Goal: Task Accomplishment & Management: Manage account settings

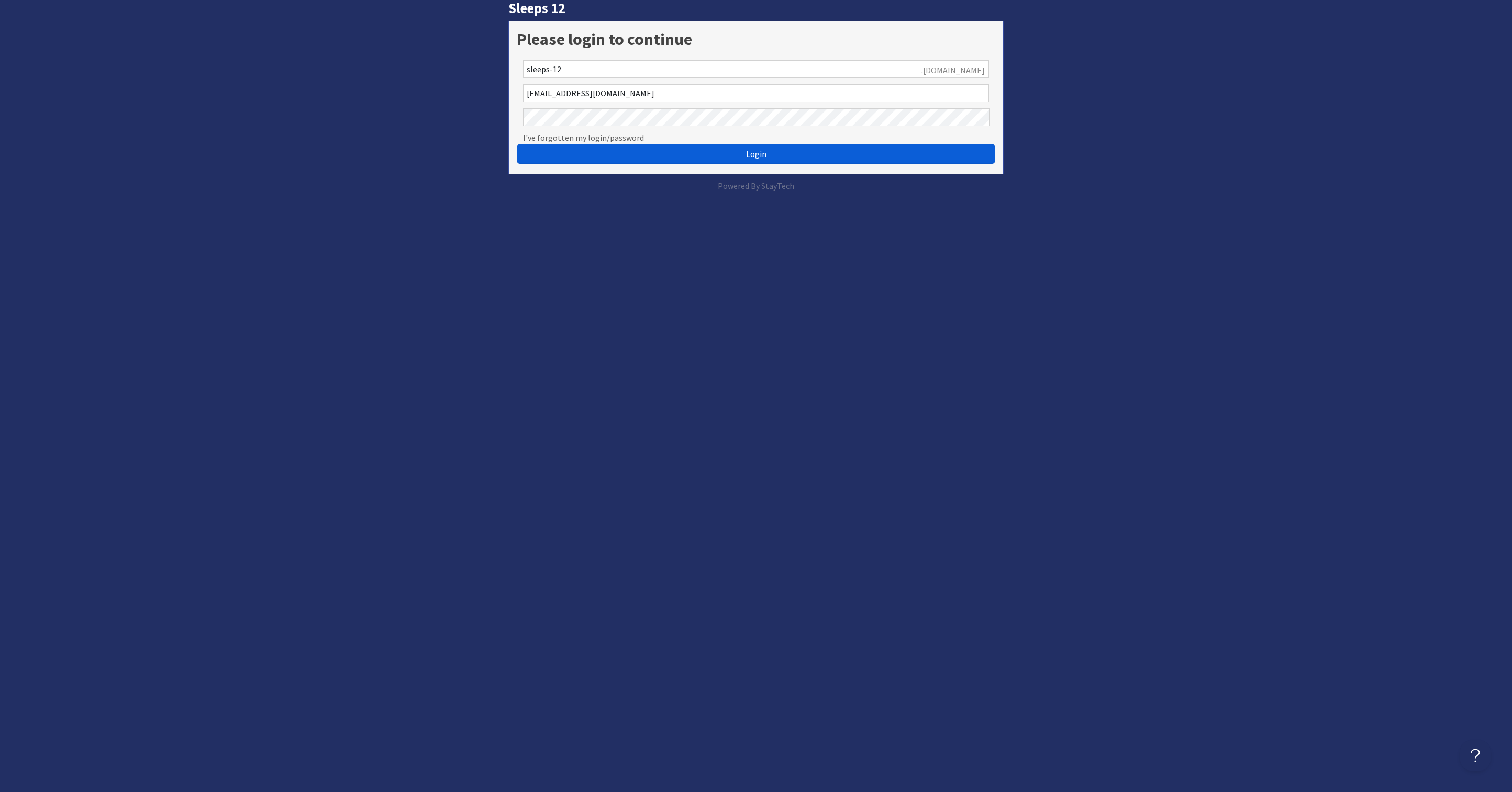
click at [759, 150] on span "Login" at bounding box center [756, 154] width 20 height 10
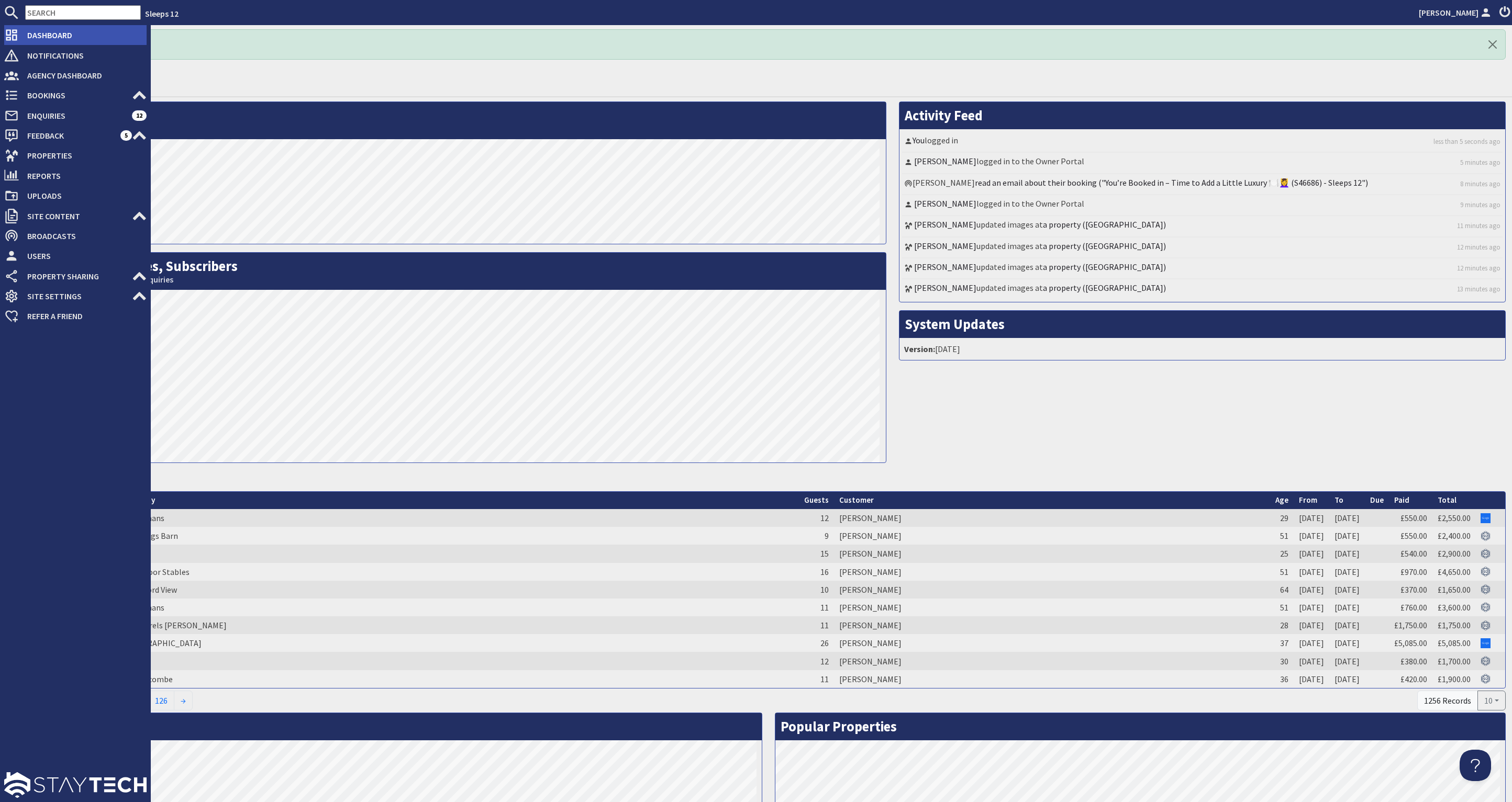
click at [71, 35] on span "Dashboard" at bounding box center [83, 35] width 128 height 17
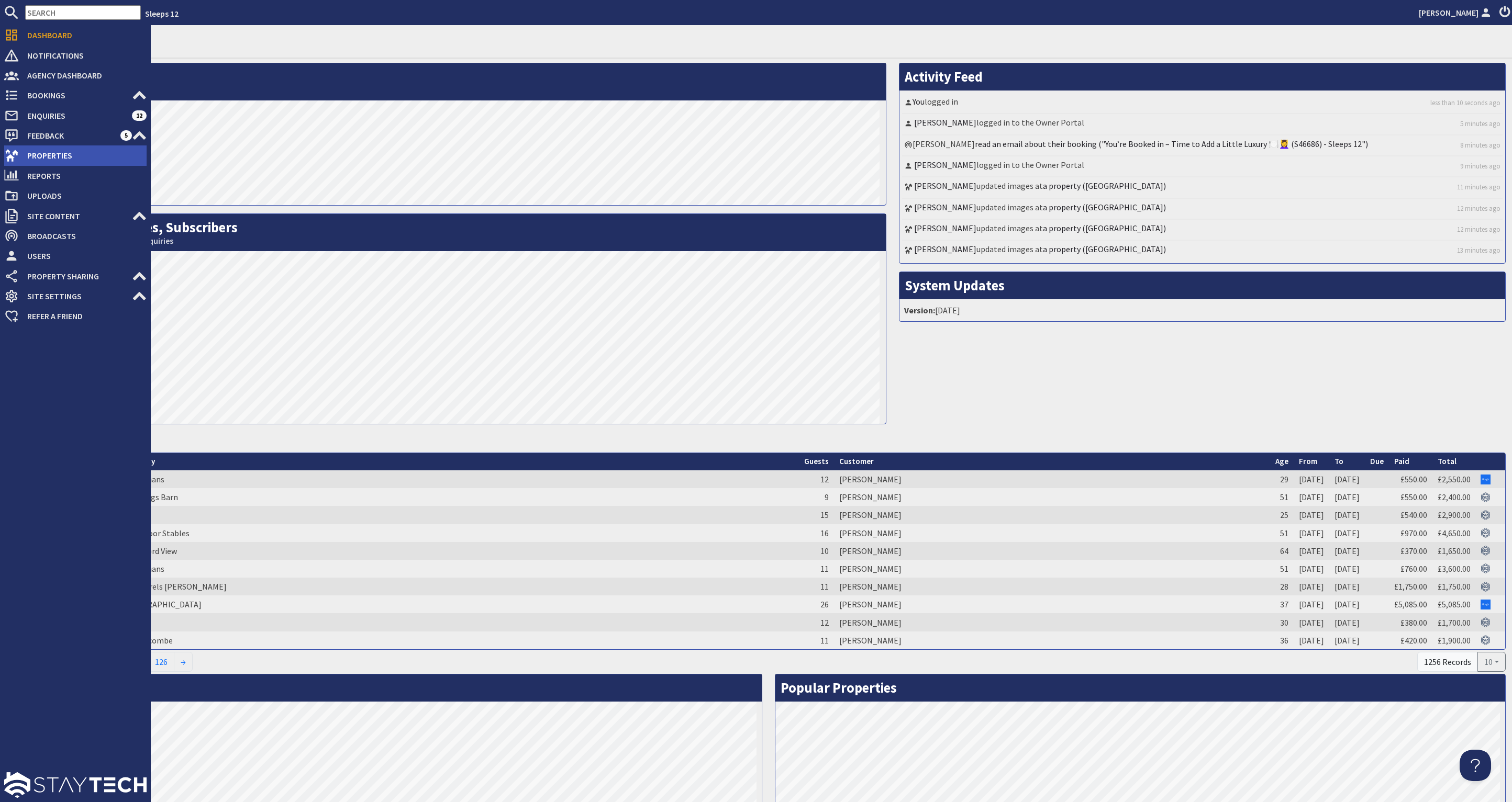
click at [80, 150] on span "Properties" at bounding box center [83, 155] width 128 height 17
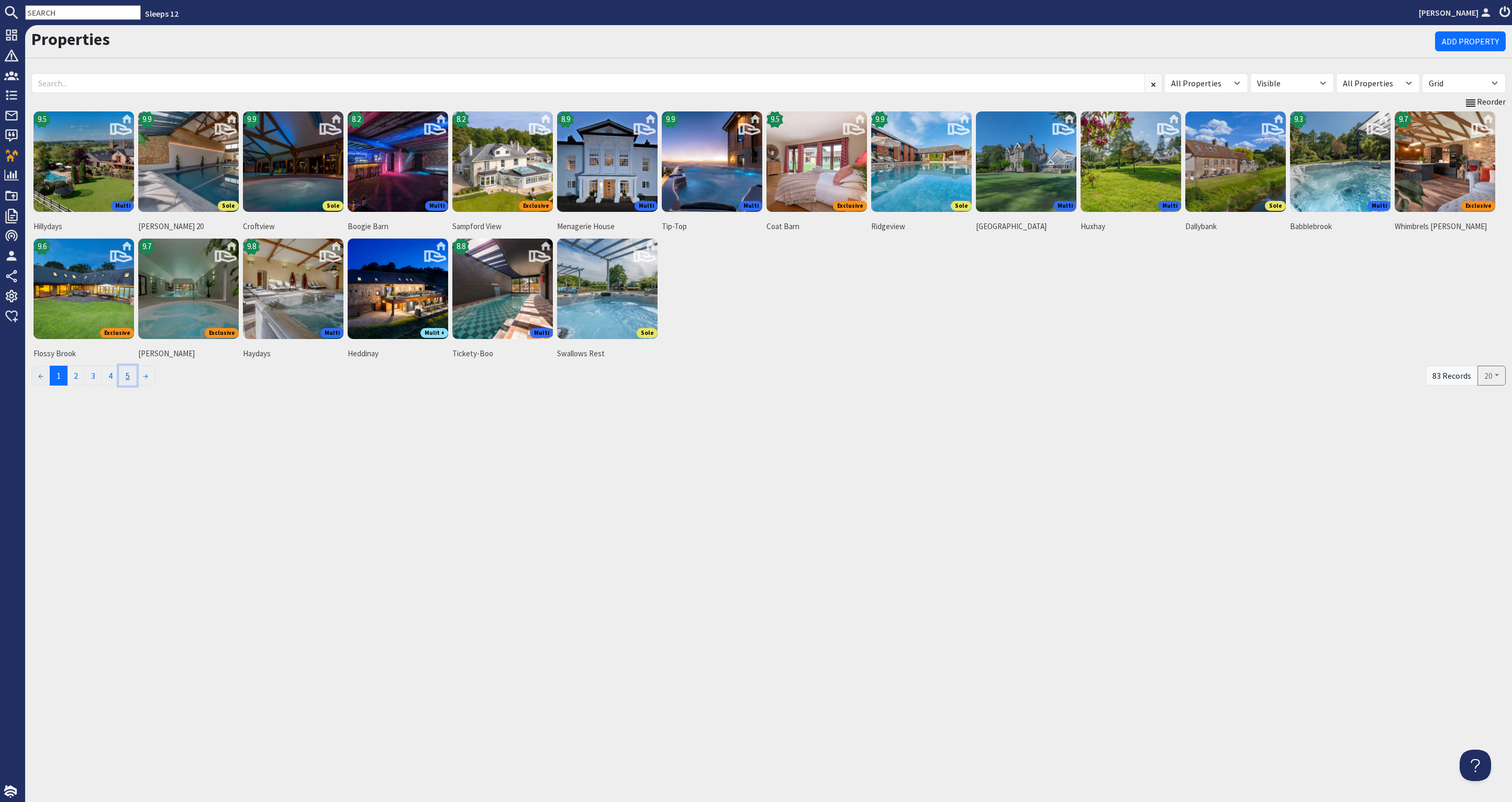
click at [129, 375] on link "5" at bounding box center [128, 375] width 18 height 20
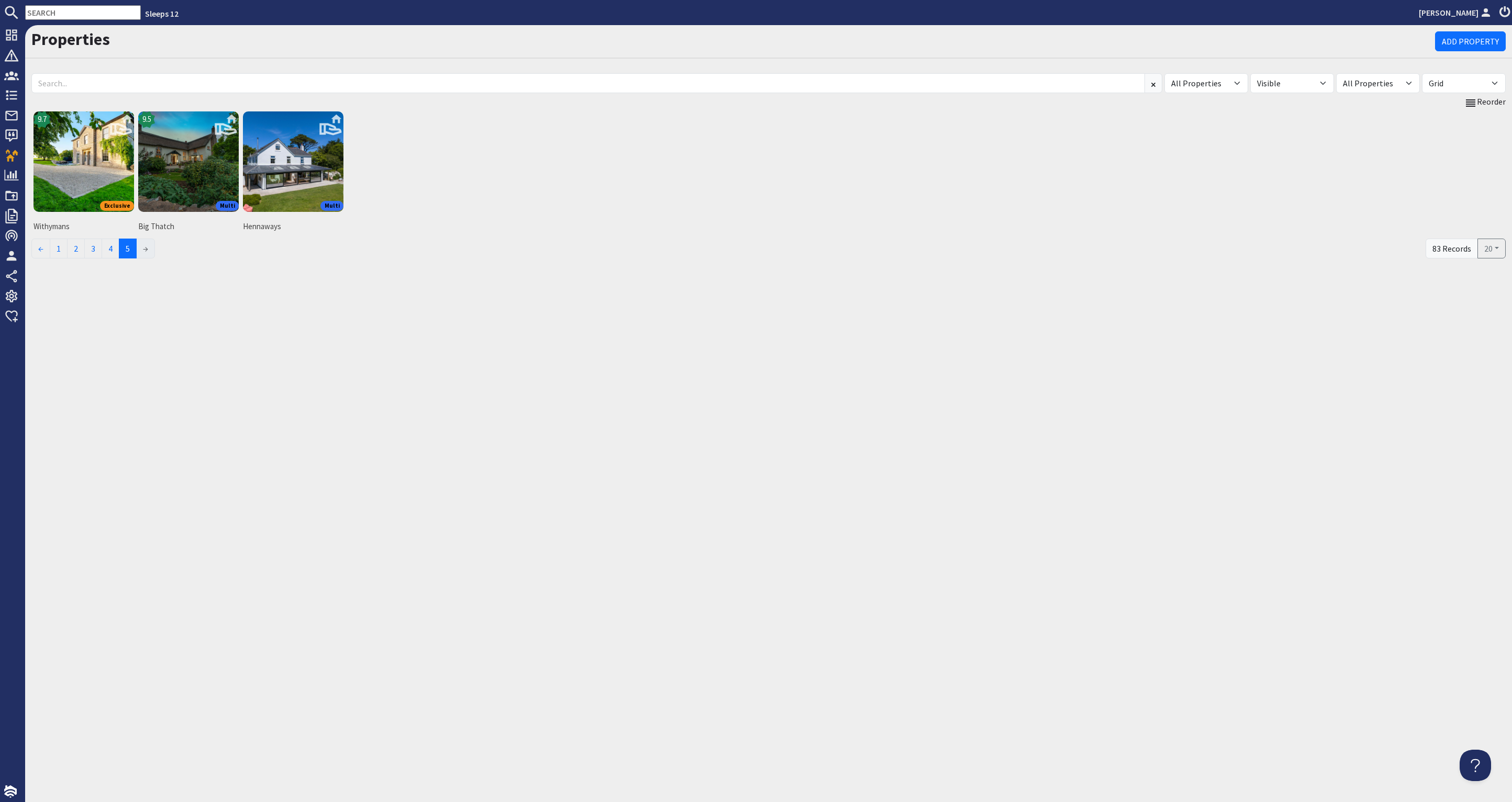
click at [147, 246] on li "→" at bounding box center [146, 248] width 18 height 20
click at [63, 12] on input "text" at bounding box center [83, 13] width 116 height 15
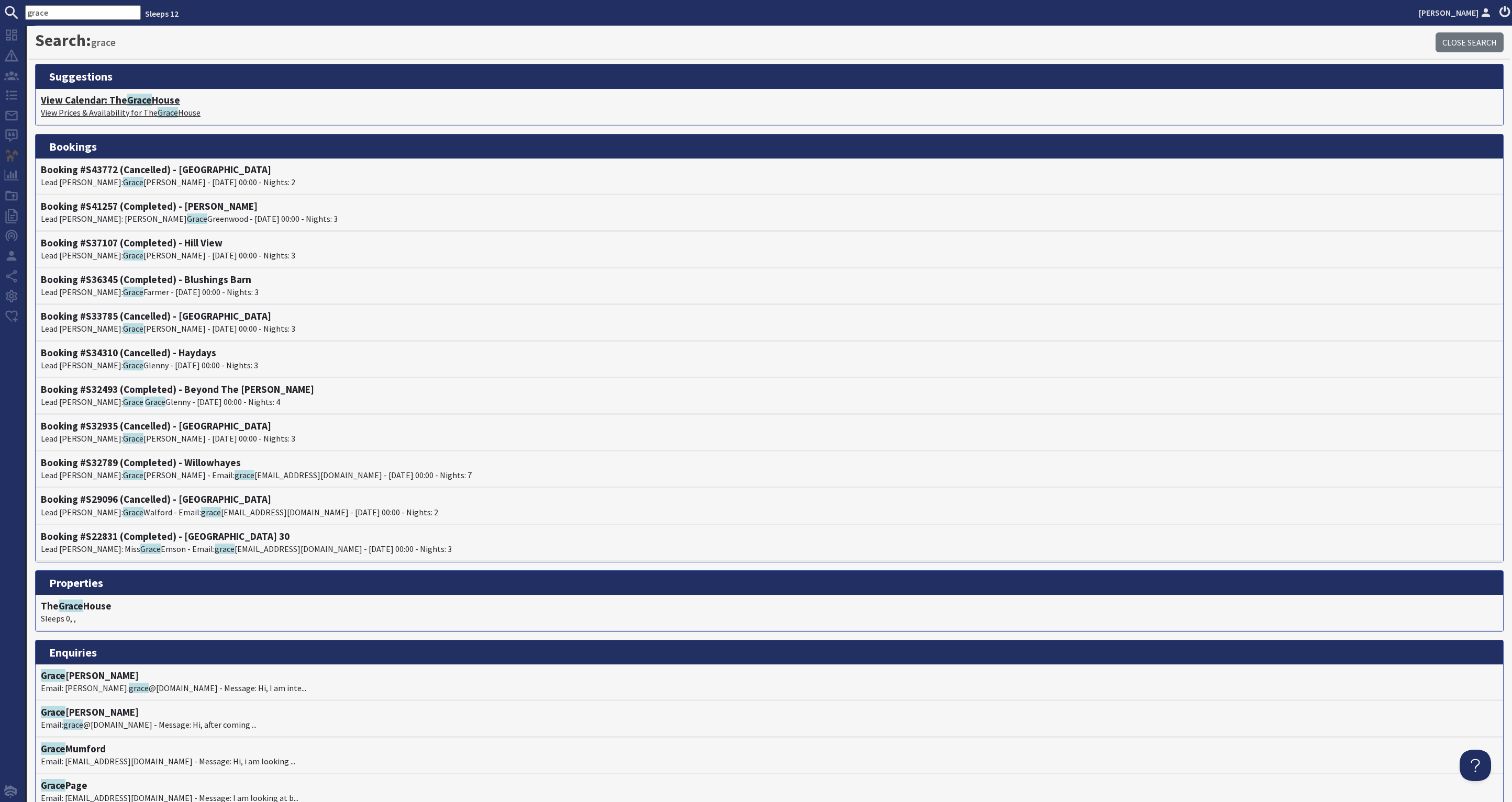
type input "grace"
click at [157, 97] on h4 "View Calendar: The Grace House" at bounding box center [769, 100] width 1457 height 12
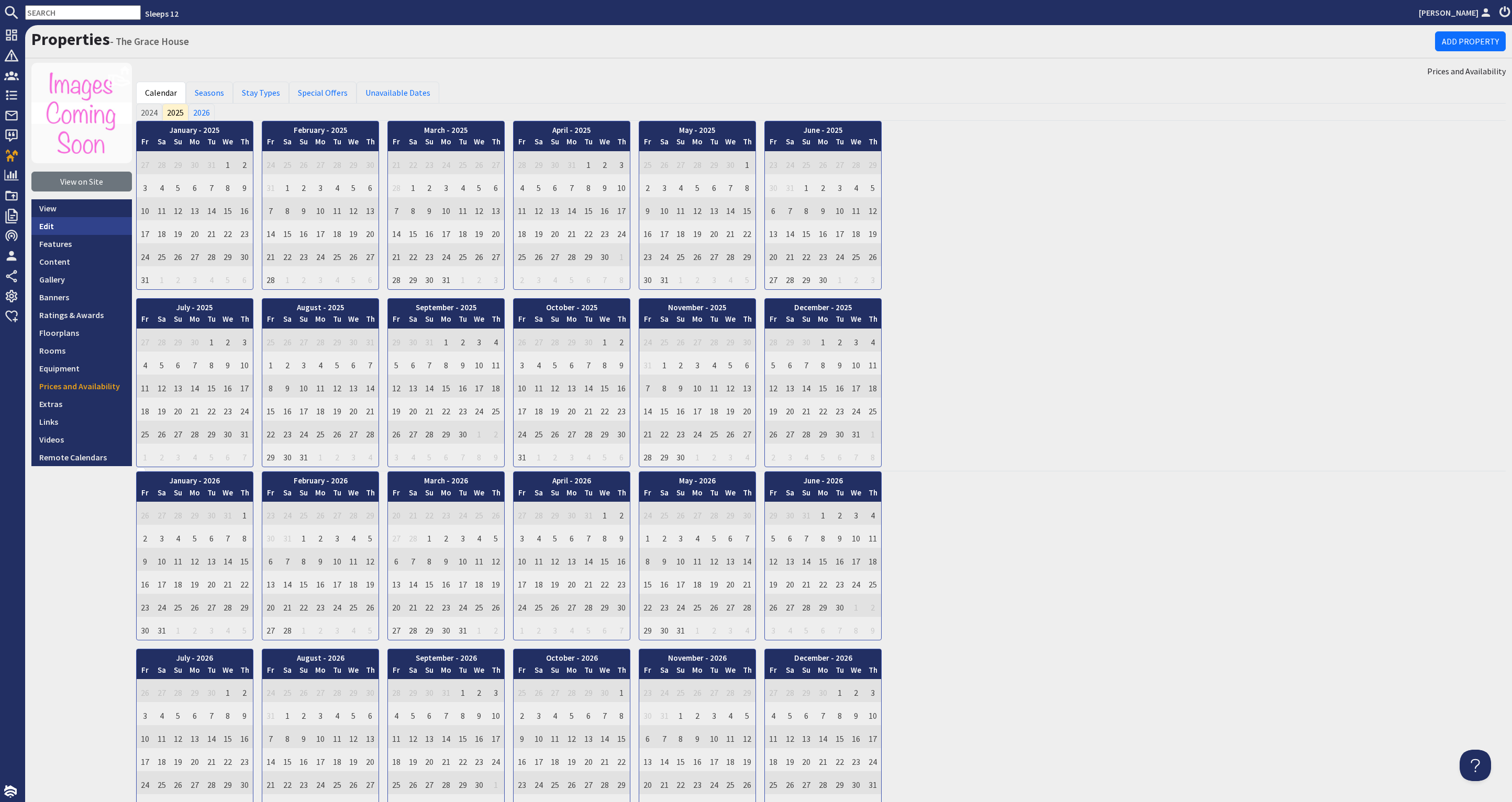
click at [66, 223] on link "Edit" at bounding box center [82, 226] width 101 height 18
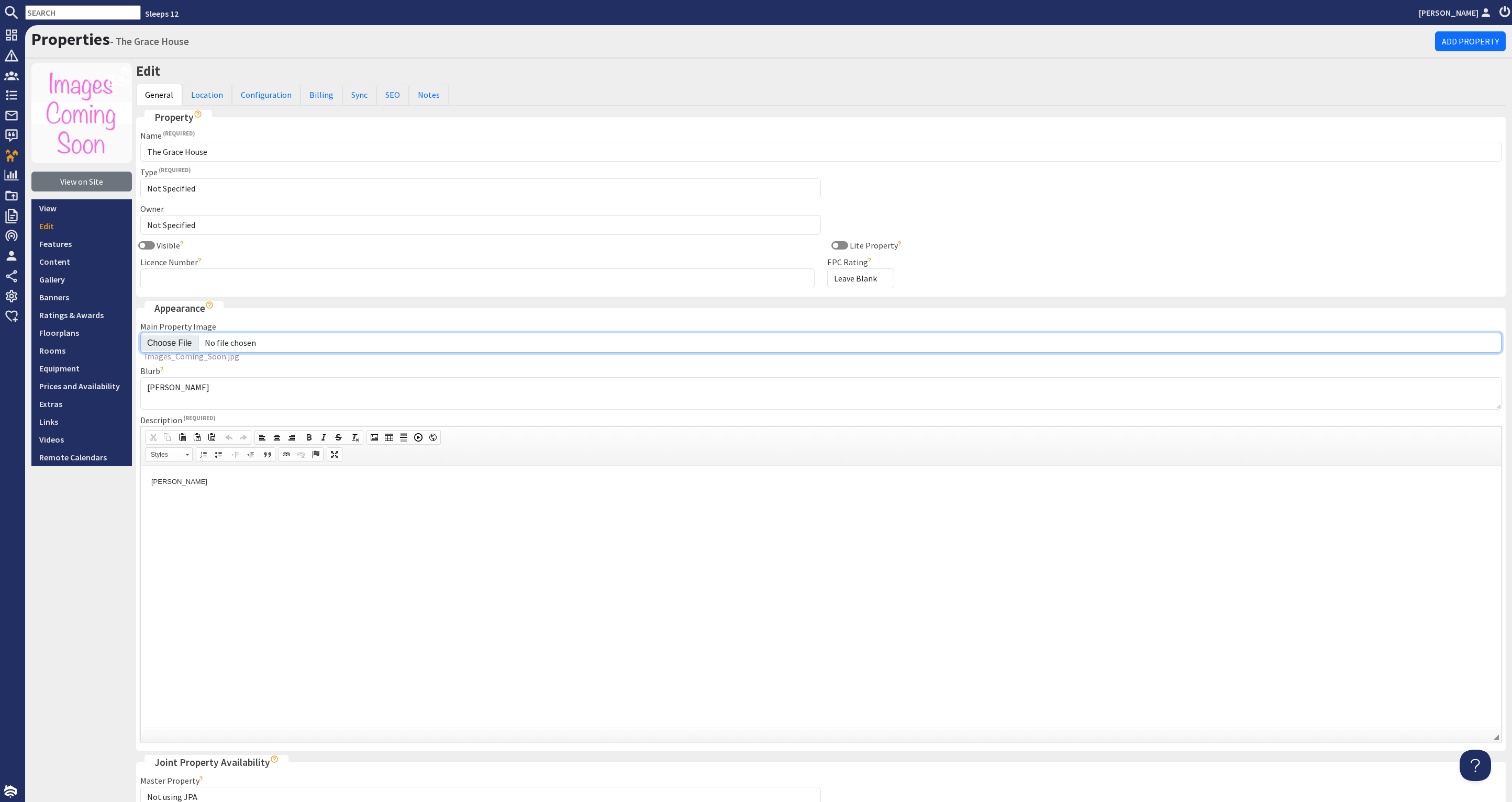
click at [184, 341] on input "Main Property Image" at bounding box center [821, 342] width 1361 height 20
type input "C:\fakepath\grace-house-holiday-home-group-accommodation-somerset-sleeps-12.jpg"
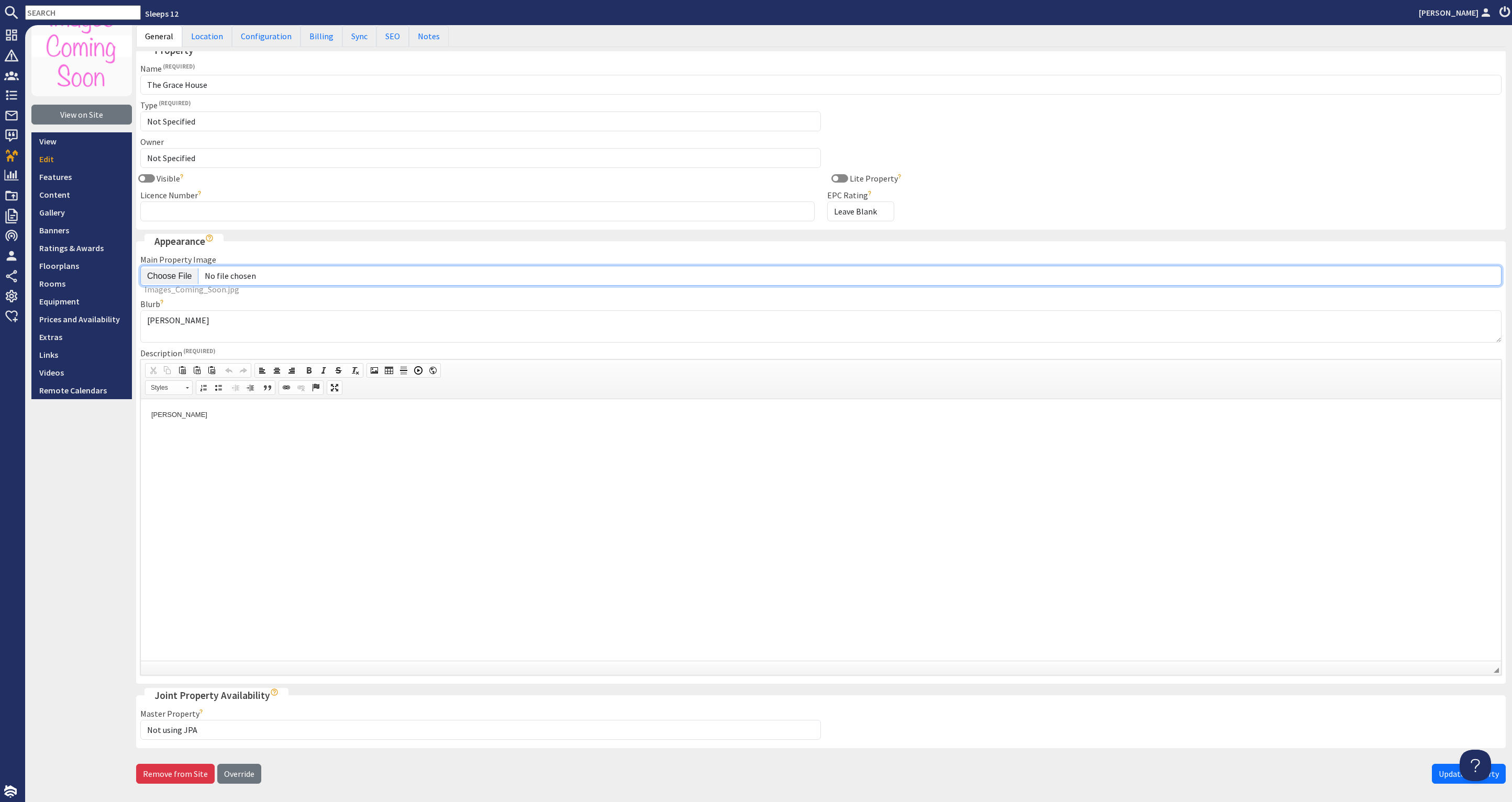
scroll to position [101, 0]
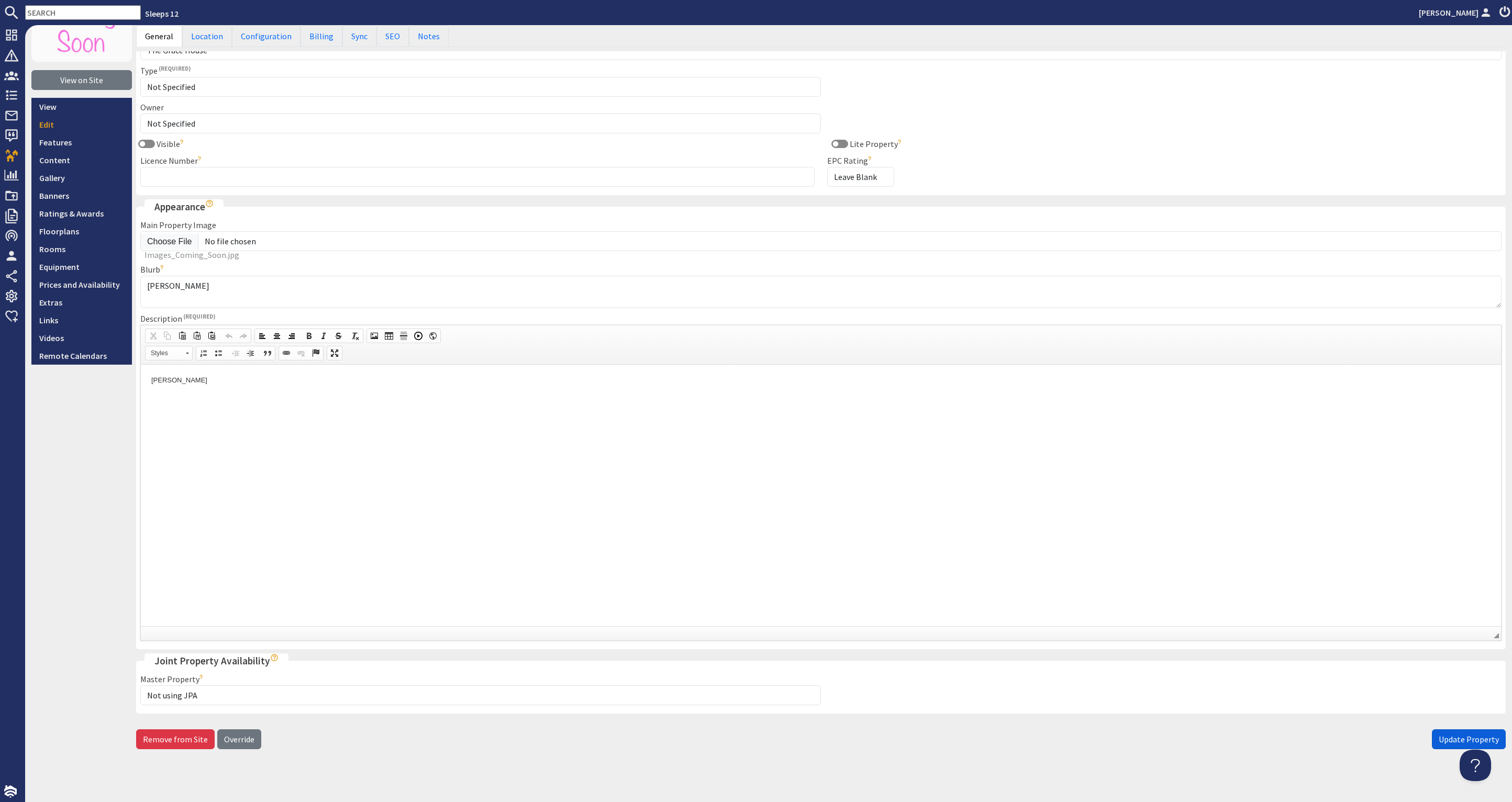
click at [1445, 736] on span "Update Property" at bounding box center [1468, 739] width 60 height 10
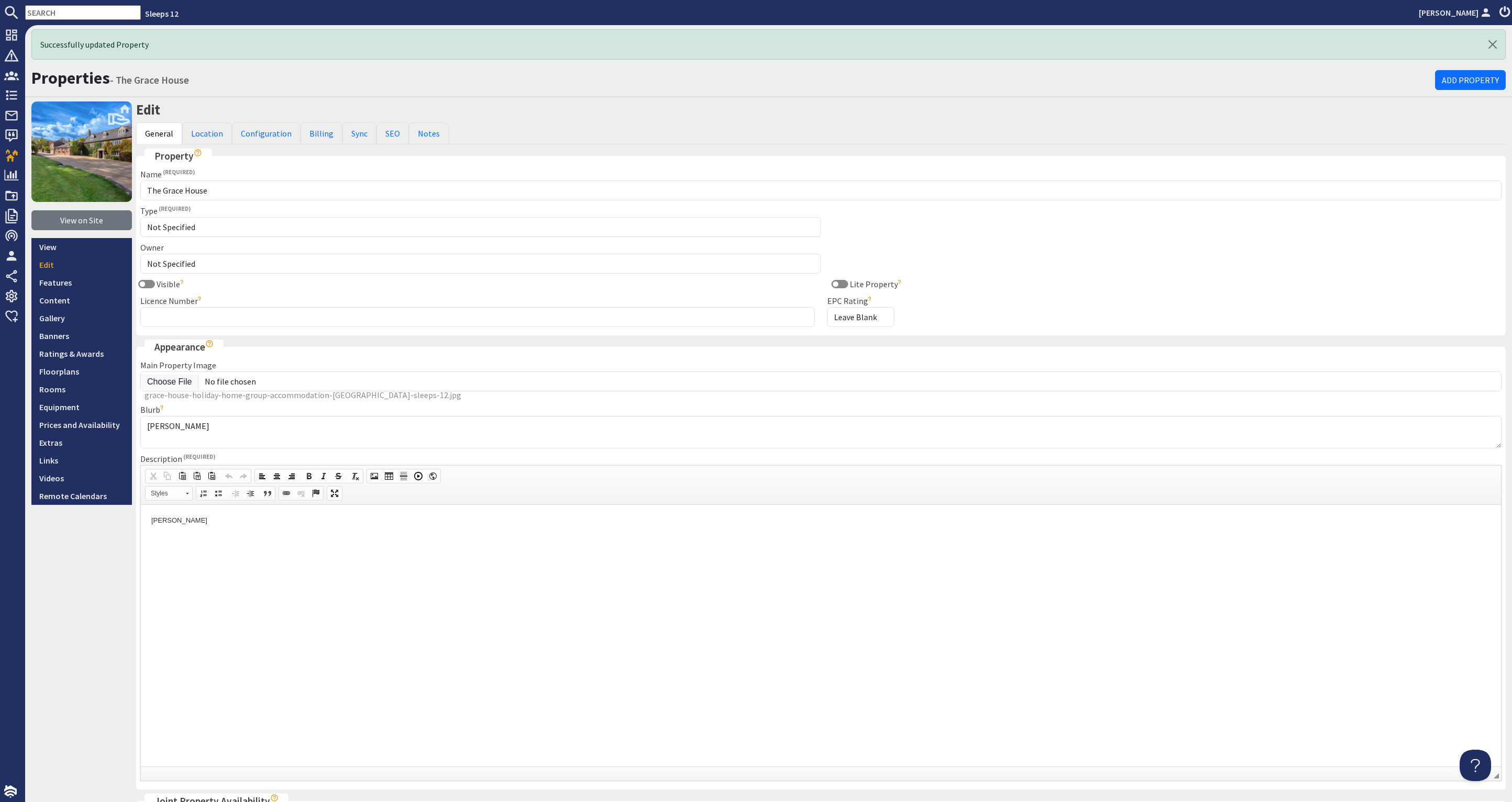
scroll to position [0, 0]
click at [318, 131] on link "Billing" at bounding box center [322, 133] width 42 height 22
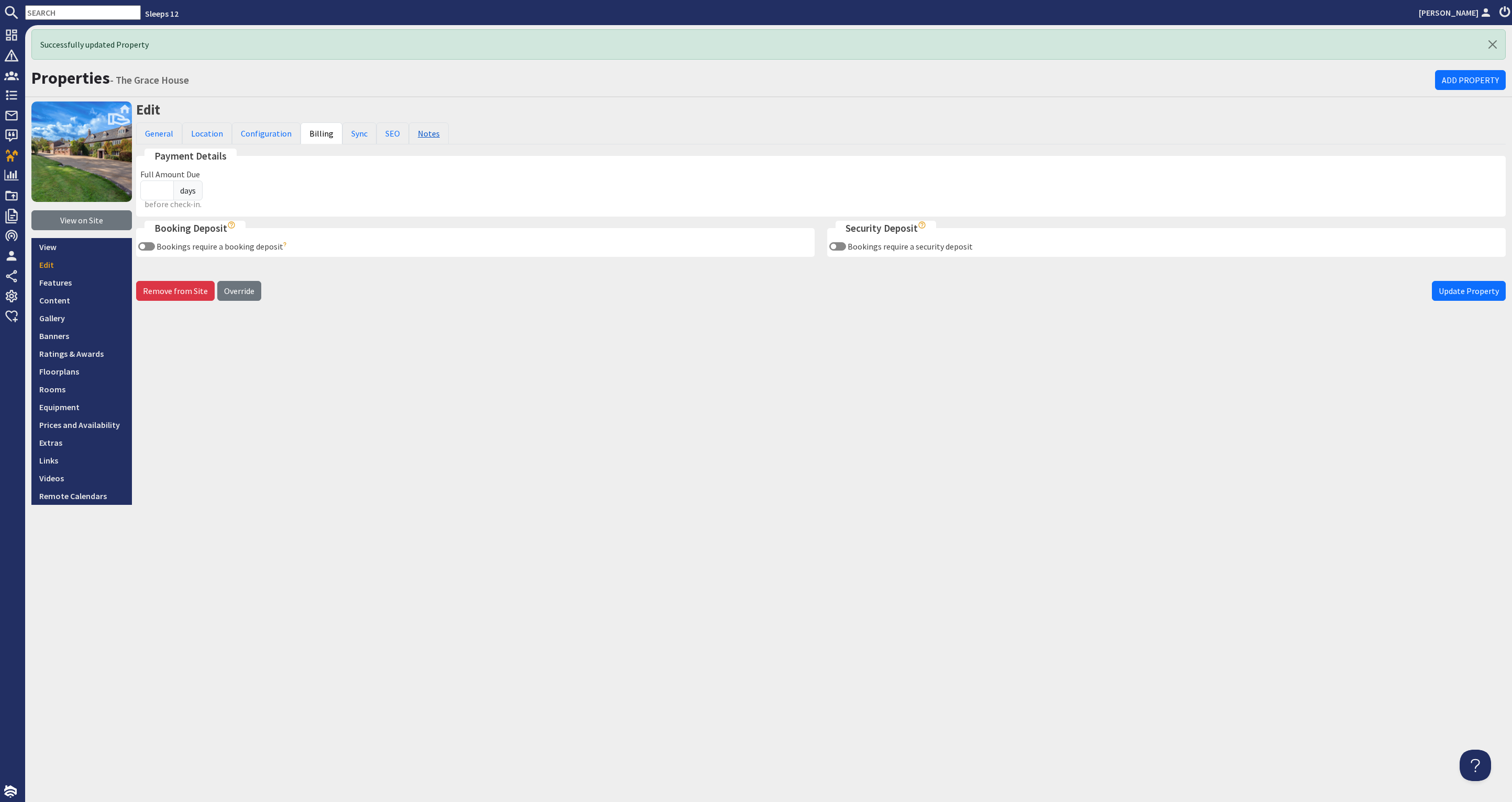
click at [424, 134] on link "Notes" at bounding box center [429, 133] width 39 height 22
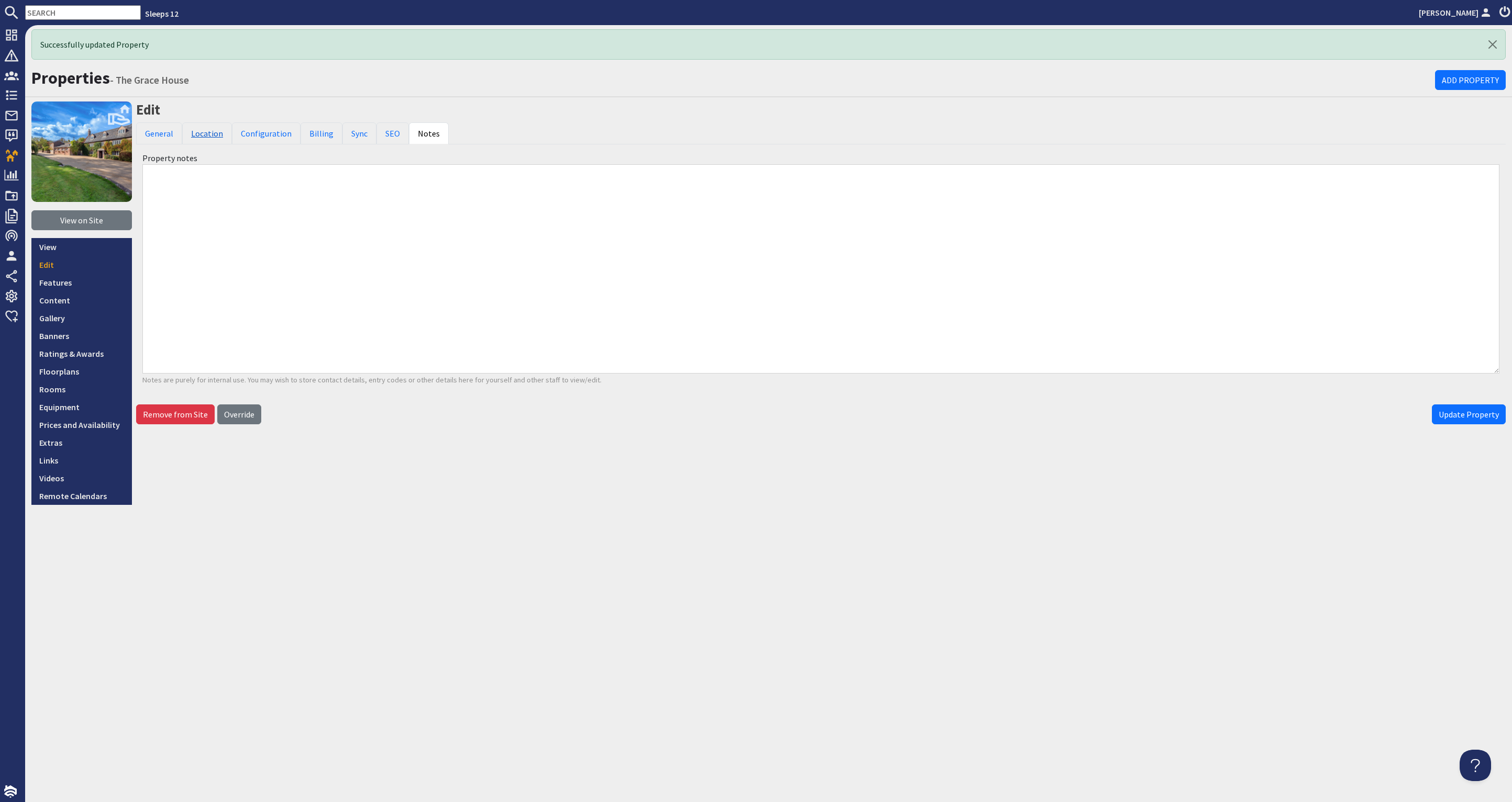
click at [211, 131] on link "Location" at bounding box center [207, 133] width 50 height 22
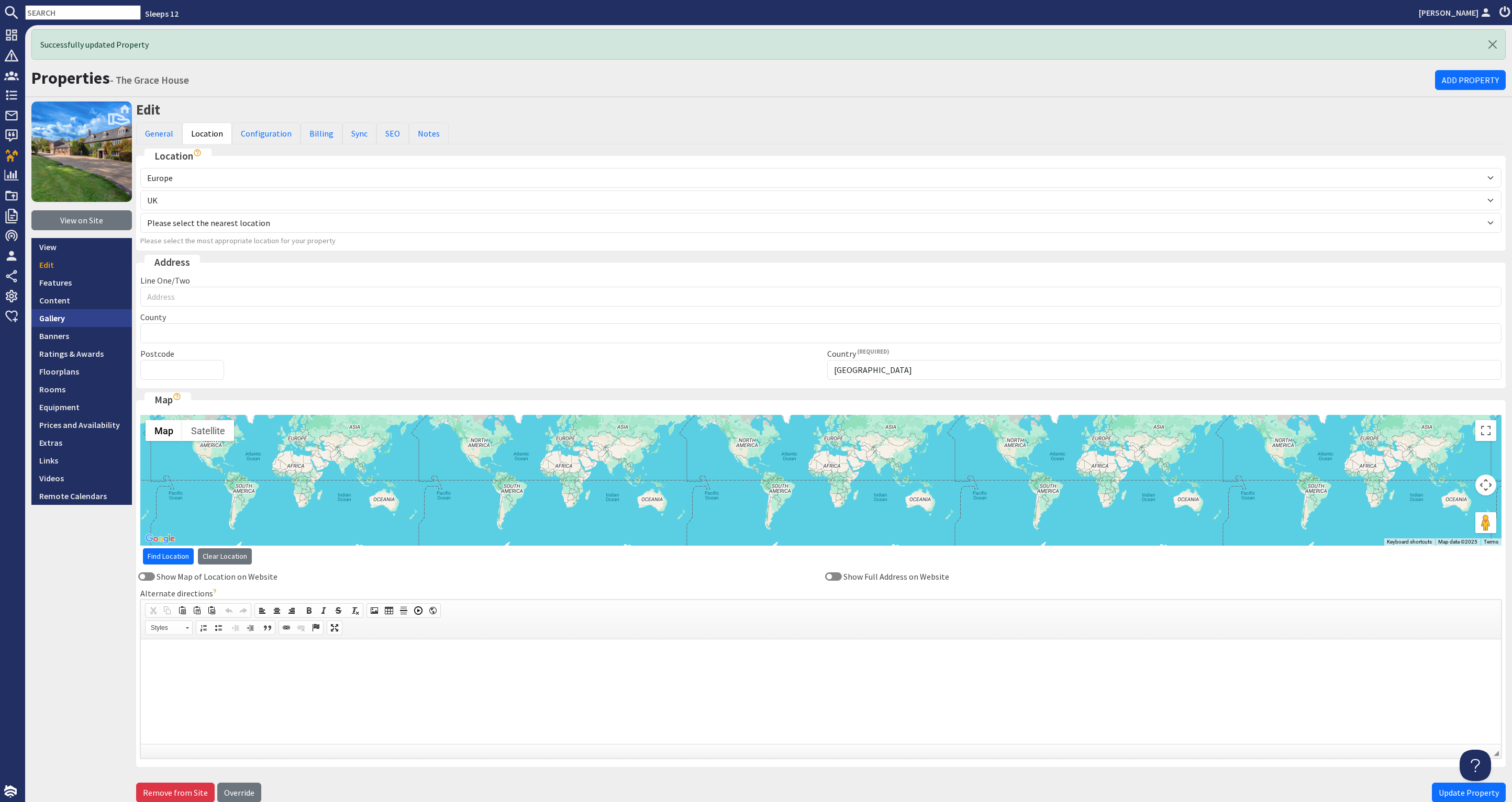
click at [80, 310] on link "Gallery" at bounding box center [82, 318] width 101 height 18
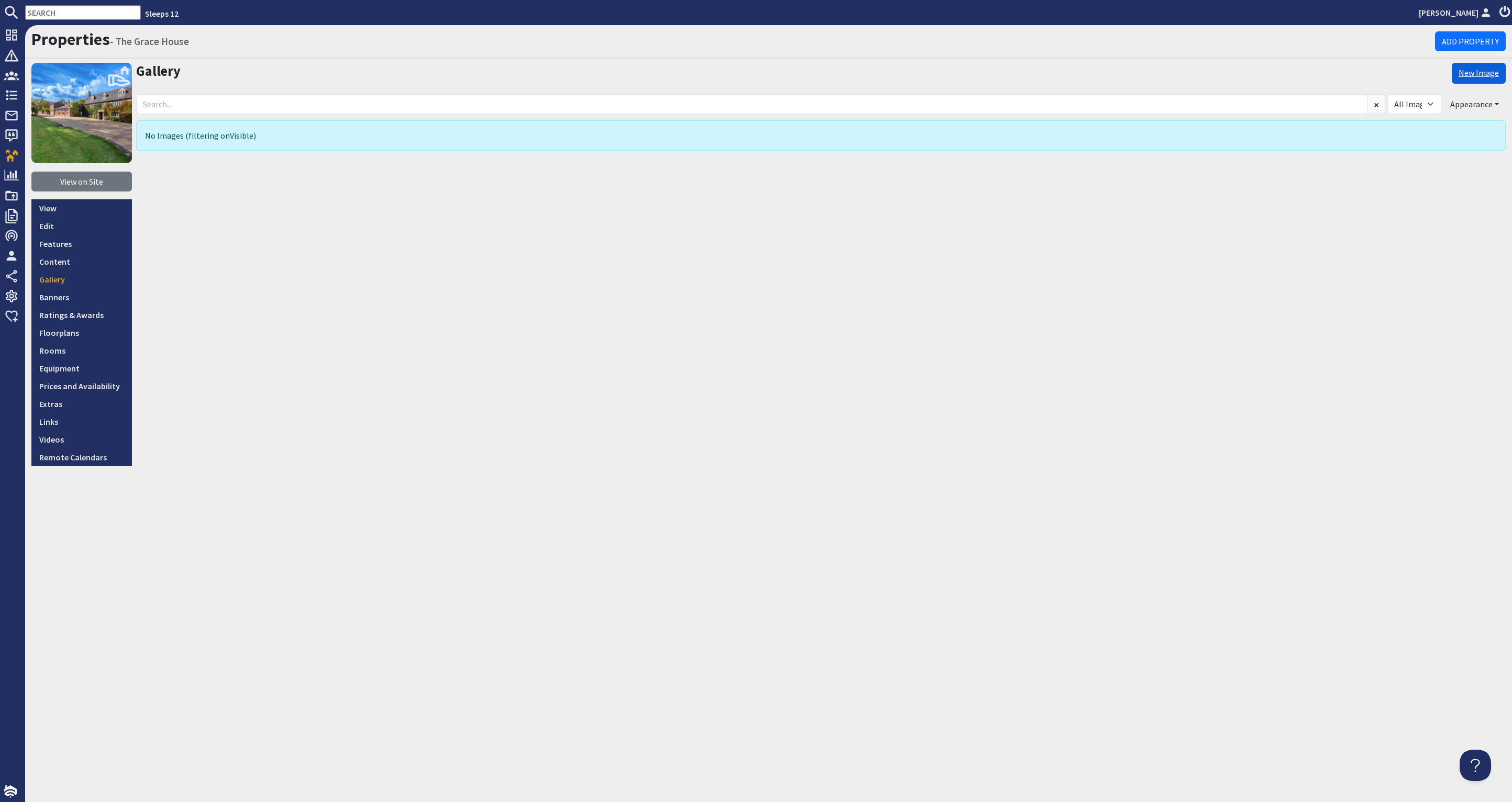
click at [1479, 76] on link "New Image" at bounding box center [1478, 73] width 54 height 21
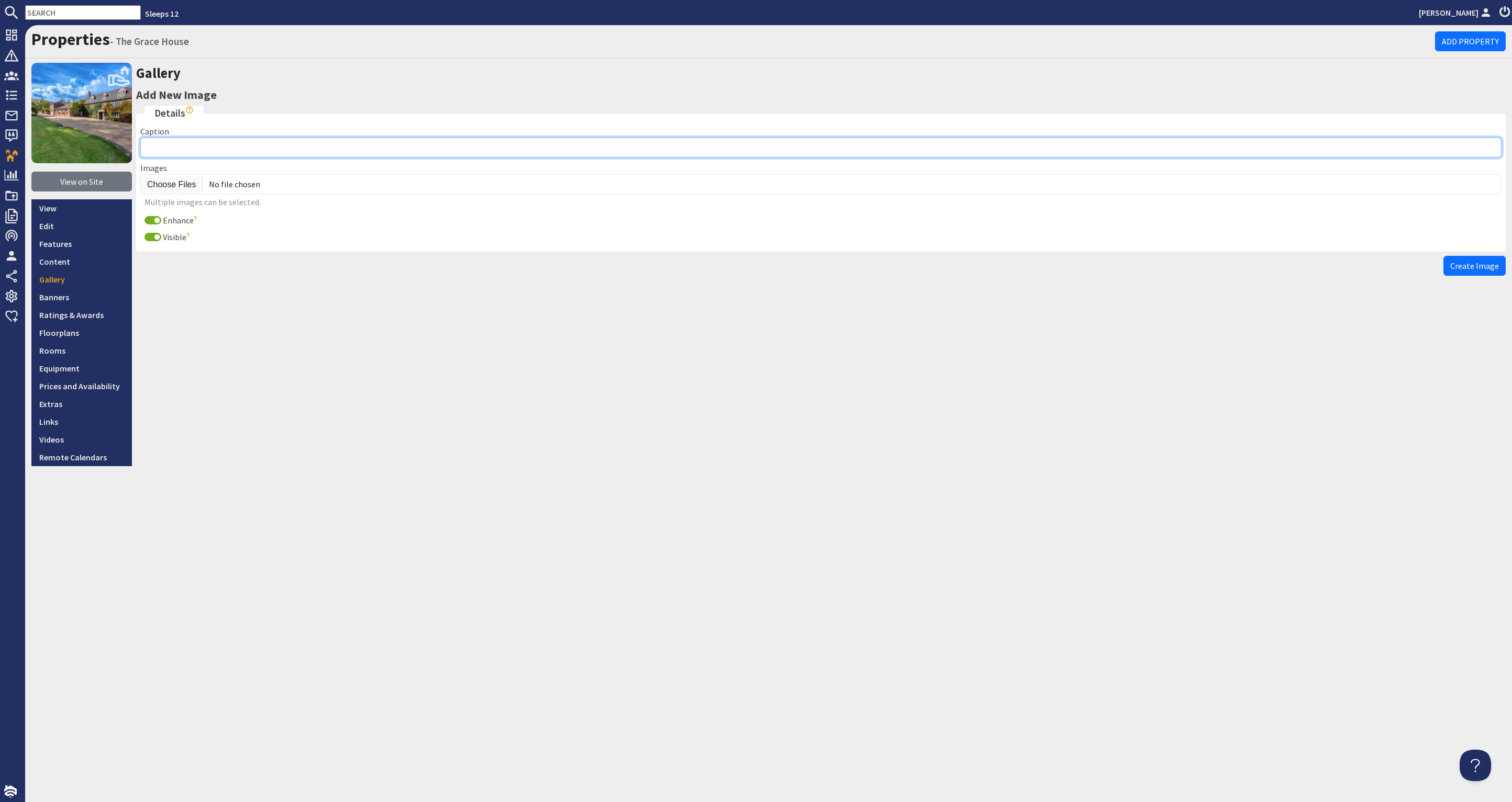
click at [177, 148] on input "Caption" at bounding box center [821, 147] width 1361 height 20
type input "Grace House: Main Image"
click at [150, 217] on input "Enhance" at bounding box center [152, 220] width 17 height 8
checkbox input "false"
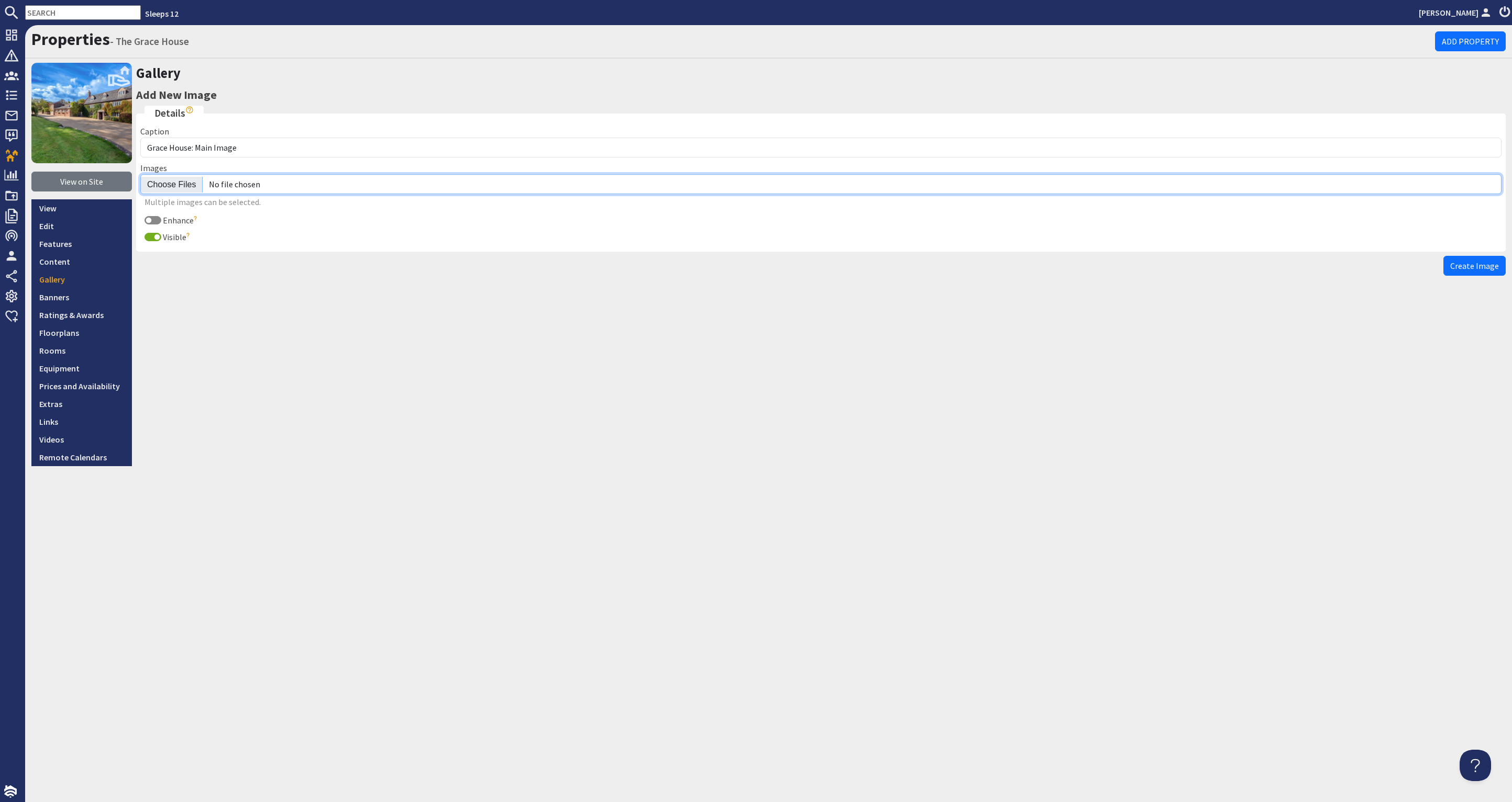
click at [163, 185] on input "file" at bounding box center [821, 184] width 1361 height 20
type input "C:\fakepath\grace-house-holiday-home-group-accommodation-somerset-sleeps-12.jpg"
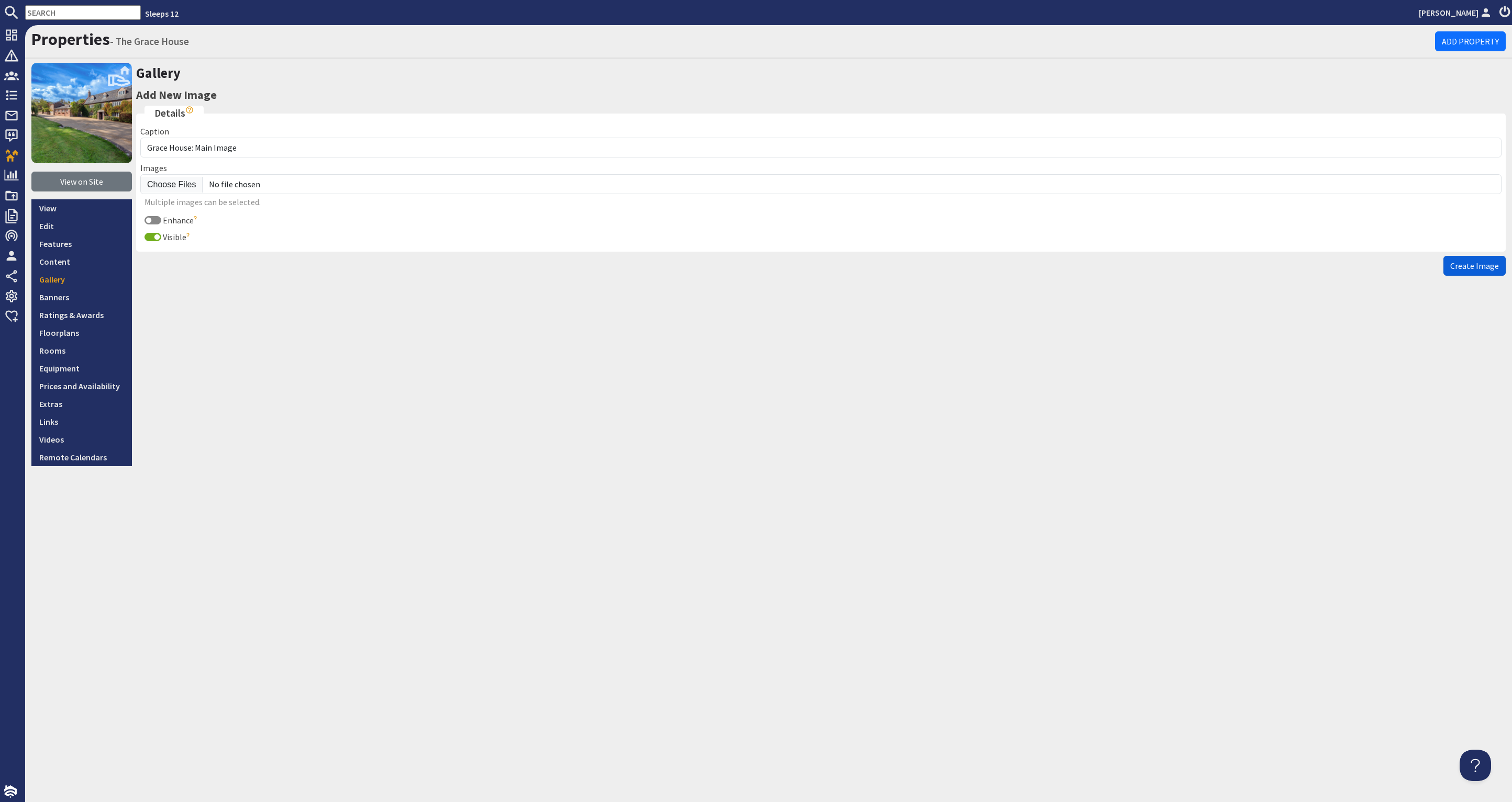
click at [1472, 261] on span "Create Image" at bounding box center [1475, 265] width 49 height 10
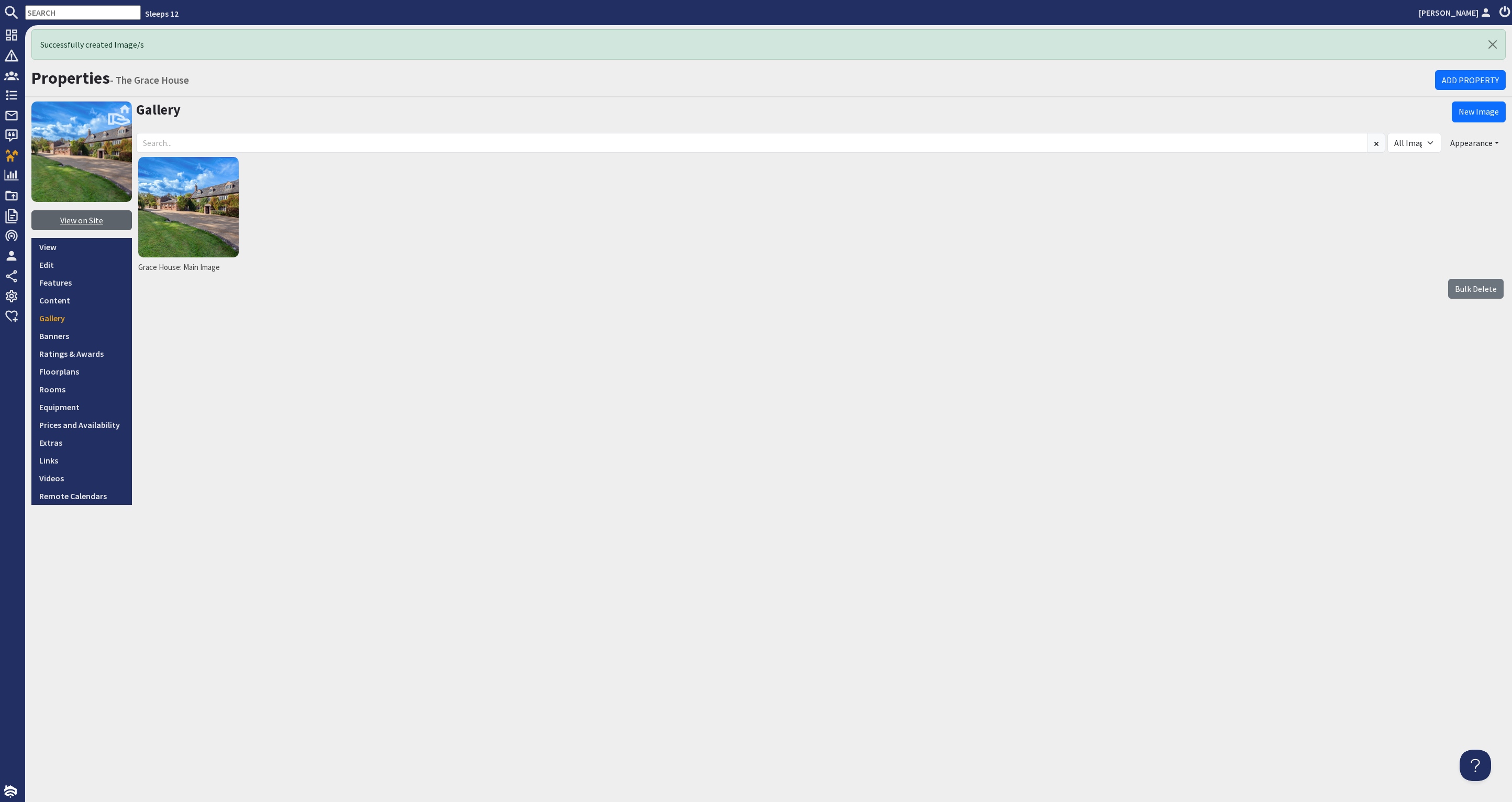
click at [88, 220] on link "View on Site" at bounding box center [82, 220] width 101 height 20
click at [59, 334] on link "Banners" at bounding box center [82, 336] width 101 height 18
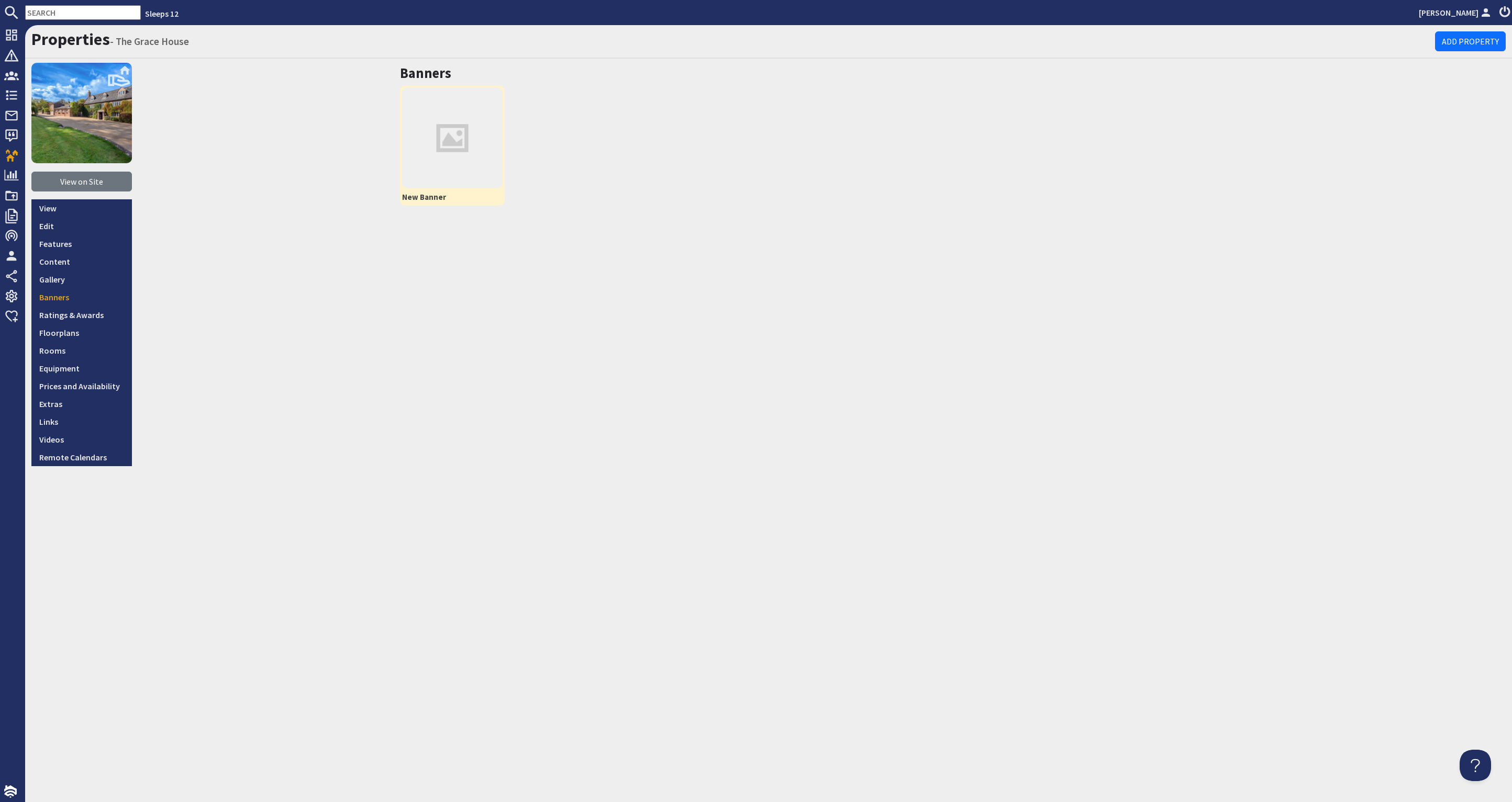
click at [455, 122] on img at bounding box center [453, 138] width 101 height 101
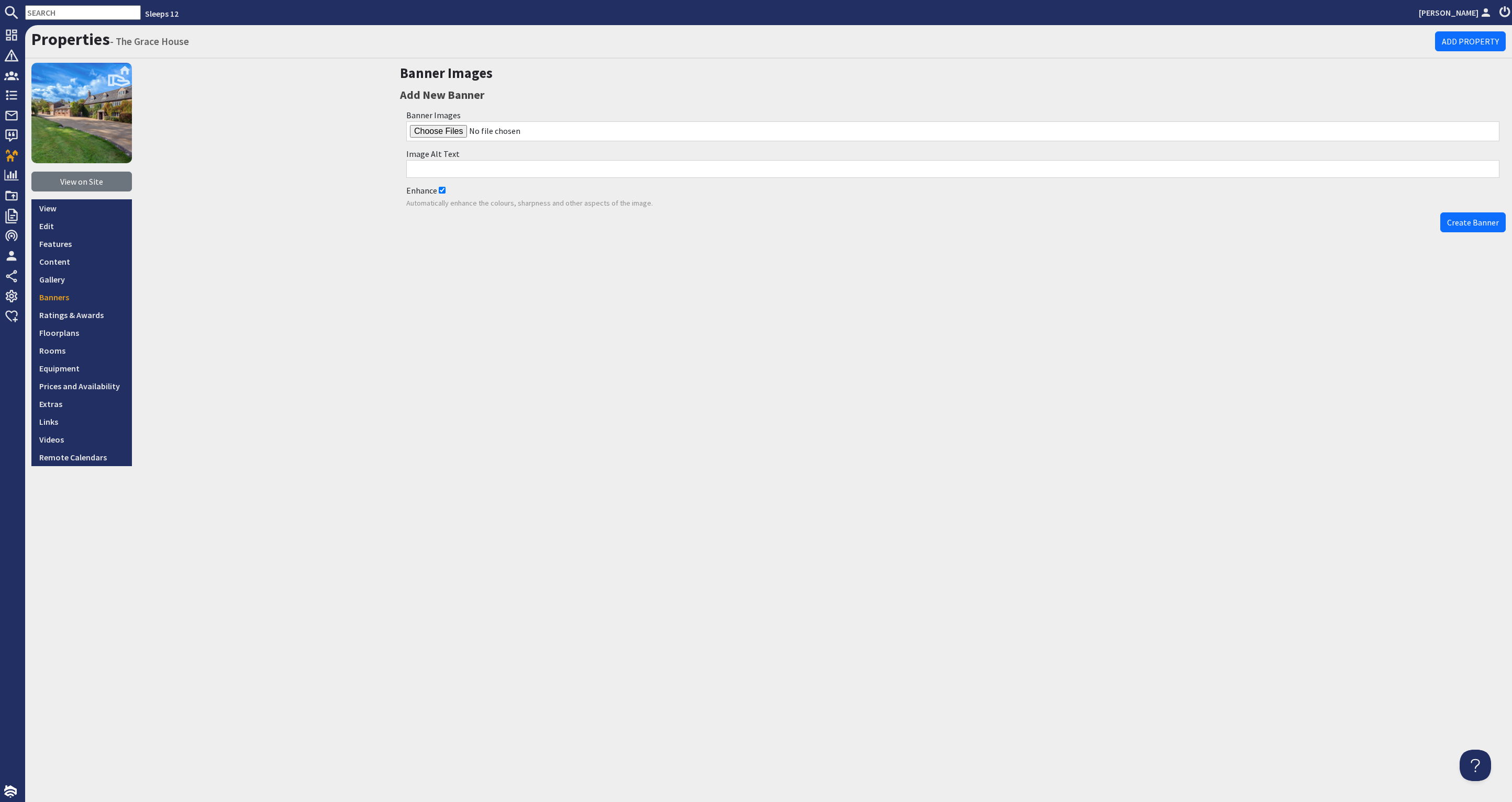
click at [435, 133] on input "file" at bounding box center [953, 131] width 1093 height 20
type input "C:\fakepath\grace-house-holiday-home-group-accommodation-somerset-sleeps-12.jpg"
click at [1464, 222] on span "Create Banner" at bounding box center [1473, 222] width 52 height 10
click at [444, 190] on input "Enhance" at bounding box center [442, 190] width 7 height 7
checkbox input "false"
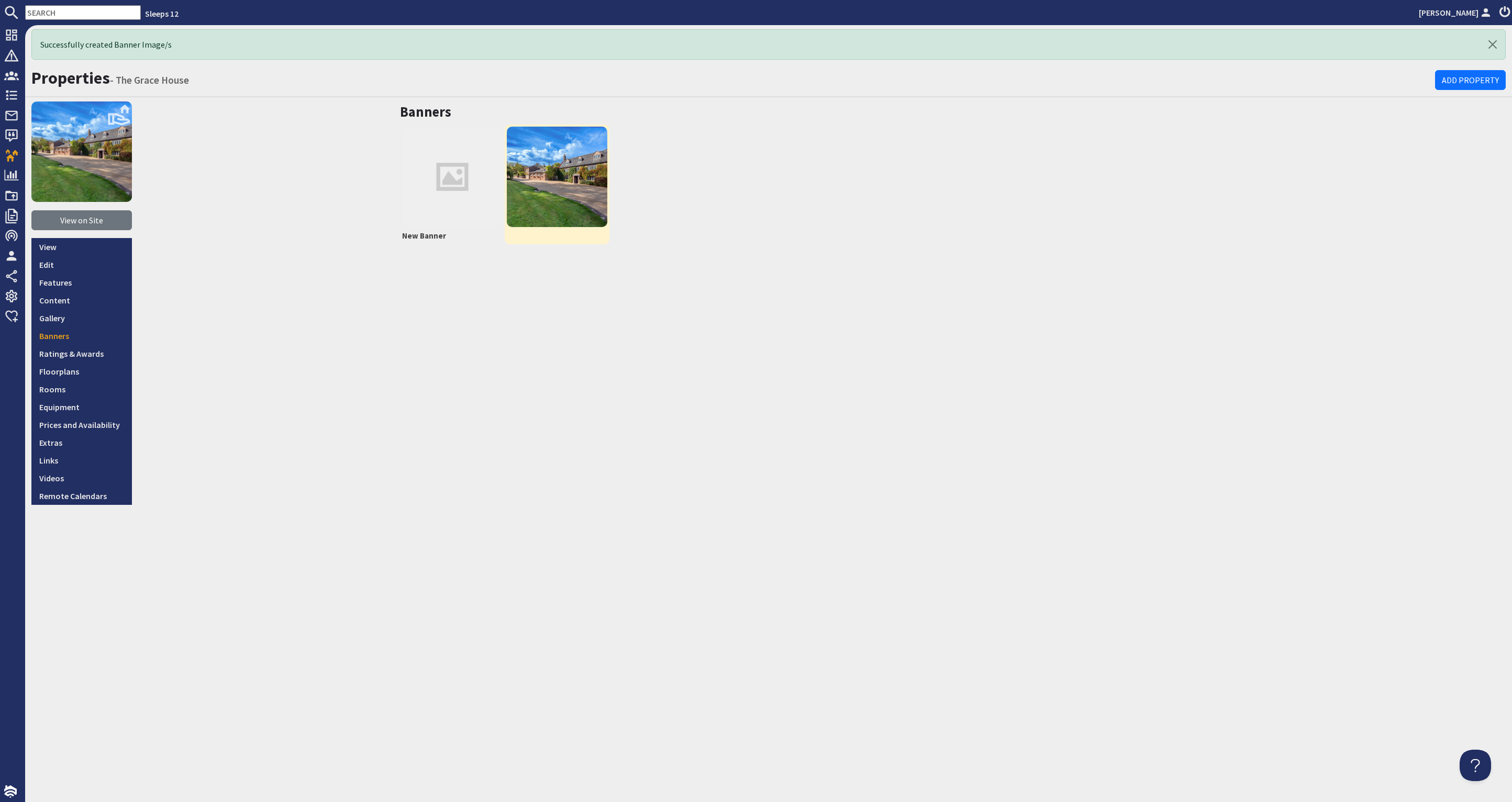
click at [585, 176] on img at bounding box center [557, 177] width 101 height 101
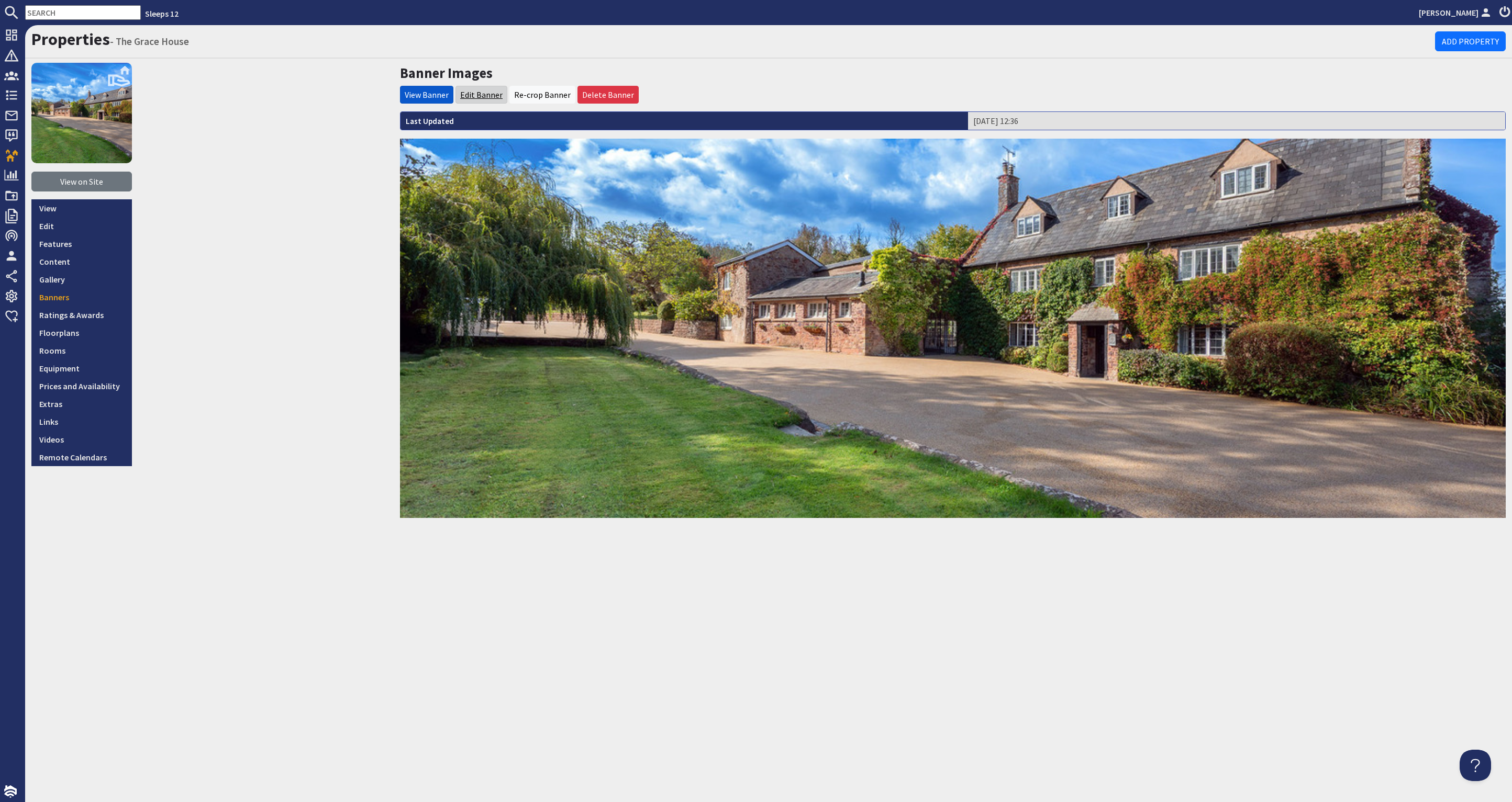
click at [481, 95] on link "Edit Banner" at bounding box center [481, 95] width 42 height 10
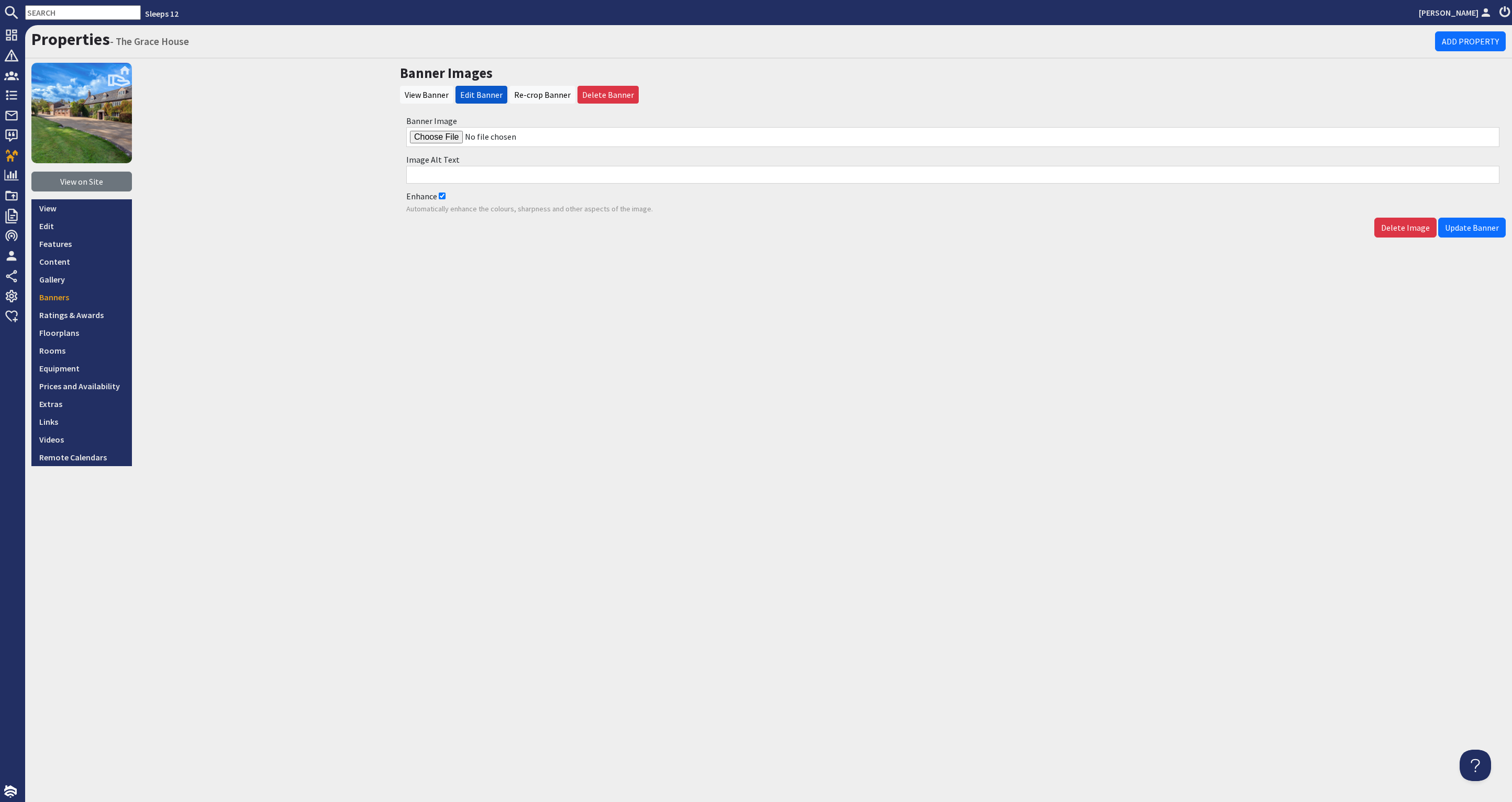
click at [440, 197] on input "Enhance" at bounding box center [442, 196] width 7 height 7
checkbox input "false"
click at [446, 135] on input "Banner Image" at bounding box center [953, 137] width 1093 height 20
type input "C:\fakepath\grace-house-holiday-home-group-accommodation-somerset-sleeps-12.jpg"
click at [1487, 231] on span "Update Banner" at bounding box center [1471, 227] width 54 height 10
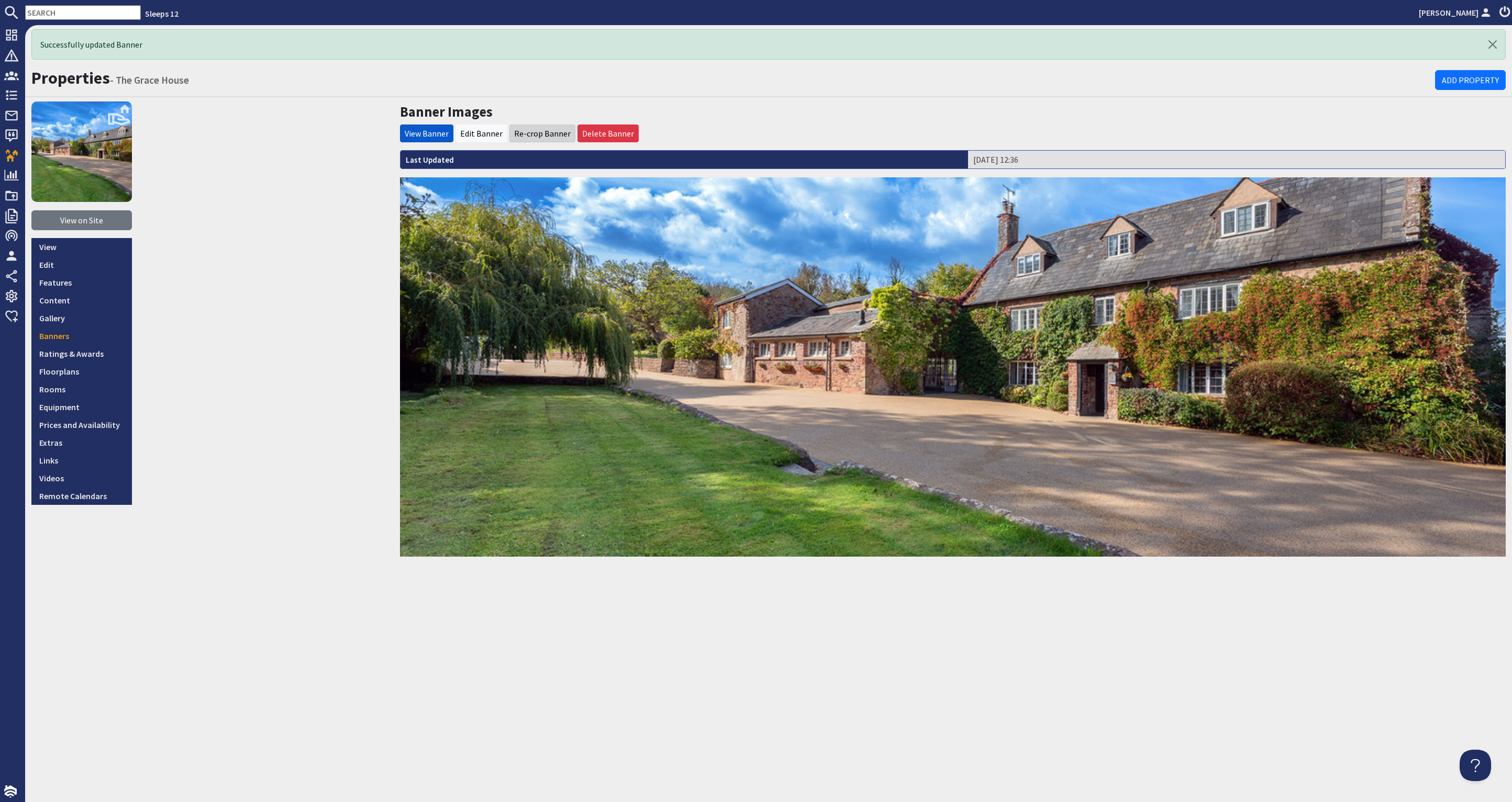
click at [538, 126] on li "Re-crop Banner" at bounding box center [542, 133] width 66 height 18
click at [541, 132] on link "Re-crop Banner" at bounding box center [542, 133] width 56 height 10
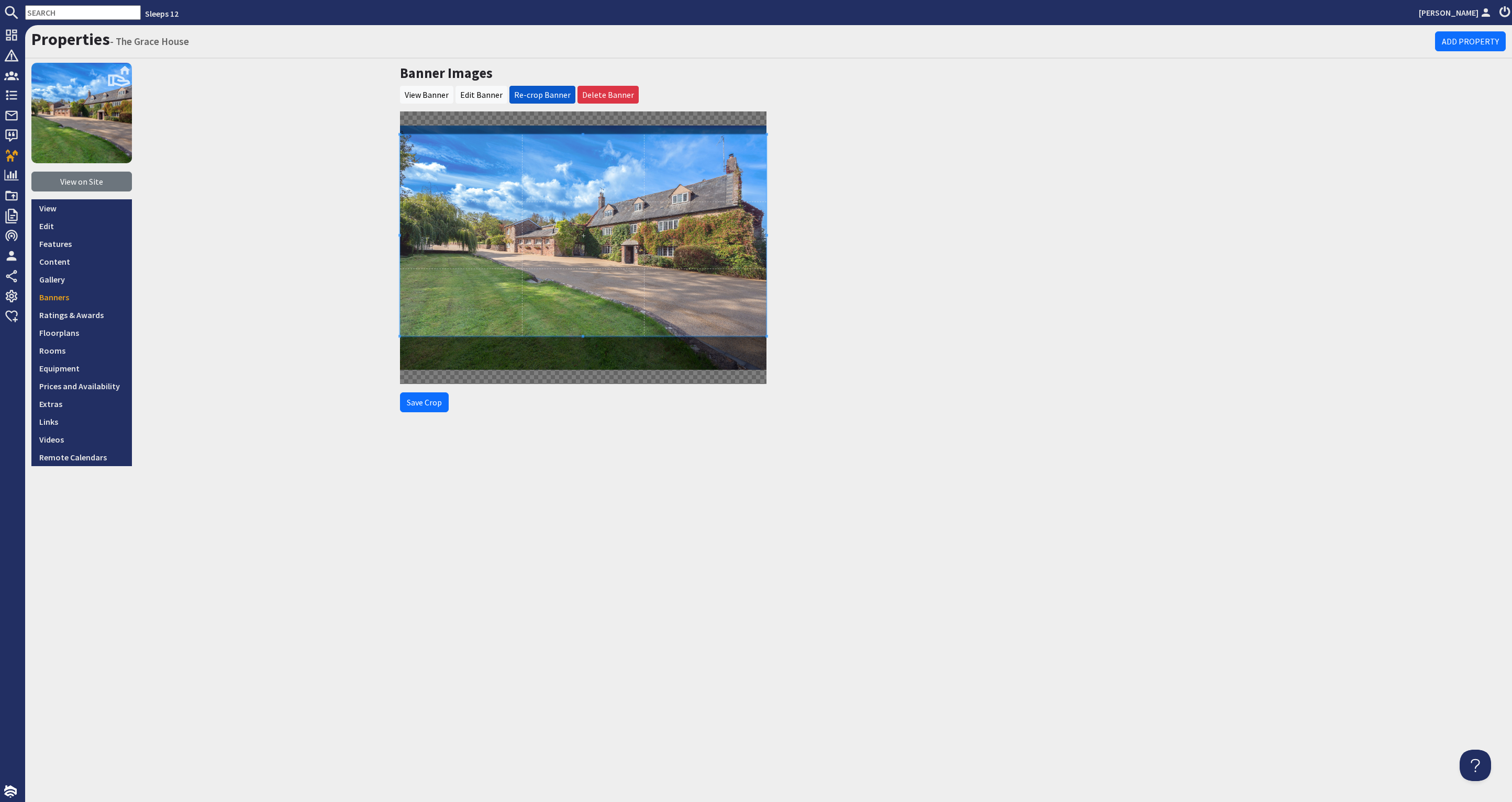
click at [603, 209] on span at bounding box center [583, 235] width 367 height 201
click at [430, 403] on button "Save Crop" at bounding box center [425, 402] width 49 height 20
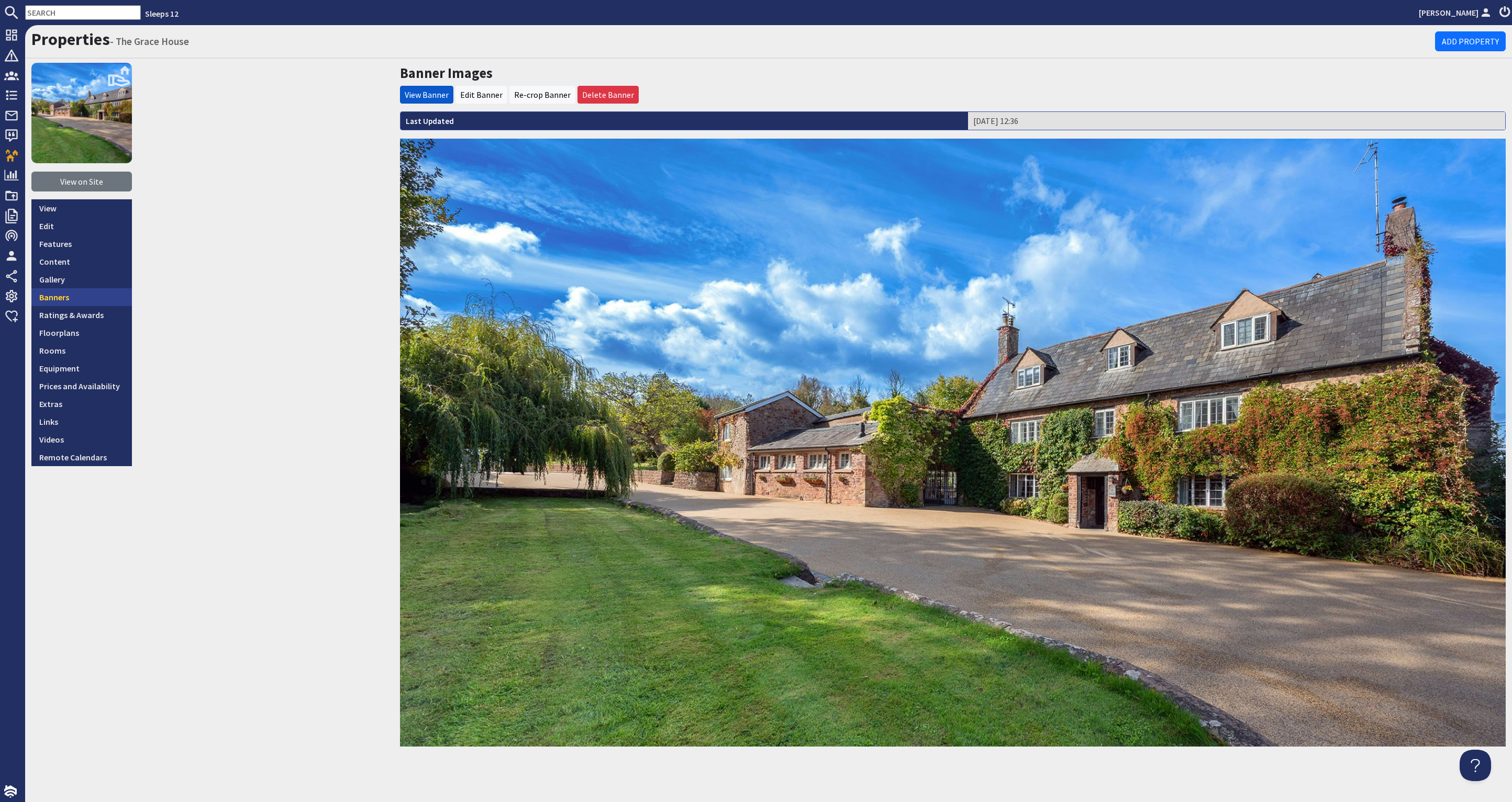
click at [91, 294] on link "Banners" at bounding box center [82, 297] width 101 height 18
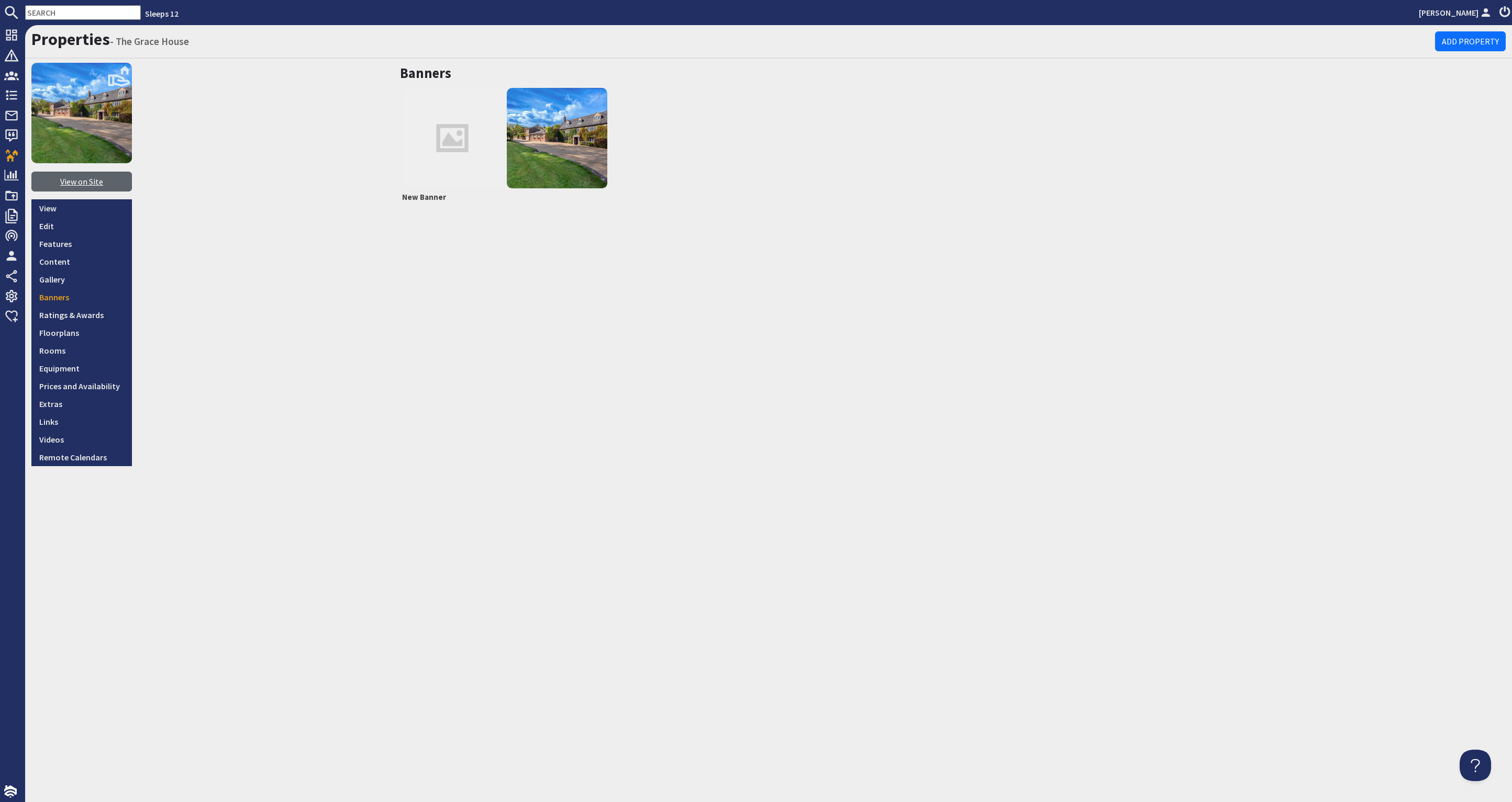
click at [101, 176] on link "View on Site" at bounding box center [82, 181] width 101 height 20
click at [84, 297] on link "Banners" at bounding box center [82, 297] width 101 height 18
click at [548, 146] on img at bounding box center [557, 138] width 101 height 101
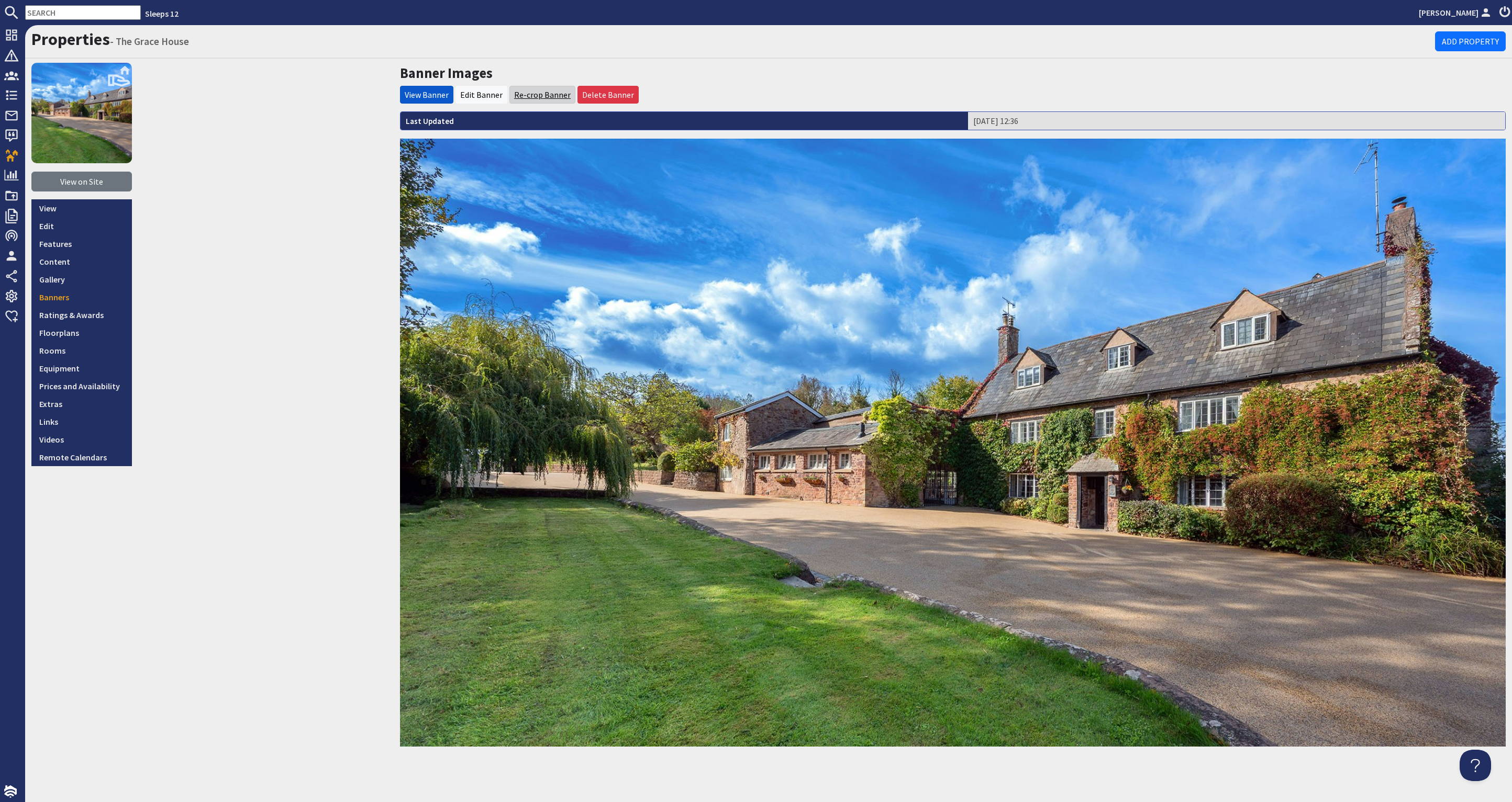
click at [535, 94] on link "Re-crop Banner" at bounding box center [542, 95] width 56 height 10
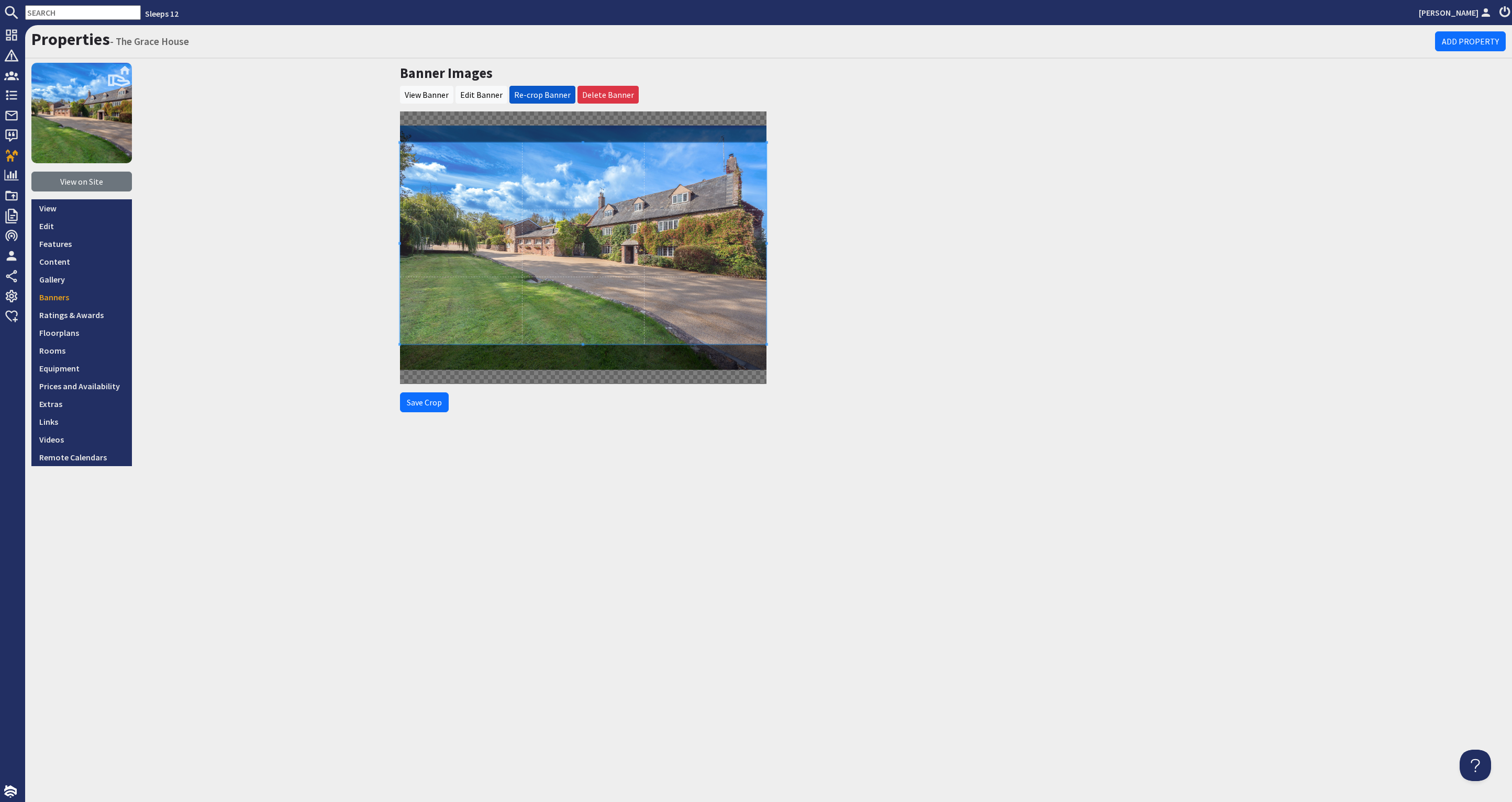
click at [567, 210] on span at bounding box center [583, 244] width 367 height 201
click at [422, 408] on button "Save Crop" at bounding box center [425, 402] width 49 height 20
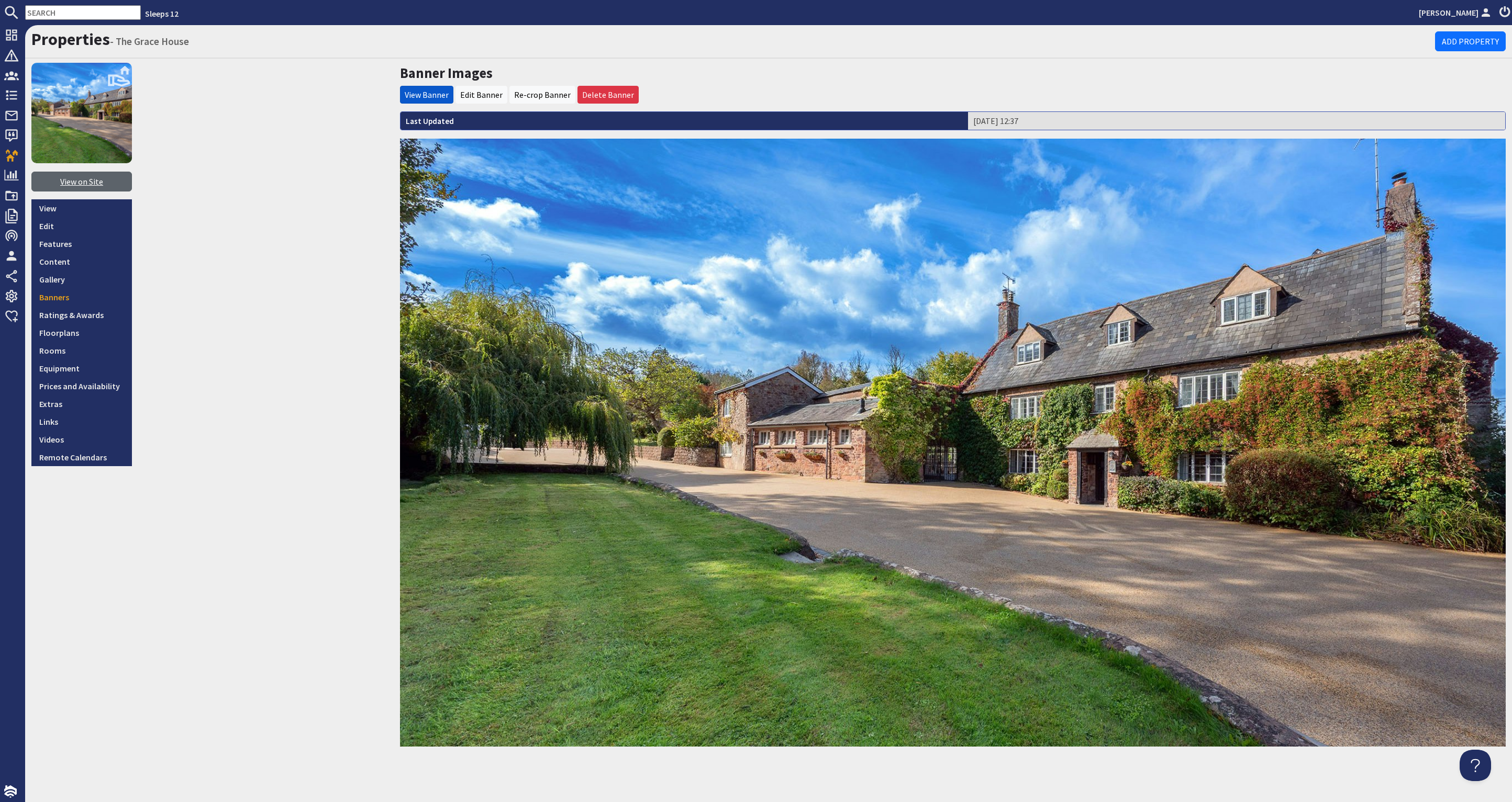
click at [91, 181] on link "View on Site" at bounding box center [82, 181] width 101 height 20
click at [538, 93] on link "Re-crop Banner" at bounding box center [542, 95] width 56 height 10
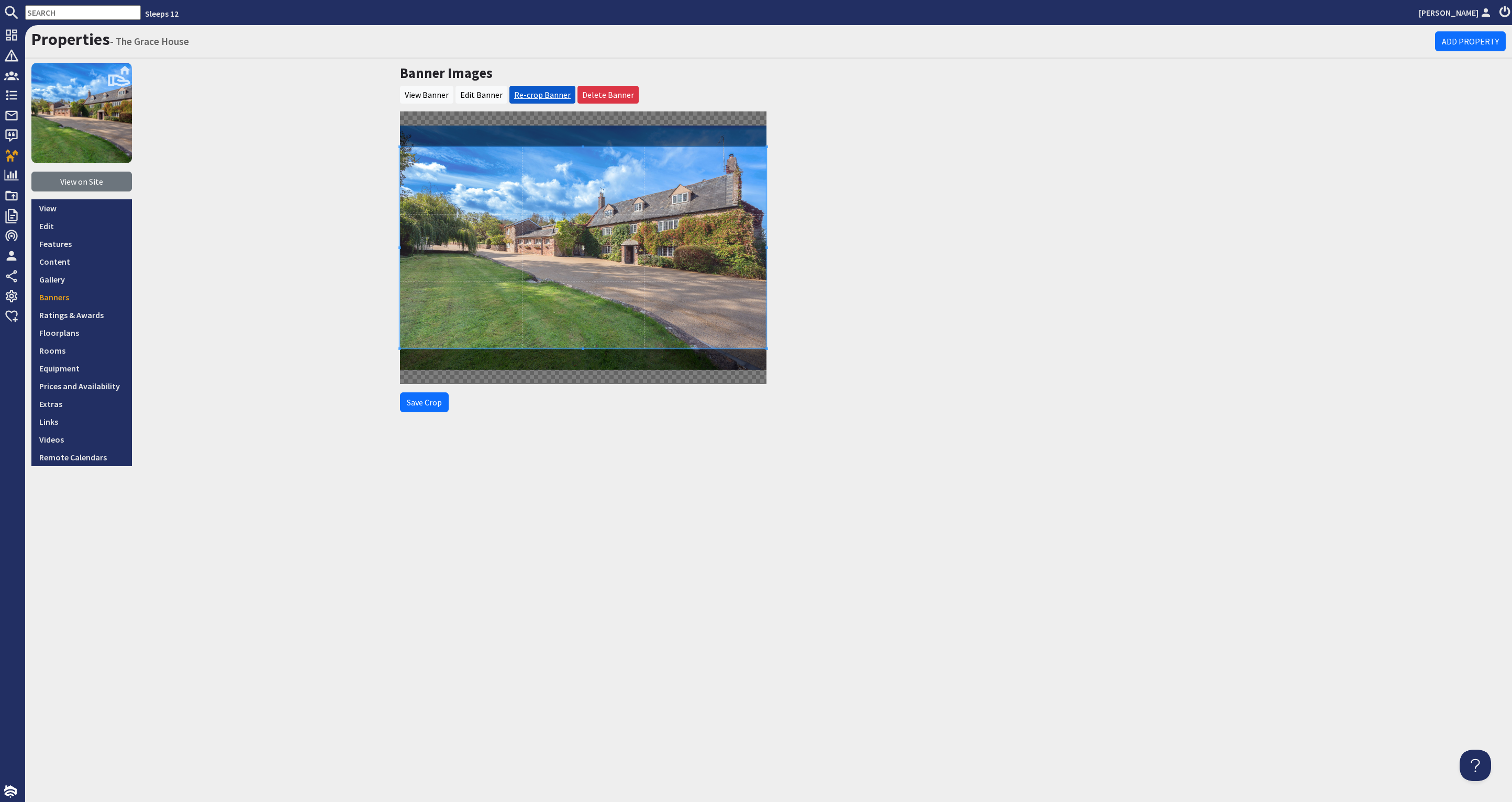
click at [533, 97] on link "Re-crop Banner" at bounding box center [542, 95] width 56 height 10
click at [547, 95] on link "Re-crop Banner" at bounding box center [542, 95] width 56 height 10
click at [557, 94] on link "Re-crop Banner" at bounding box center [542, 95] width 56 height 10
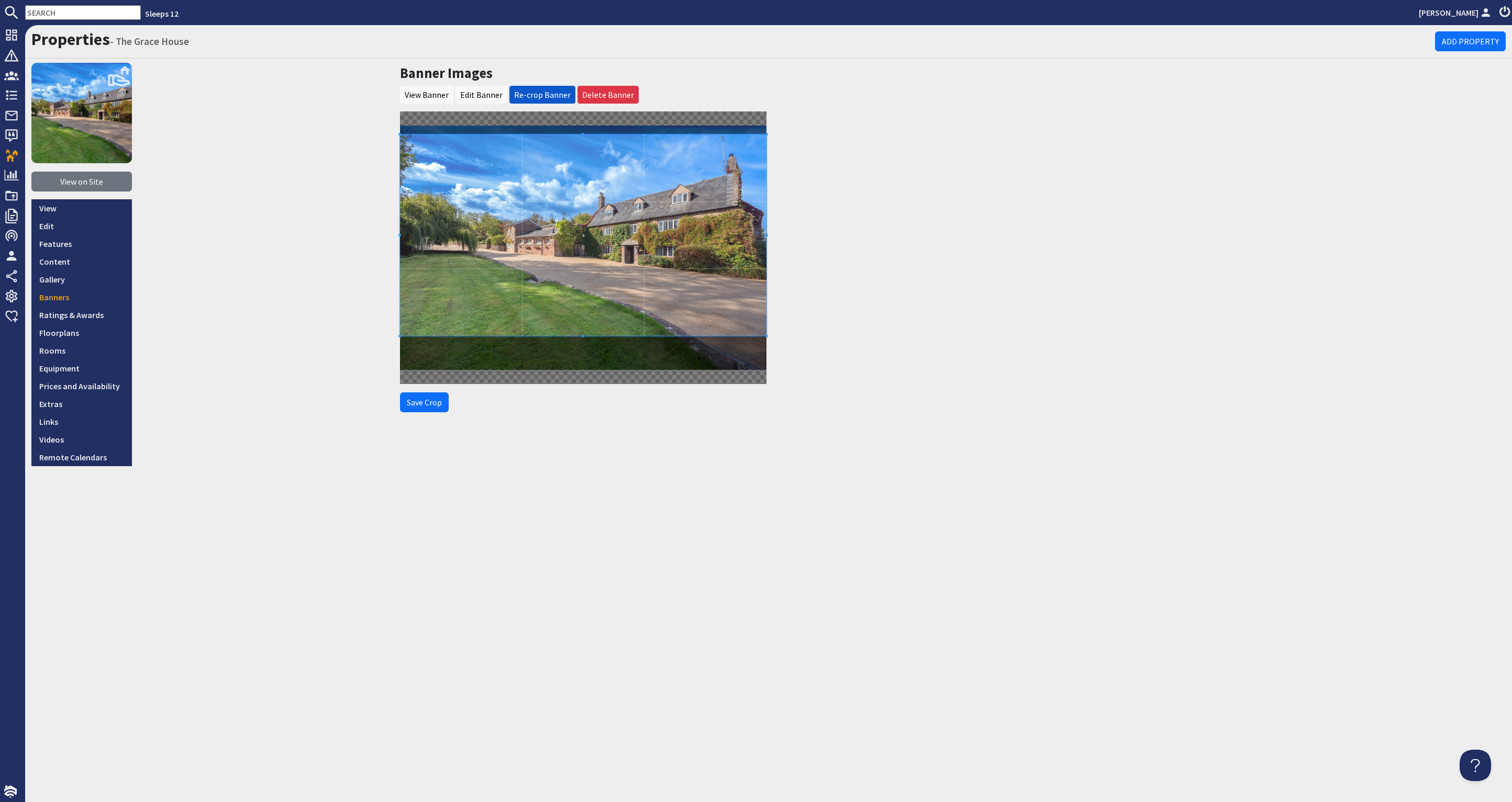
click at [627, 224] on span at bounding box center [583, 235] width 367 height 201
click at [419, 399] on button "Save Crop" at bounding box center [425, 402] width 49 height 20
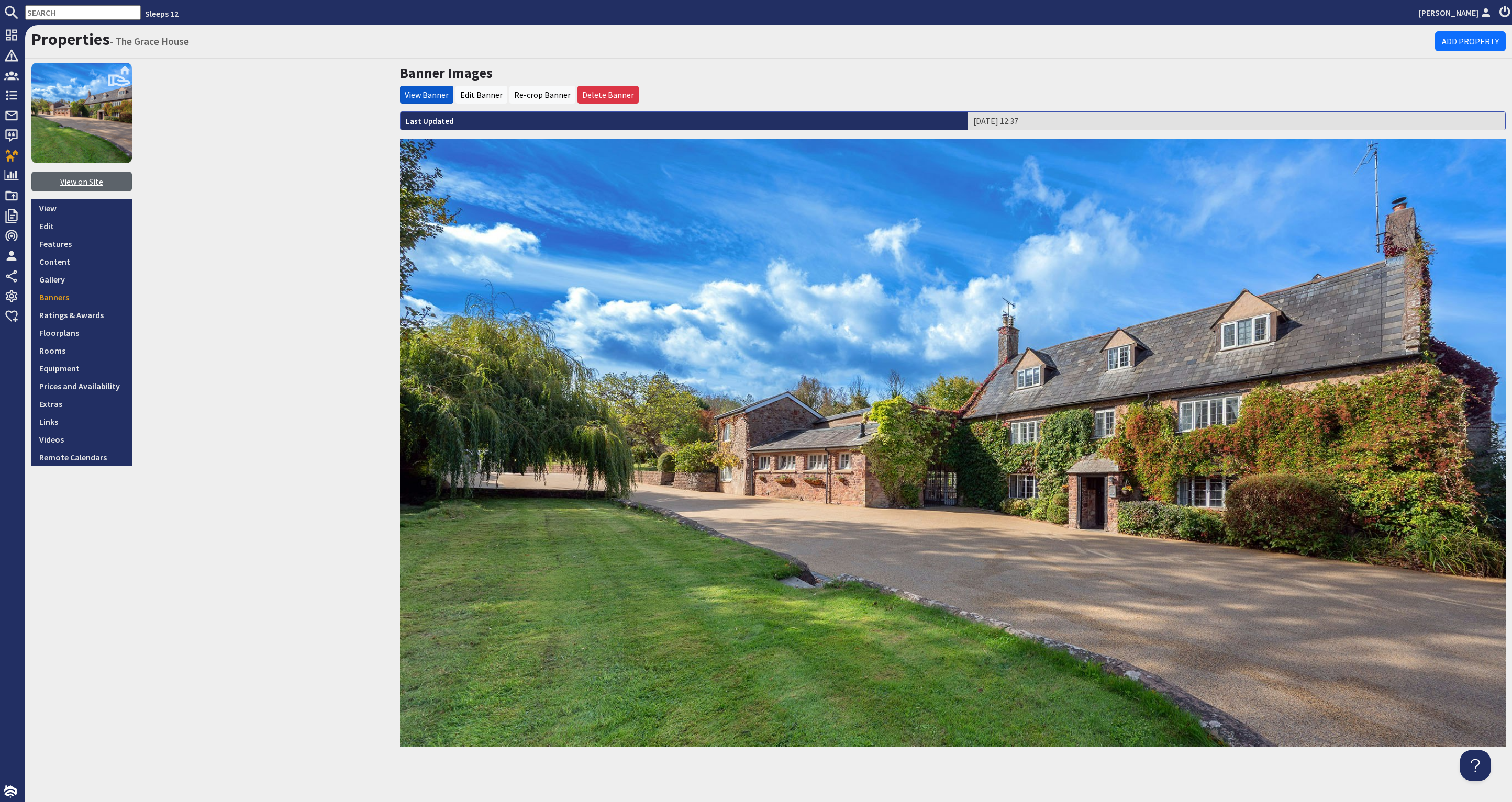
click at [96, 178] on link "View on Site" at bounding box center [82, 181] width 101 height 20
click at [84, 276] on link "Gallery" at bounding box center [82, 280] width 101 height 18
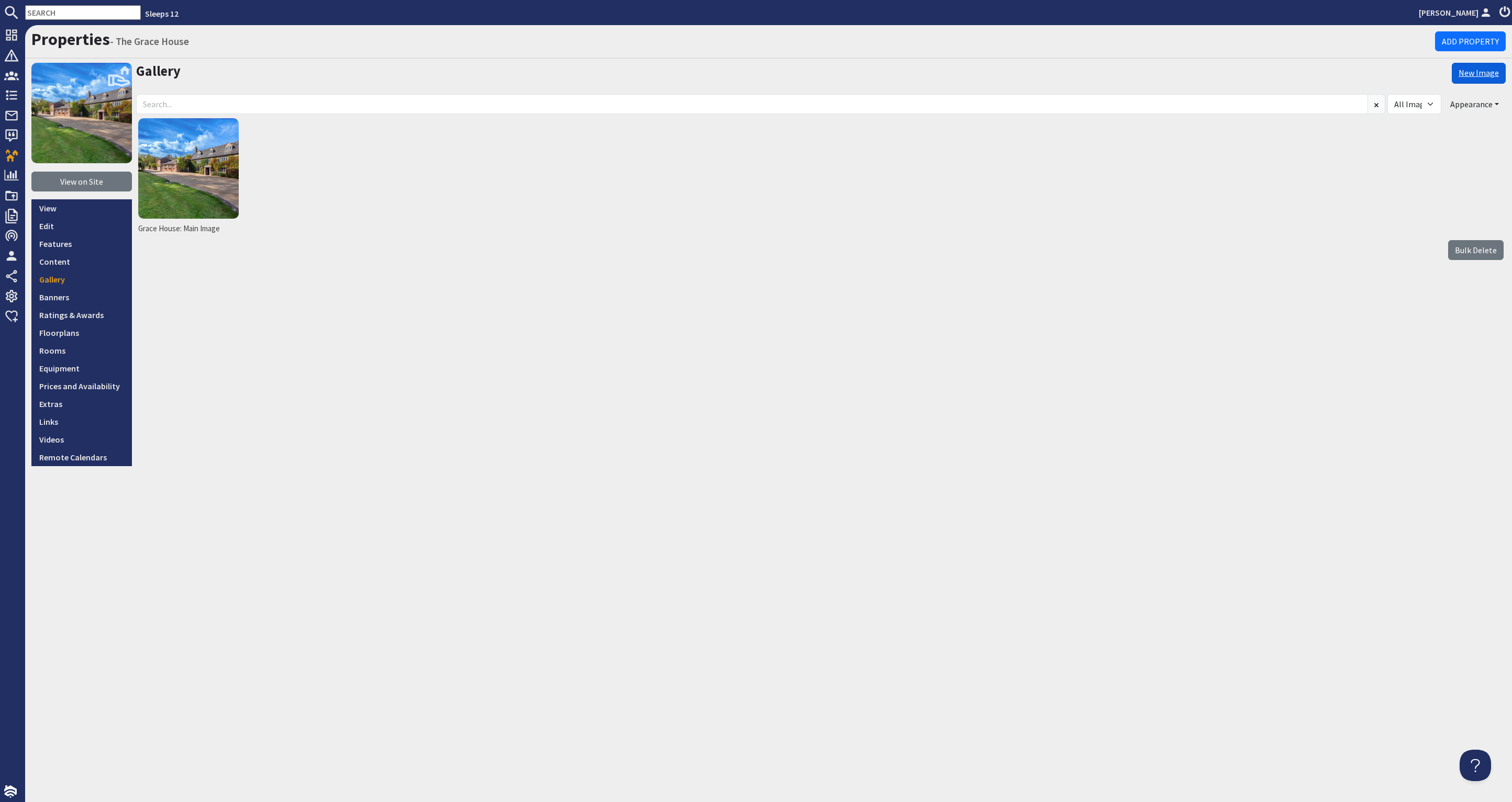
click at [1489, 75] on link "New Image" at bounding box center [1478, 73] width 54 height 21
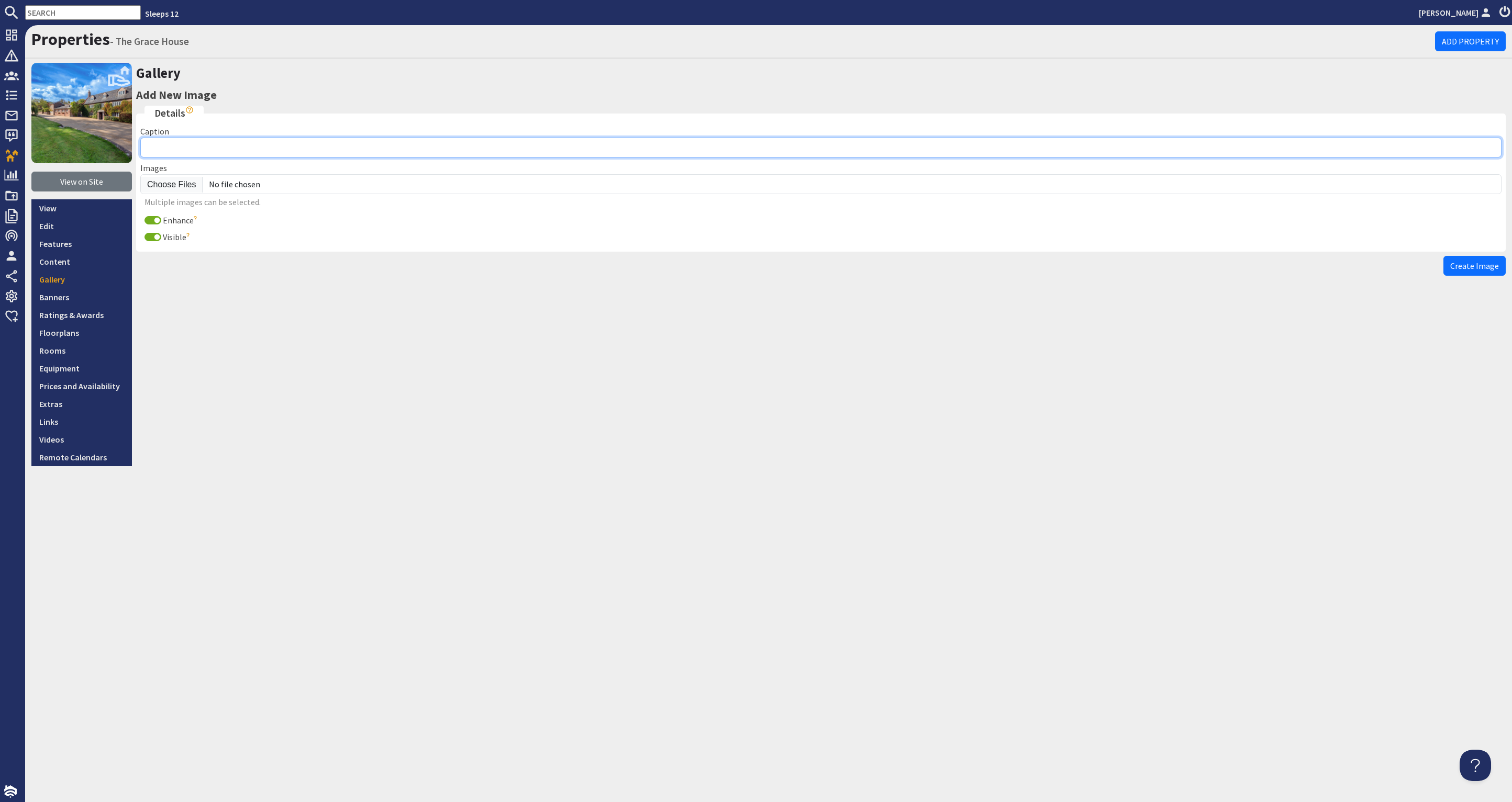
click at [218, 148] on input "Caption" at bounding box center [821, 147] width 1361 height 20
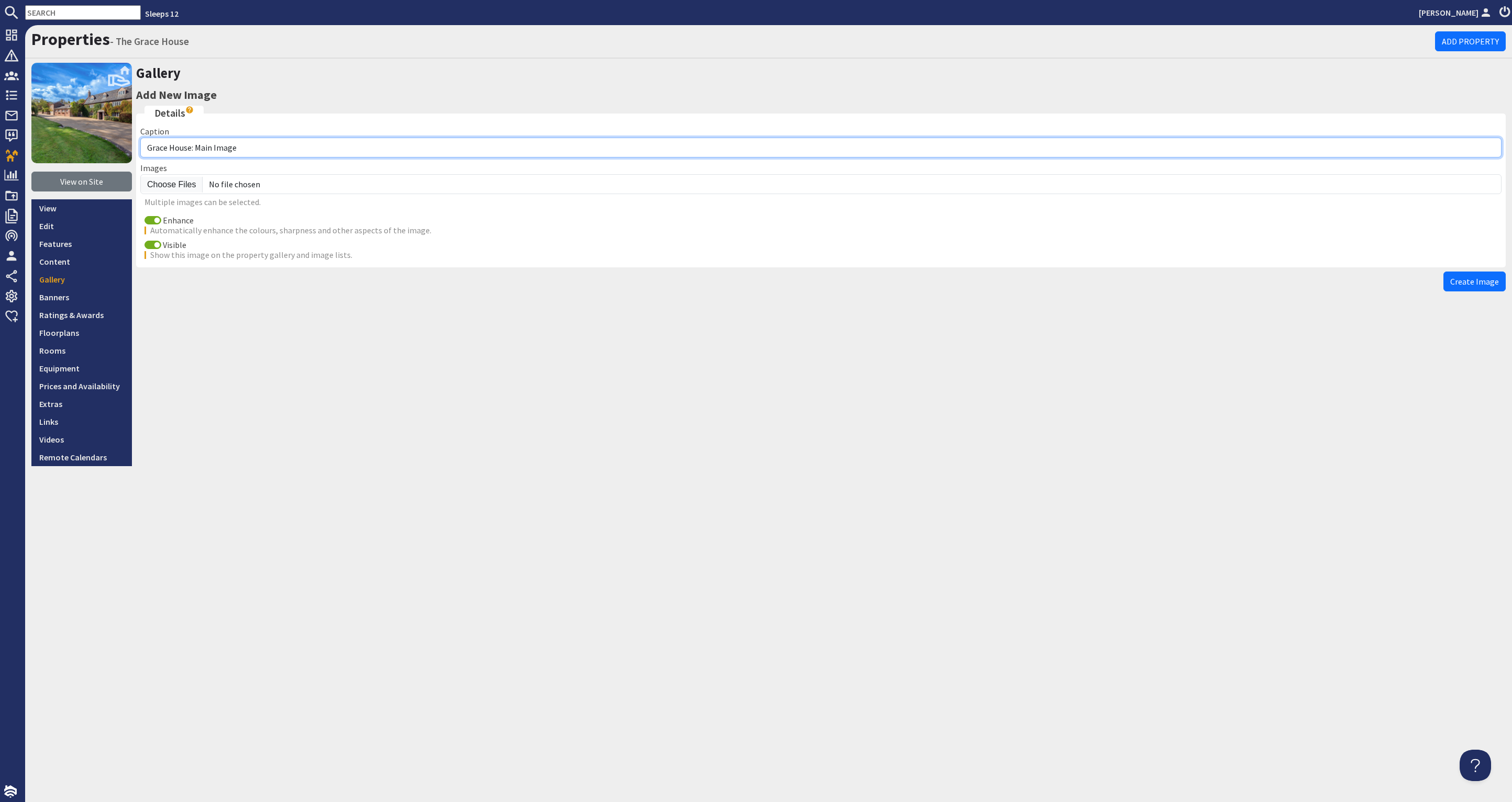
drag, startPoint x: 231, startPoint y: 146, endPoint x: 197, endPoint y: 146, distance: 34.0
click at [197, 146] on input "Grace House: Main Image" at bounding box center [821, 147] width 1361 height 20
drag, startPoint x: 192, startPoint y: 149, endPoint x: 232, endPoint y: 149, distance: 40.0
click at [192, 149] on input "Grace House:Hot Tub" at bounding box center [821, 147] width 1361 height 20
type input "Grace House: Hot Tub"
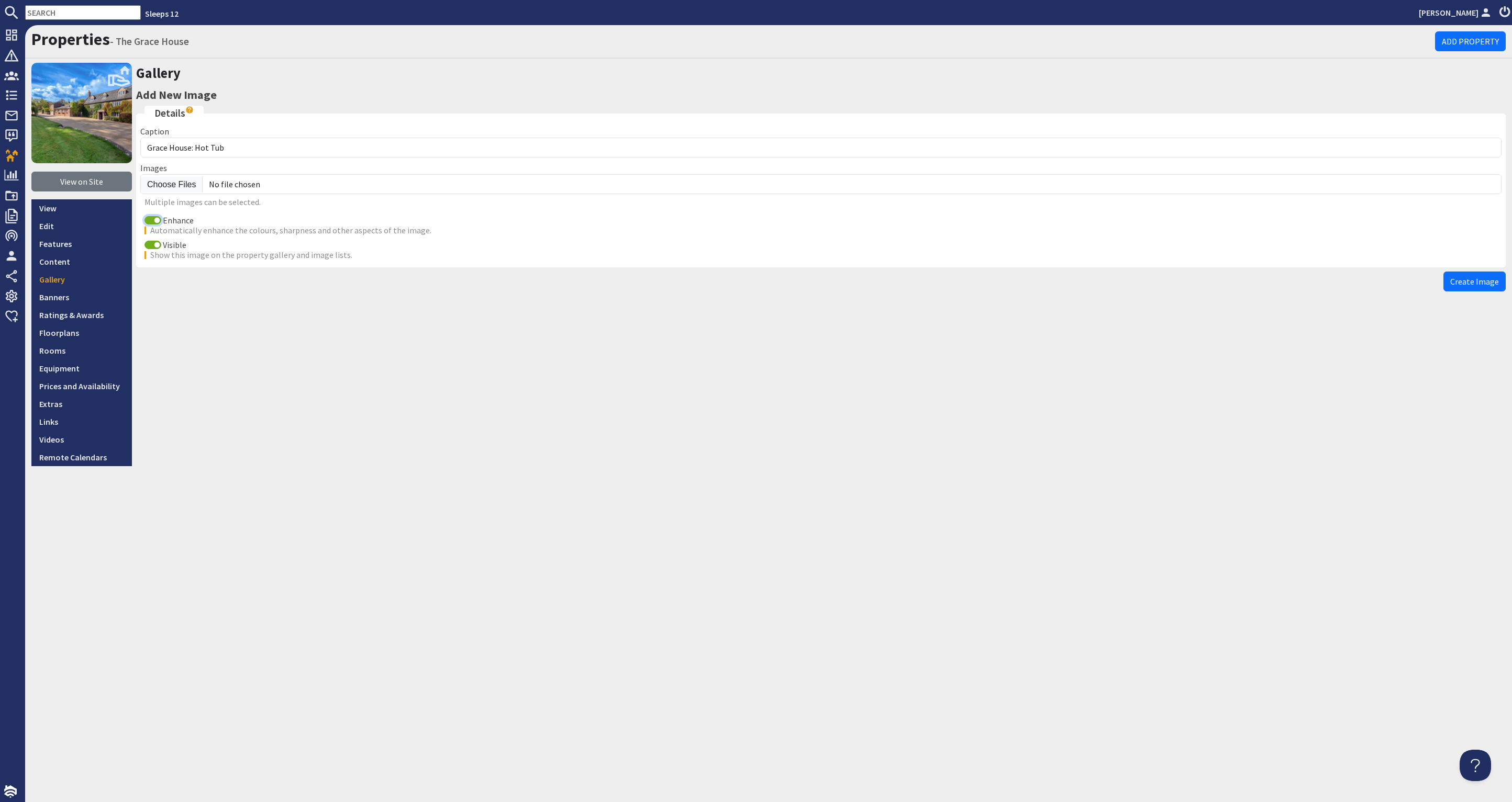
click at [158, 217] on input "Enhance" at bounding box center [152, 220] width 17 height 8
checkbox input "false"
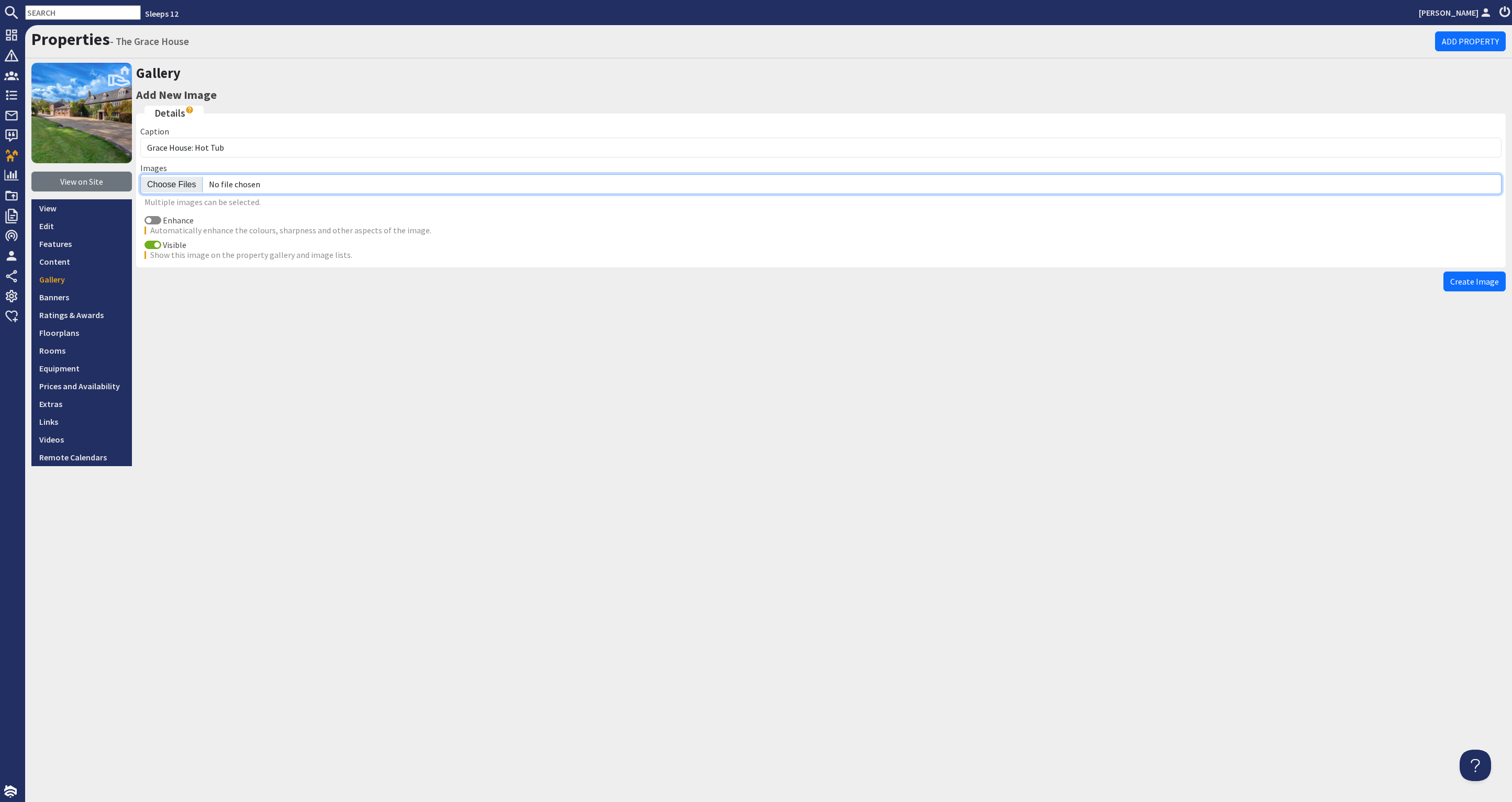
click at [180, 189] on input "file" at bounding box center [821, 184] width 1361 height 20
type input "C:\fakepath\grace-house-holiday-home-group-accommodation-somerset-sleeps-13.jpg"
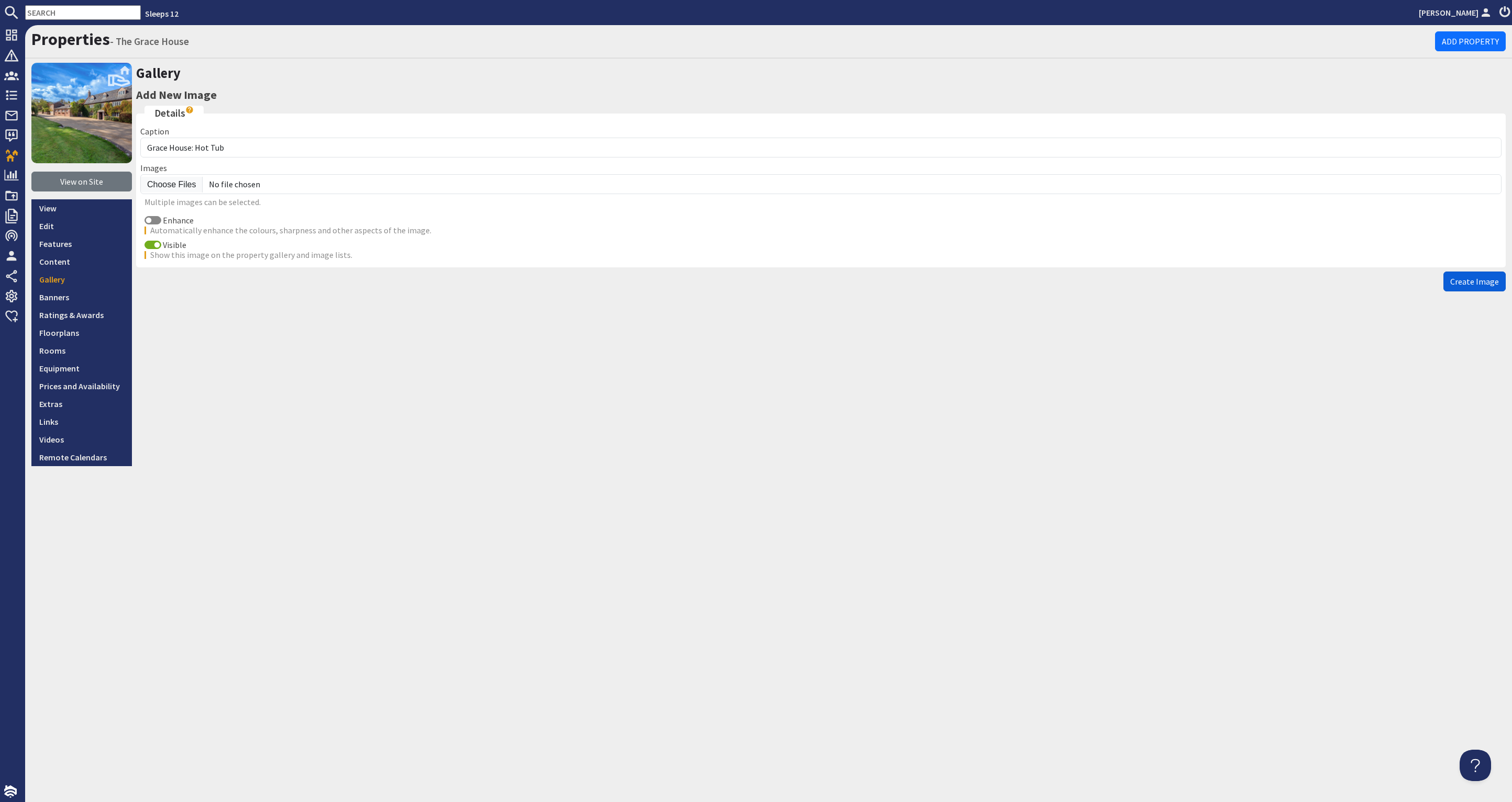
click at [1473, 276] on span "Create Image" at bounding box center [1475, 281] width 49 height 10
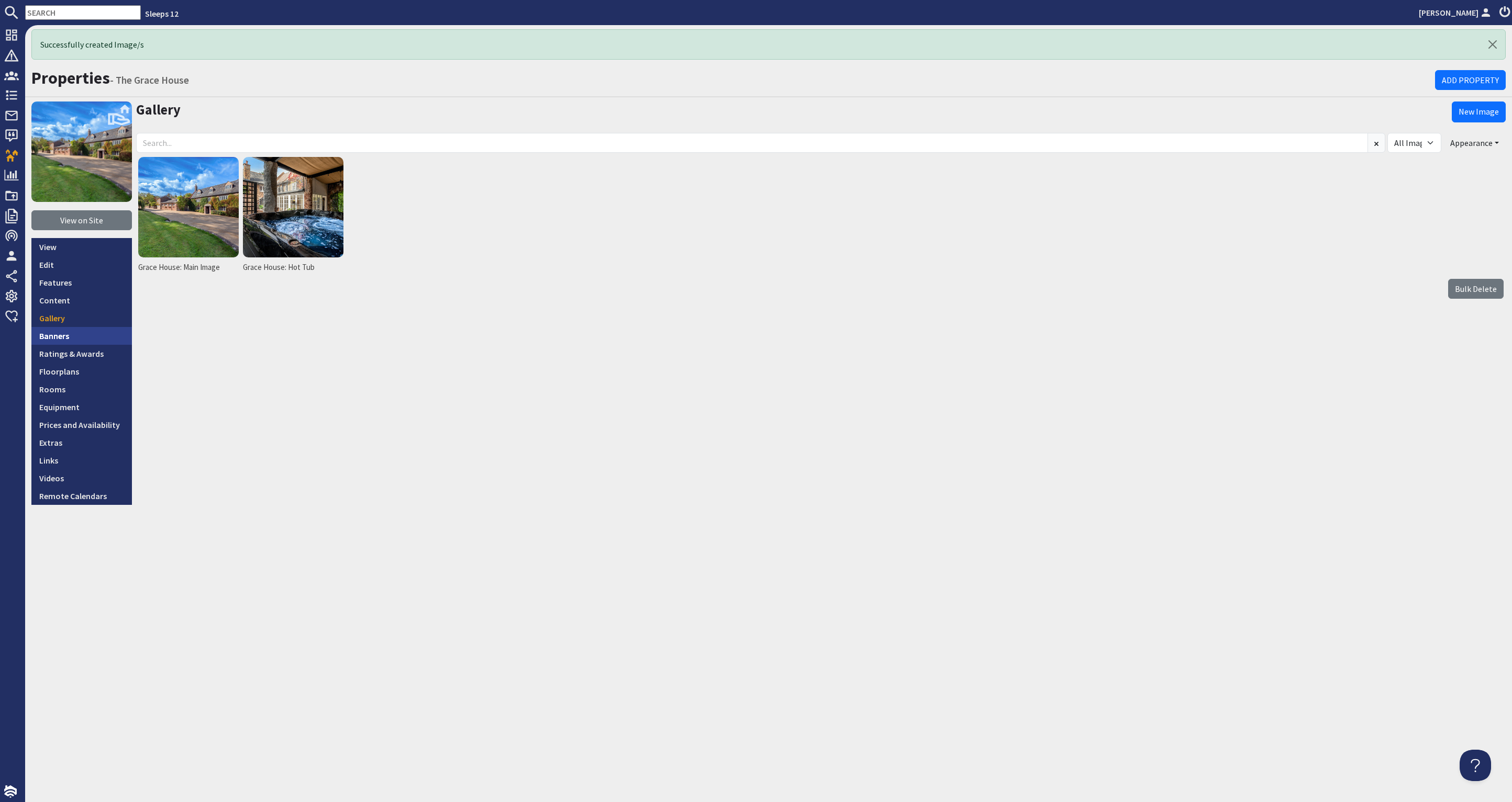
click at [87, 335] on link "Banners" at bounding box center [82, 336] width 101 height 18
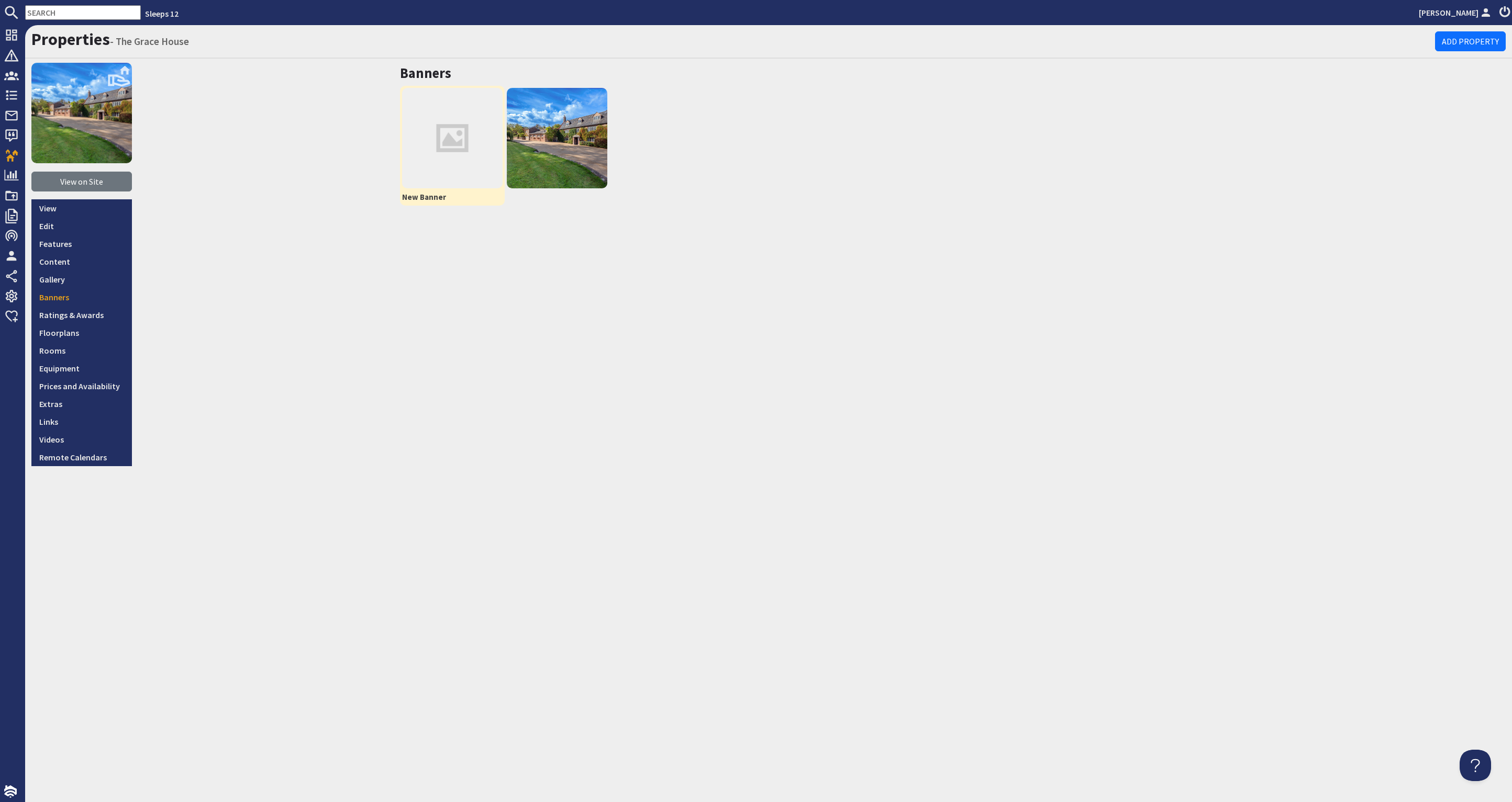
click at [443, 121] on img at bounding box center [453, 138] width 101 height 101
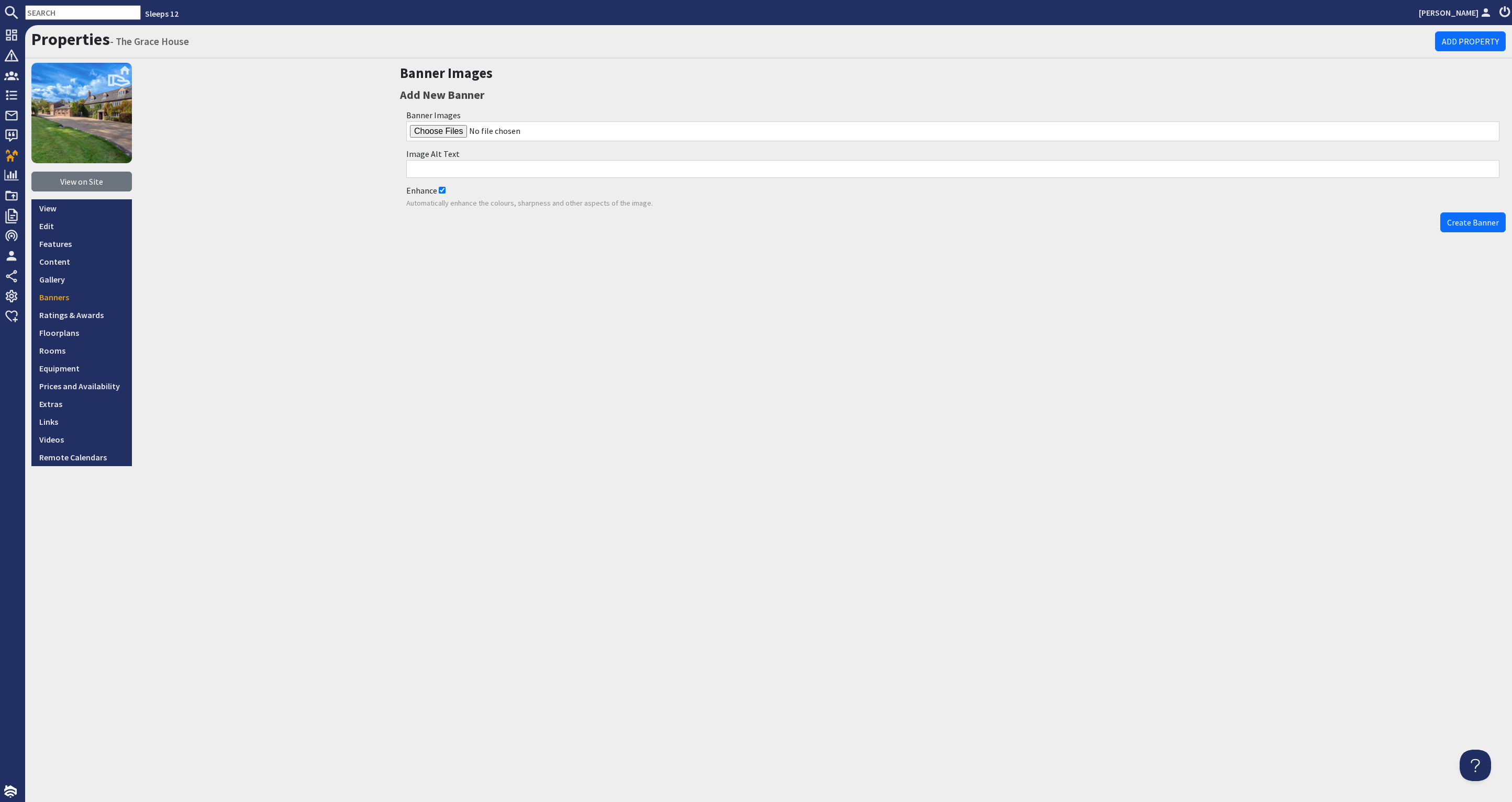
click at [443, 192] on input "Enhance" at bounding box center [442, 190] width 7 height 7
checkbox input "false"
click at [458, 136] on input "file" at bounding box center [953, 131] width 1093 height 20
type input "C:\fakepath\grace-house-holiday-home-group-accommodation-somerset-sleeps-13.jpg"
click at [1459, 212] on form "Banner Images Image Alt Text Enhance Automatically enhance the colours, sharpne…" at bounding box center [953, 168] width 1106 height 126
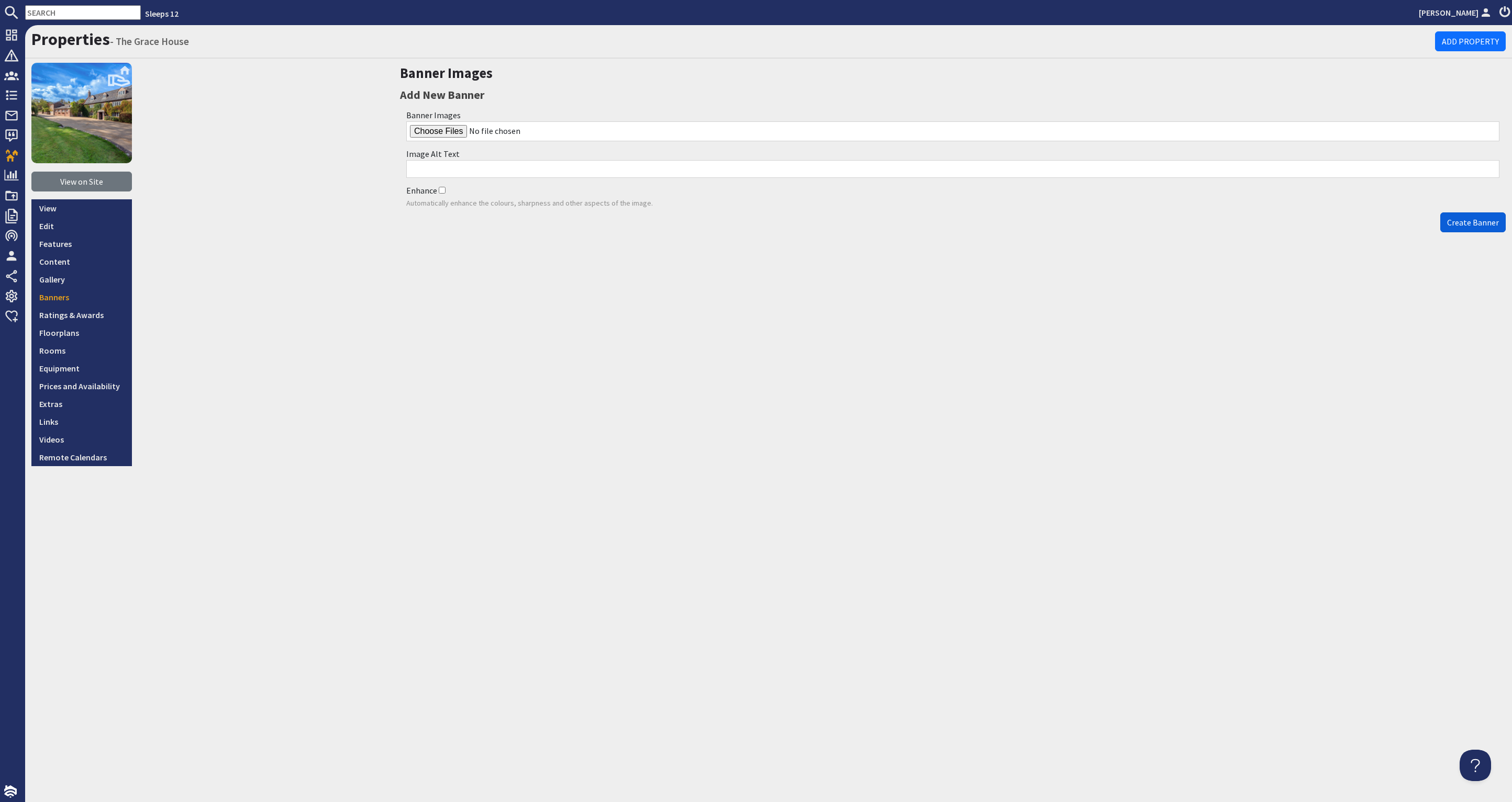
click at [1458, 217] on span "Create Banner" at bounding box center [1473, 222] width 52 height 10
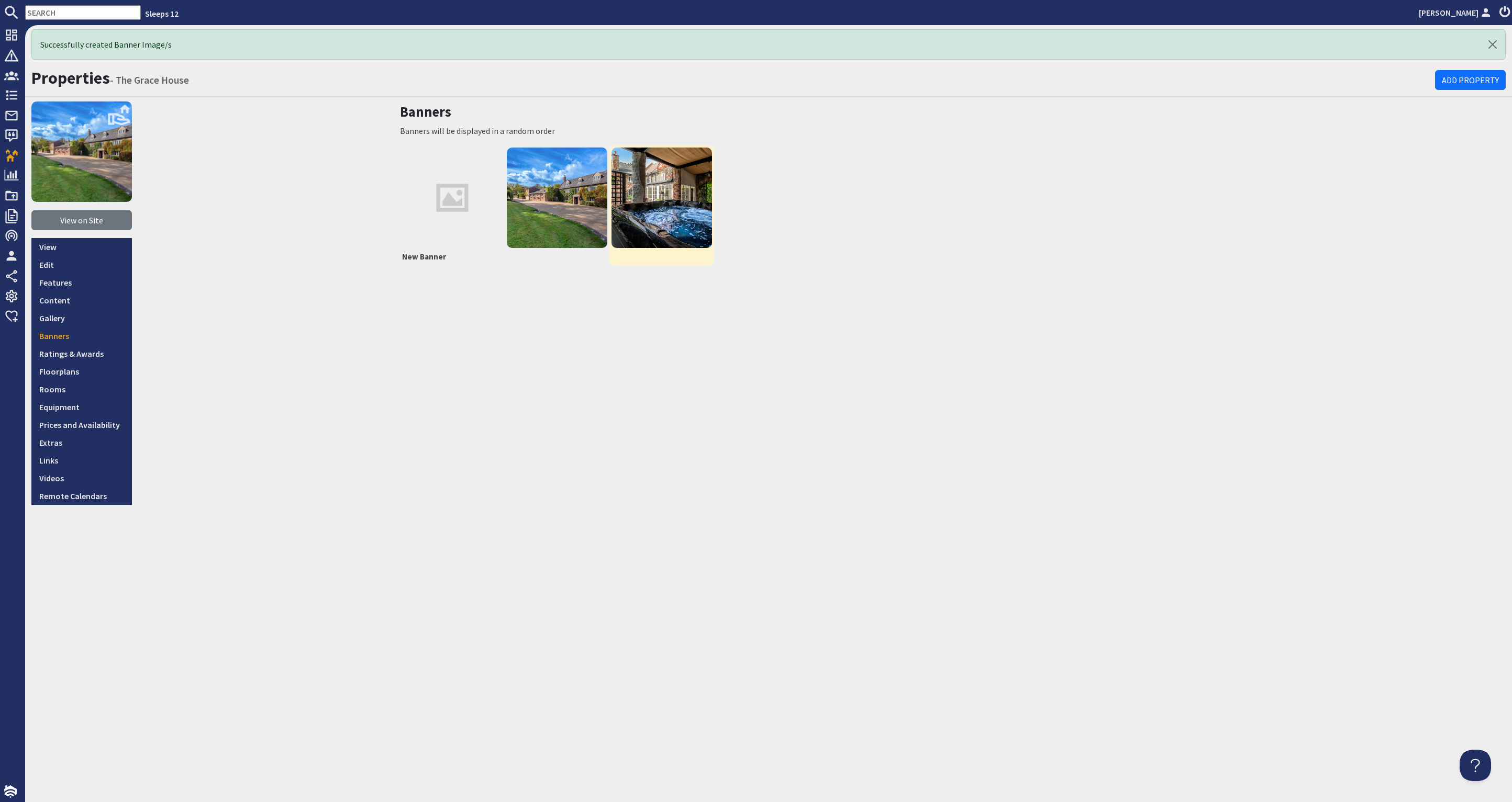
click at [672, 221] on img at bounding box center [662, 198] width 101 height 101
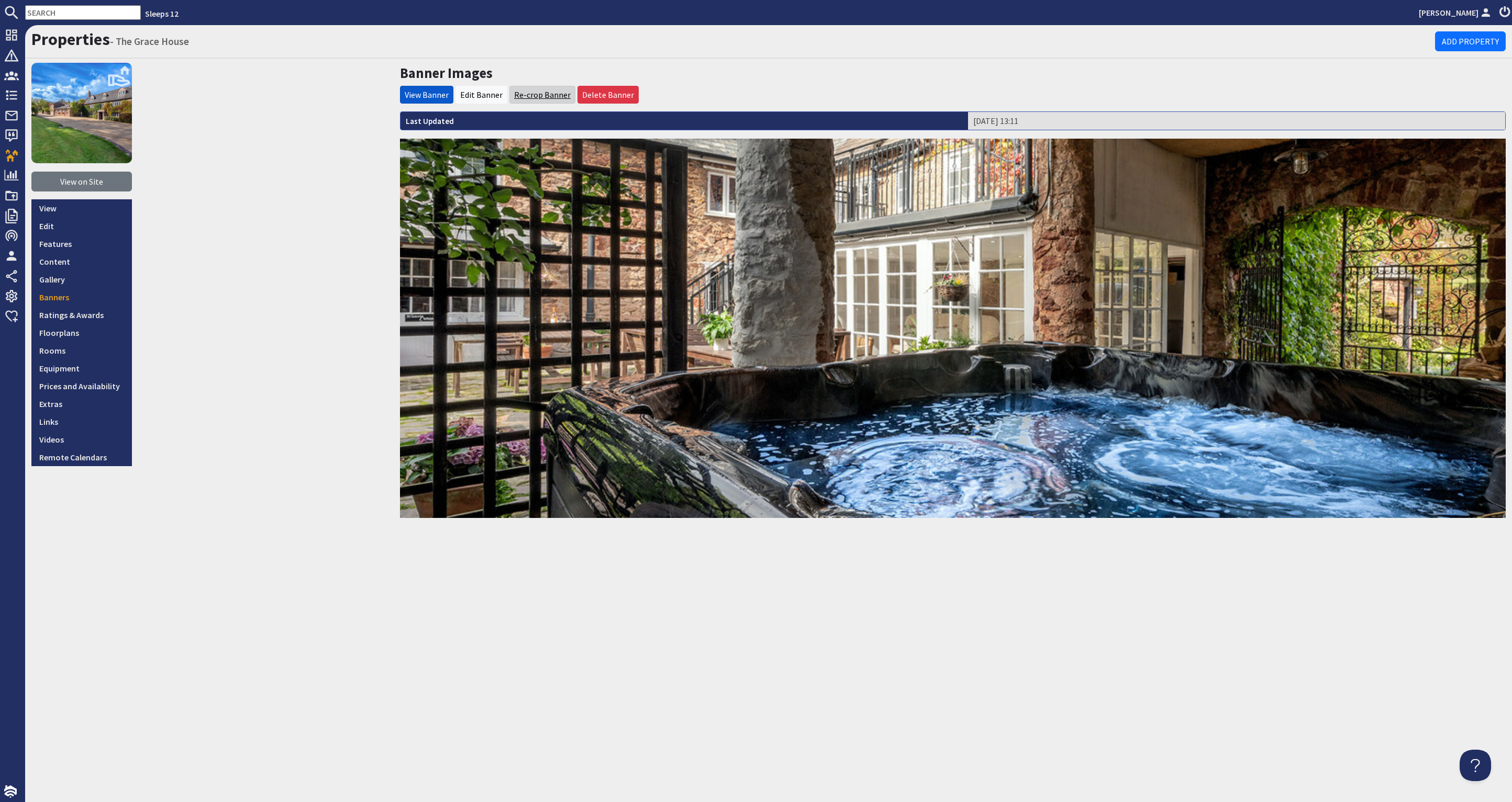
click at [542, 94] on link "Re-crop Banner" at bounding box center [542, 95] width 56 height 10
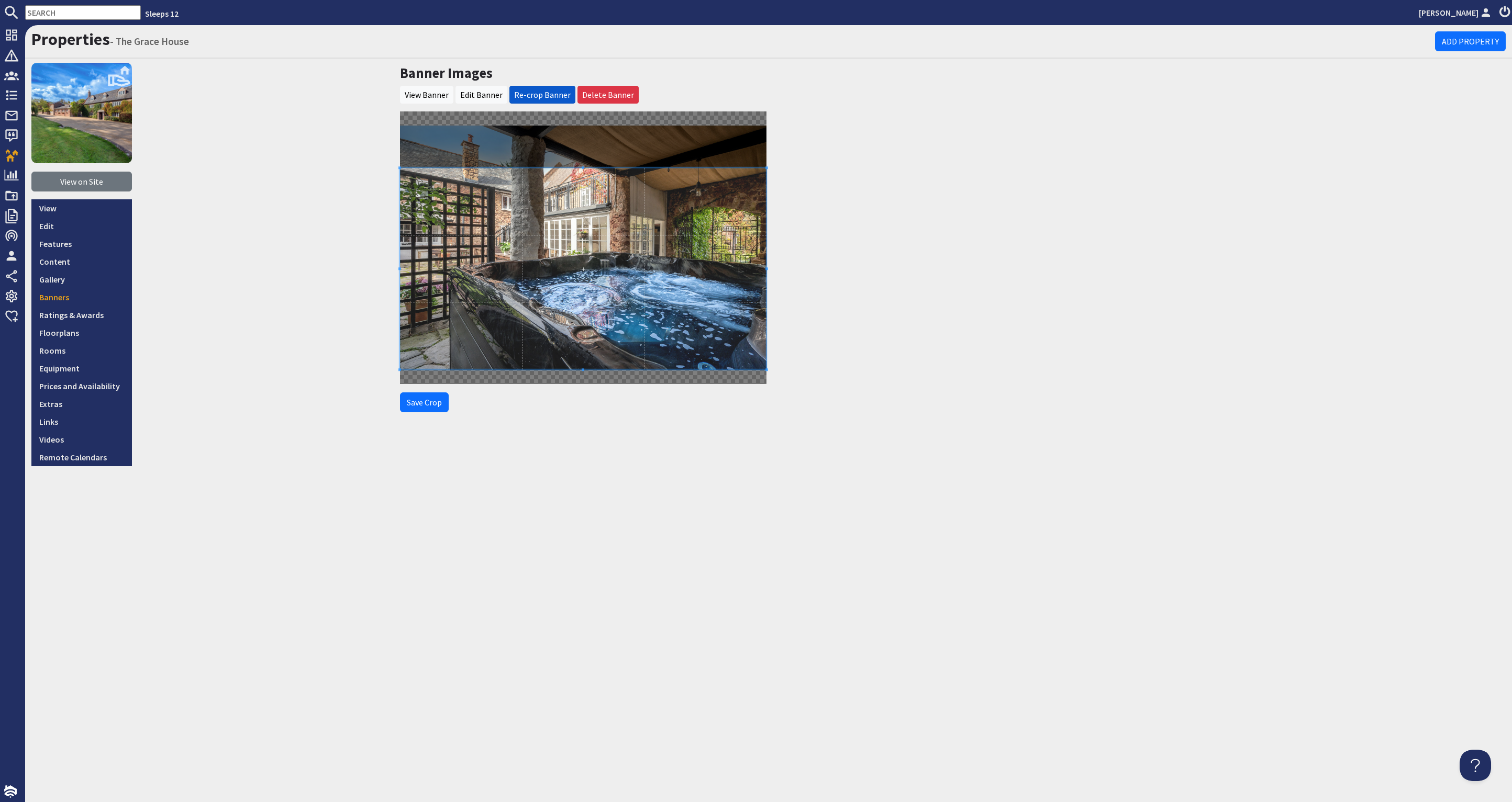
click at [593, 258] on span at bounding box center [583, 269] width 367 height 201
click at [430, 401] on button "Save Crop" at bounding box center [425, 402] width 49 height 20
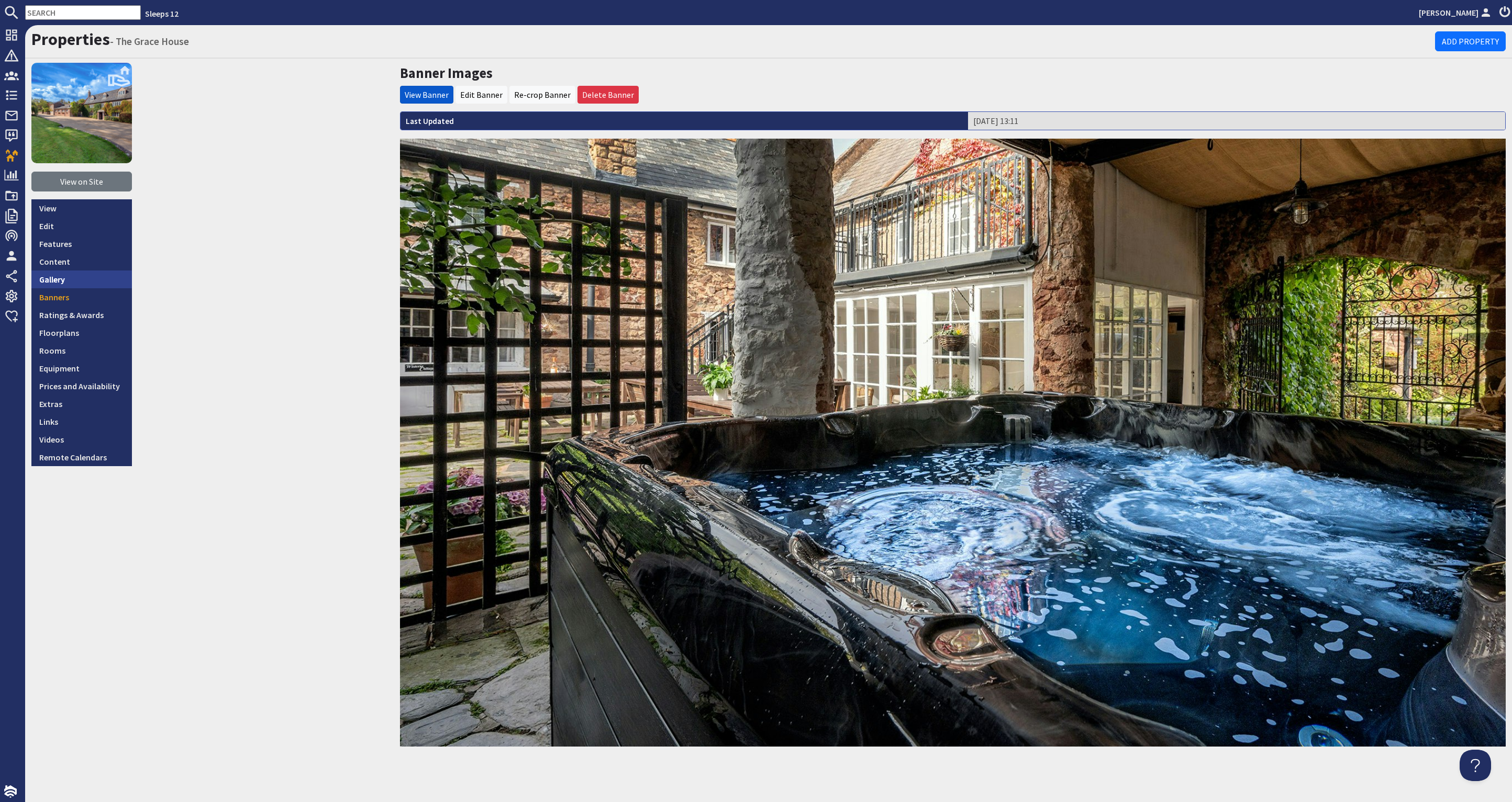
click at [78, 271] on link "Gallery" at bounding box center [82, 280] width 101 height 18
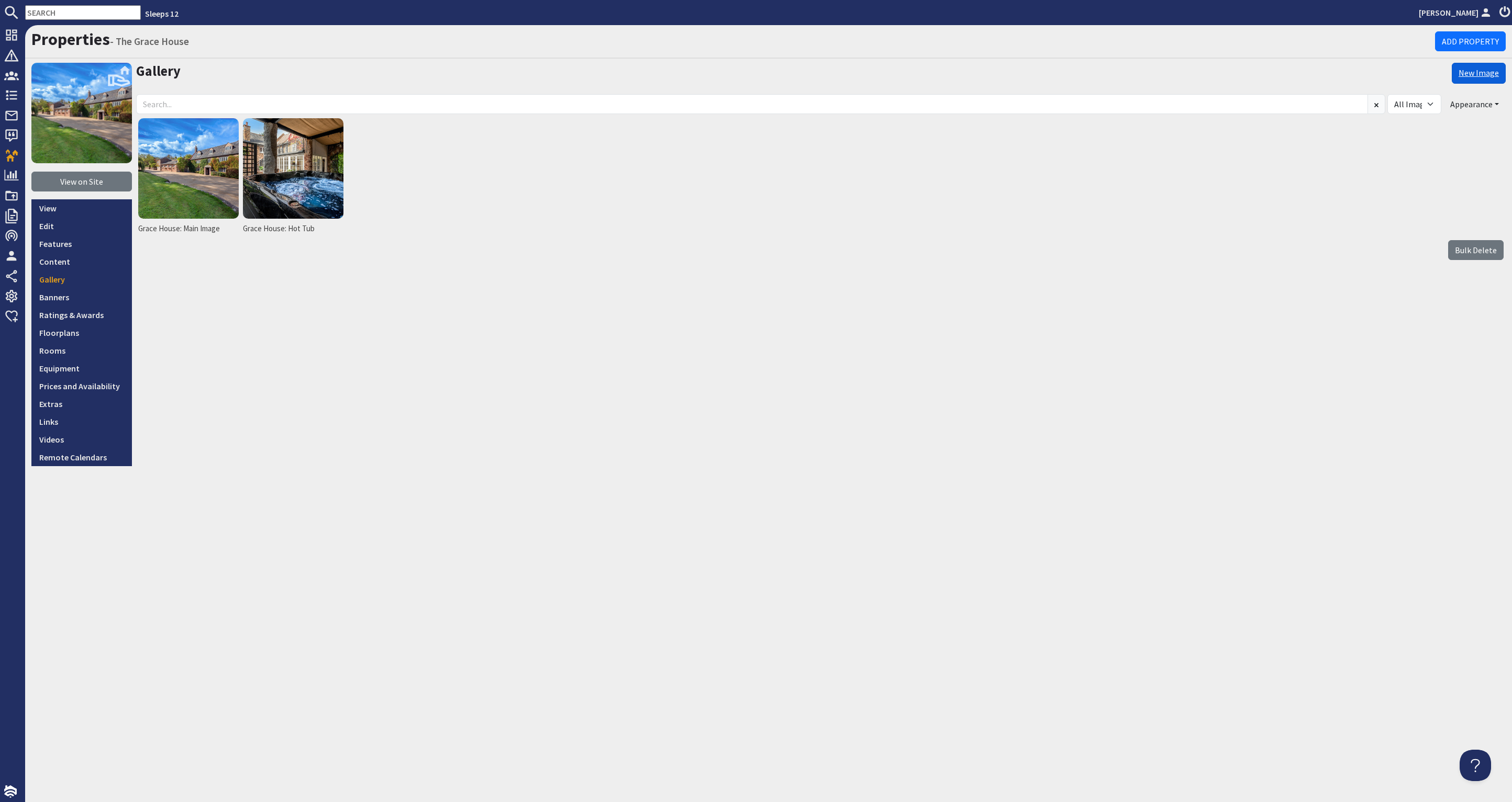
click at [1481, 73] on link "New Image" at bounding box center [1478, 73] width 54 height 21
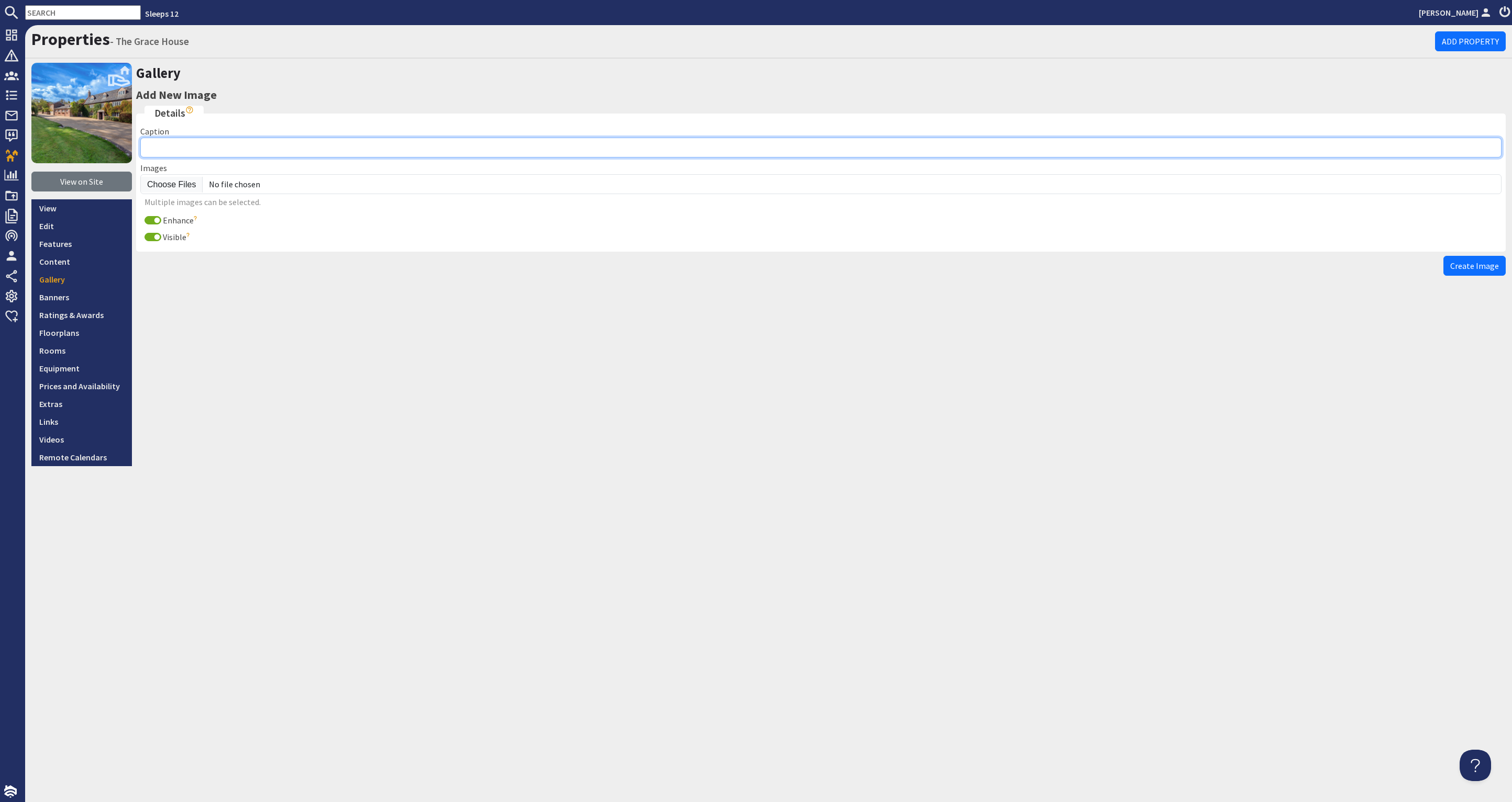
click at [182, 149] on input "Caption" at bounding box center [821, 147] width 1361 height 20
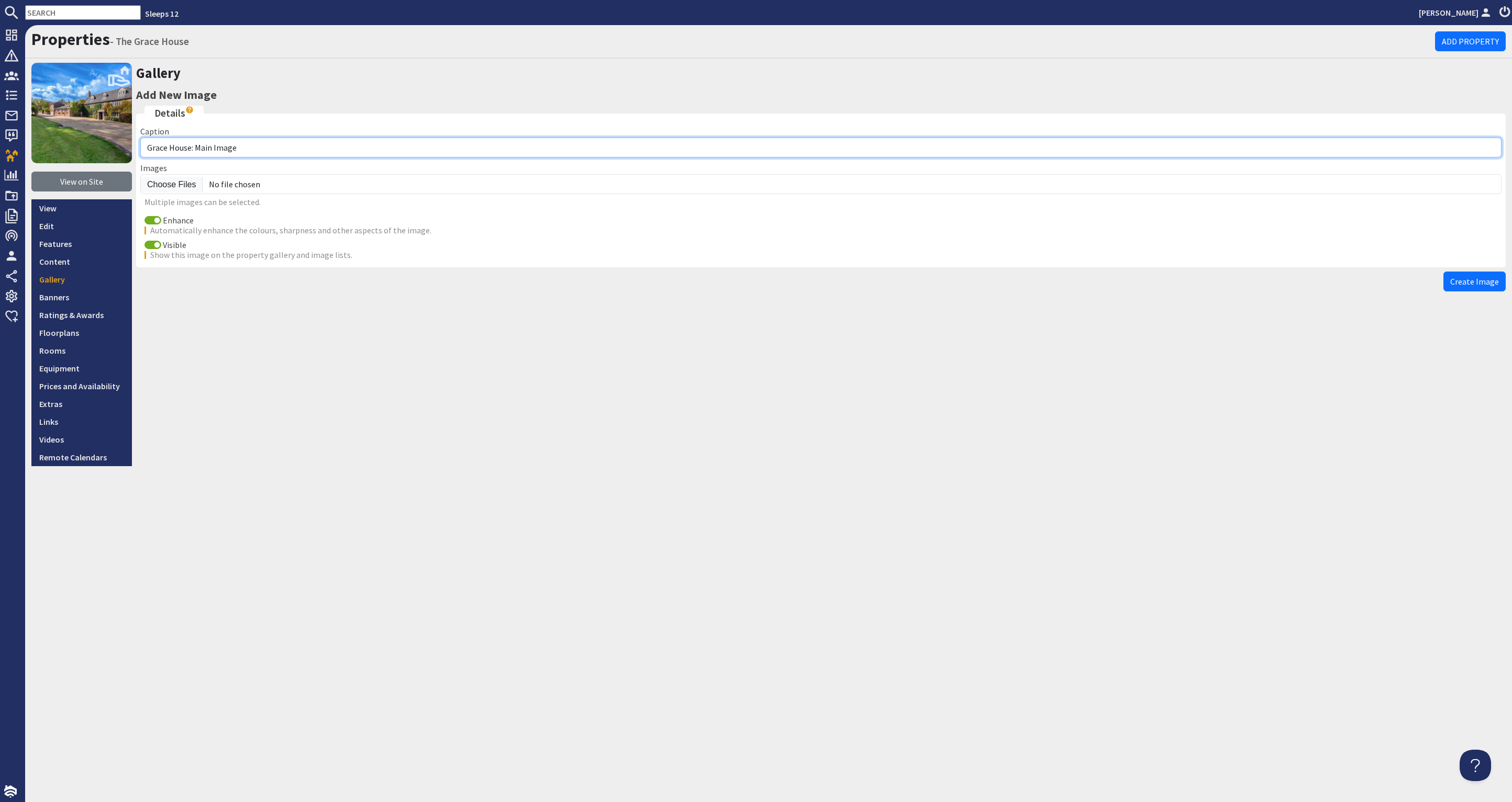
drag, startPoint x: 246, startPoint y: 150, endPoint x: 197, endPoint y: 146, distance: 49.2
click at [197, 146] on input "Grace House: Main Image" at bounding box center [821, 147] width 1361 height 20
type input "Grace House: drone"
click at [148, 220] on input "Enhance" at bounding box center [152, 220] width 17 height 8
checkbox input "false"
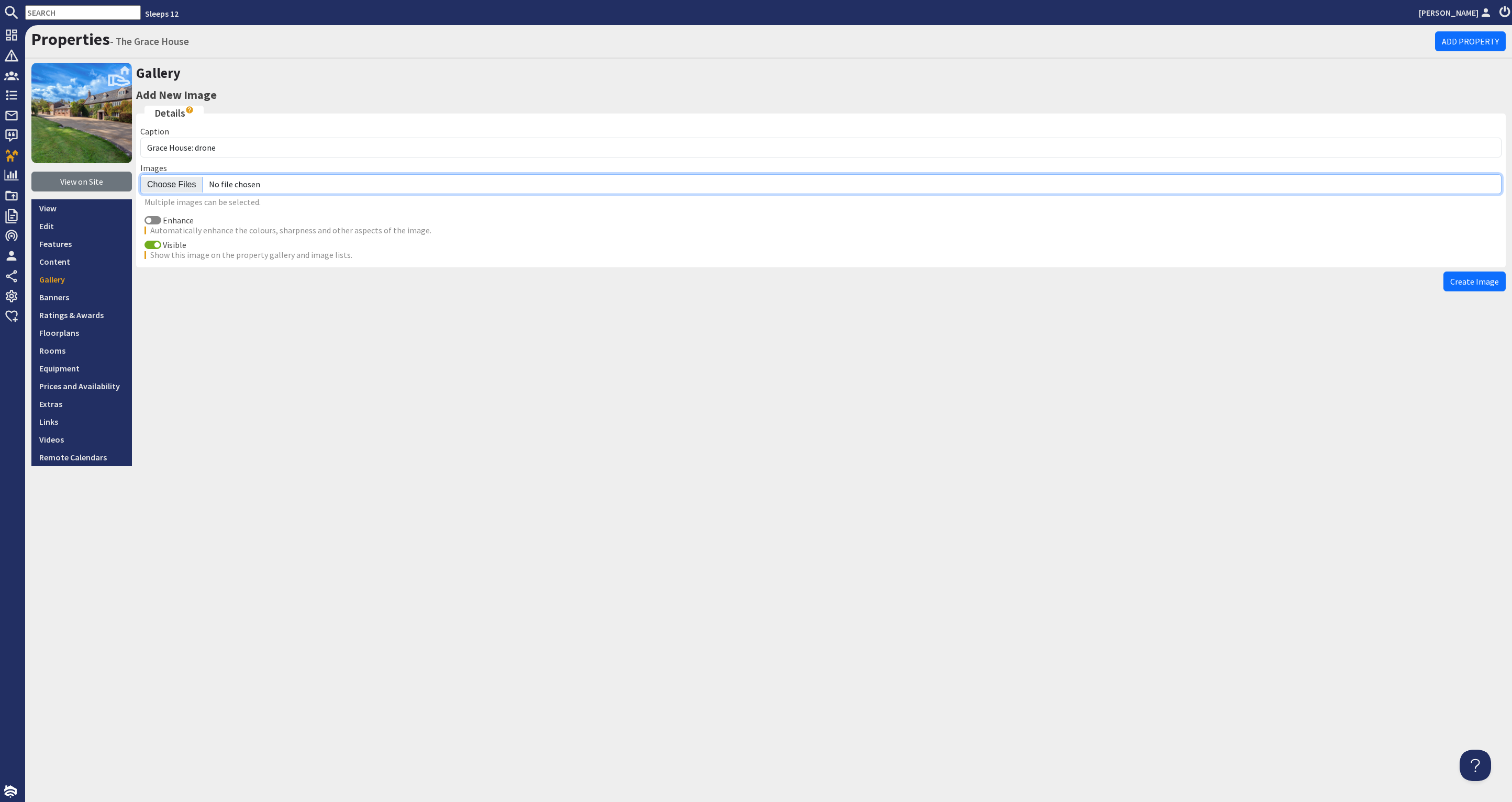
click at [163, 183] on input "file" at bounding box center [821, 184] width 1361 height 20
type input "C:\fakepath\grace-house-holiday-home-group-accommodation-somerset-sleeps-14.jpg"
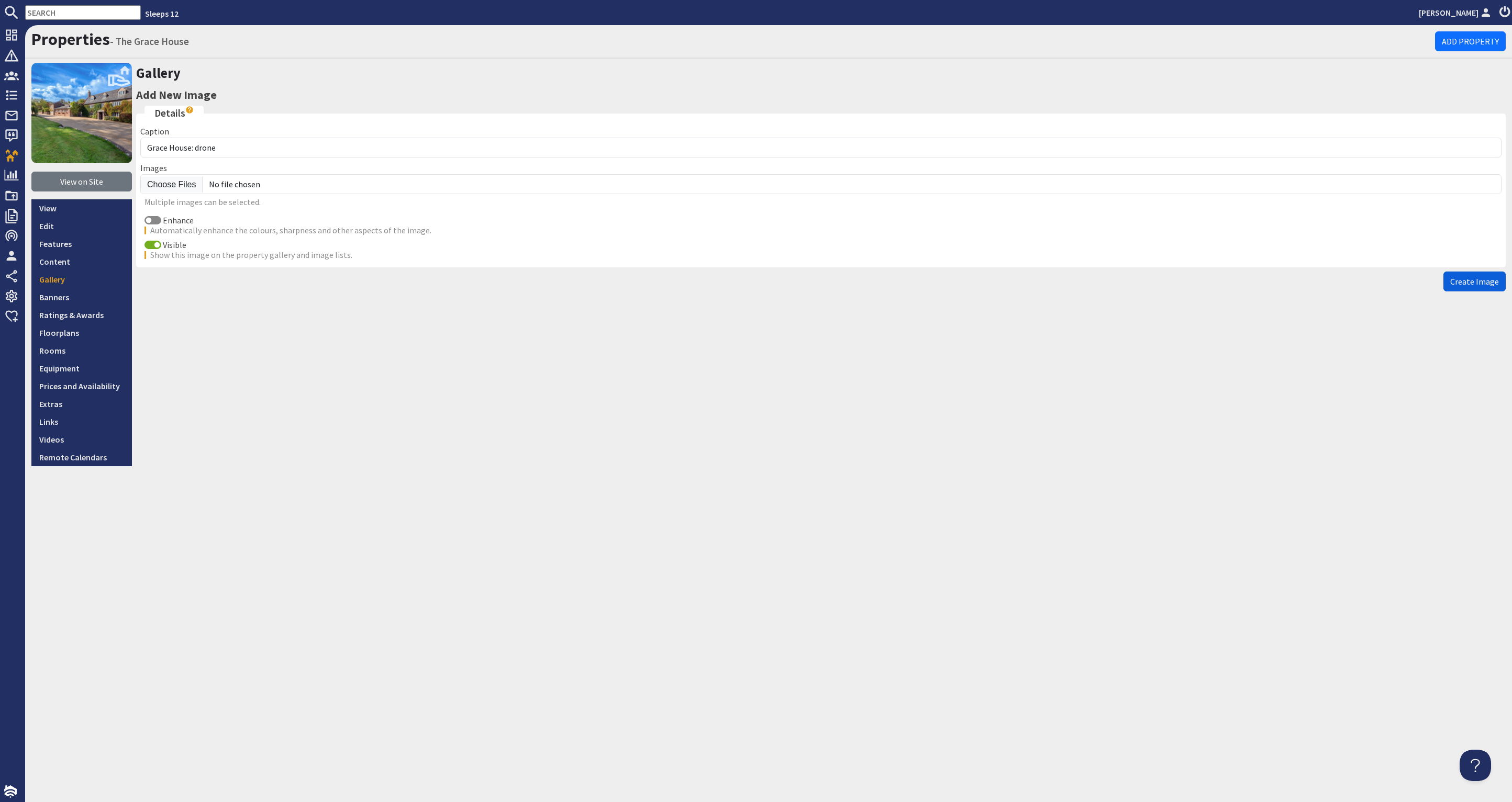
click at [1481, 280] on span "Create Image" at bounding box center [1475, 281] width 49 height 10
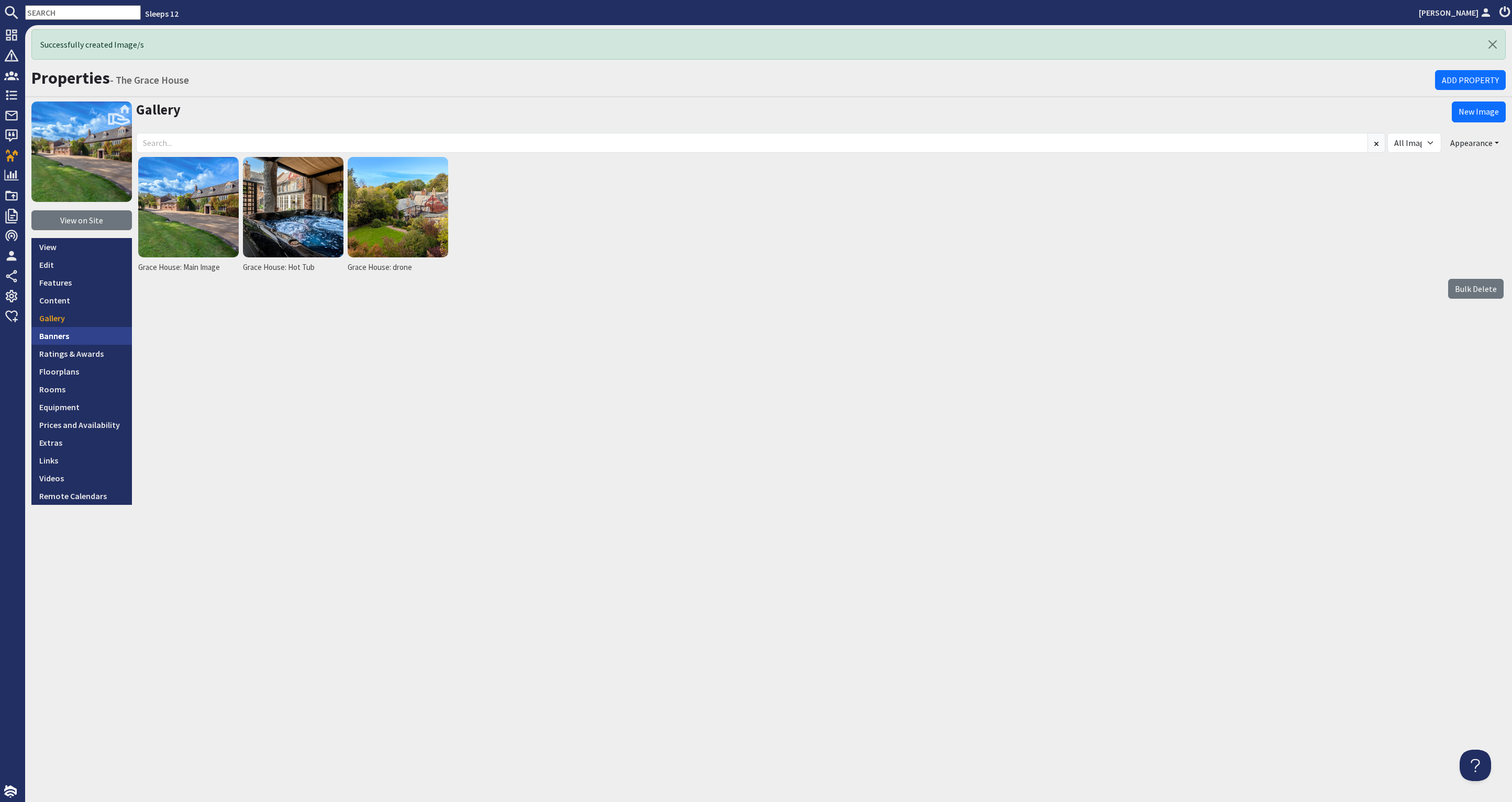
click at [93, 331] on link "Banners" at bounding box center [82, 336] width 101 height 18
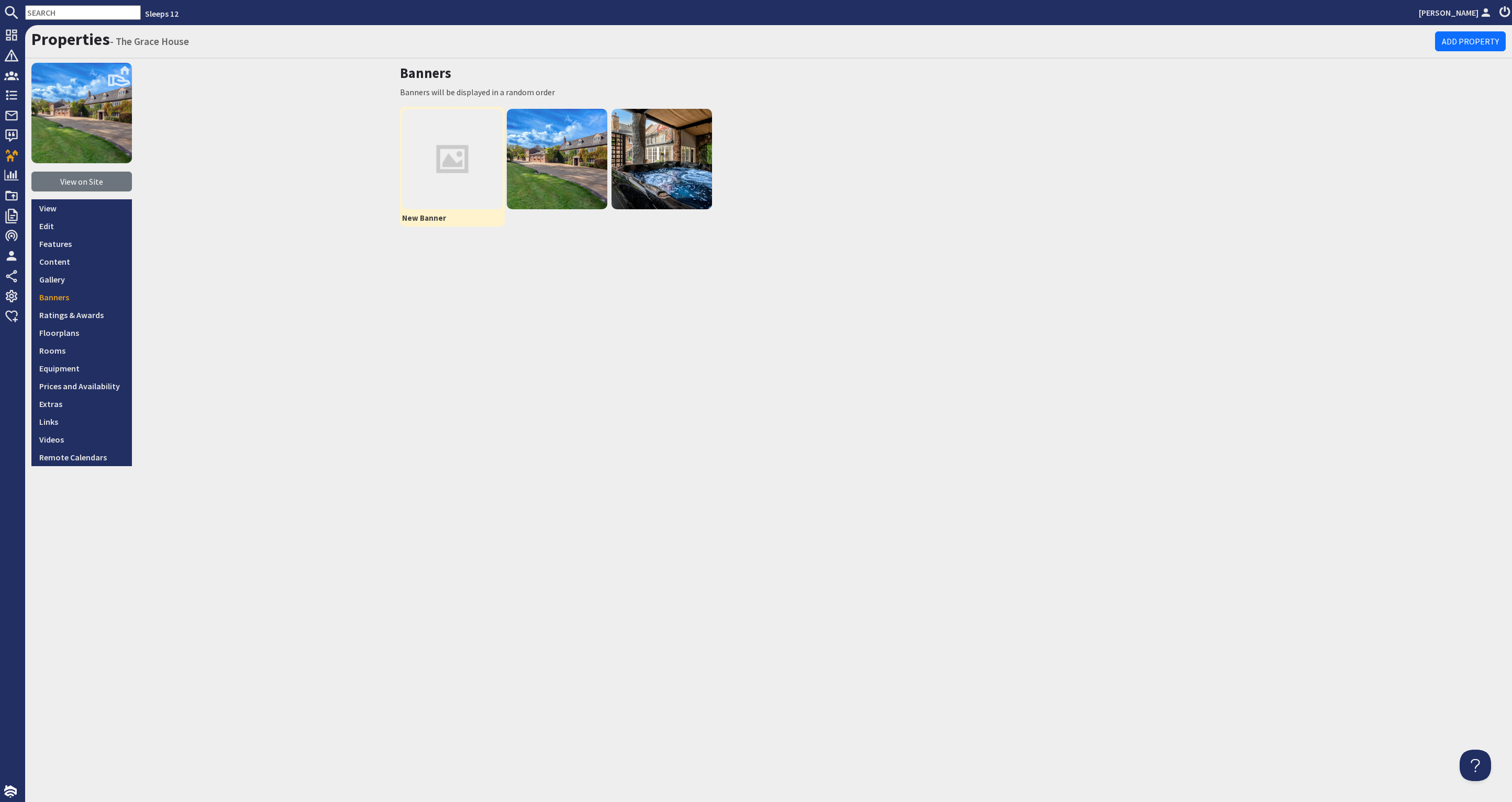
click at [453, 158] on img at bounding box center [453, 159] width 101 height 101
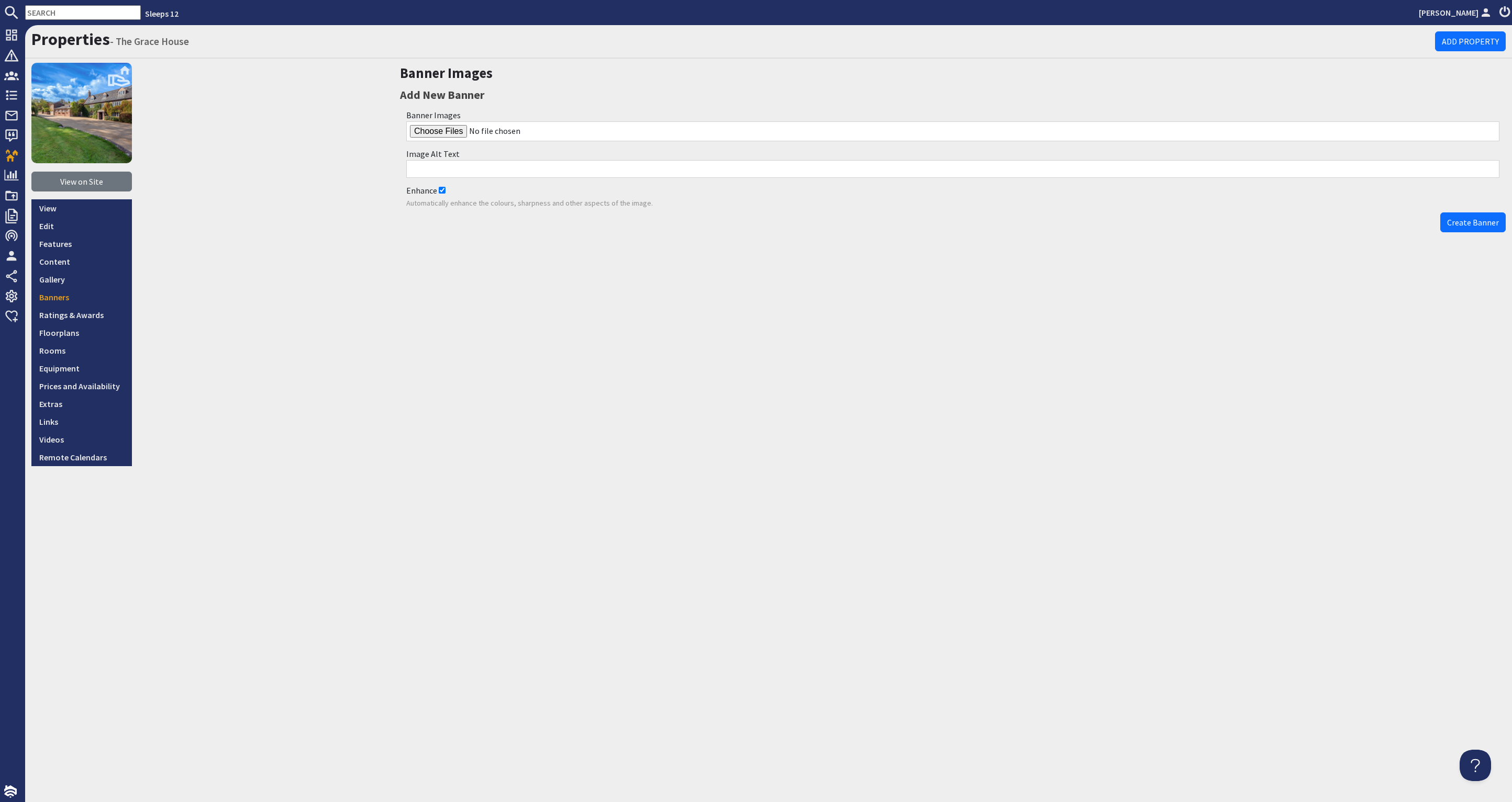
click at [454, 136] on input "file" at bounding box center [953, 131] width 1093 height 20
type input "C:\fakepath\grace-house-holiday-home-group-accommodation-somerset-sleeps-14.jpg"
click at [444, 189] on input "Enhance" at bounding box center [442, 190] width 7 height 7
checkbox input "false"
click at [1477, 220] on span "Create Banner" at bounding box center [1473, 222] width 52 height 10
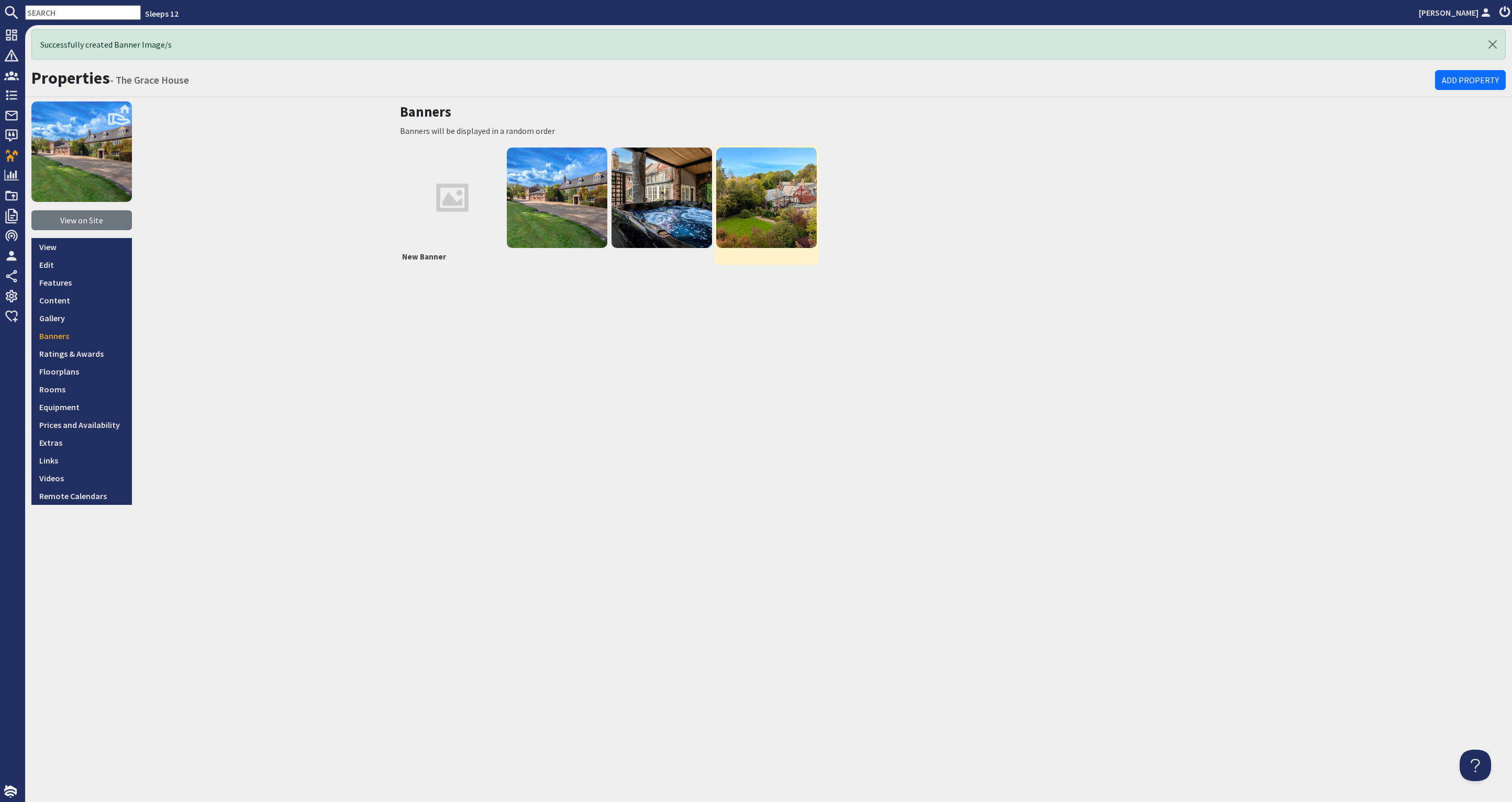
click at [740, 199] on img at bounding box center [767, 198] width 101 height 101
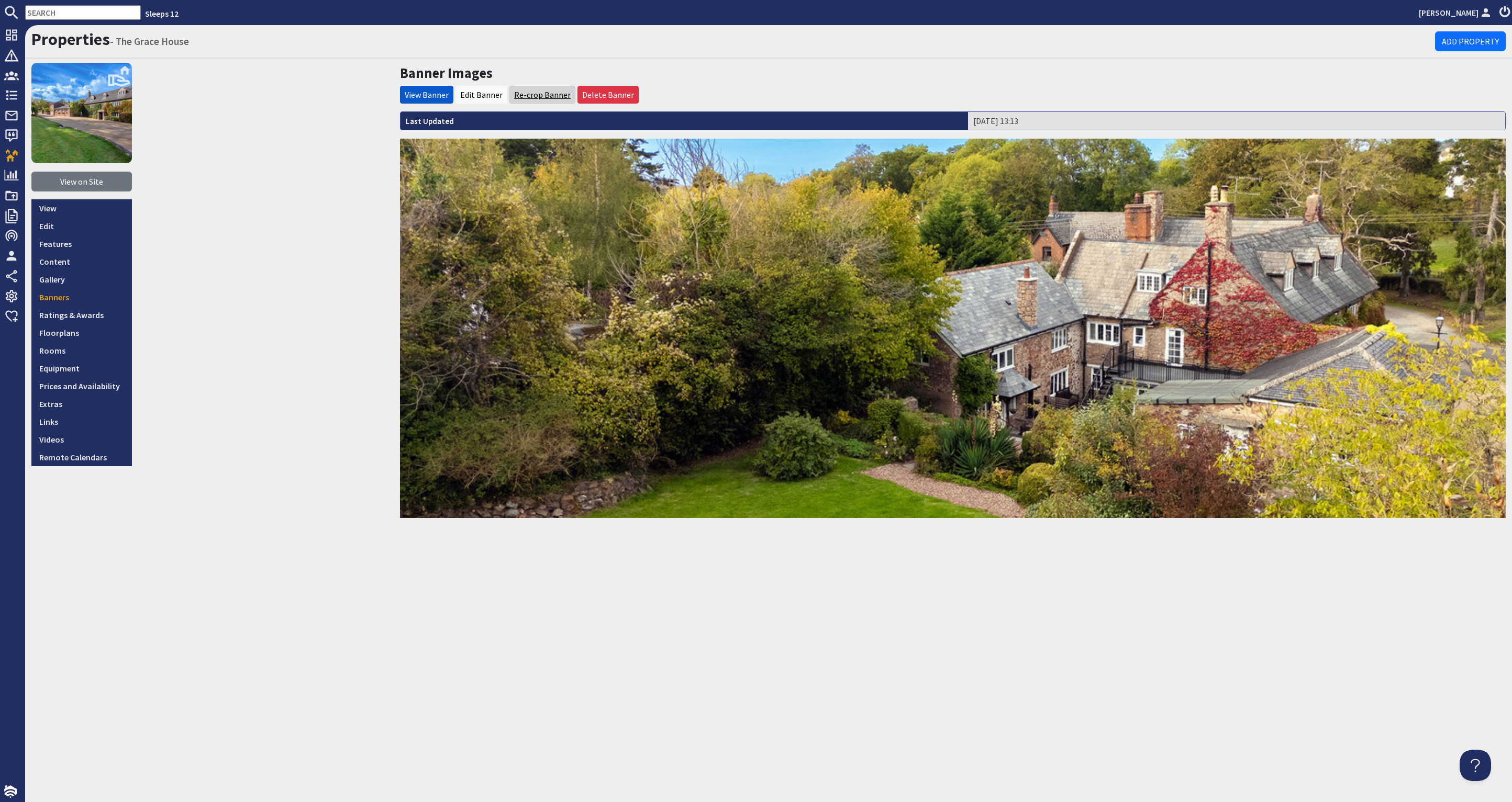
click at [523, 94] on link "Re-crop Banner" at bounding box center [542, 95] width 56 height 10
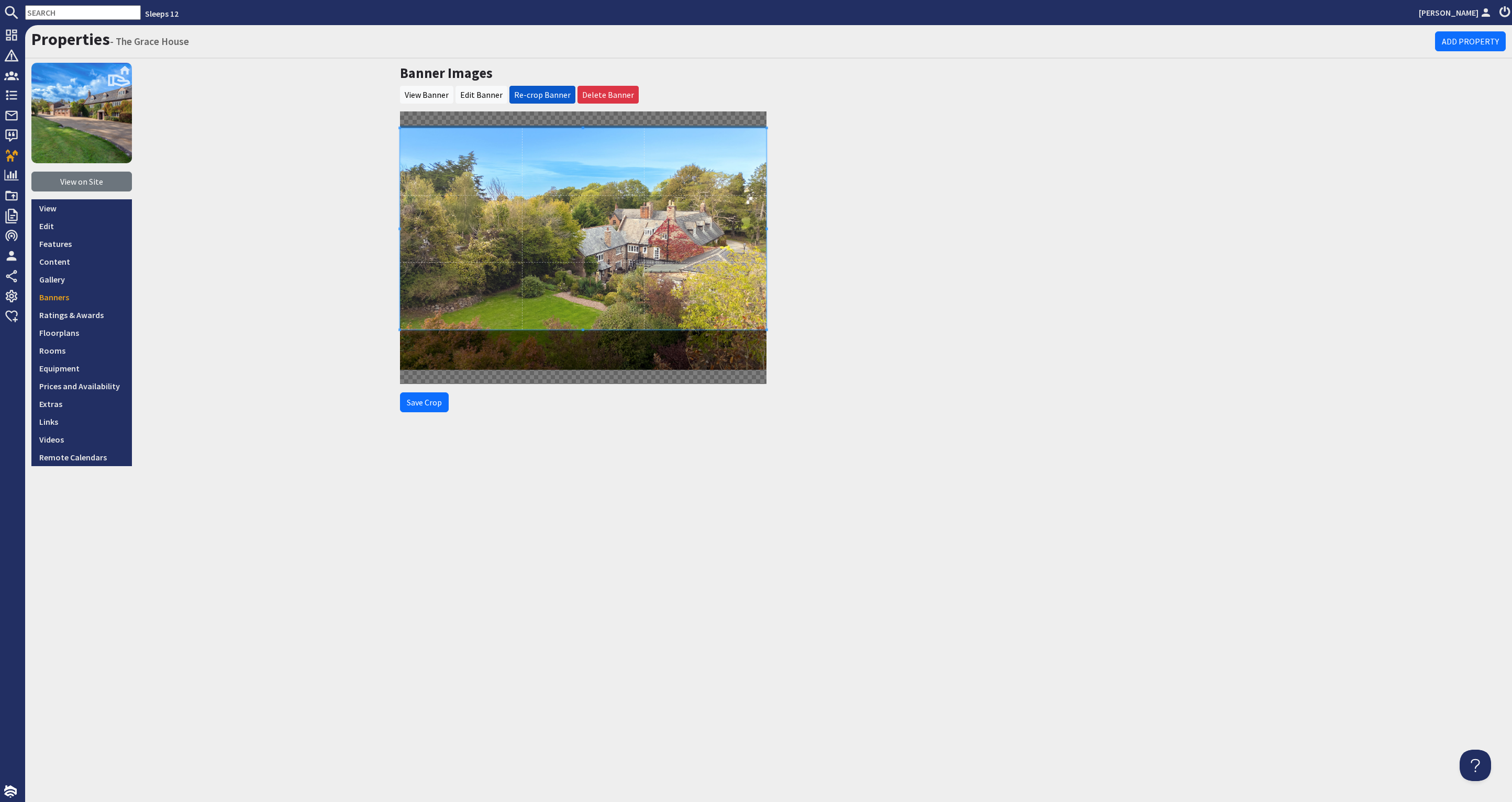
click at [623, 195] on span at bounding box center [583, 229] width 367 height 201
click at [426, 407] on button "Save Crop" at bounding box center [425, 402] width 49 height 20
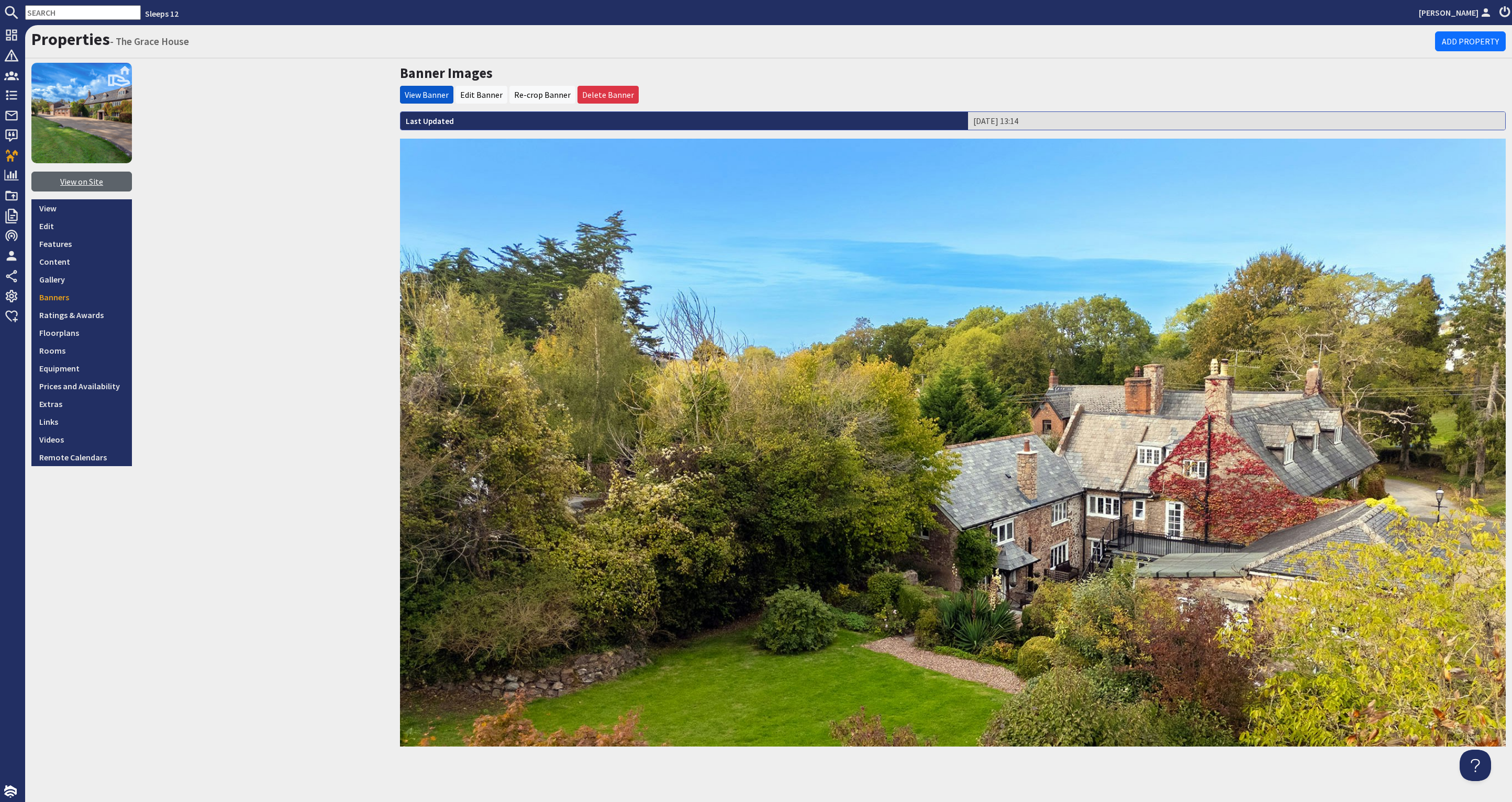
click at [90, 182] on link "View on Site" at bounding box center [82, 181] width 101 height 20
click at [541, 90] on link "Re-crop Banner" at bounding box center [542, 95] width 56 height 10
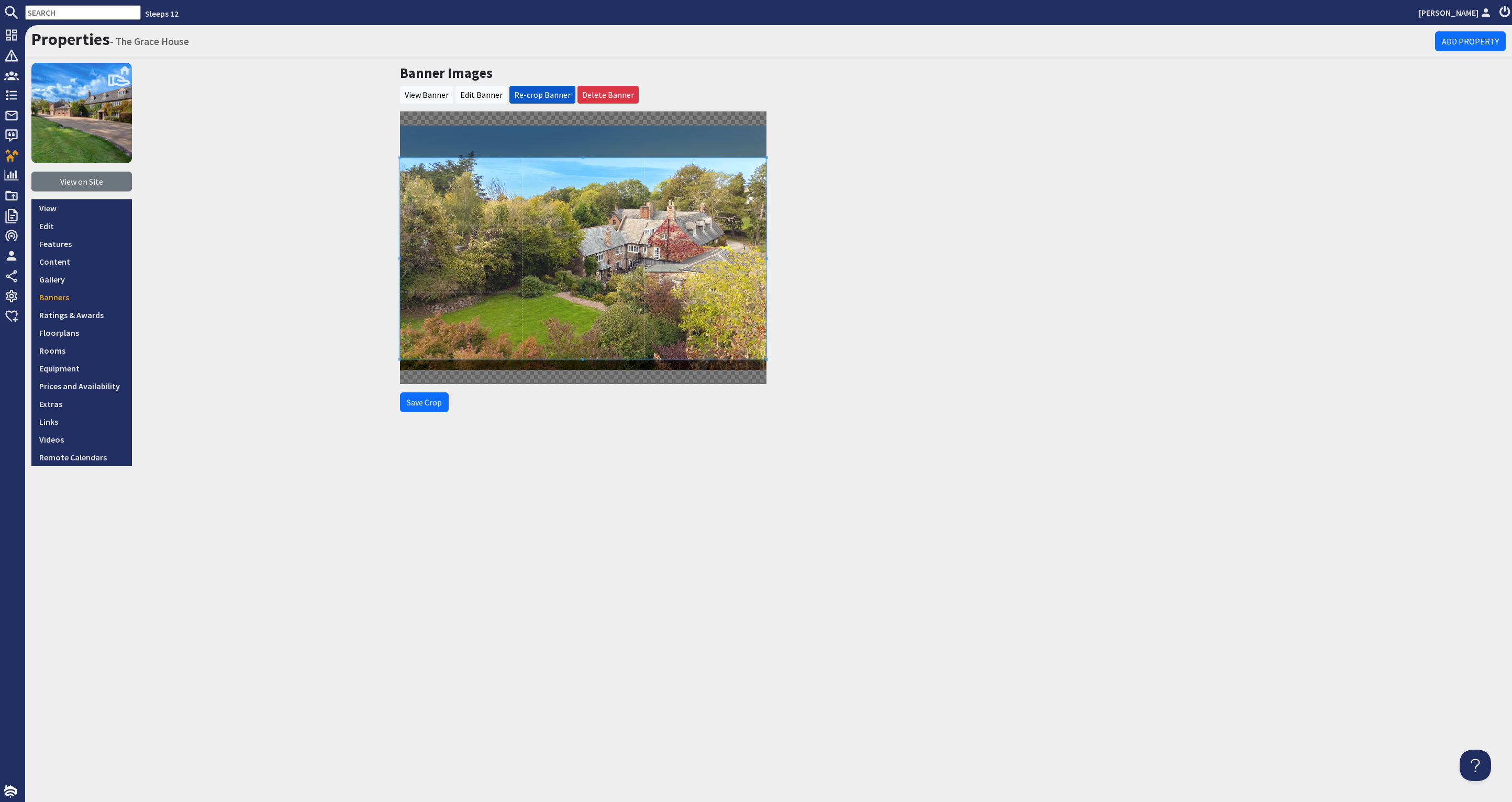
click at [591, 194] on span at bounding box center [583, 258] width 367 height 201
click at [431, 403] on button "Save Crop" at bounding box center [425, 402] width 49 height 20
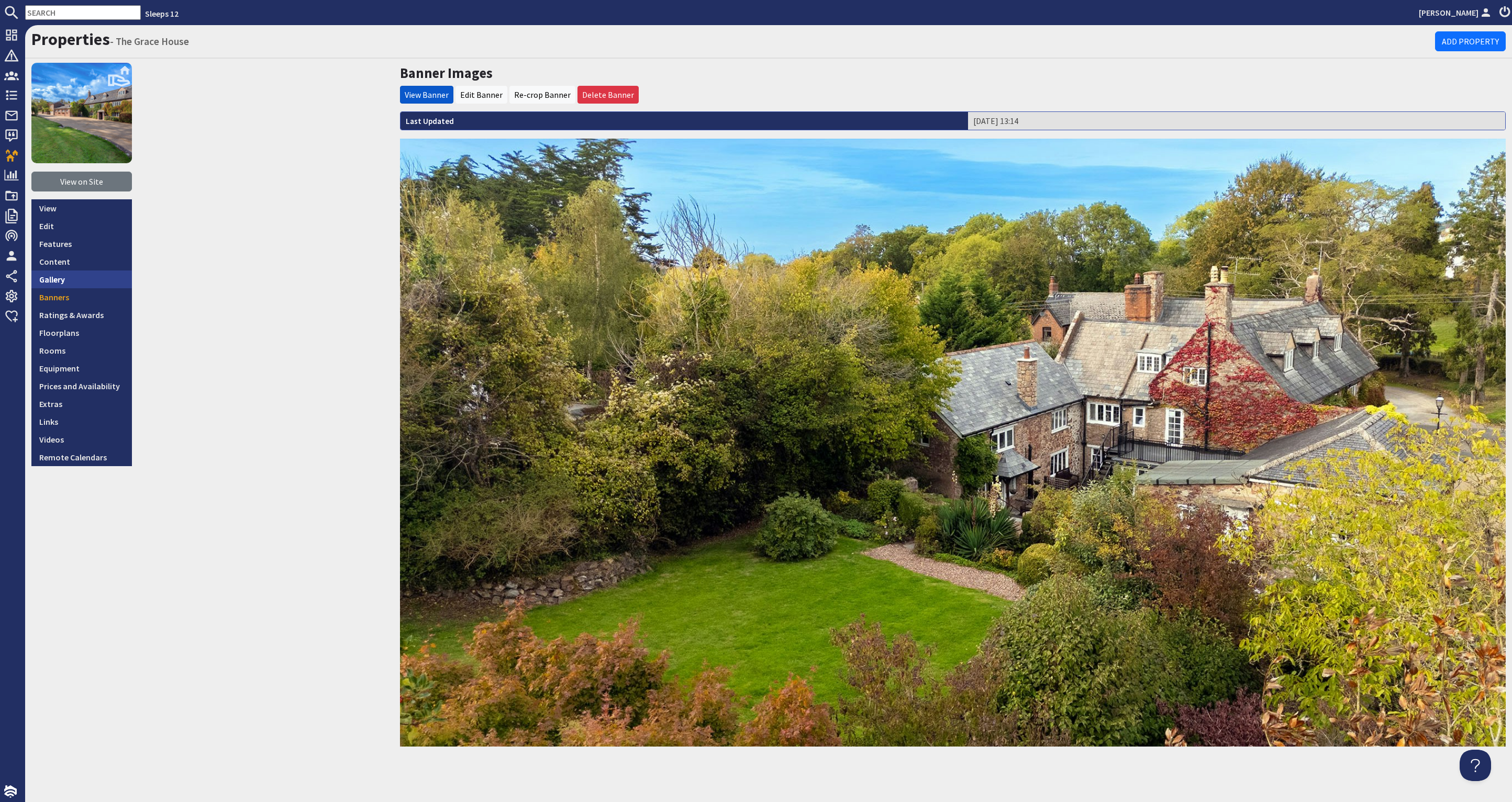
click at [81, 272] on link "Gallery" at bounding box center [82, 280] width 101 height 18
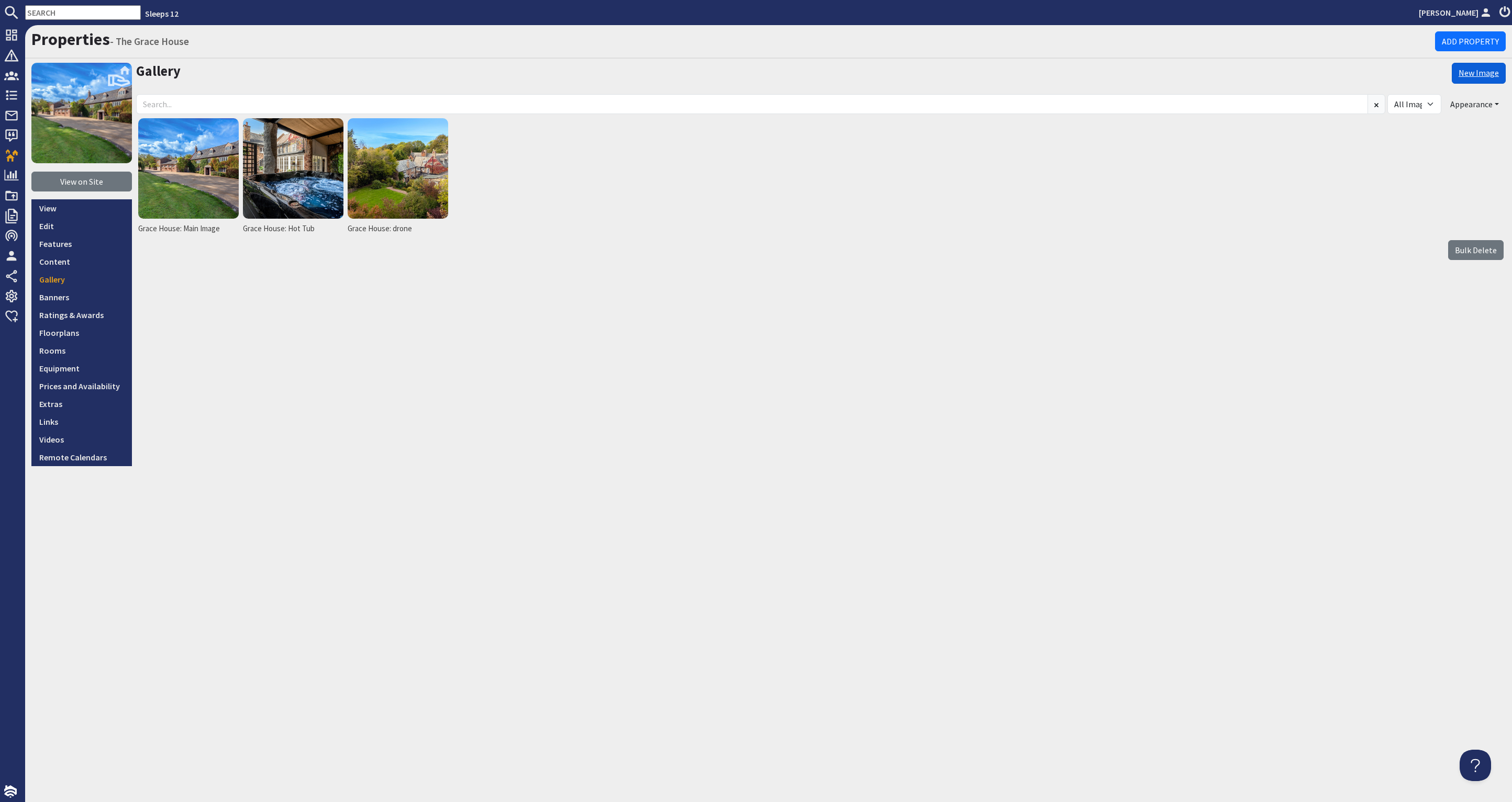
click at [1477, 75] on link "New Image" at bounding box center [1478, 73] width 54 height 21
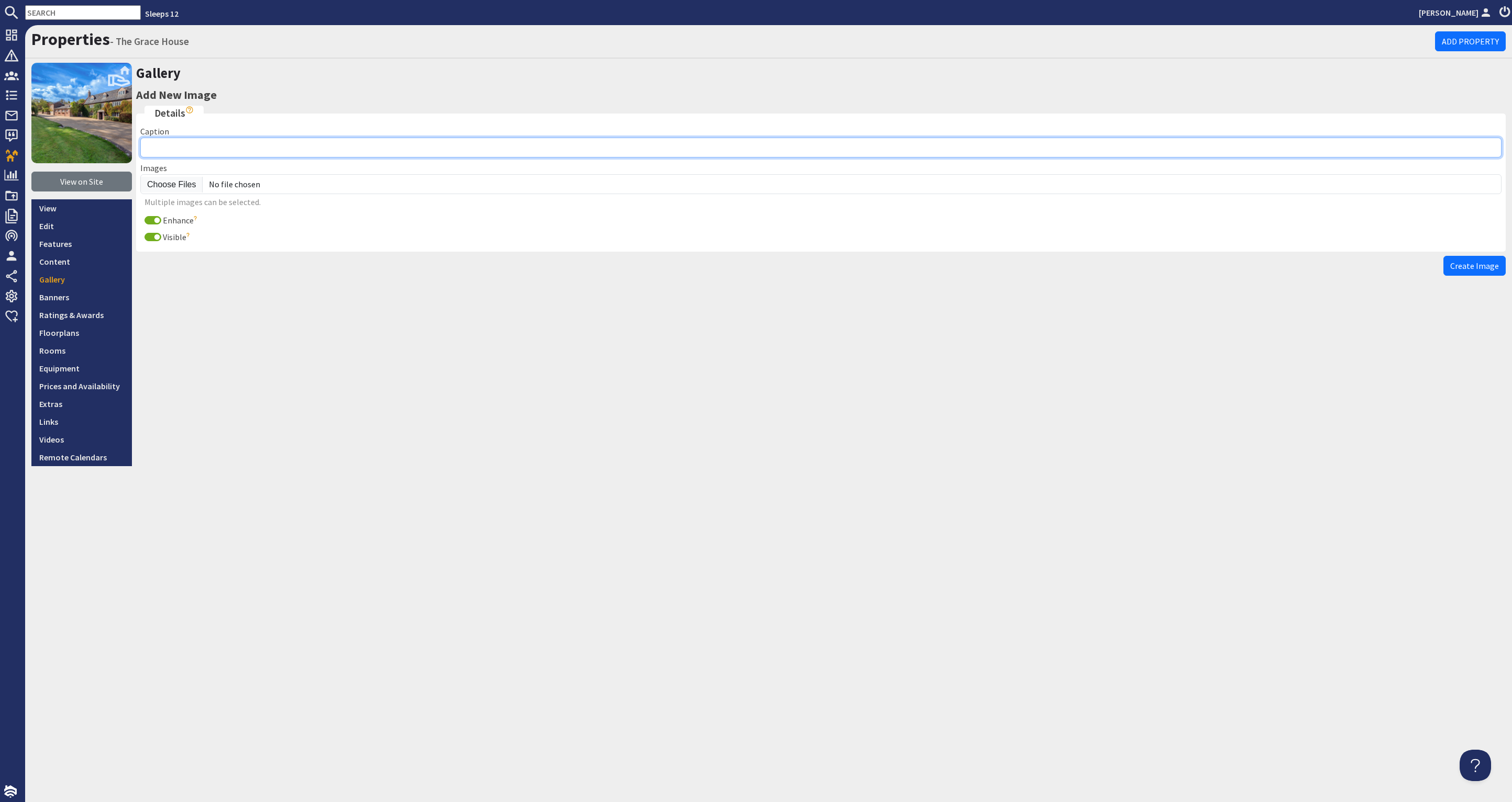
click at [289, 143] on input "Caption" at bounding box center [821, 147] width 1361 height 20
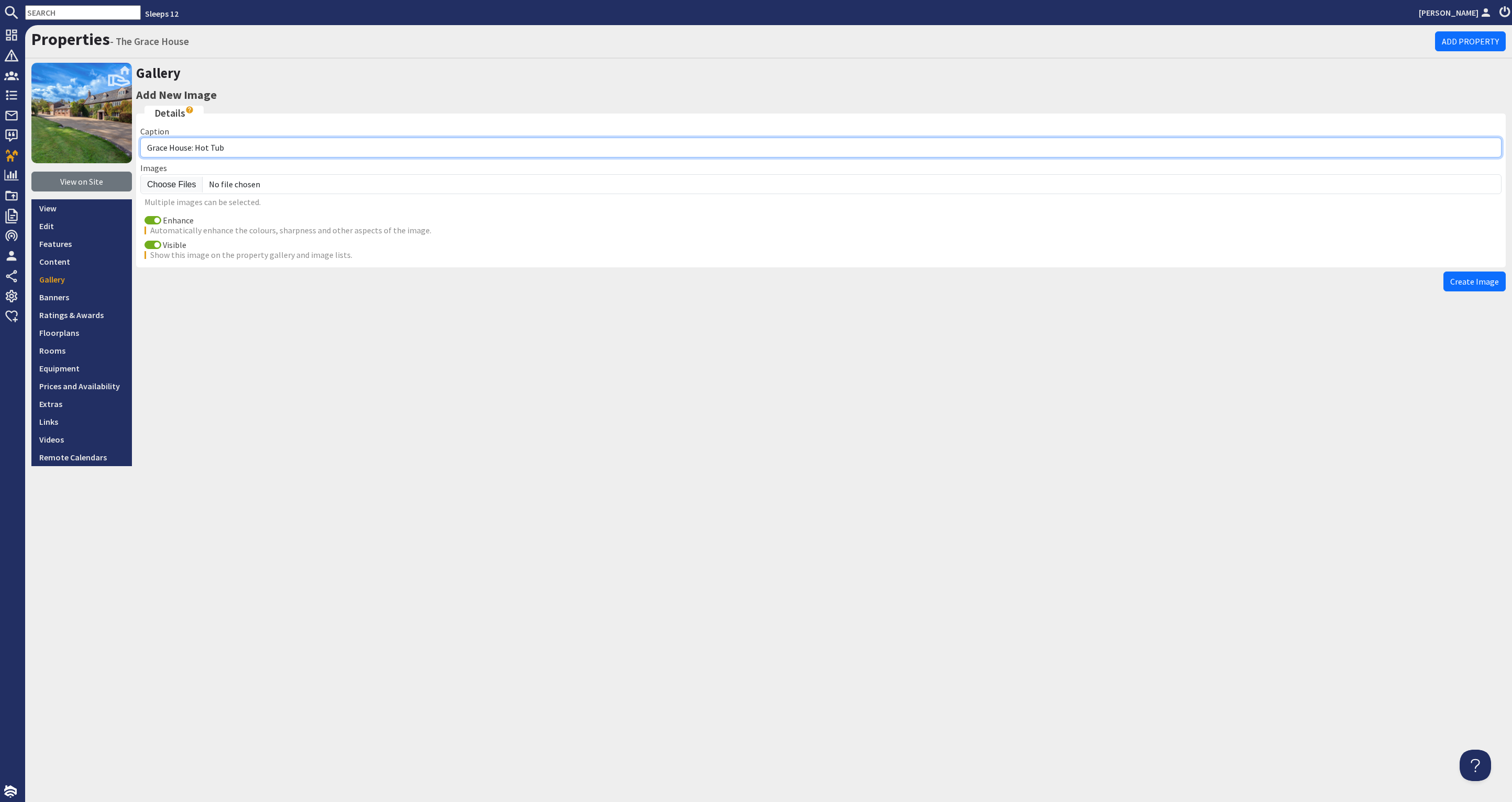
drag, startPoint x: 240, startPoint y: 147, endPoint x: 197, endPoint y: 148, distance: 43.0
click at [197, 148] on input "Grace House: Hot Tub" at bounding box center [821, 147] width 1361 height 20
type input "[GEOGRAPHIC_DATA]: Courtyard"
click at [156, 219] on input "Enhance" at bounding box center [152, 220] width 17 height 8
checkbox input "false"
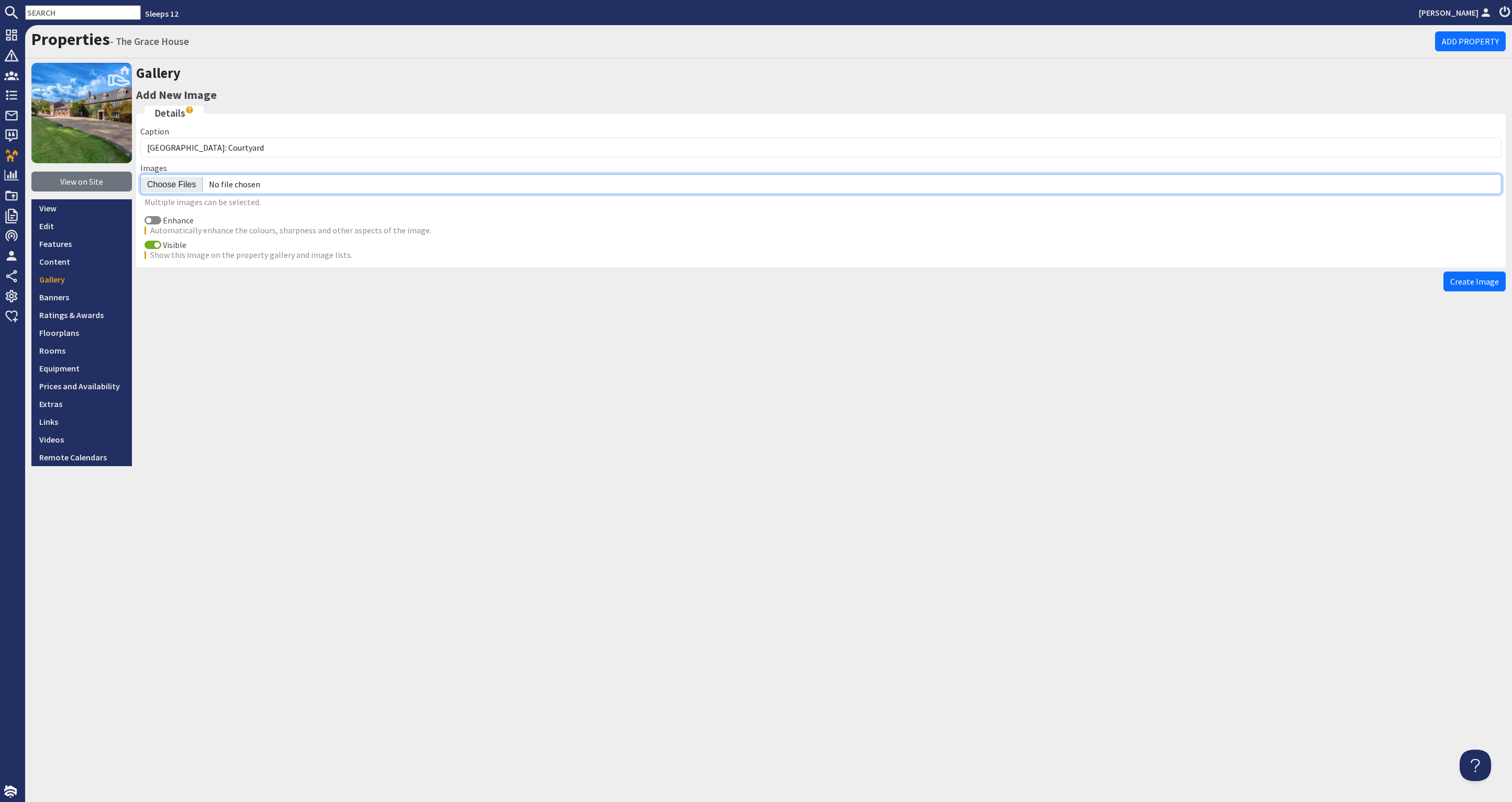
click at [178, 186] on input "file" at bounding box center [821, 184] width 1361 height 20
type input "C:\fakepath\grace-house-holiday-home-group-accommodation-somerset-sleeps-15.jpg"
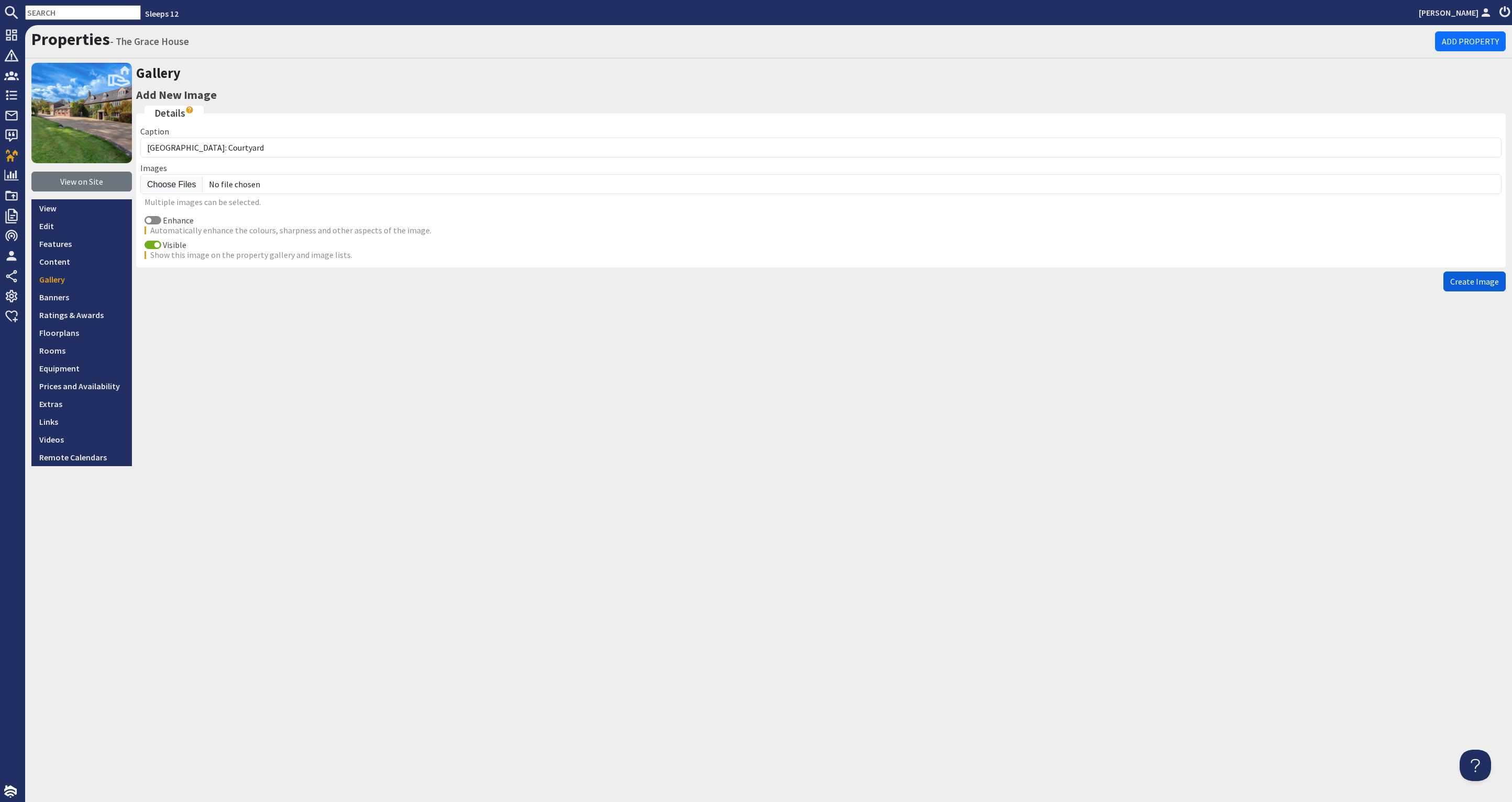
click at [1479, 274] on button "Create Image" at bounding box center [1475, 281] width 63 height 20
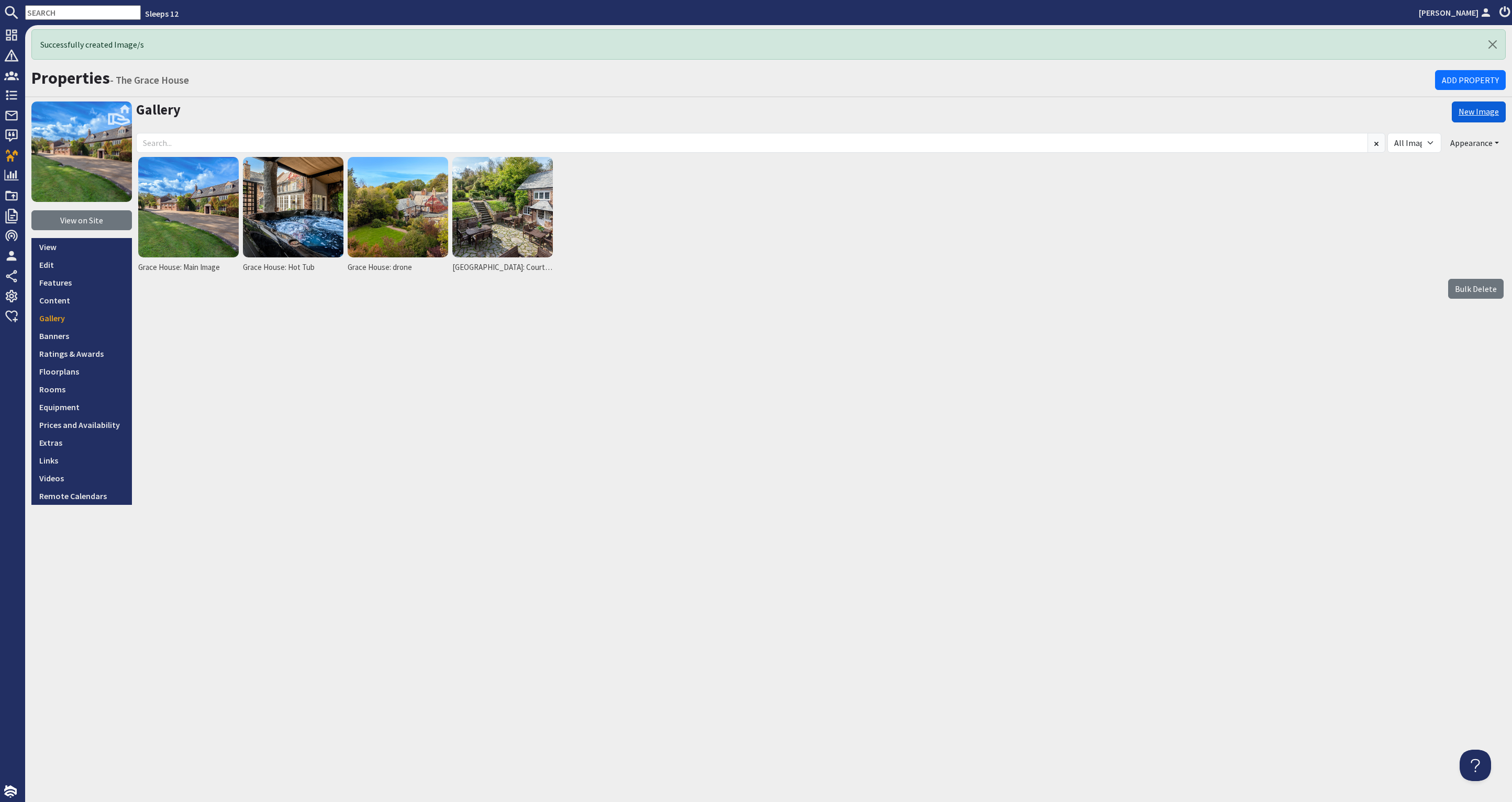
click at [1492, 107] on link "New Image" at bounding box center [1478, 112] width 54 height 21
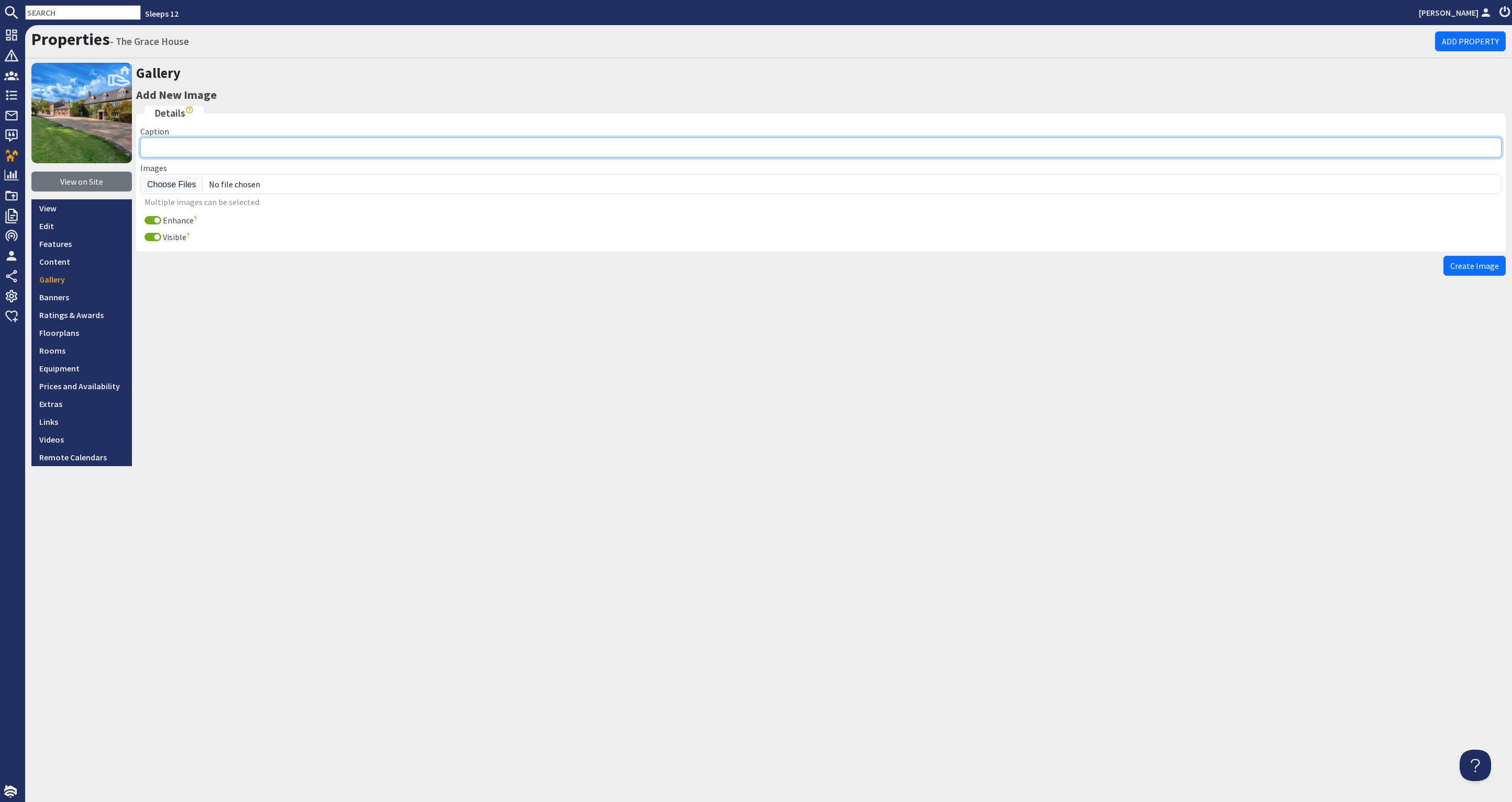
click at [162, 144] on input "Caption" at bounding box center [821, 147] width 1361 height 20
type input "[GEOGRAPHIC_DATA]: Courtyard"
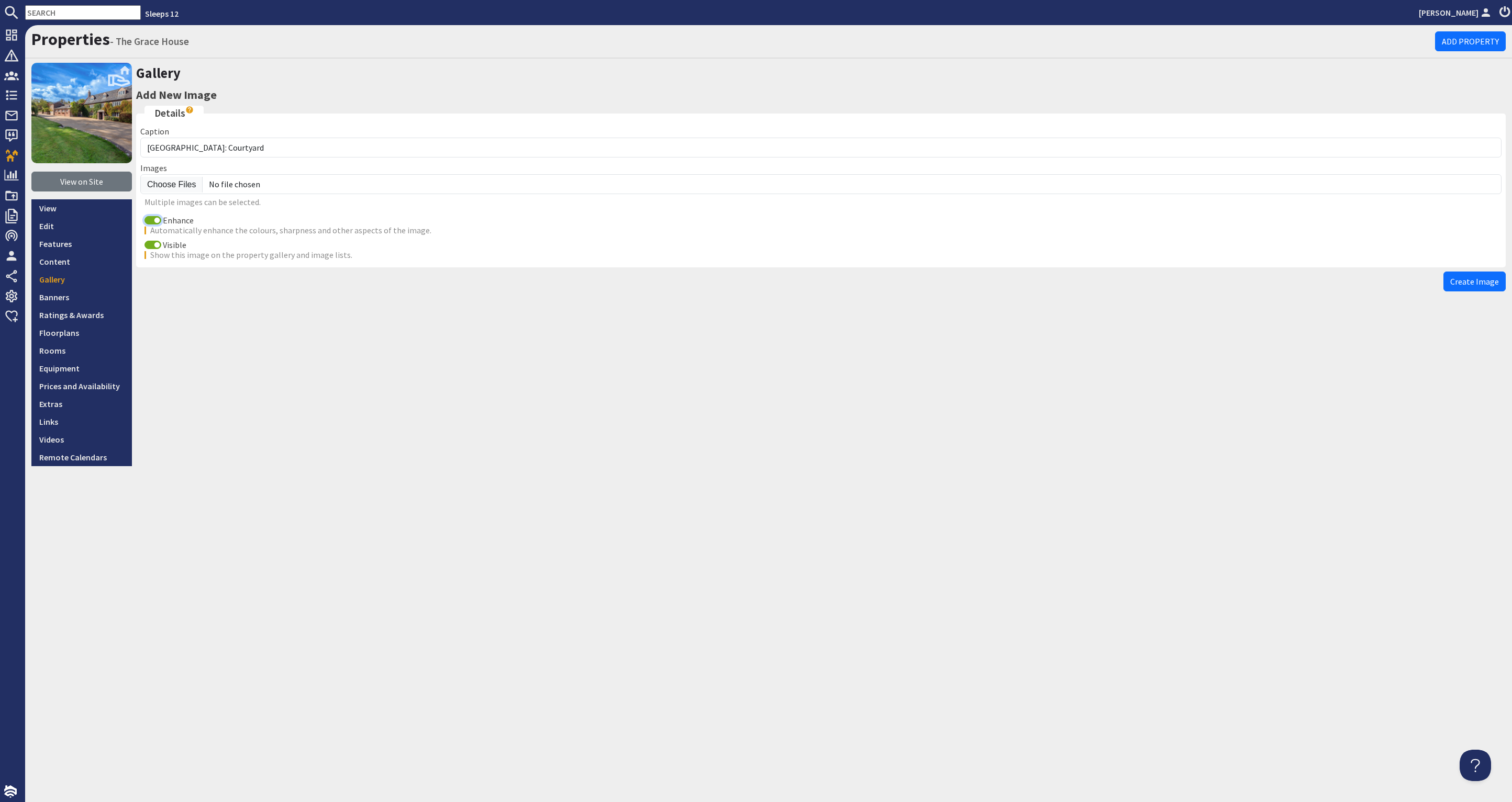
click at [153, 219] on input "Enhance" at bounding box center [152, 220] width 17 height 8
checkbox input "false"
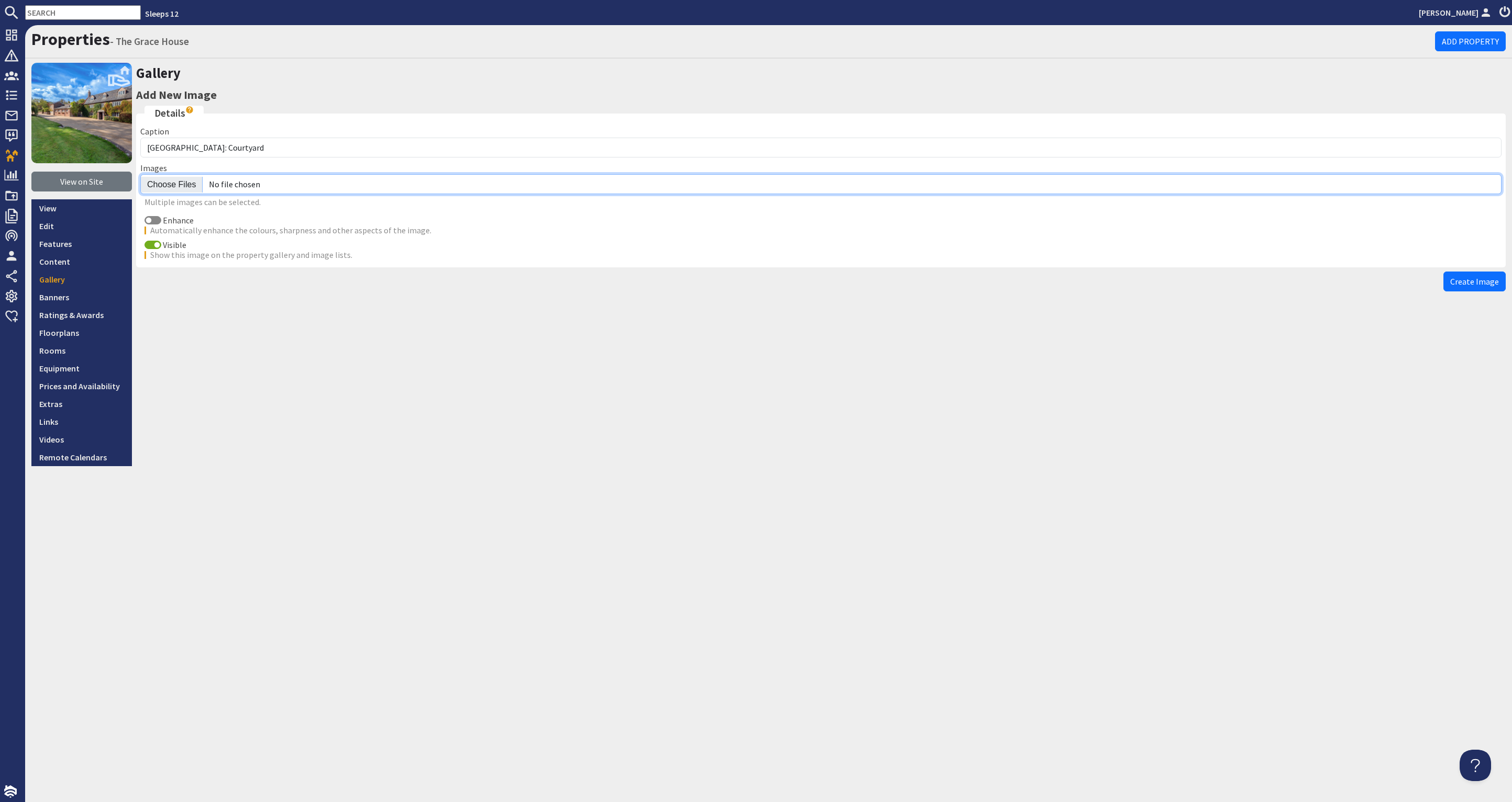
click at [169, 180] on input "file" at bounding box center [821, 184] width 1361 height 20
type input "C:\fakepath\grace-house-holiday-home-group-accommodation-somerset-sleeps-16.jpg"
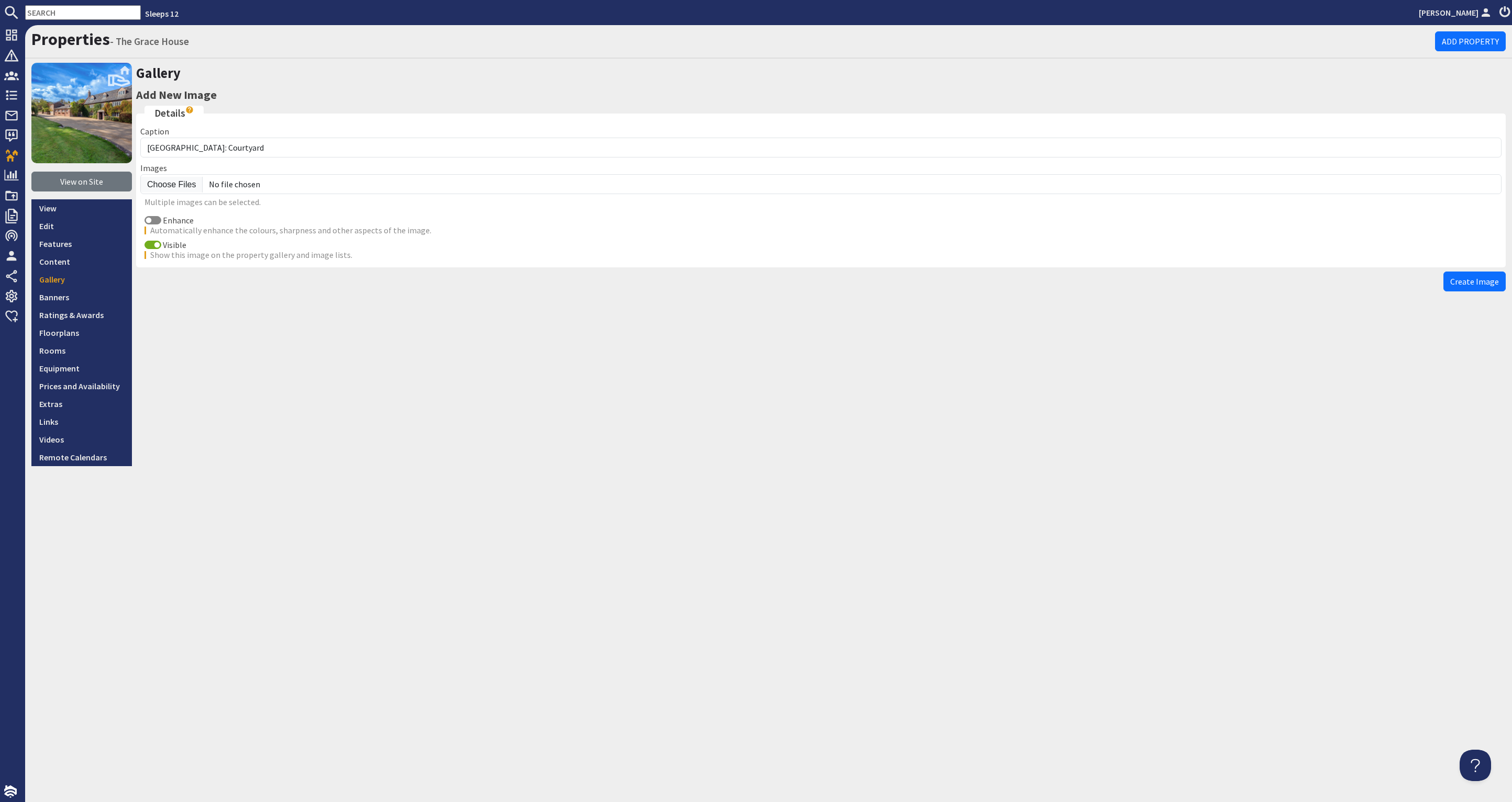
drag, startPoint x: 1477, startPoint y: 277, endPoint x: 1490, endPoint y: 284, distance: 14.8
click at [1477, 277] on span "Create Image" at bounding box center [1475, 281] width 49 height 10
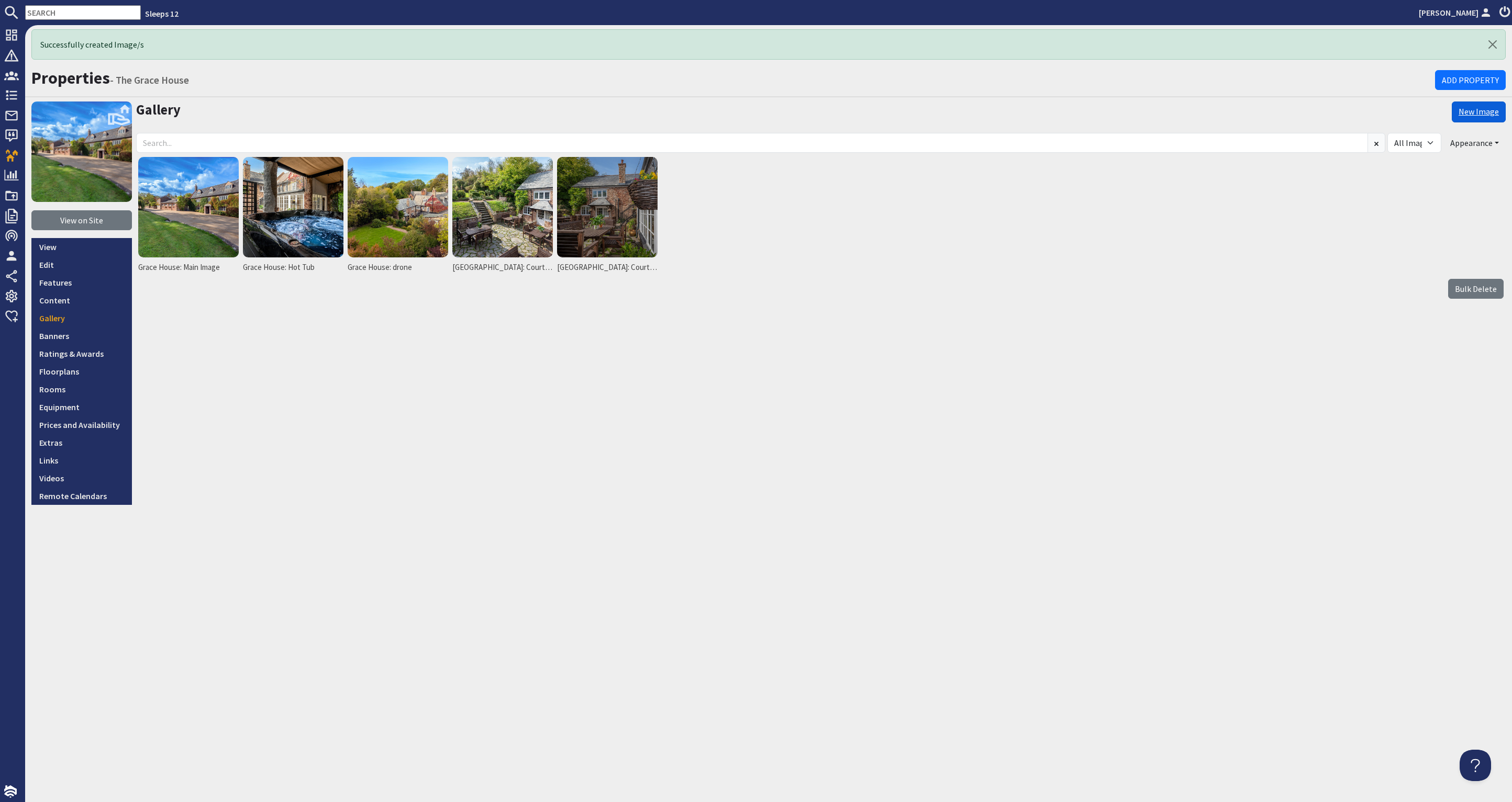
click at [1481, 112] on link "New Image" at bounding box center [1478, 112] width 54 height 21
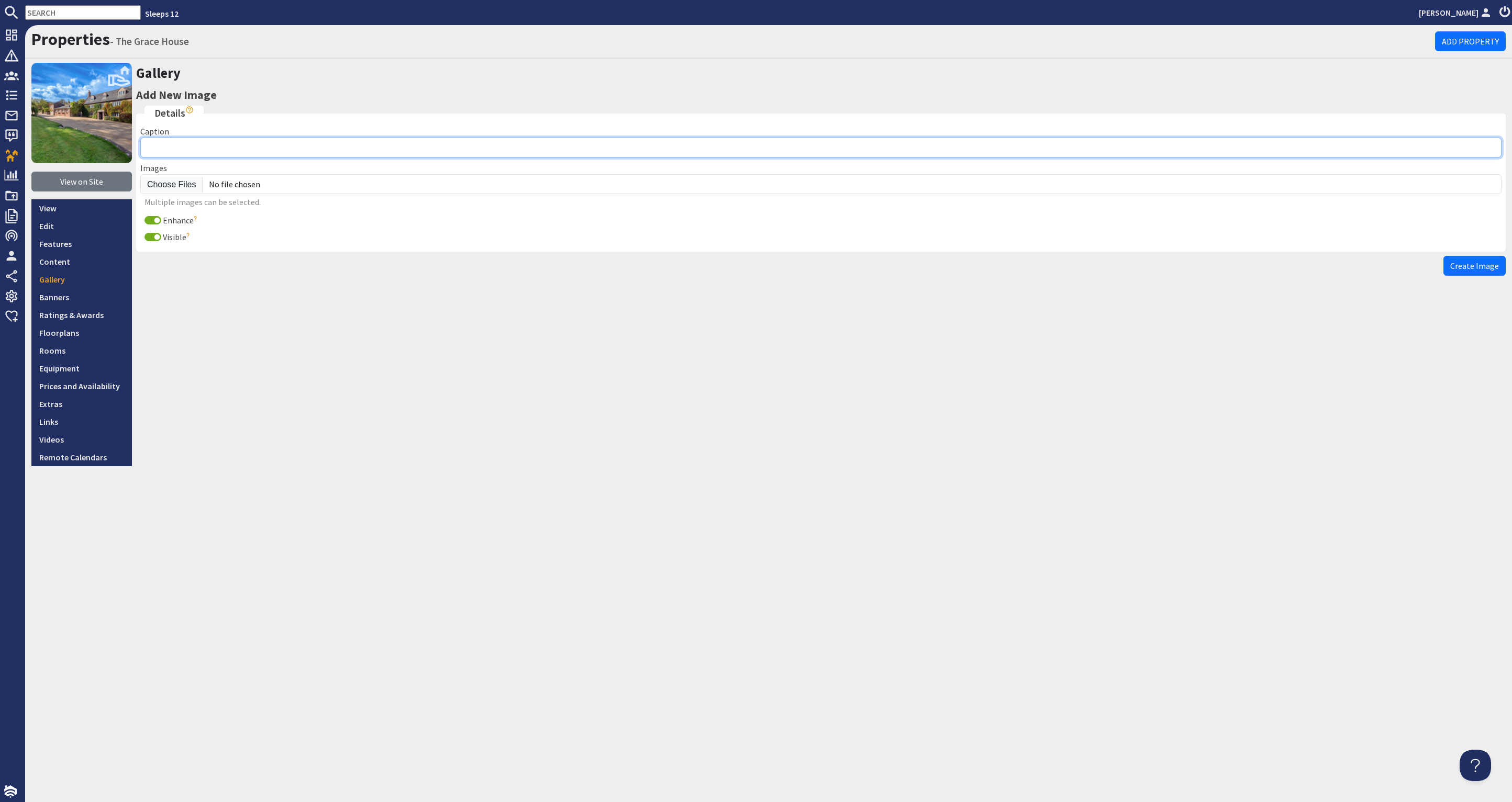
click at [212, 151] on input "Caption" at bounding box center [821, 147] width 1361 height 20
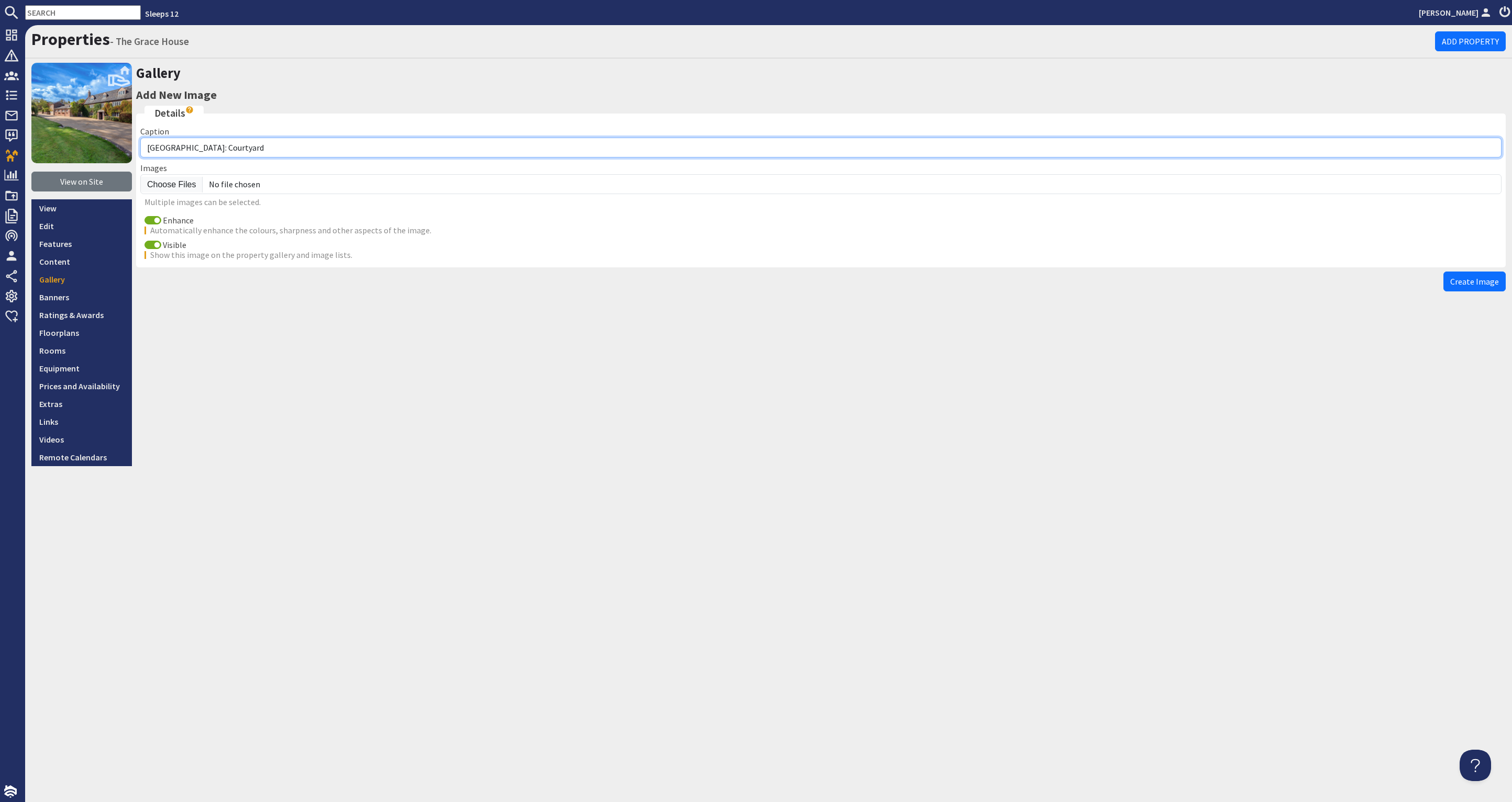
drag, startPoint x: 224, startPoint y: 148, endPoint x: 198, endPoint y: 147, distance: 26.0
click at [198, 147] on input "[GEOGRAPHIC_DATA]: Courtyard" at bounding box center [821, 147] width 1361 height 20
type input "Grace House: Orangery"
click at [153, 219] on input "Enhance" at bounding box center [152, 220] width 17 height 8
checkbox input "false"
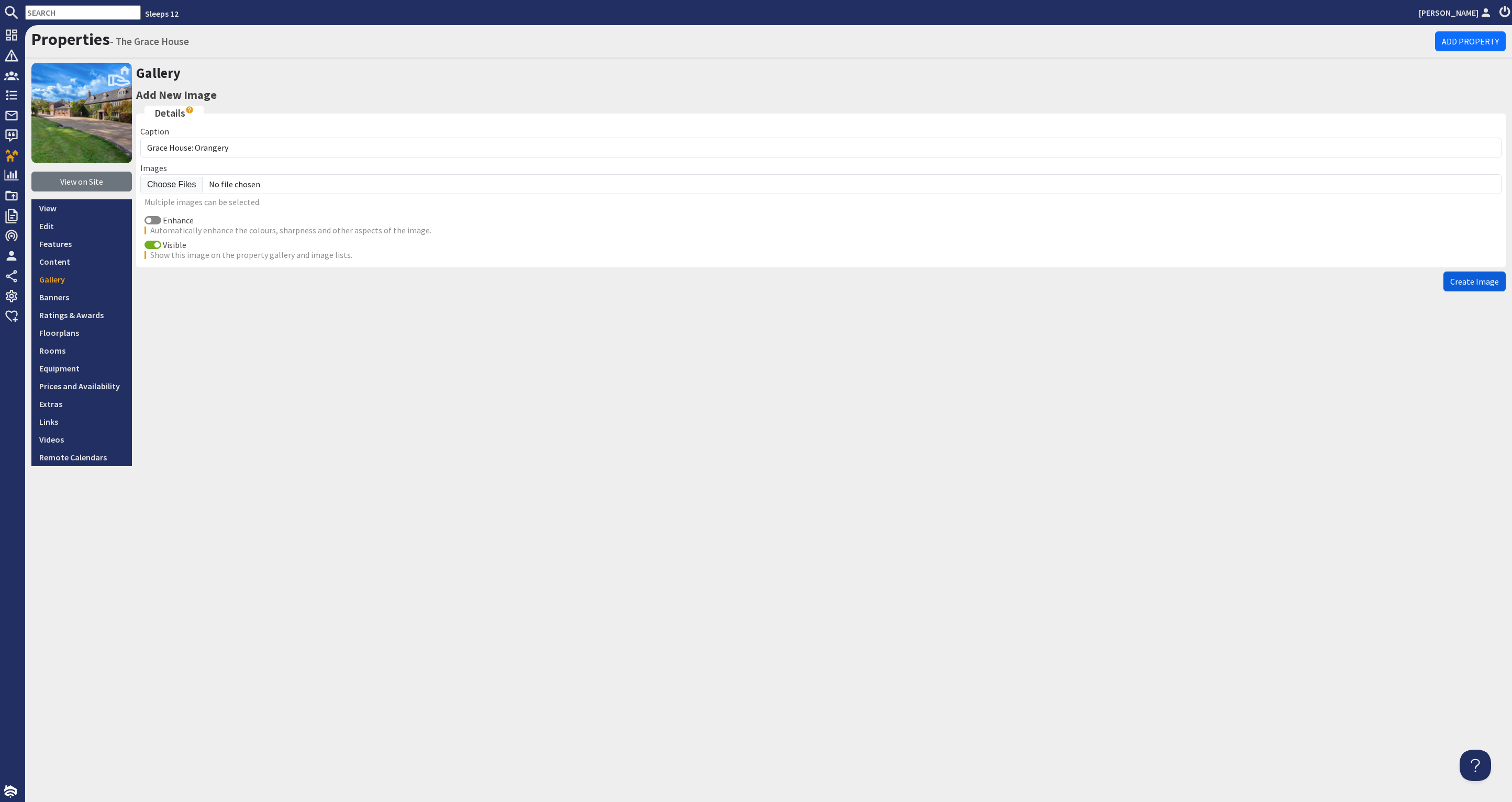
click at [1472, 280] on span "Create Image" at bounding box center [1475, 281] width 49 height 10
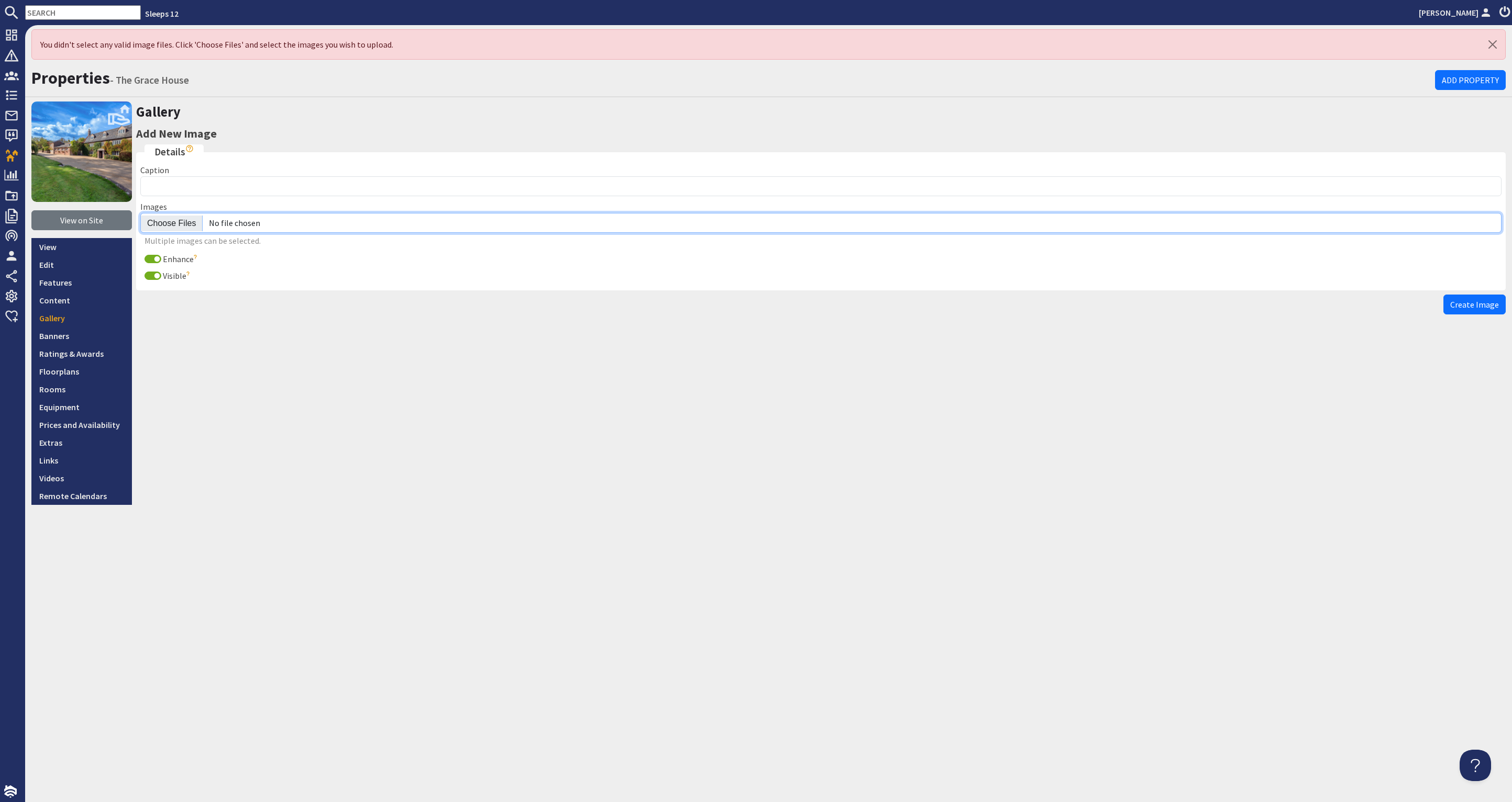
click at [182, 220] on input "file" at bounding box center [821, 222] width 1361 height 20
type input "C:\fakepath\grace-house-holiday-home-group-accommodation-somerset-sleeps-17.jpg"
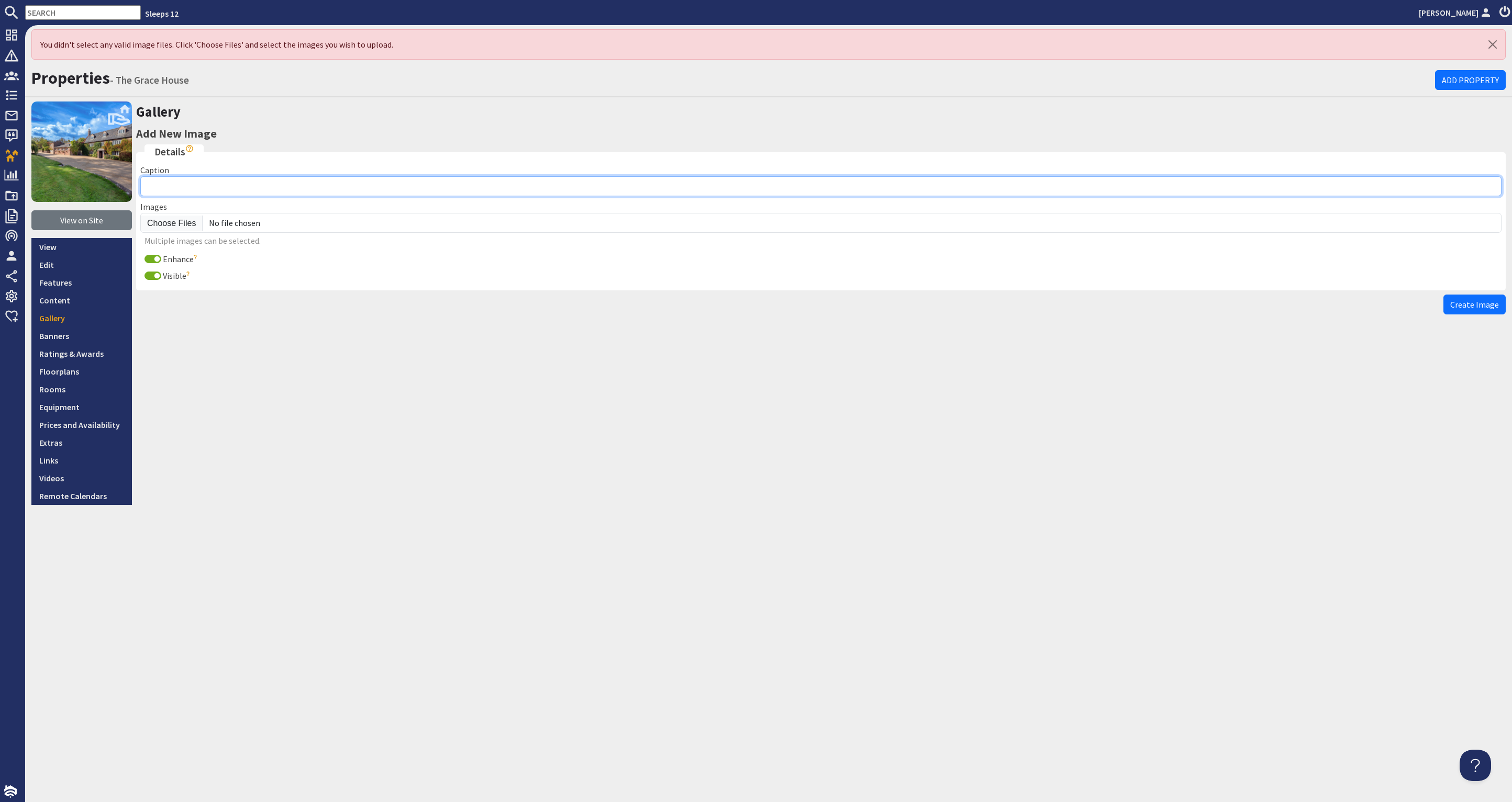
click at [215, 181] on input "Caption" at bounding box center [821, 186] width 1361 height 20
type input "Grace House: Orangery"
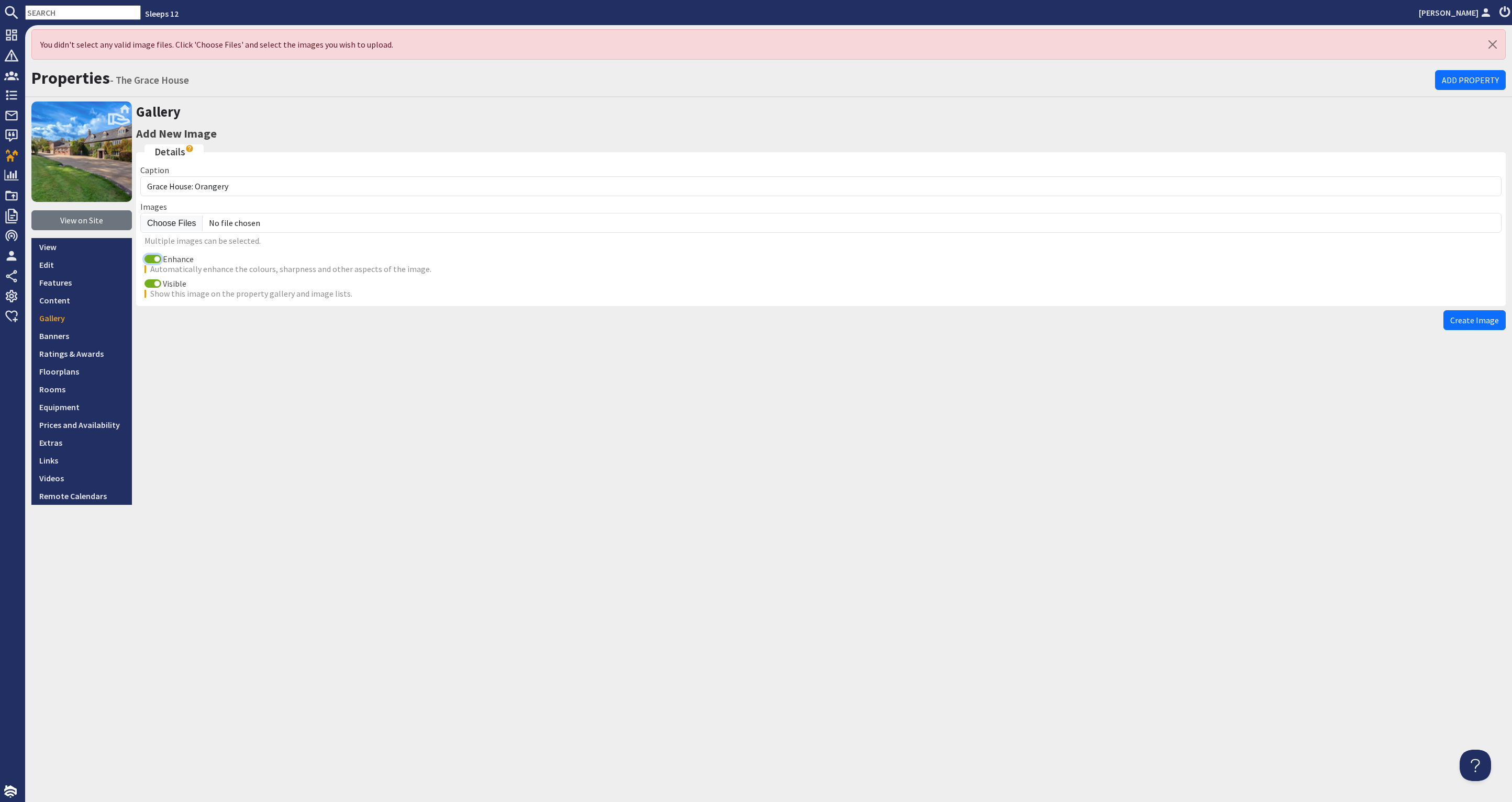
click at [152, 258] on input "Enhance" at bounding box center [152, 259] width 17 height 8
checkbox input "false"
click at [1479, 321] on span "Create Image" at bounding box center [1475, 320] width 49 height 10
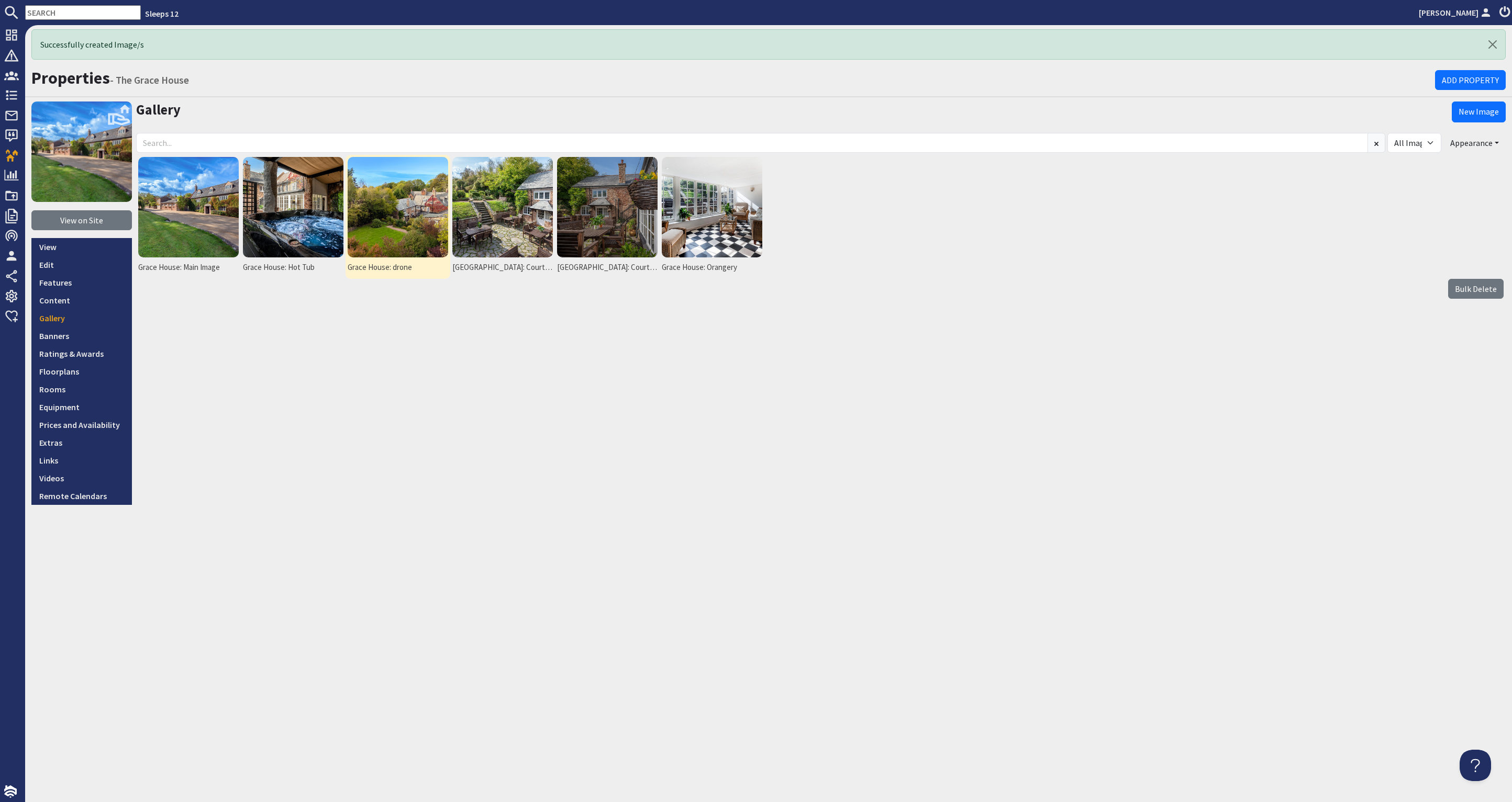
click at [374, 212] on img at bounding box center [398, 207] width 101 height 101
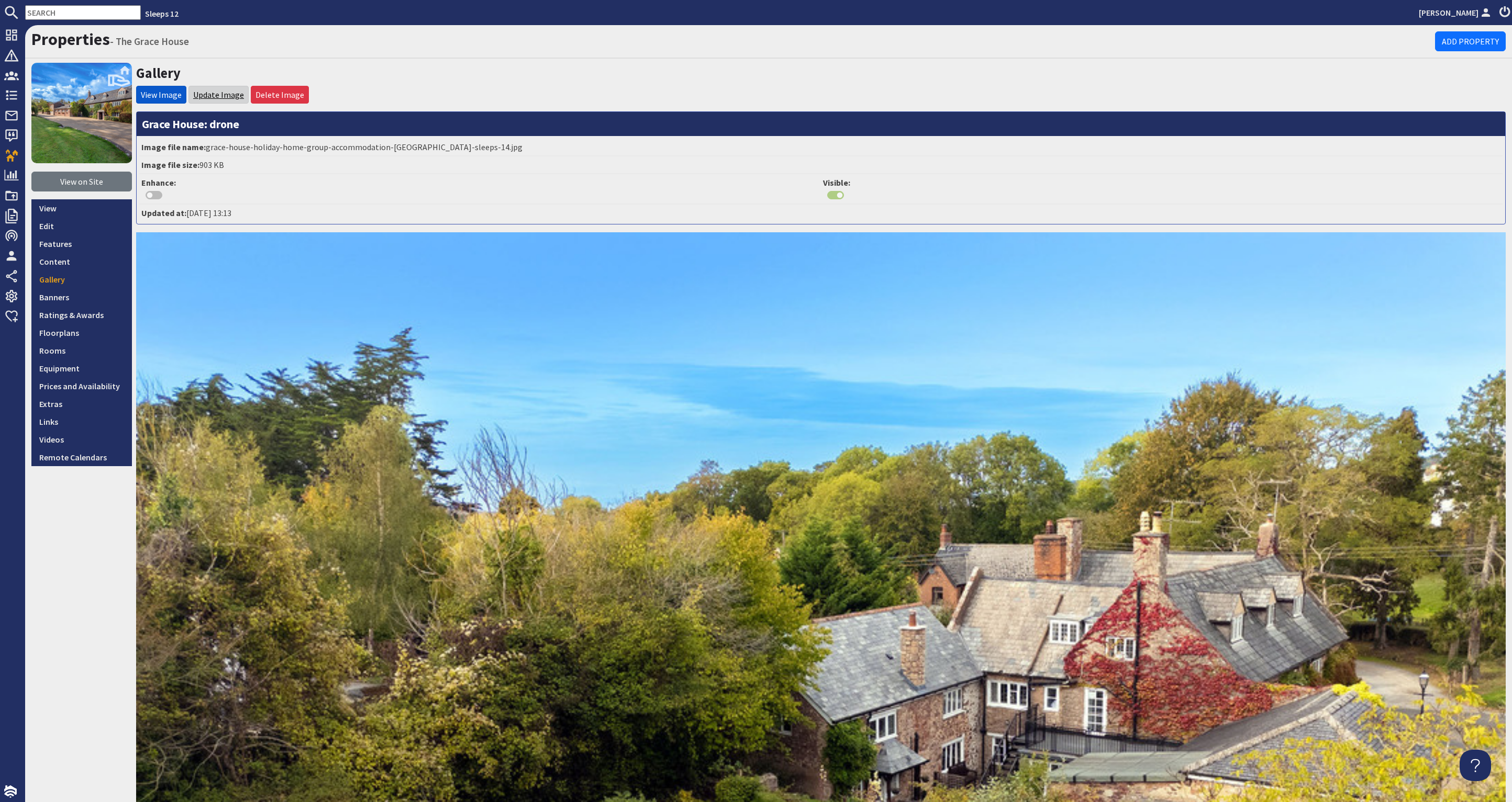
click at [226, 95] on link "Update Image" at bounding box center [218, 95] width 51 height 10
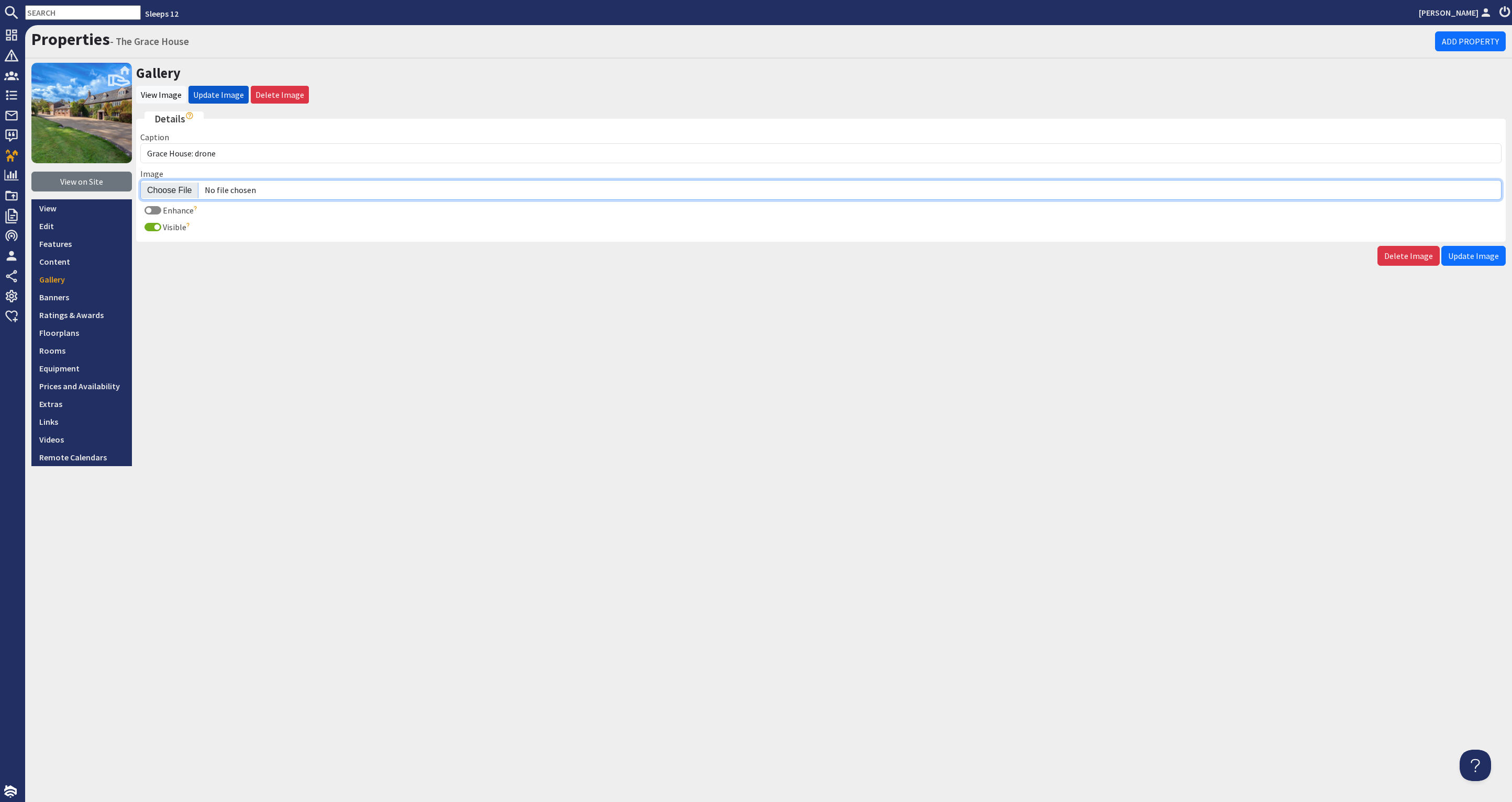
click at [171, 190] on input "Image" at bounding box center [821, 190] width 1361 height 20
type input "C:\fakepath\grace-house-holiday-home-group-accommodation-somerset-sleeps-14.jpg"
click at [1477, 252] on span "Update Image" at bounding box center [1473, 256] width 51 height 10
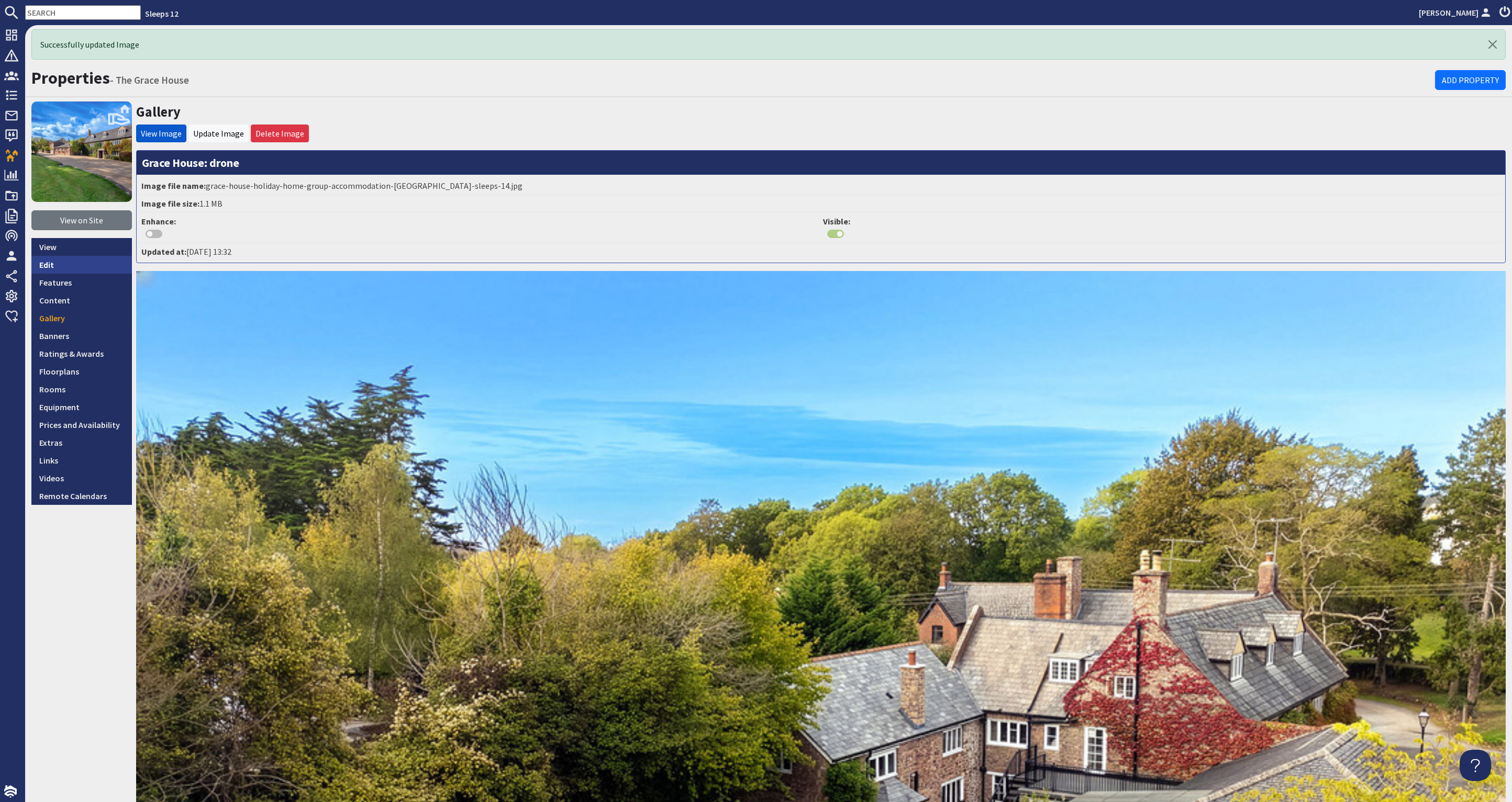
click at [63, 261] on link "Edit" at bounding box center [82, 265] width 101 height 18
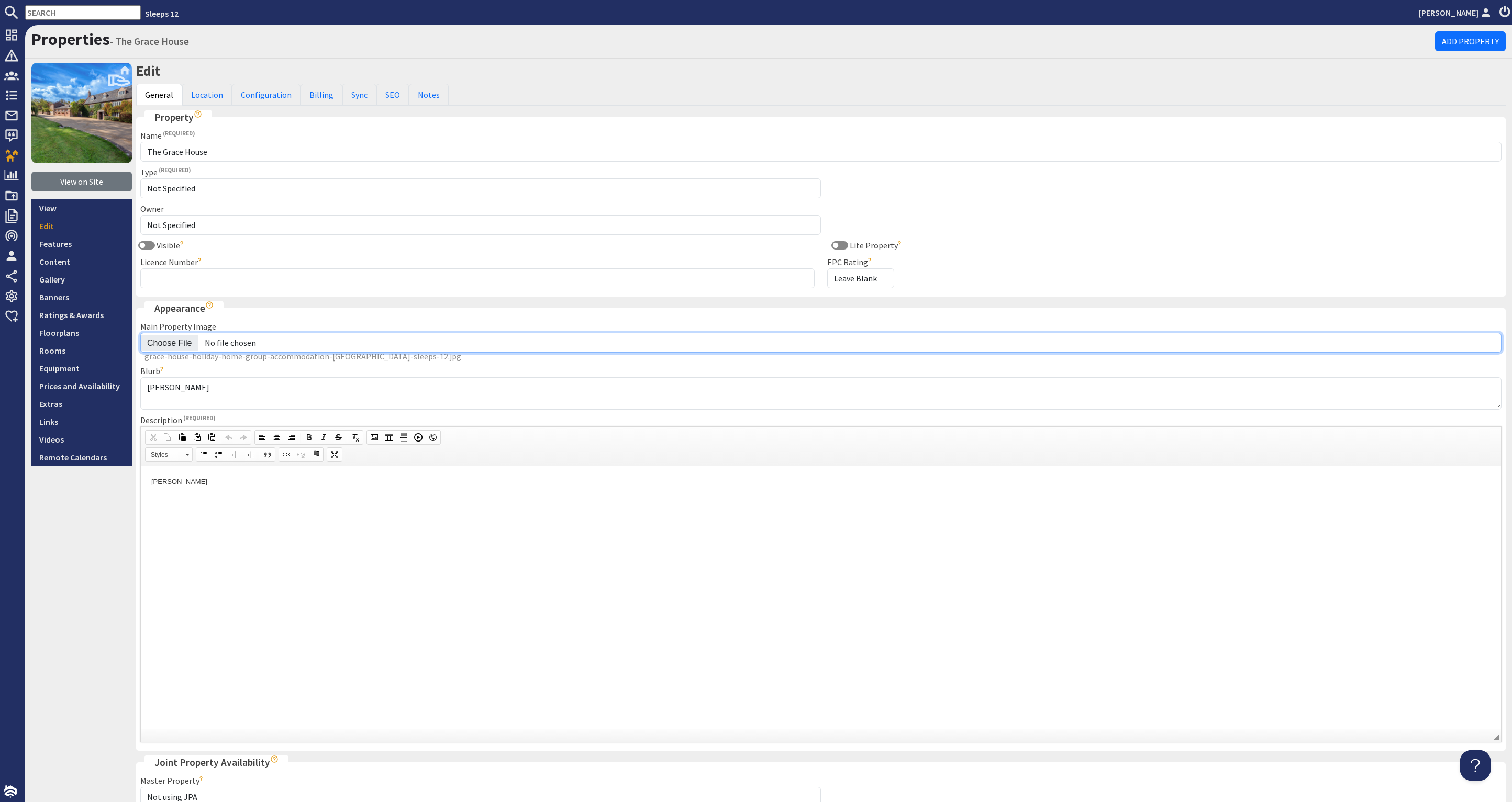
click at [174, 341] on input "Main Property Image" at bounding box center [821, 342] width 1361 height 20
type input "C:\fakepath\grace-house-holiday-home-group-accommodation-somerset-sleeps-12.jpg"
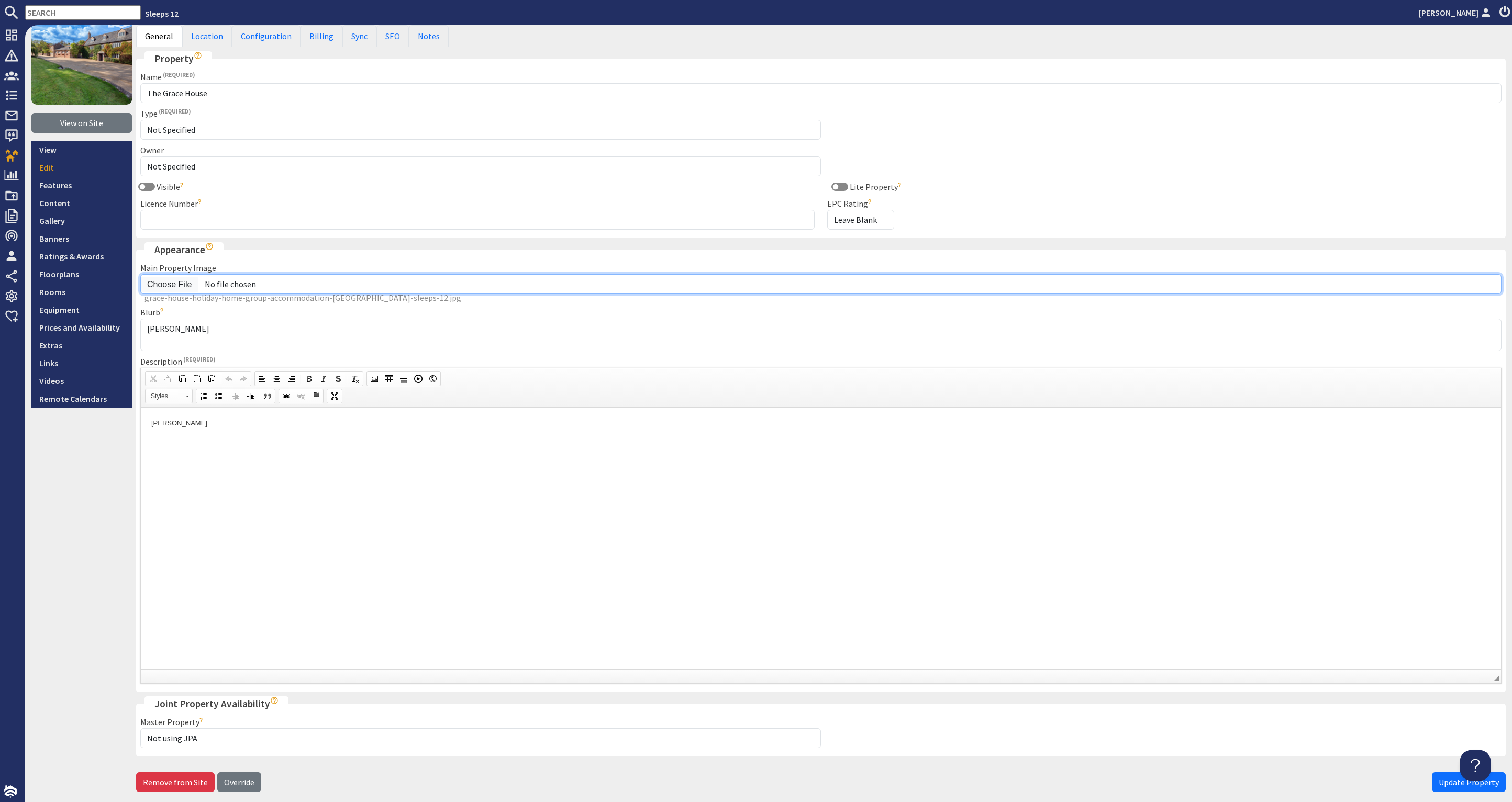
scroll to position [101, 0]
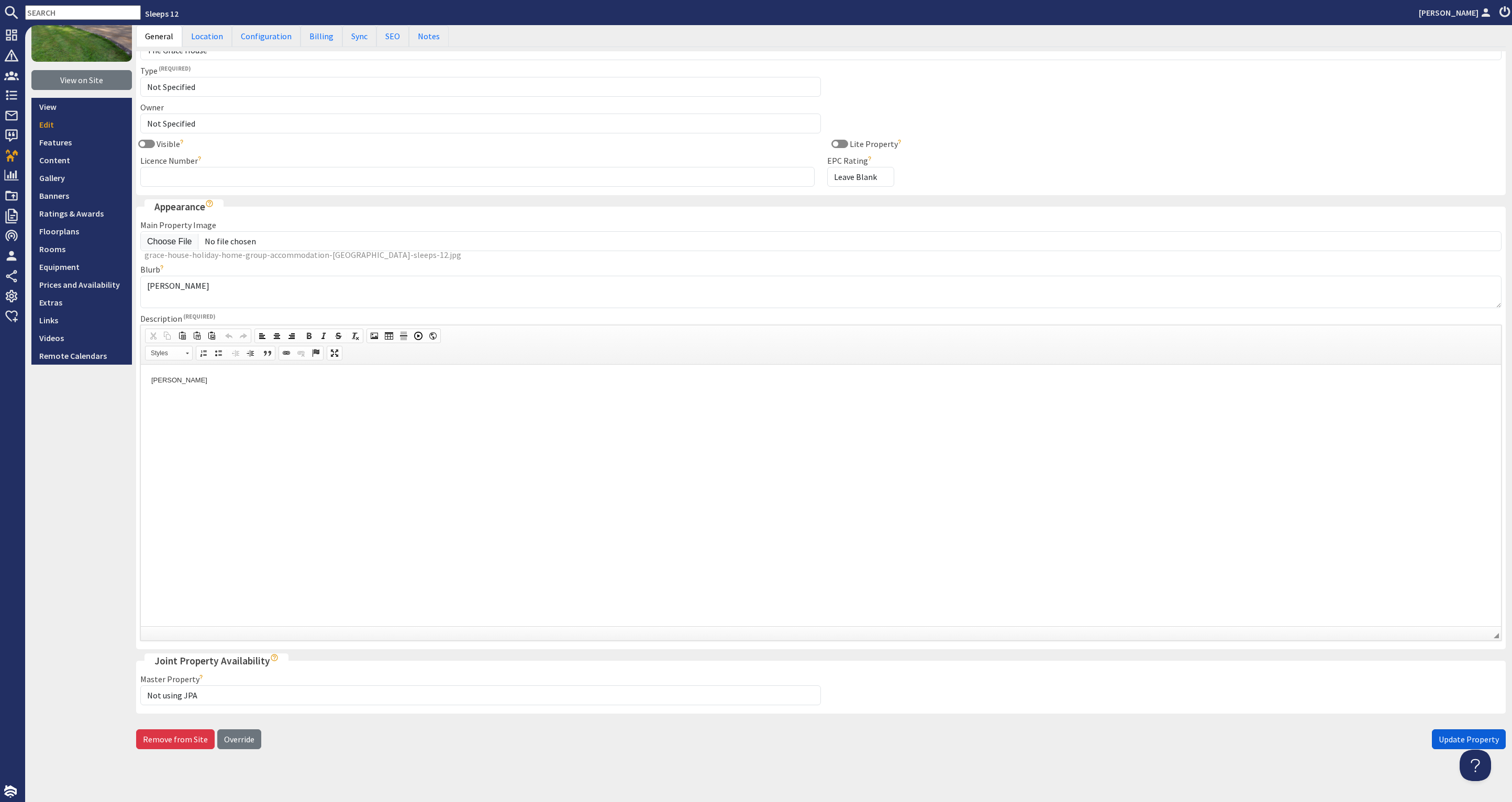
click at [1436, 730] on button "Update Property" at bounding box center [1468, 739] width 73 height 20
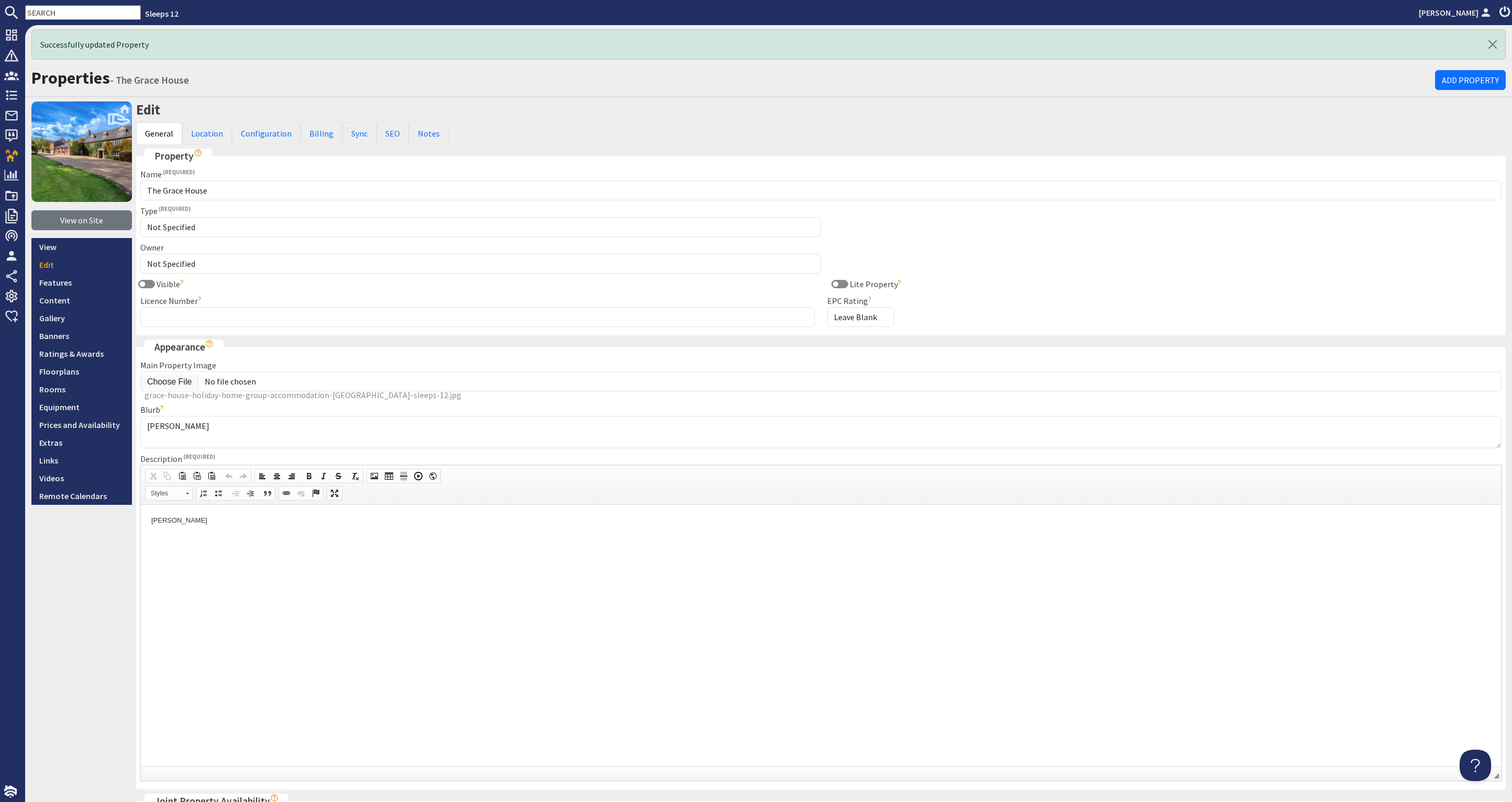
scroll to position [0, 0]
click at [73, 319] on link "Gallery" at bounding box center [82, 318] width 101 height 18
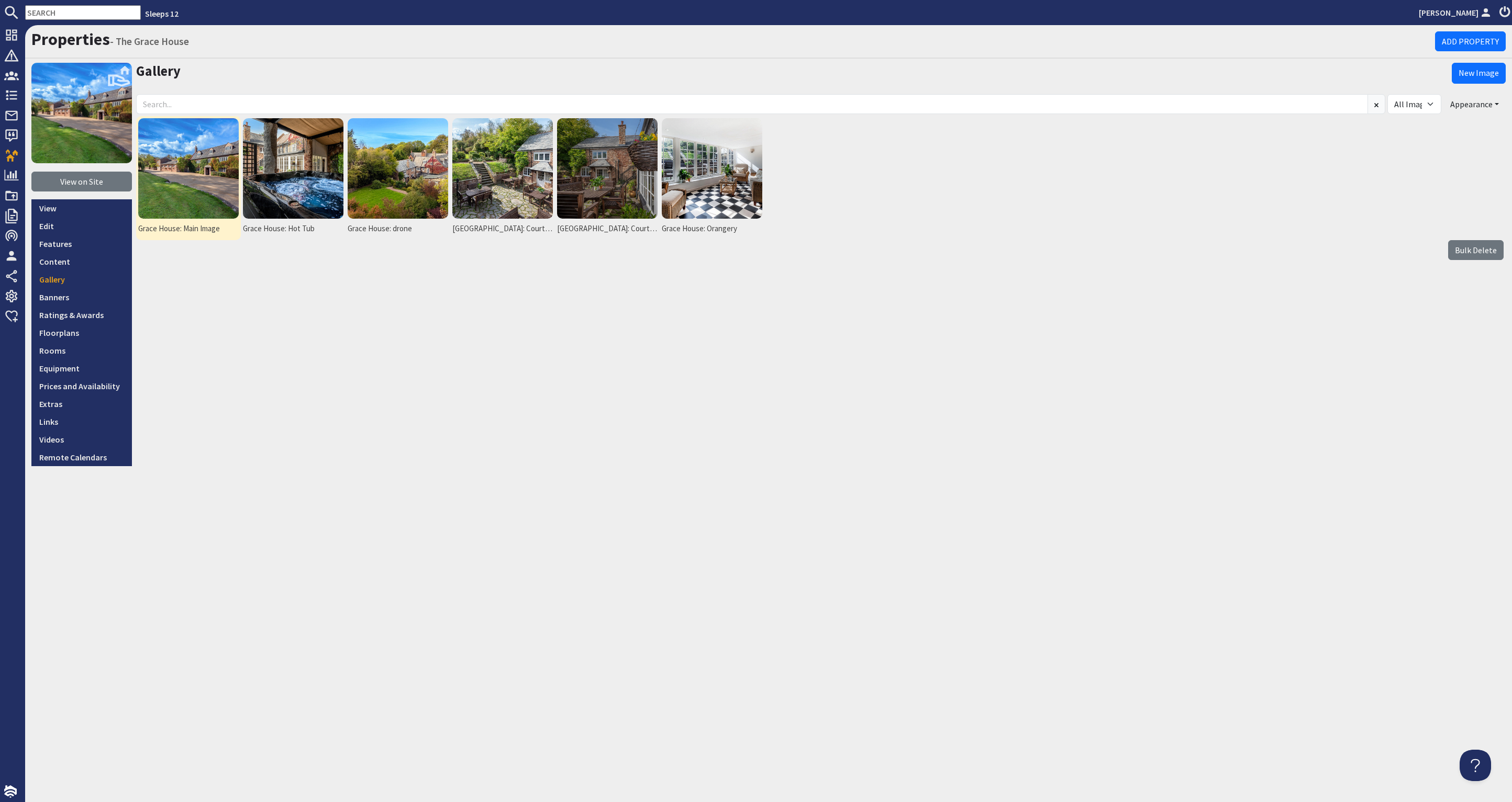
click at [194, 171] on img at bounding box center [188, 169] width 101 height 101
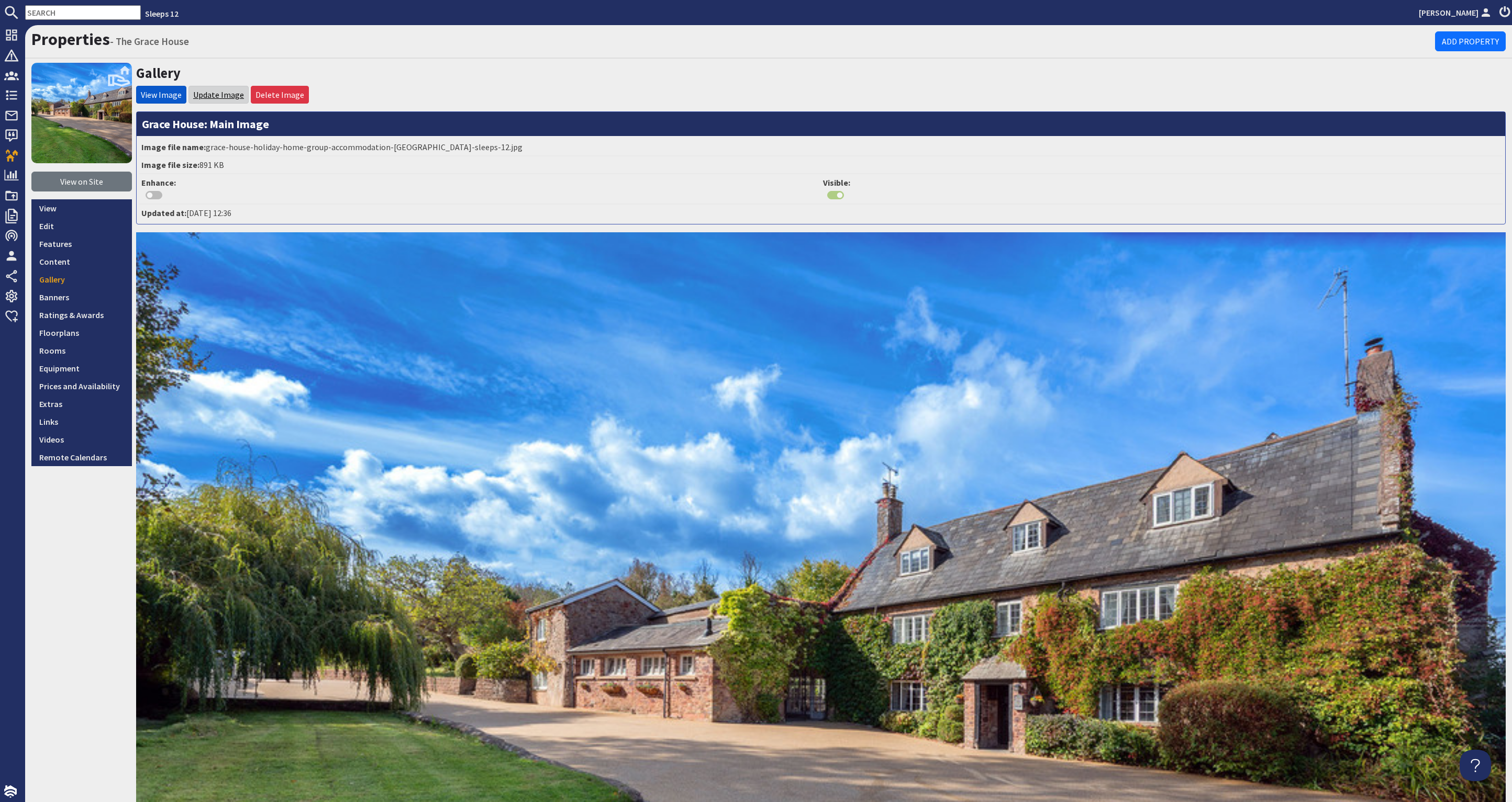
click at [199, 97] on link "Update Image" at bounding box center [218, 95] width 51 height 10
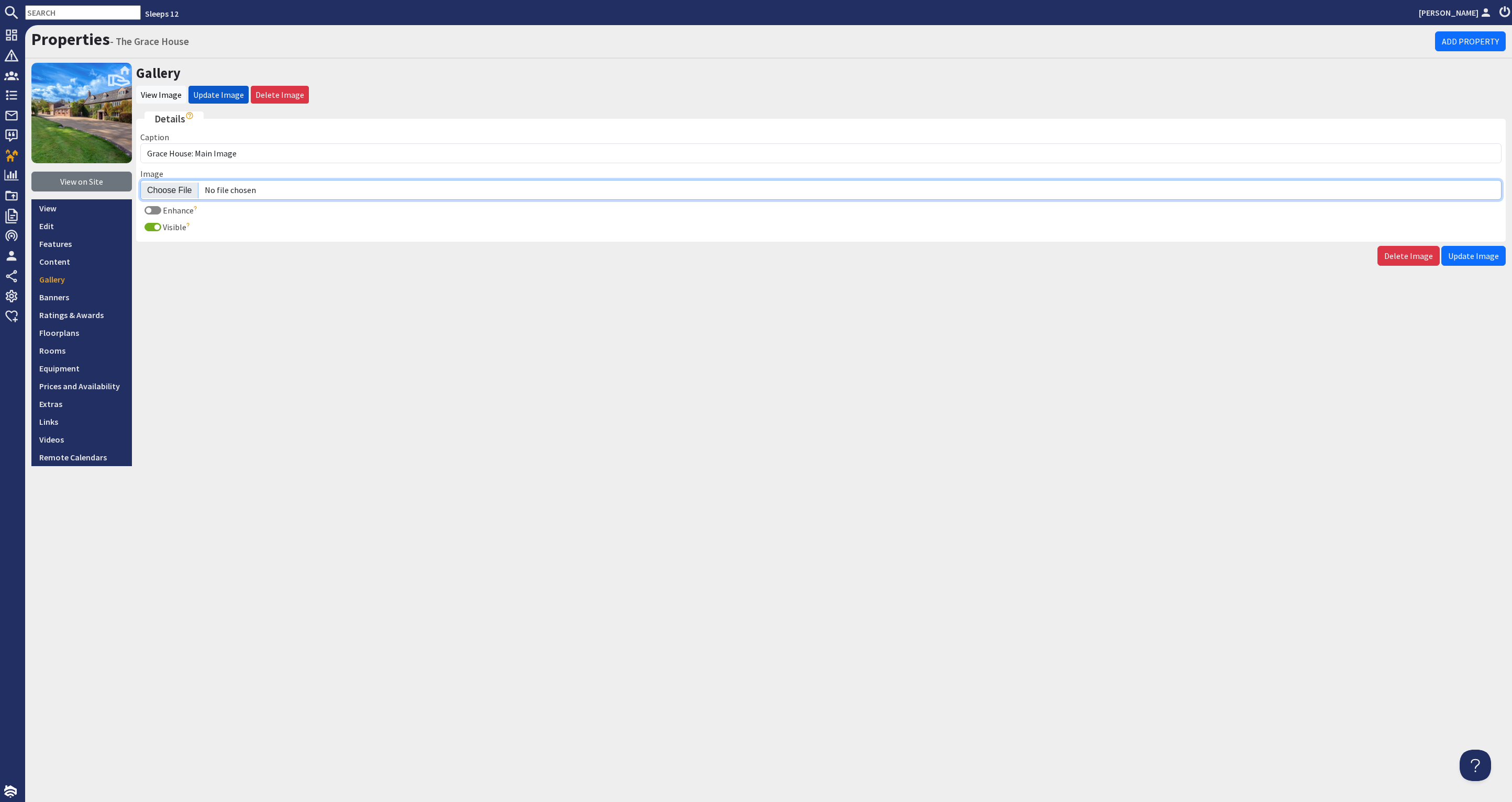
click at [162, 190] on input "Image" at bounding box center [821, 190] width 1361 height 20
type input "C:\fakepath\grace-house-holiday-home-group-accommodation-somerset-sleeps-12.jpg"
click at [1477, 251] on span "Update Image" at bounding box center [1473, 256] width 51 height 10
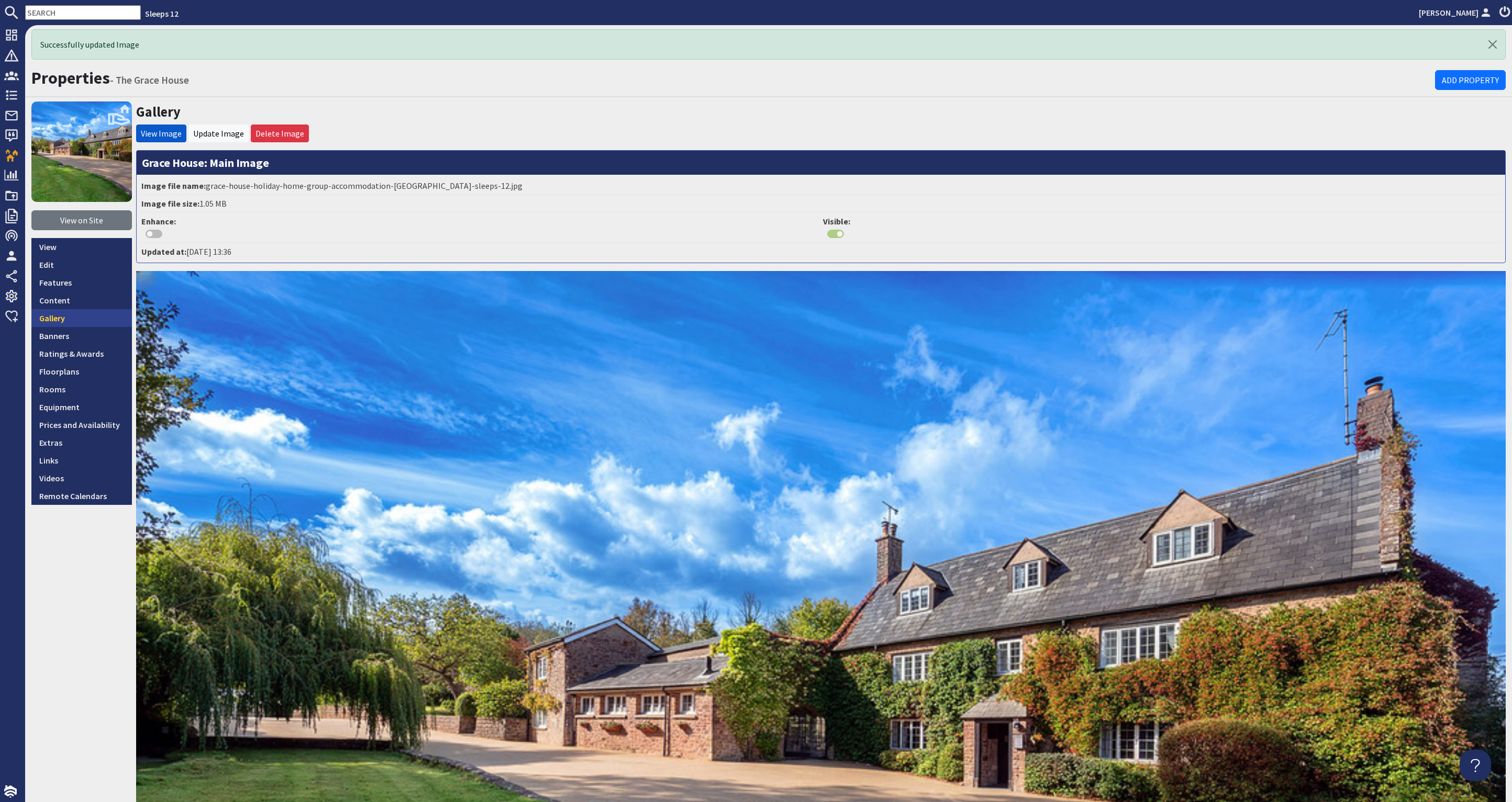
click at [51, 319] on link "Gallery" at bounding box center [82, 318] width 101 height 18
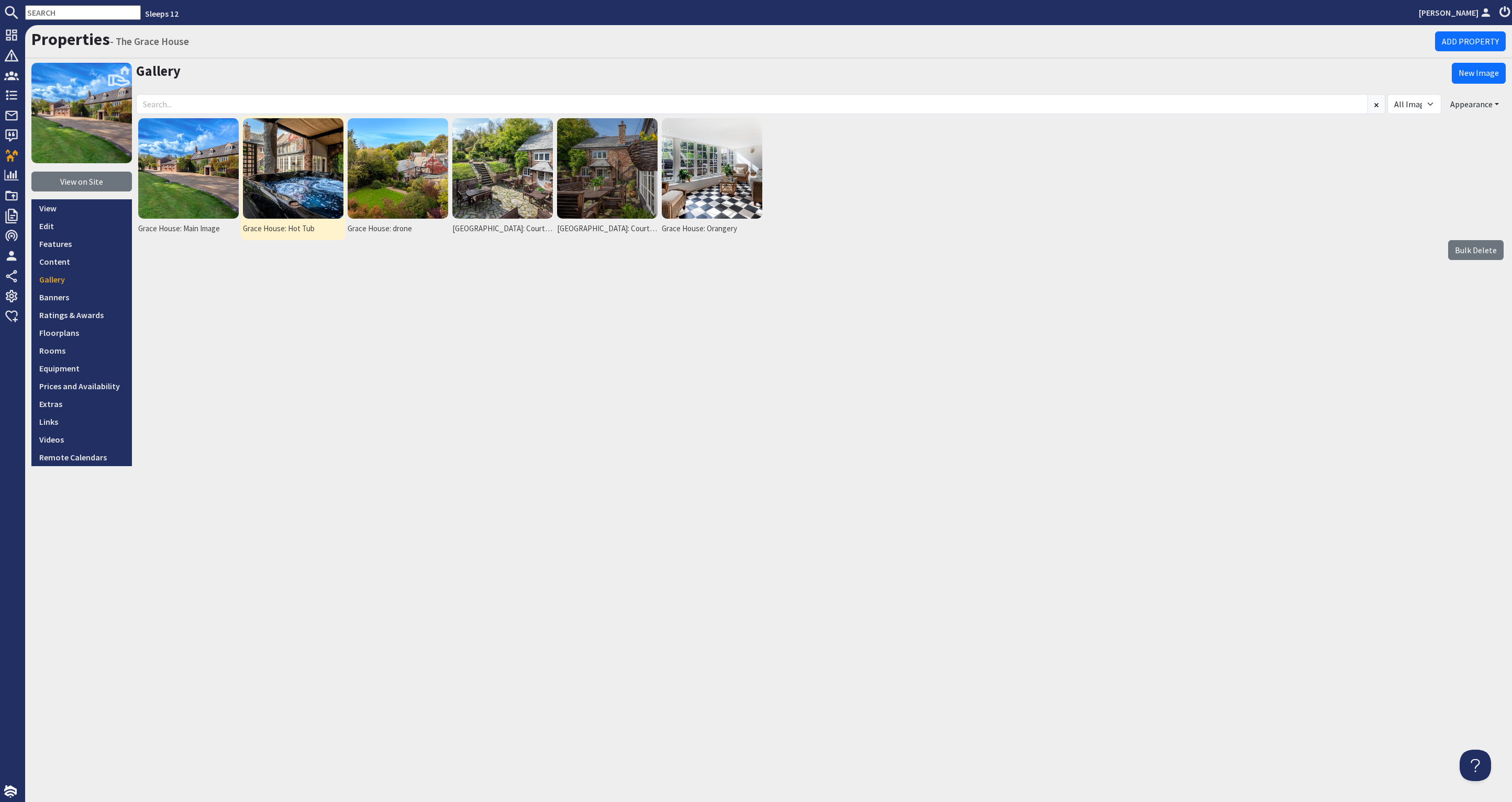
click at [279, 158] on img at bounding box center [293, 169] width 101 height 101
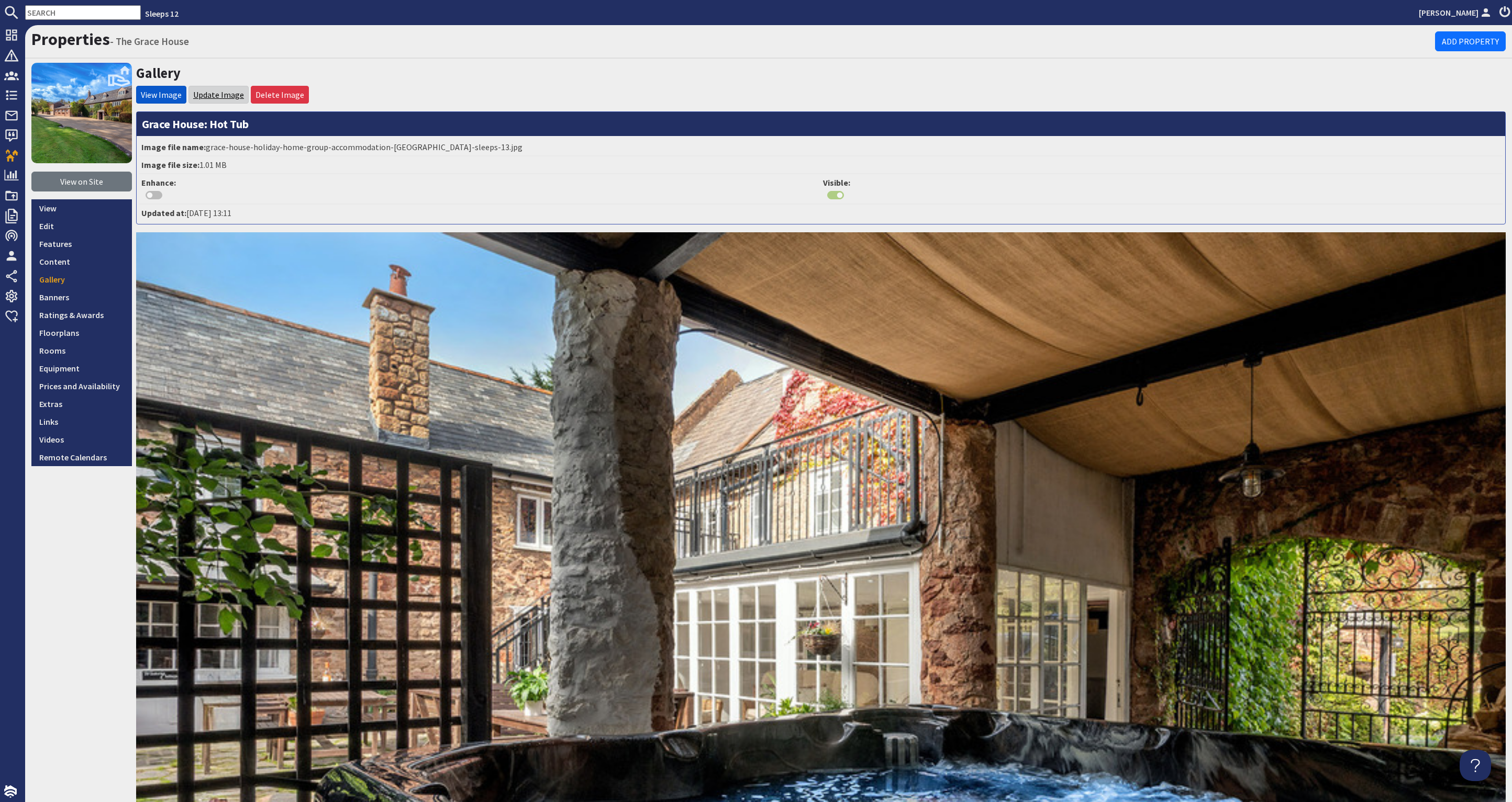
click at [218, 94] on link "Update Image" at bounding box center [218, 95] width 51 height 10
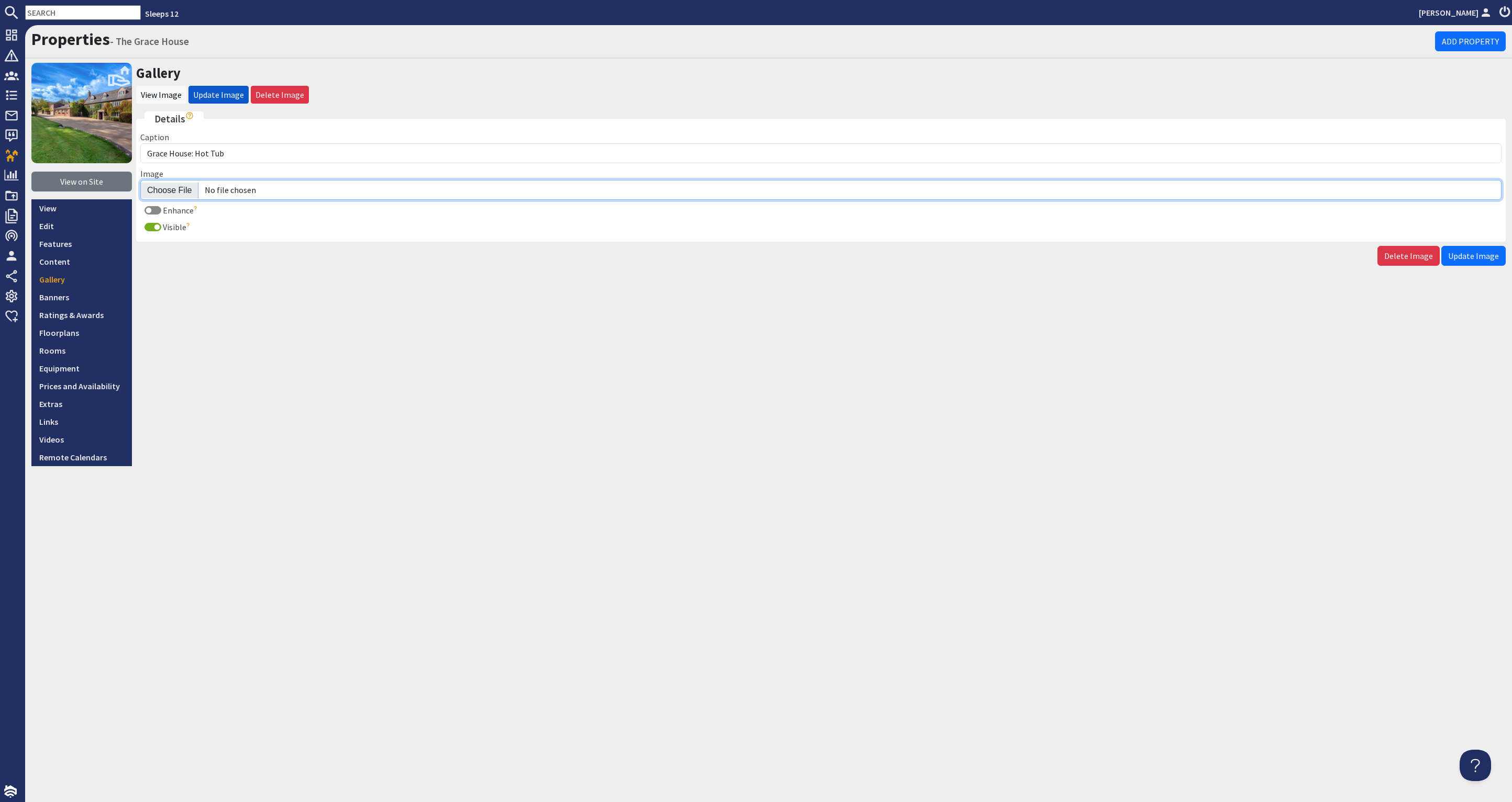
click at [172, 187] on input "Image" at bounding box center [821, 190] width 1361 height 20
type input "C:\fakepath\grace-house-holiday-home-group-accommodation-[GEOGRAPHIC_DATA]-slee…"
click at [1470, 251] on span "Update Image" at bounding box center [1473, 256] width 51 height 10
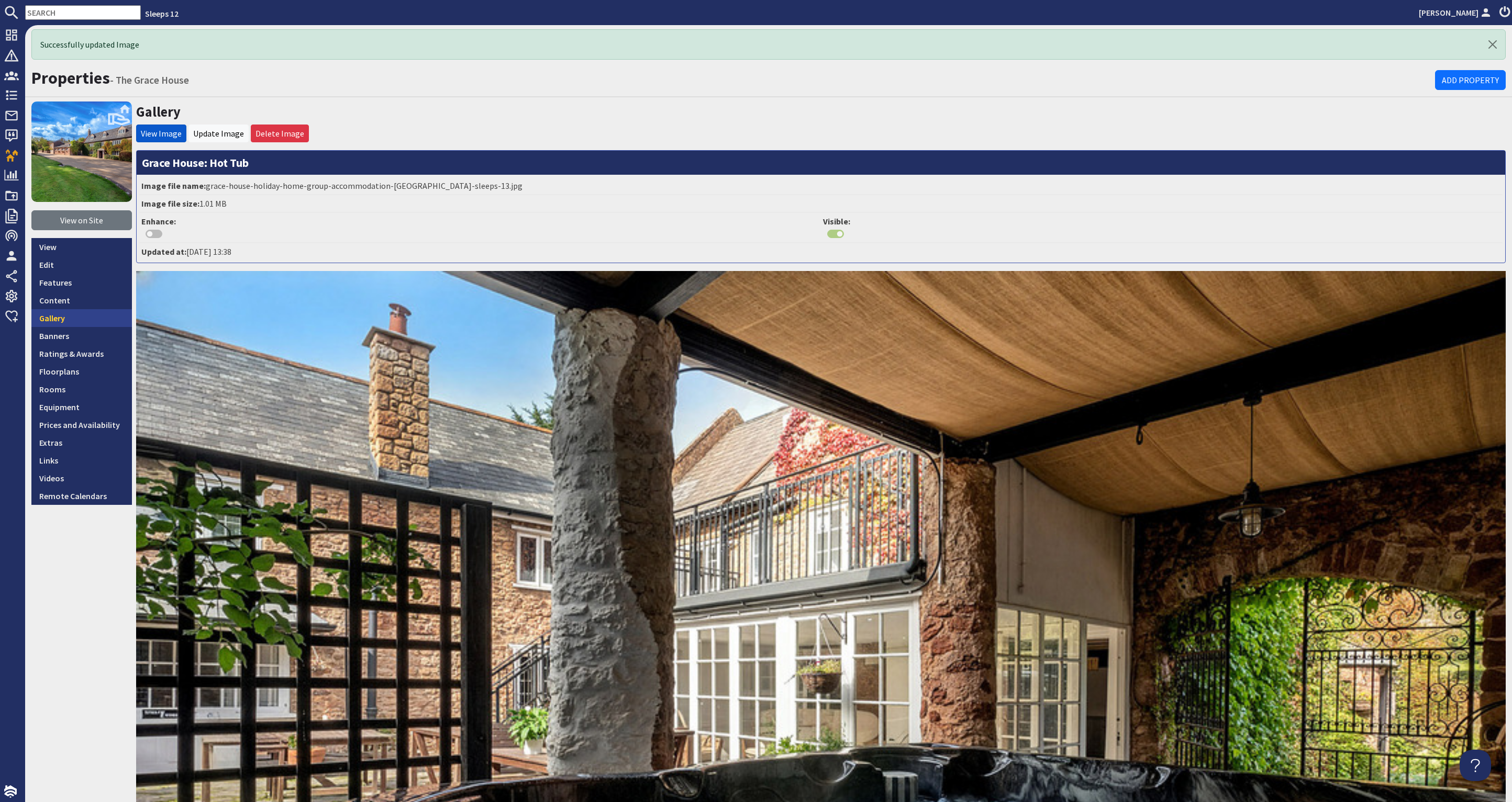
click at [85, 314] on link "Gallery" at bounding box center [82, 318] width 101 height 18
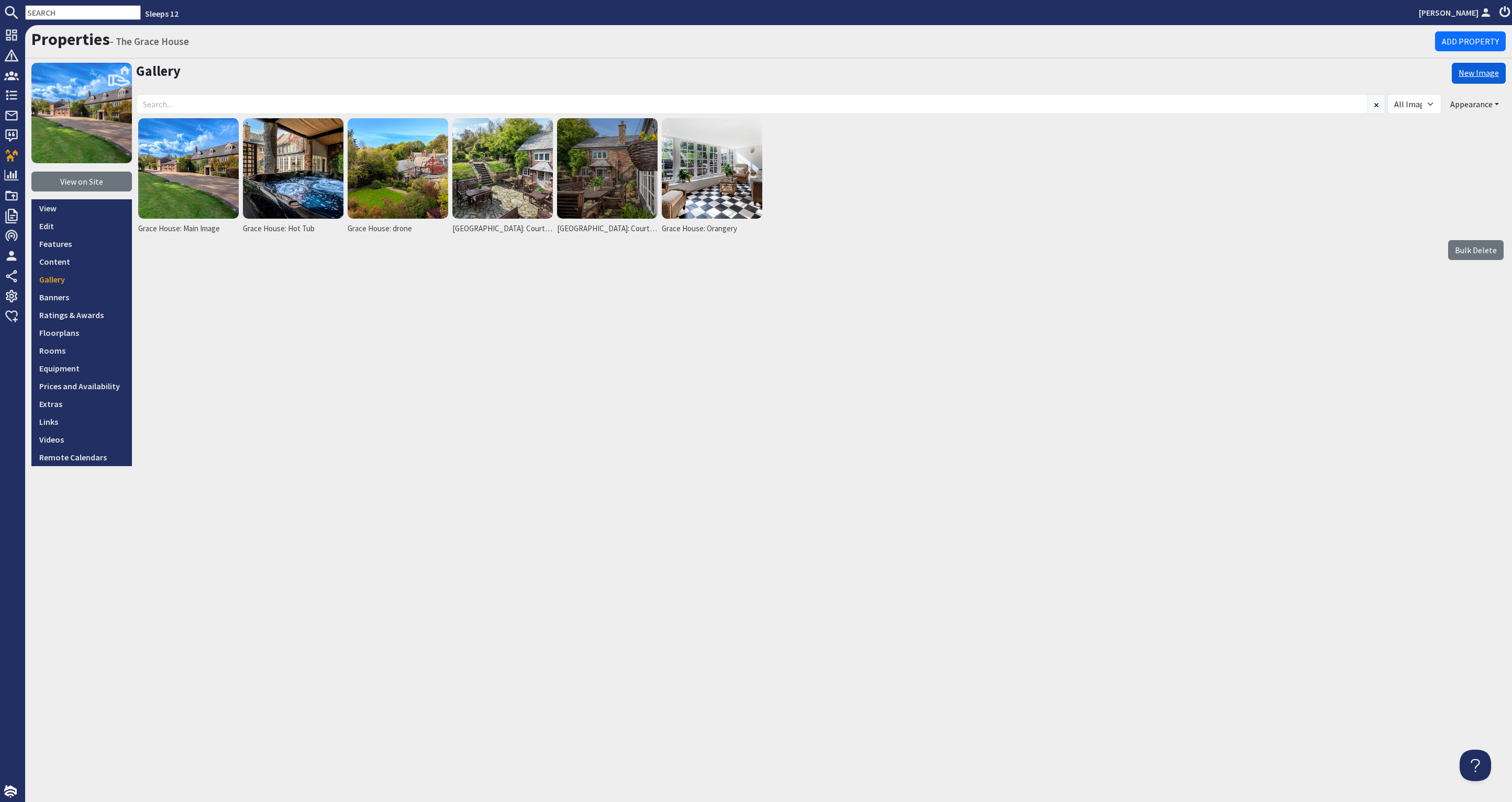
click at [1468, 69] on link "New Image" at bounding box center [1478, 73] width 54 height 21
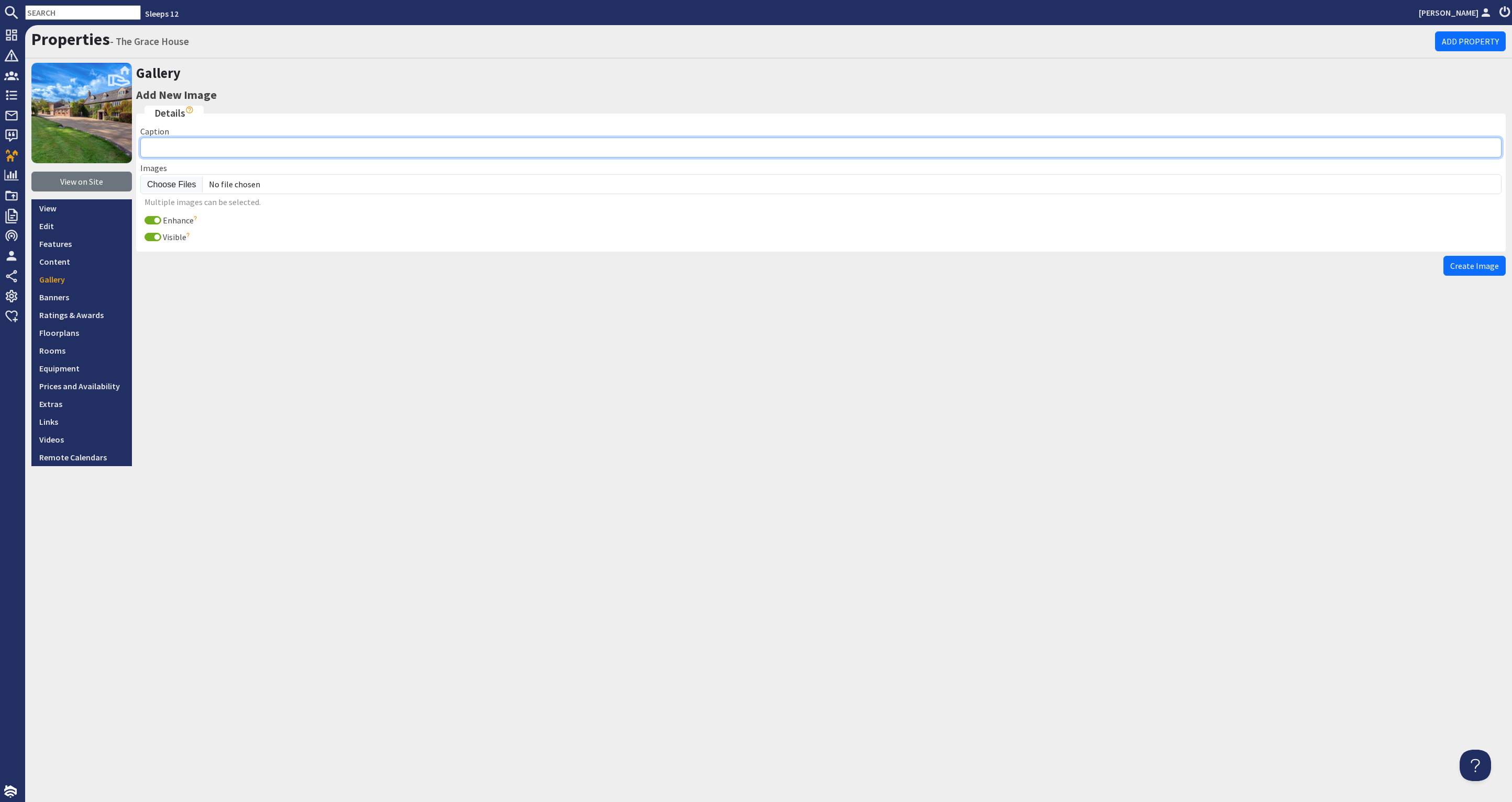
click at [213, 147] on input "Caption" at bounding box center [821, 147] width 1361 height 20
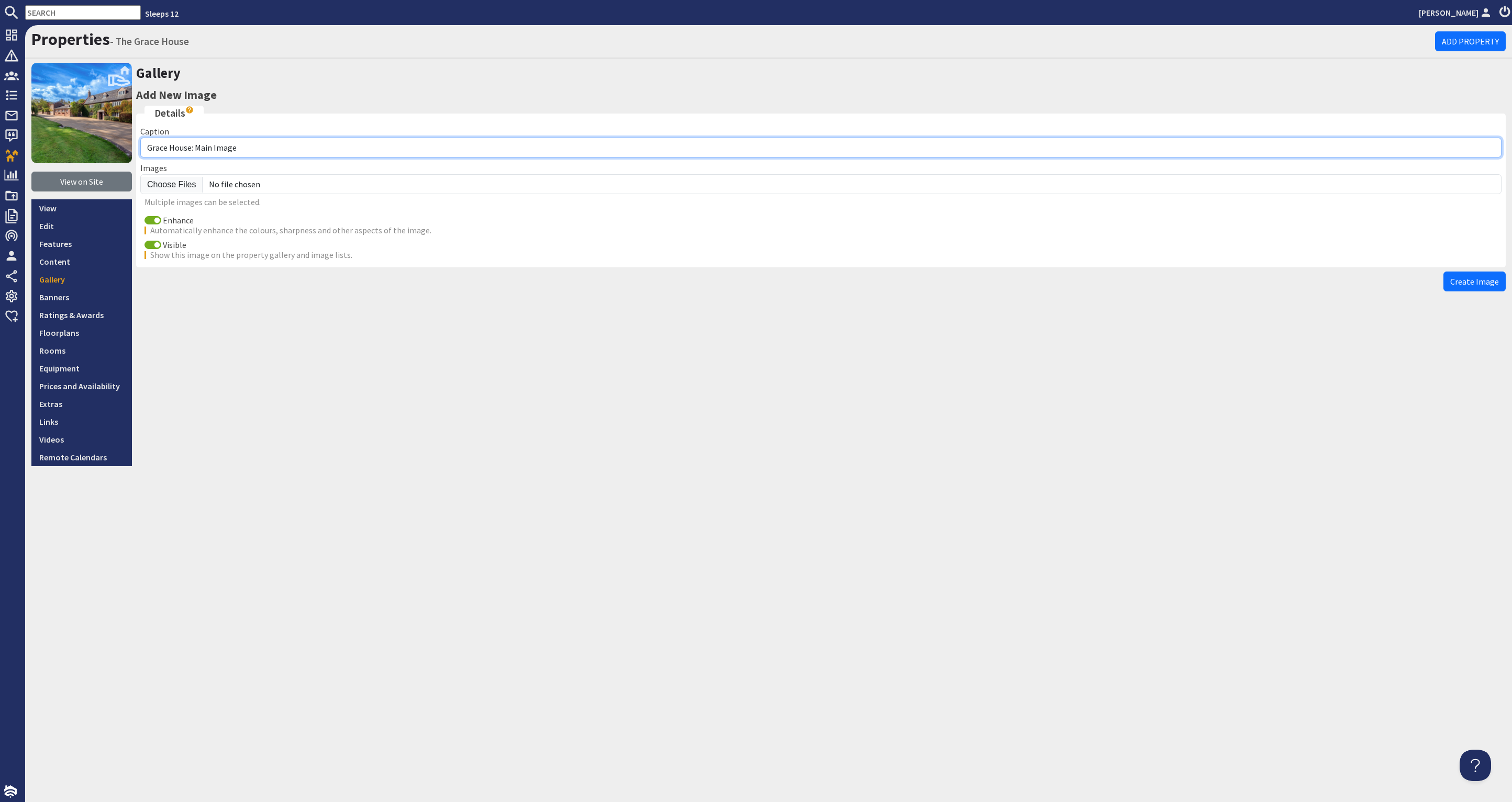
drag, startPoint x: 235, startPoint y: 146, endPoint x: 198, endPoint y: 148, distance: 37.1
click at [197, 148] on input "Grace House: Main Image" at bounding box center [821, 147] width 1361 height 20
type input "Grace House: Pub"
click at [150, 218] on input "Enhance" at bounding box center [152, 220] width 17 height 8
checkbox input "false"
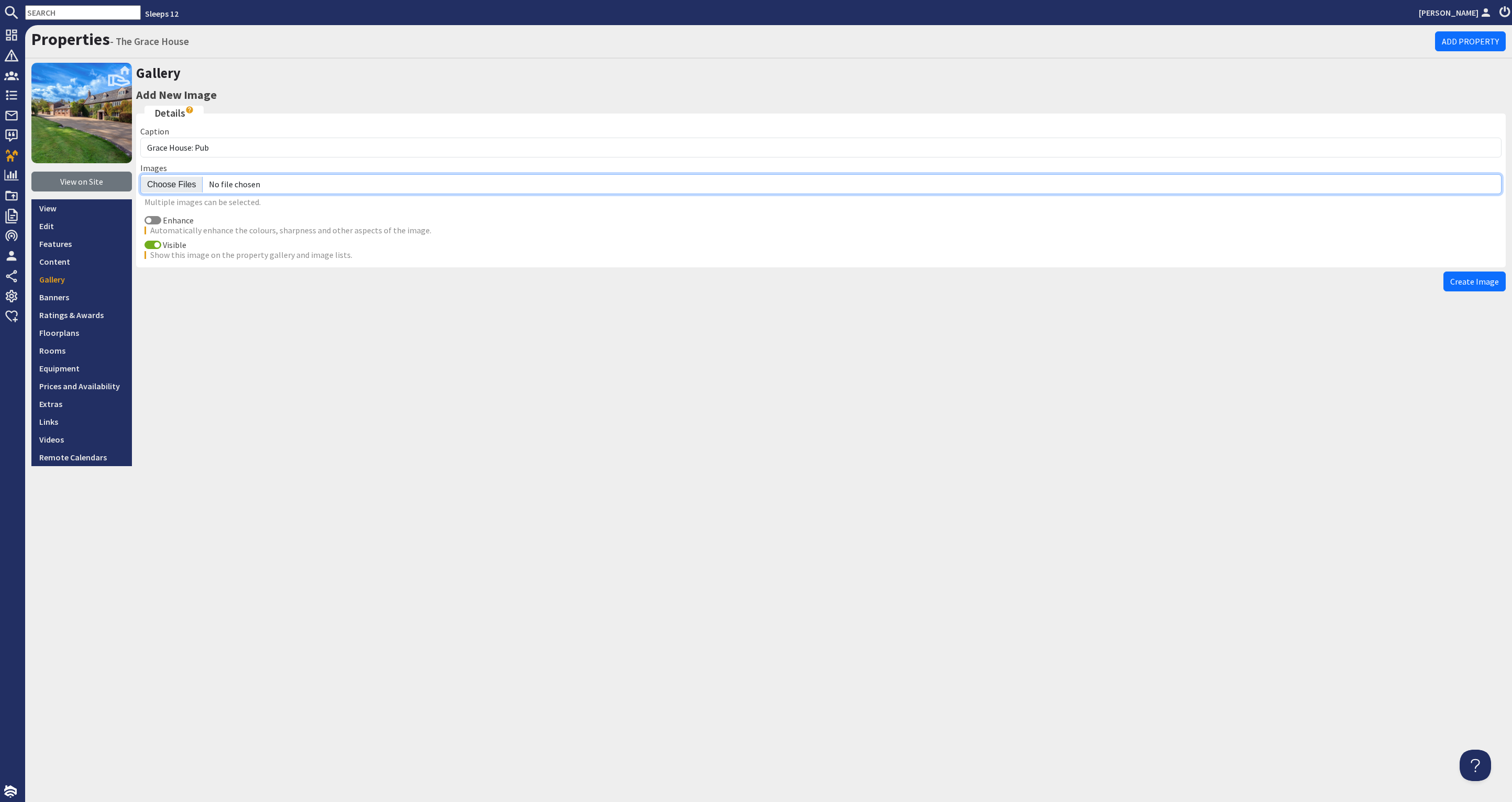
click at [174, 184] on input "file" at bounding box center [821, 184] width 1361 height 20
type input "C:\fakepath\grace-house-holiday-home-group-accommodation-somerset-sleeps-18.jpg"
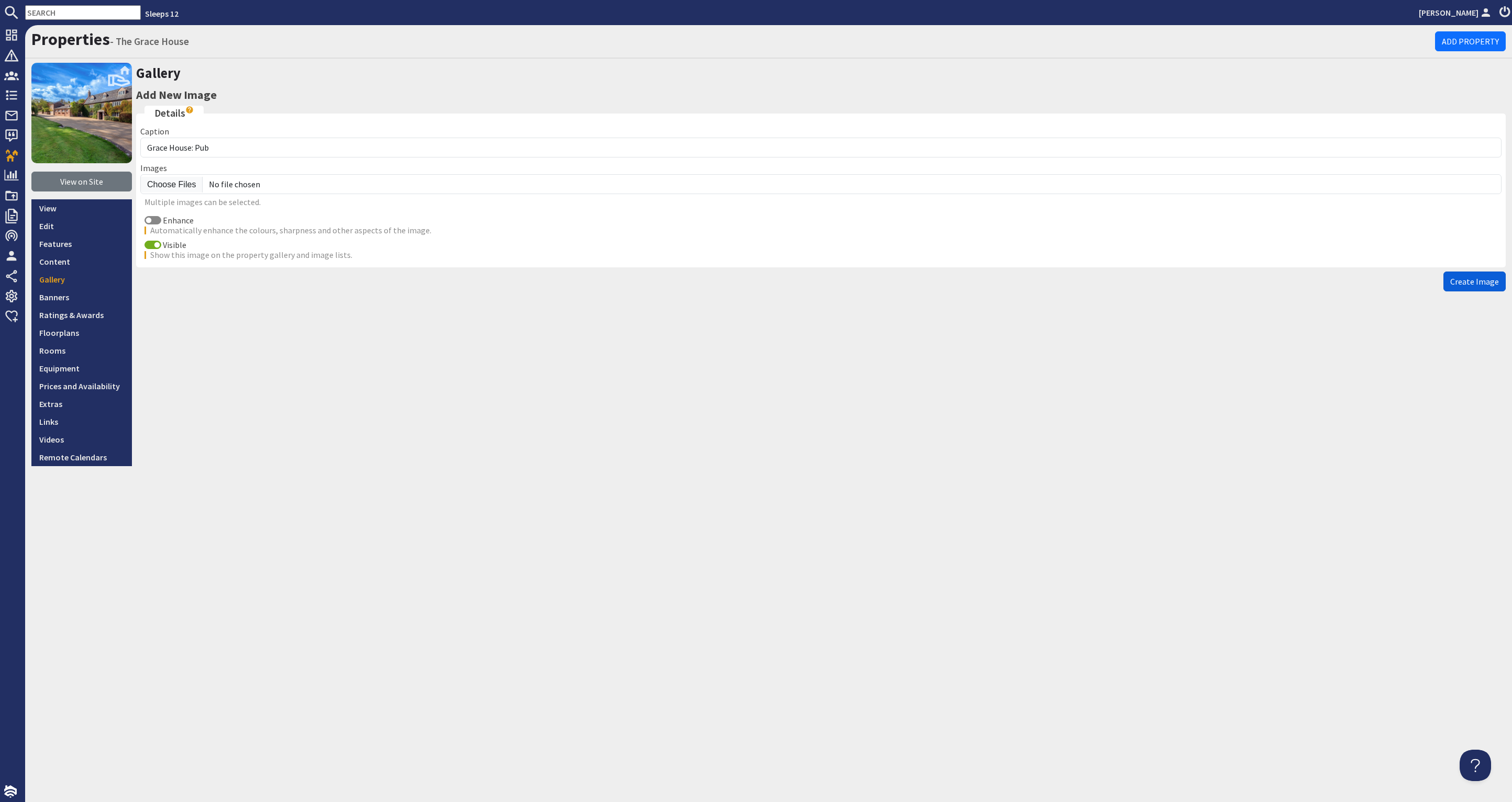
click at [1472, 276] on span "Create Image" at bounding box center [1475, 281] width 49 height 10
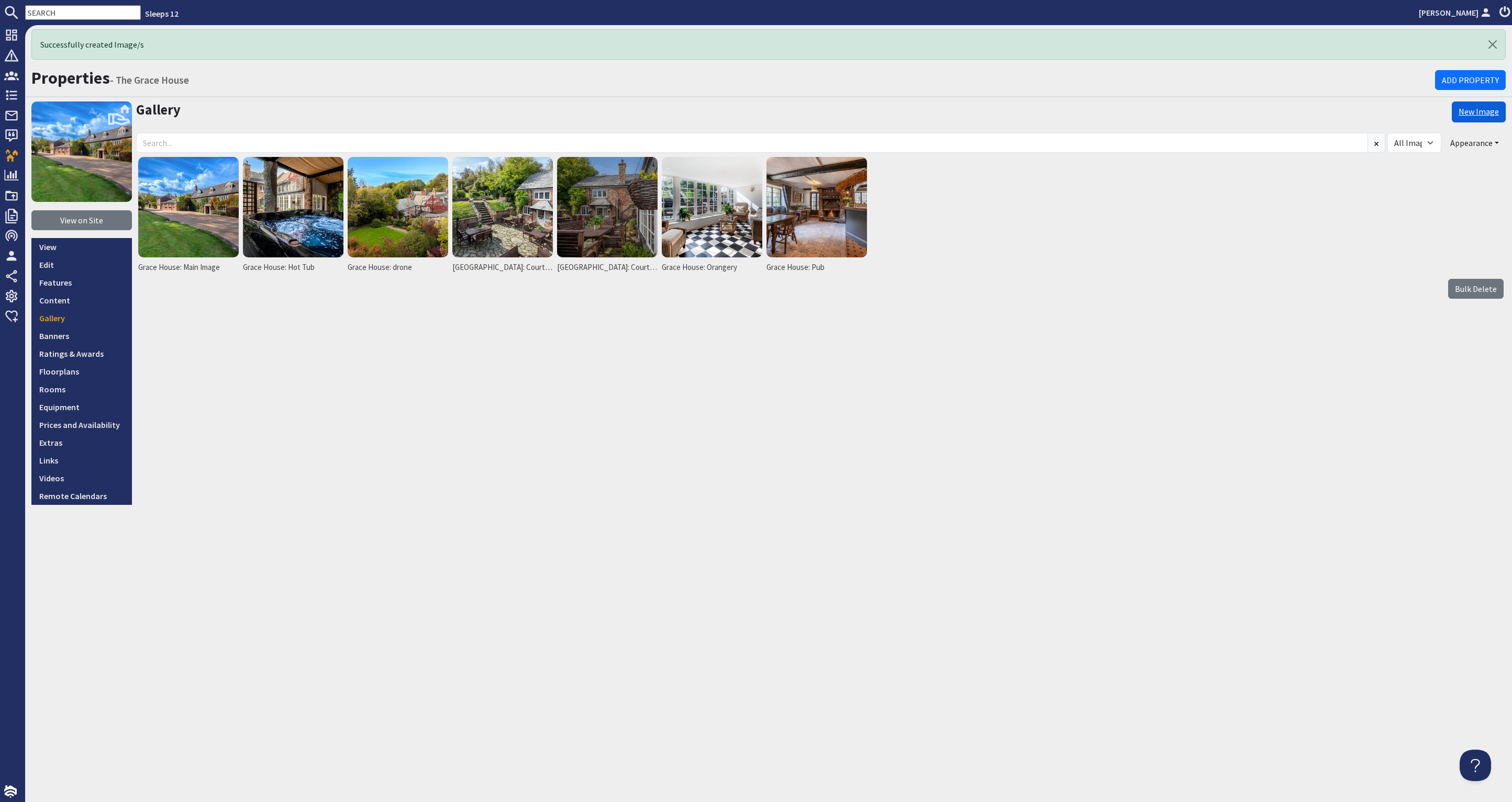
click at [1494, 110] on link "New Image" at bounding box center [1478, 112] width 54 height 21
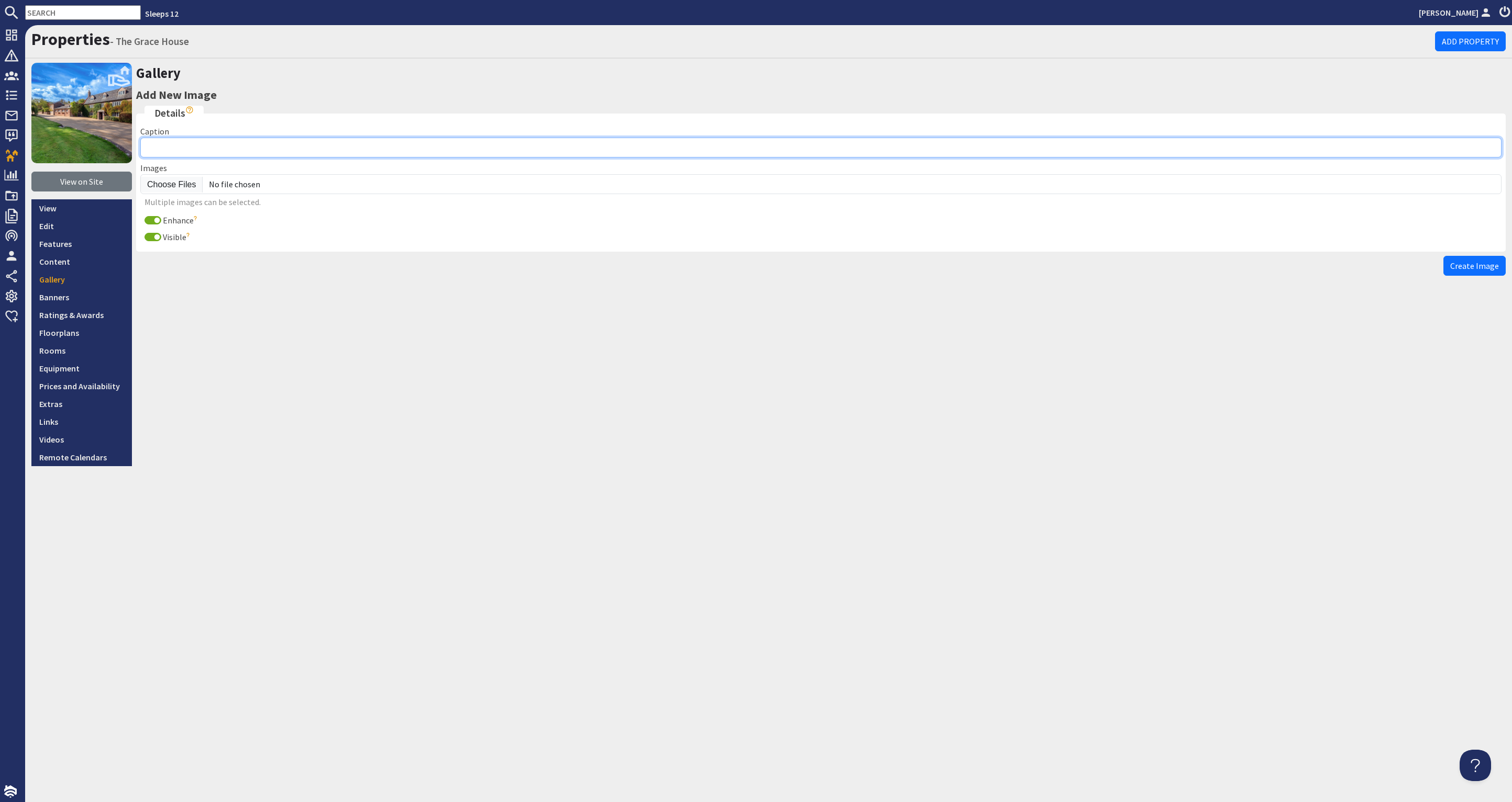
click at [219, 149] on input "Caption" at bounding box center [821, 147] width 1361 height 20
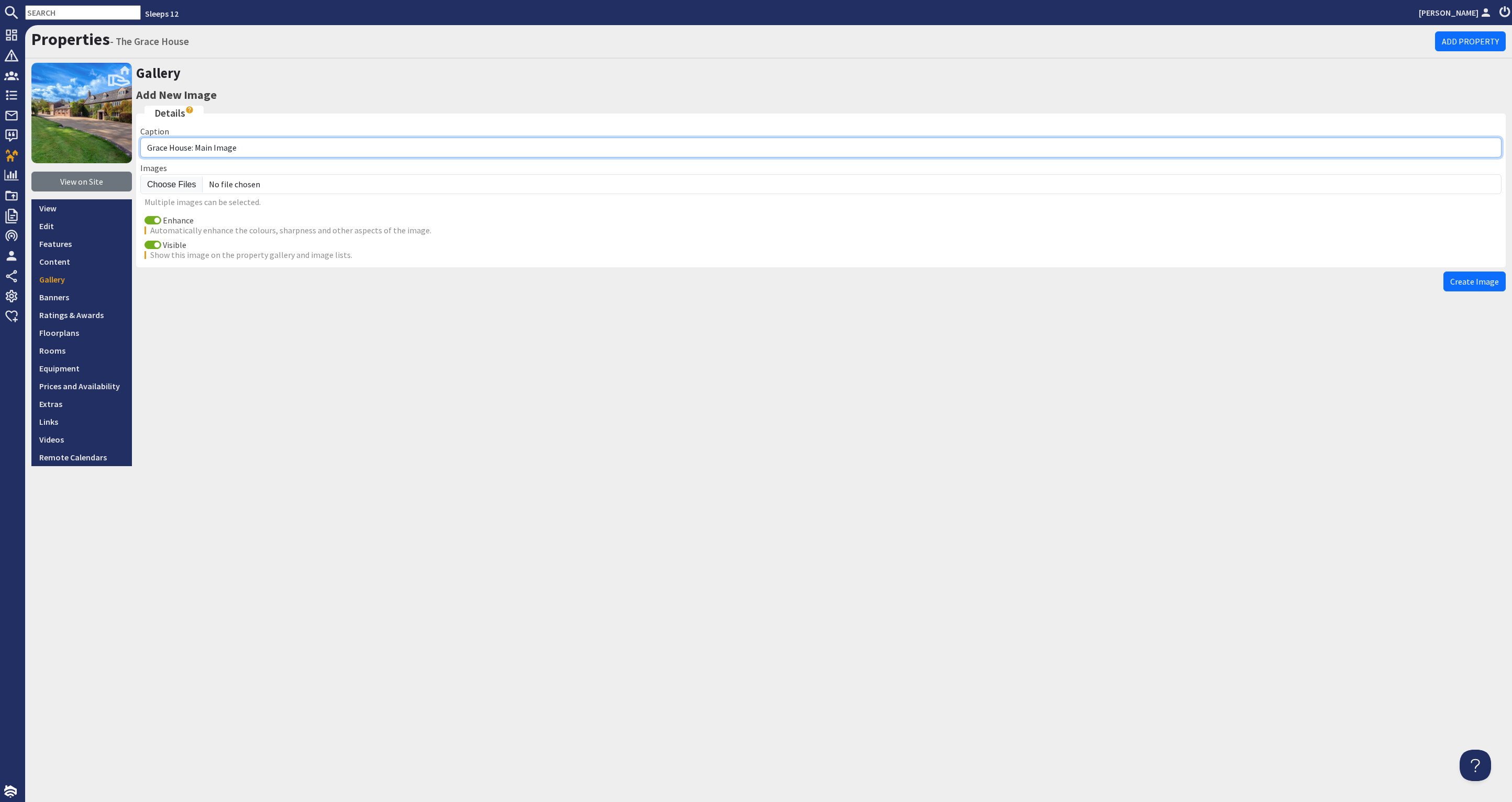
drag, startPoint x: 240, startPoint y: 146, endPoint x: 195, endPoint y: 148, distance: 45.0
click at [195, 148] on input "Grace House: Main Image" at bounding box center [821, 147] width 1361 height 20
type input "Grace House: Sitting Room"
click at [150, 214] on div "Enhance Automatically enhance the colours, sharpness and other aspects of the i…" at bounding box center [821, 224] width 1361 height 20
click at [148, 219] on input "Enhance" at bounding box center [152, 220] width 17 height 8
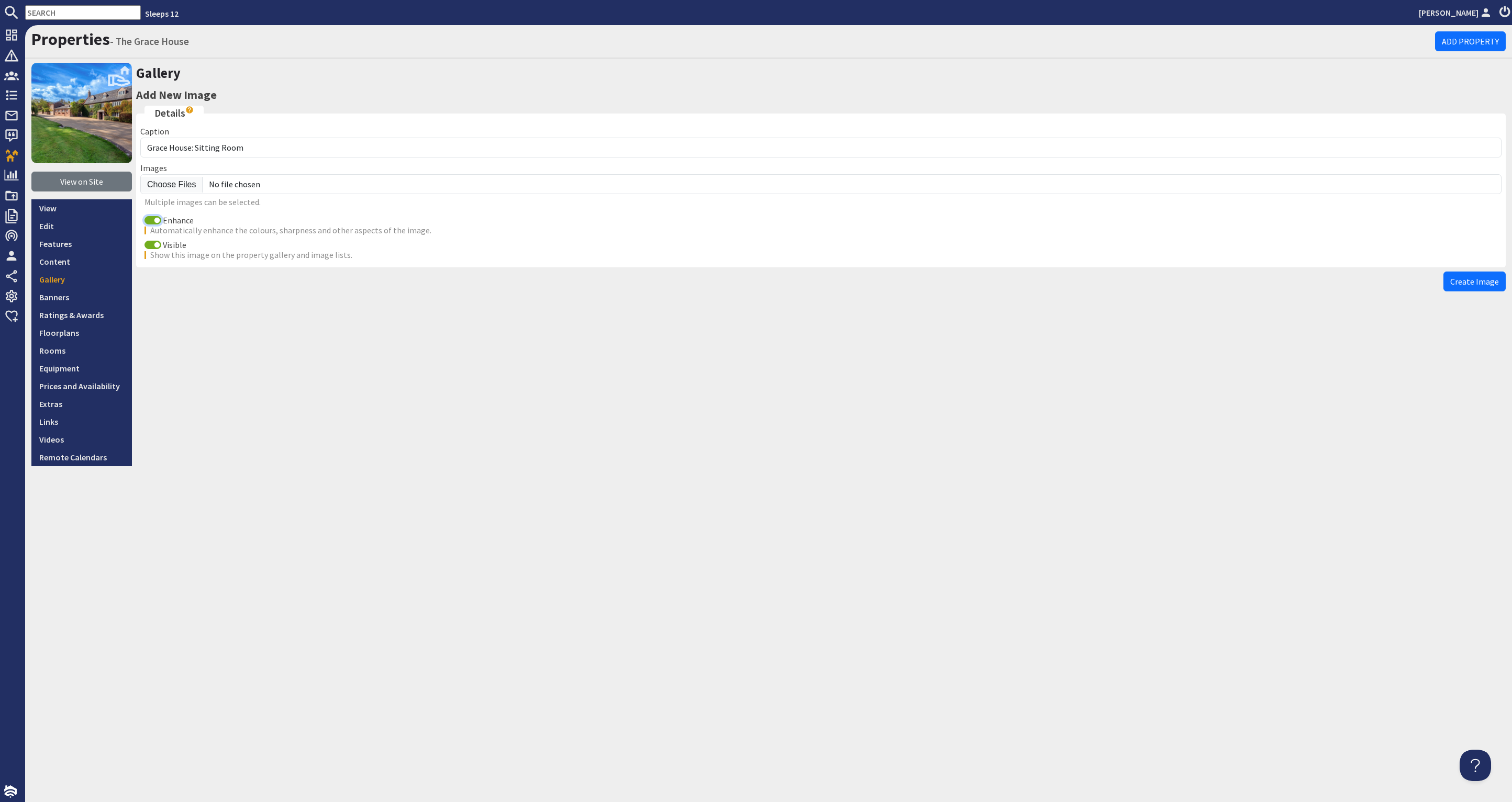
checkbox input "false"
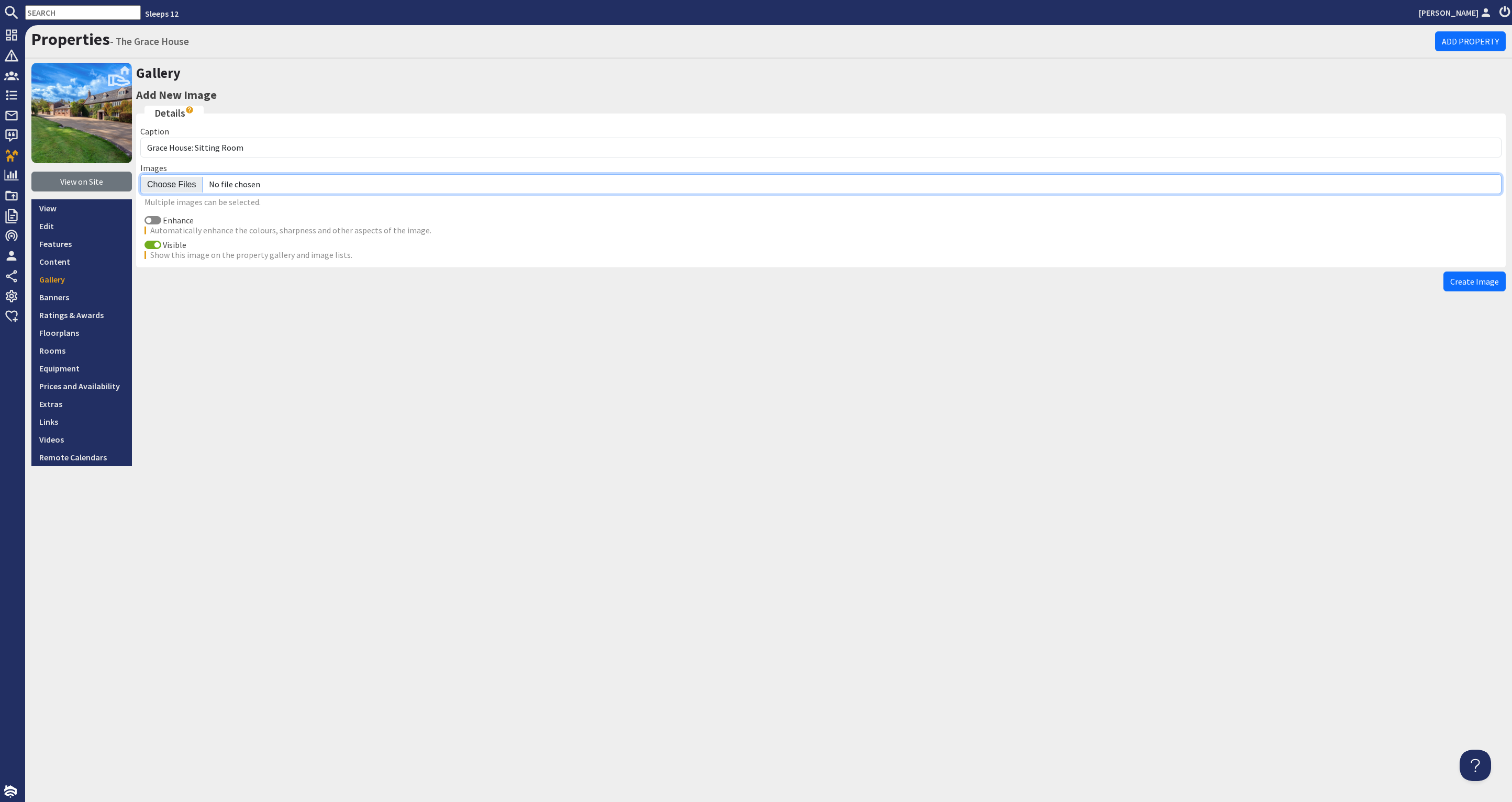
click at [160, 186] on input "file" at bounding box center [821, 184] width 1361 height 20
type input "C:\fakepath\grace-house-holiday-home-group-accommodation-somerset-sleeps-19.jpg"
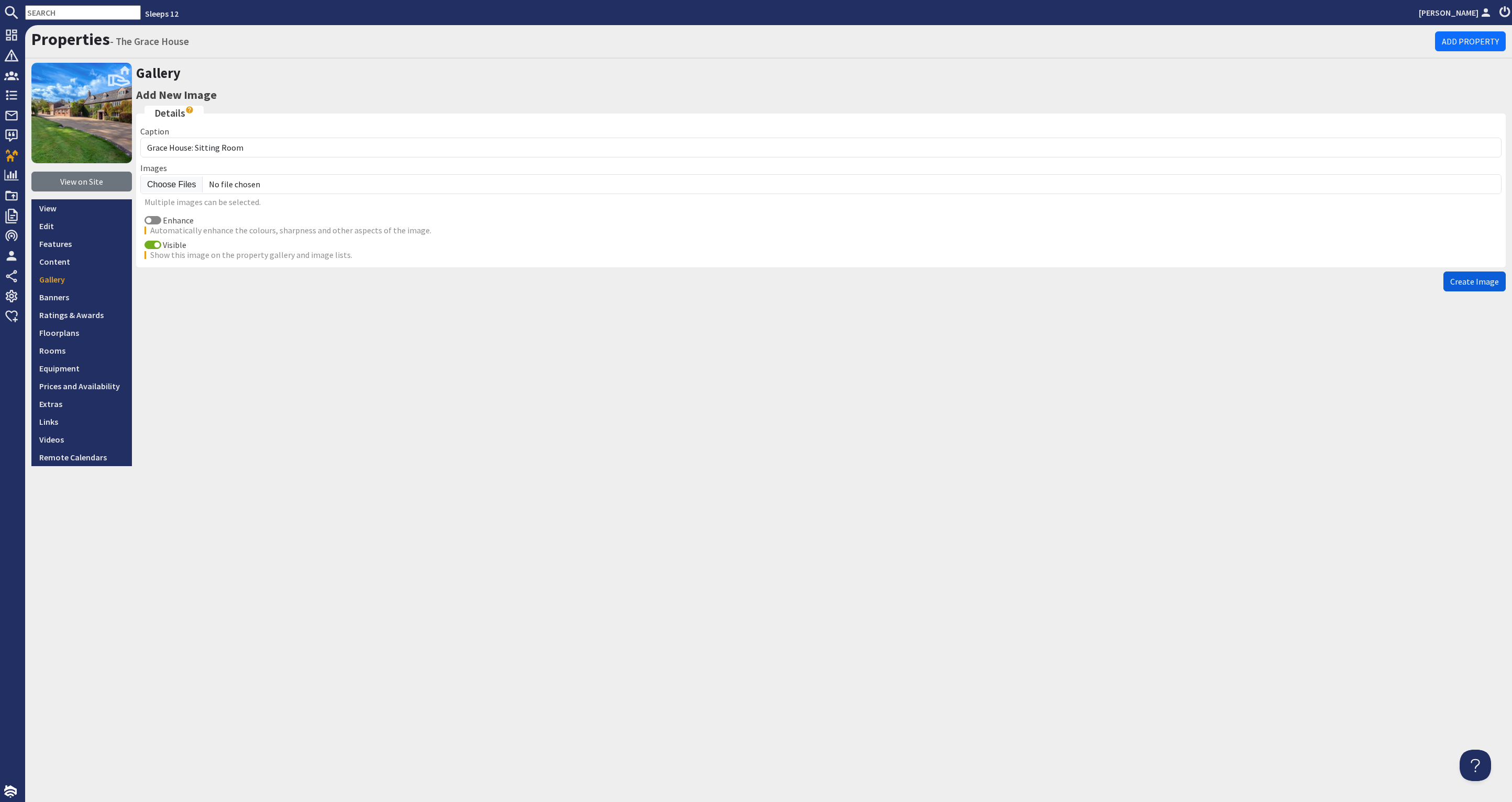
click at [1481, 280] on span "Create Image" at bounding box center [1475, 281] width 49 height 10
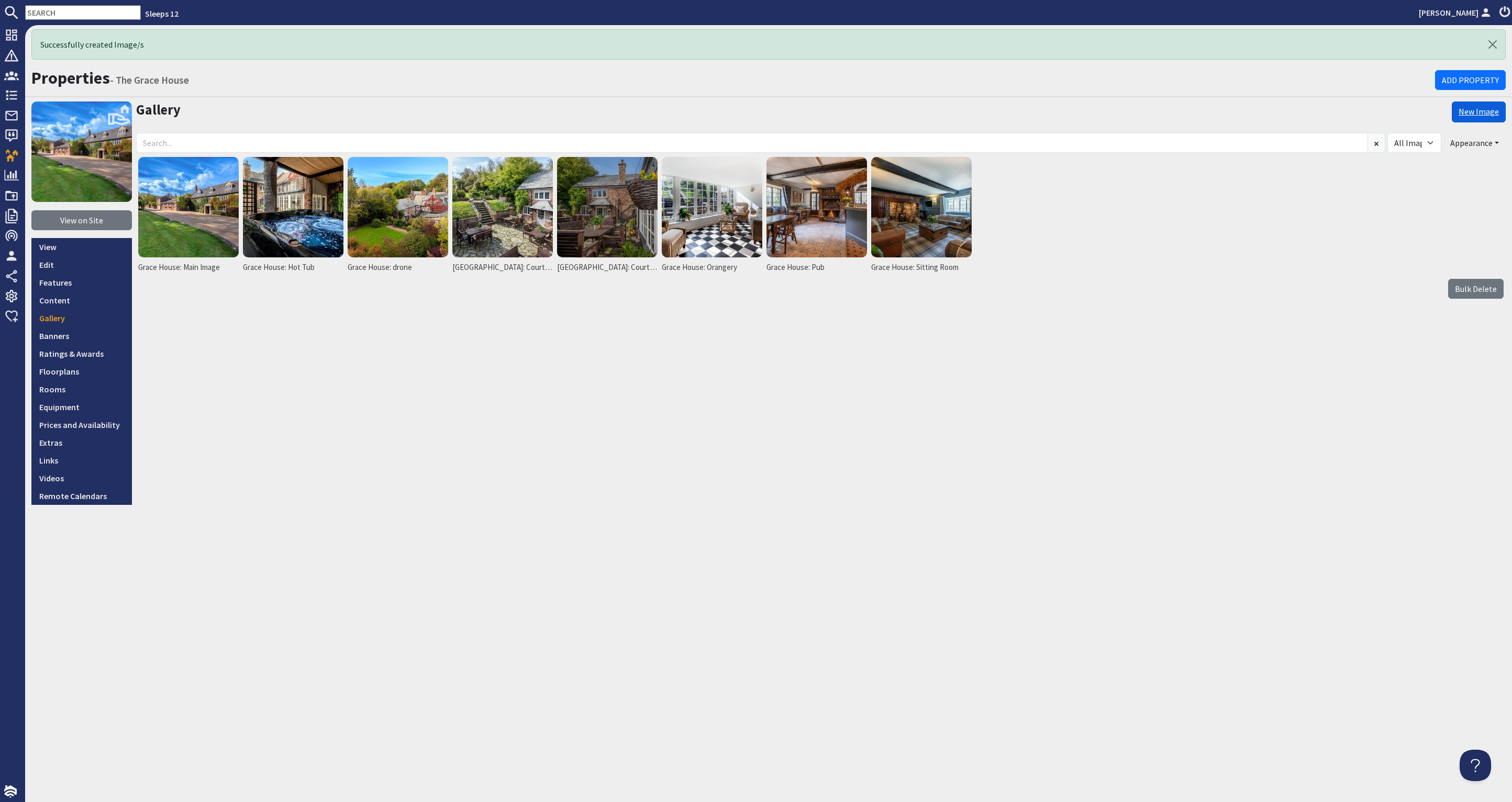
click at [1475, 106] on link "New Image" at bounding box center [1478, 112] width 54 height 21
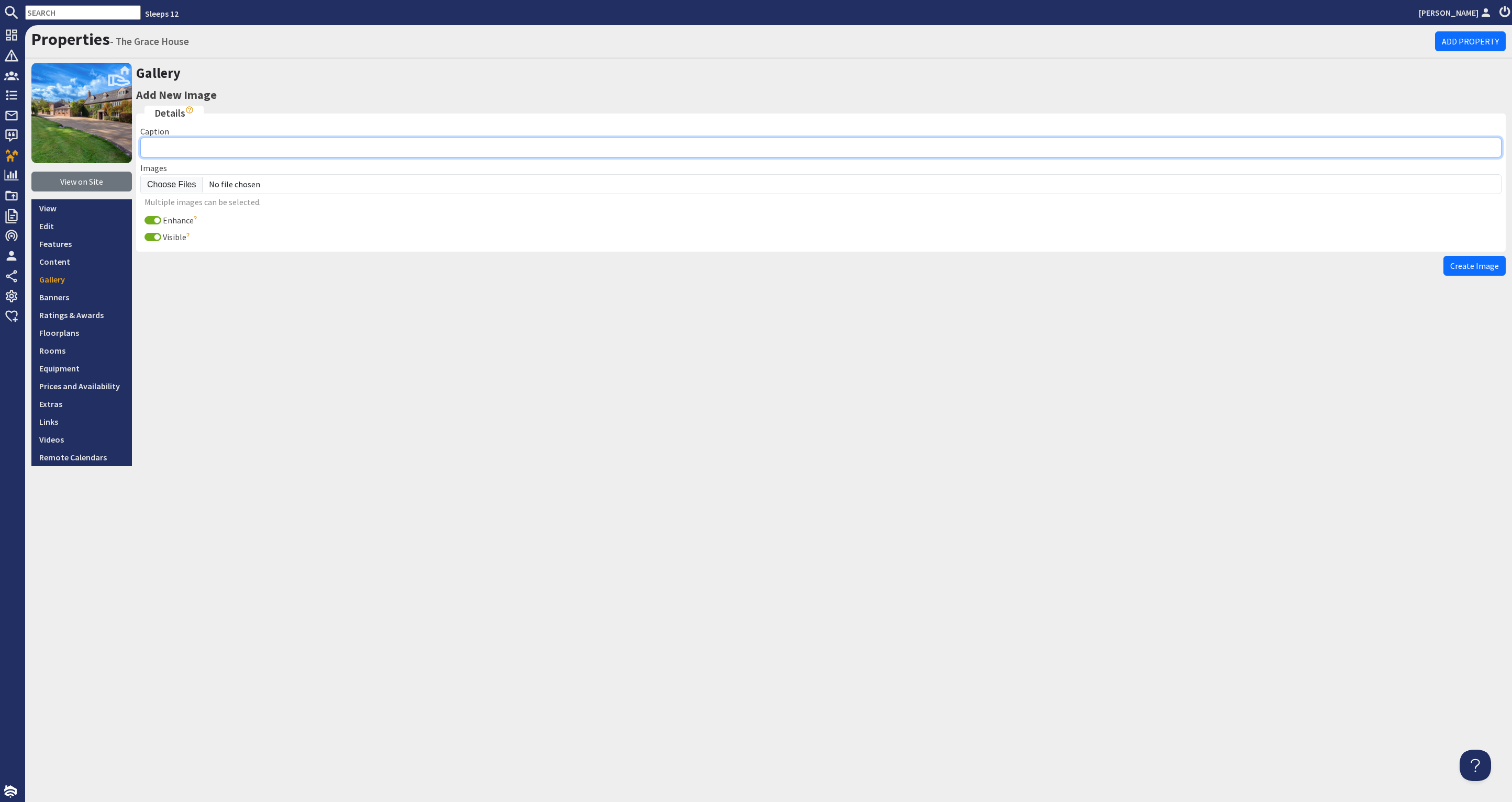
click at [210, 149] on input "Caption" at bounding box center [821, 147] width 1361 height 20
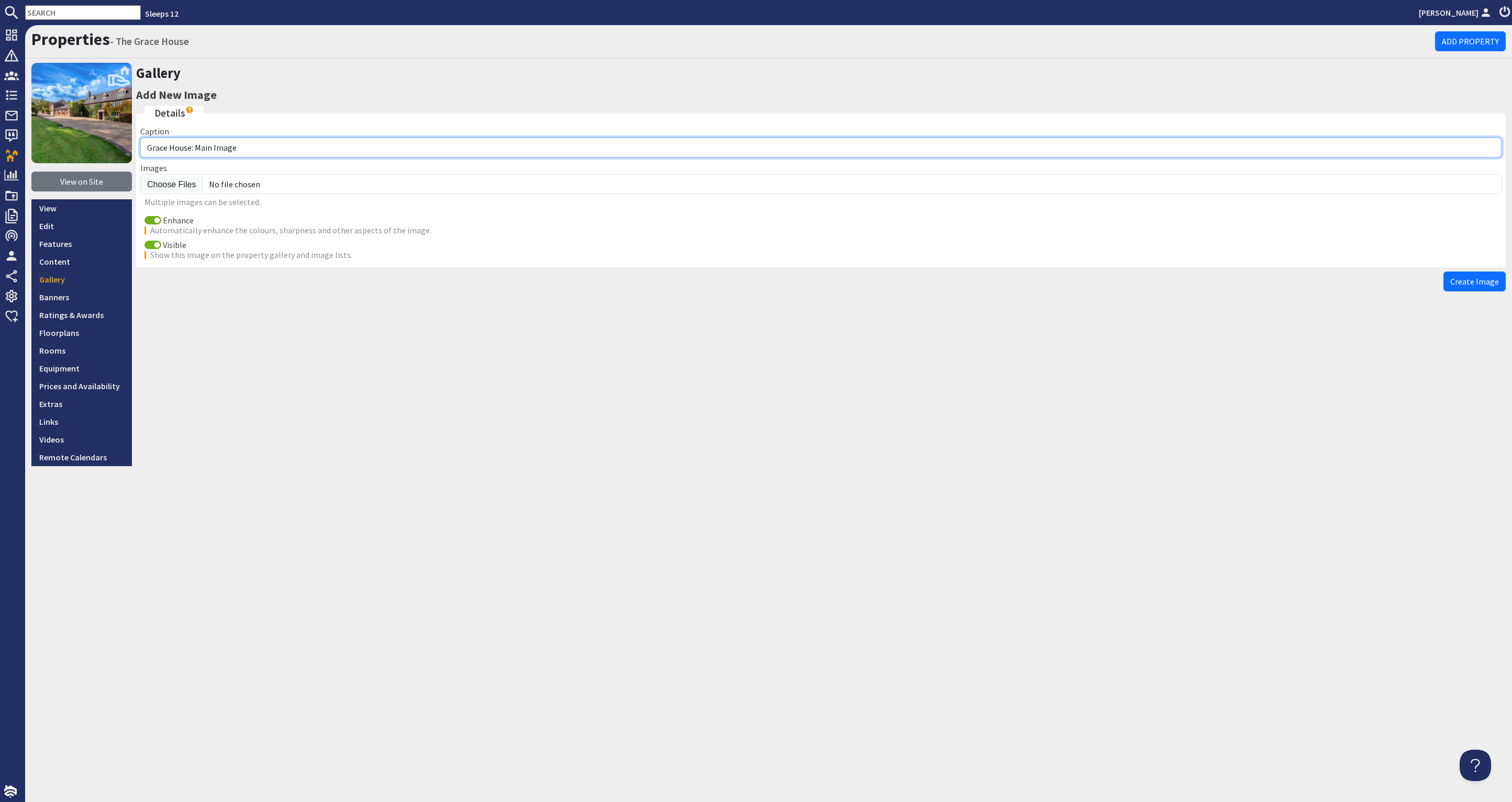
drag, startPoint x: 252, startPoint y: 146, endPoint x: 219, endPoint y: 152, distance: 33.5
click at [196, 150] on input "Grace House: Main Image" at bounding box center [821, 147] width 1361 height 20
type input "Grace House: Sitting Room"
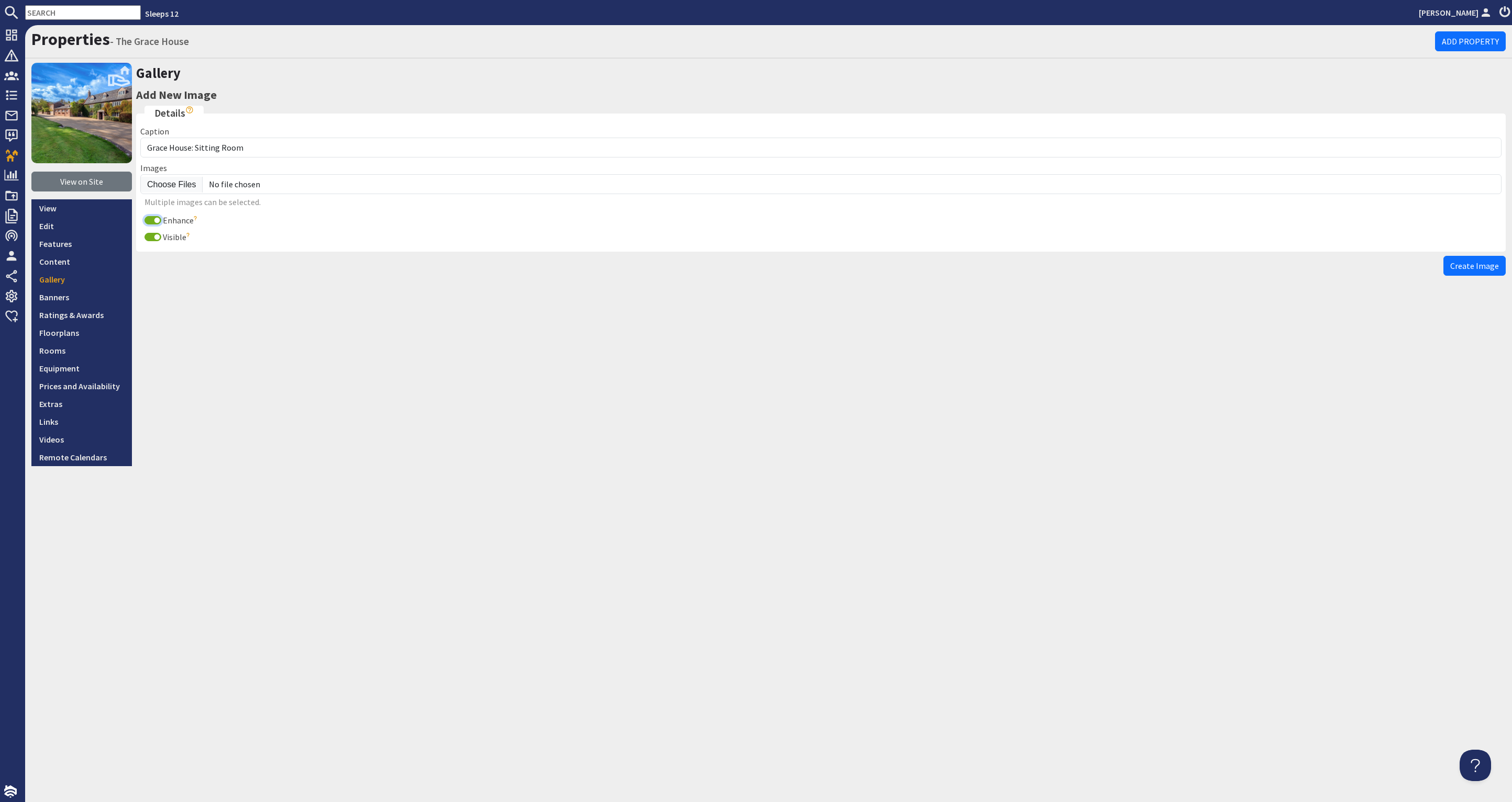
click at [152, 217] on input "Enhance" at bounding box center [152, 220] width 17 height 8
checkbox input "false"
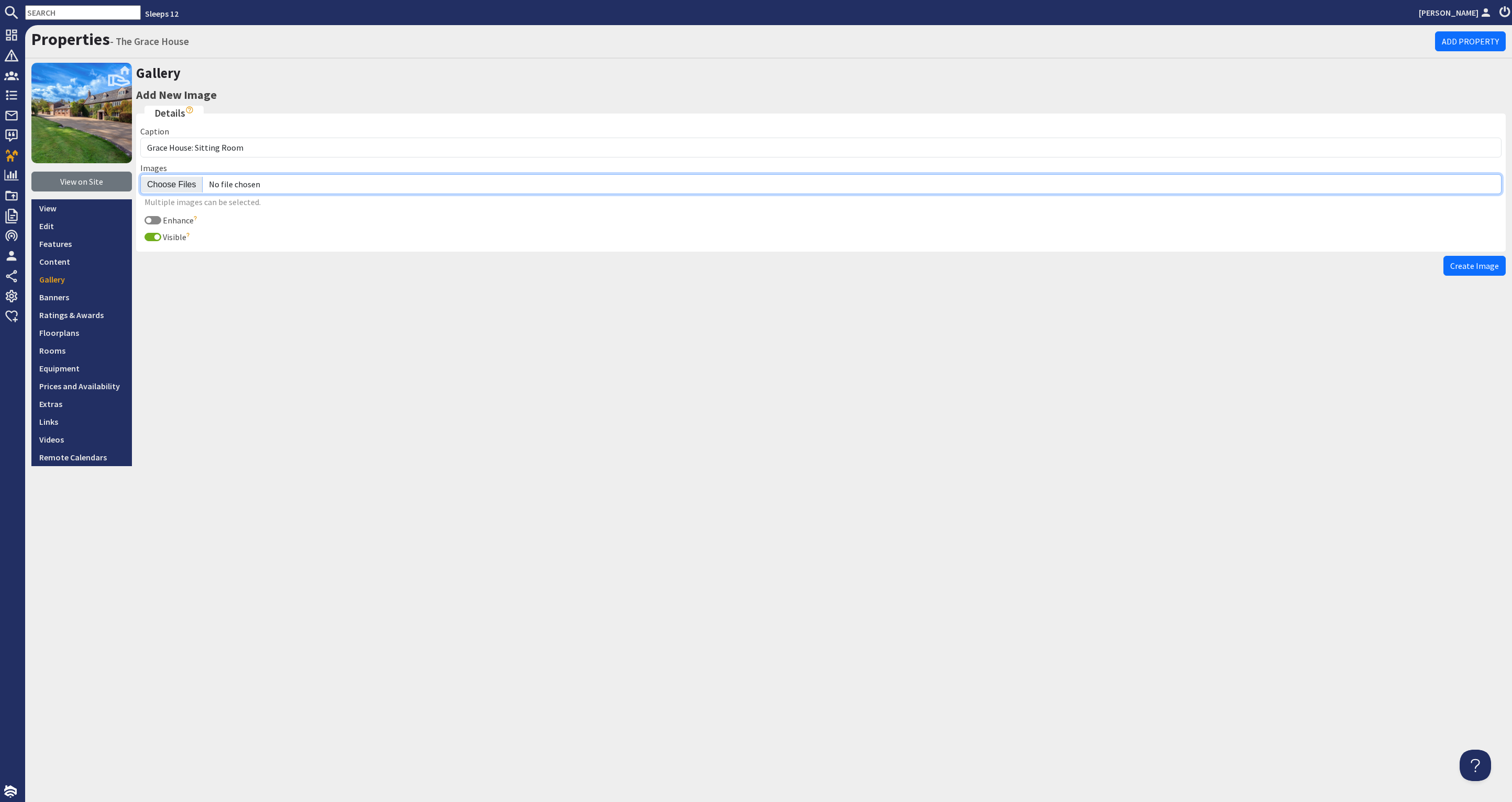
click at [171, 182] on input "file" at bounding box center [821, 184] width 1361 height 20
type input "C:\fakepath\grace-house-holiday-home-group-accommodation-somerset-sleeps-20.jpg"
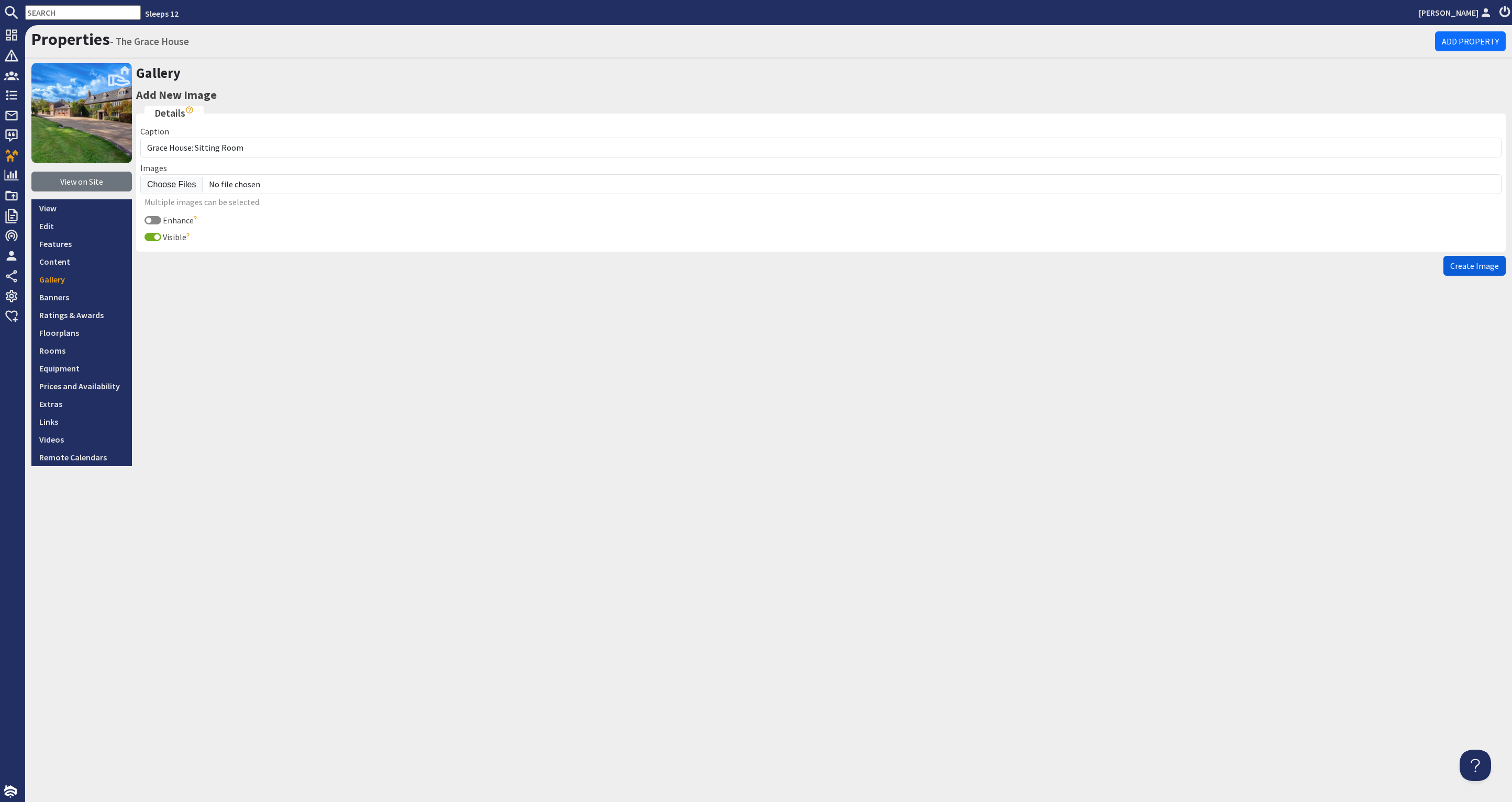
click at [1475, 269] on span "Create Image" at bounding box center [1475, 265] width 49 height 10
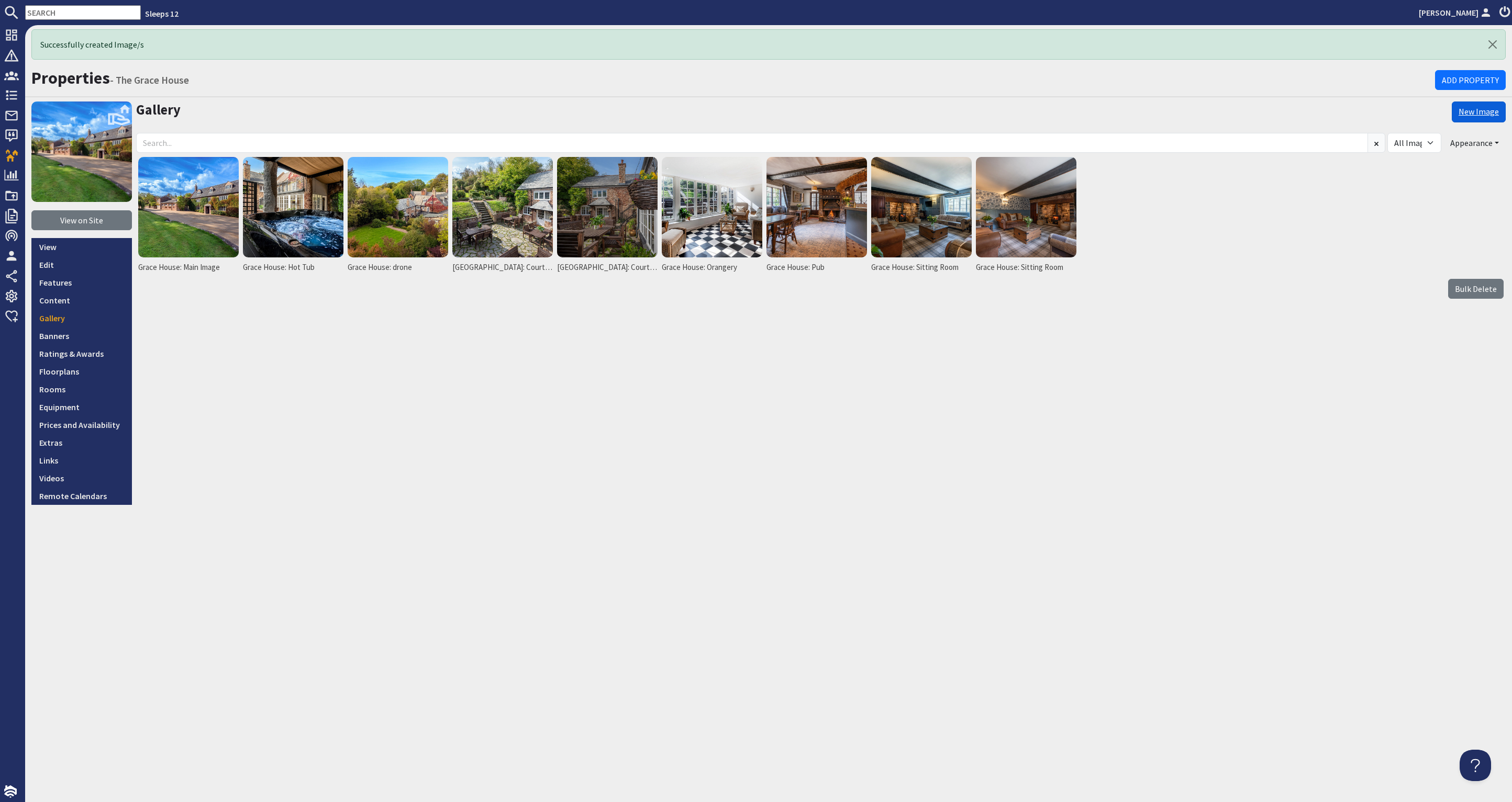
click at [1486, 112] on link "New Image" at bounding box center [1478, 112] width 54 height 21
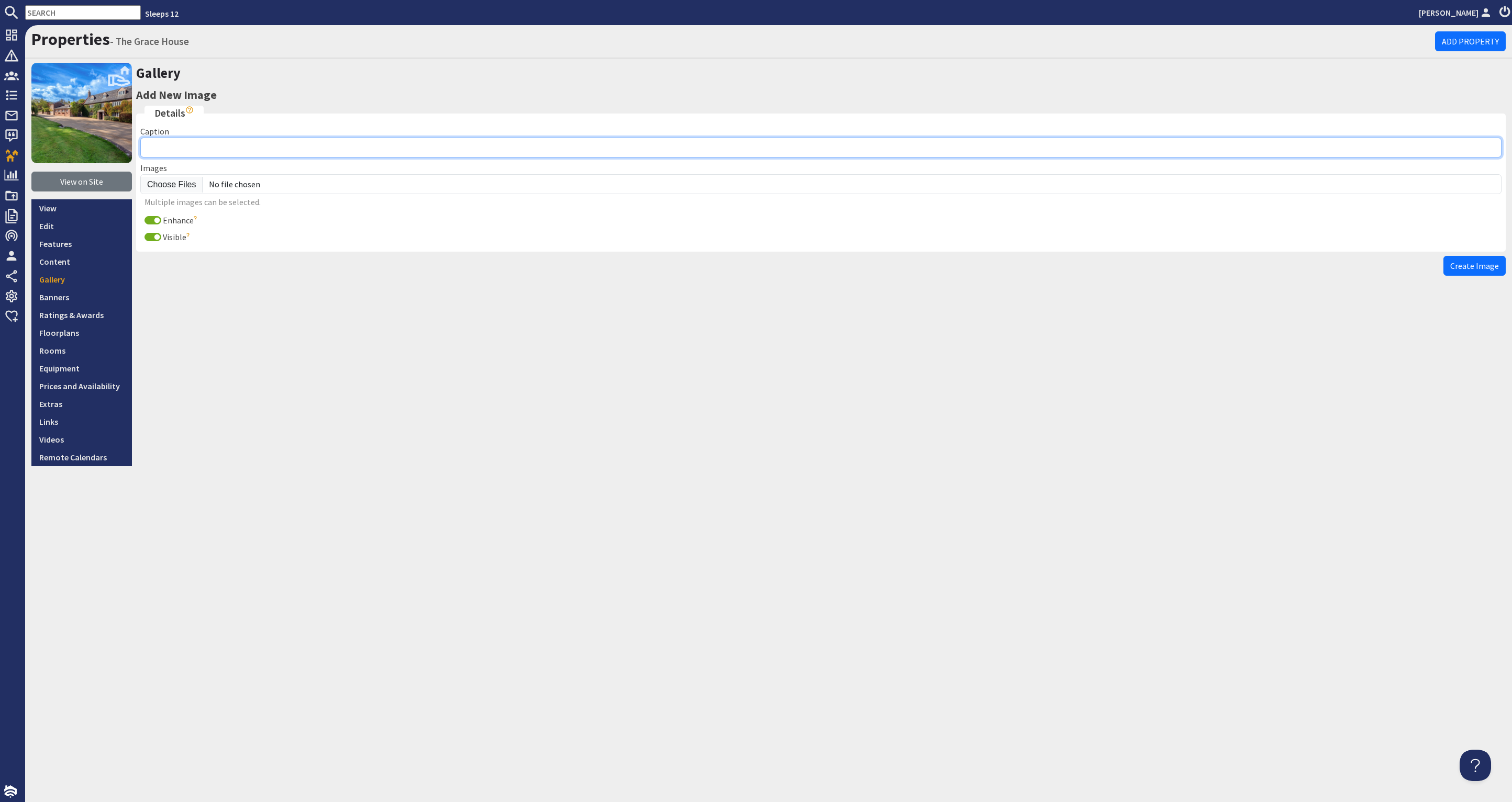
drag, startPoint x: 208, startPoint y: 146, endPoint x: 211, endPoint y: 134, distance: 12.4
click at [209, 146] on input "Caption" at bounding box center [821, 147] width 1361 height 20
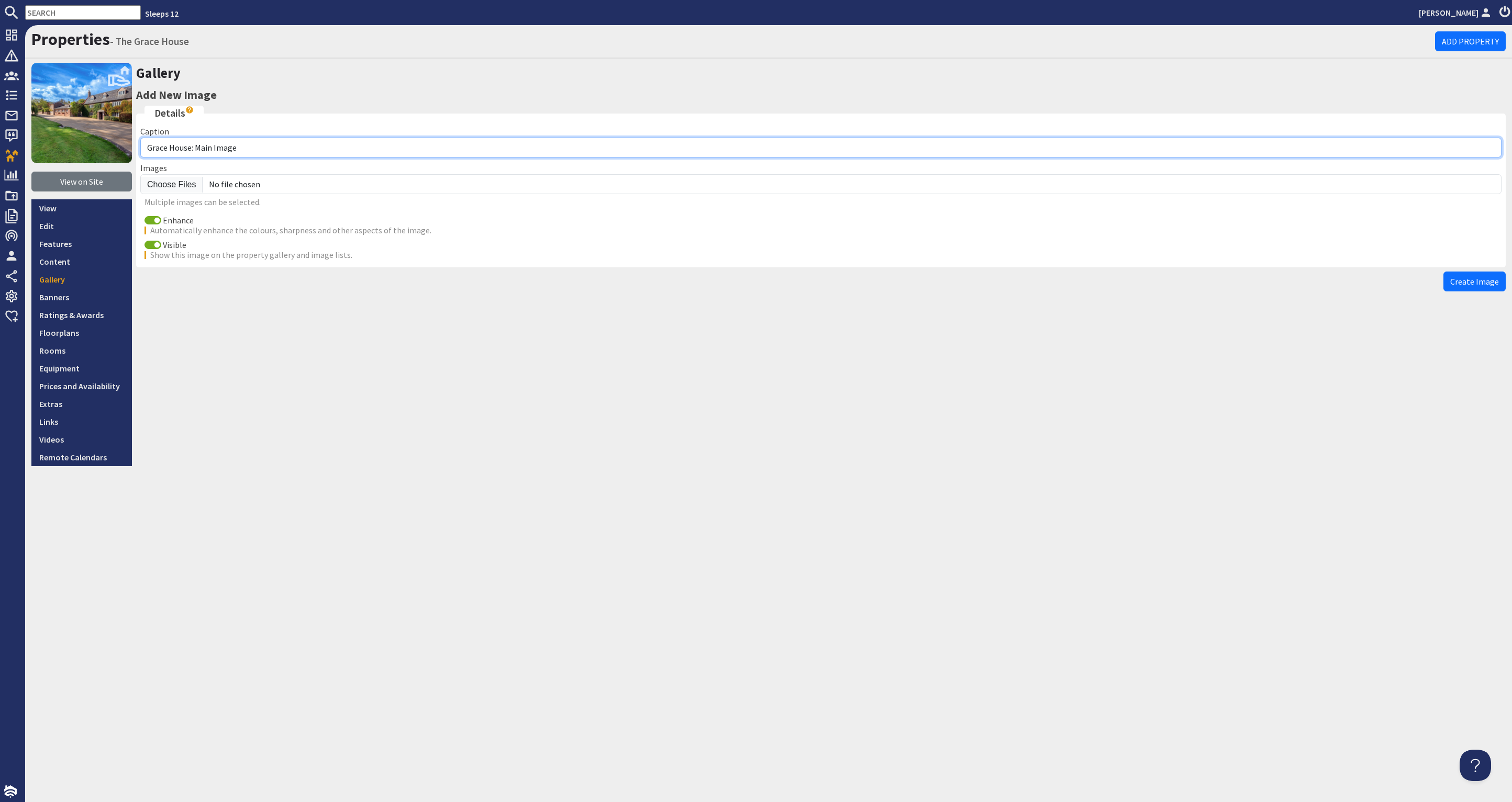
drag, startPoint x: 240, startPoint y: 148, endPoint x: 197, endPoint y: 151, distance: 43.1
click at [197, 151] on input "Grace House: Main Image" at bounding box center [821, 147] width 1361 height 20
type input "Grace House: Games Room"
click at [153, 219] on input "Enhance" at bounding box center [152, 220] width 17 height 8
checkbox input "false"
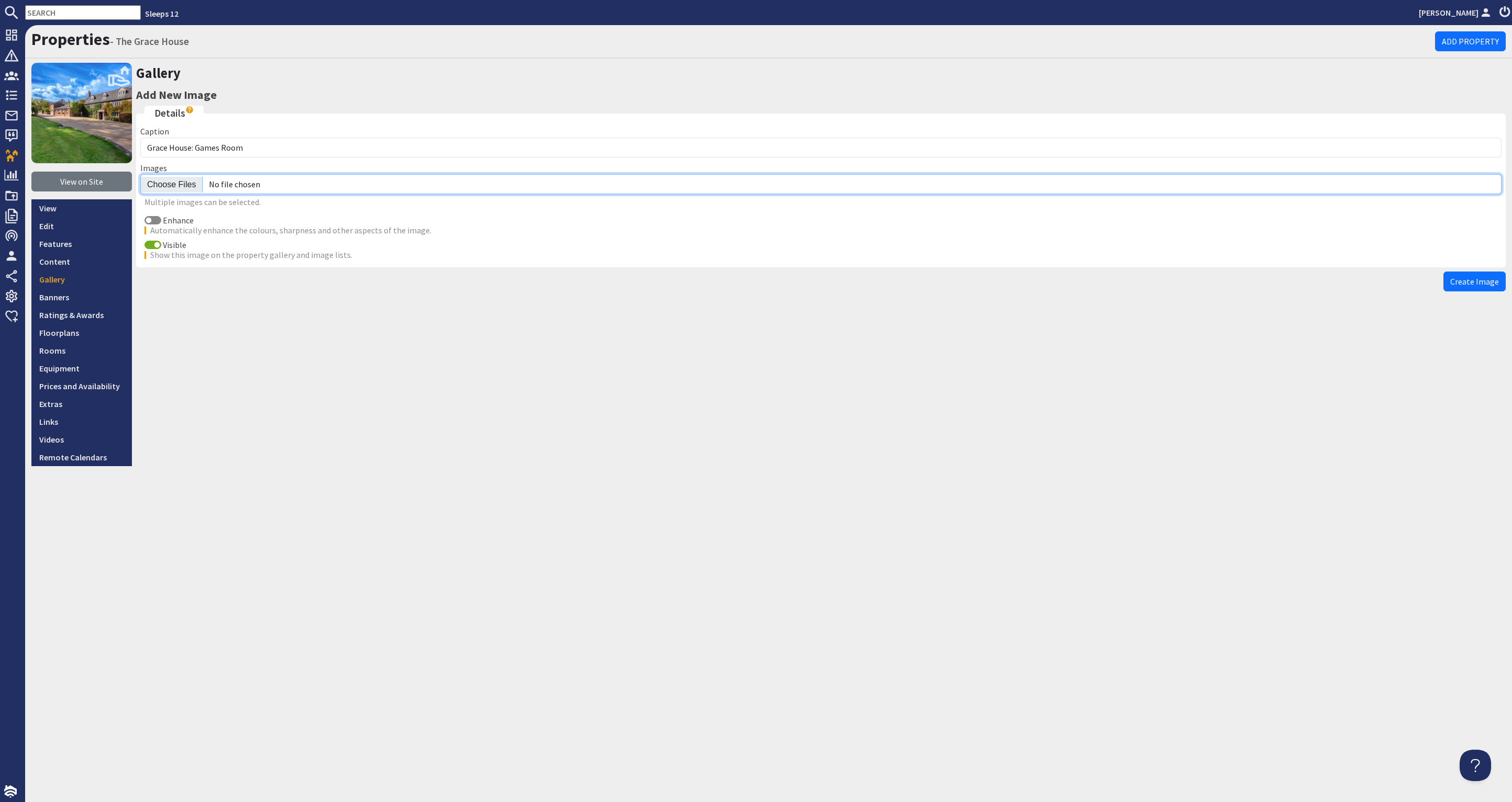
click at [165, 186] on input "file" at bounding box center [821, 184] width 1361 height 20
type input "C:\fakepath\grace-house-holiday-home-group-accommodation-somerset-sleeps-21.jpg"
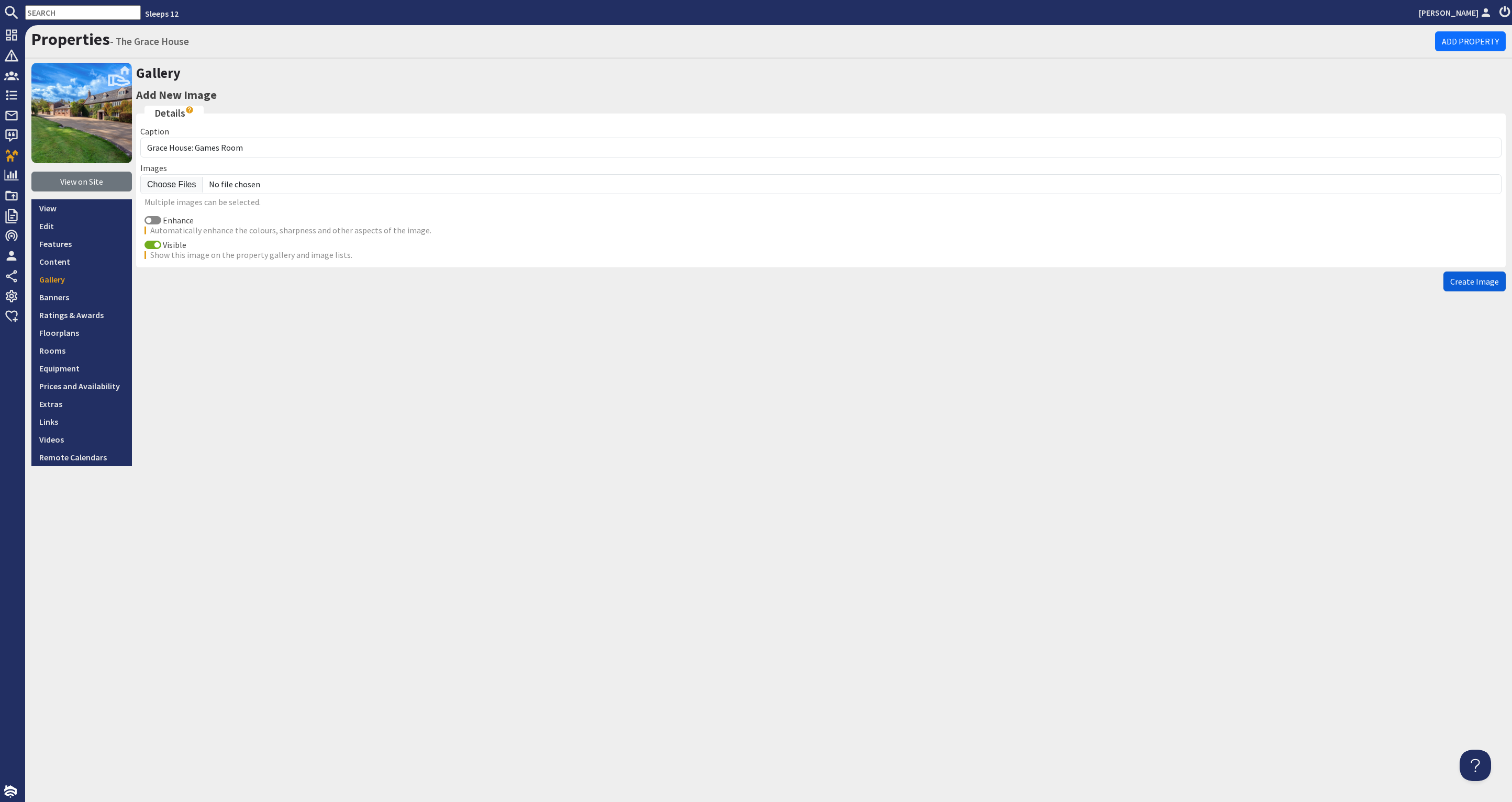
click at [1482, 282] on span "Create Image" at bounding box center [1475, 281] width 49 height 10
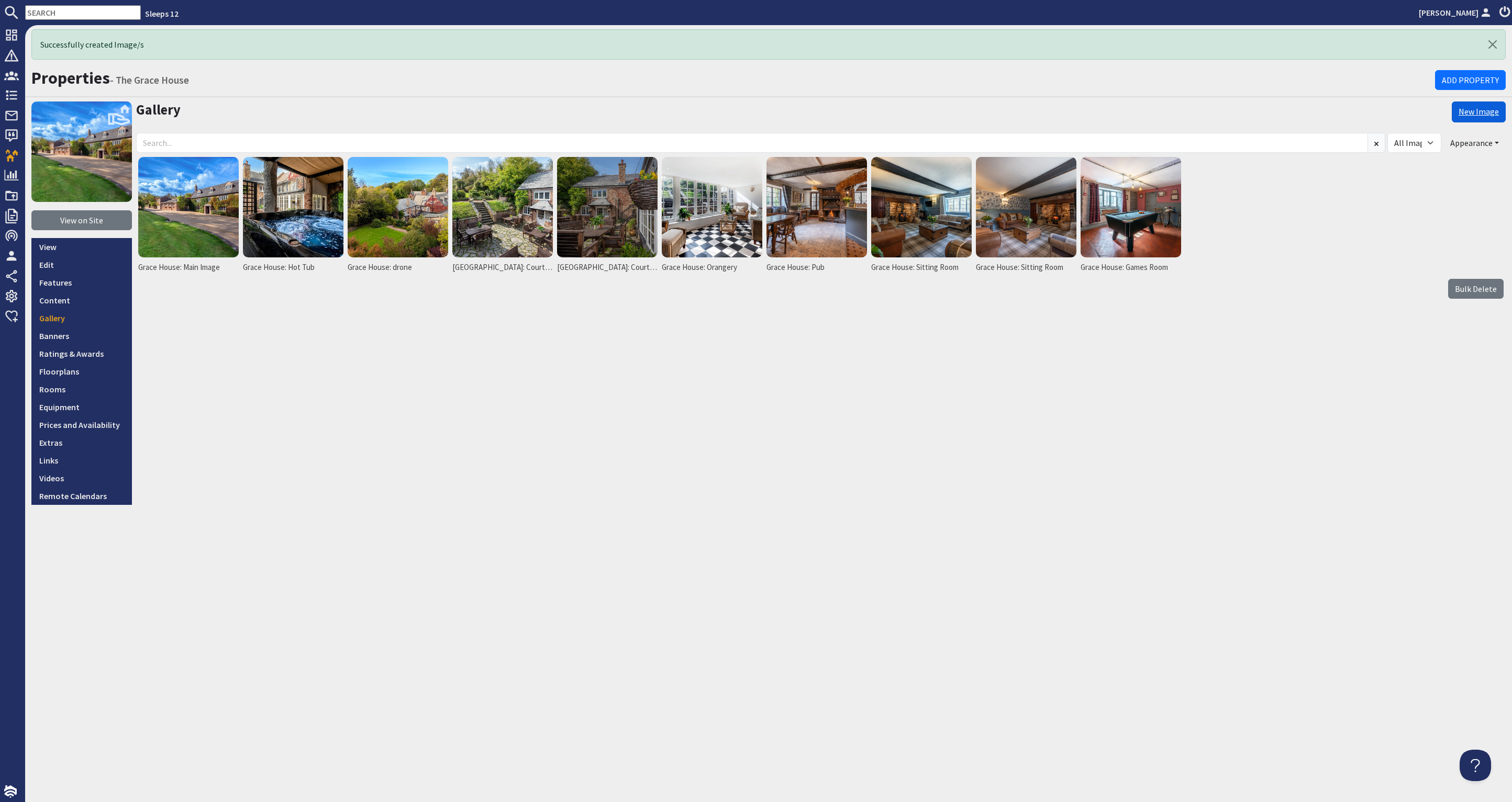
click at [1479, 107] on link "New Image" at bounding box center [1478, 112] width 54 height 21
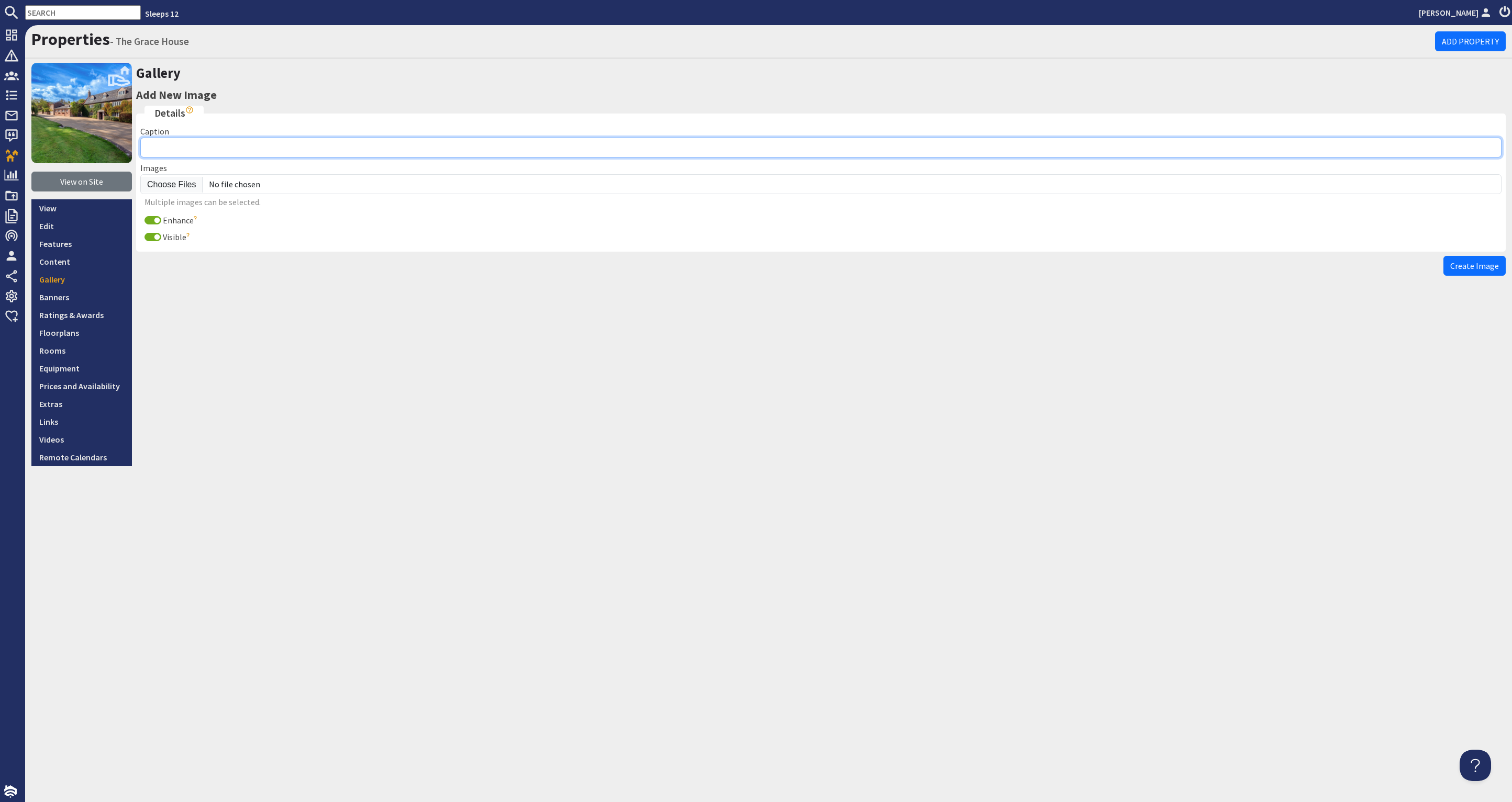
click at [248, 144] on input "Caption" at bounding box center [821, 147] width 1361 height 20
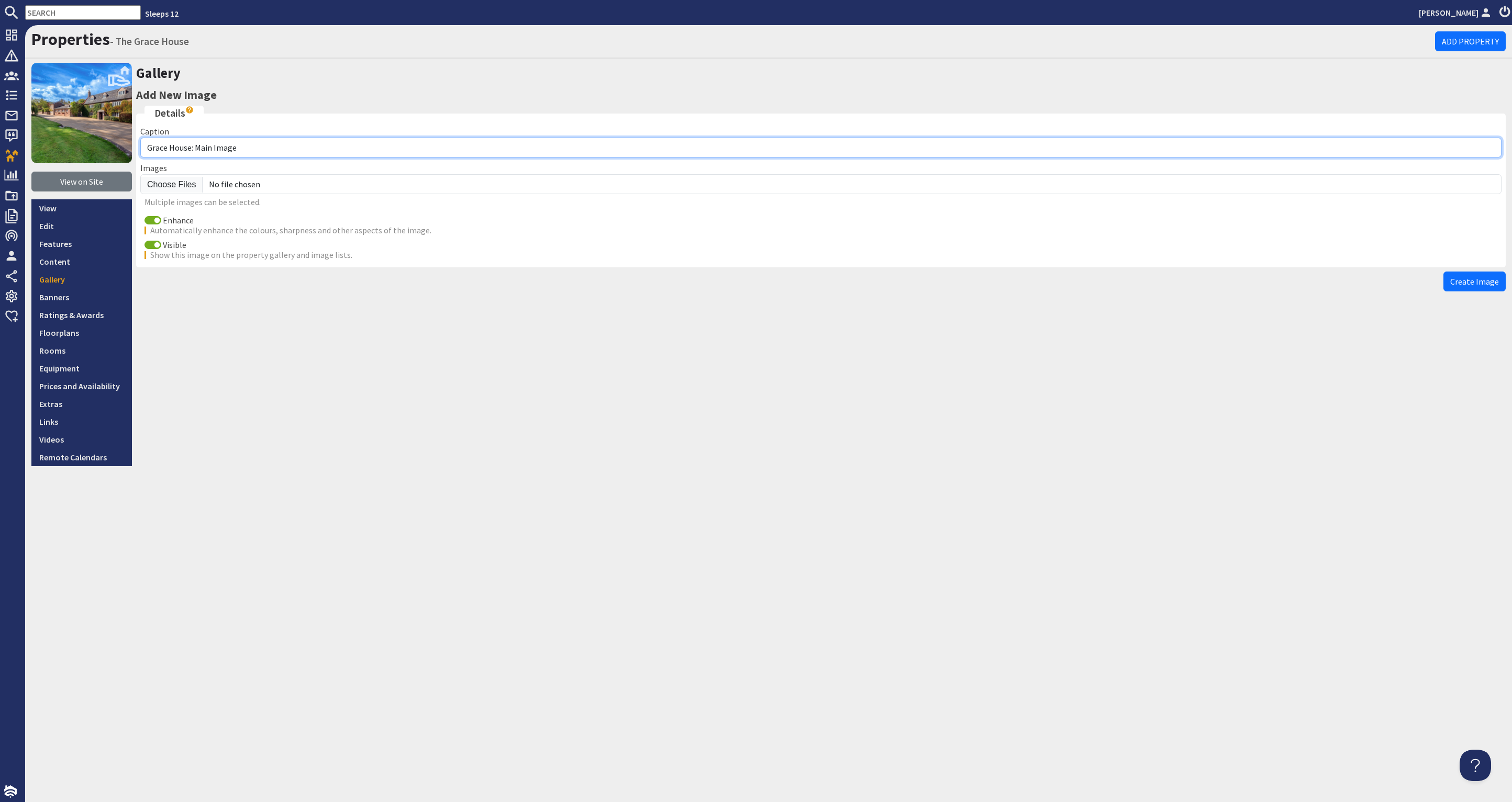
drag, startPoint x: 233, startPoint y: 150, endPoint x: 196, endPoint y: 148, distance: 37.1
click at [196, 148] on input "Grace House: Main Image" at bounding box center [821, 147] width 1361 height 20
type input "Grace House: Dining Room"
click at [148, 219] on input "Enhance" at bounding box center [152, 220] width 17 height 8
checkbox input "false"
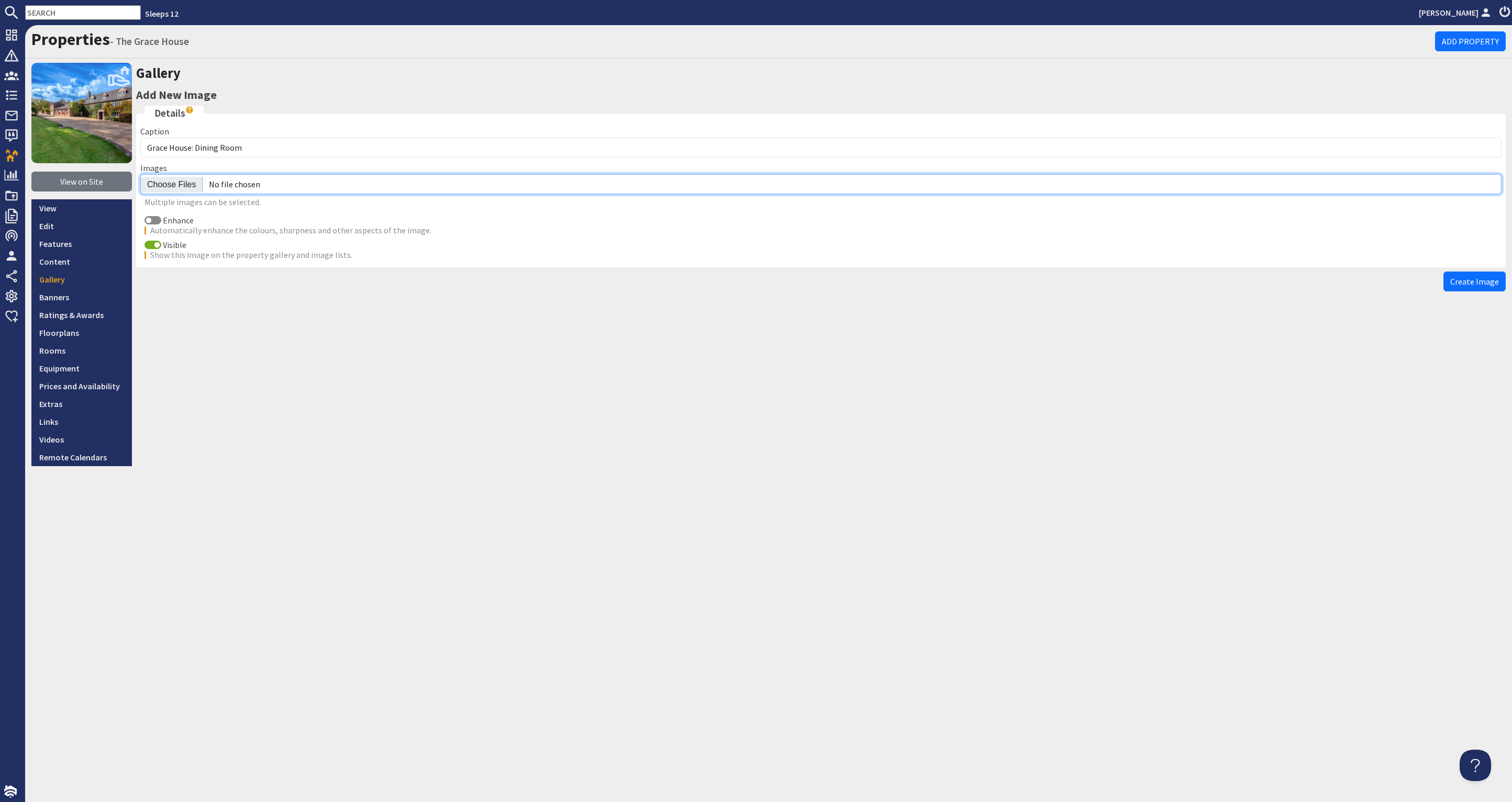
click at [163, 192] on input "file" at bounding box center [821, 184] width 1361 height 20
type input "C:\fakepath\grace-house-holiday-home-group-accommodation-somerset-sleeps-22.jpg"
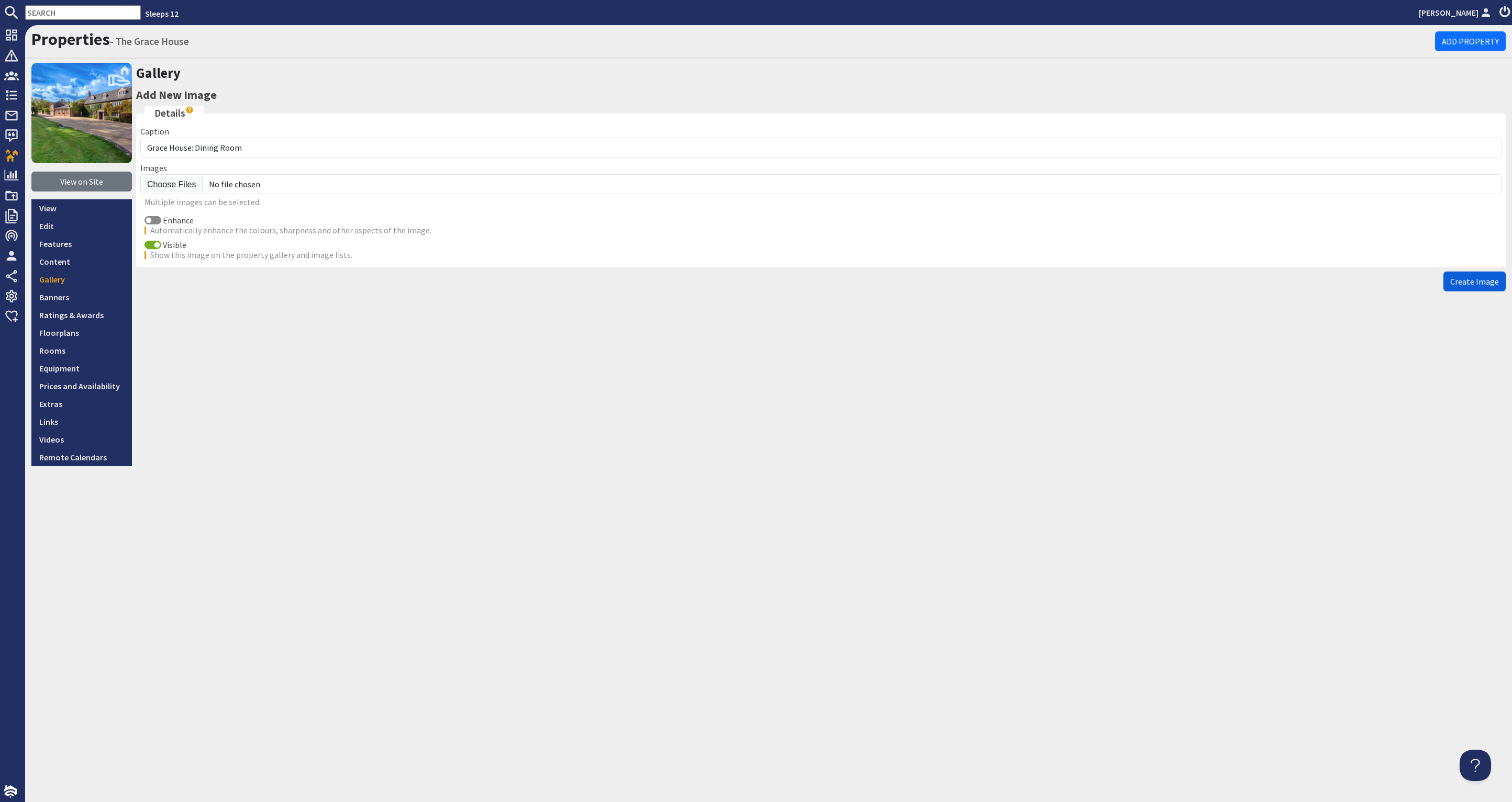
click at [1479, 282] on span "Create Image" at bounding box center [1475, 281] width 49 height 10
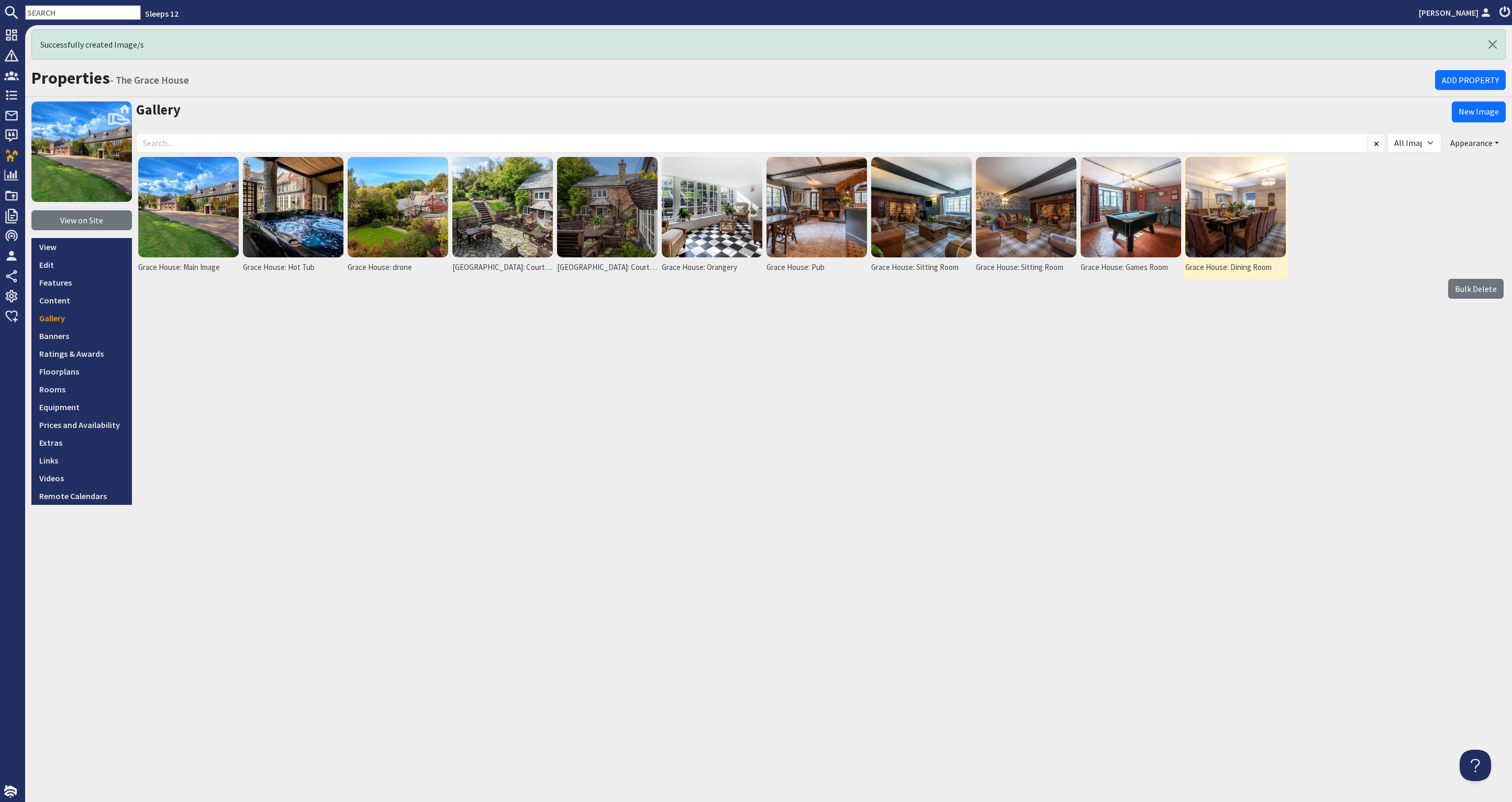
click at [1238, 224] on img at bounding box center [1236, 207] width 101 height 101
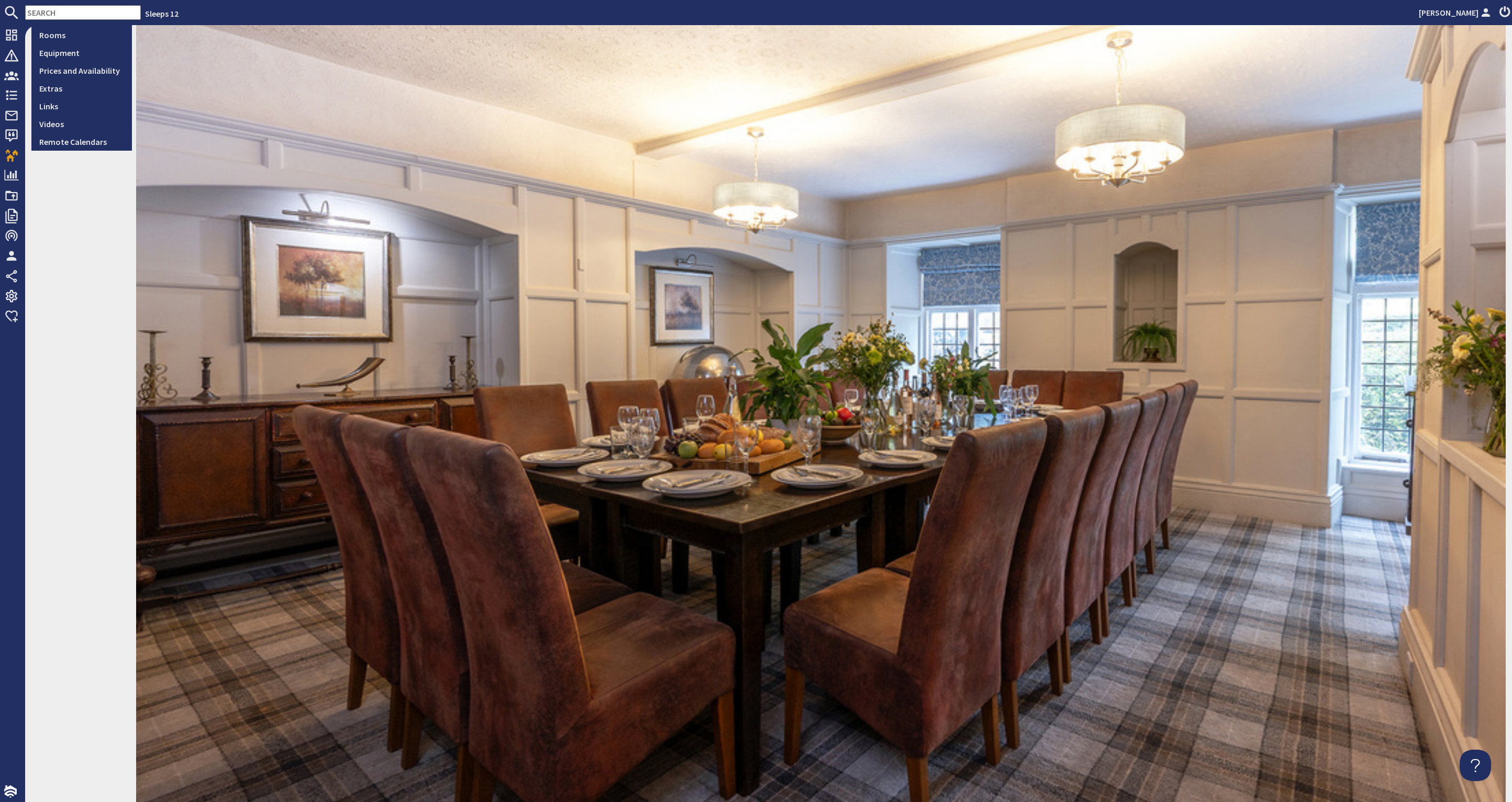
scroll to position [391, 0]
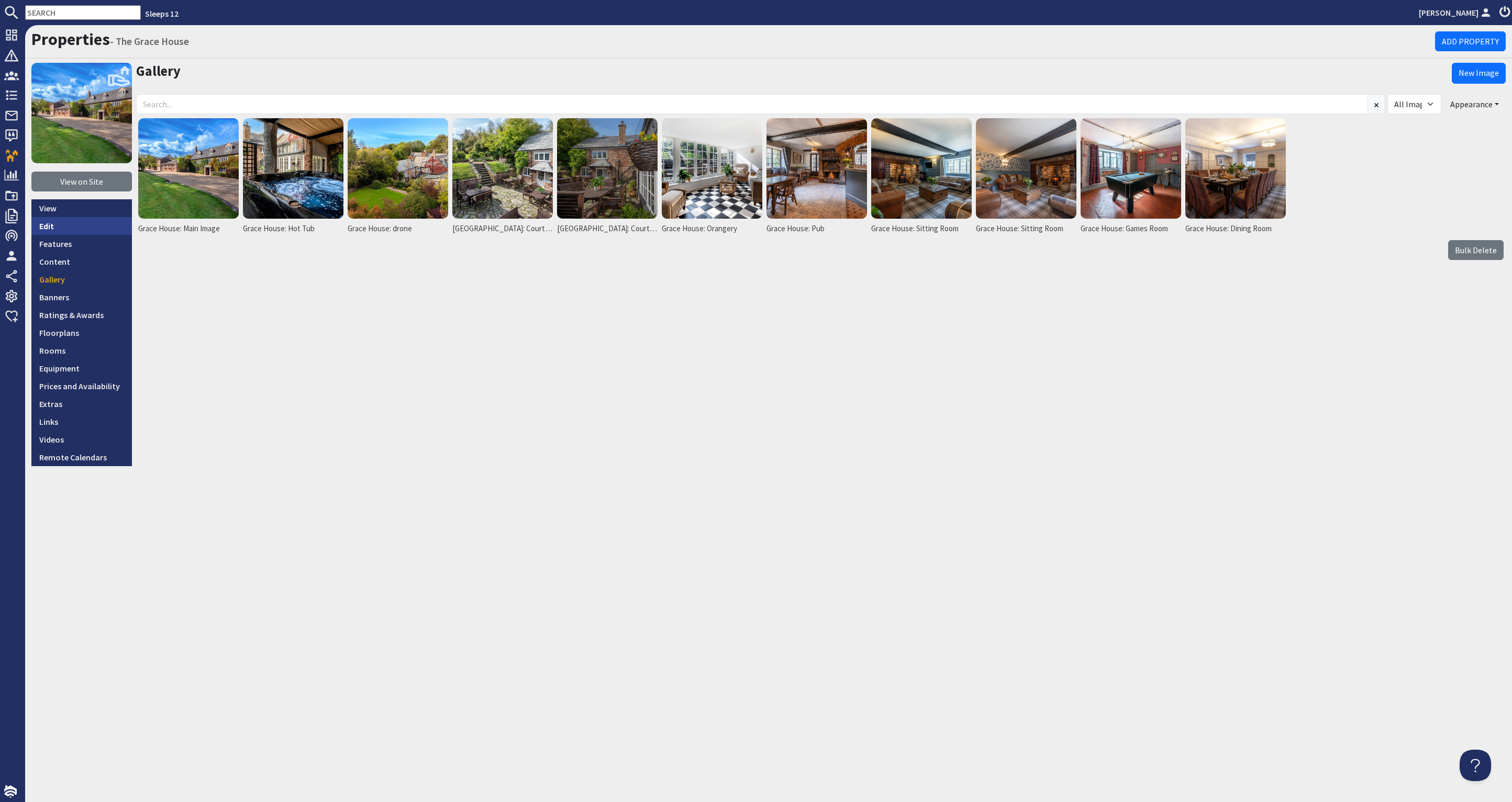
click at [58, 218] on link "Edit" at bounding box center [82, 226] width 101 height 18
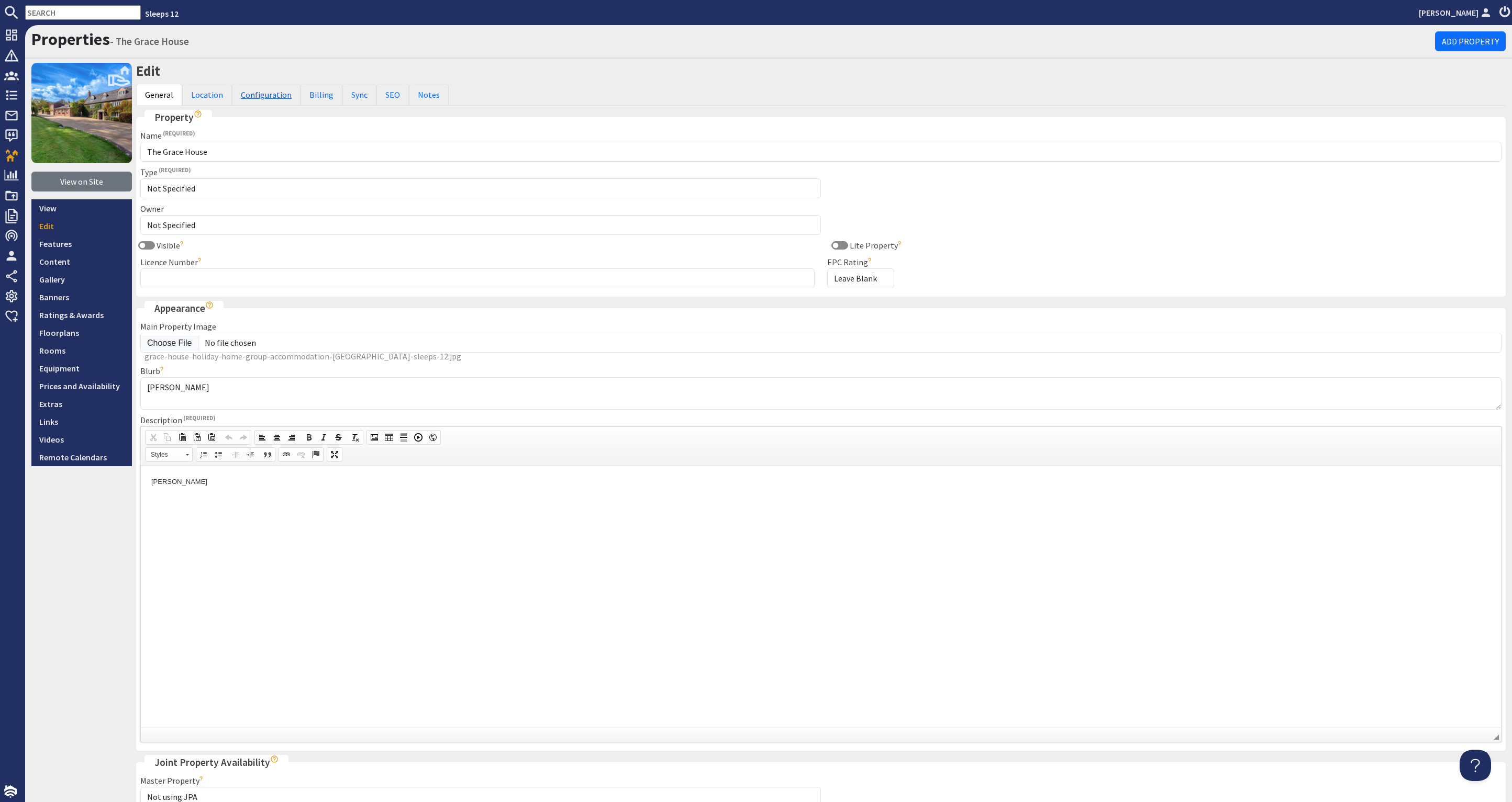
click at [274, 95] on link "Configuration" at bounding box center [266, 95] width 69 height 22
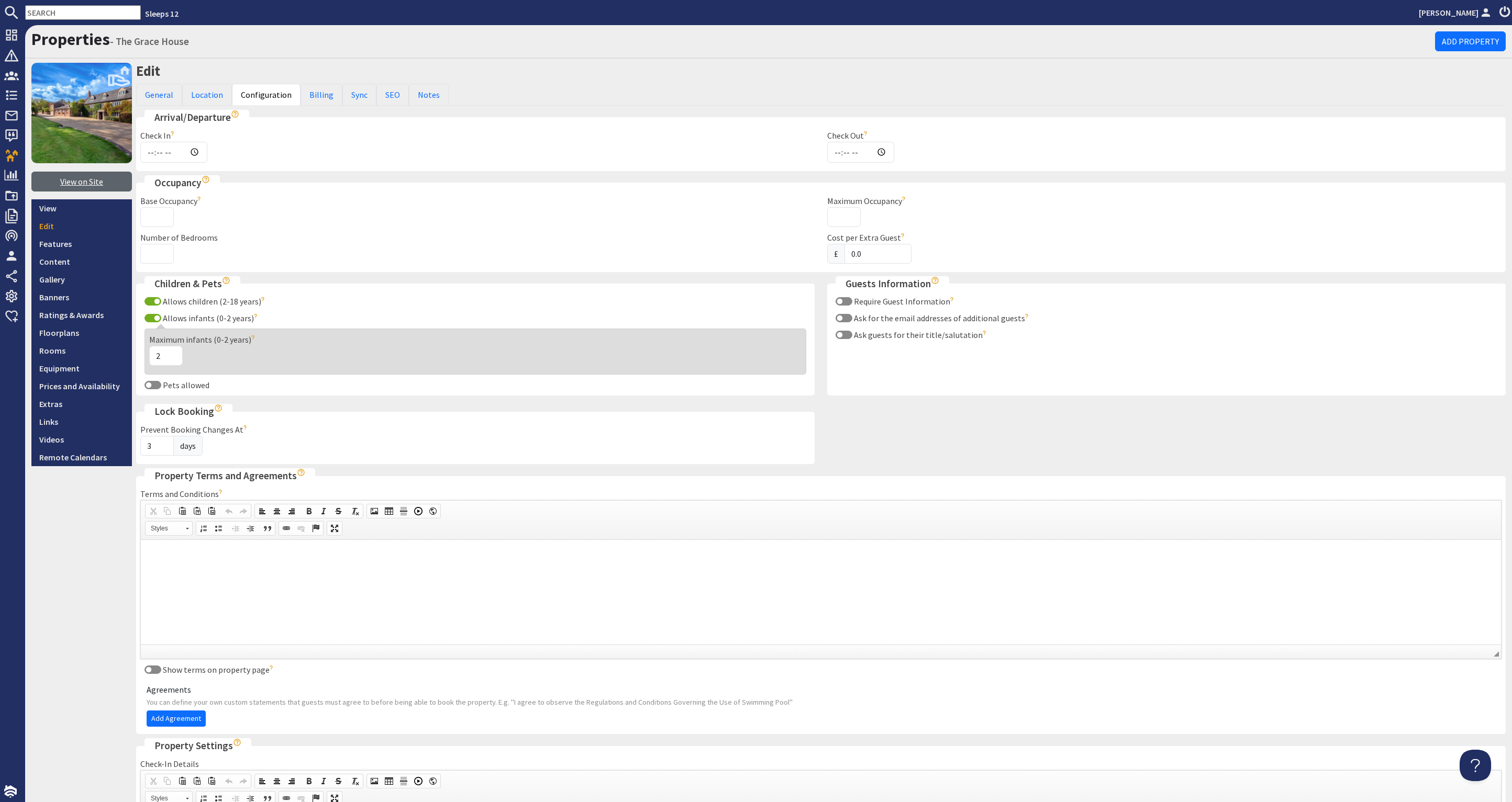
click at [83, 178] on link "View on Site" at bounding box center [82, 181] width 101 height 20
click at [80, 275] on link "Gallery" at bounding box center [82, 280] width 101 height 18
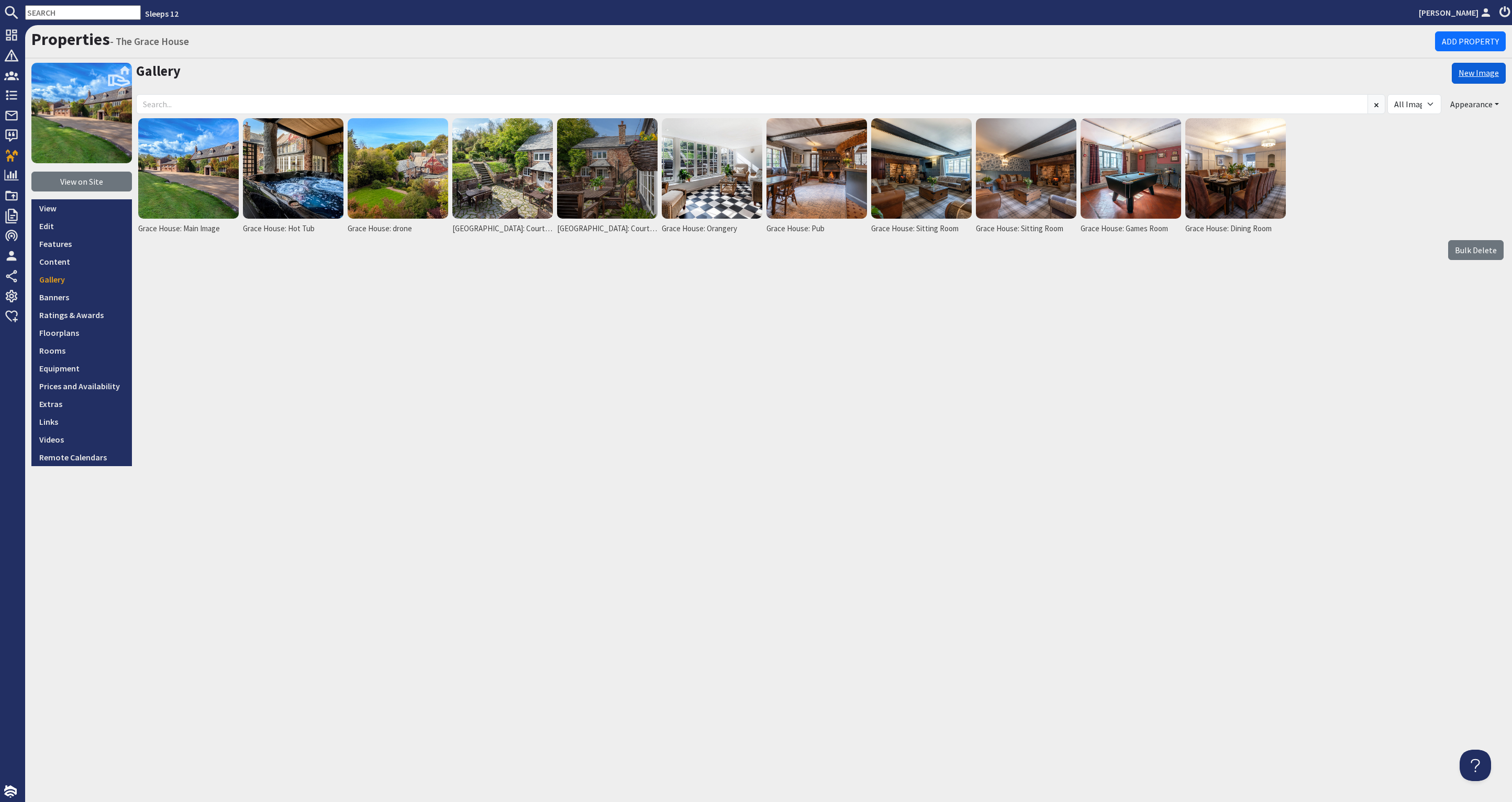
click at [1483, 75] on link "New Image" at bounding box center [1478, 73] width 54 height 21
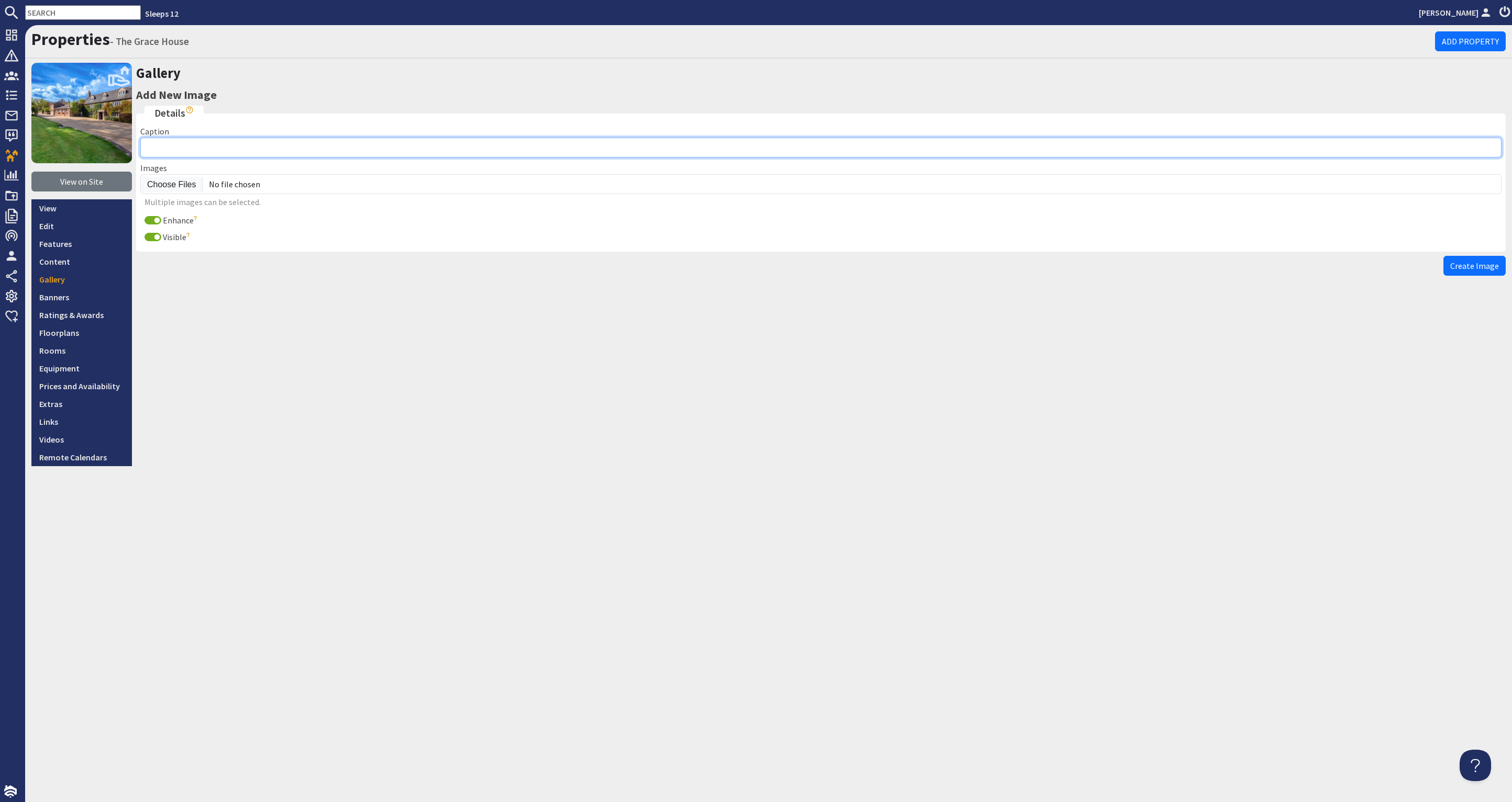
click at [179, 143] on input "Caption" at bounding box center [821, 147] width 1361 height 20
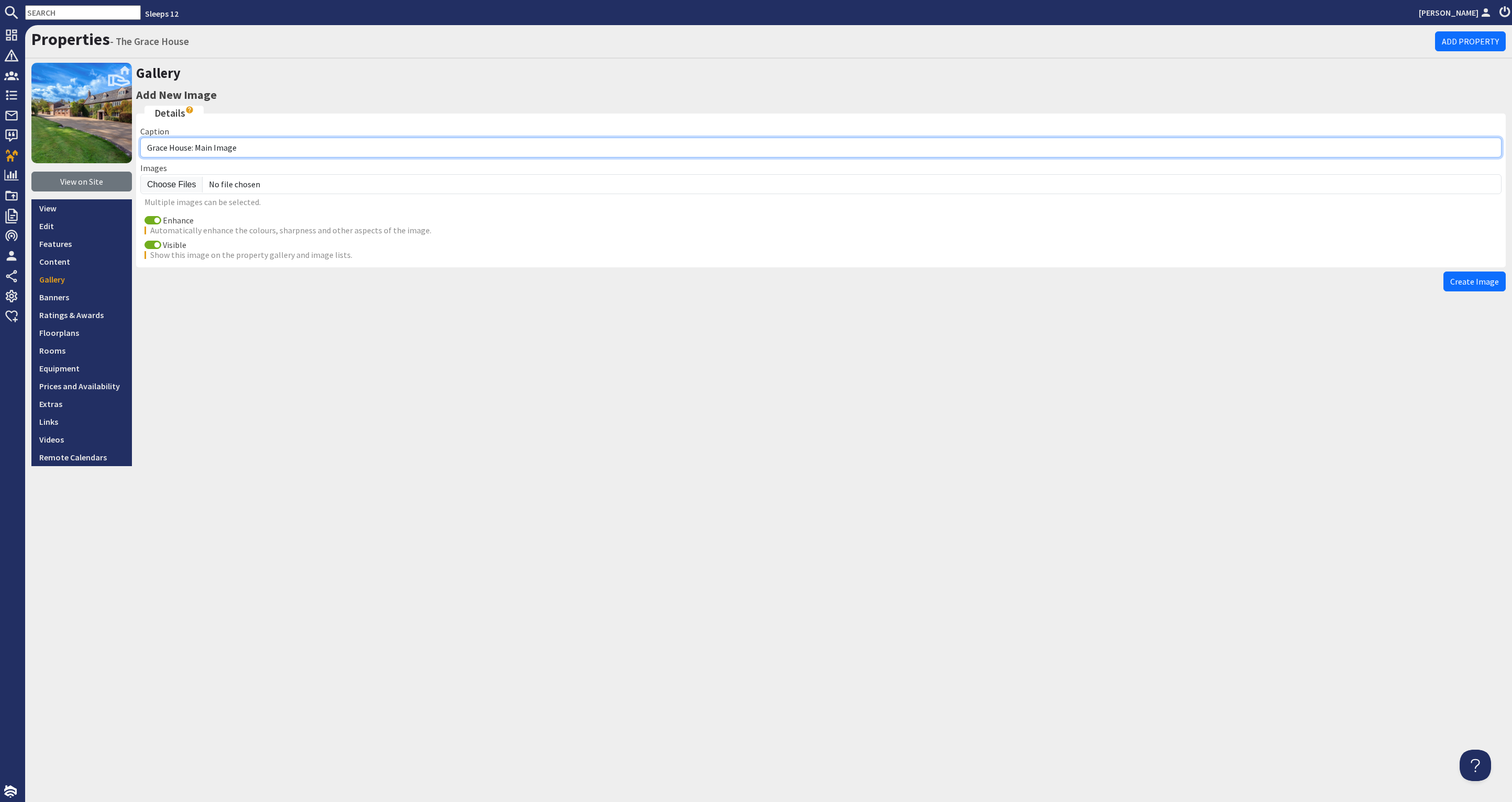
drag, startPoint x: 246, startPoint y: 146, endPoint x: 198, endPoint y: 146, distance: 48.0
click at [198, 146] on input "Grace House: Main Image" at bounding box center [821, 147] width 1361 height 20
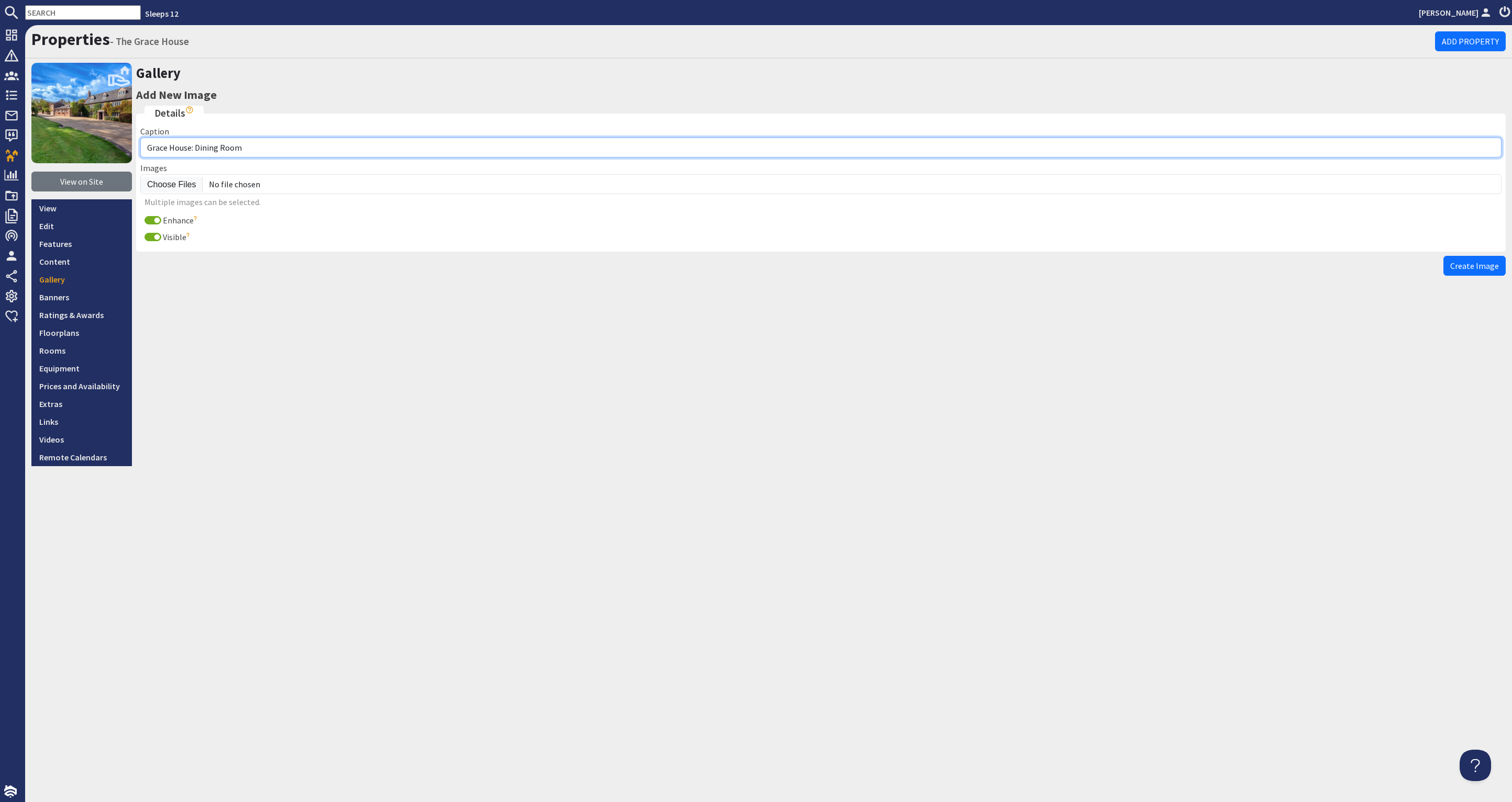
type input "Grace House: Dining Room"
click at [152, 219] on input "Enhance" at bounding box center [152, 220] width 17 height 8
checkbox input "false"
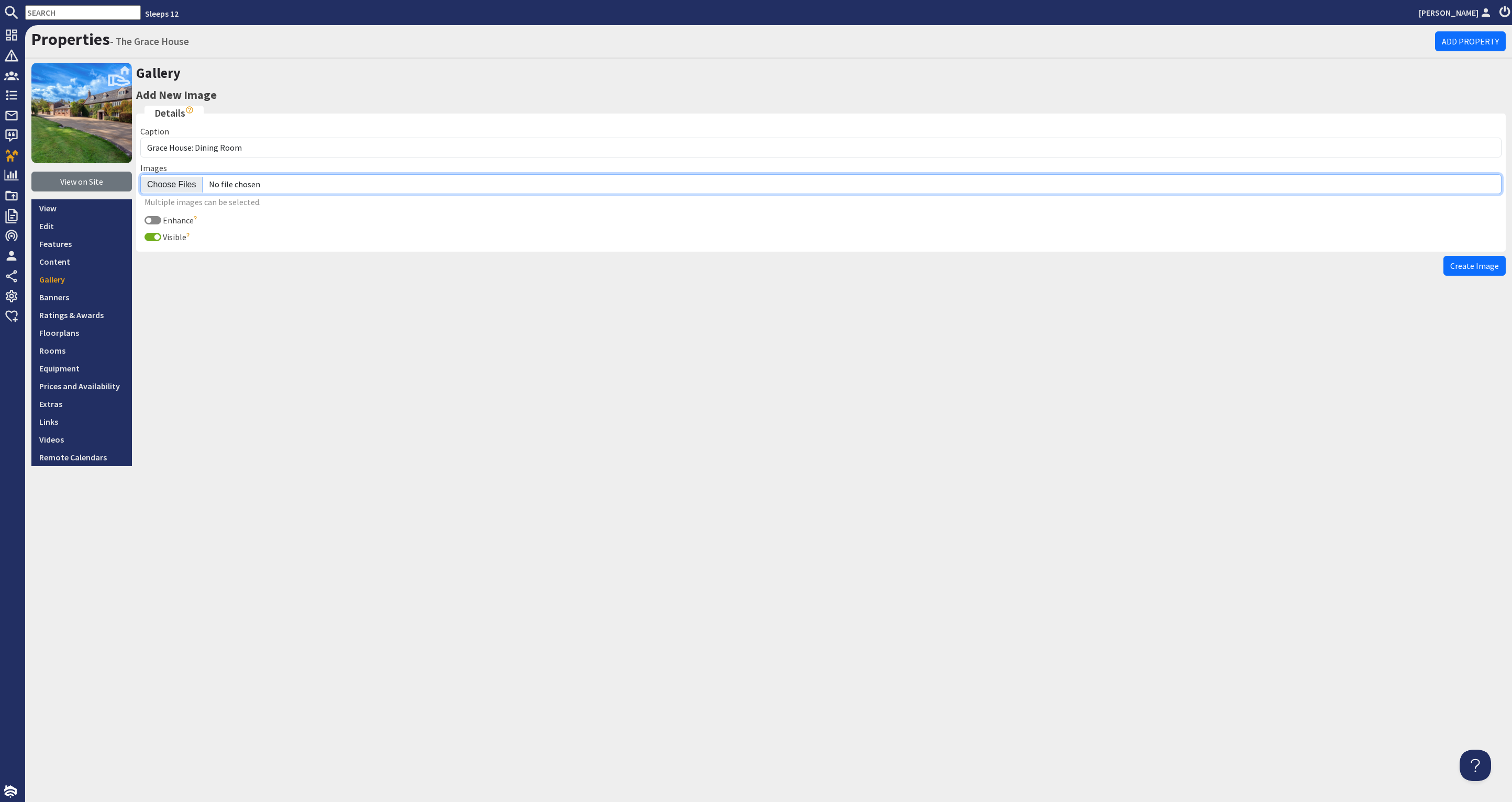
click at [169, 184] on input "file" at bounding box center [821, 184] width 1361 height 20
type input "C:\fakepath\grace-house-holiday-home-group-accommodation-somerset-sleeping-12.j…"
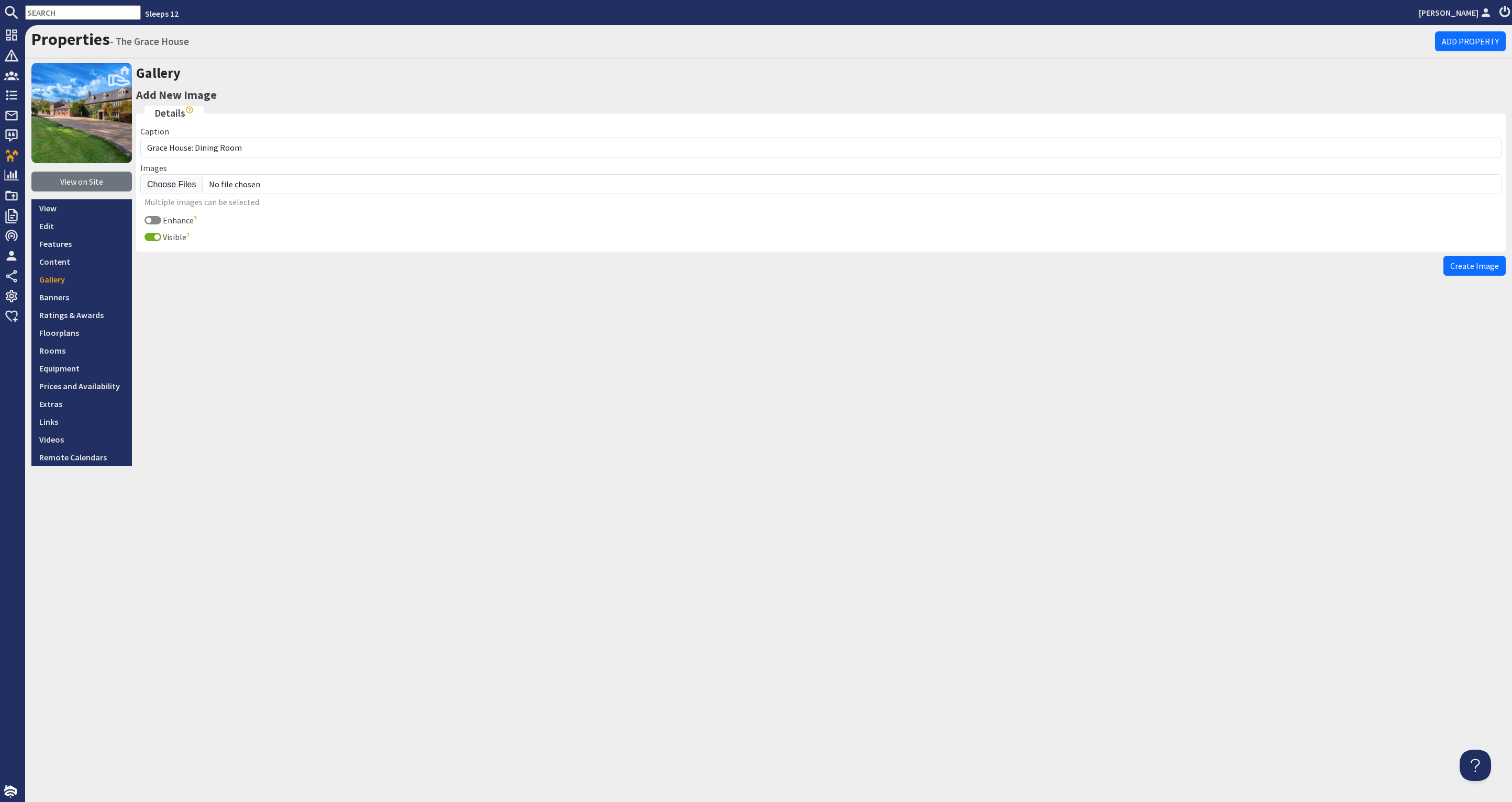
click at [1461, 266] on span "Create Image" at bounding box center [1475, 265] width 49 height 10
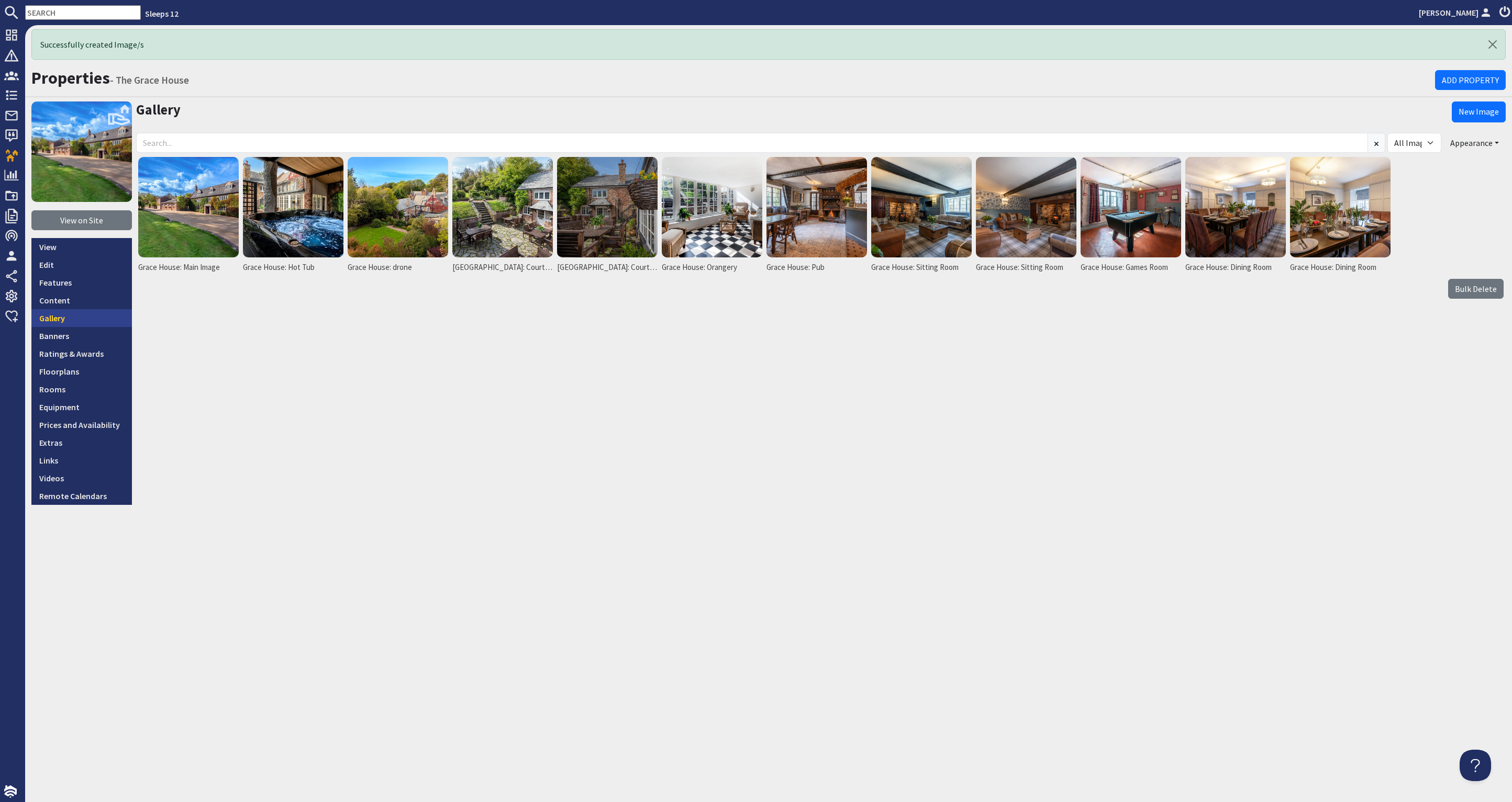
click at [80, 320] on link "Gallery" at bounding box center [82, 318] width 101 height 18
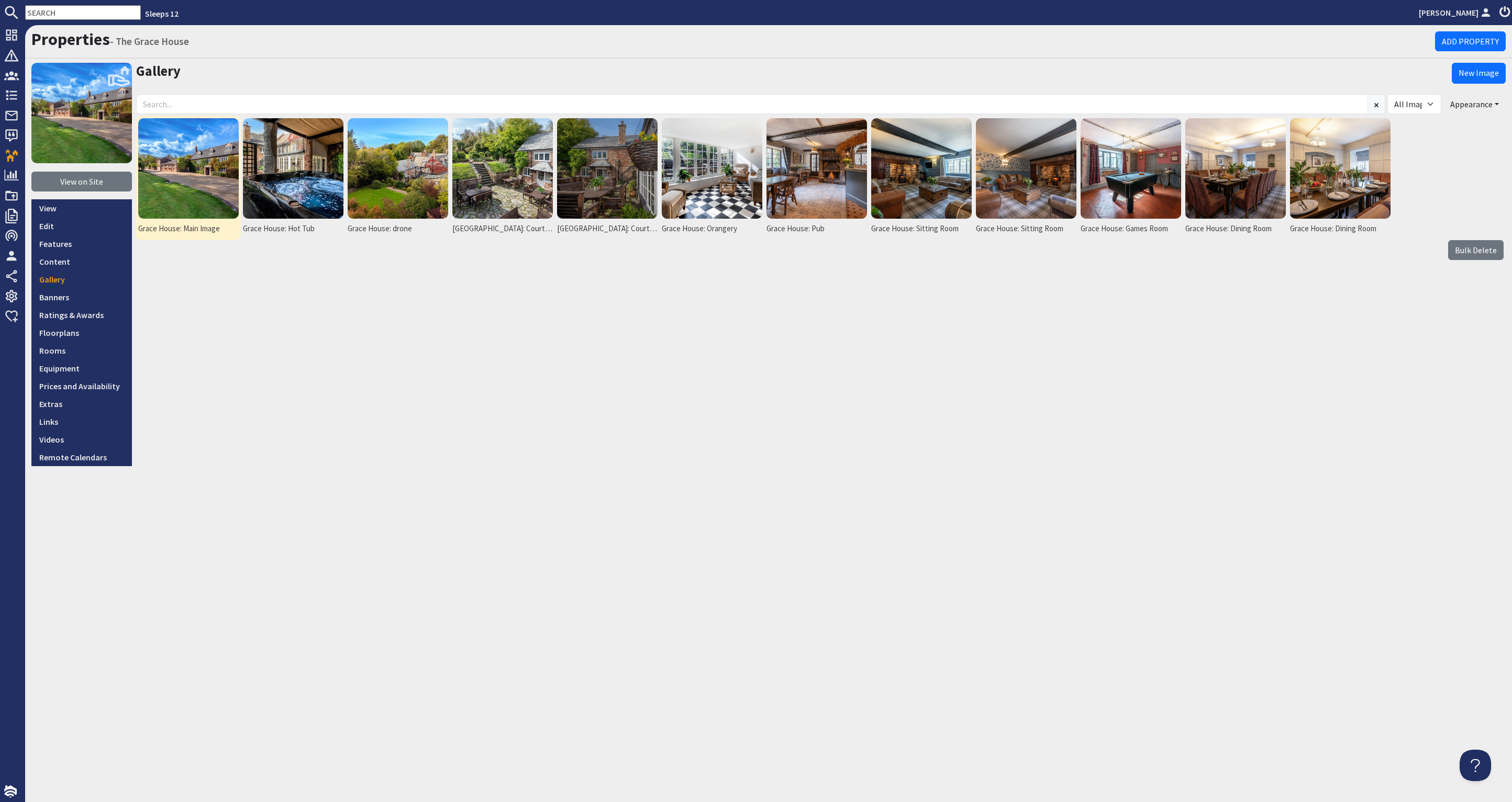
click at [174, 182] on img at bounding box center [188, 169] width 101 height 101
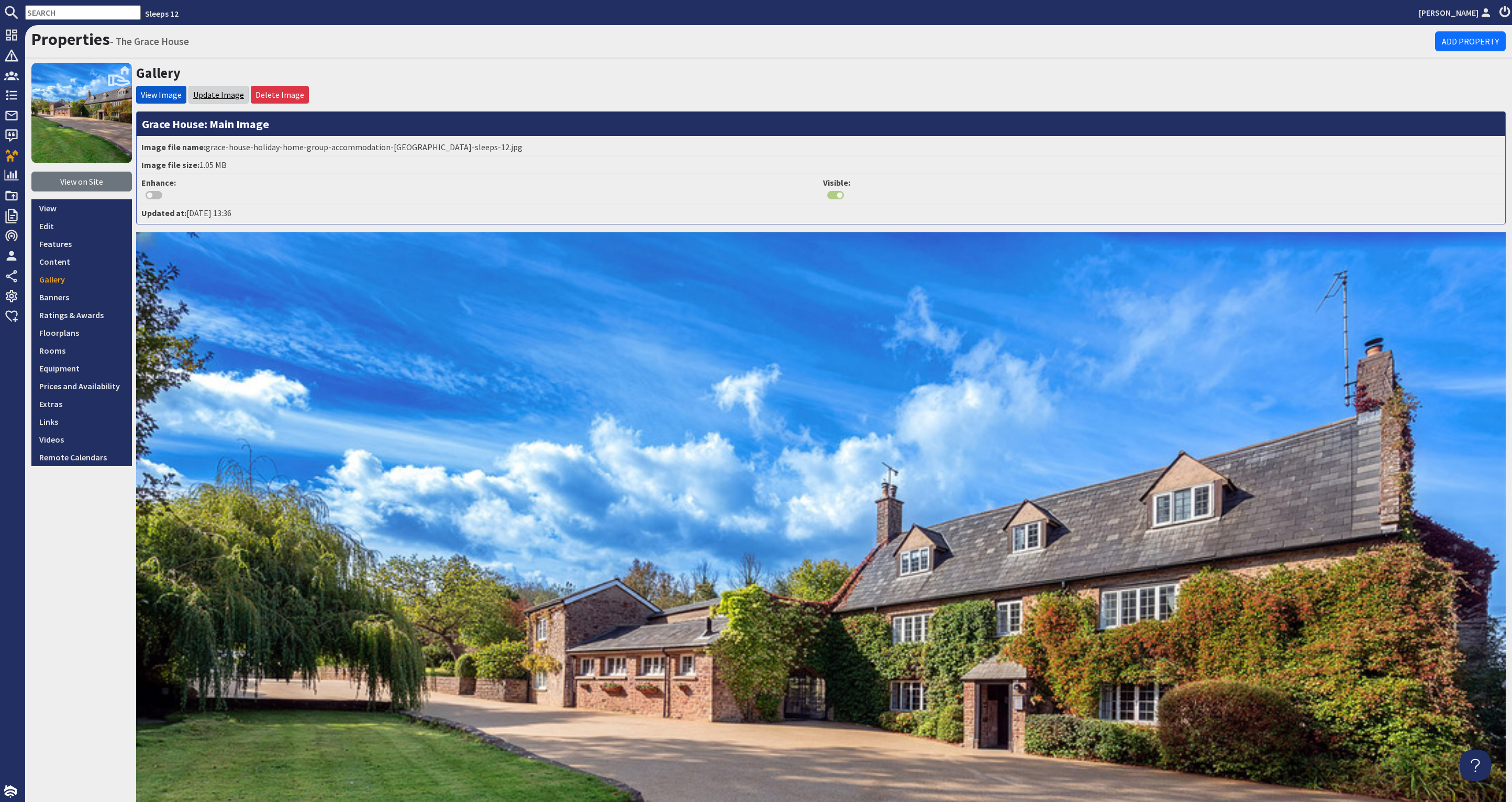
click at [214, 91] on link "Update Image" at bounding box center [218, 95] width 51 height 10
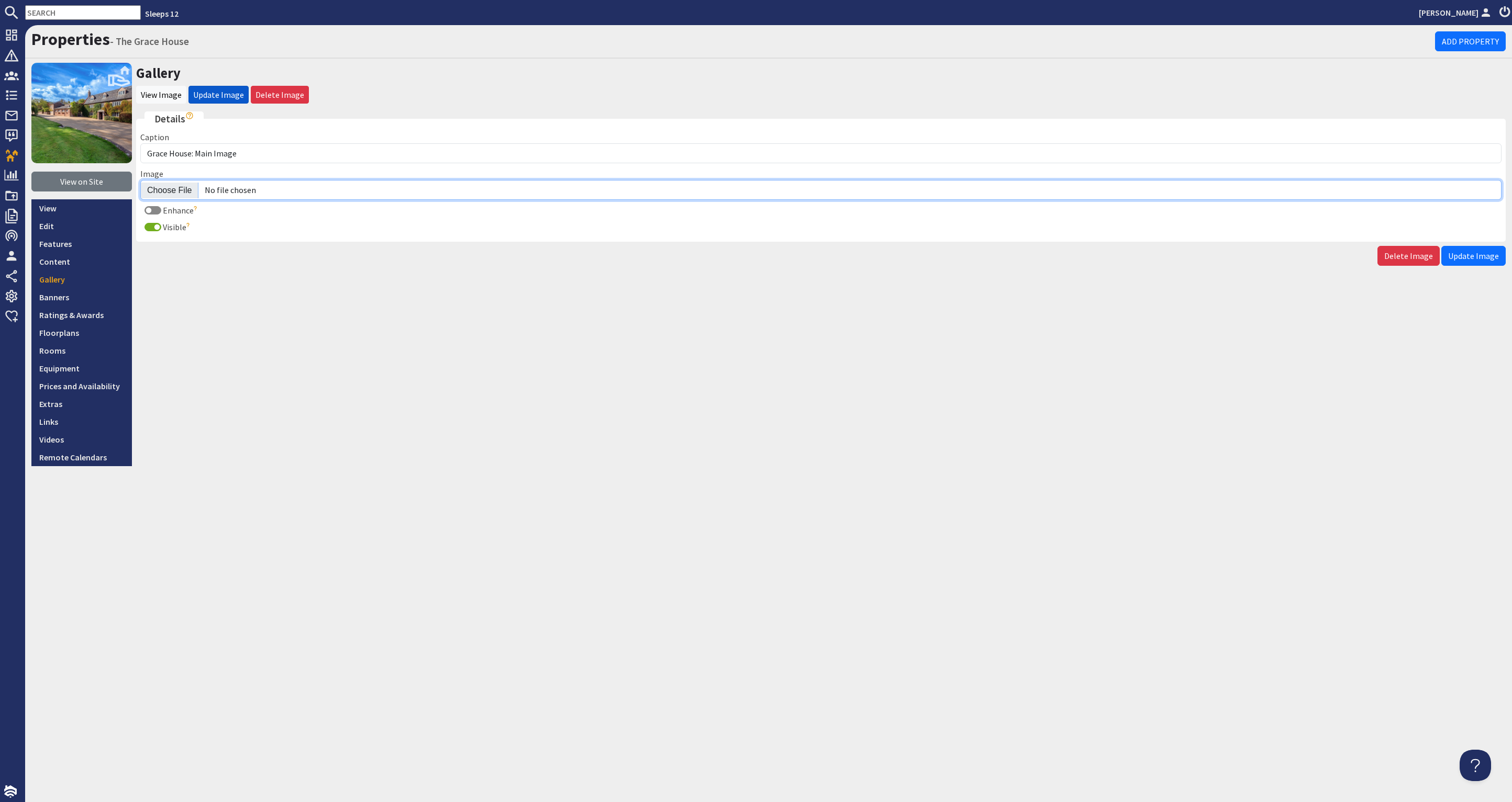
click at [167, 187] on input "Image" at bounding box center [821, 190] width 1361 height 20
type input "C:\fakepath\the-grace-house-holiday-home-group-accommodation-[GEOGRAPHIC_DATA]-…"
click at [1471, 251] on span "Update Image" at bounding box center [1473, 256] width 51 height 10
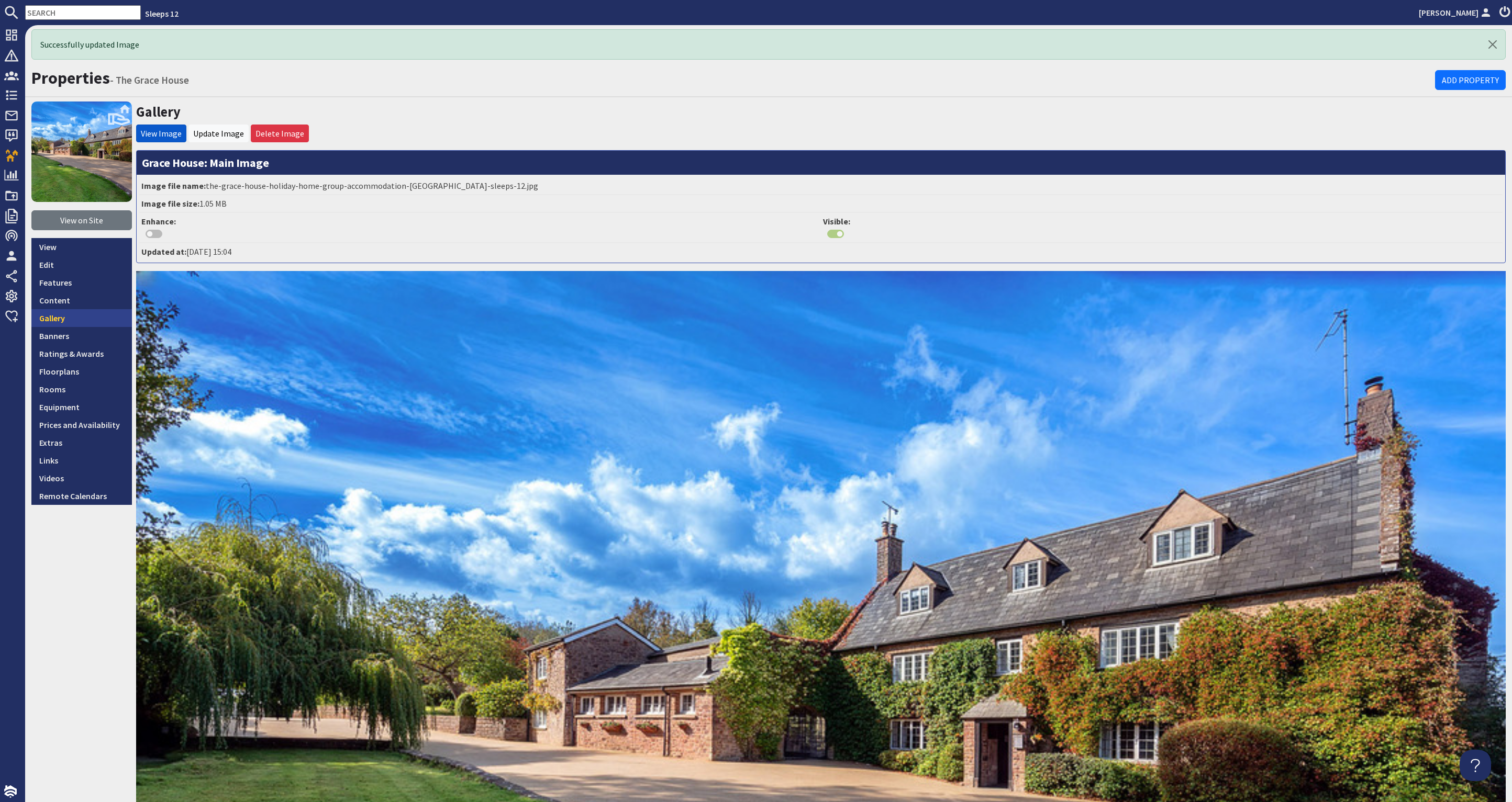
click at [82, 310] on link "Gallery" at bounding box center [82, 318] width 101 height 18
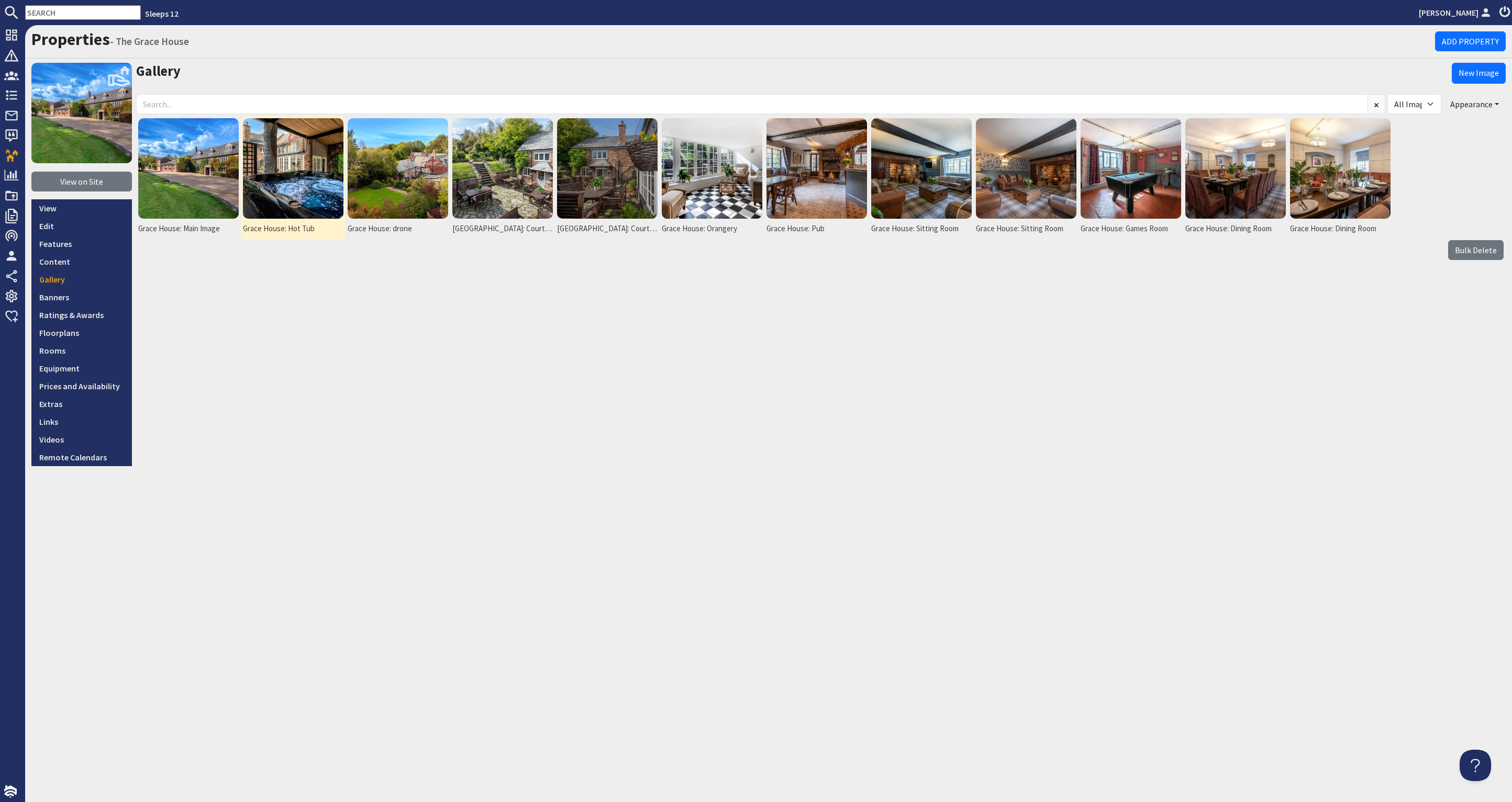
click at [294, 136] on img at bounding box center [293, 169] width 101 height 101
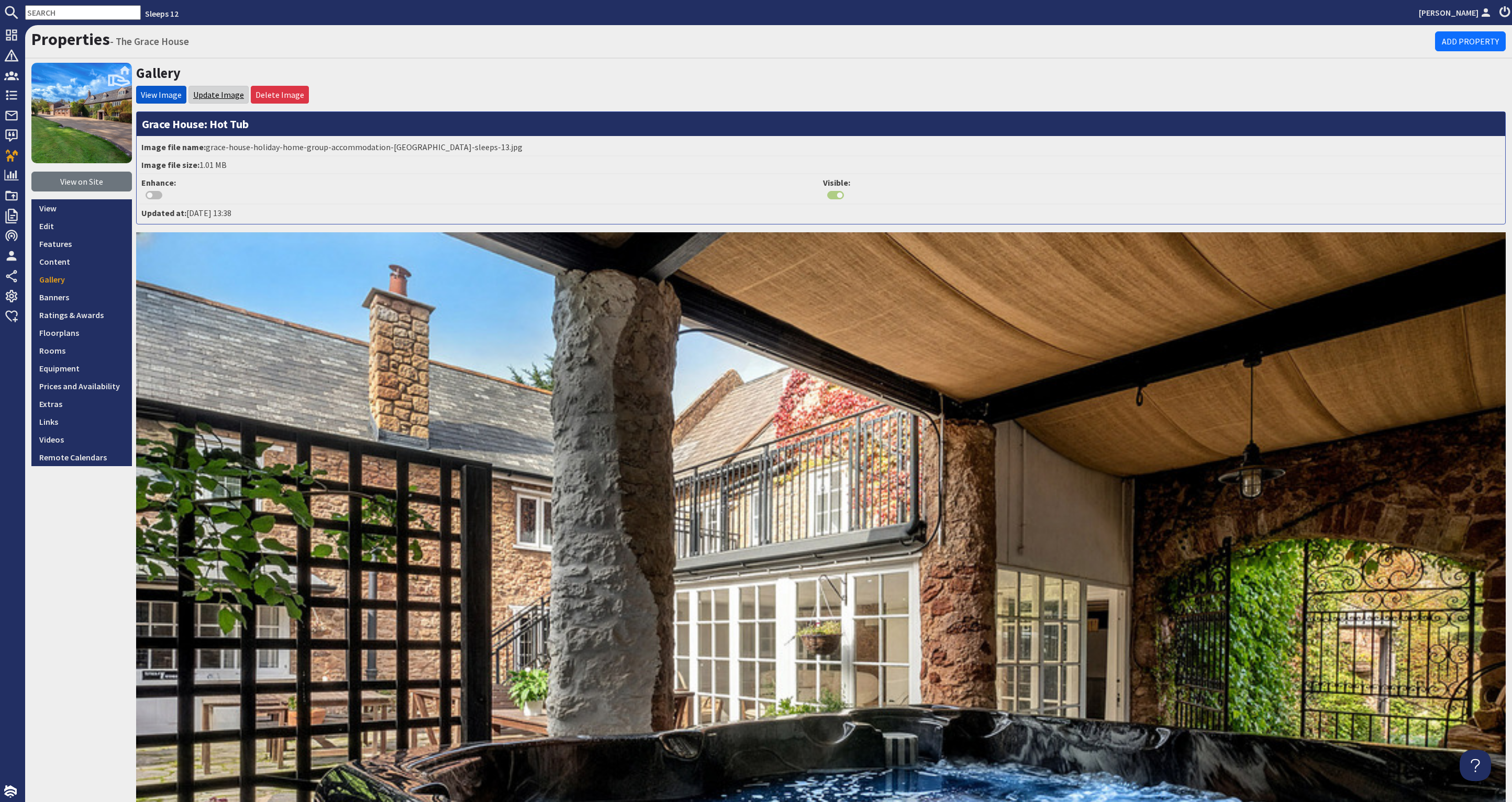
click at [224, 94] on link "Update Image" at bounding box center [218, 95] width 51 height 10
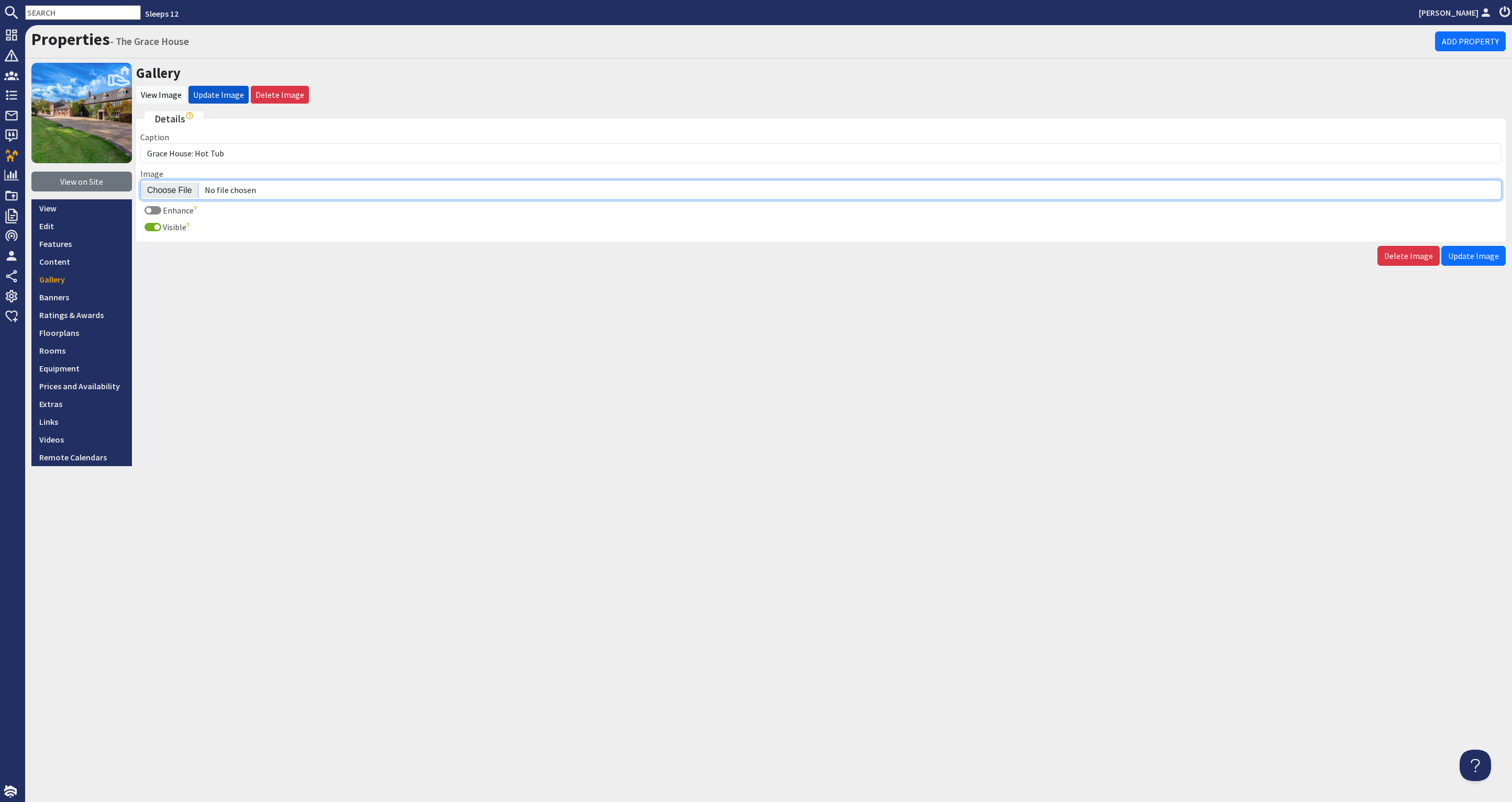
click at [154, 189] on input "Image" at bounding box center [821, 190] width 1361 height 20
type input "C:\fakepath\the-grace-house-holiday-home-group-accommodation-somerset-sleeps-13…"
click at [1479, 251] on span "Update Image" at bounding box center [1473, 256] width 51 height 10
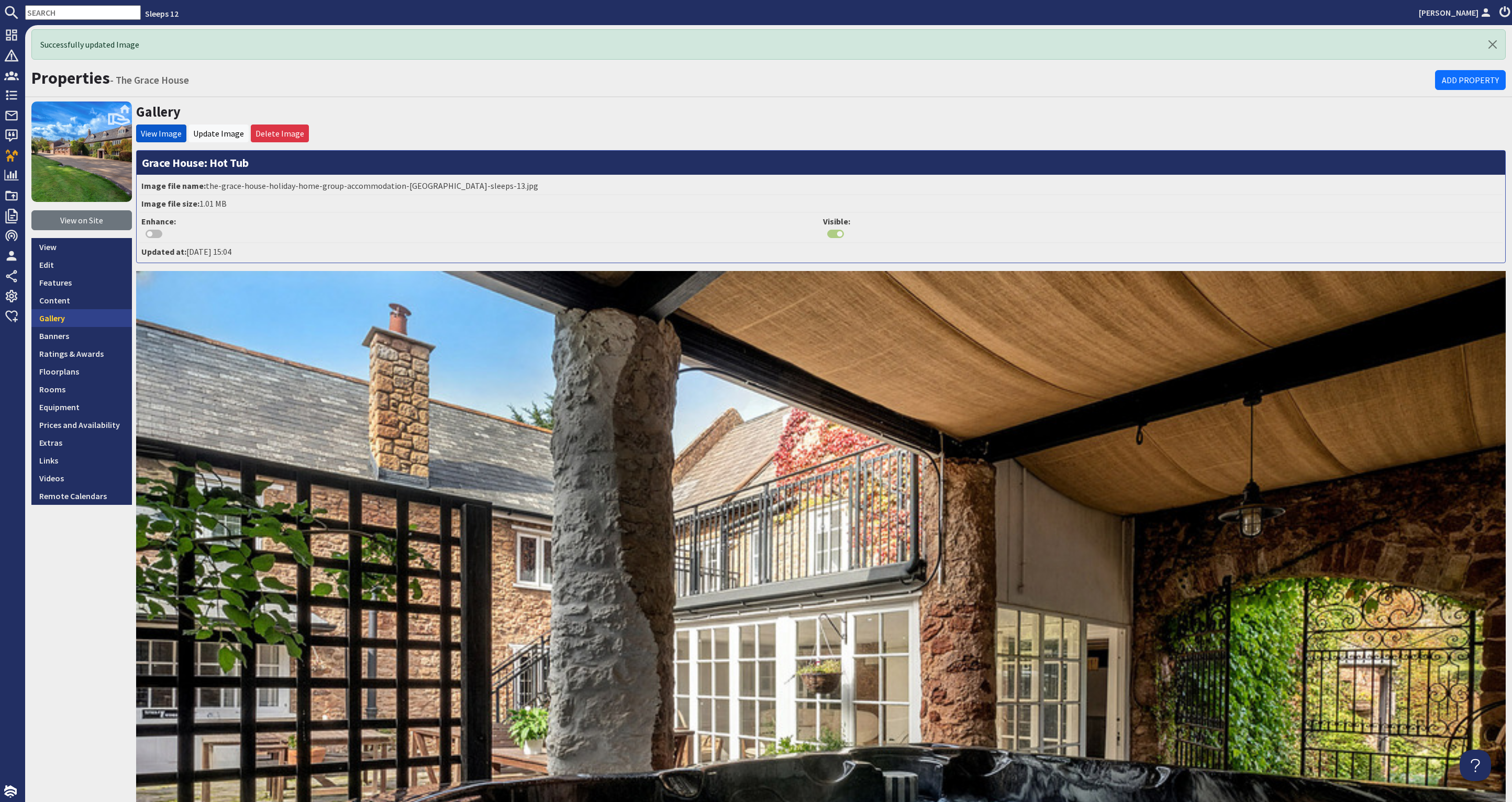
click at [61, 319] on link "Gallery" at bounding box center [82, 318] width 101 height 18
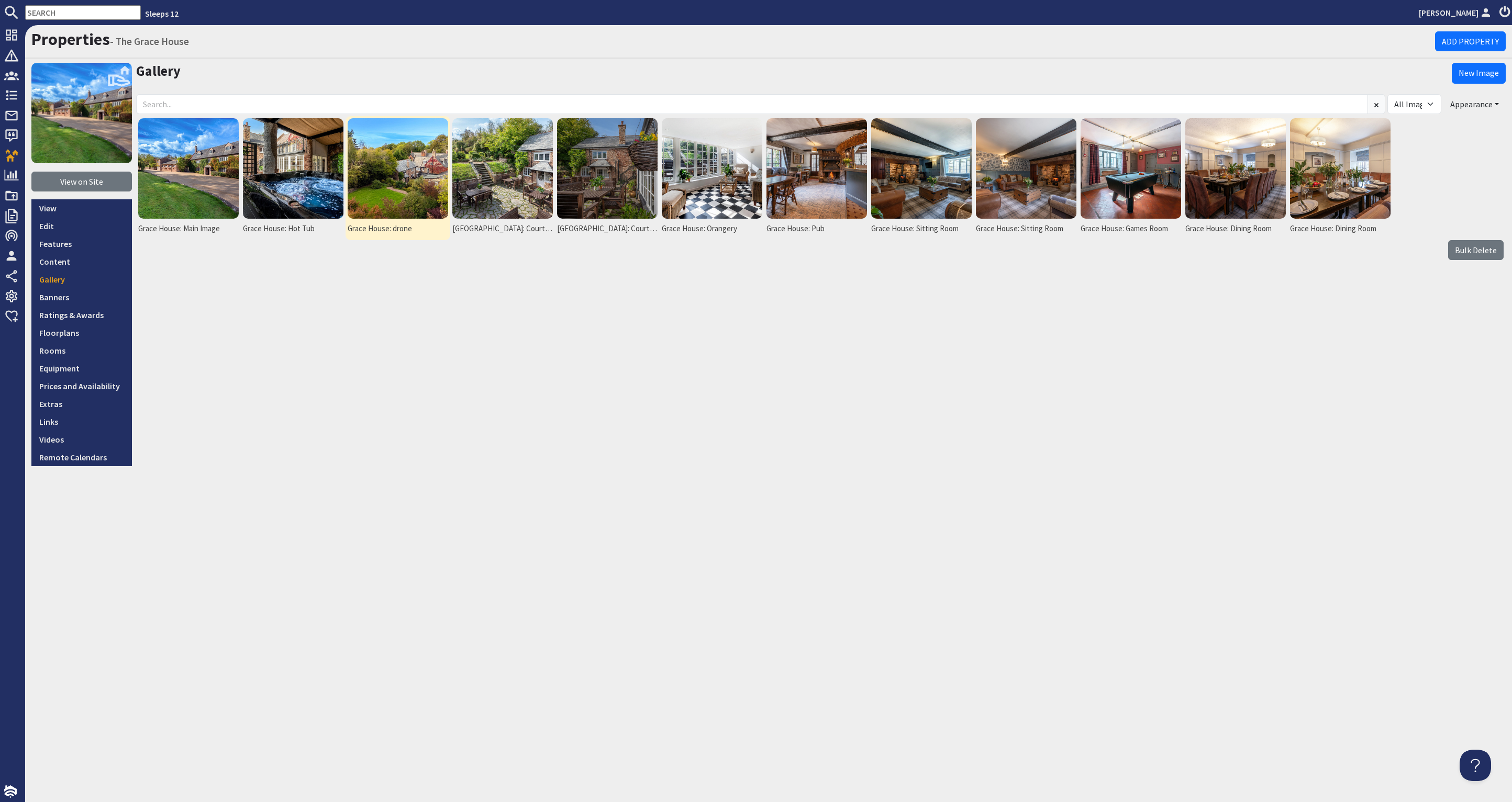
click at [386, 169] on img at bounding box center [398, 169] width 101 height 101
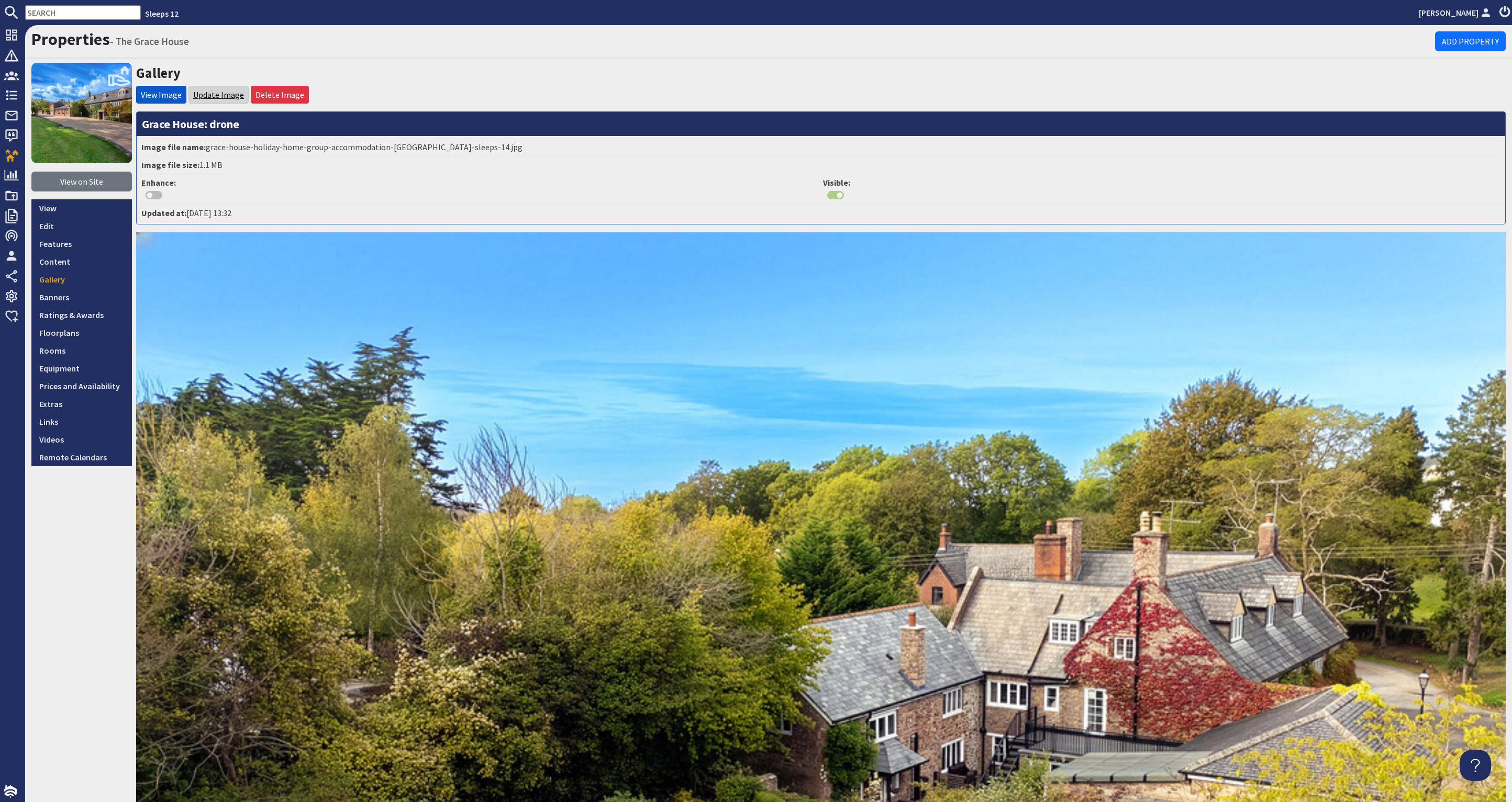
click at [227, 92] on link "Update Image" at bounding box center [218, 95] width 51 height 10
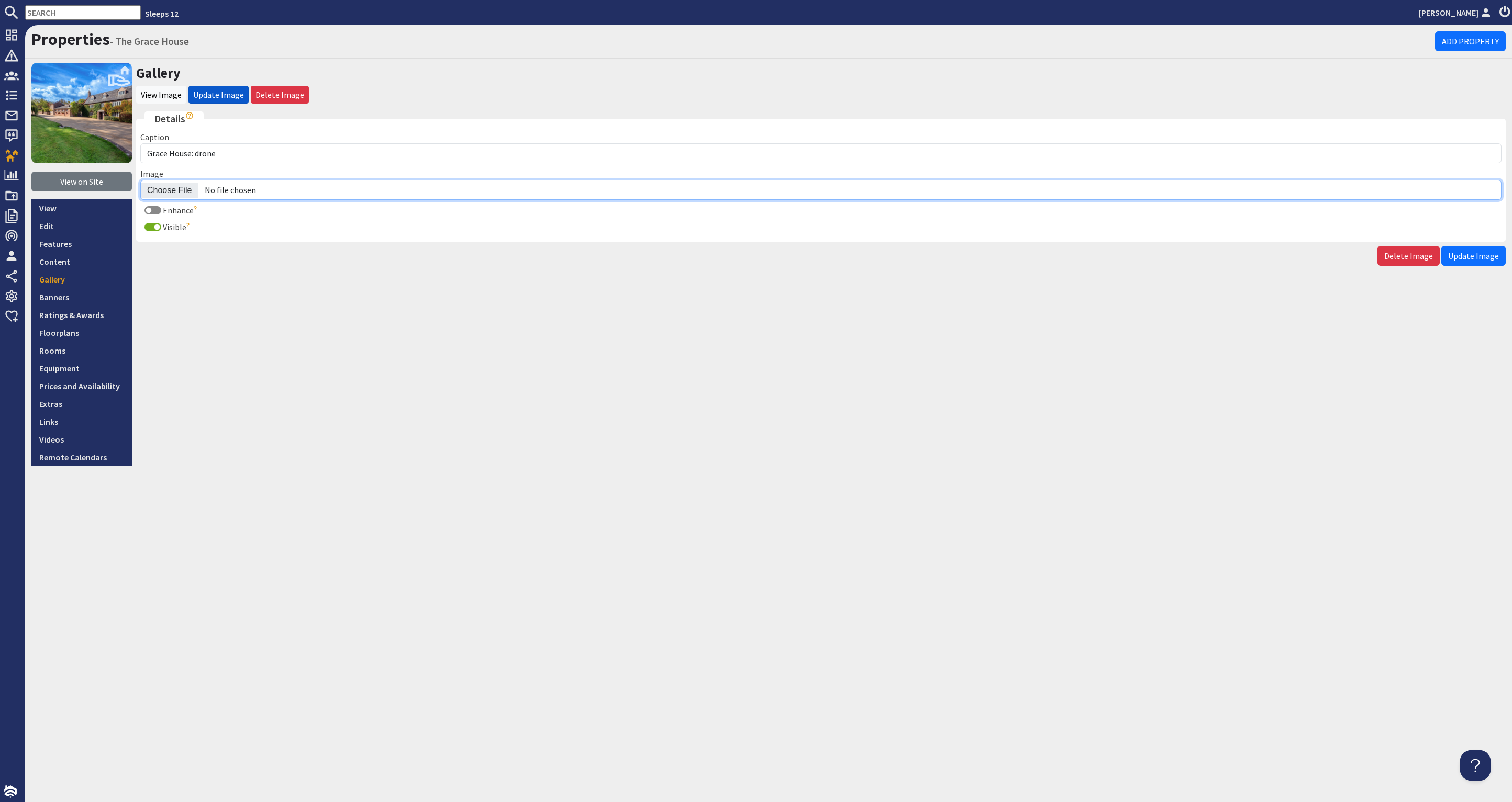
click at [174, 186] on input "Image" at bounding box center [821, 190] width 1361 height 20
type input "C:\fakepath\the-grace-house-holiday-home-group-accommodation-[GEOGRAPHIC_DATA]-…"
click at [1470, 251] on span "Update Image" at bounding box center [1473, 256] width 51 height 10
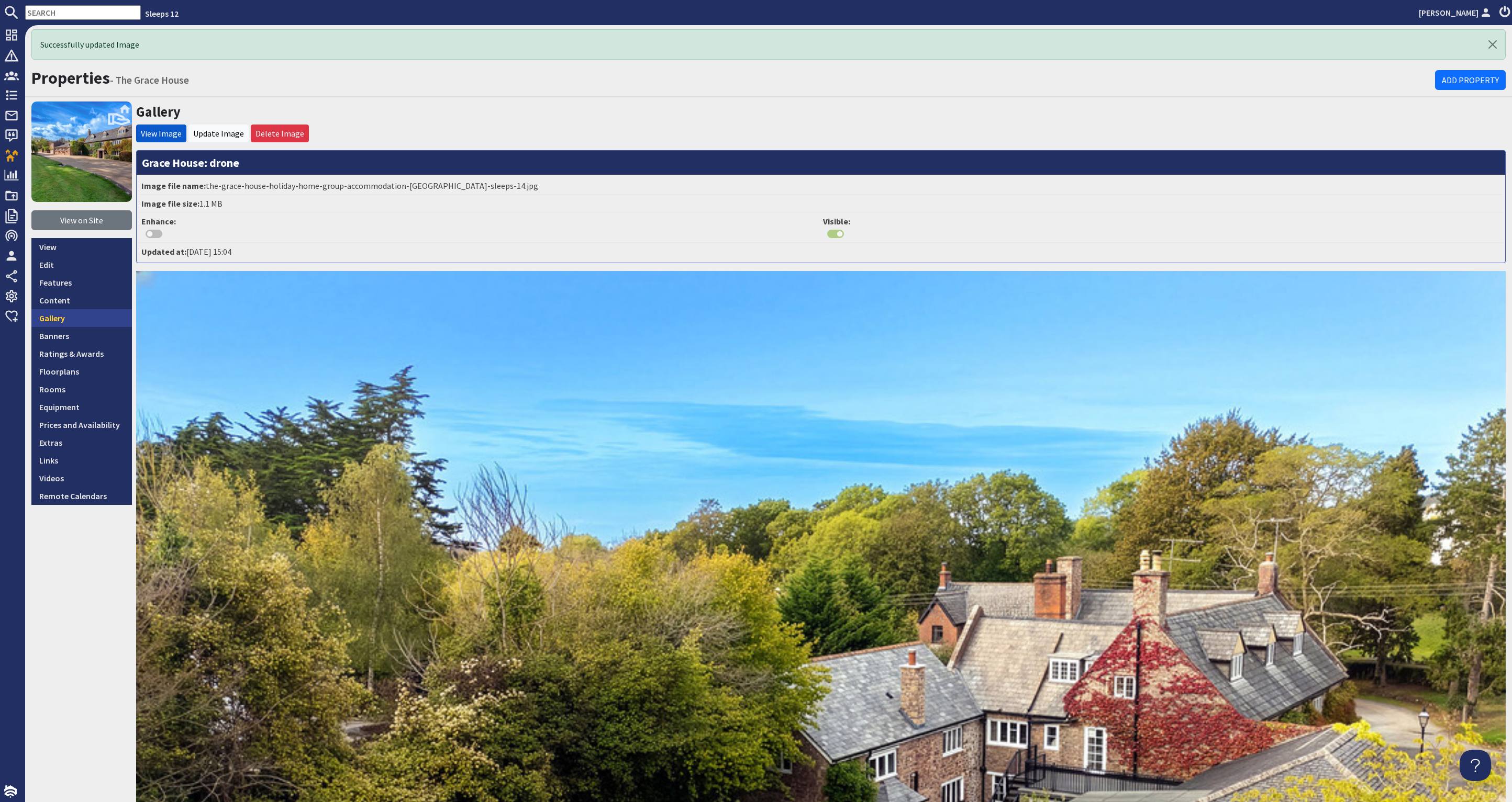
click at [80, 316] on link "Gallery" at bounding box center [82, 318] width 101 height 18
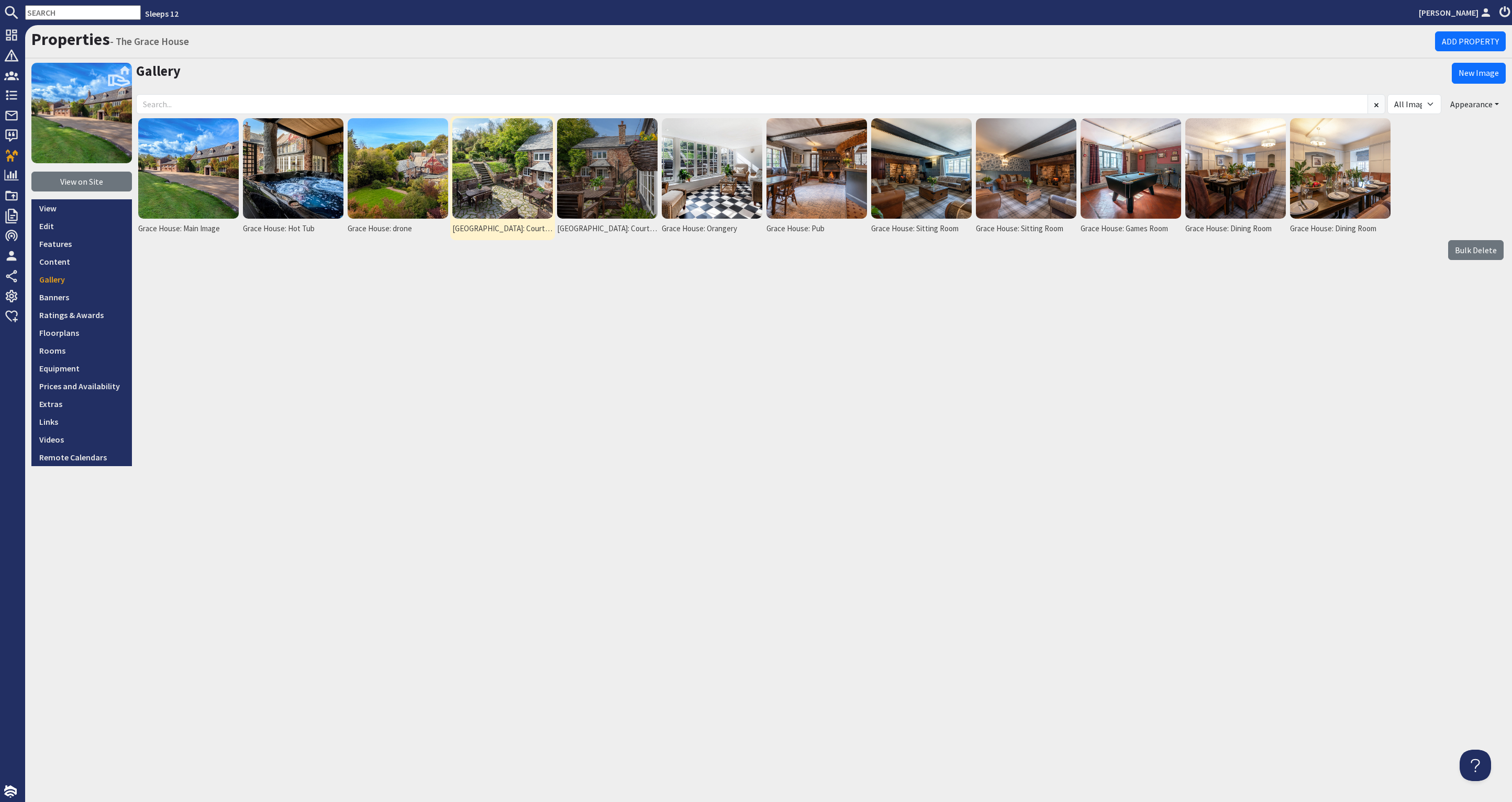
click at [516, 184] on img at bounding box center [503, 169] width 101 height 101
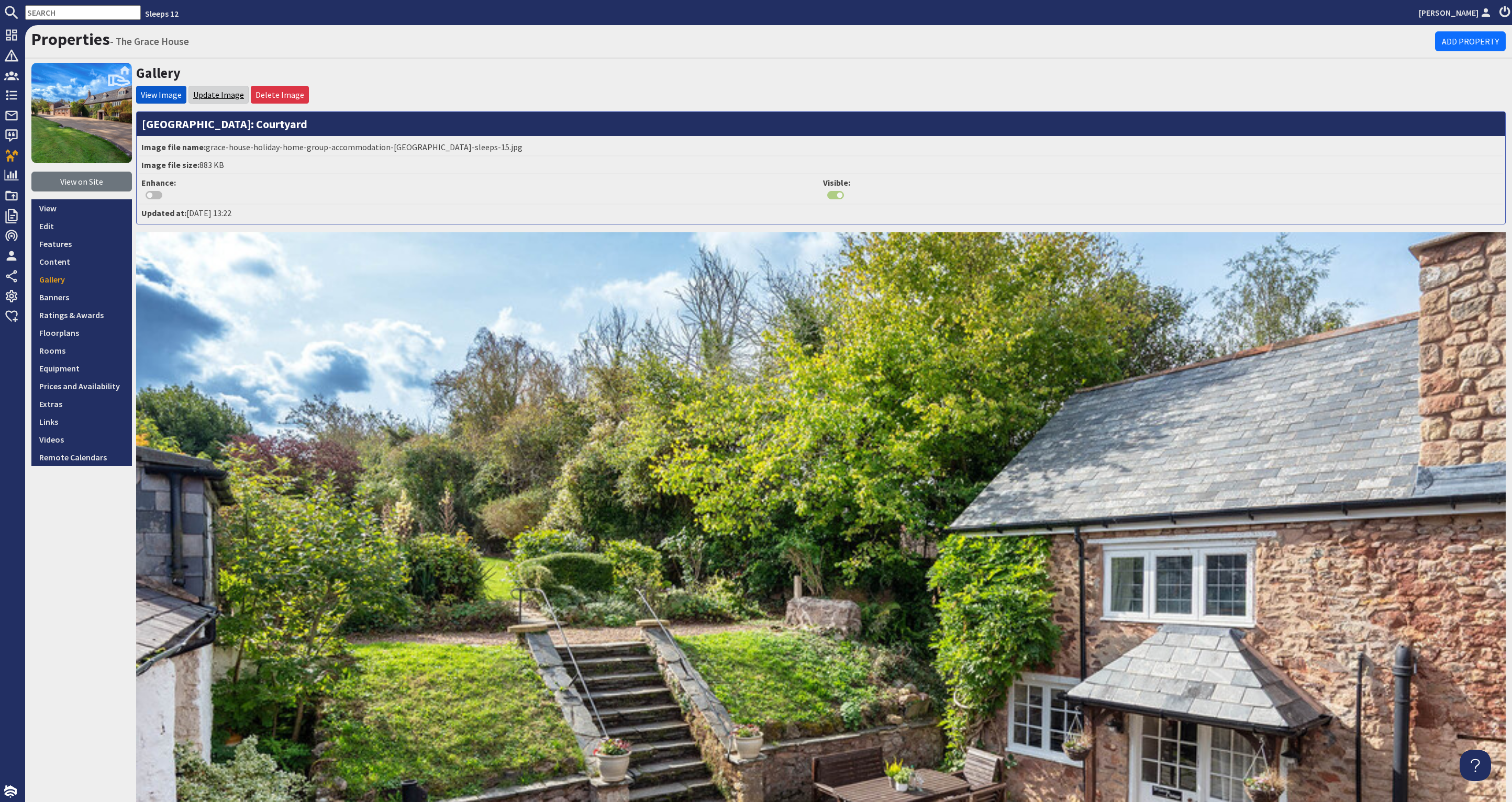
click at [218, 91] on link "Update Image" at bounding box center [218, 95] width 51 height 10
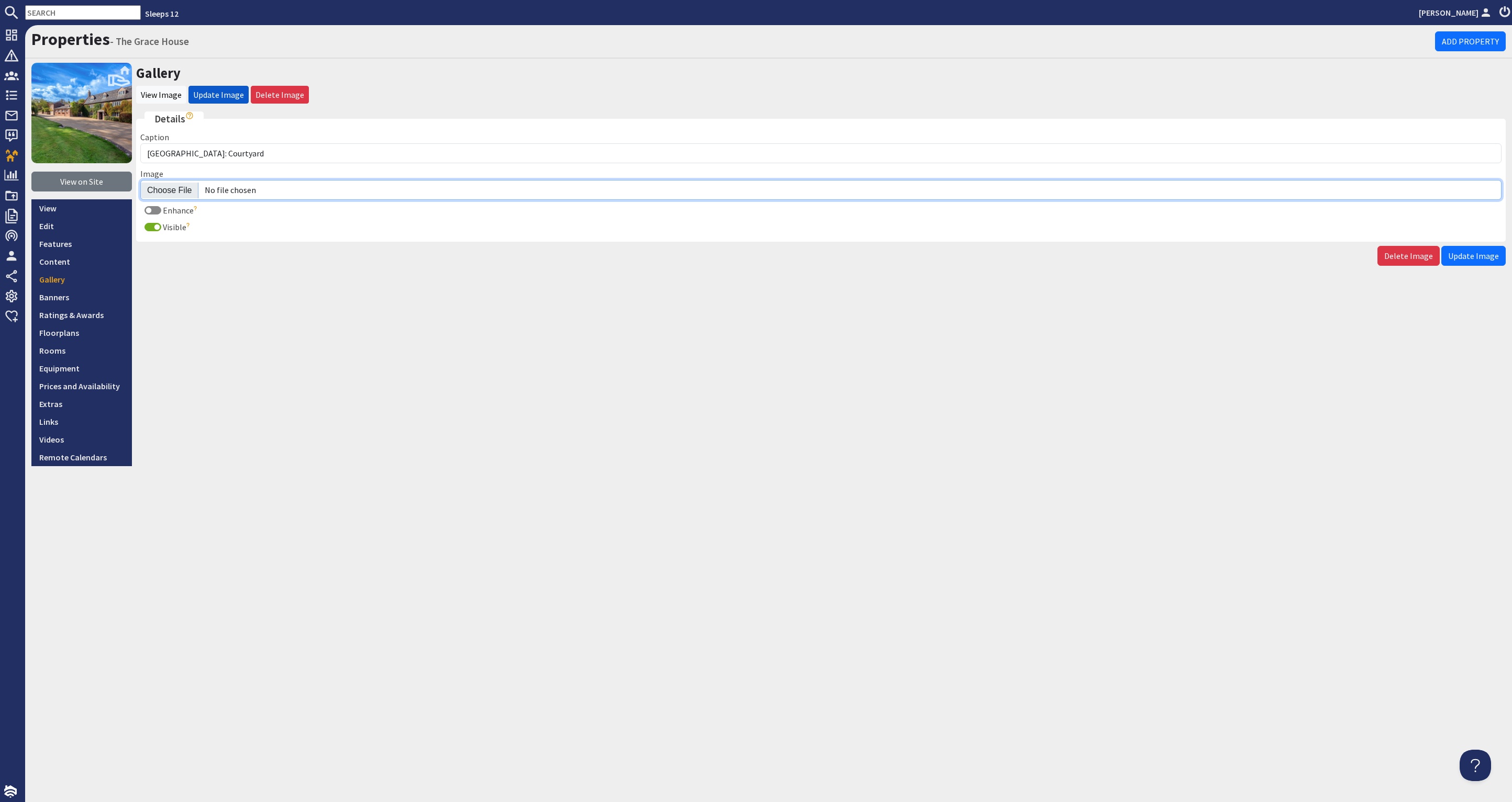
click at [169, 187] on input "Image" at bounding box center [821, 190] width 1361 height 20
type input "C:\fakepath\the-grace-house-holiday-home-group-accommodation-[GEOGRAPHIC_DATA]-…"
click at [1483, 253] on span "Update Image" at bounding box center [1473, 256] width 51 height 10
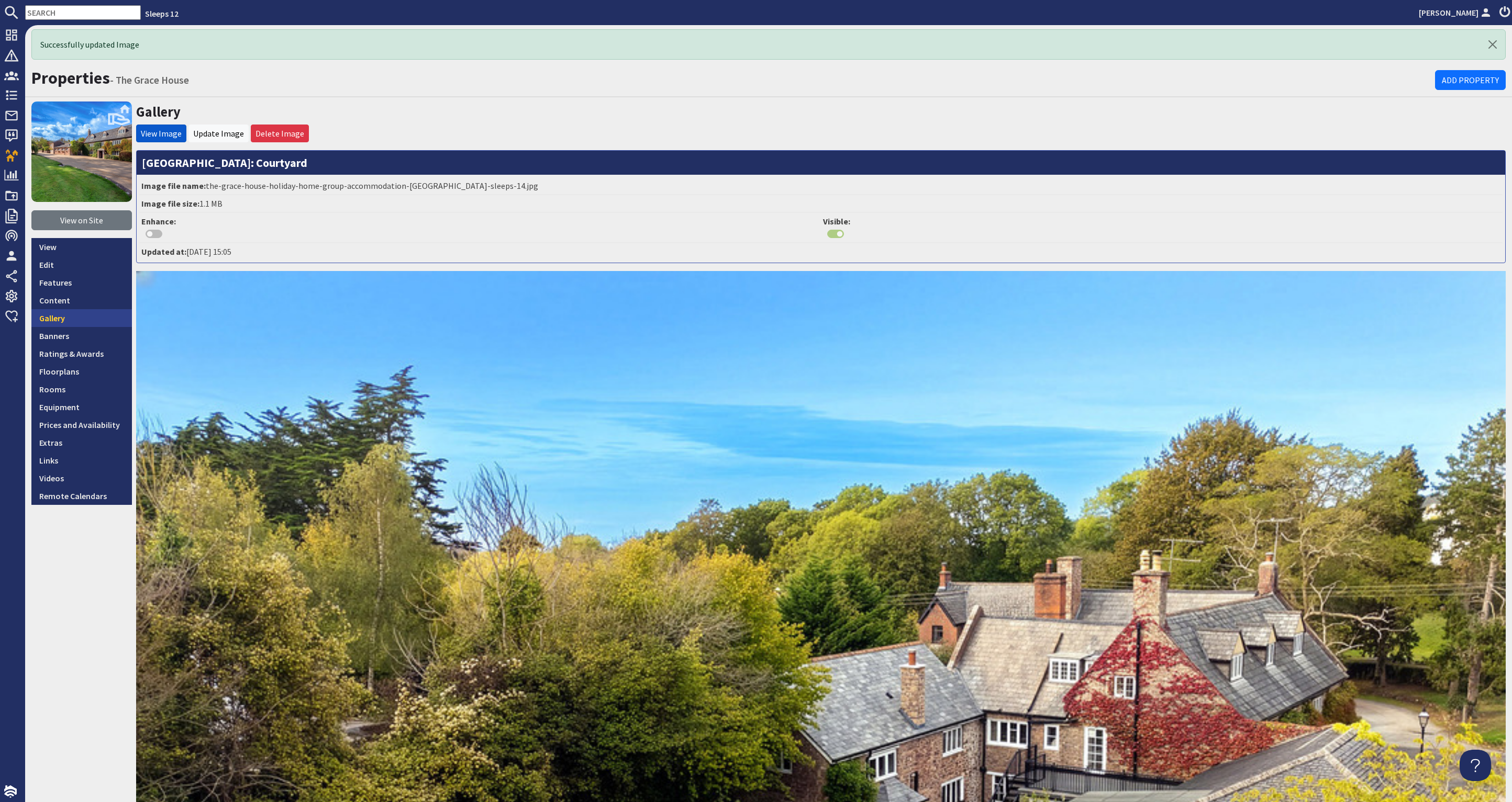
click at [79, 314] on link "Gallery" at bounding box center [82, 318] width 101 height 18
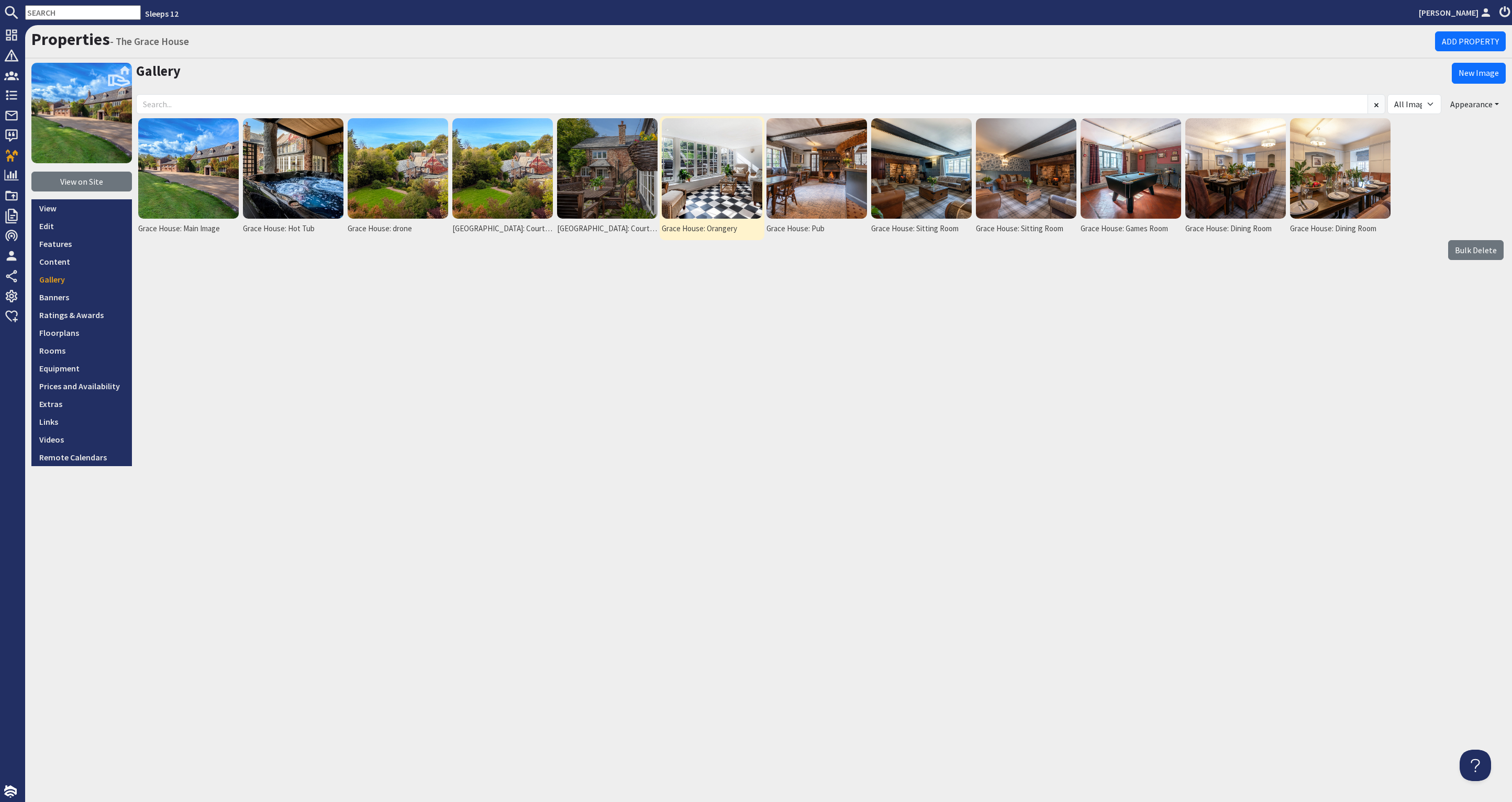
click at [727, 178] on img at bounding box center [712, 169] width 101 height 101
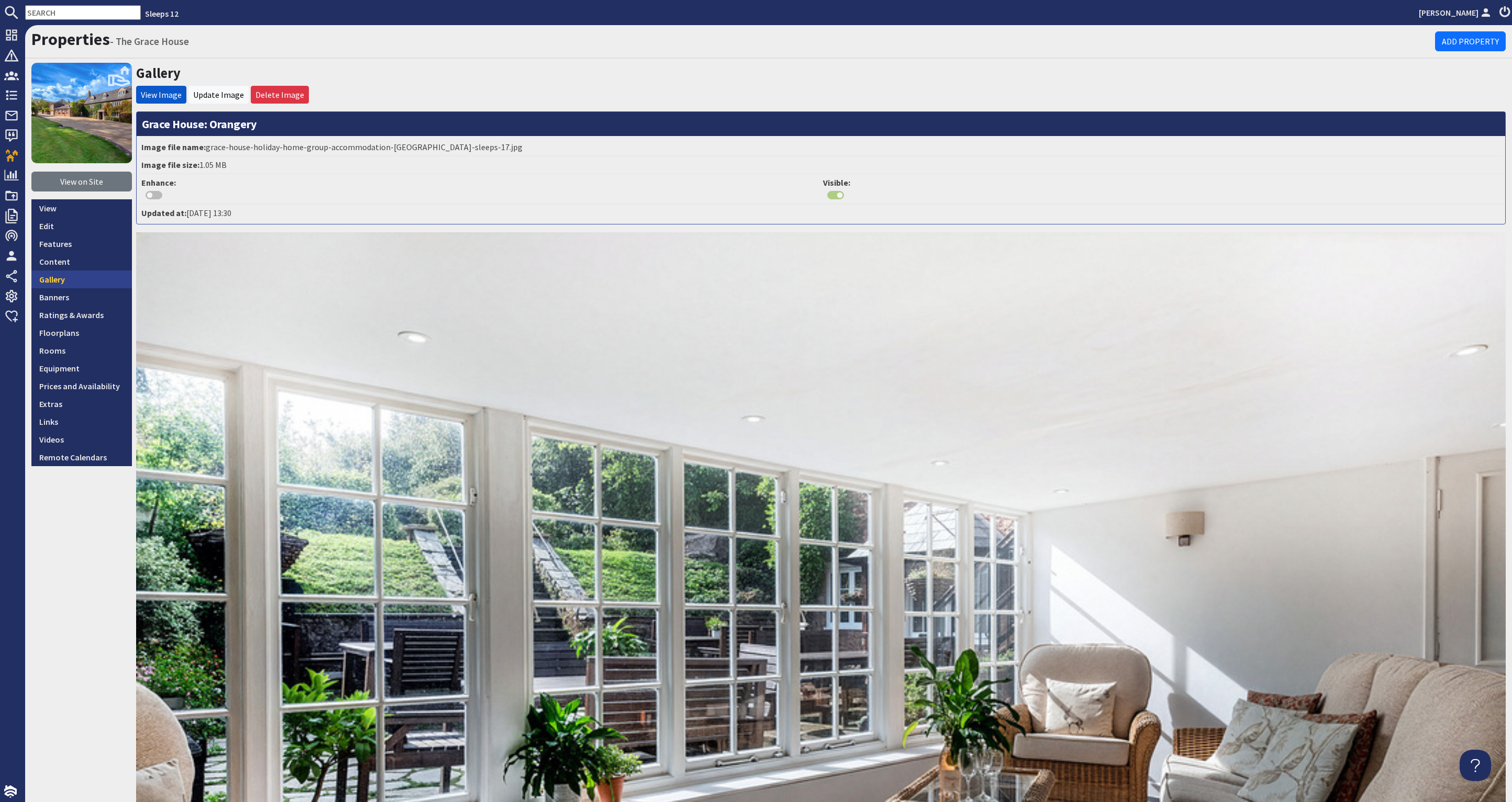
click at [80, 275] on link "Gallery" at bounding box center [82, 280] width 101 height 18
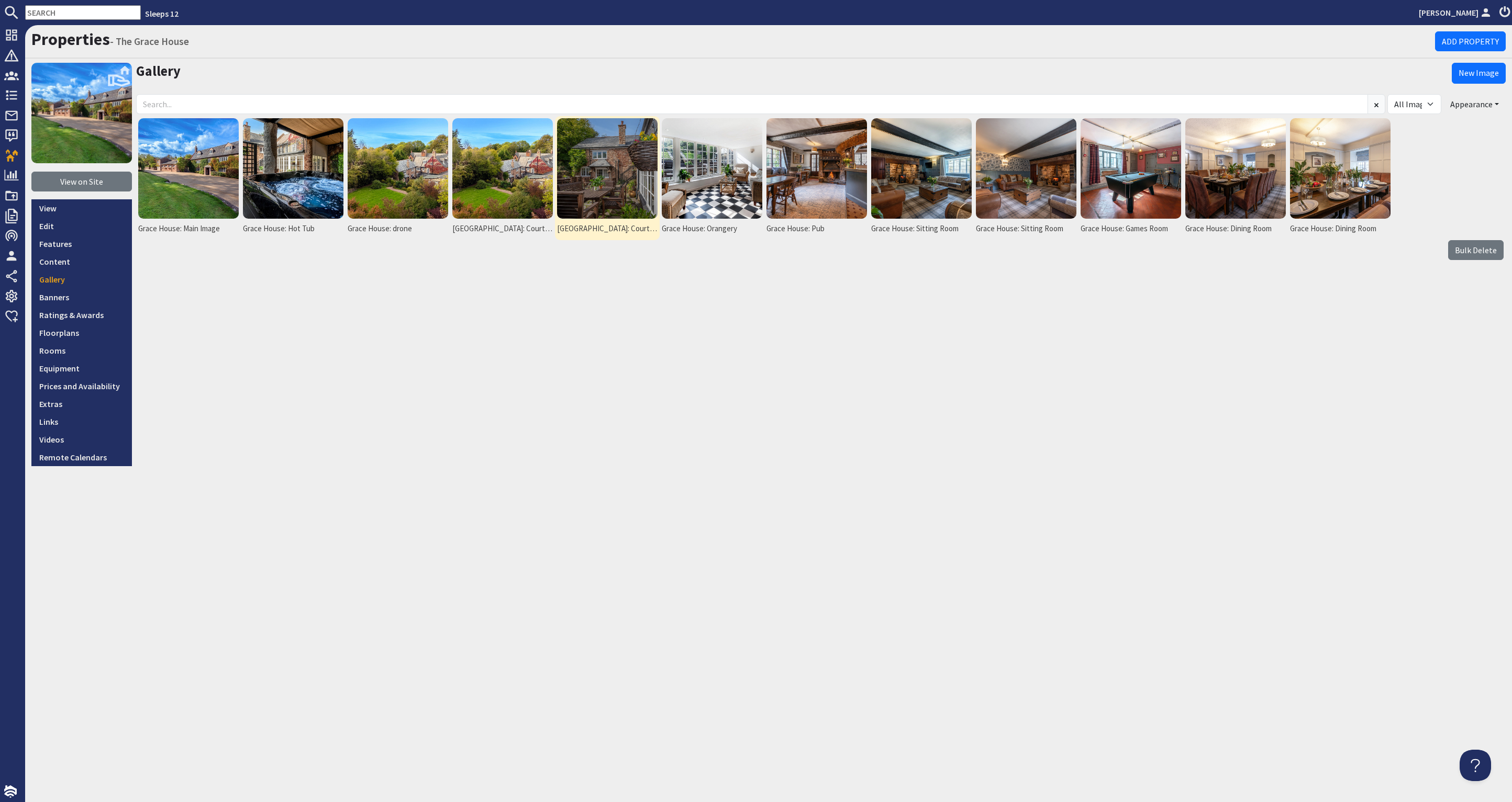
click at [587, 180] on img at bounding box center [608, 169] width 101 height 101
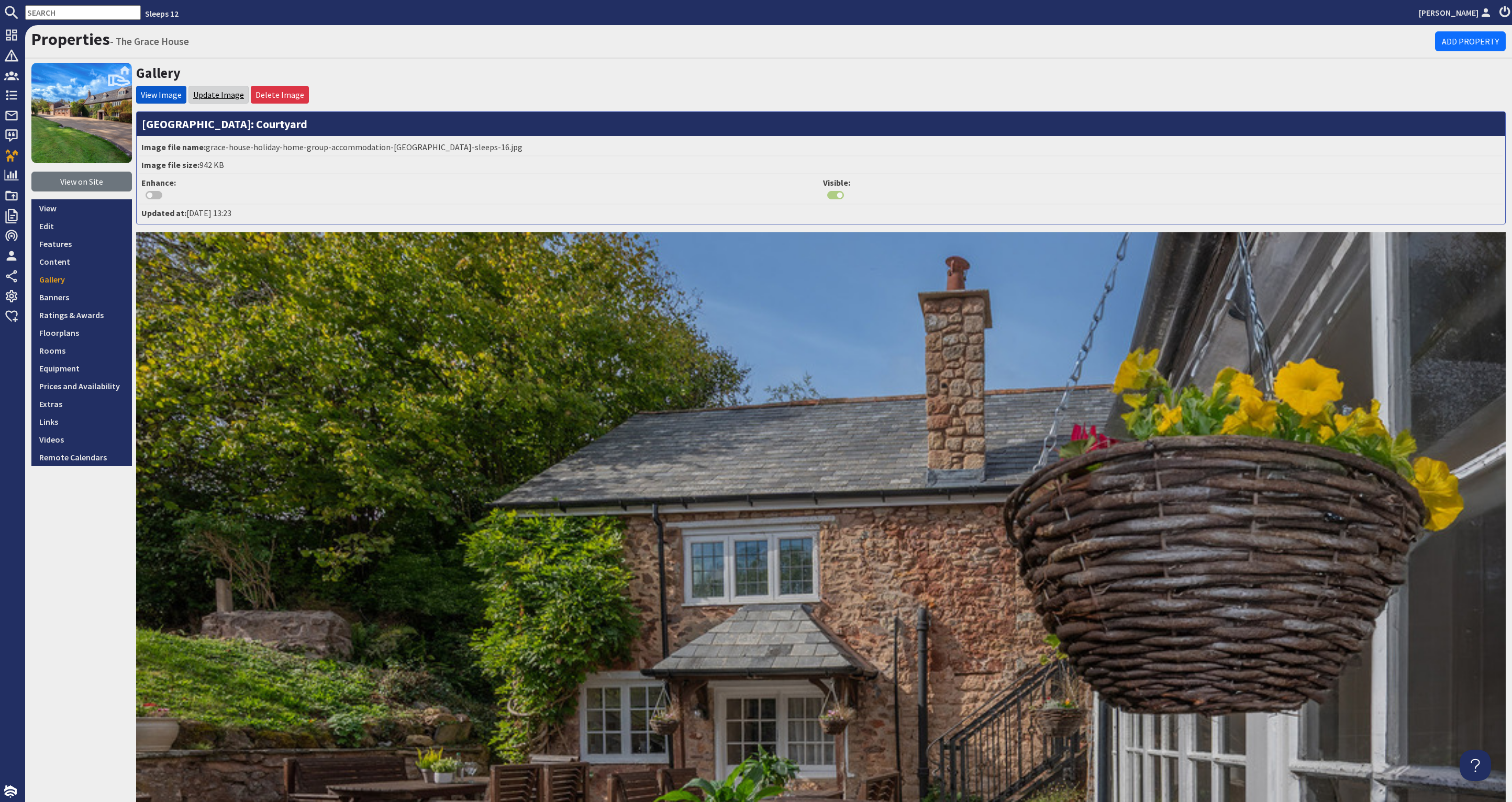
click at [197, 90] on link "Update Image" at bounding box center [218, 95] width 51 height 10
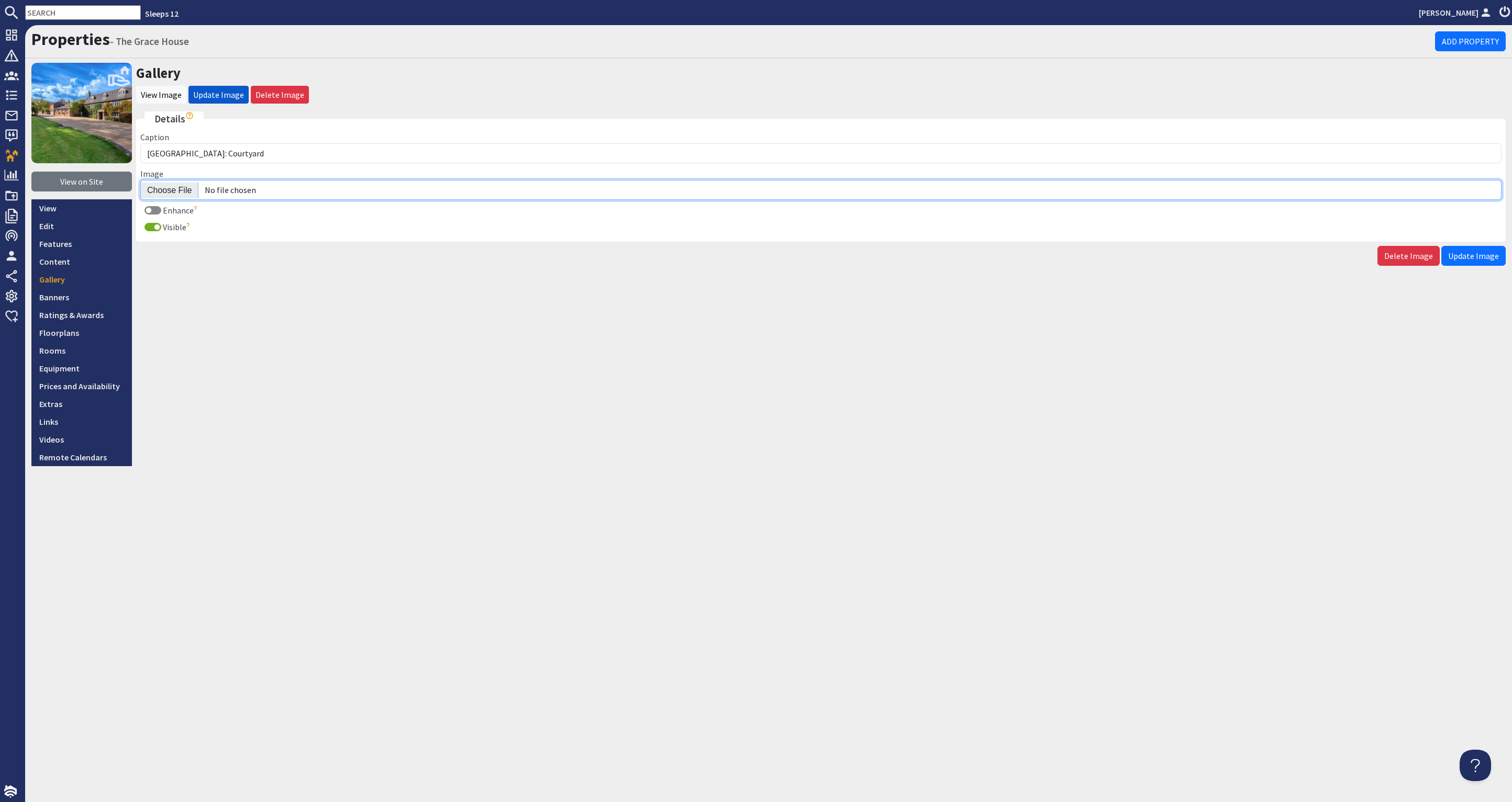
click at [163, 187] on input "Image" at bounding box center [821, 190] width 1361 height 20
type input "C:\fakepath\the-grace-house-holiday-home-group-accommodation-[GEOGRAPHIC_DATA]-…"
click at [1477, 254] on span "Update Image" at bounding box center [1473, 256] width 51 height 10
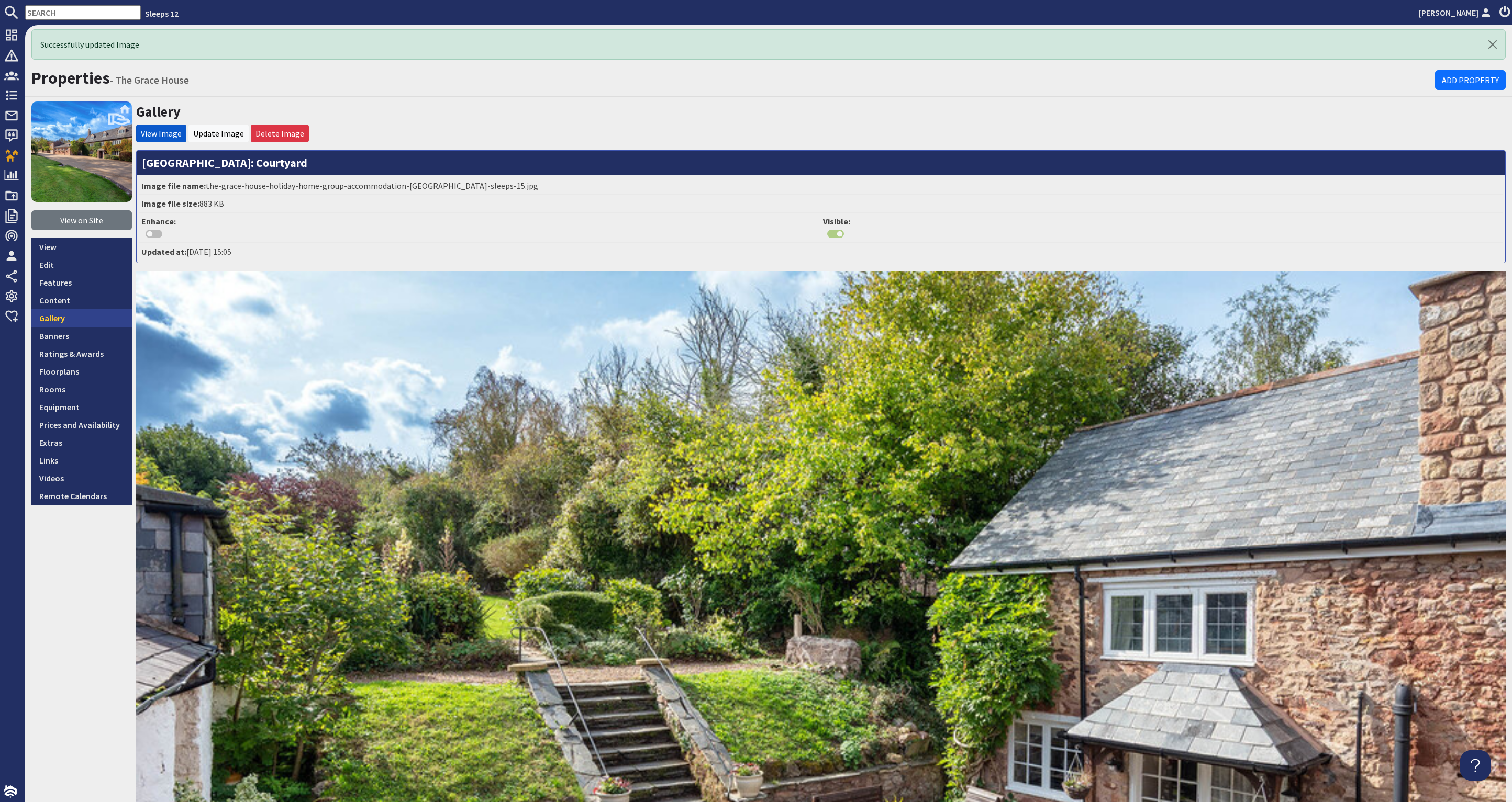
click at [73, 314] on link "Gallery" at bounding box center [82, 318] width 101 height 18
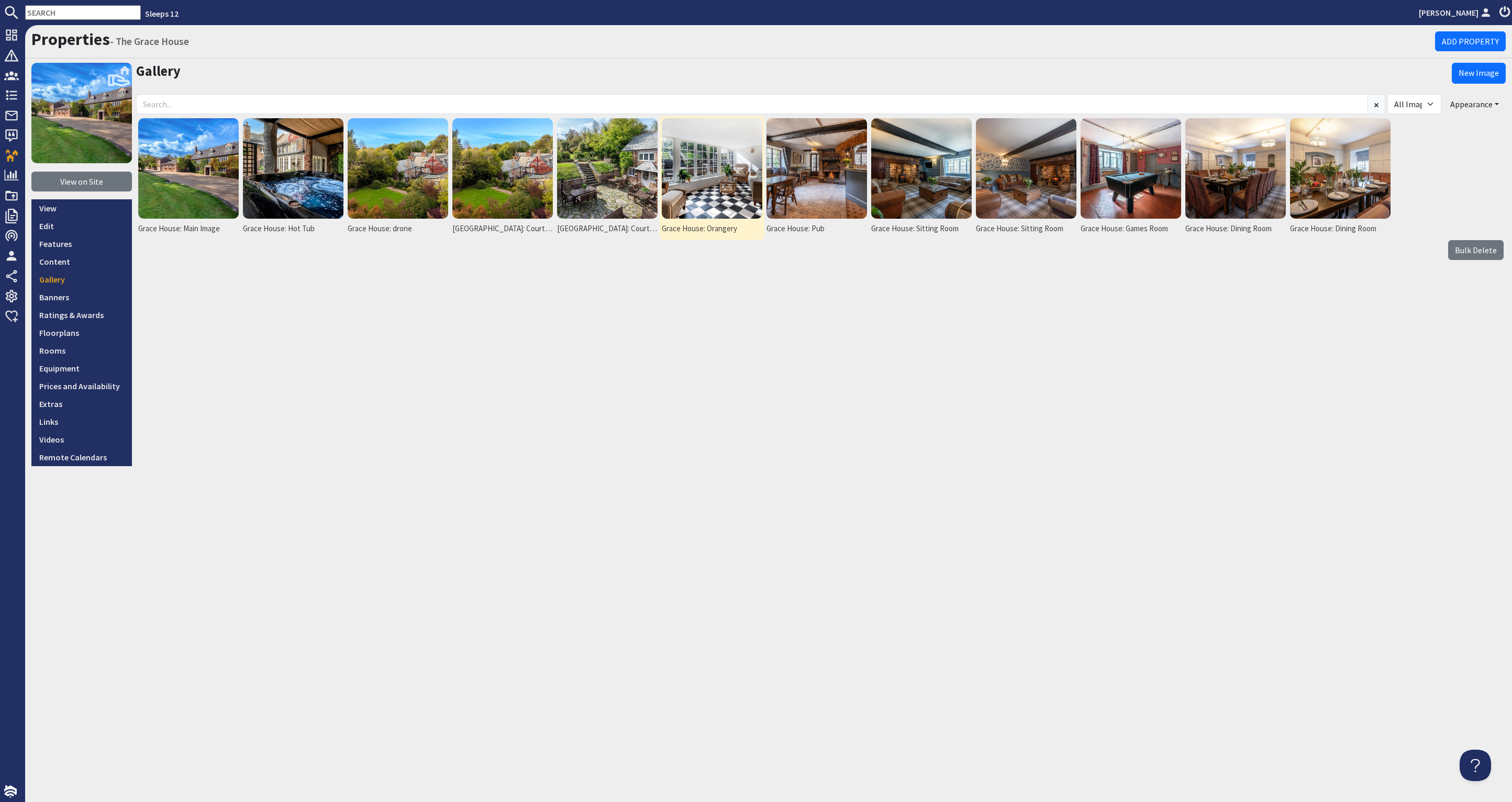
click at [714, 189] on img at bounding box center [712, 169] width 101 height 101
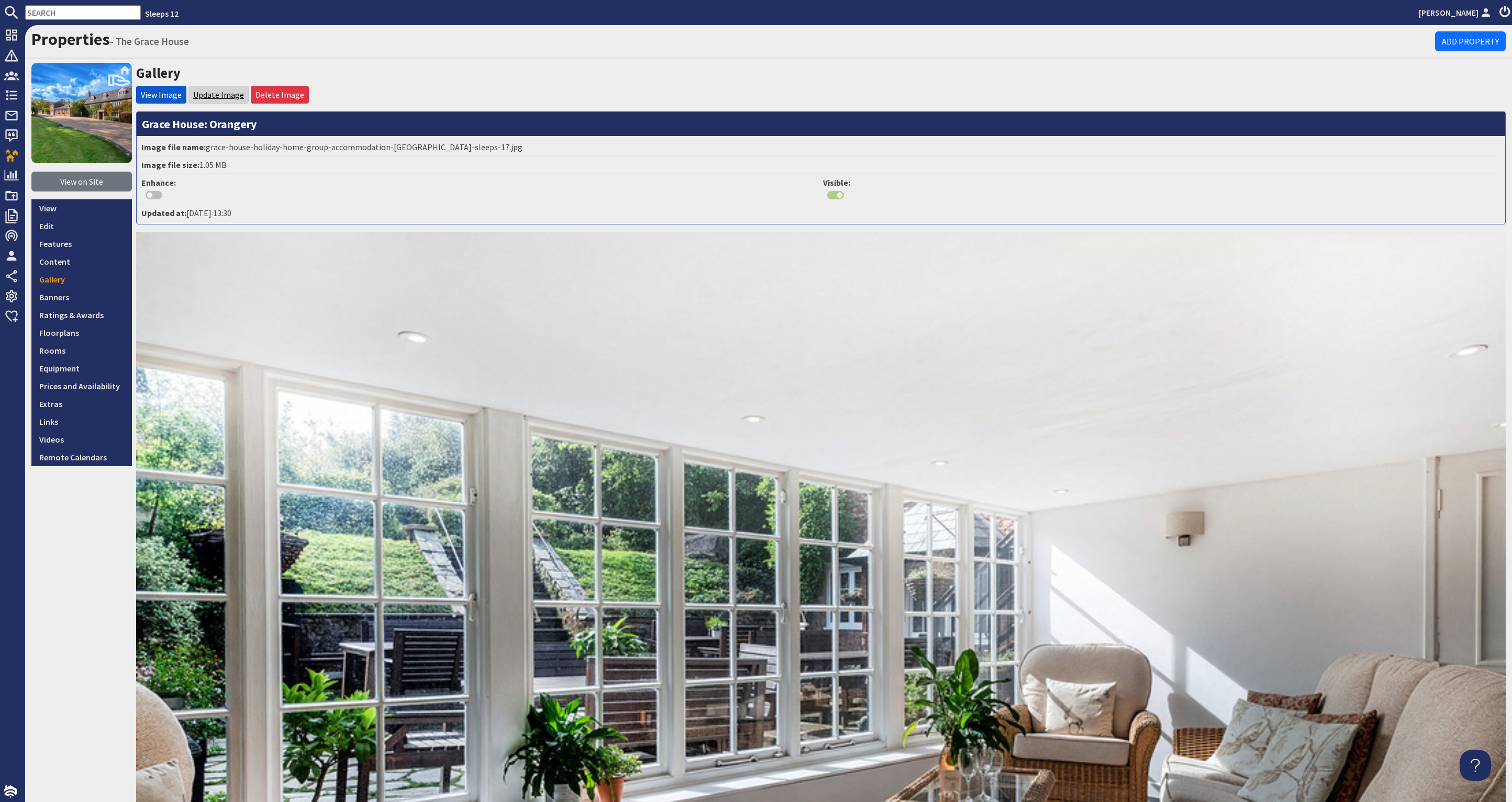
click at [228, 90] on link "Update Image" at bounding box center [218, 95] width 51 height 10
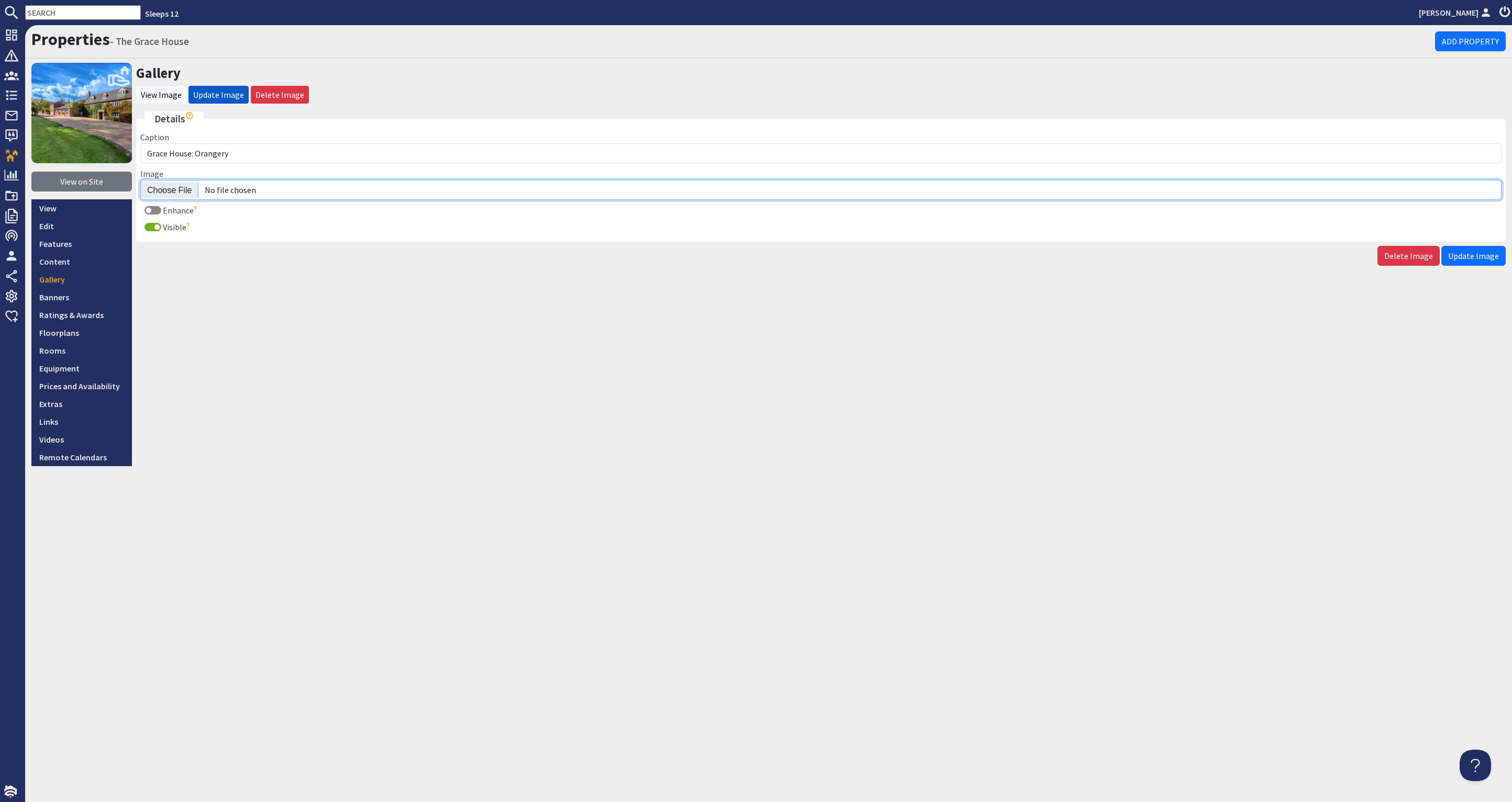
click at [166, 188] on input "Image" at bounding box center [821, 190] width 1361 height 20
click at [84, 280] on link "Gallery" at bounding box center [82, 280] width 101 height 18
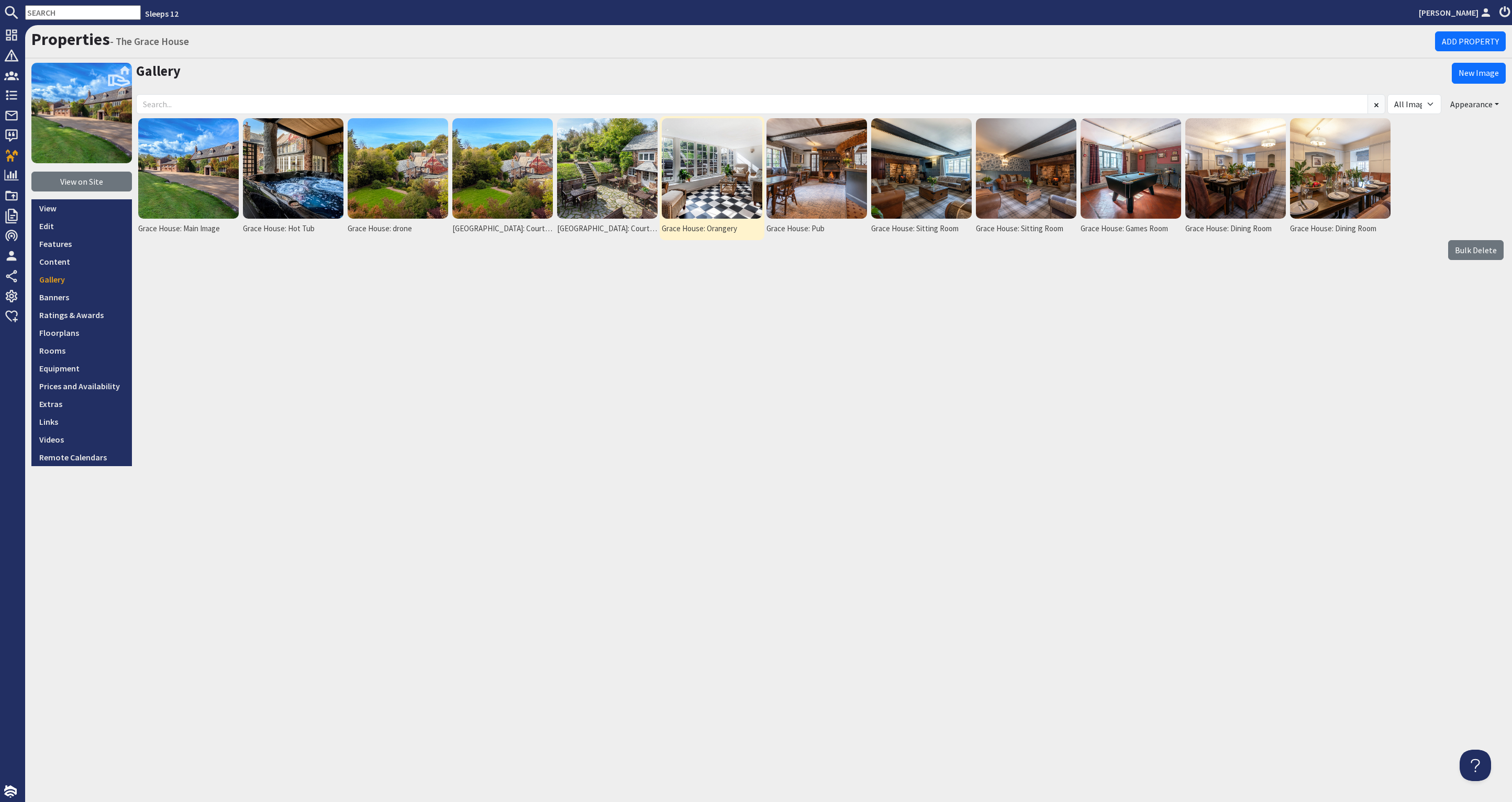
click at [705, 182] on img at bounding box center [712, 169] width 101 height 101
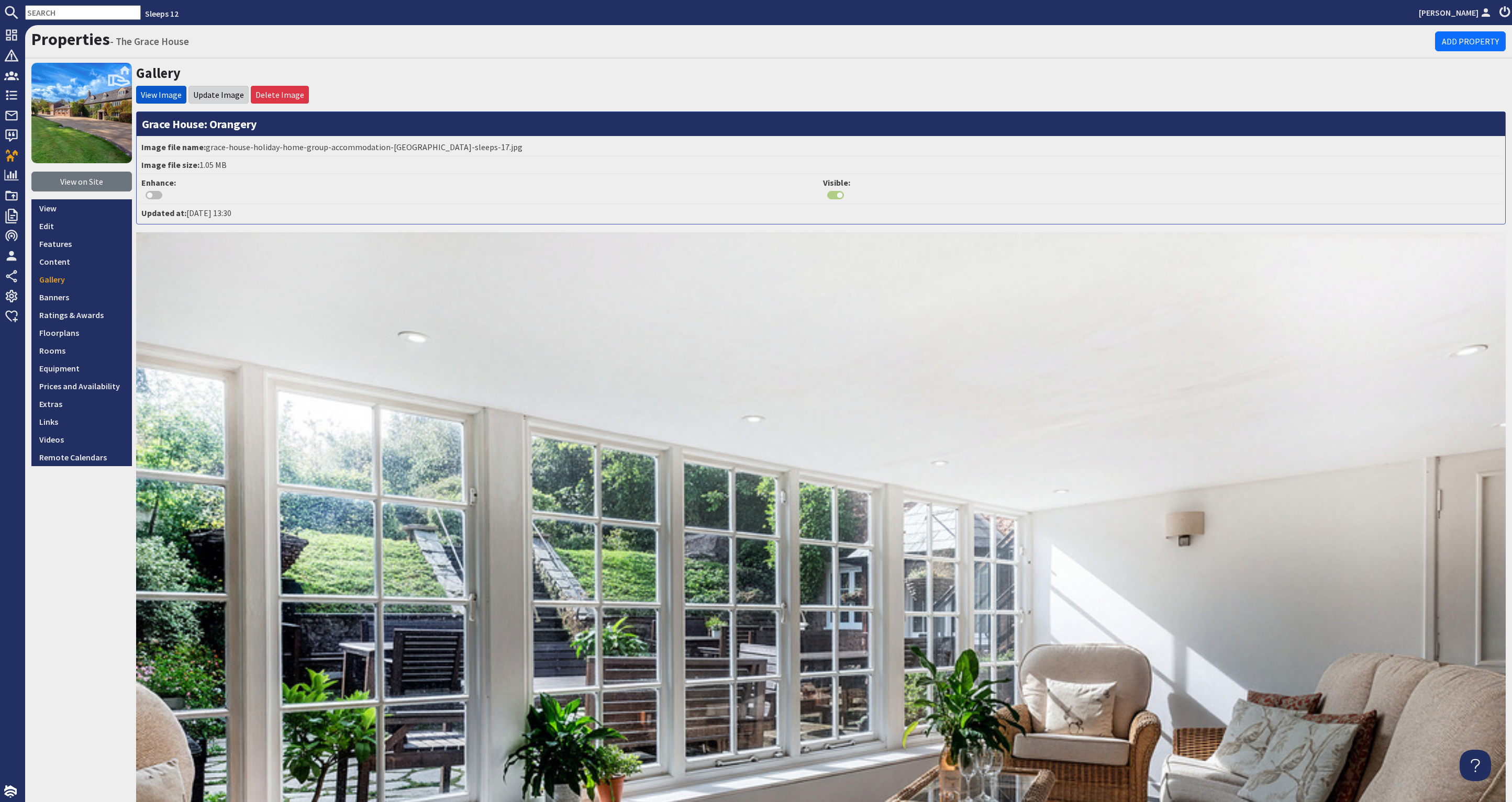
click at [223, 100] on li "Update Image" at bounding box center [218, 95] width 60 height 18
click at [211, 93] on link "Update Image" at bounding box center [218, 95] width 51 height 10
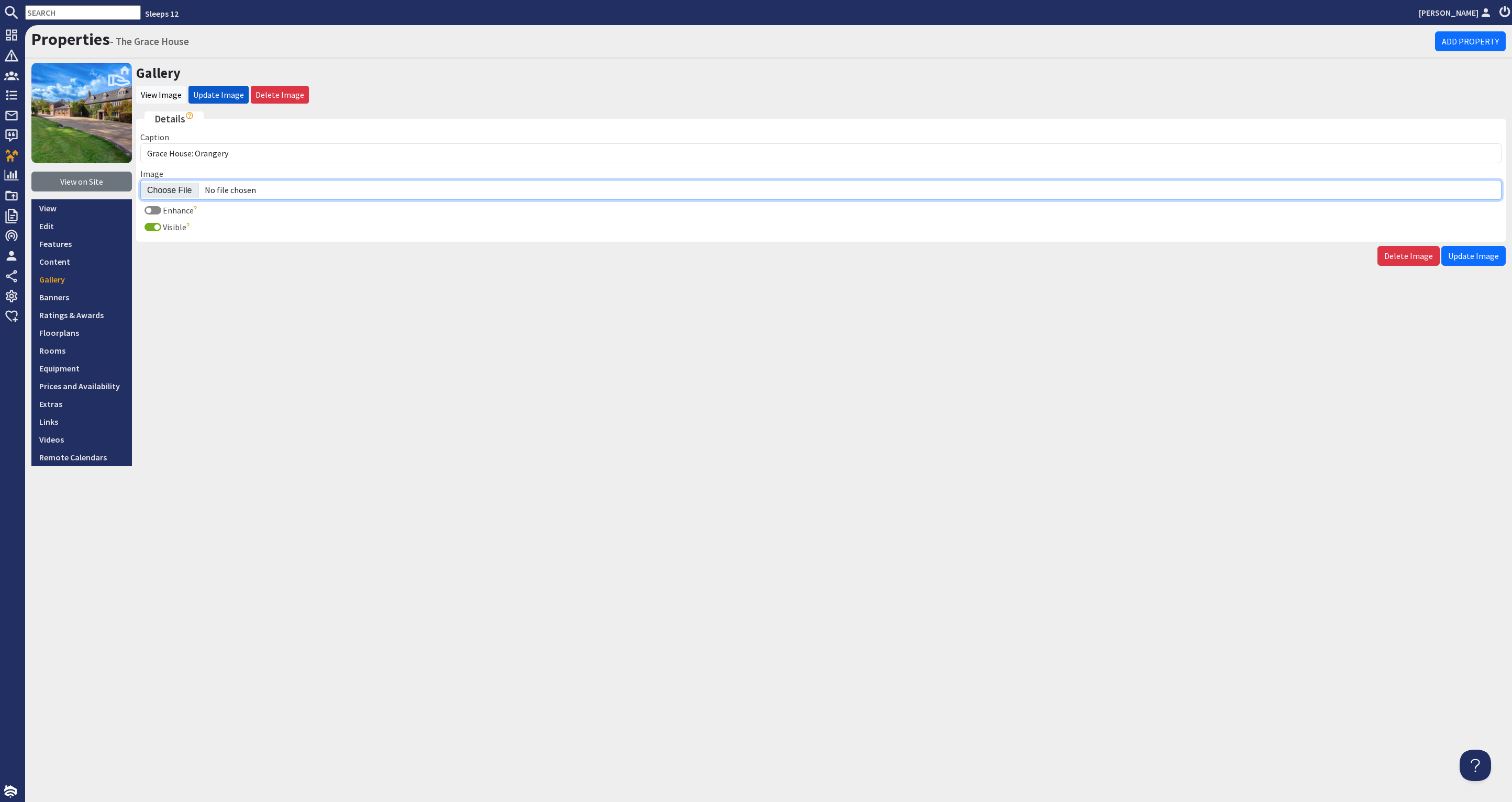
click at [175, 187] on input "Image" at bounding box center [821, 190] width 1361 height 20
type input "C:\fakepath\the-grace-house-holiday-home-group-accommodation-[GEOGRAPHIC_DATA]-…"
click at [1479, 251] on span "Update Image" at bounding box center [1473, 256] width 51 height 10
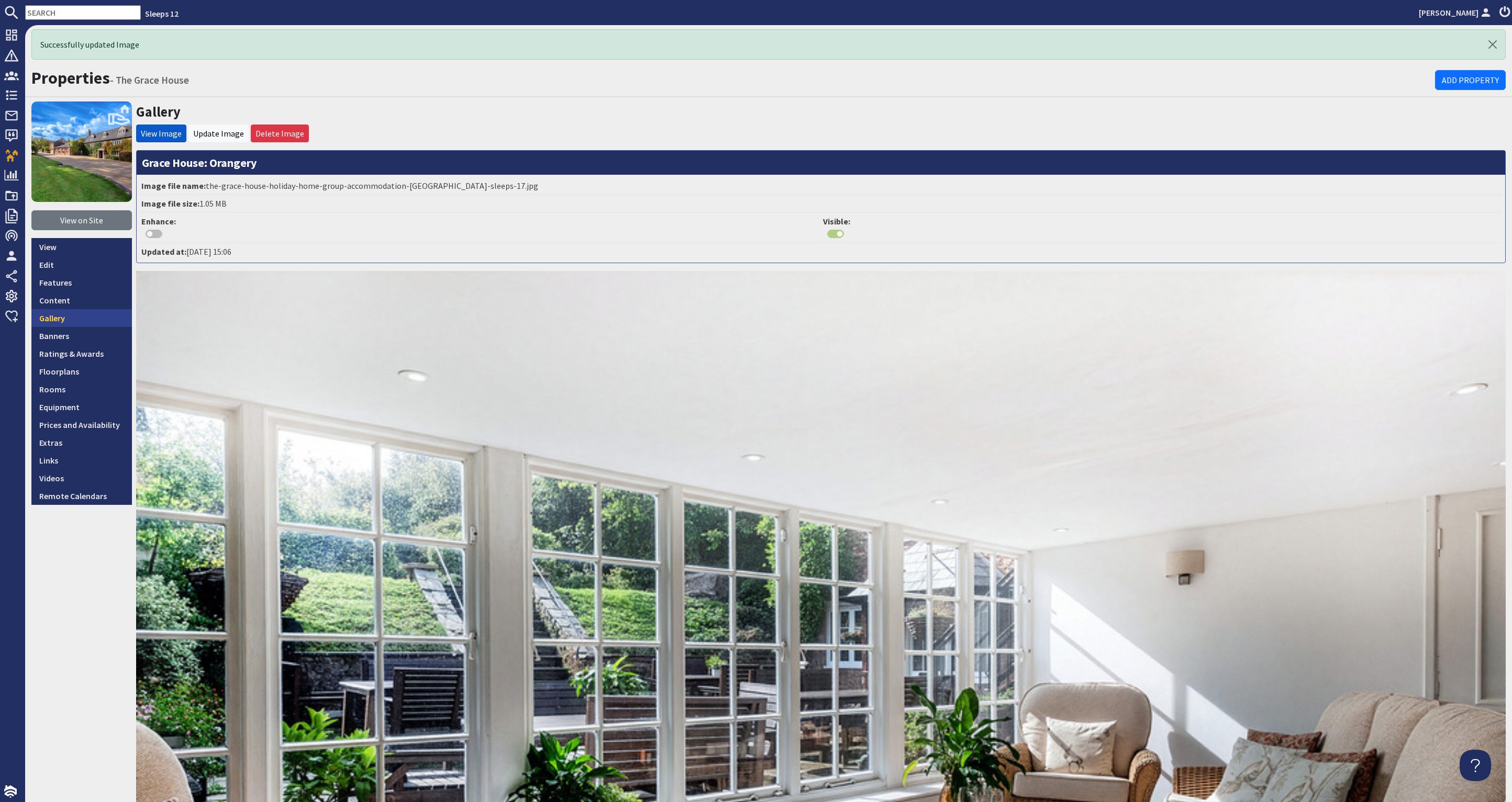
click at [63, 319] on link "Gallery" at bounding box center [82, 318] width 101 height 18
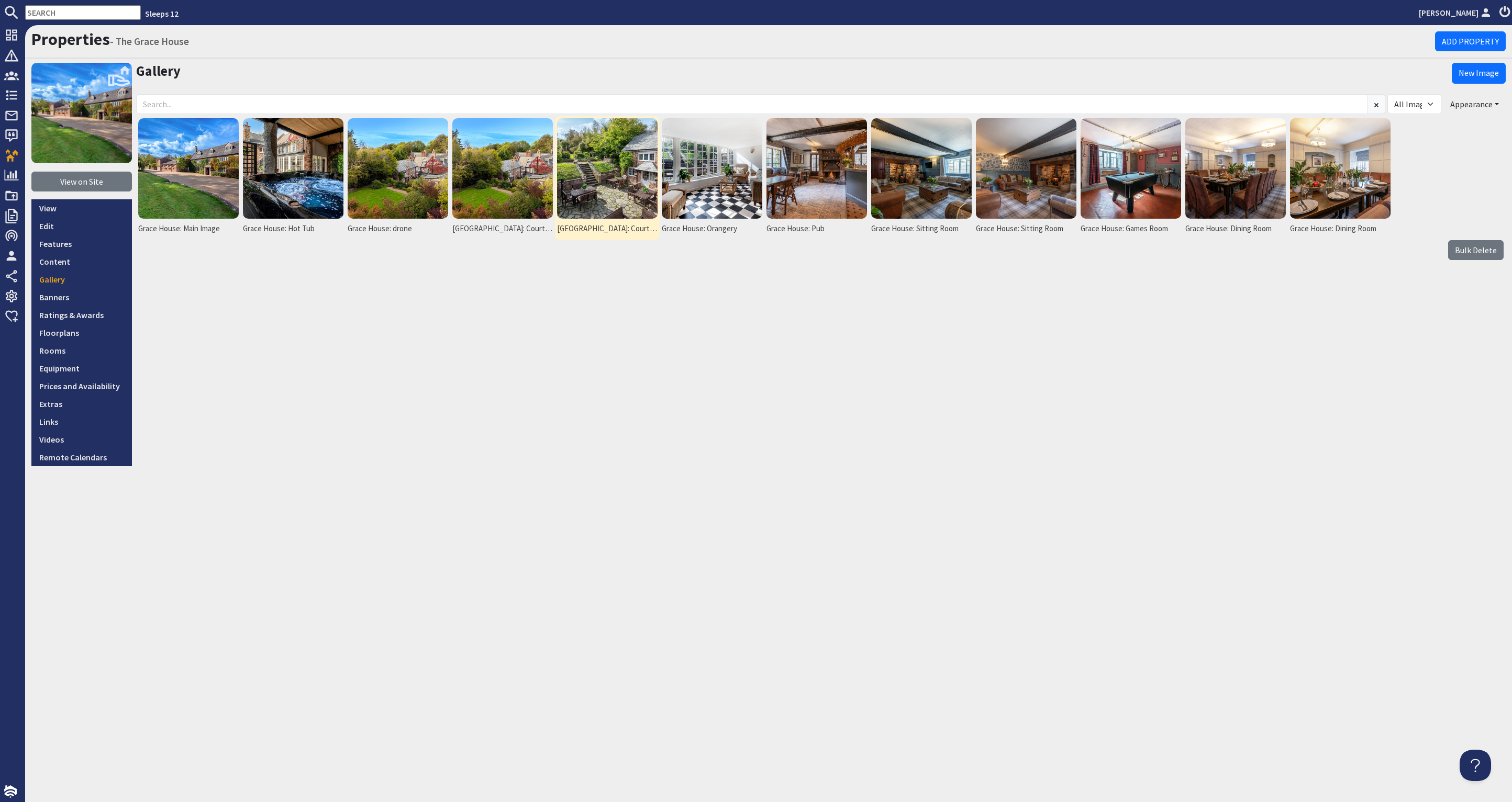
click at [619, 190] on img at bounding box center [608, 169] width 101 height 101
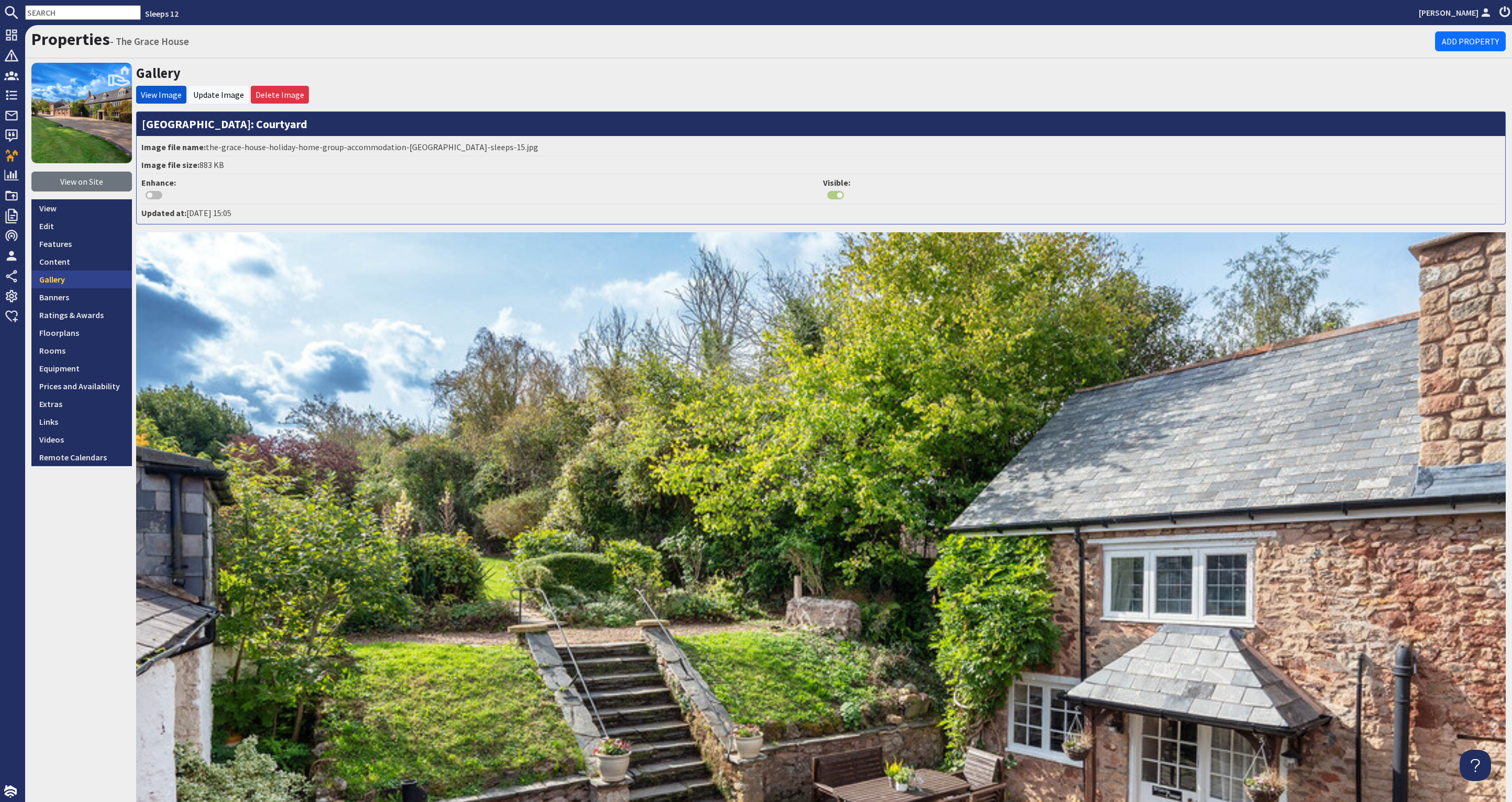
click at [69, 272] on link "Gallery" at bounding box center [82, 280] width 101 height 18
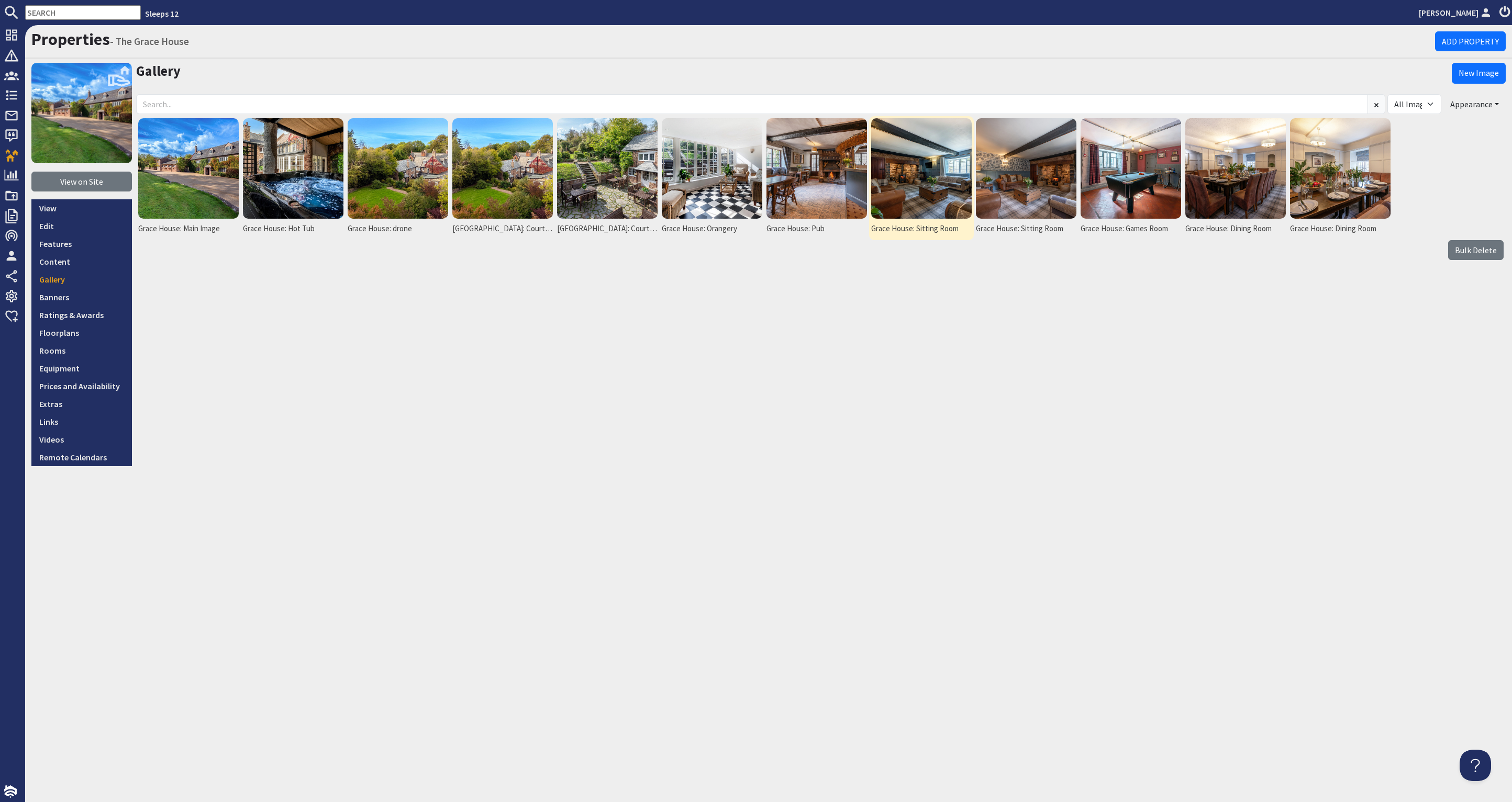
click at [920, 186] on img at bounding box center [921, 169] width 101 height 101
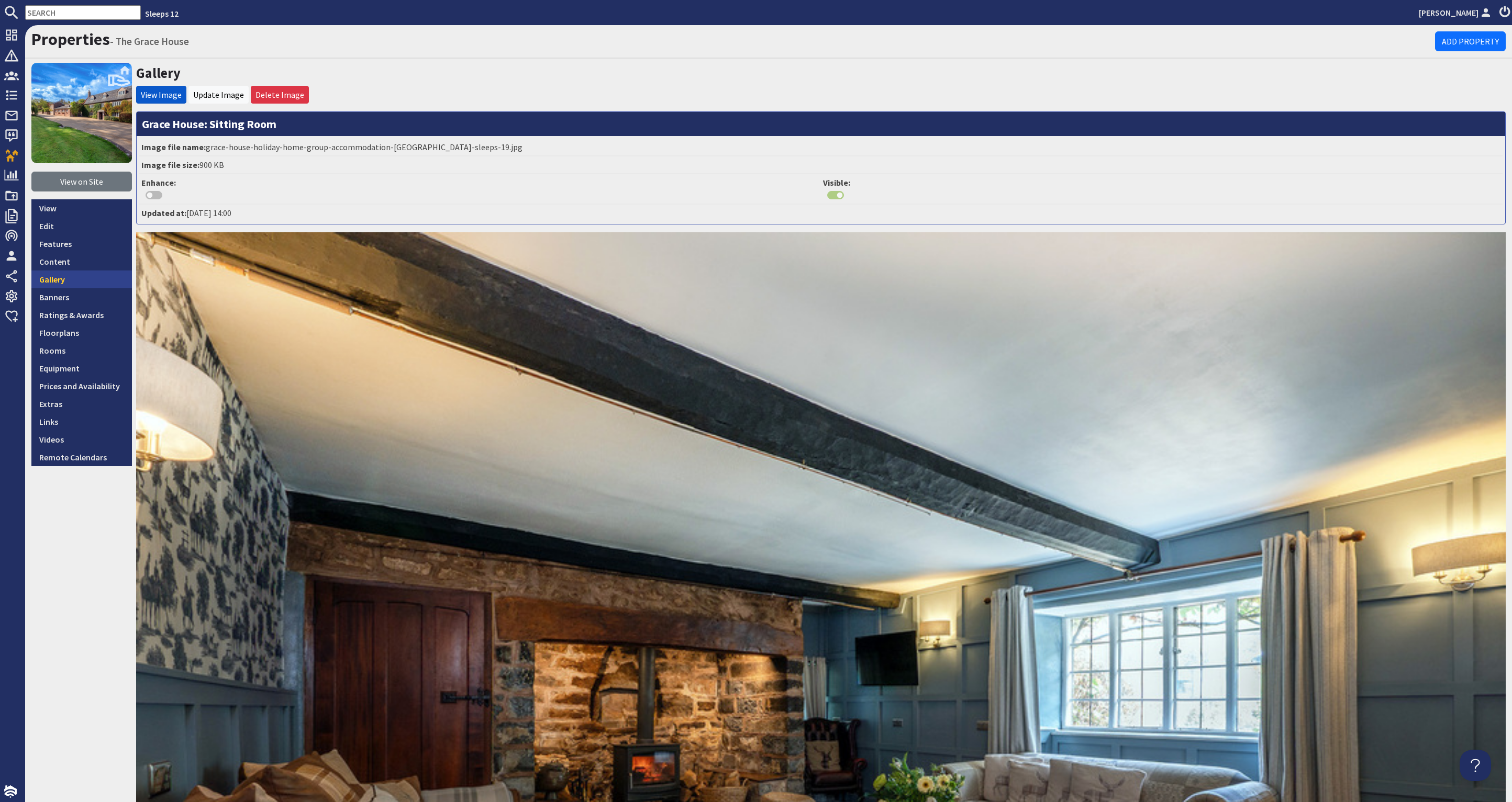
click at [70, 278] on link "Gallery" at bounding box center [82, 280] width 101 height 18
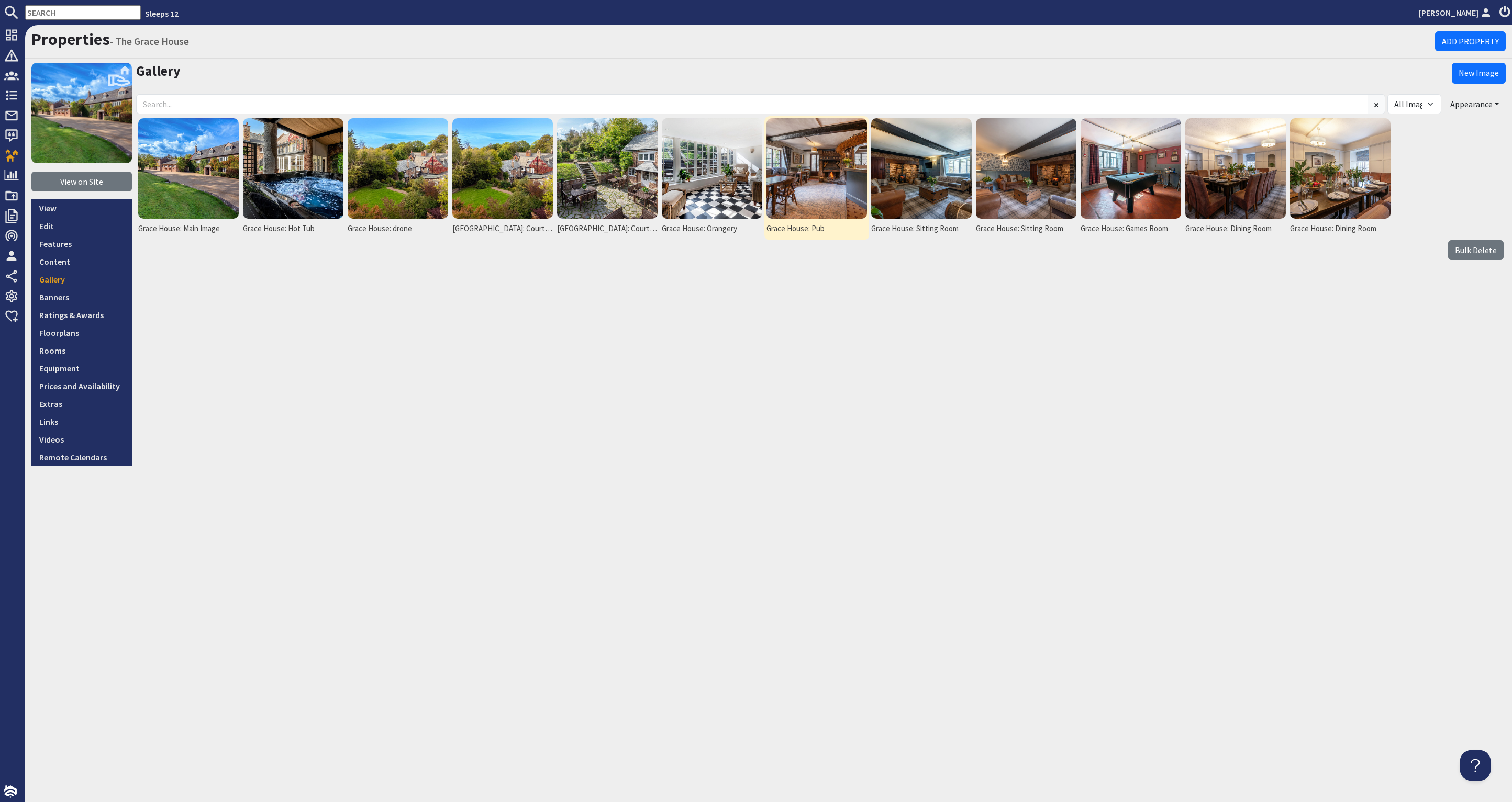
drag, startPoint x: 821, startPoint y: 183, endPoint x: 839, endPoint y: 185, distance: 18.1
click at [821, 183] on img at bounding box center [817, 169] width 101 height 101
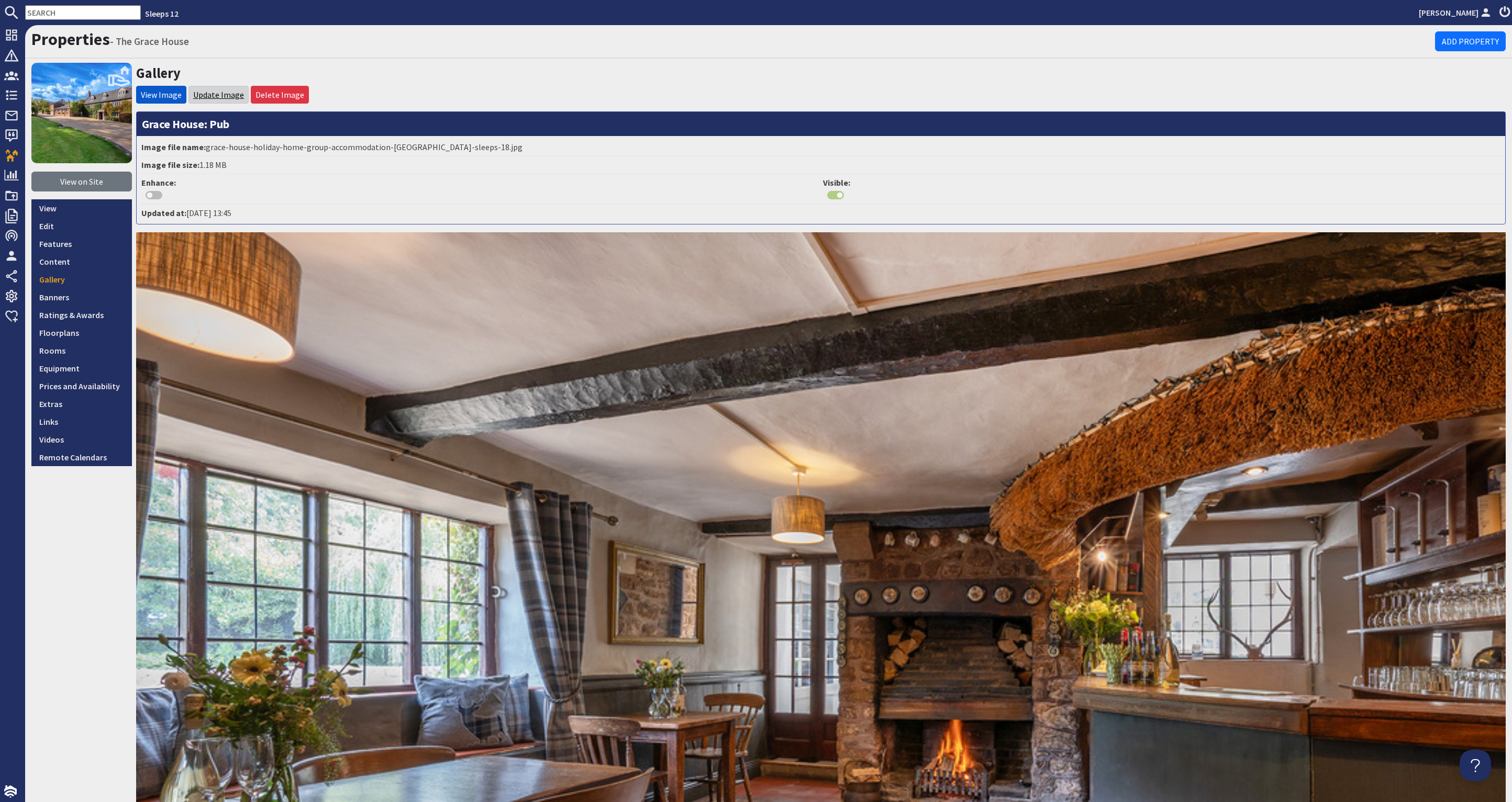
click at [214, 96] on link "Update Image" at bounding box center [218, 95] width 51 height 10
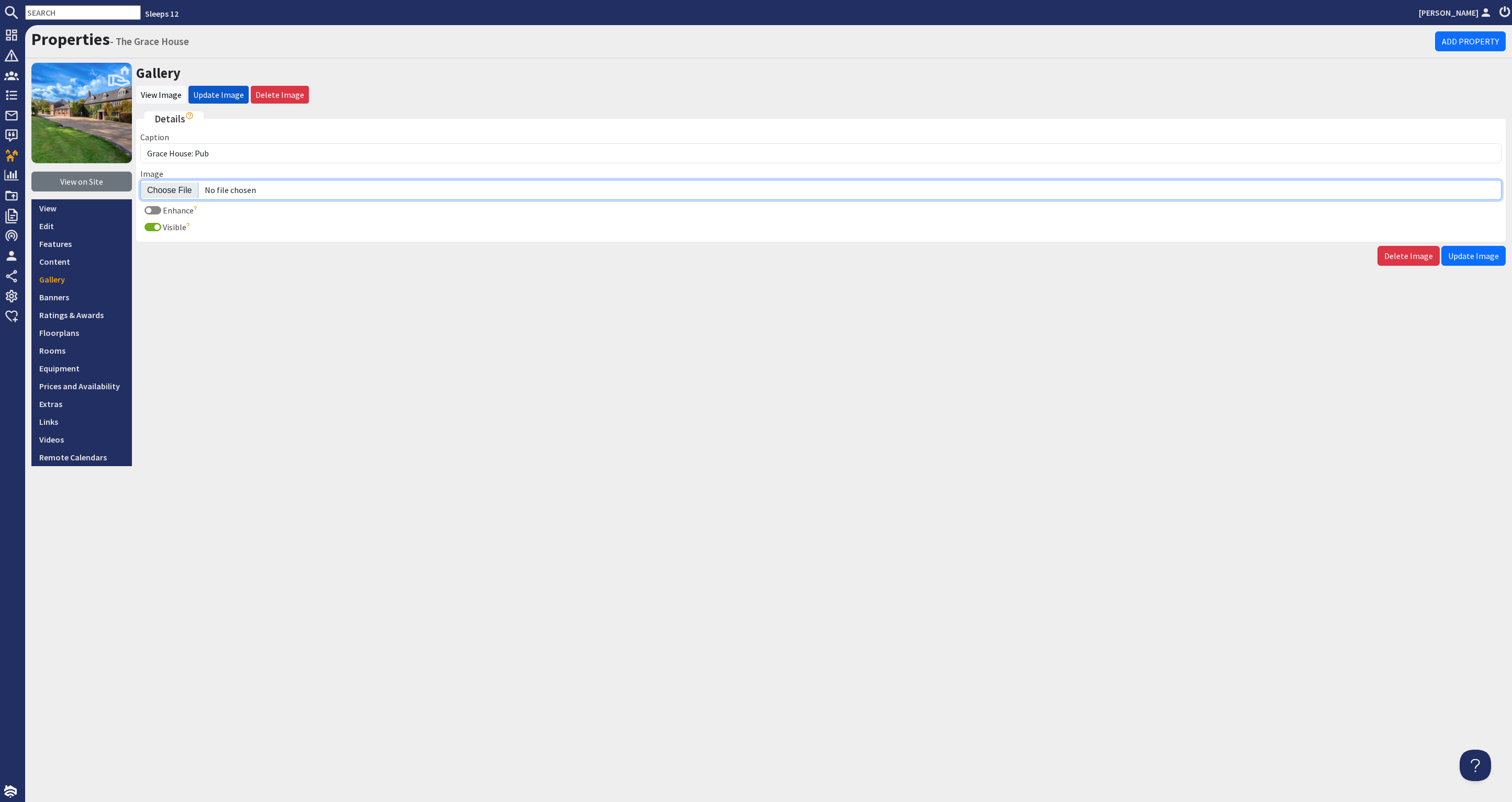
click at [169, 186] on input "Image" at bounding box center [821, 190] width 1361 height 20
type input "C:\fakepath\the-grace-house-holiday-home-group-accommodation-[GEOGRAPHIC_DATA]-…"
click at [1466, 255] on span "Update Image" at bounding box center [1473, 256] width 51 height 10
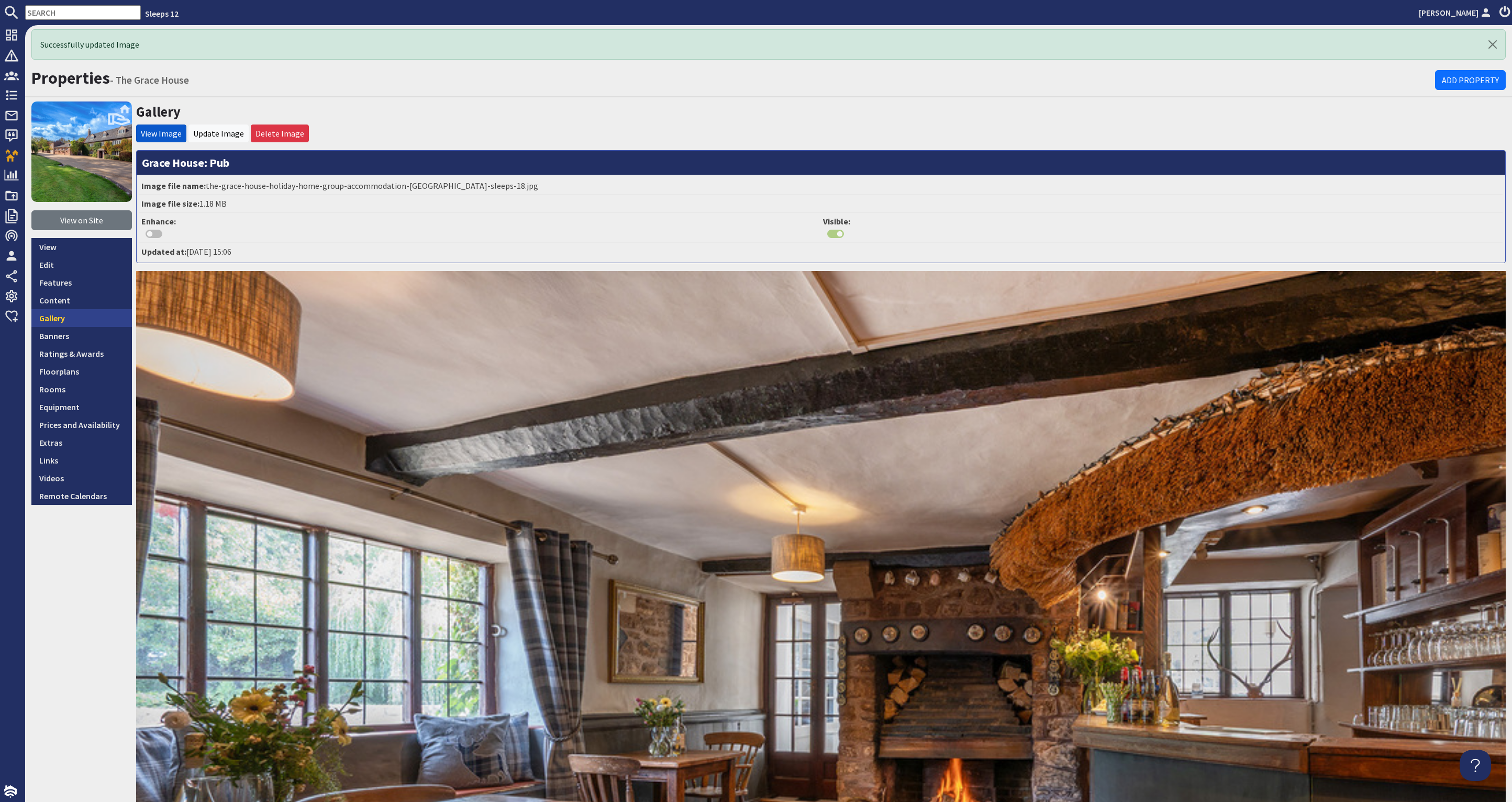
click at [52, 318] on link "Gallery" at bounding box center [82, 318] width 101 height 18
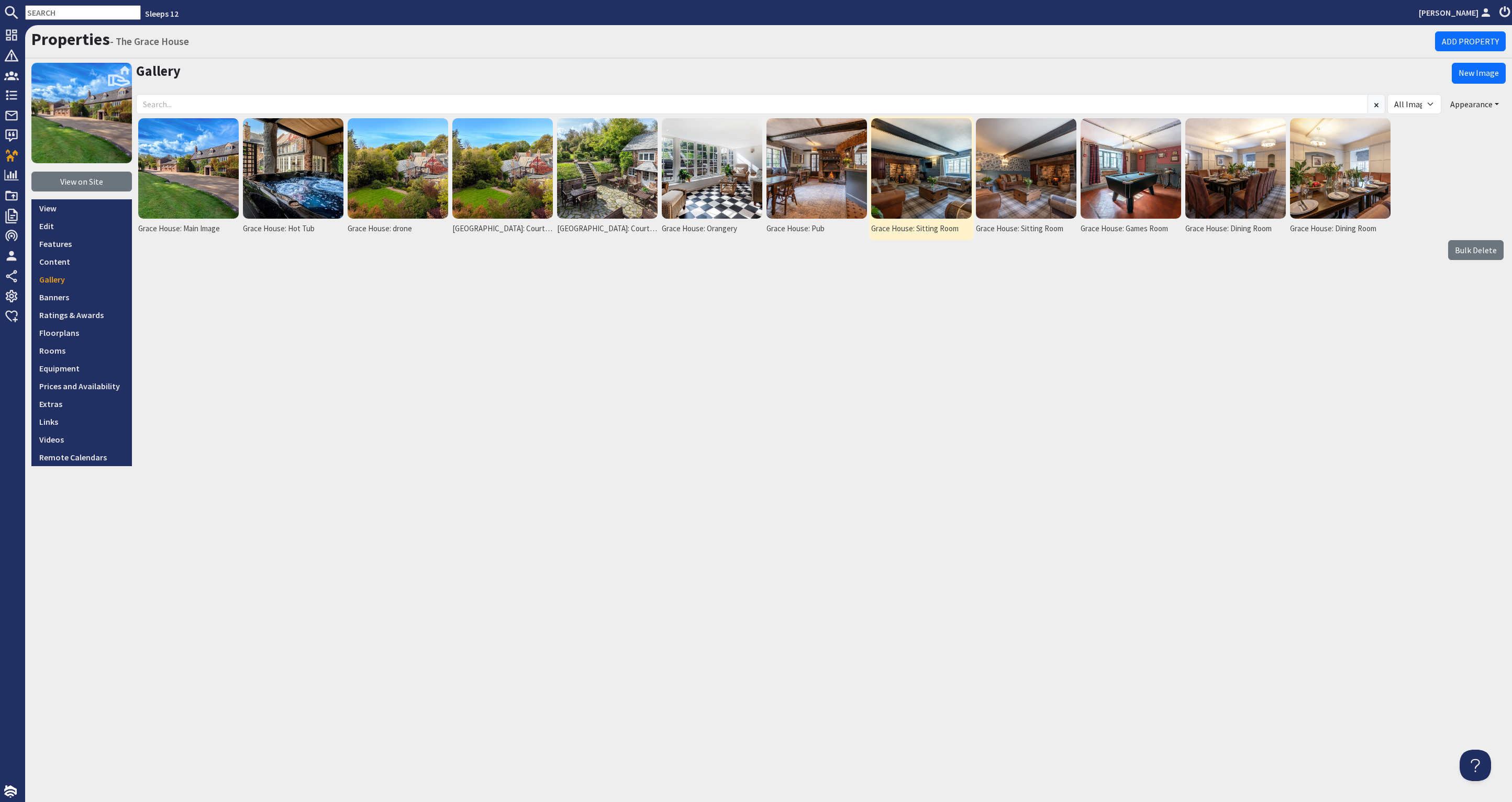
click at [930, 187] on img at bounding box center [921, 169] width 101 height 101
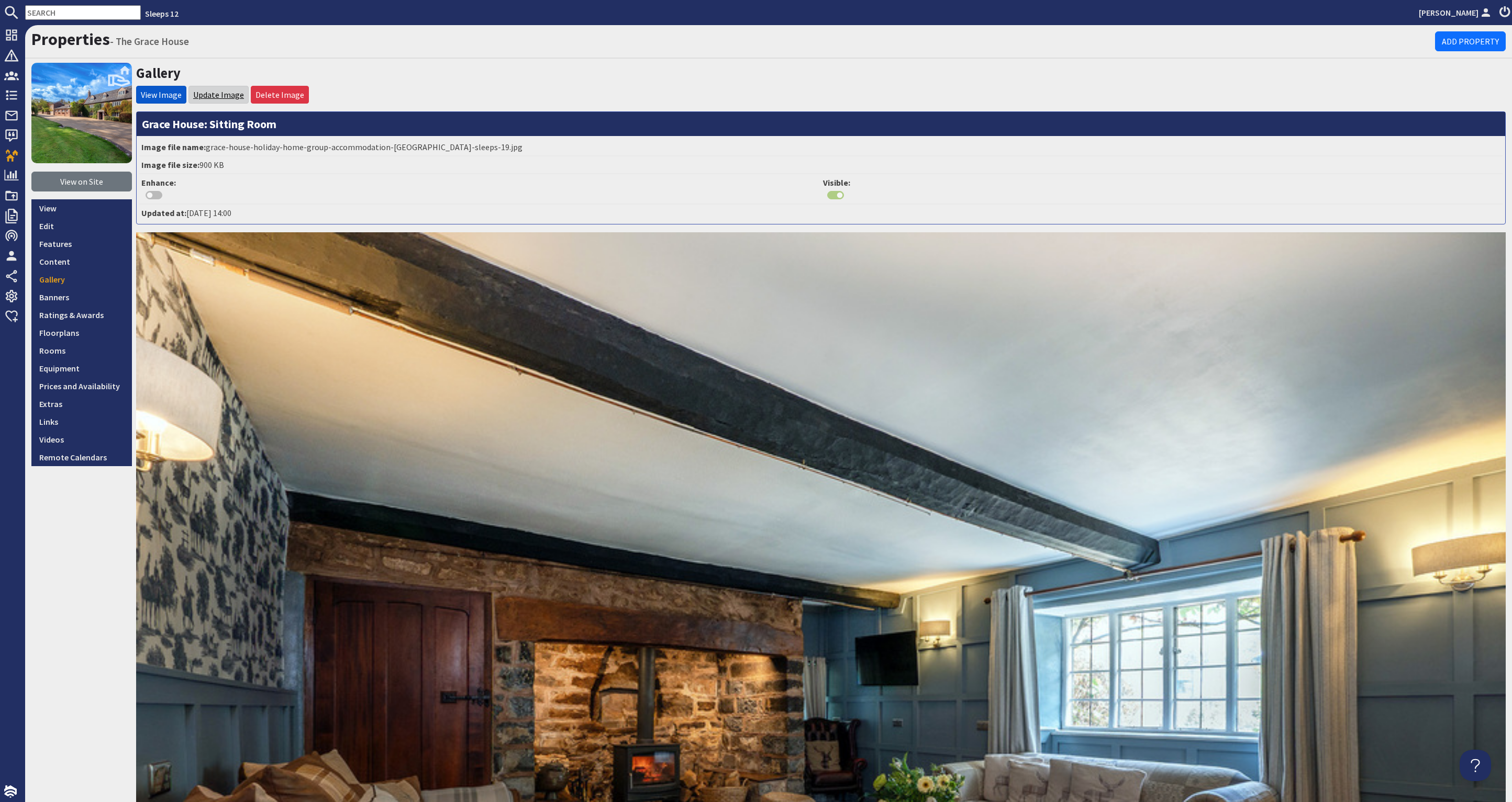
click at [203, 94] on link "Update Image" at bounding box center [218, 95] width 51 height 10
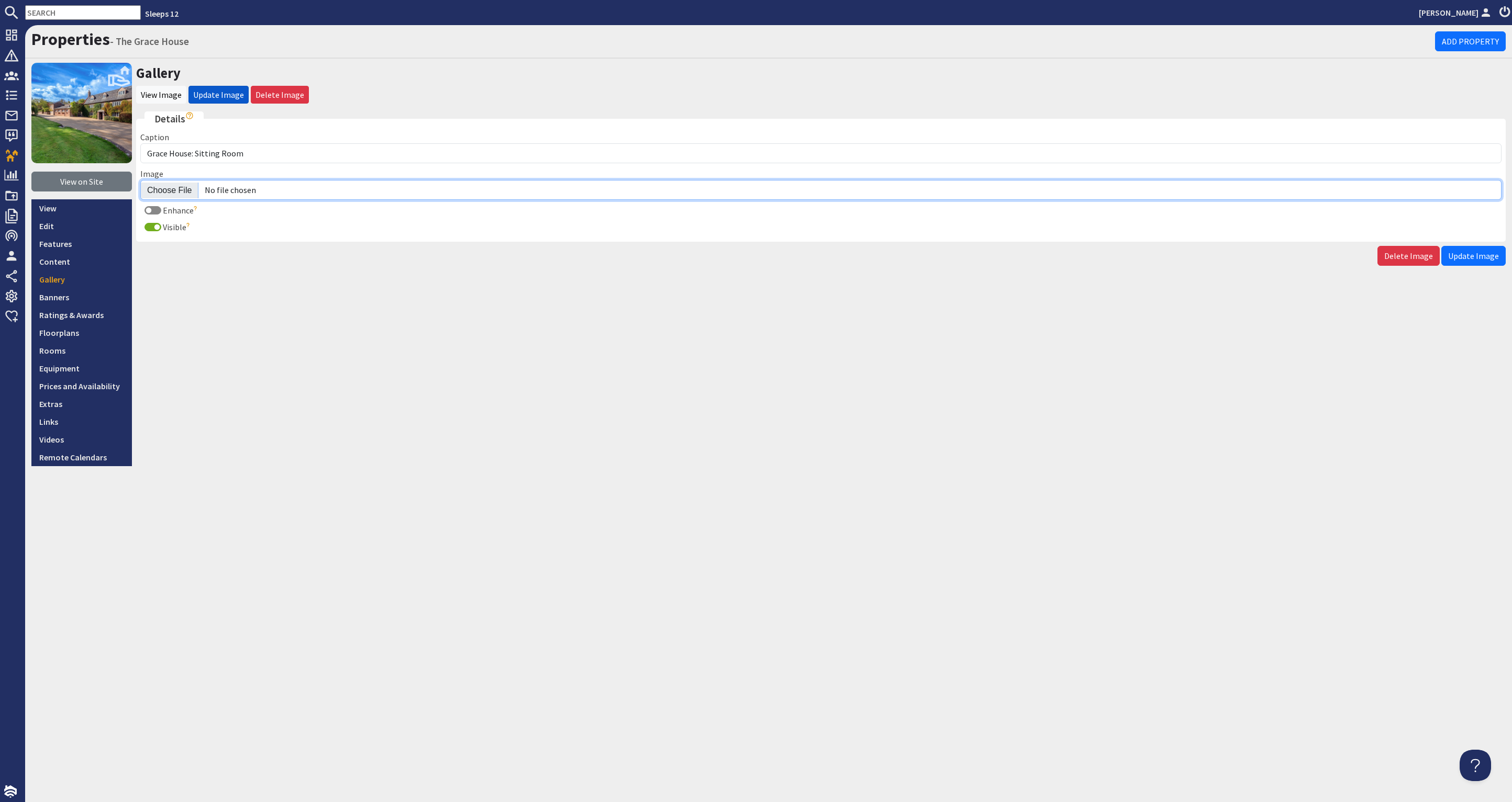
click at [168, 191] on input "Image" at bounding box center [821, 190] width 1361 height 20
type input "C:\fakepath\the-grace-house-holiday-home-group-accommodation-[GEOGRAPHIC_DATA]-…"
click at [1476, 253] on span "Update Image" at bounding box center [1473, 256] width 51 height 10
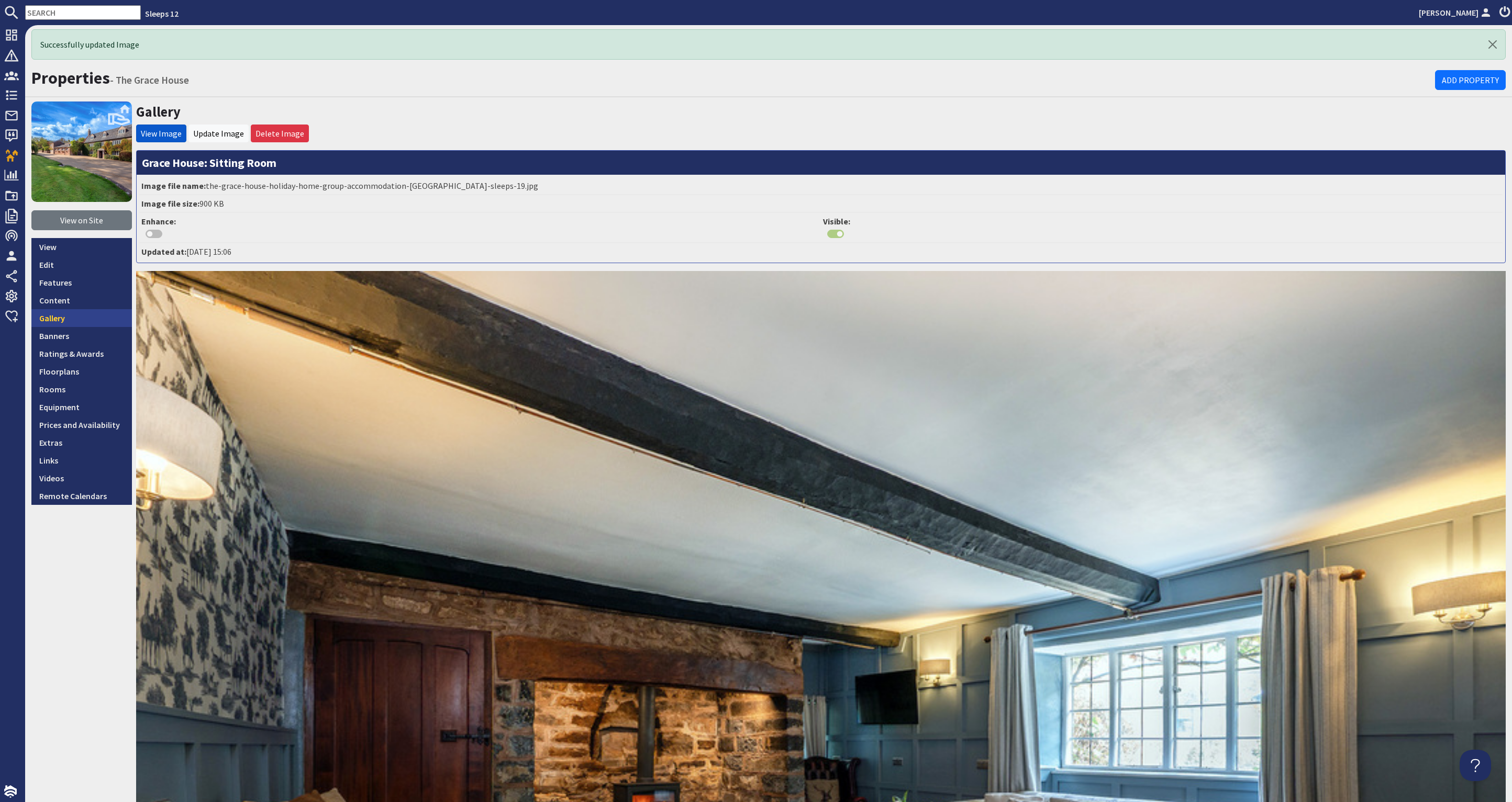
click at [67, 319] on link "Gallery" at bounding box center [82, 318] width 101 height 18
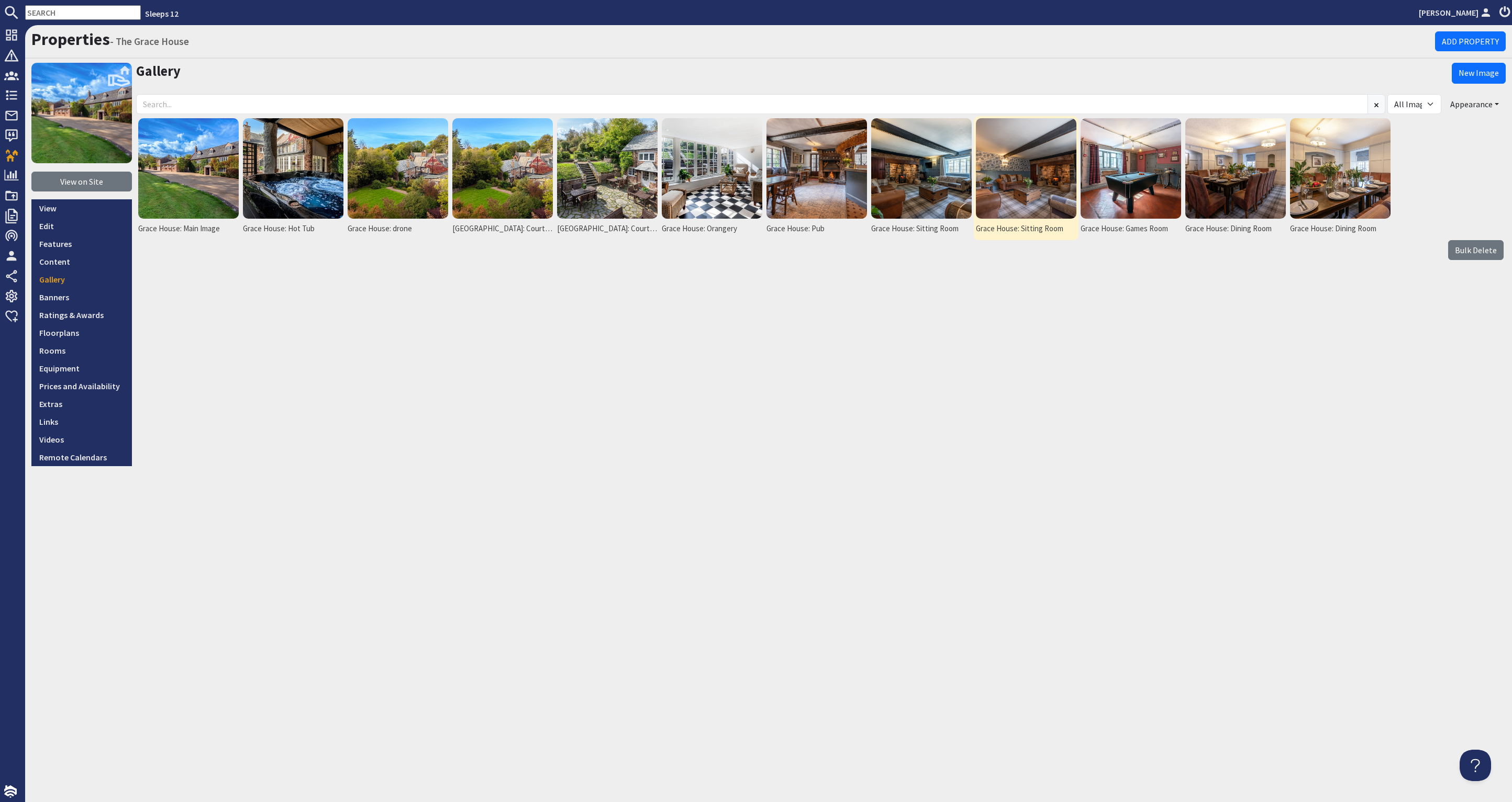
click at [1050, 186] on img at bounding box center [1026, 169] width 101 height 101
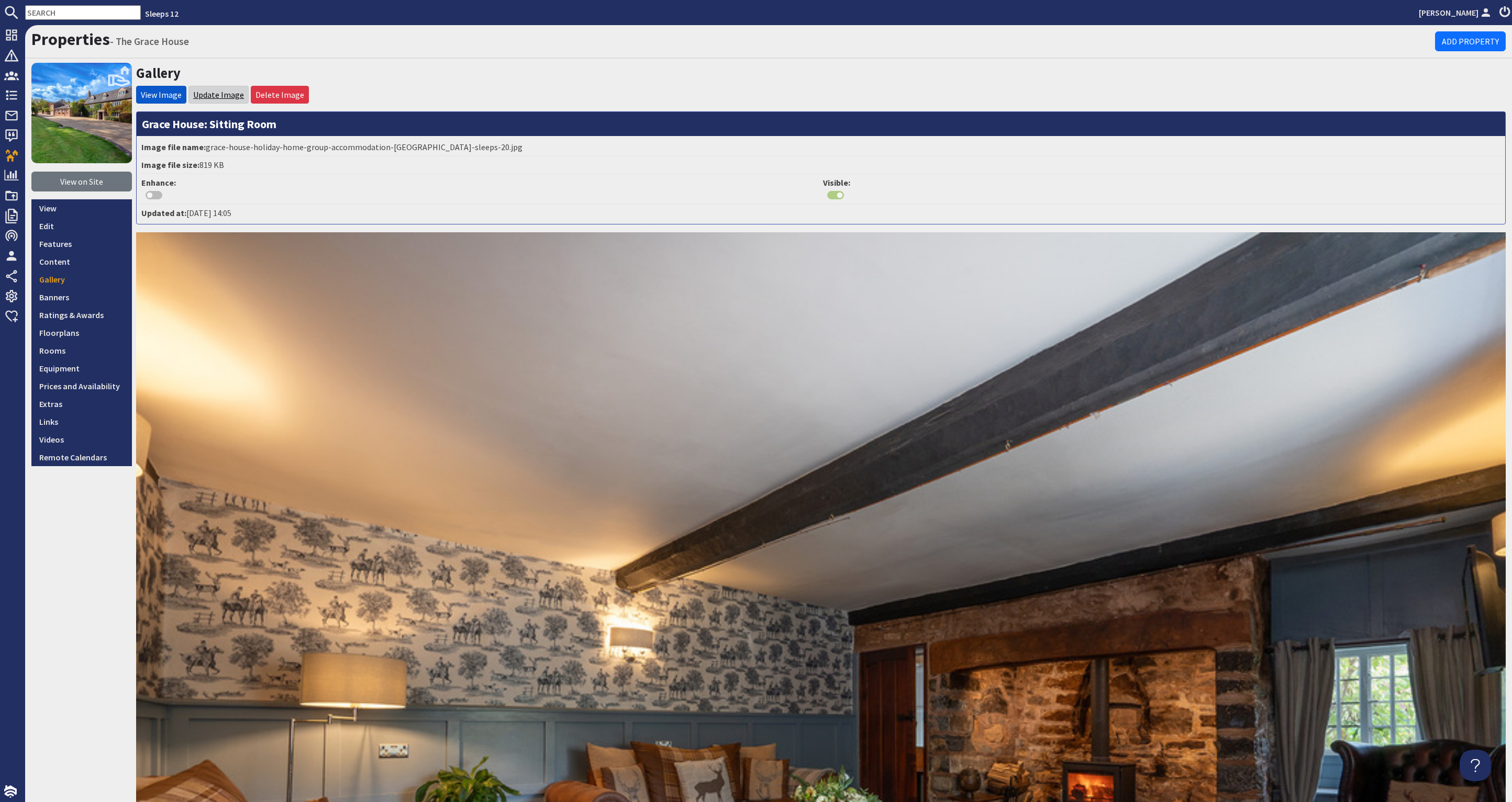
click at [220, 93] on link "Update Image" at bounding box center [218, 95] width 51 height 10
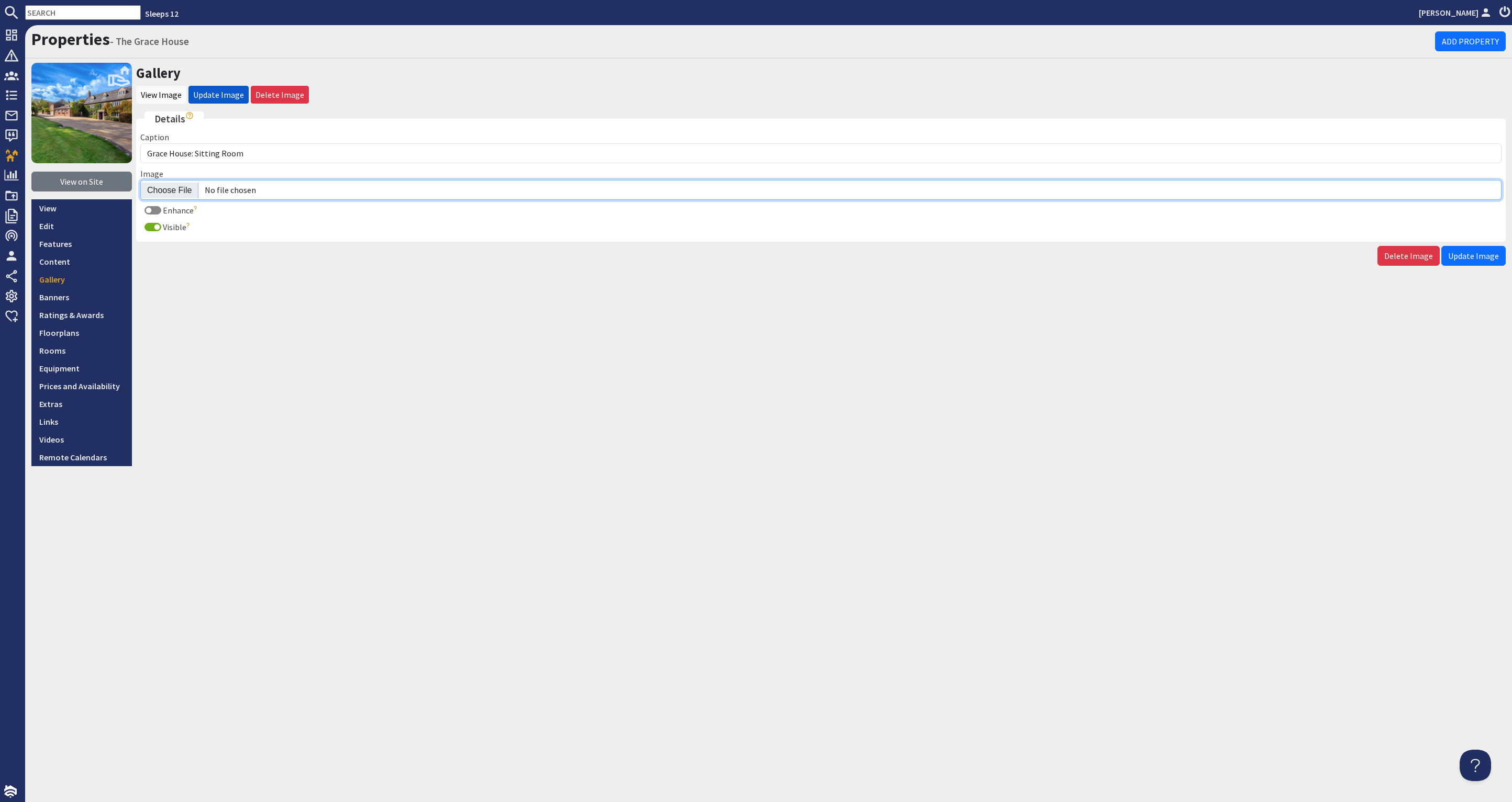
click at [180, 188] on input "Image" at bounding box center [821, 190] width 1361 height 20
type input "C:\fakepath\the-grace-house-holiday-home-group-accommodation-[GEOGRAPHIC_DATA]-…"
click at [1475, 251] on span "Update Image" at bounding box center [1473, 256] width 51 height 10
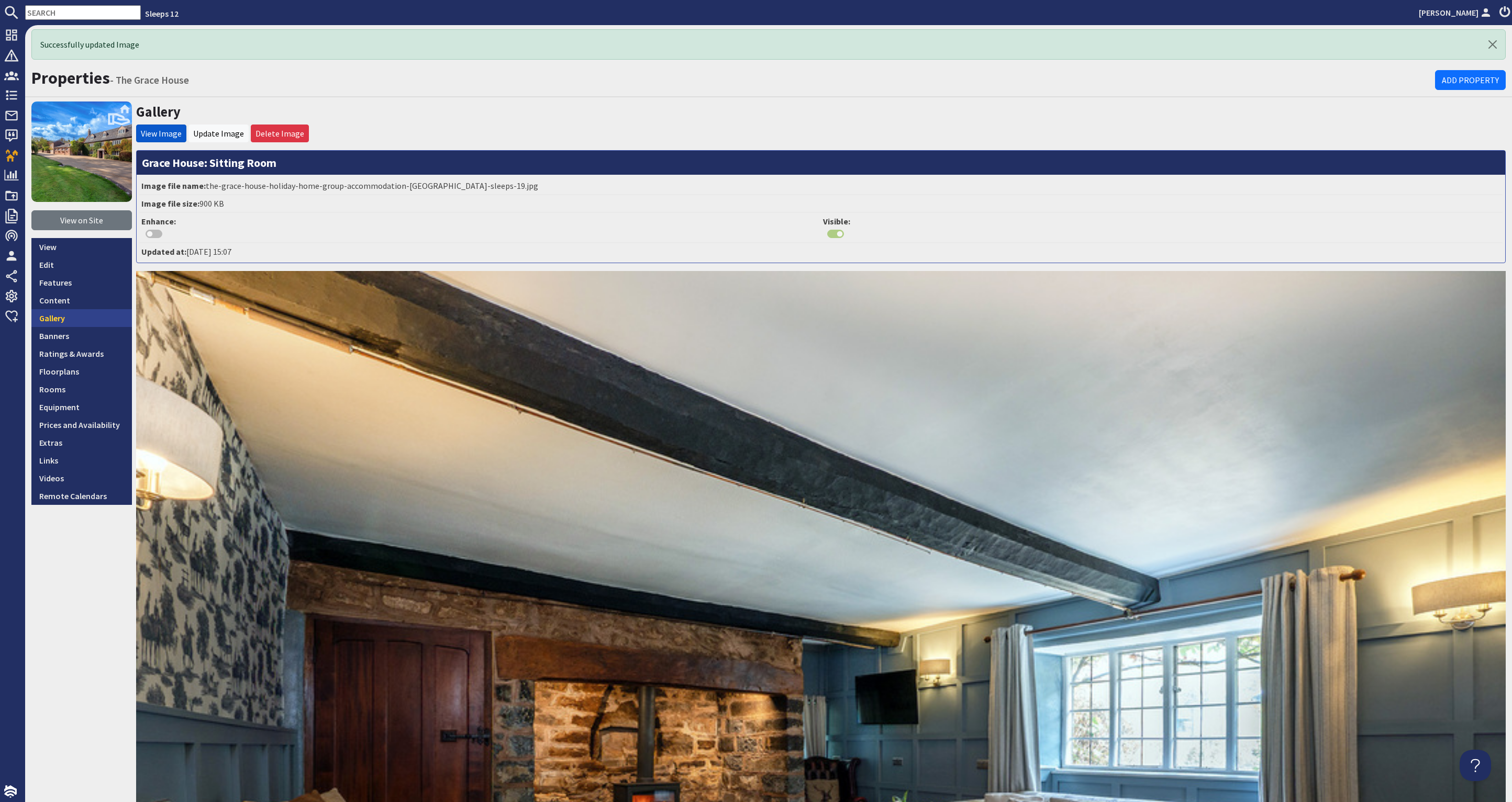
click at [67, 318] on link "Gallery" at bounding box center [82, 318] width 101 height 18
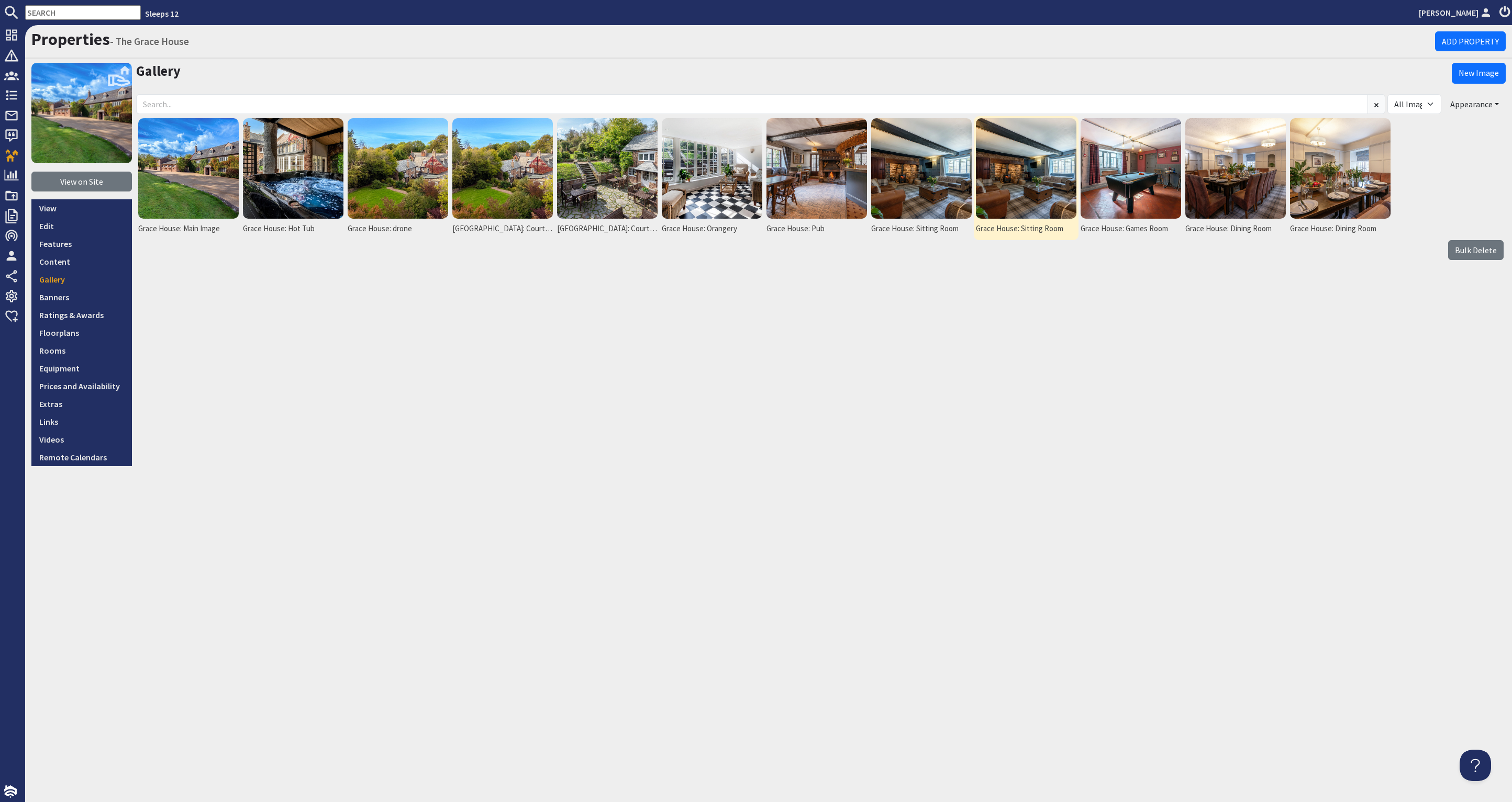
click at [1062, 169] on img at bounding box center [1026, 169] width 101 height 101
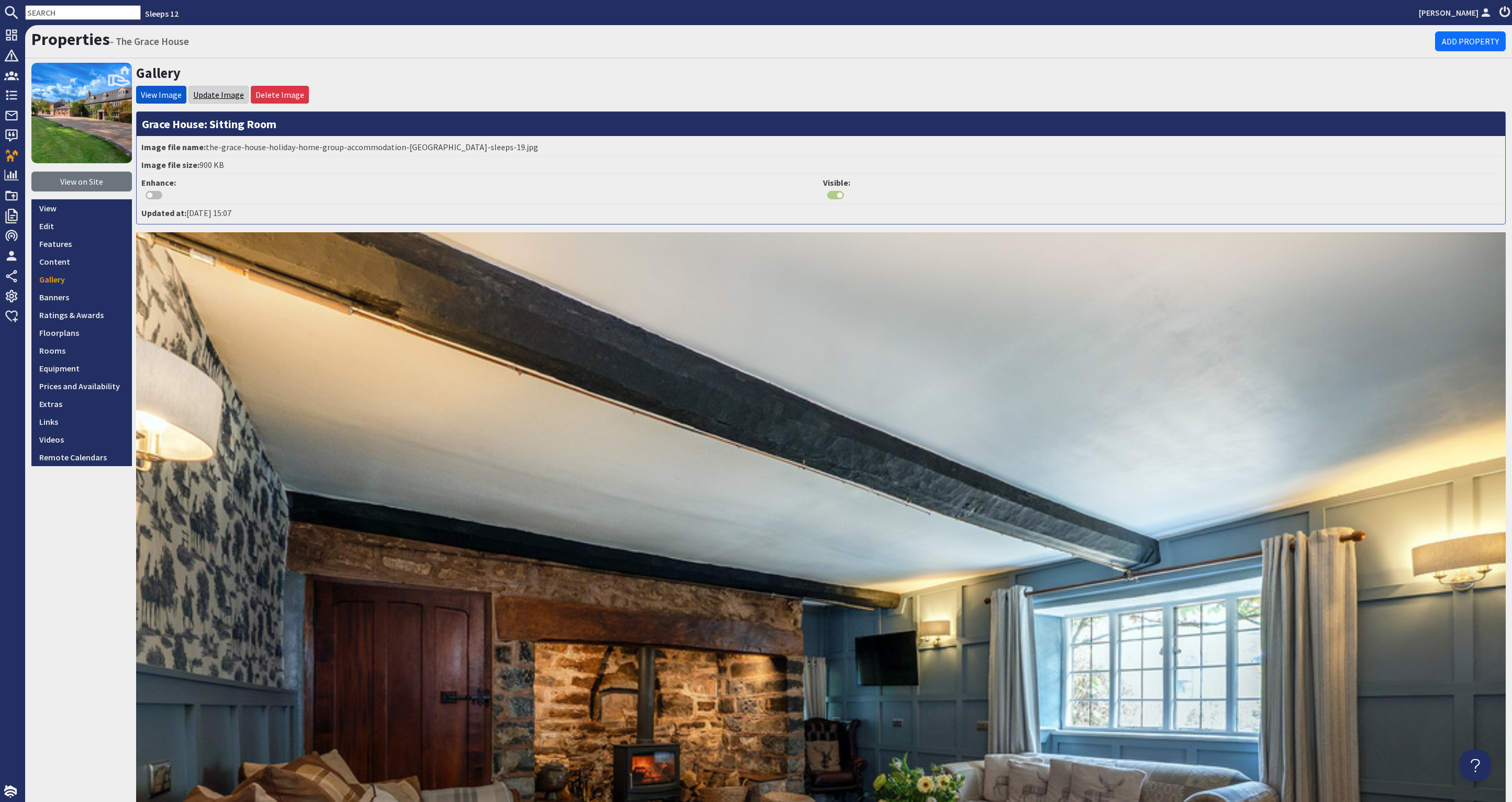
click at [229, 90] on link "Update Image" at bounding box center [218, 95] width 51 height 10
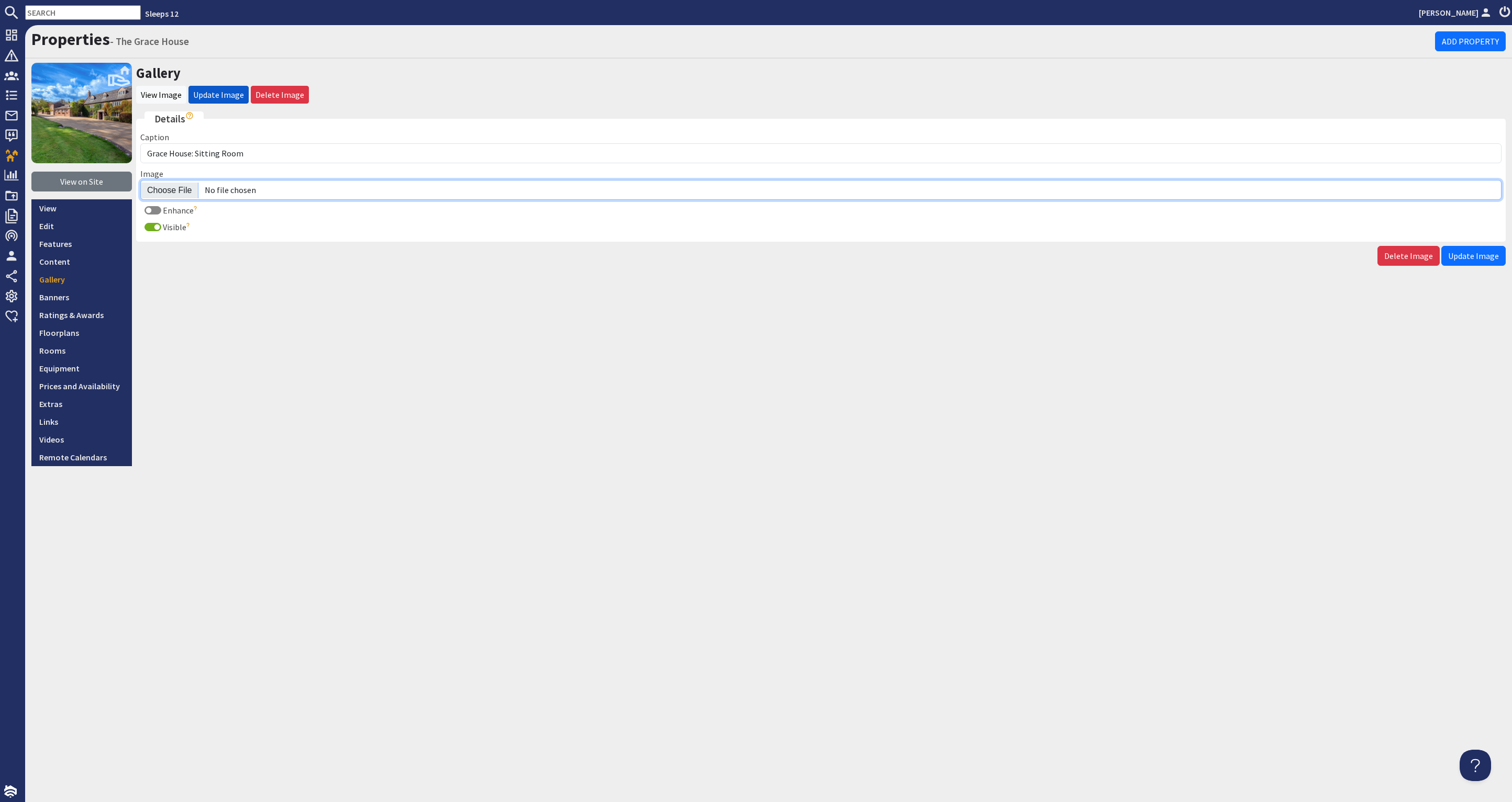
click at [186, 189] on input "Image" at bounding box center [821, 190] width 1361 height 20
type input "C:\fakepath\the-grace-house-holiday-home-group-accommodation-somerset-sleeps-20…"
click at [1475, 254] on span "Update Image" at bounding box center [1473, 256] width 51 height 10
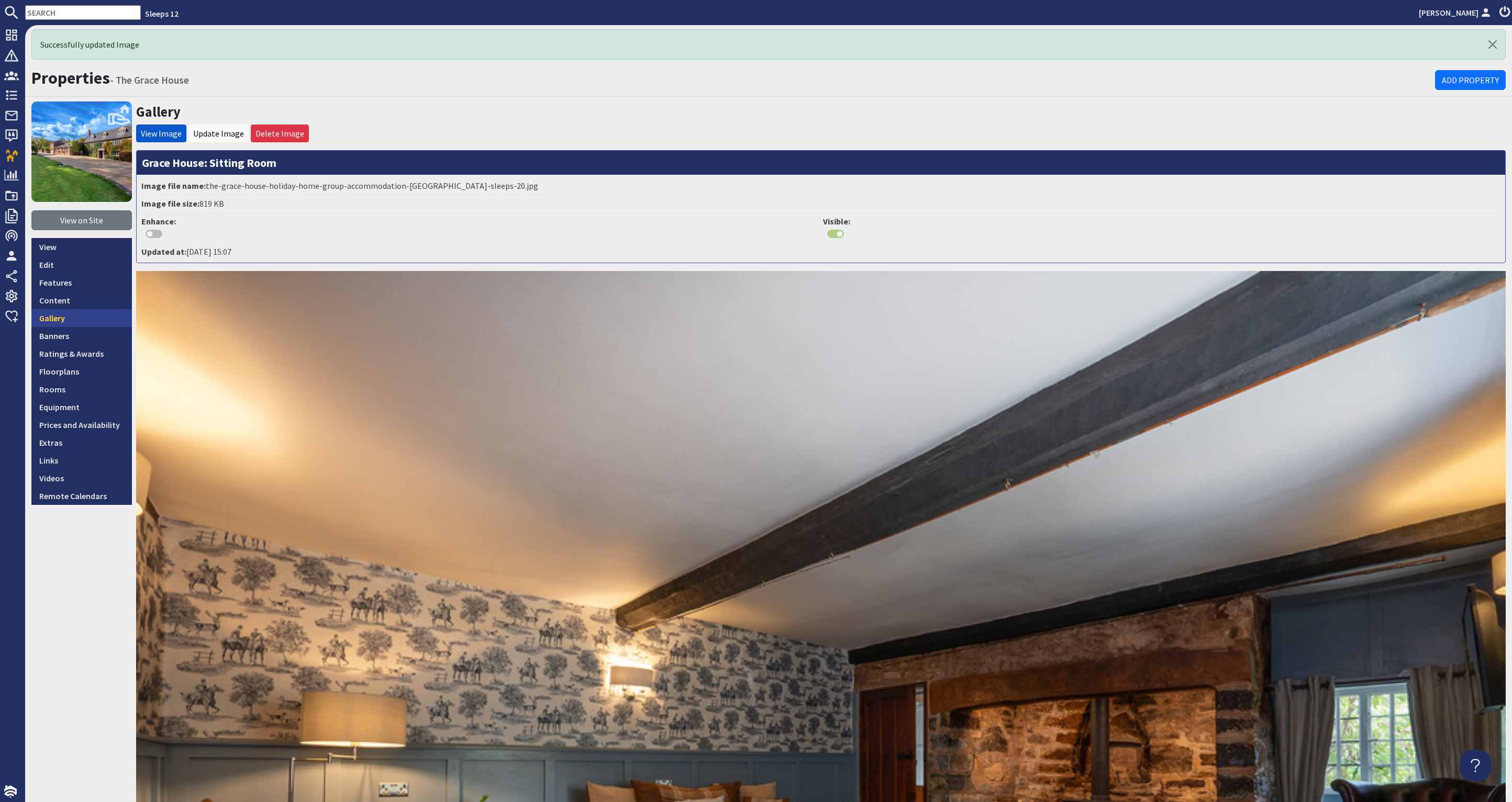
click at [86, 316] on link "Gallery" at bounding box center [82, 318] width 101 height 18
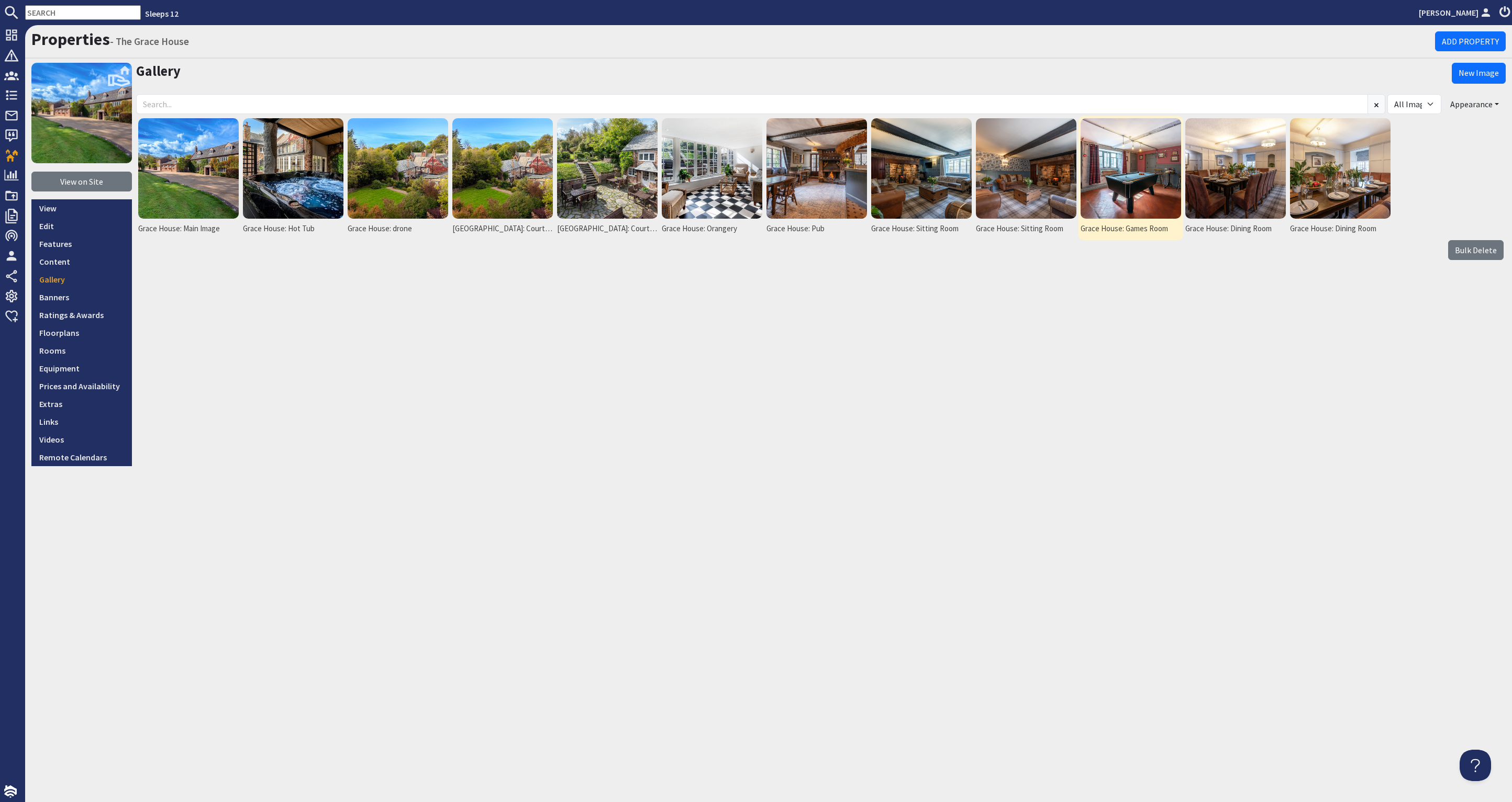
click at [1132, 188] on img at bounding box center [1131, 169] width 101 height 101
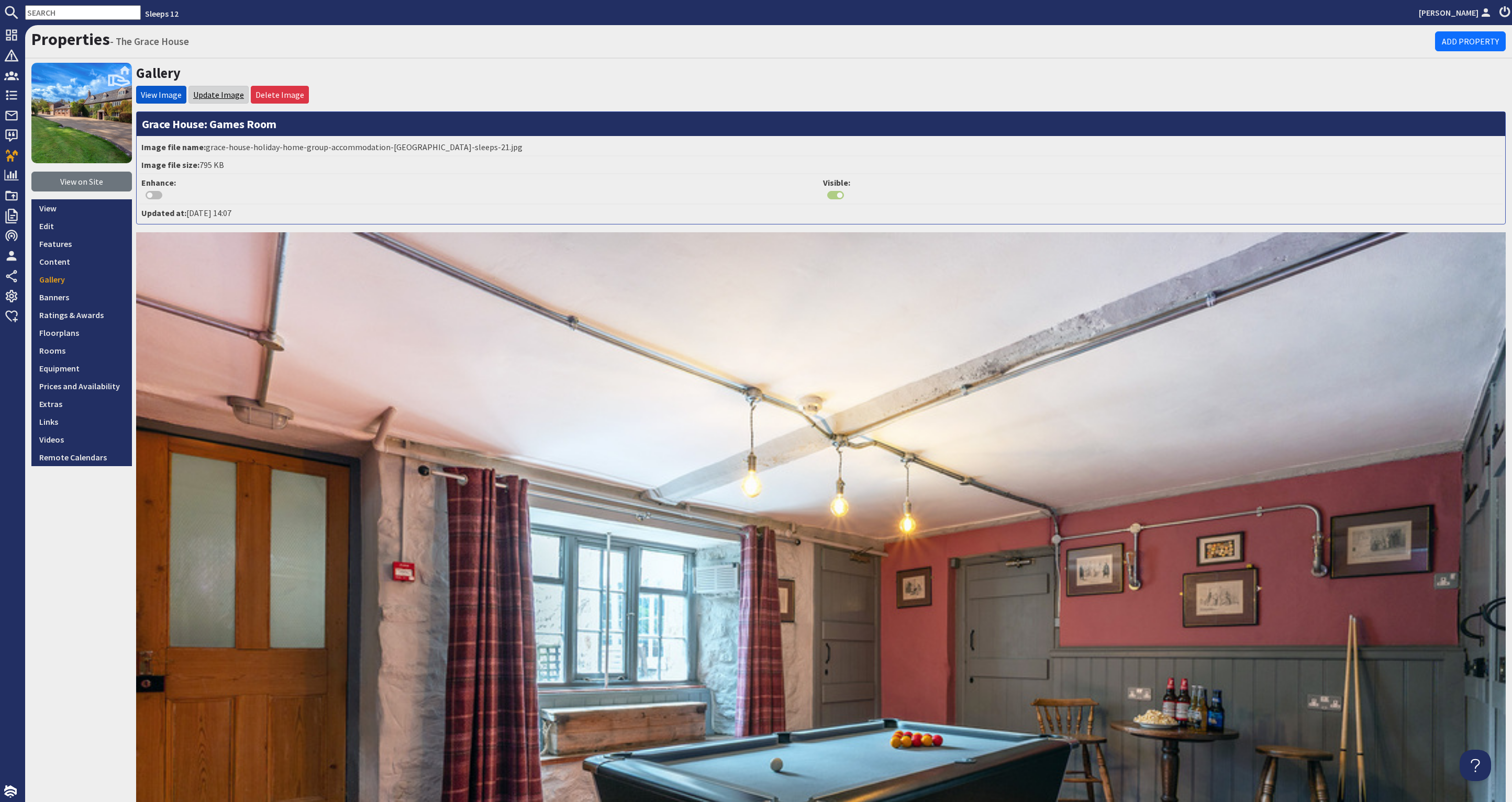
click at [210, 93] on link "Update Image" at bounding box center [218, 95] width 51 height 10
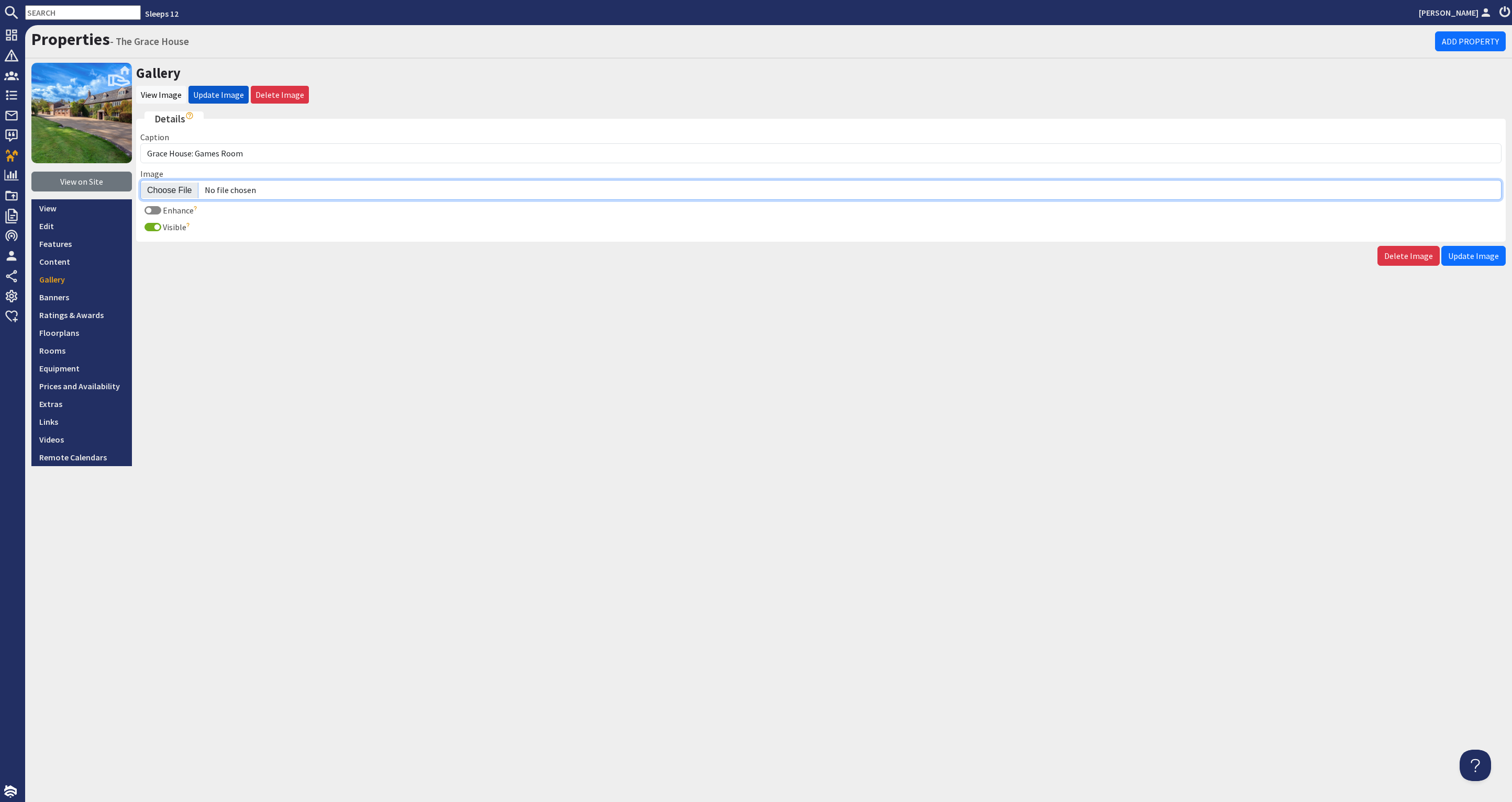
click at [165, 190] on input "Image" at bounding box center [821, 190] width 1361 height 20
type input "C:\fakepath\the-grace-house-holiday-home-group-accommodation-somerset-sleeps-21…"
drag, startPoint x: 1487, startPoint y: 260, endPoint x: 1492, endPoint y: 258, distance: 5.4
click at [1486, 260] on button "Update Image" at bounding box center [1473, 256] width 65 height 20
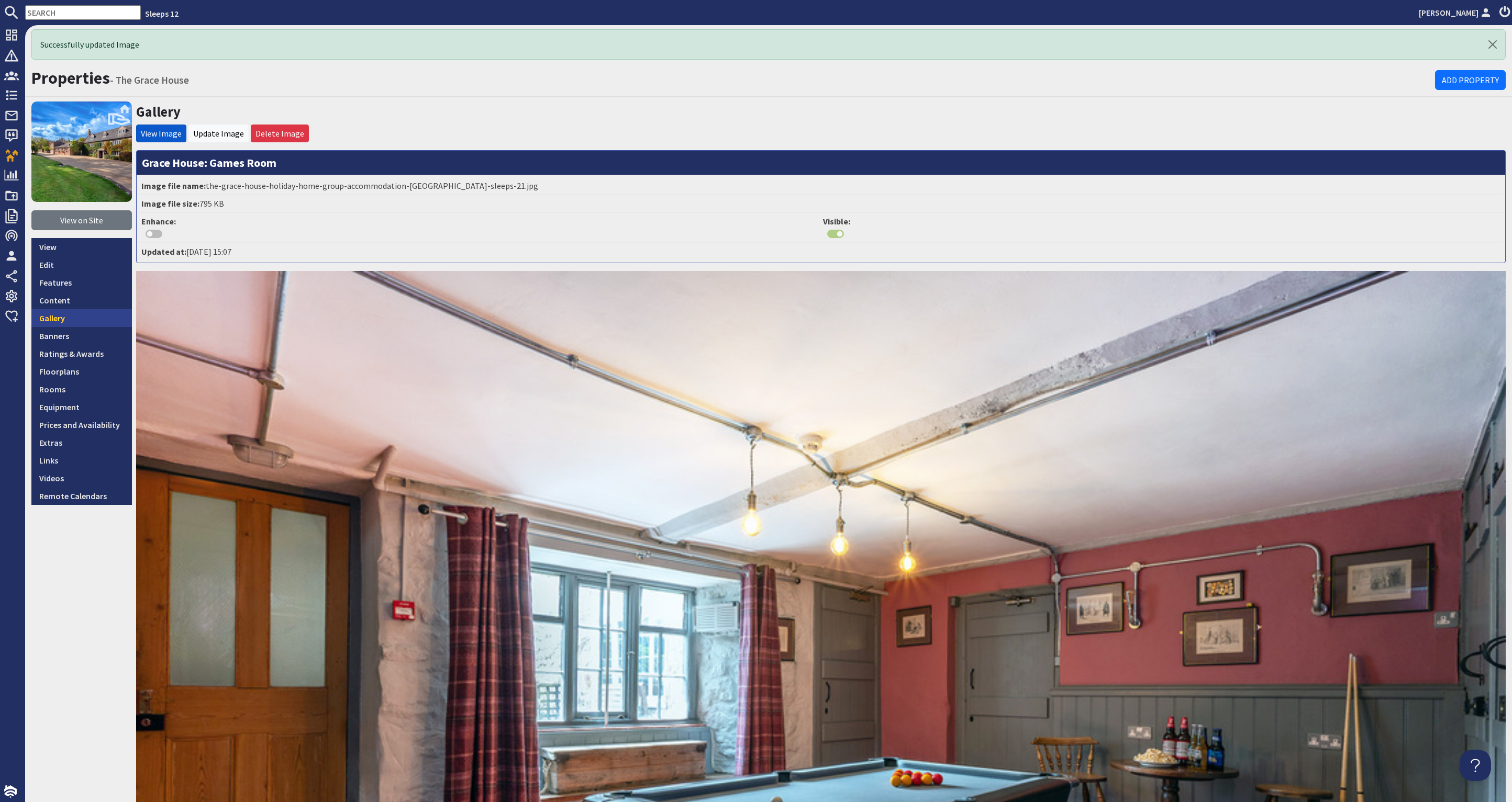
click at [86, 318] on link "Gallery" at bounding box center [82, 318] width 101 height 18
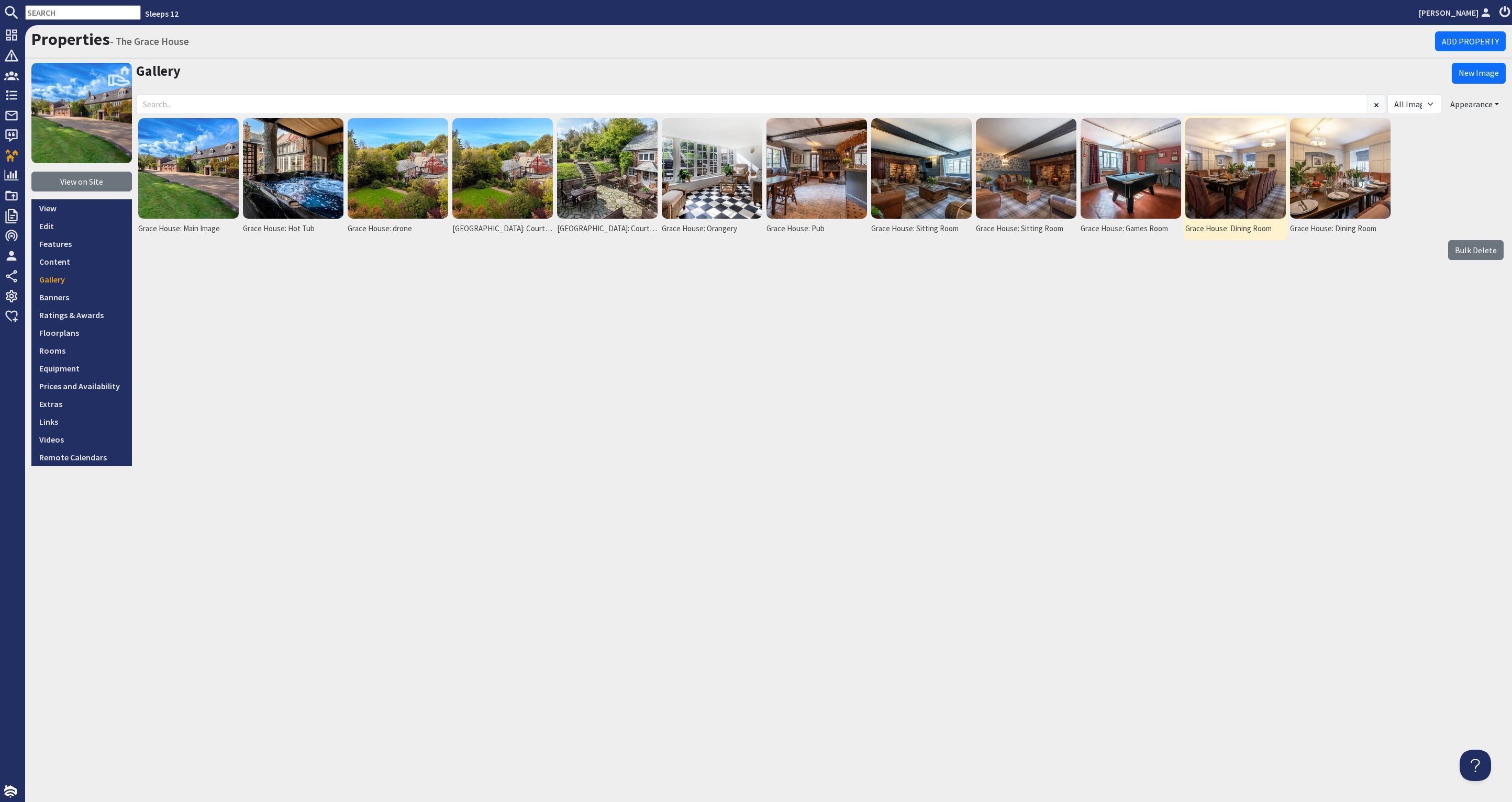
click at [1247, 177] on img at bounding box center [1236, 169] width 101 height 101
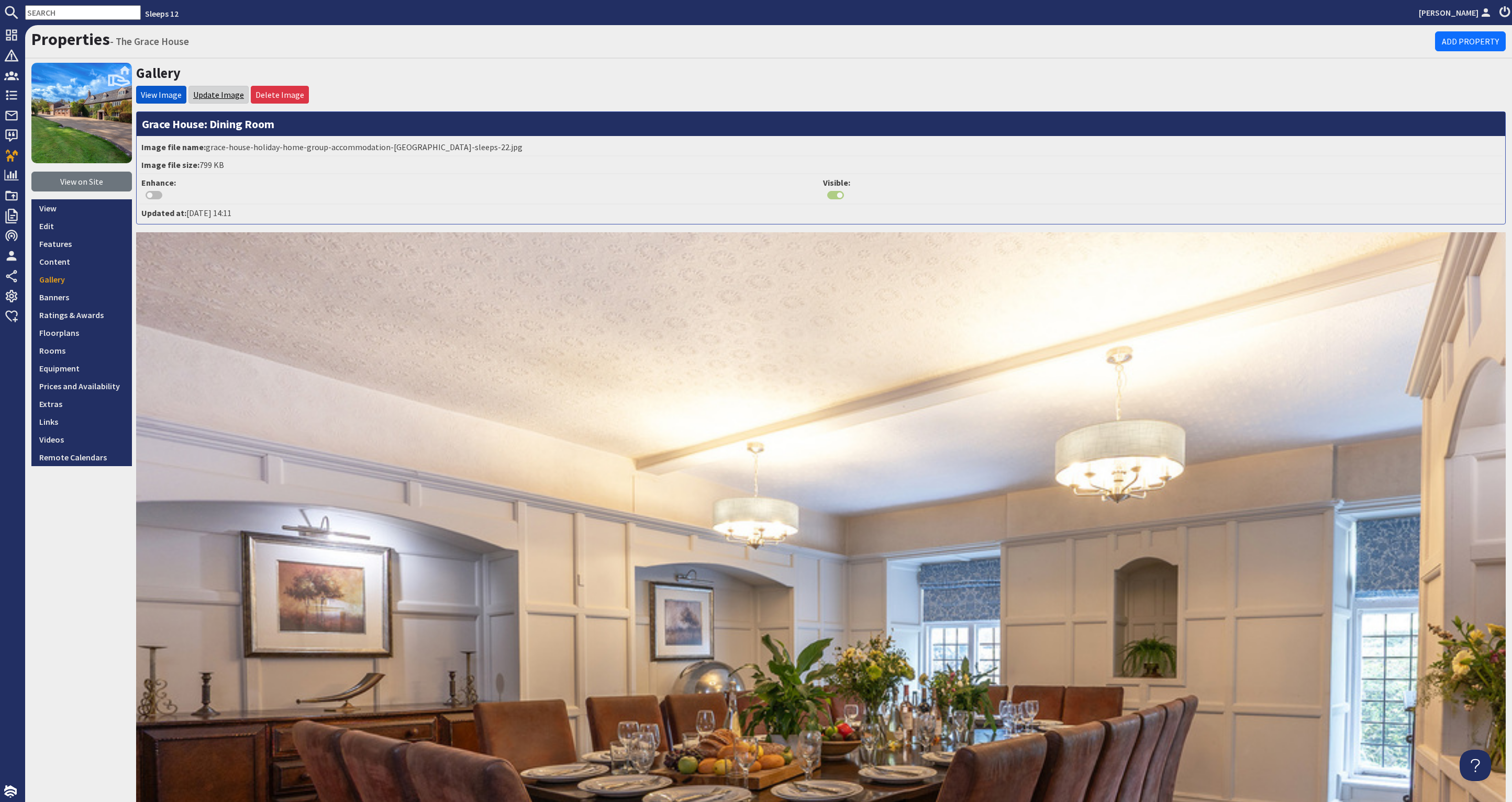
click at [221, 92] on link "Update Image" at bounding box center [218, 95] width 51 height 10
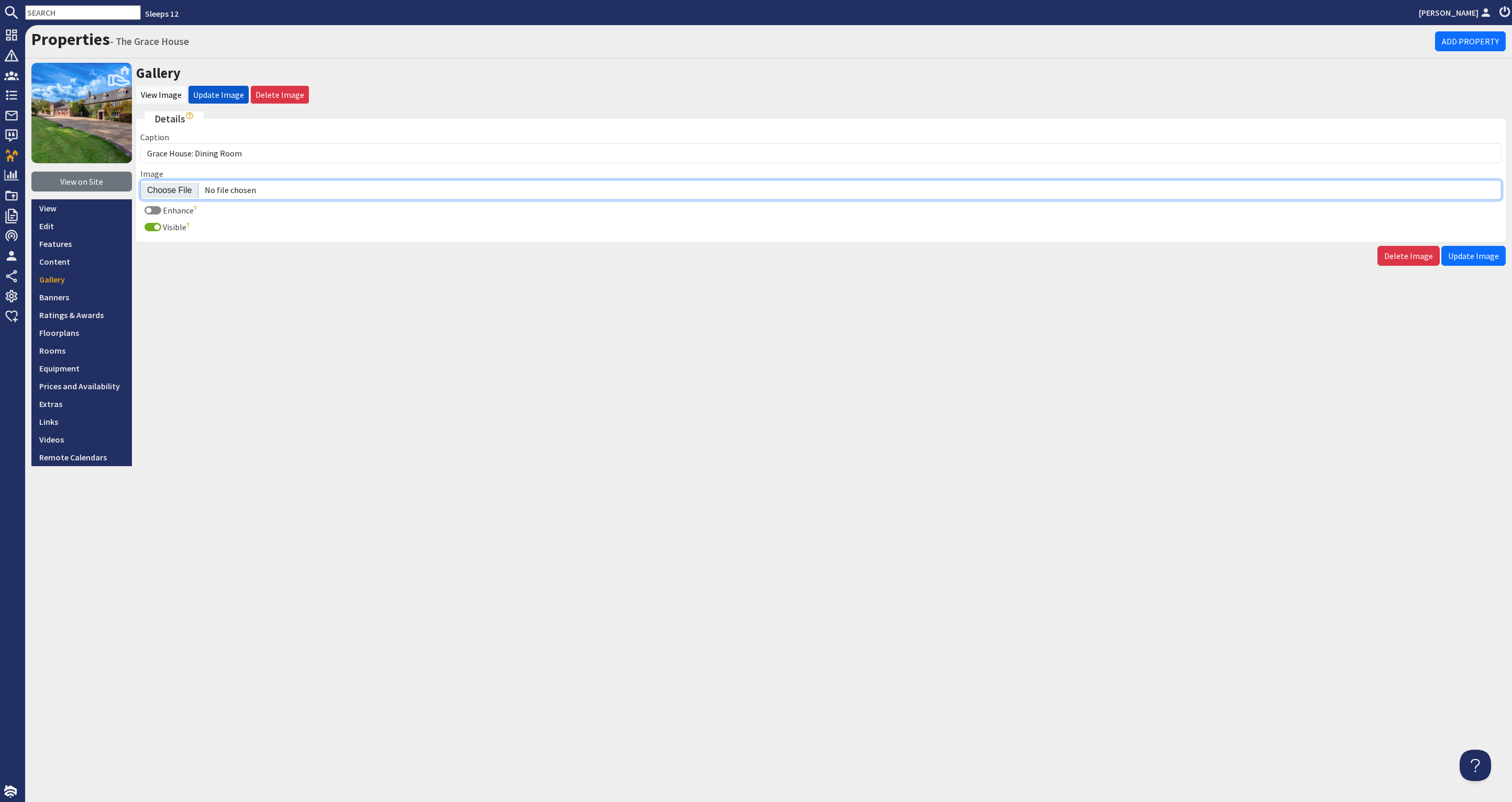
click at [178, 188] on input "Image" at bounding box center [821, 190] width 1361 height 20
type input "C:\fakepath\the-grace-house-holiday-home-group-accommodation-[GEOGRAPHIC_DATA]-…"
click at [1483, 246] on button "Update Image" at bounding box center [1473, 256] width 65 height 20
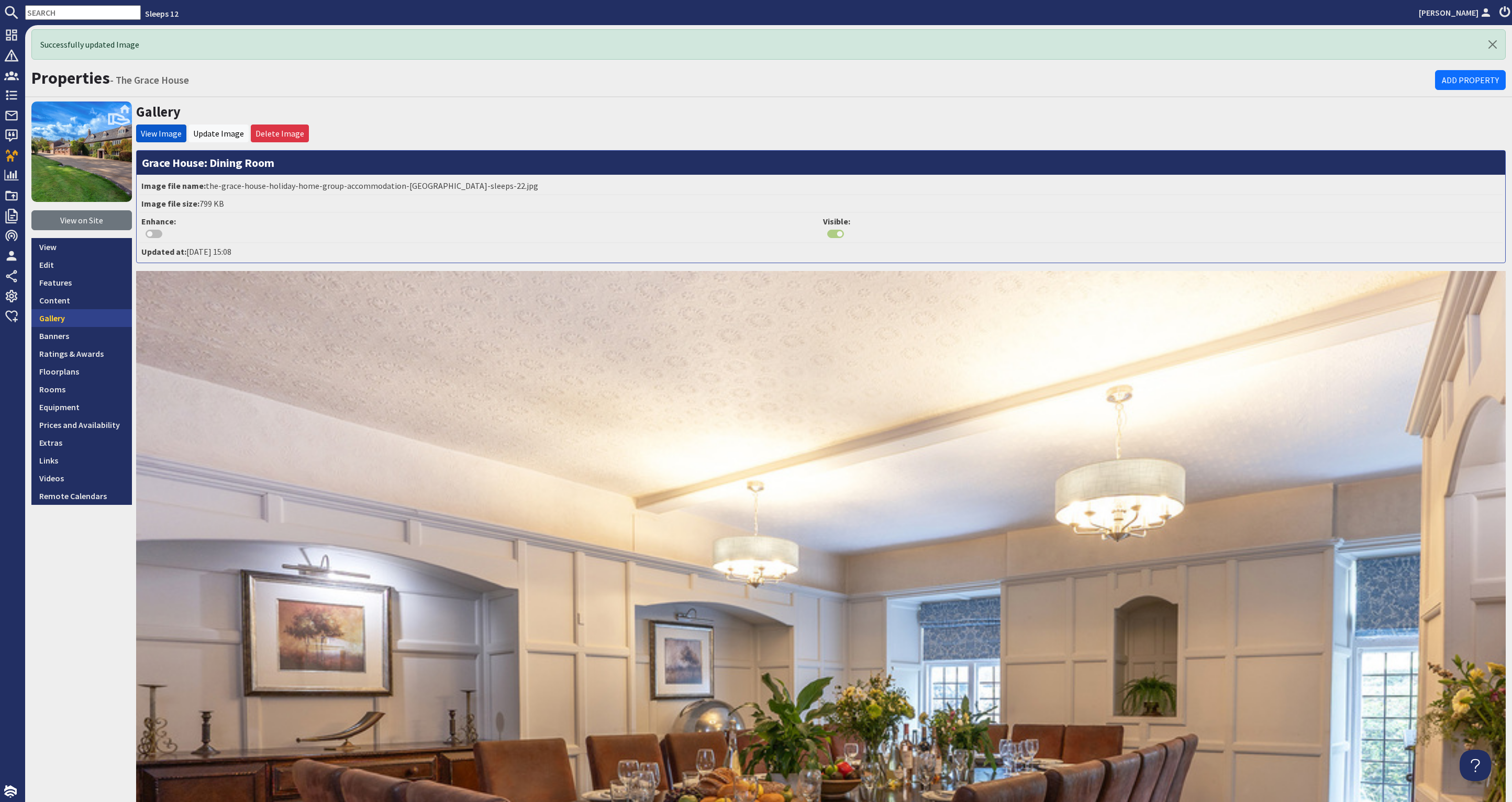
click at [49, 316] on link "Gallery" at bounding box center [82, 318] width 101 height 18
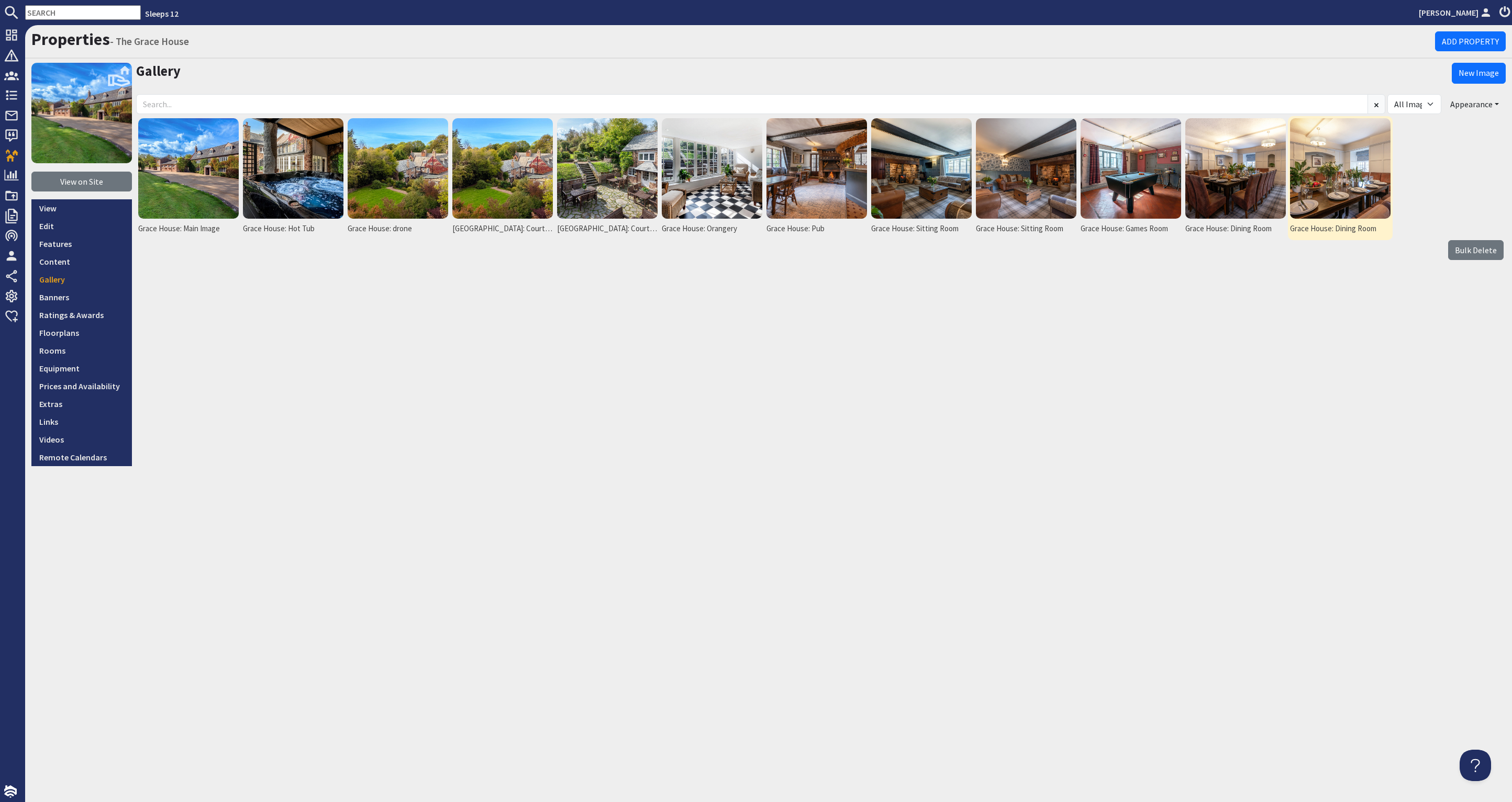
click at [1349, 143] on img at bounding box center [1341, 169] width 101 height 101
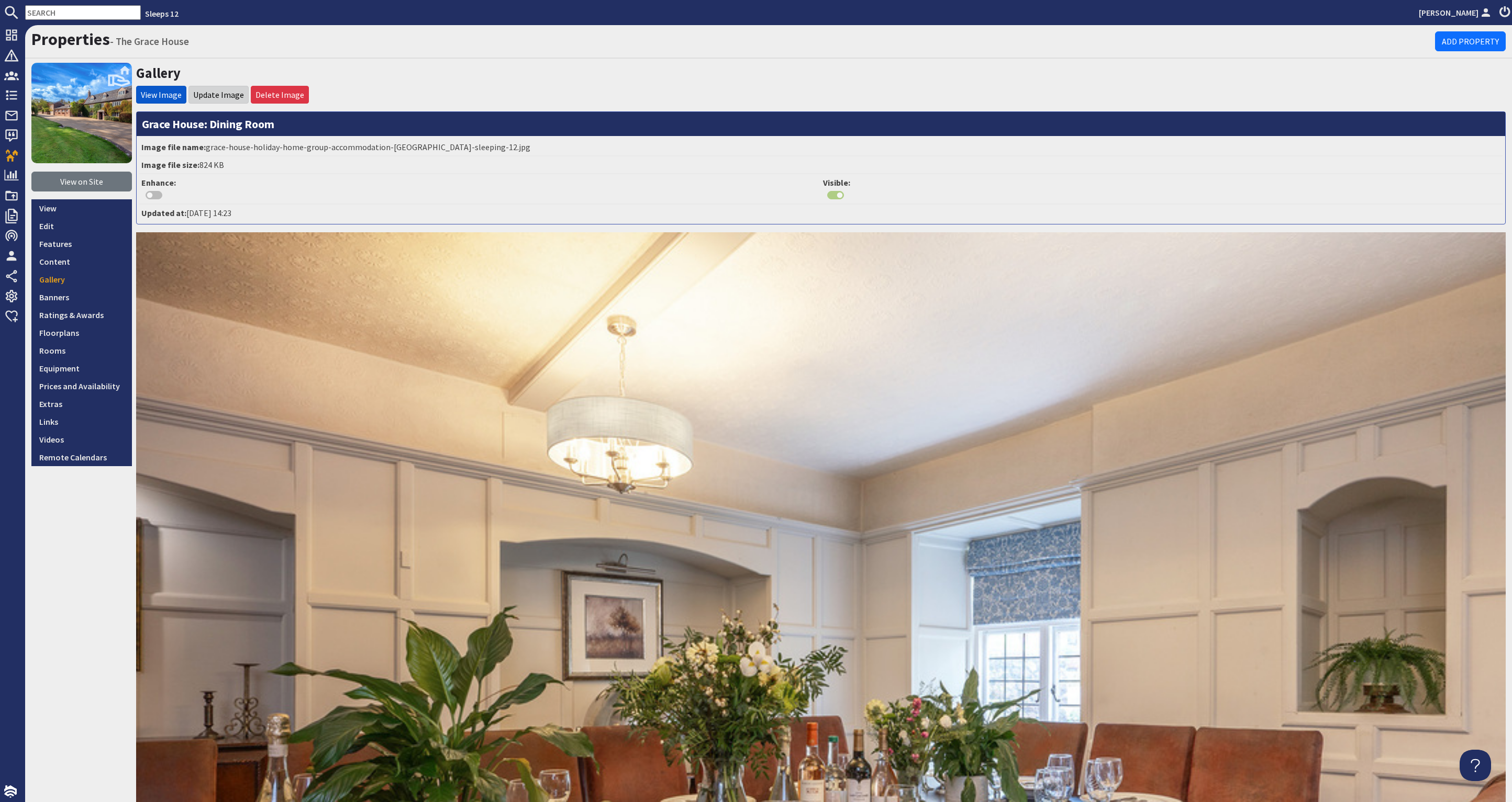
click at [224, 87] on li "Update Image" at bounding box center [218, 95] width 60 height 18
click at [206, 101] on li "Update Image" at bounding box center [218, 95] width 60 height 18
click at [212, 93] on link "Update Image" at bounding box center [218, 95] width 51 height 10
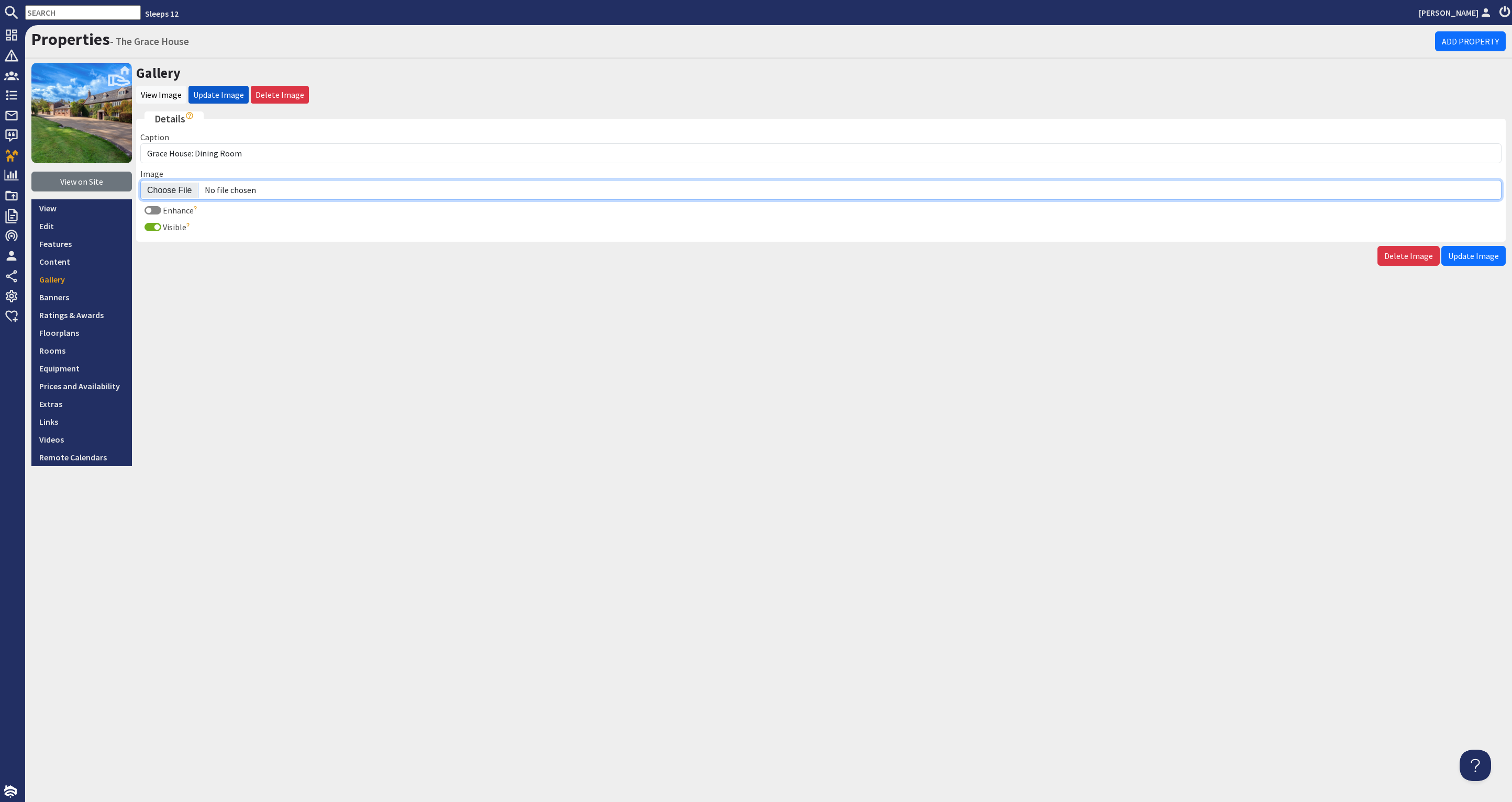
click at [169, 187] on input "Image" at bounding box center [821, 190] width 1361 height 20
type input "C:\fakepath\the-grace-house-holiday-home-group-accommodation-somerset-sleeping-…"
click at [1468, 255] on span "Update Image" at bounding box center [1473, 256] width 51 height 10
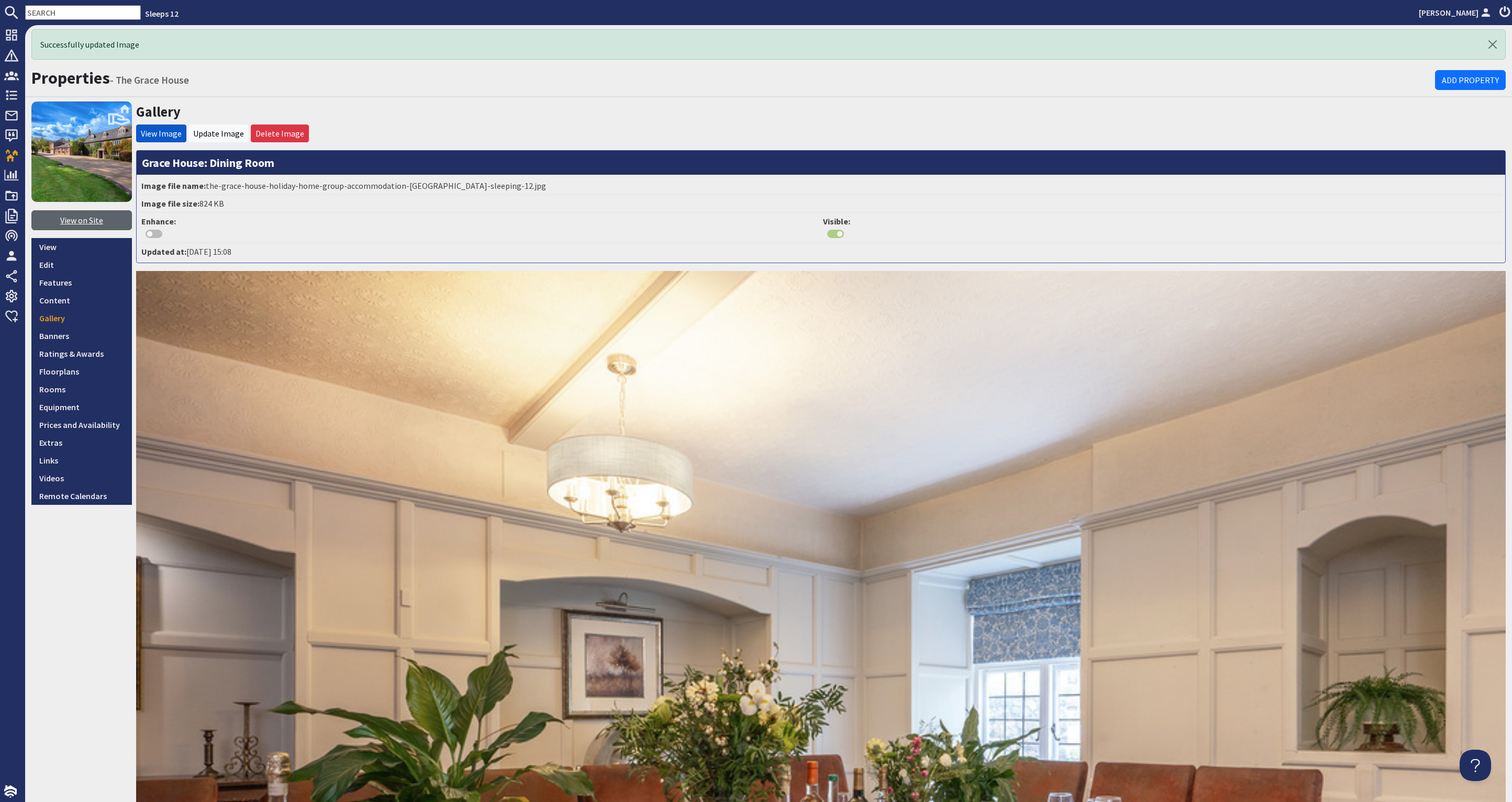
click at [87, 214] on link "View on Site" at bounding box center [82, 220] width 101 height 20
click at [76, 316] on link "Gallery" at bounding box center [82, 318] width 101 height 18
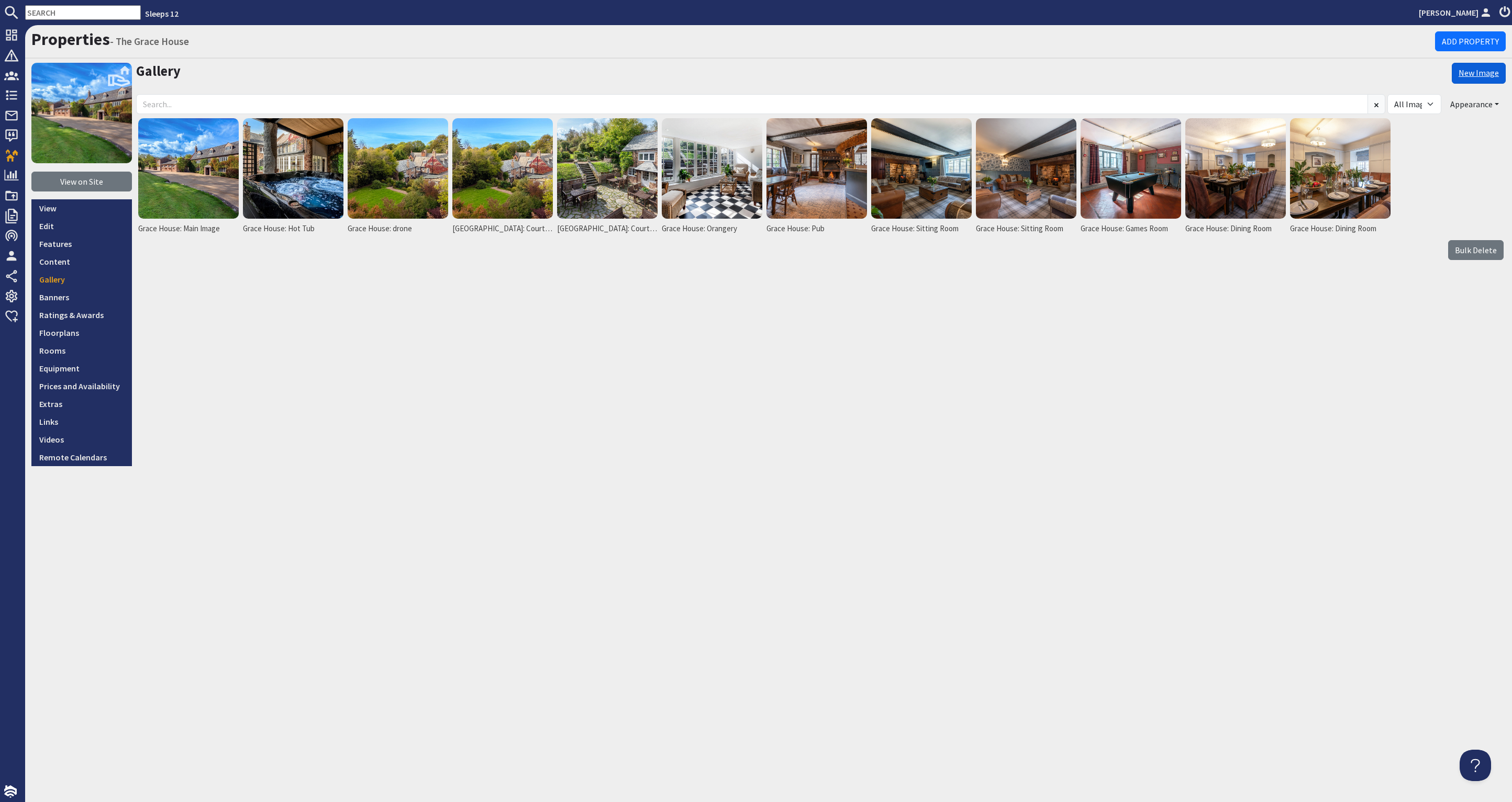
click at [1477, 66] on link "New Image" at bounding box center [1478, 73] width 54 height 21
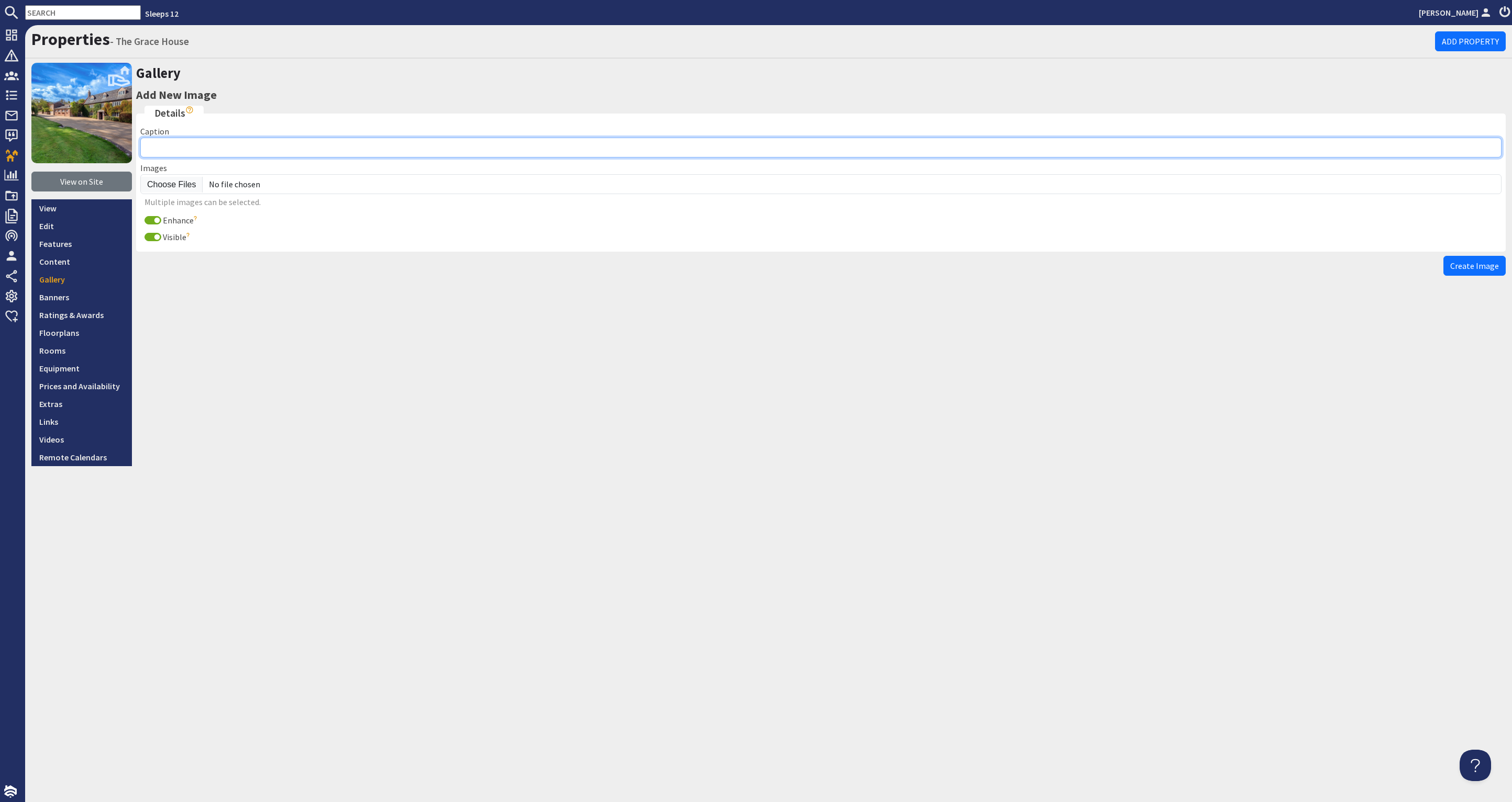
click at [211, 146] on input "Caption" at bounding box center [821, 147] width 1361 height 20
type input "G"
type input "The Grace House: Entrance Hall"
click at [150, 220] on input "Enhance" at bounding box center [152, 220] width 17 height 8
checkbox input "false"
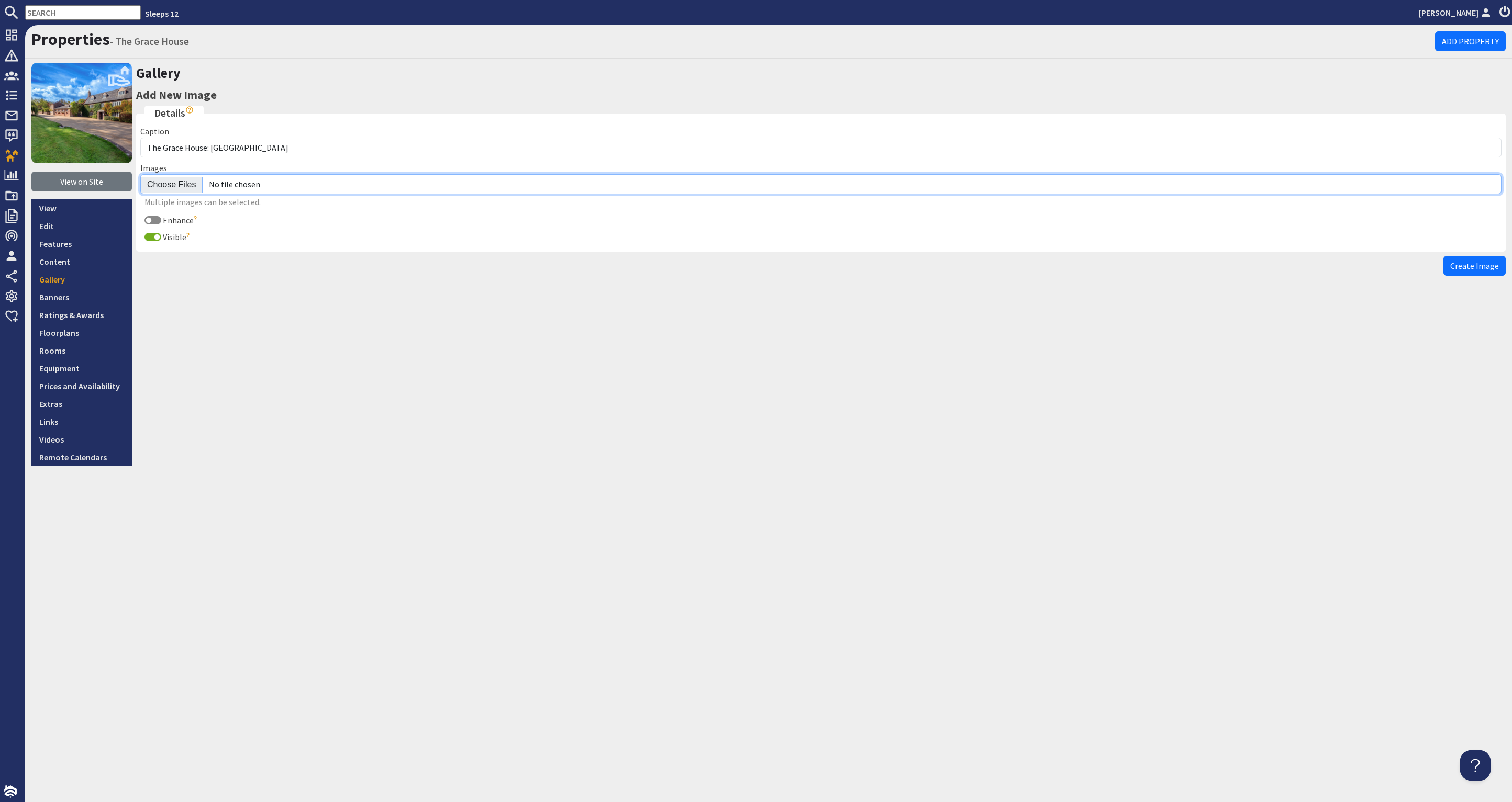
click at [176, 183] on input "file" at bounding box center [821, 184] width 1361 height 20
type input "C:\fakepath\the-grace-house-holiday-home-group-accommodation-somerset-sleeping-…"
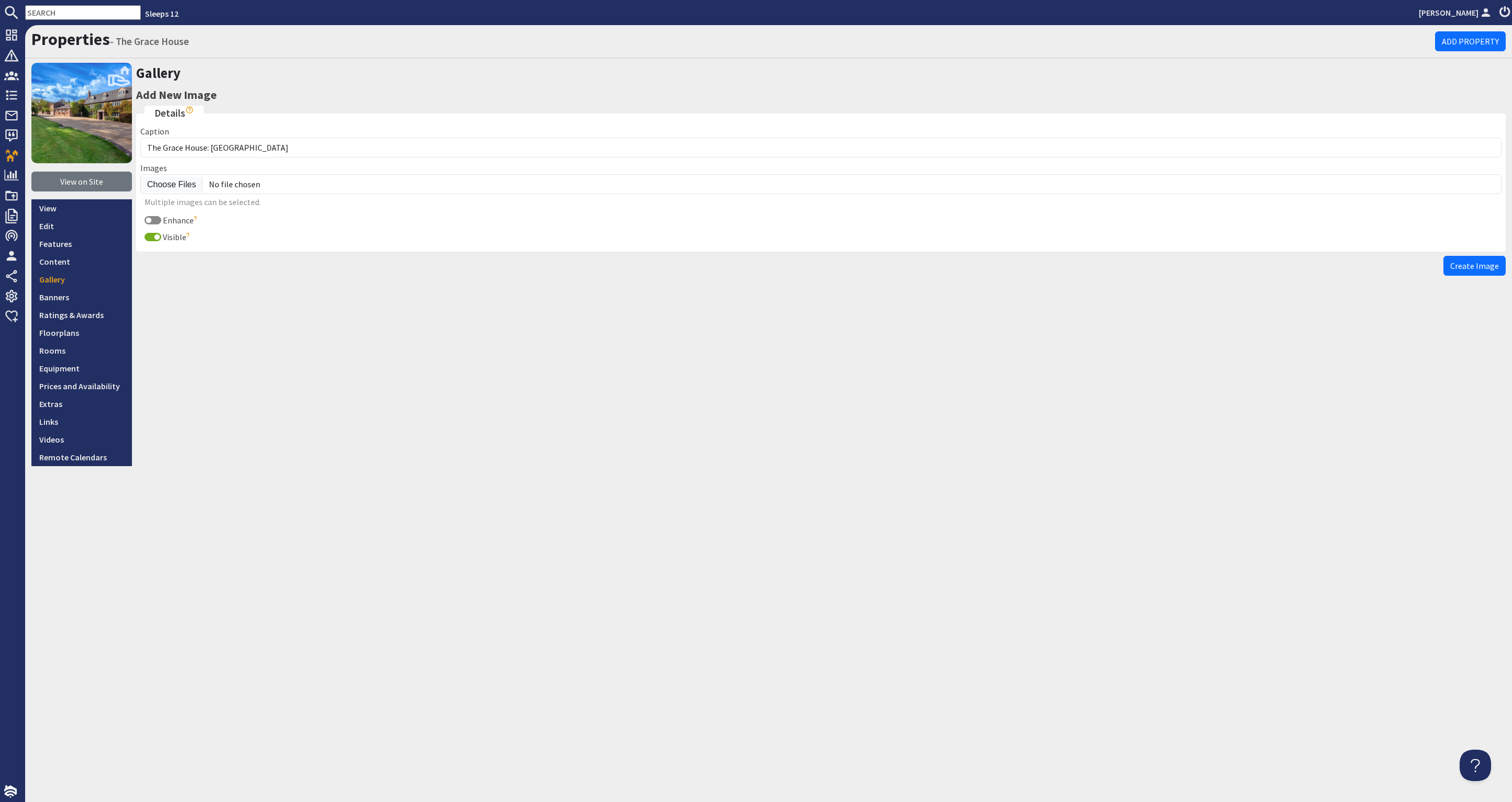
click at [1458, 265] on span "Create Image" at bounding box center [1475, 265] width 49 height 10
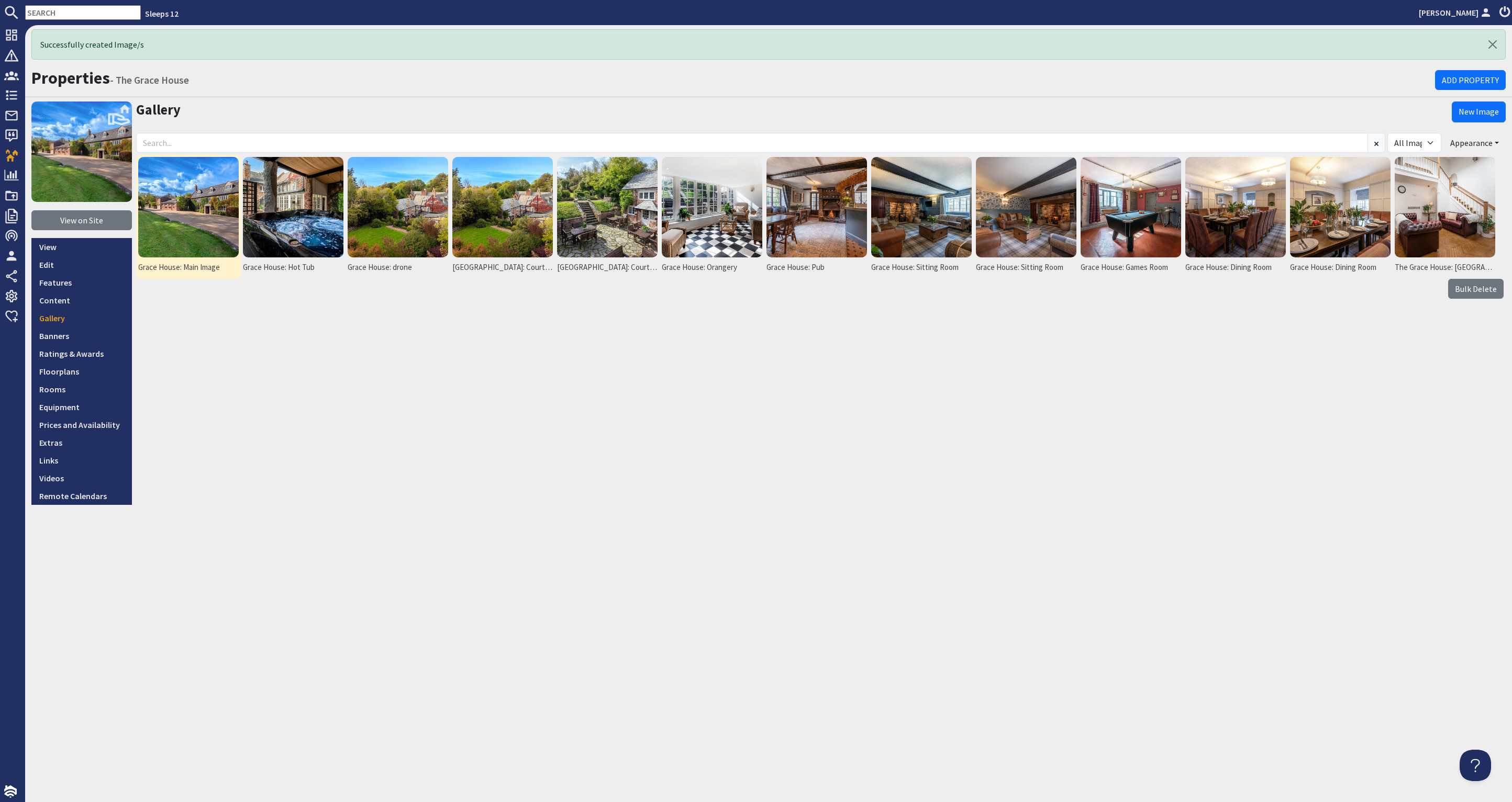
click at [191, 186] on img at bounding box center [188, 207] width 101 height 101
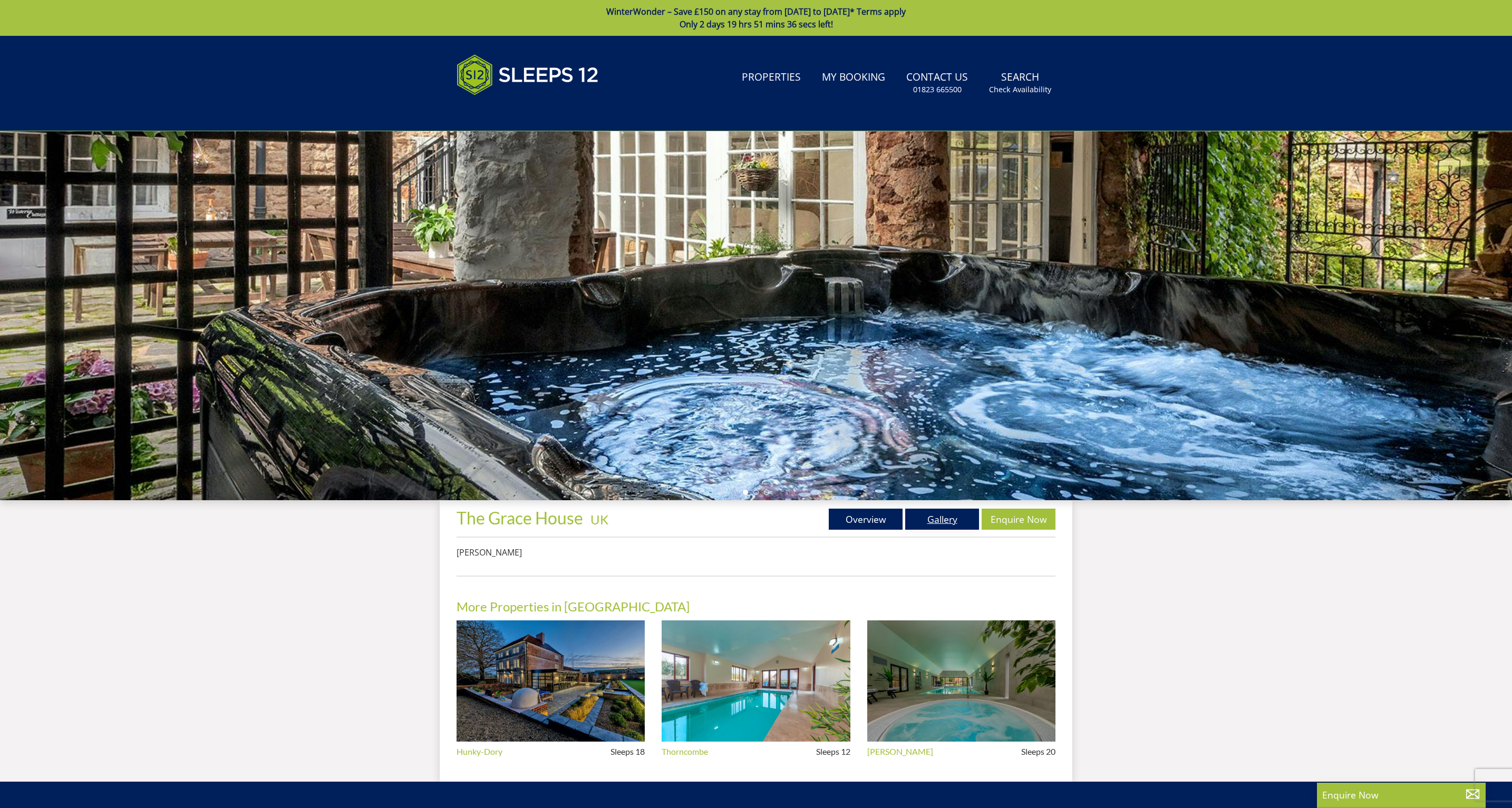
click at [941, 517] on link "Gallery" at bounding box center [942, 519] width 74 height 21
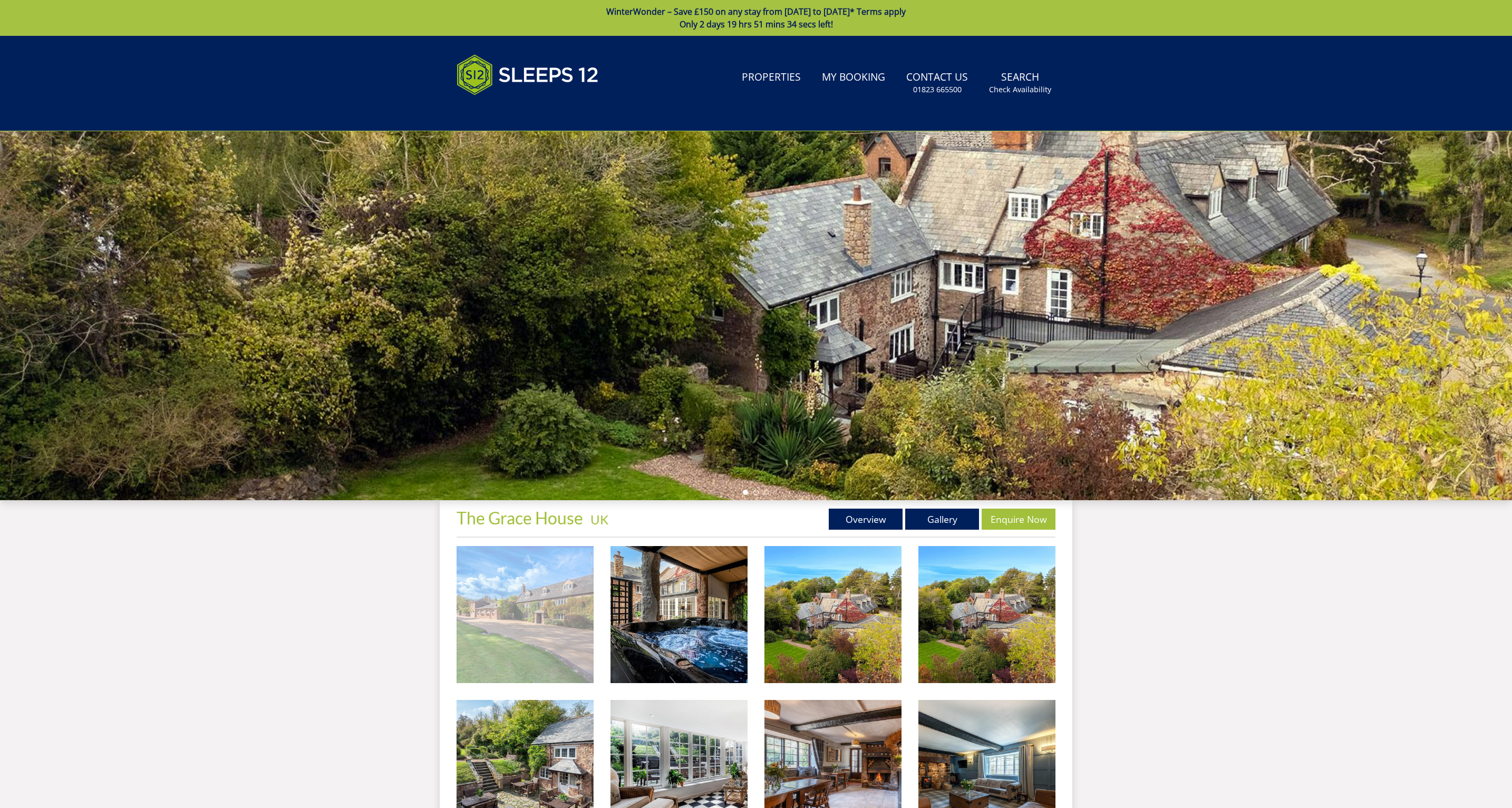
click at [555, 635] on img at bounding box center [525, 615] width 137 height 137
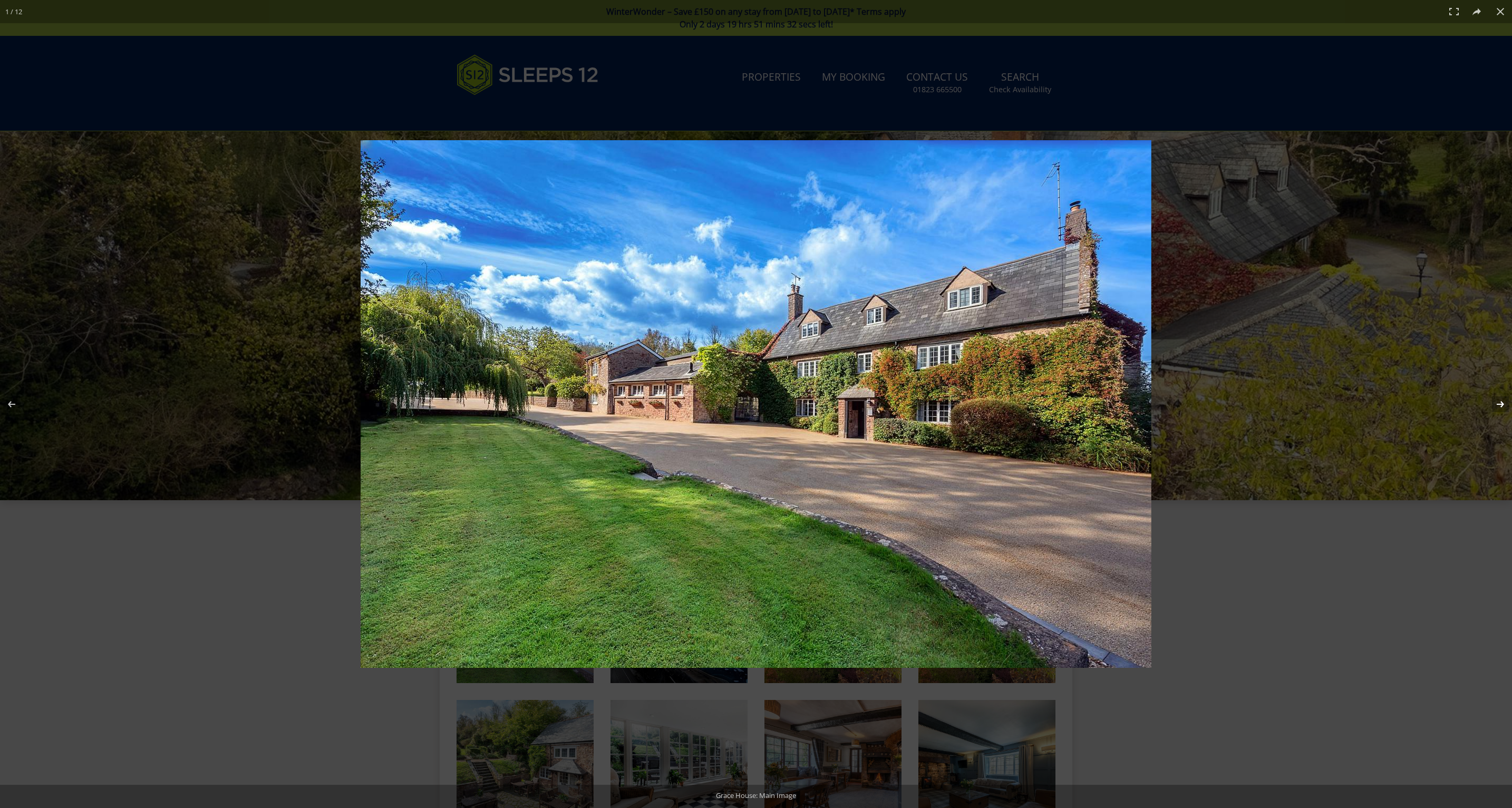
click at [1498, 402] on button at bounding box center [1494, 404] width 37 height 53
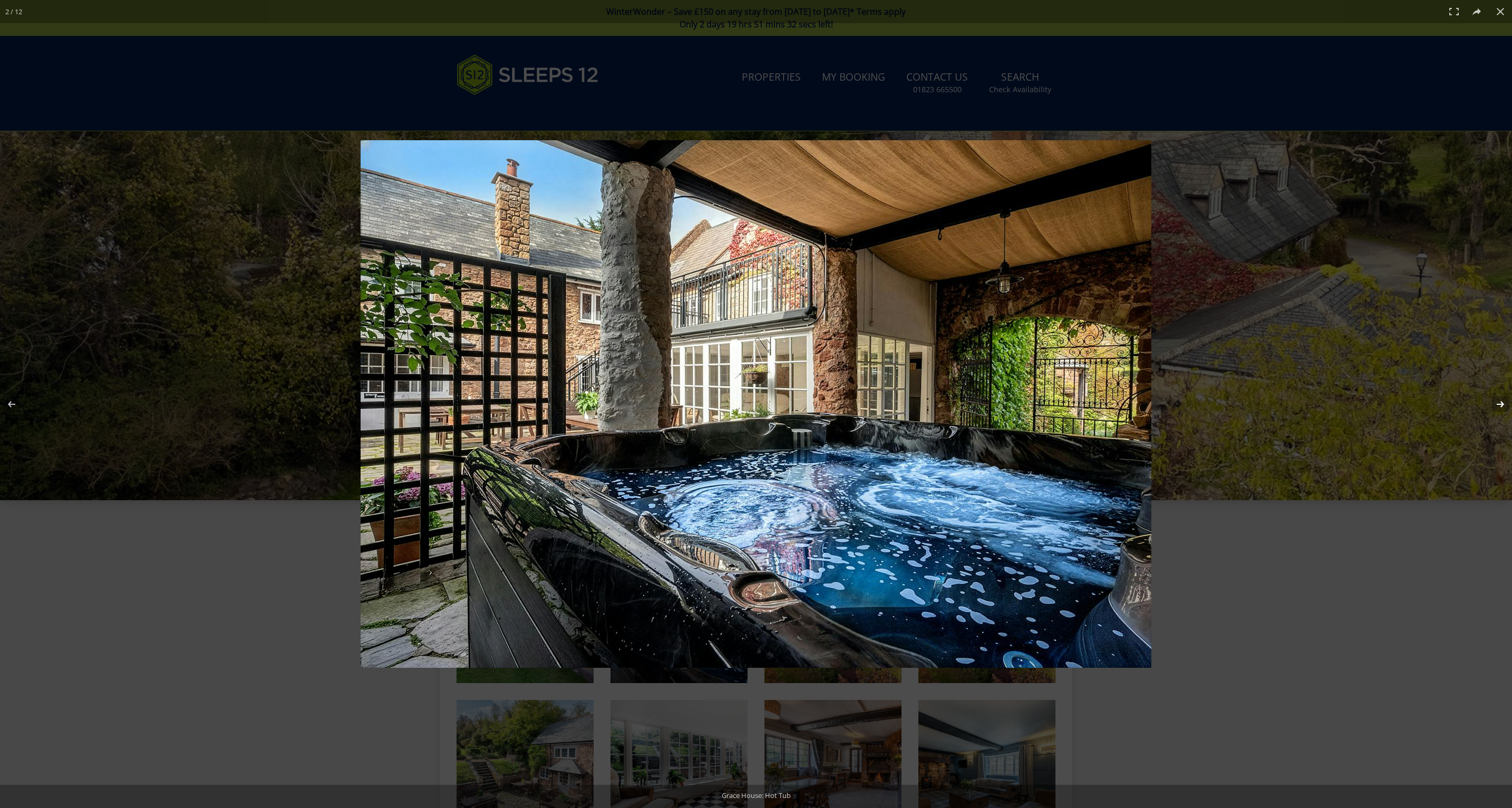
click at [1498, 402] on button at bounding box center [1494, 404] width 37 height 53
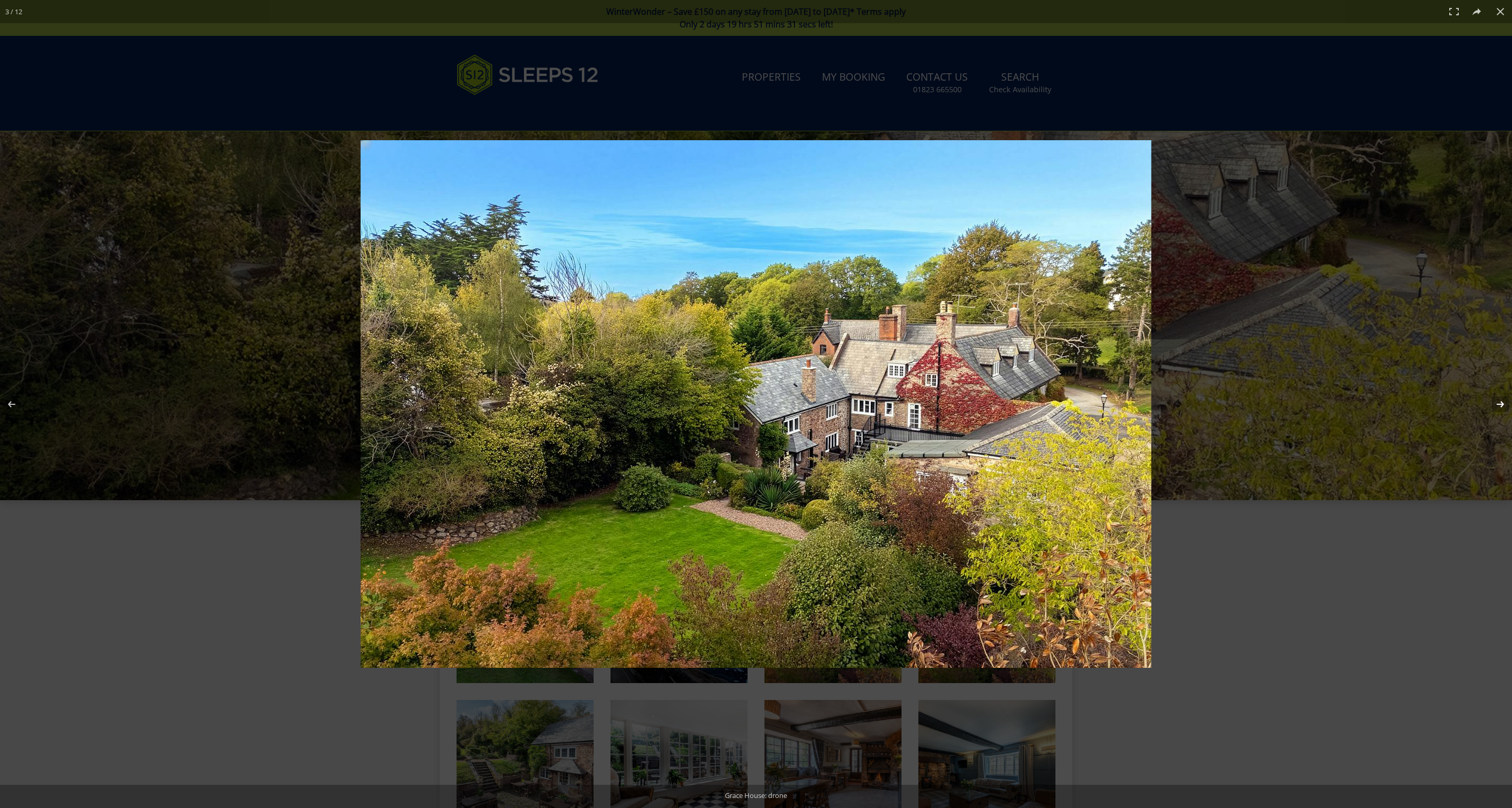
click at [1498, 401] on button at bounding box center [1494, 404] width 37 height 53
click at [1498, 400] on button at bounding box center [1494, 404] width 37 height 53
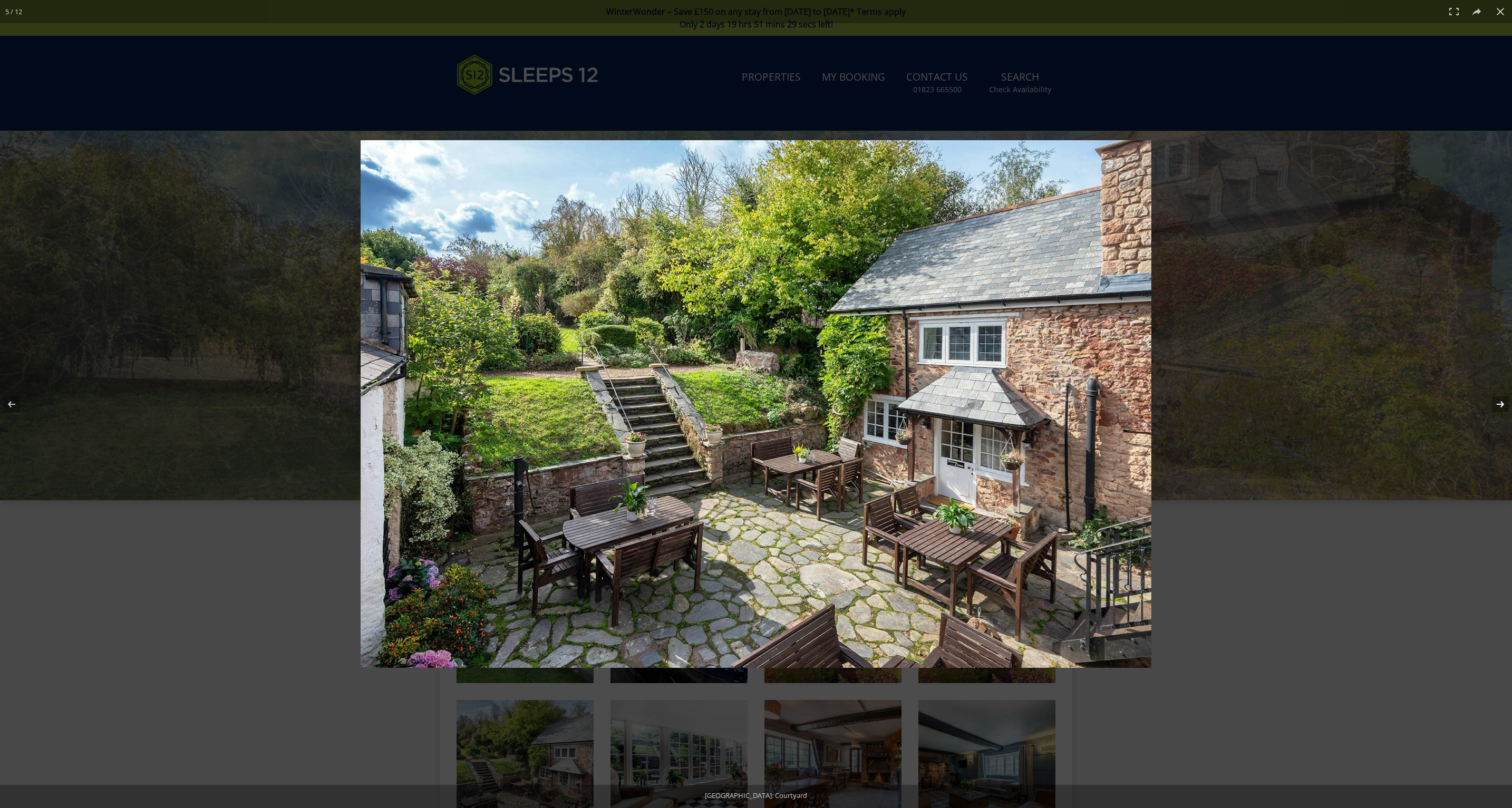
click at [1498, 400] on button at bounding box center [1494, 404] width 37 height 53
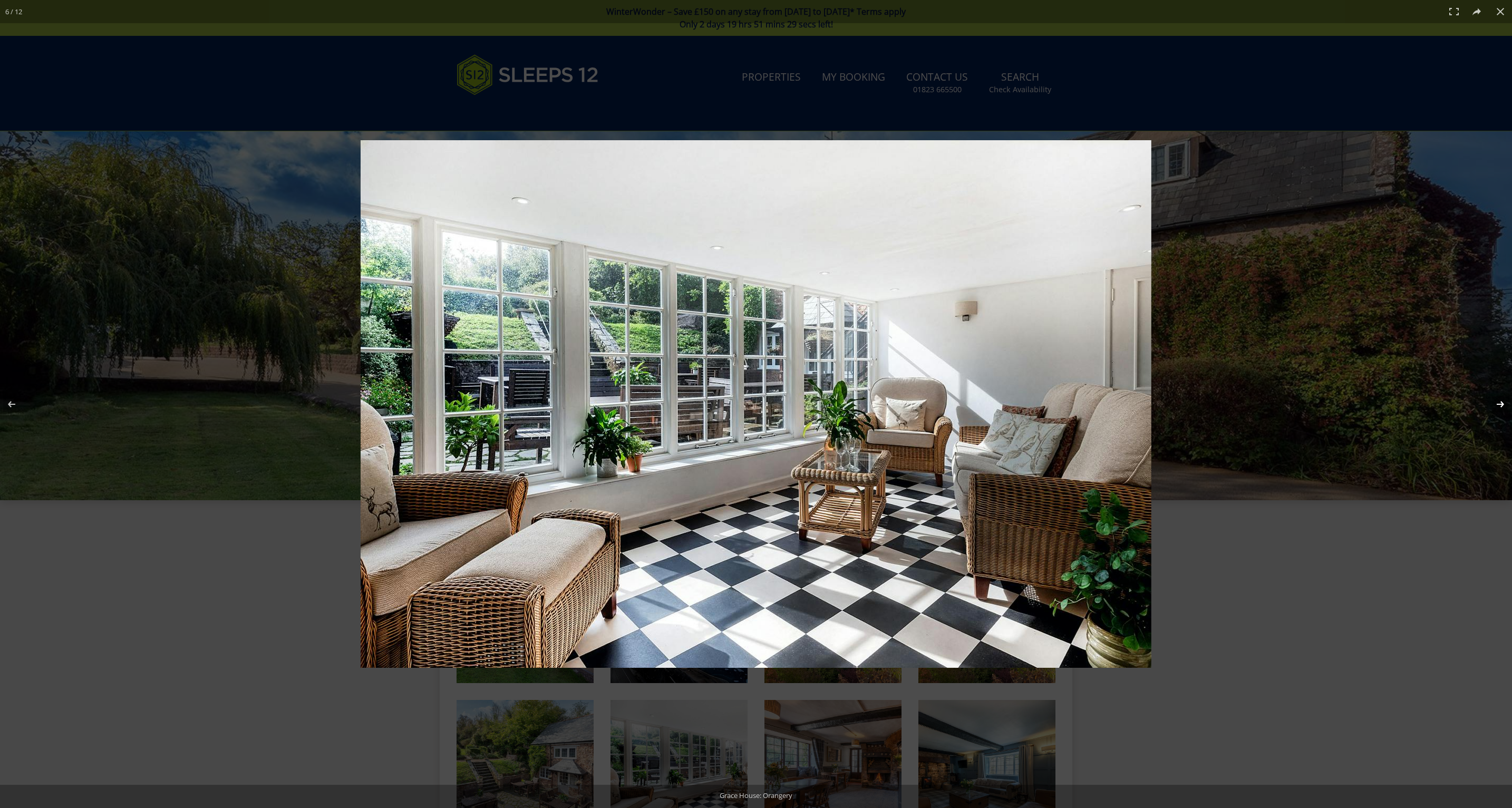
click at [1497, 400] on button at bounding box center [1494, 404] width 37 height 53
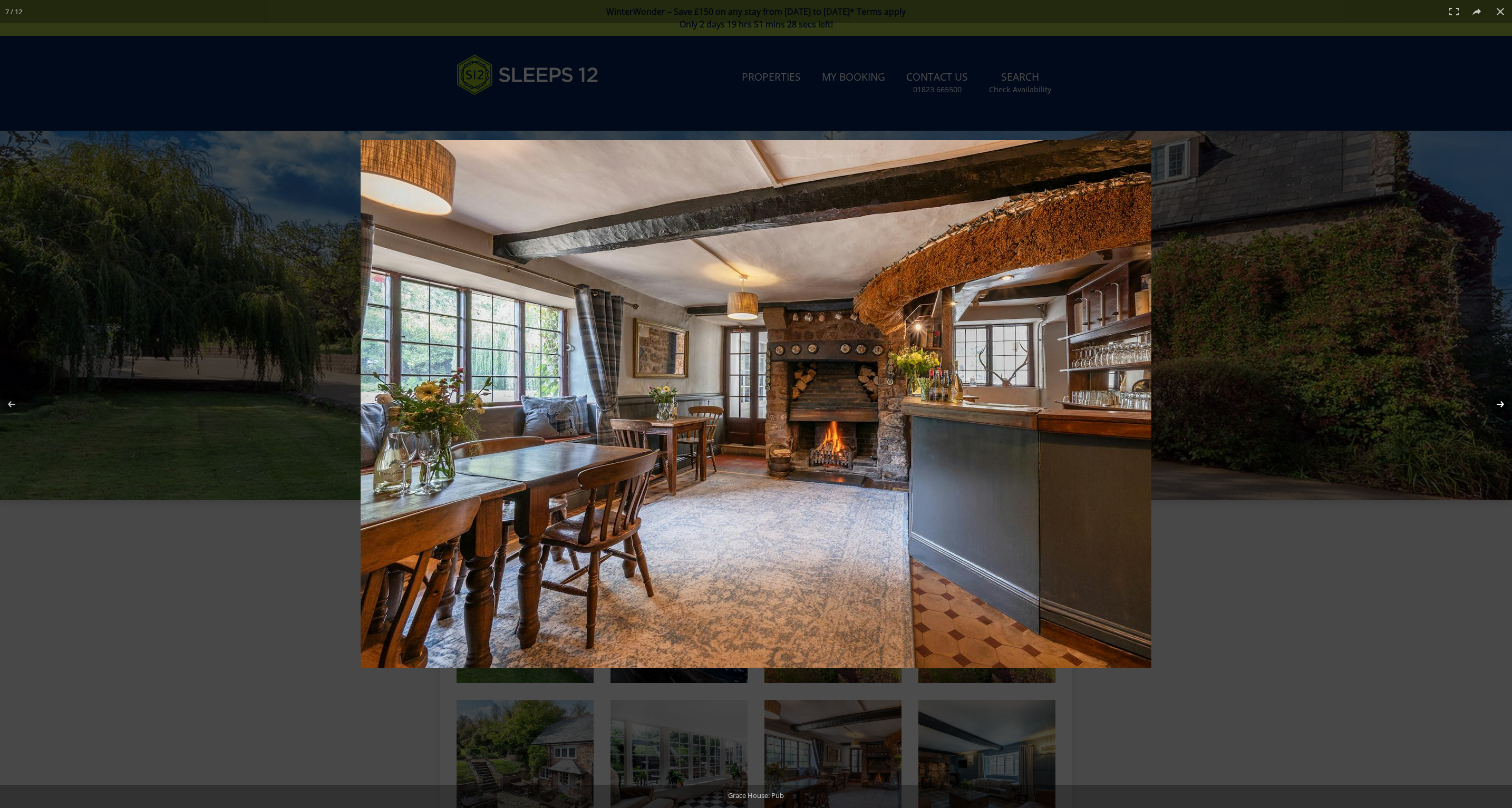
click at [1498, 400] on button at bounding box center [1494, 404] width 37 height 53
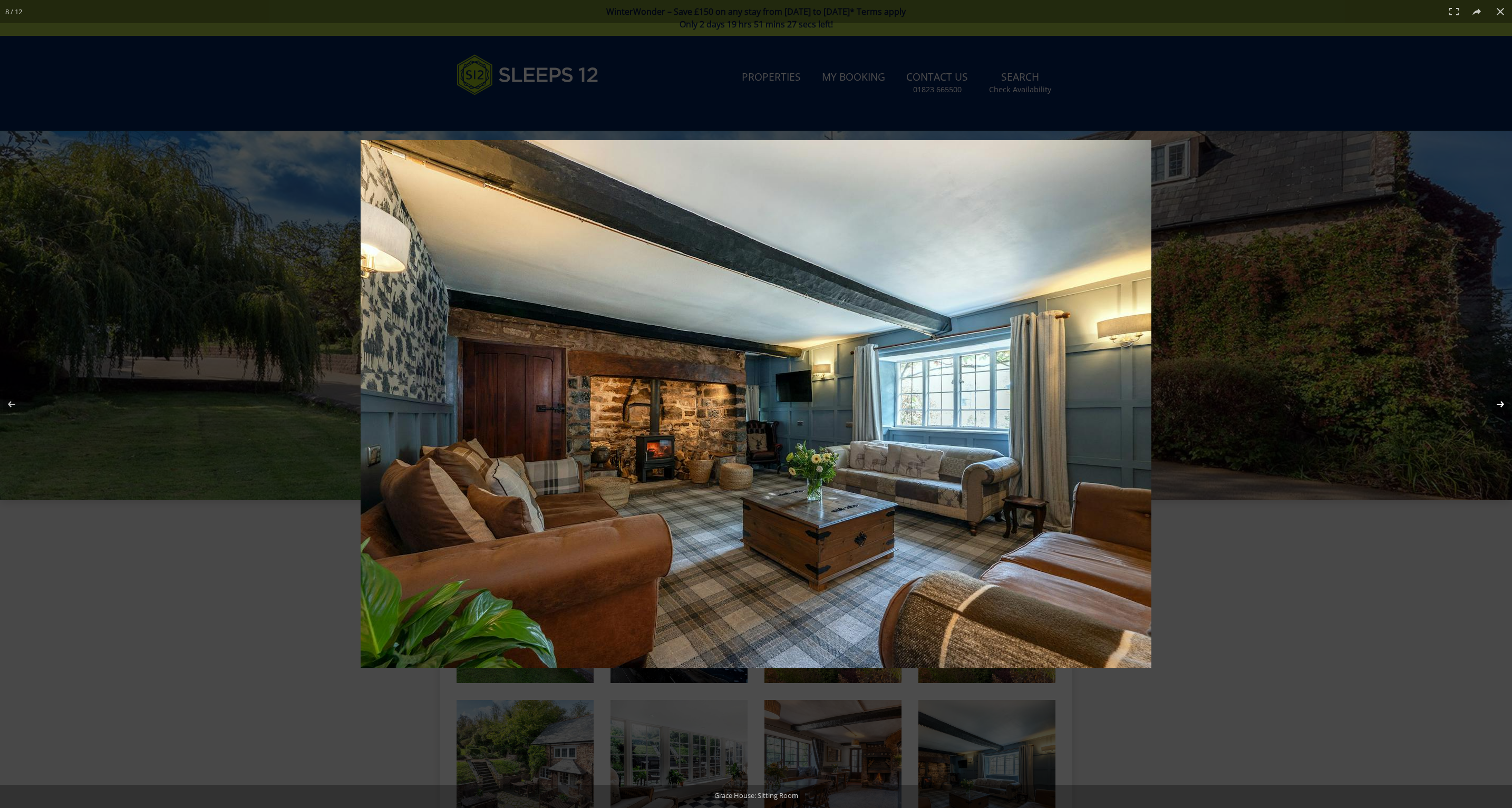
click at [1498, 399] on button at bounding box center [1494, 404] width 37 height 53
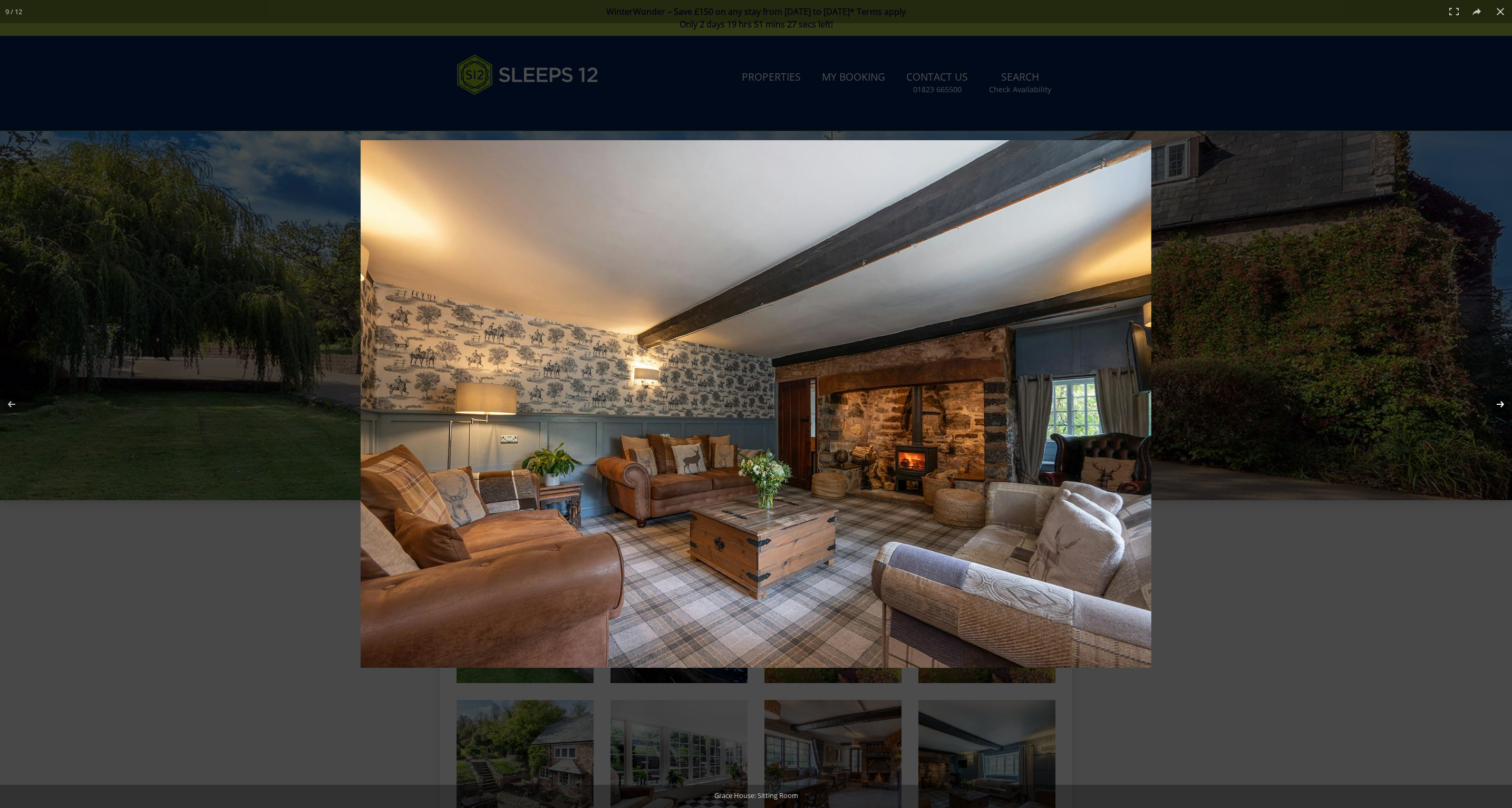
click at [1498, 399] on button at bounding box center [1494, 404] width 37 height 53
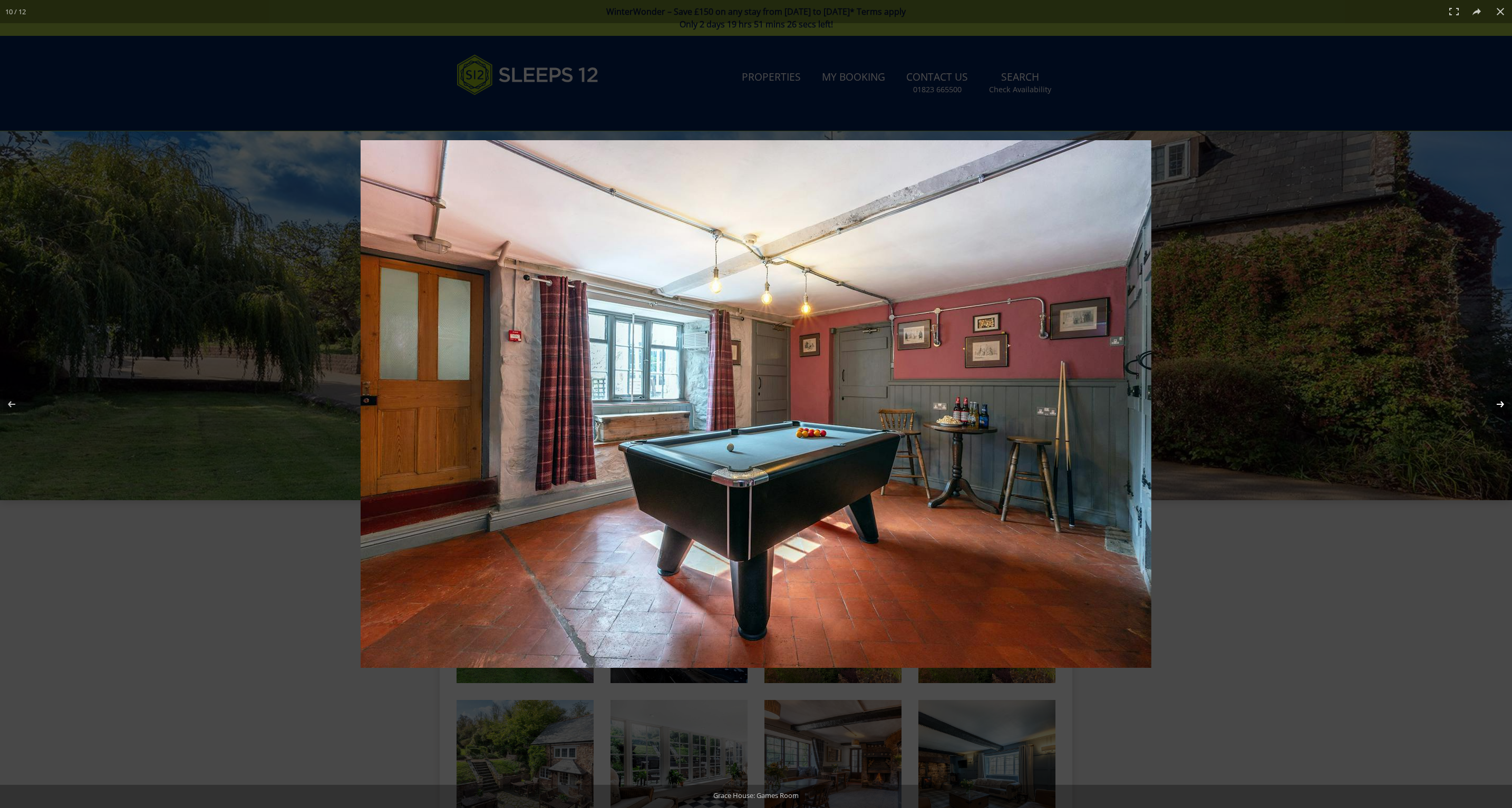
click at [1498, 399] on button at bounding box center [1494, 404] width 37 height 53
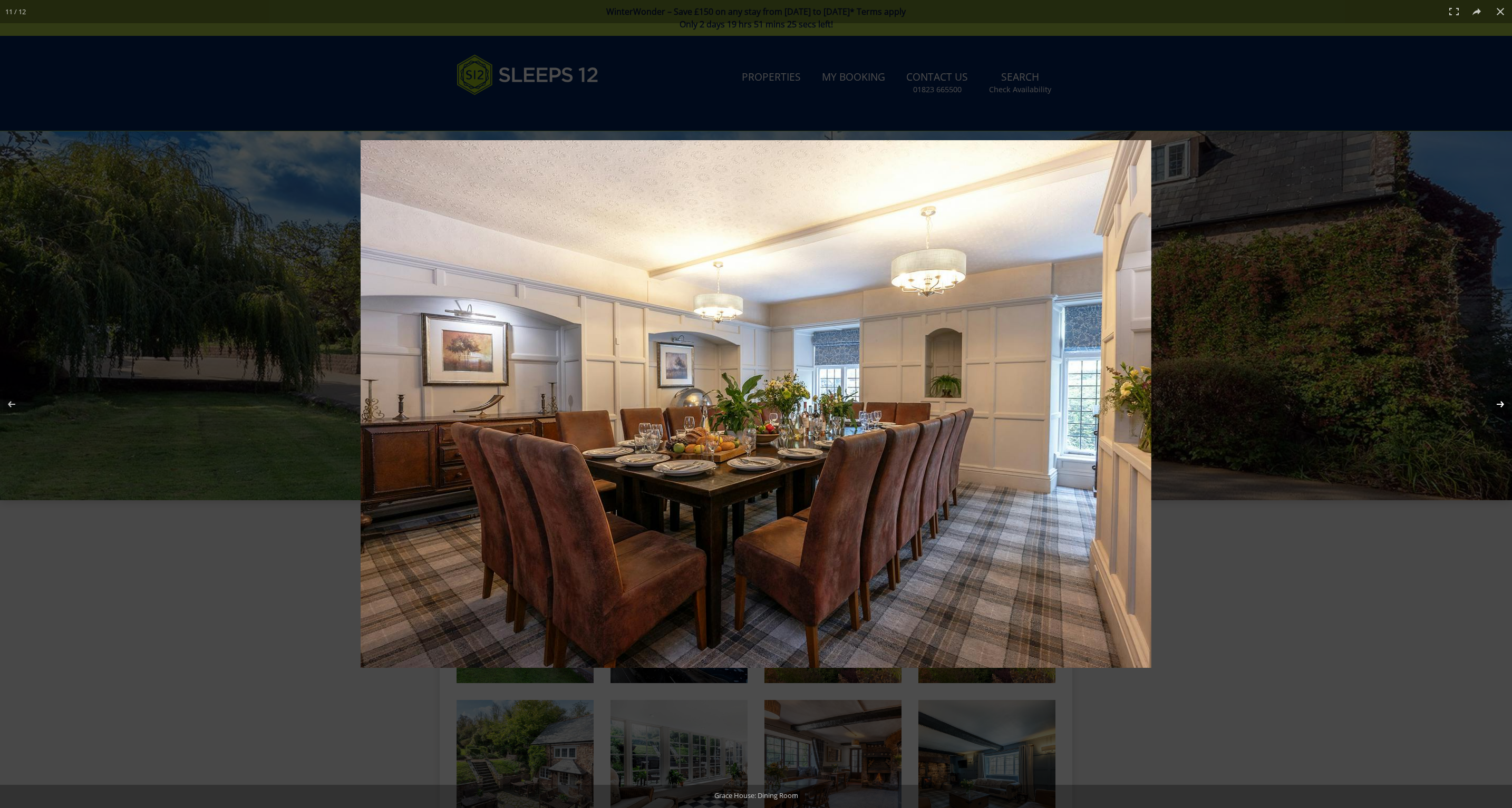
click at [1498, 399] on button at bounding box center [1494, 404] width 37 height 53
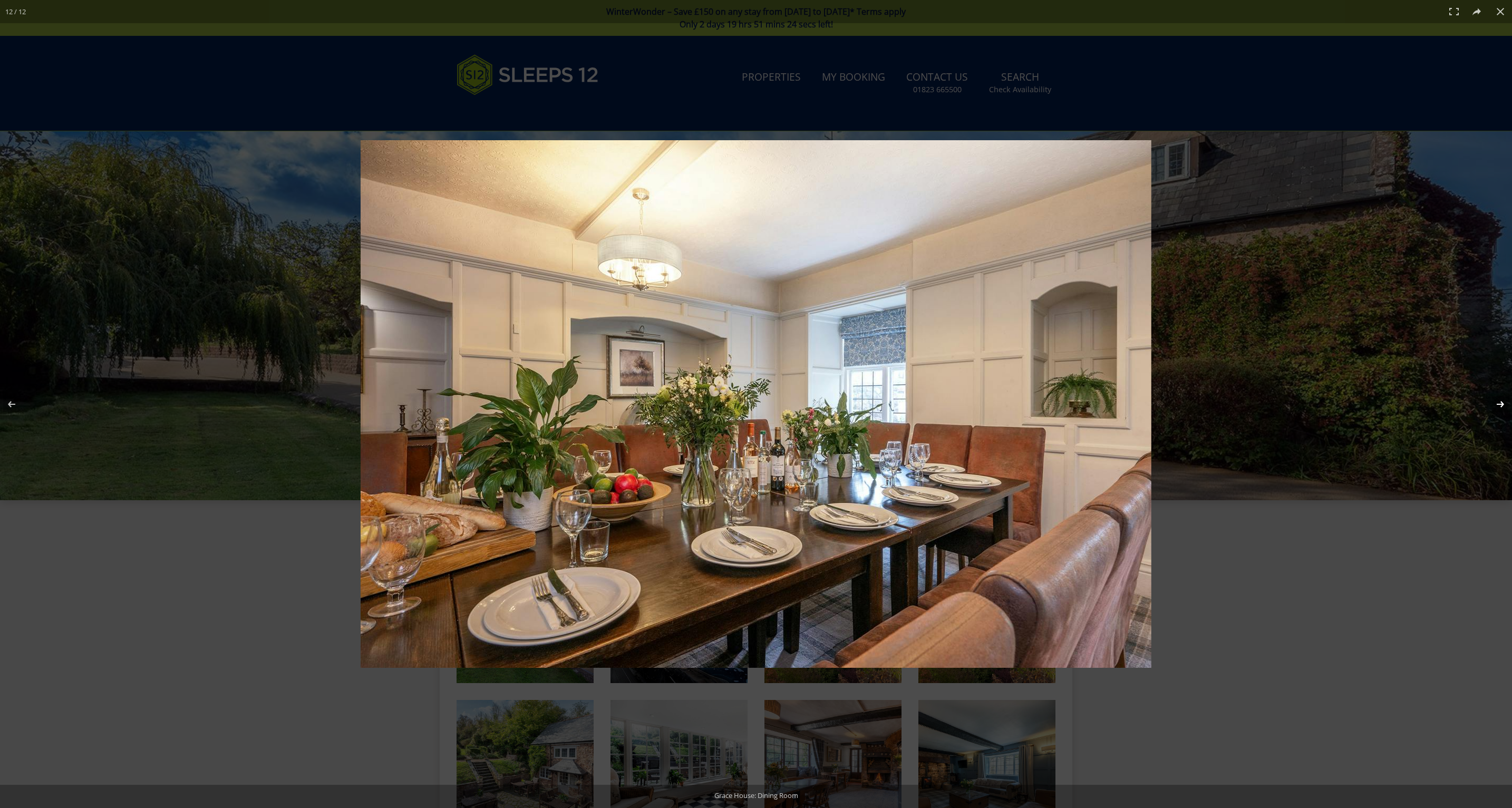
click at [1498, 399] on button at bounding box center [1494, 404] width 37 height 53
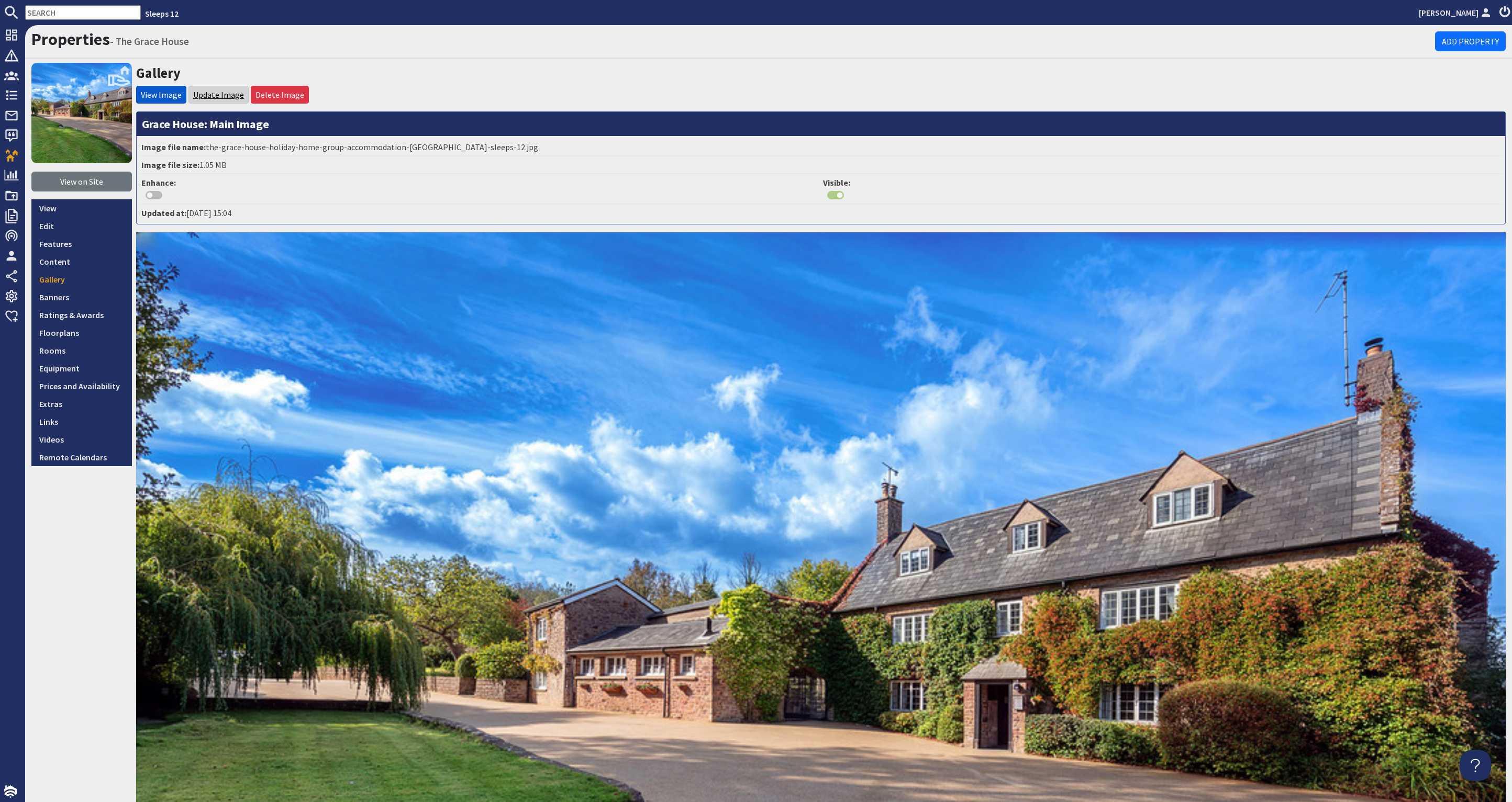
click at [218, 92] on link "Update Image" at bounding box center [218, 95] width 51 height 10
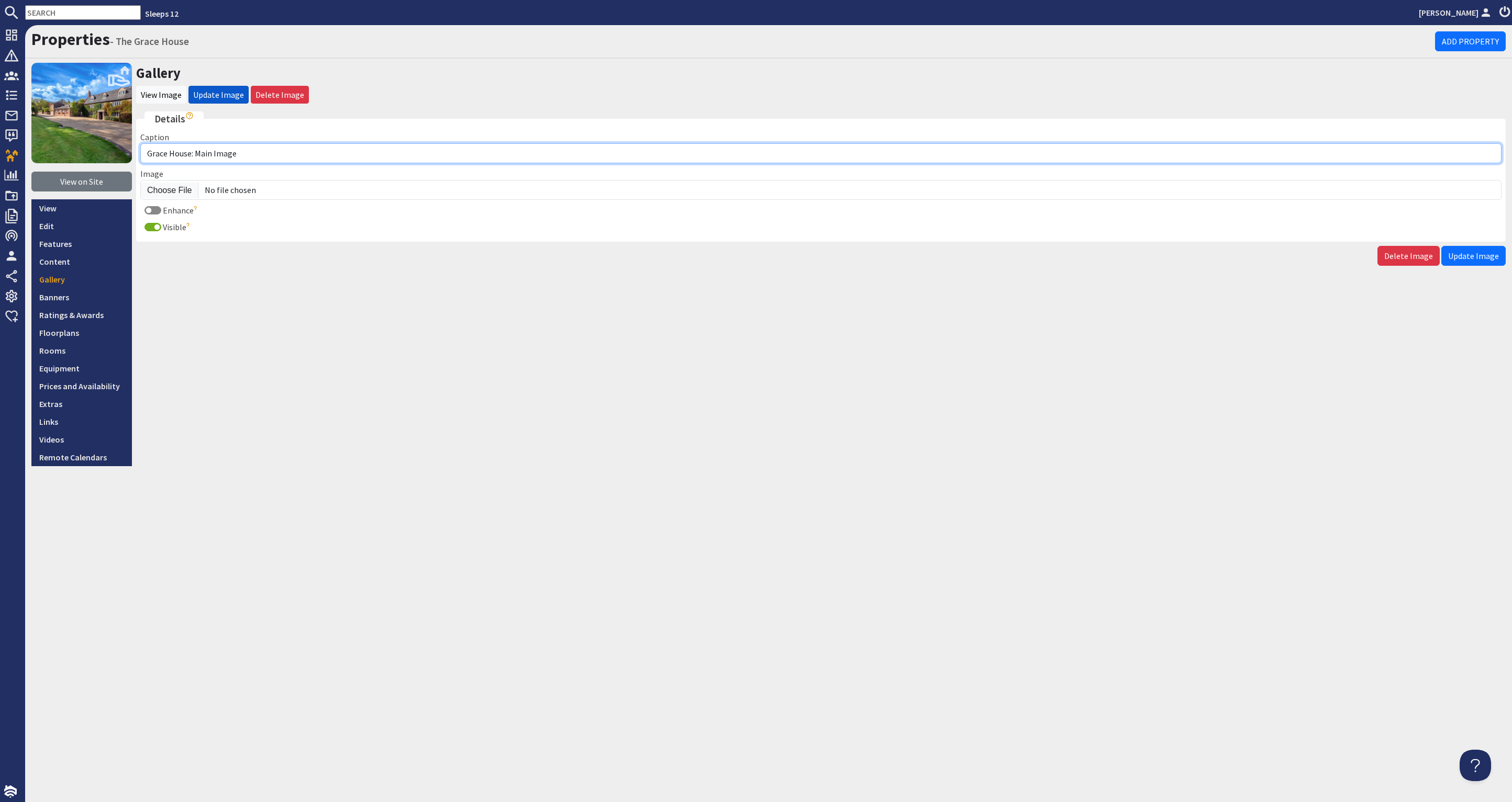
click at [196, 153] on input "Grace House: Main Image" at bounding box center [821, 153] width 1361 height 20
click at [149, 153] on input "Grace House: Main Image" at bounding box center [821, 153] width 1361 height 20
type input "The Grace House: Main Image"
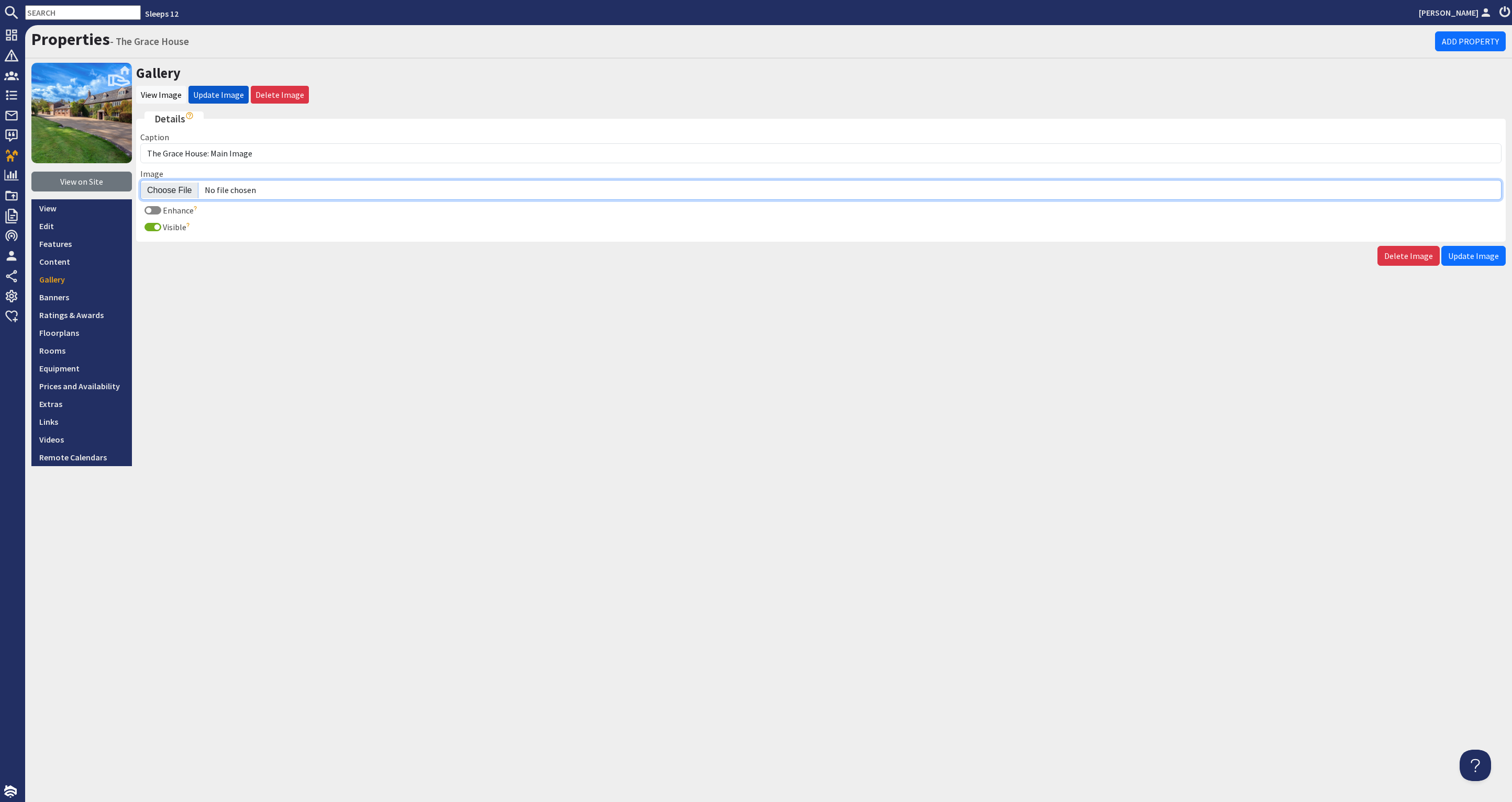
click at [176, 186] on input "Image" at bounding box center [821, 190] width 1361 height 20
type input "C:\fakepath\the-grace-house-holiday-home-group-accommodation-somerset-sleeps-12…"
click at [1472, 251] on span "Update Image" at bounding box center [1473, 256] width 51 height 10
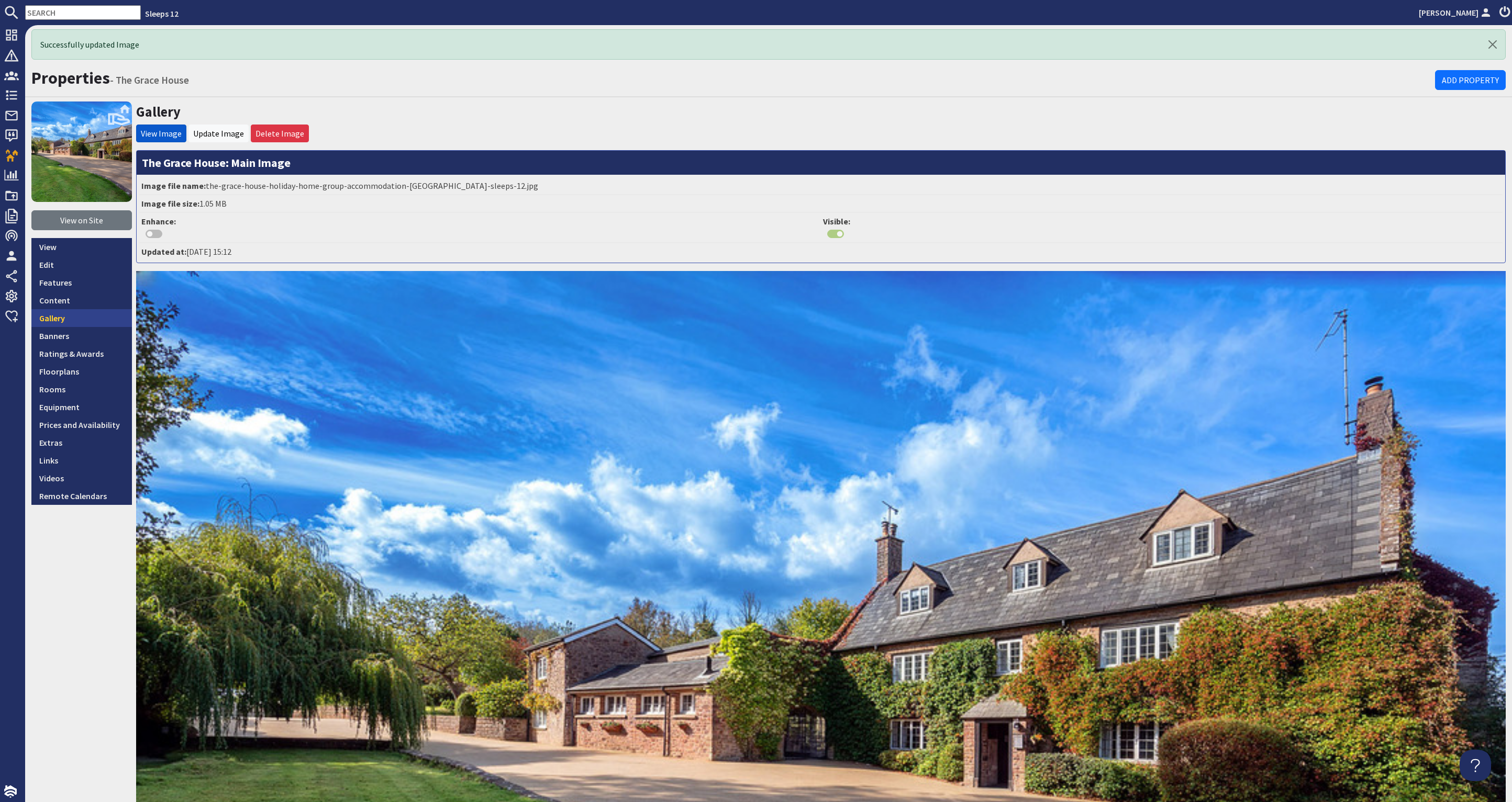
click at [69, 320] on link "Gallery" at bounding box center [82, 318] width 101 height 18
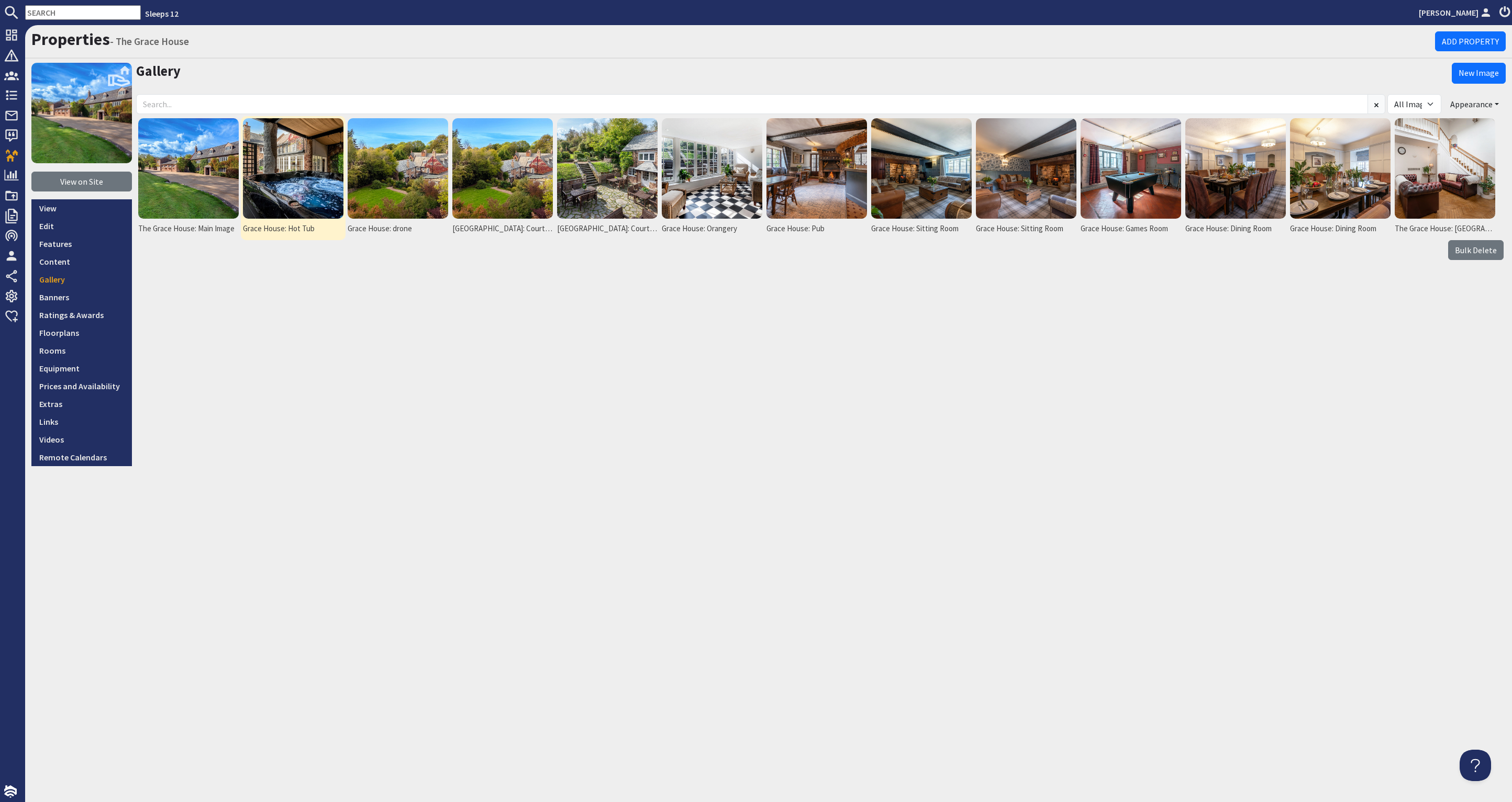
click at [274, 185] on img at bounding box center [293, 169] width 101 height 101
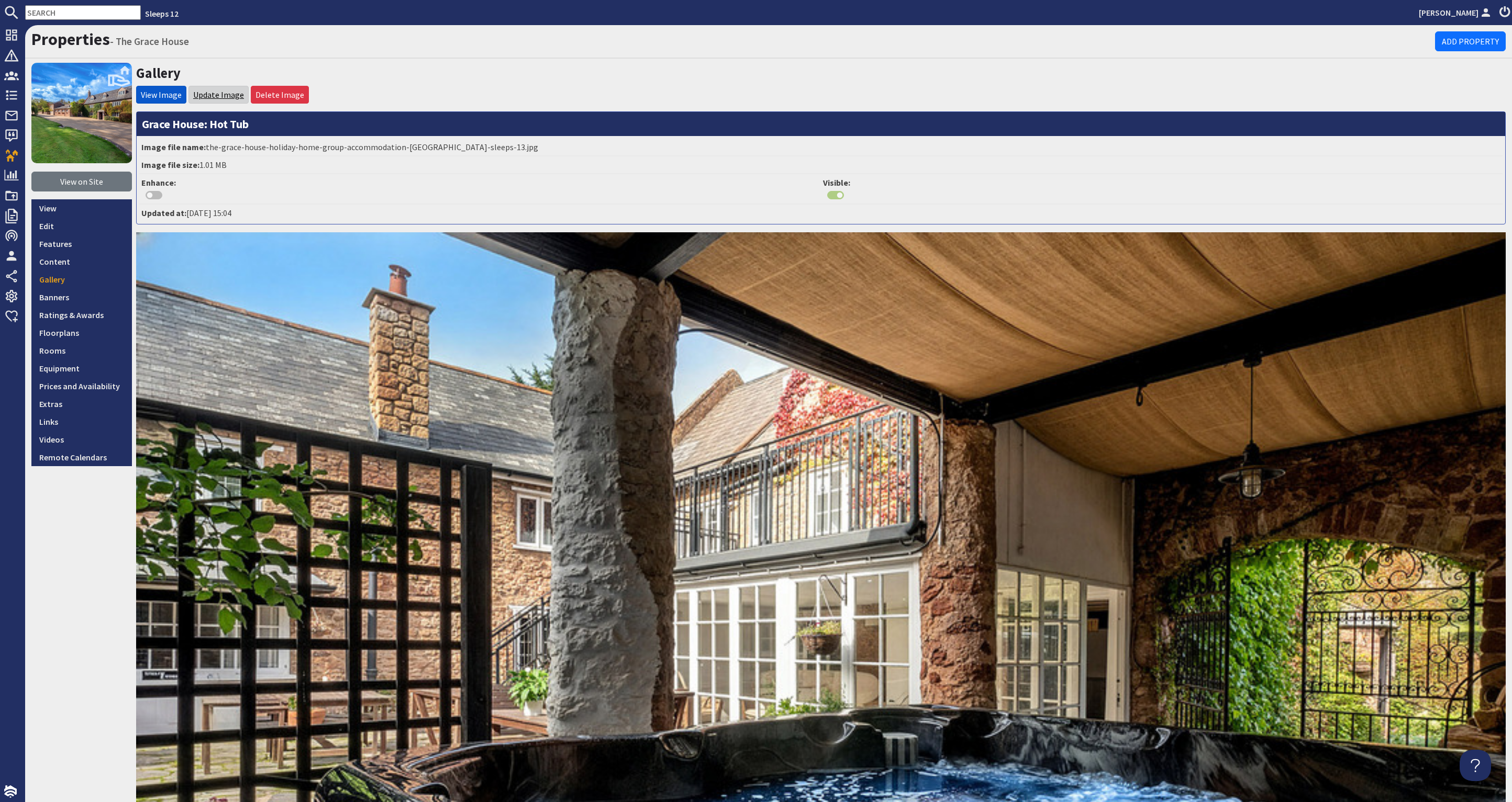
click at [210, 90] on link "Update Image" at bounding box center [218, 95] width 51 height 10
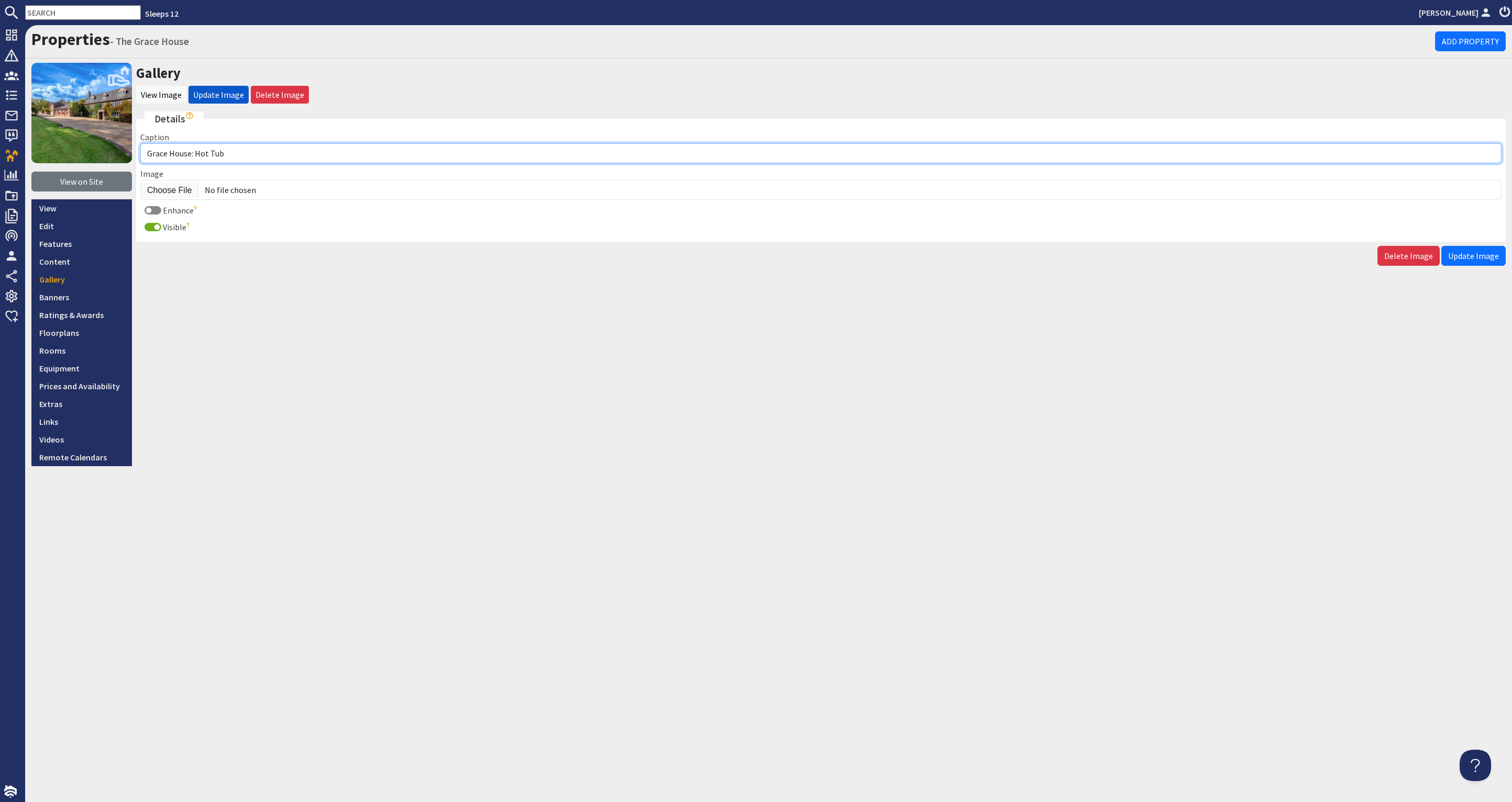
click at [149, 152] on input "Grace House: Hot Tub" at bounding box center [821, 153] width 1361 height 20
type input "The Grace House: Hot Tub"
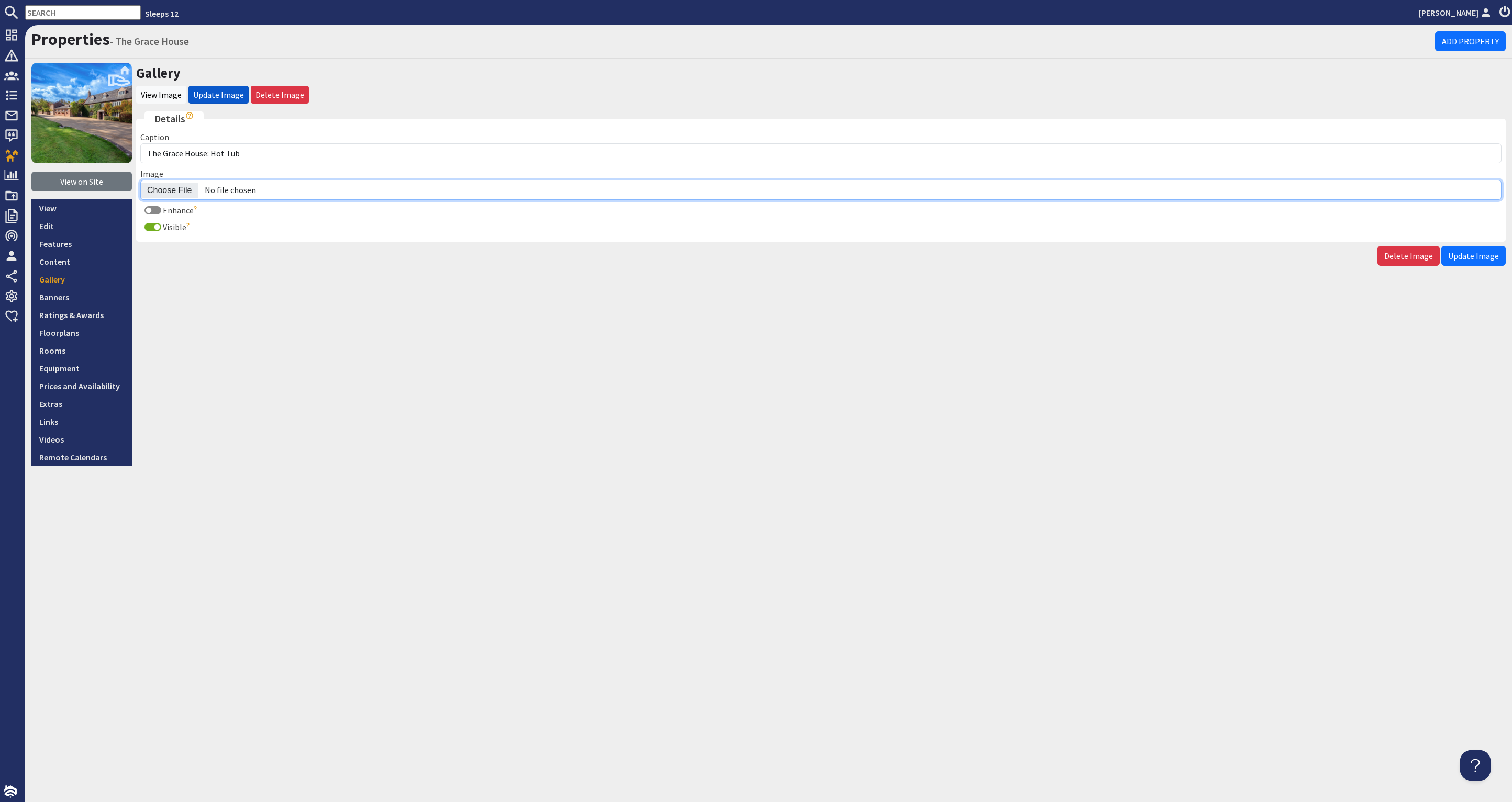
click at [180, 188] on input "Image" at bounding box center [821, 190] width 1361 height 20
type input "C:\fakepath\the-grace-house-holiday-home-group-accommodation-[GEOGRAPHIC_DATA]-…"
click at [1473, 251] on span "Update Image" at bounding box center [1473, 256] width 51 height 10
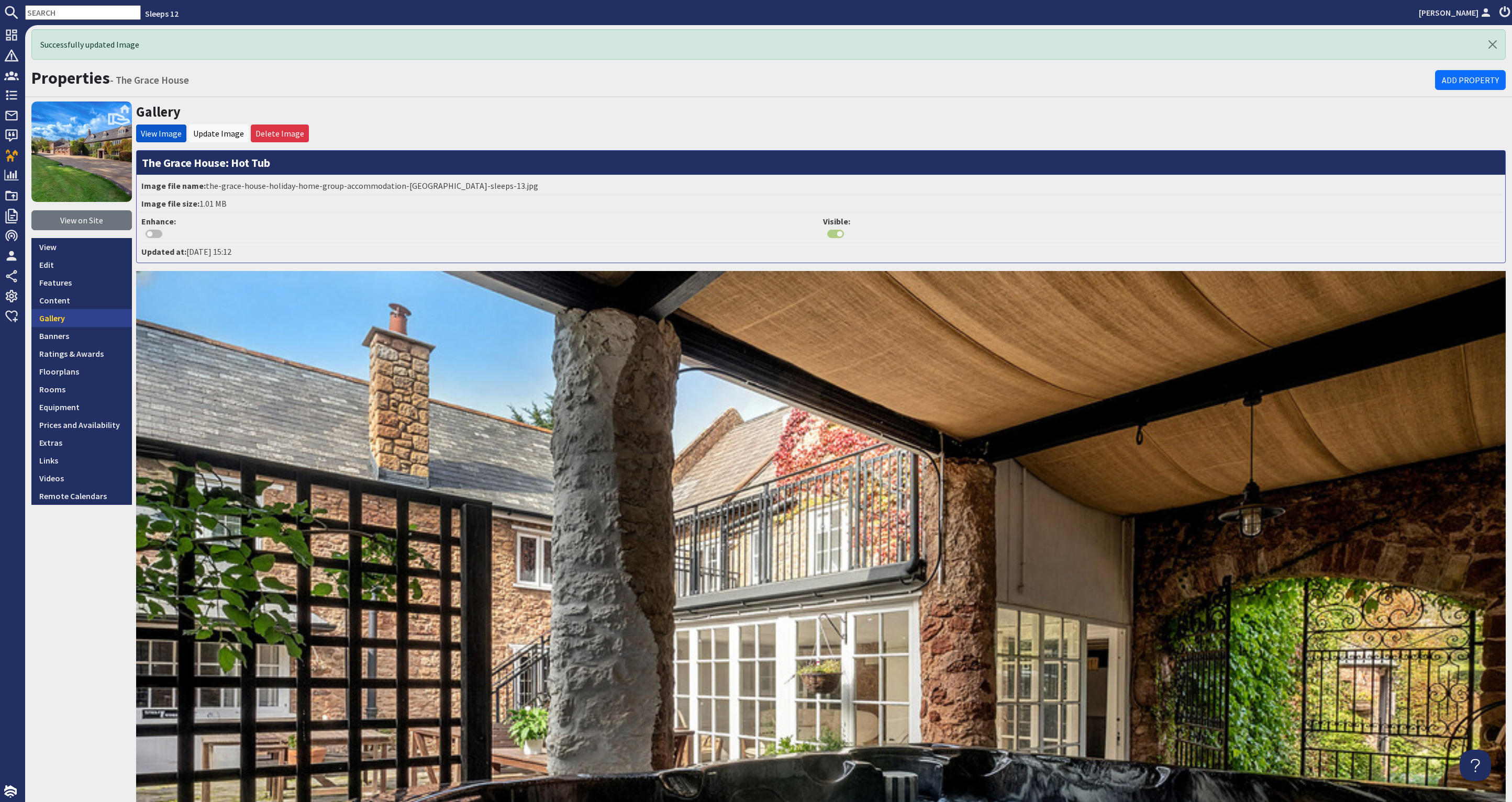
click at [76, 316] on link "Gallery" at bounding box center [82, 318] width 101 height 18
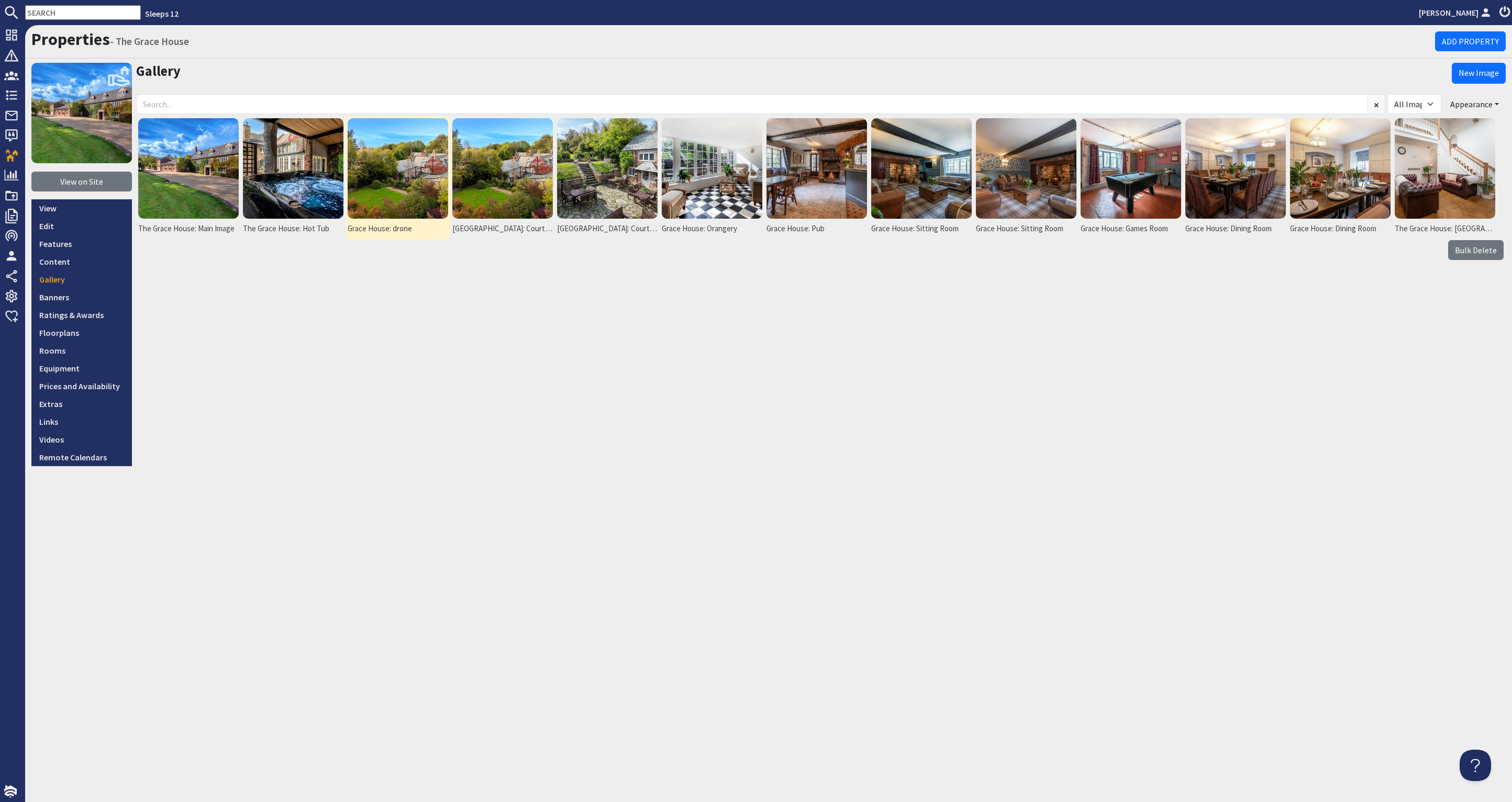
click at [429, 171] on img at bounding box center [398, 169] width 101 height 101
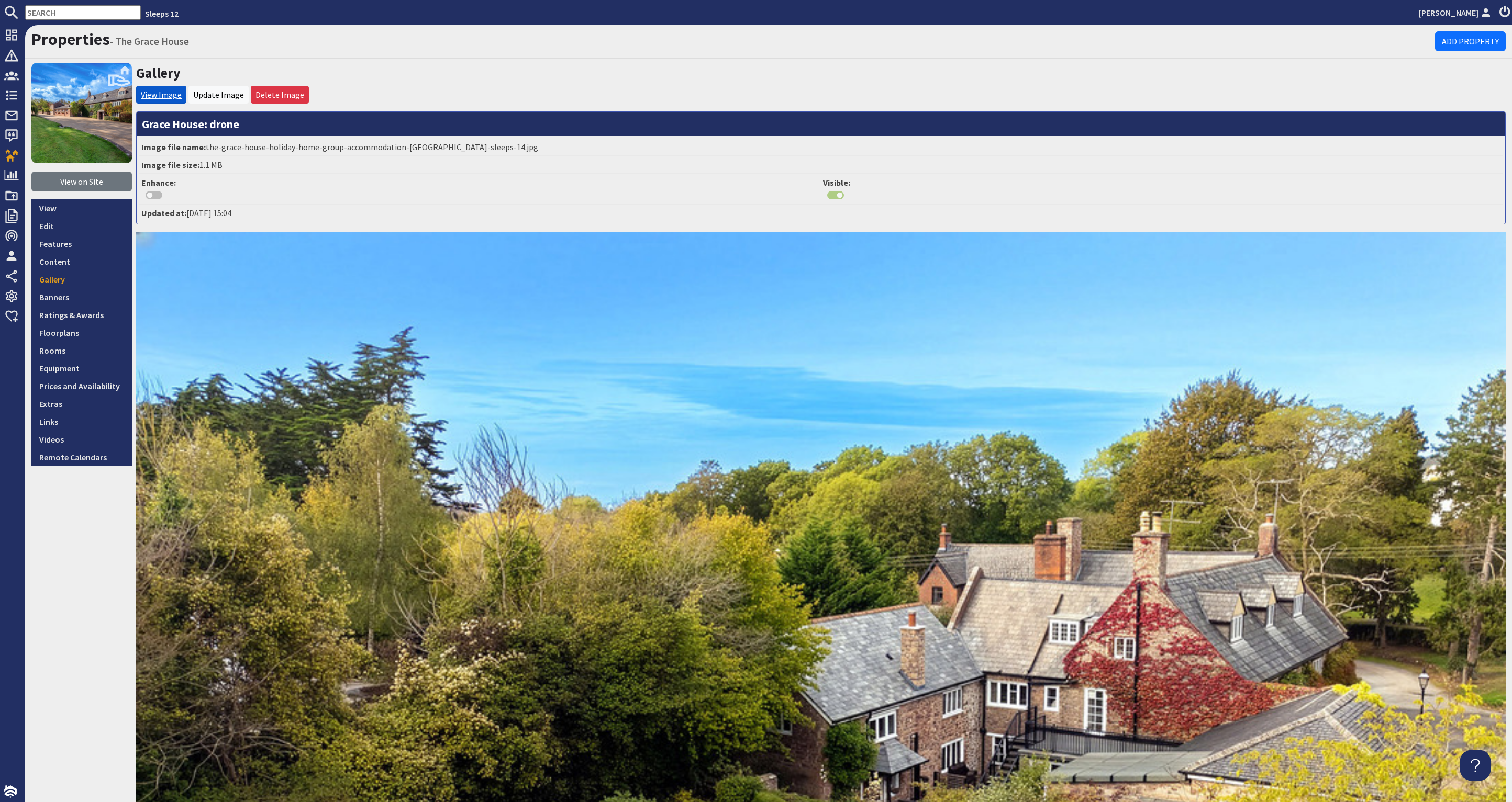
click at [169, 90] on link "View Image" at bounding box center [161, 95] width 41 height 10
click at [169, 93] on link "View Image" at bounding box center [161, 95] width 41 height 10
click at [221, 124] on h3 "Grace House: drone" at bounding box center [821, 124] width 1368 height 24
click at [144, 124] on h3 "Grace House: drone" at bounding box center [821, 124] width 1368 height 24
click at [222, 93] on link "Update Image" at bounding box center [218, 95] width 51 height 10
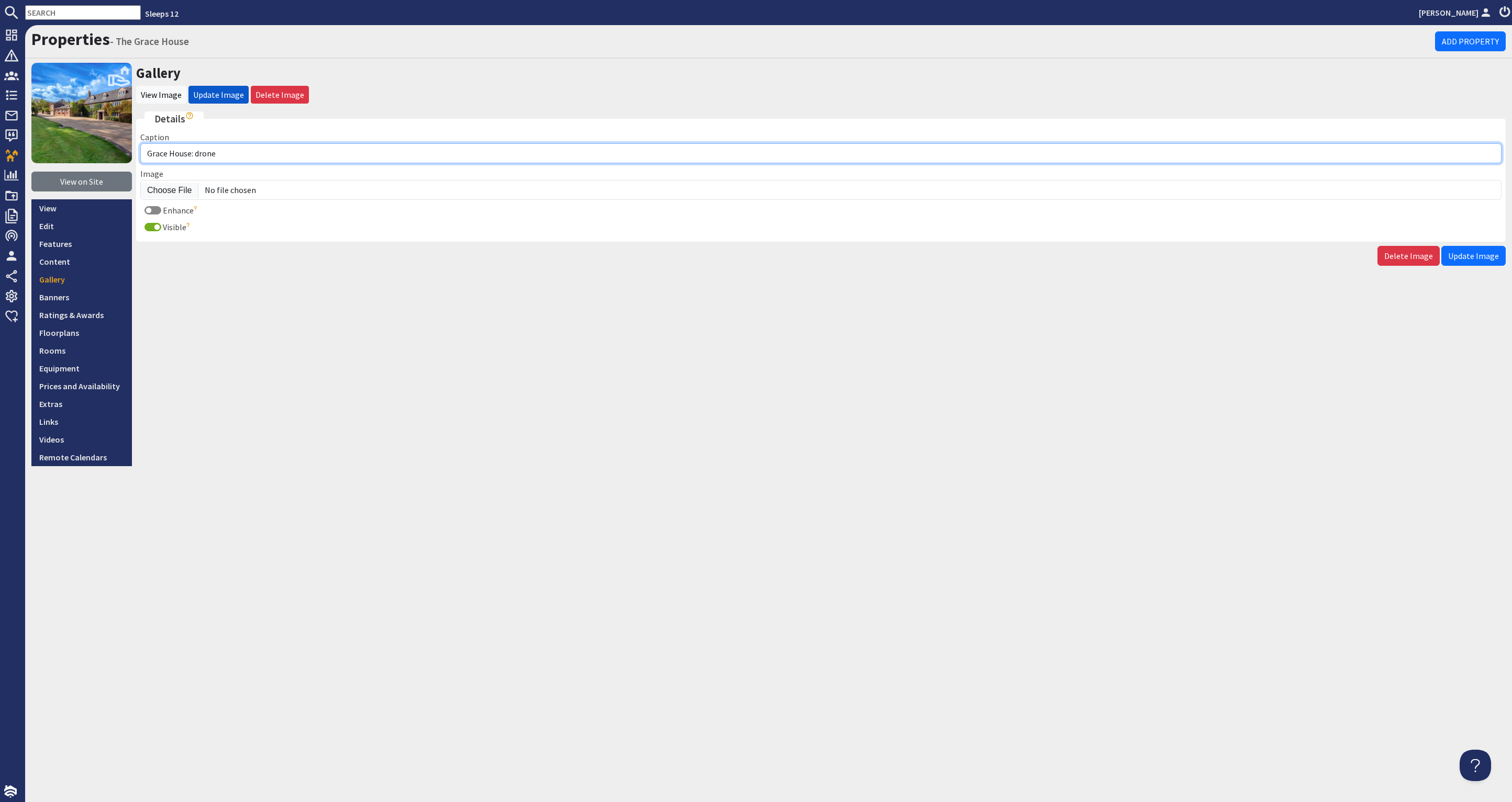
click at [149, 152] on input "Grace House: drone" at bounding box center [821, 153] width 1361 height 20
type input "The Grace House: drone"
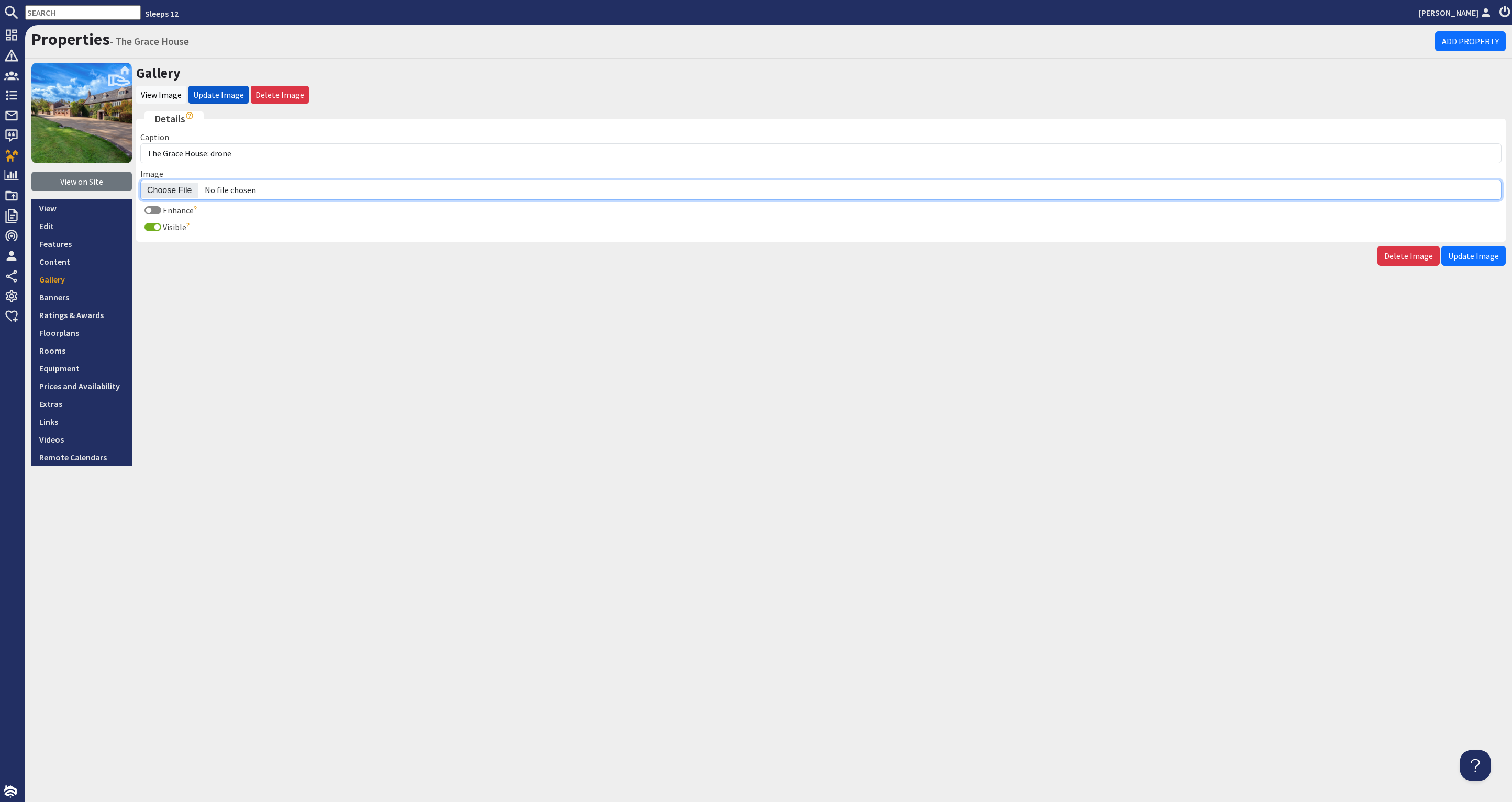
click at [166, 187] on input "Image" at bounding box center [821, 190] width 1361 height 20
type input "C:\fakepath\the-grace-house-holiday-home-group-accommodation-somerset-sleeps-14…"
click at [1501, 249] on button "Update Image" at bounding box center [1473, 256] width 65 height 20
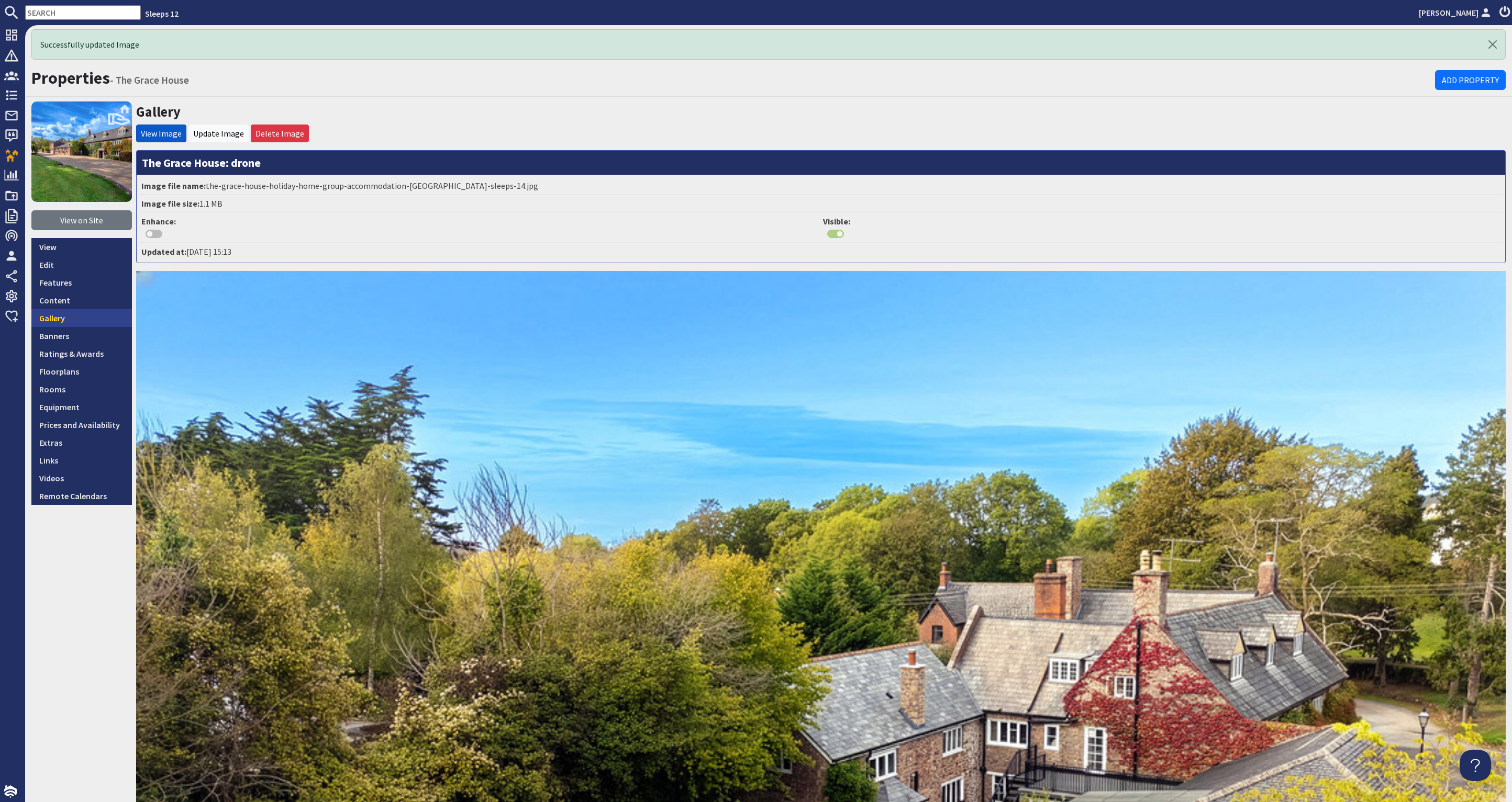
click at [78, 320] on link "Gallery" at bounding box center [82, 318] width 101 height 18
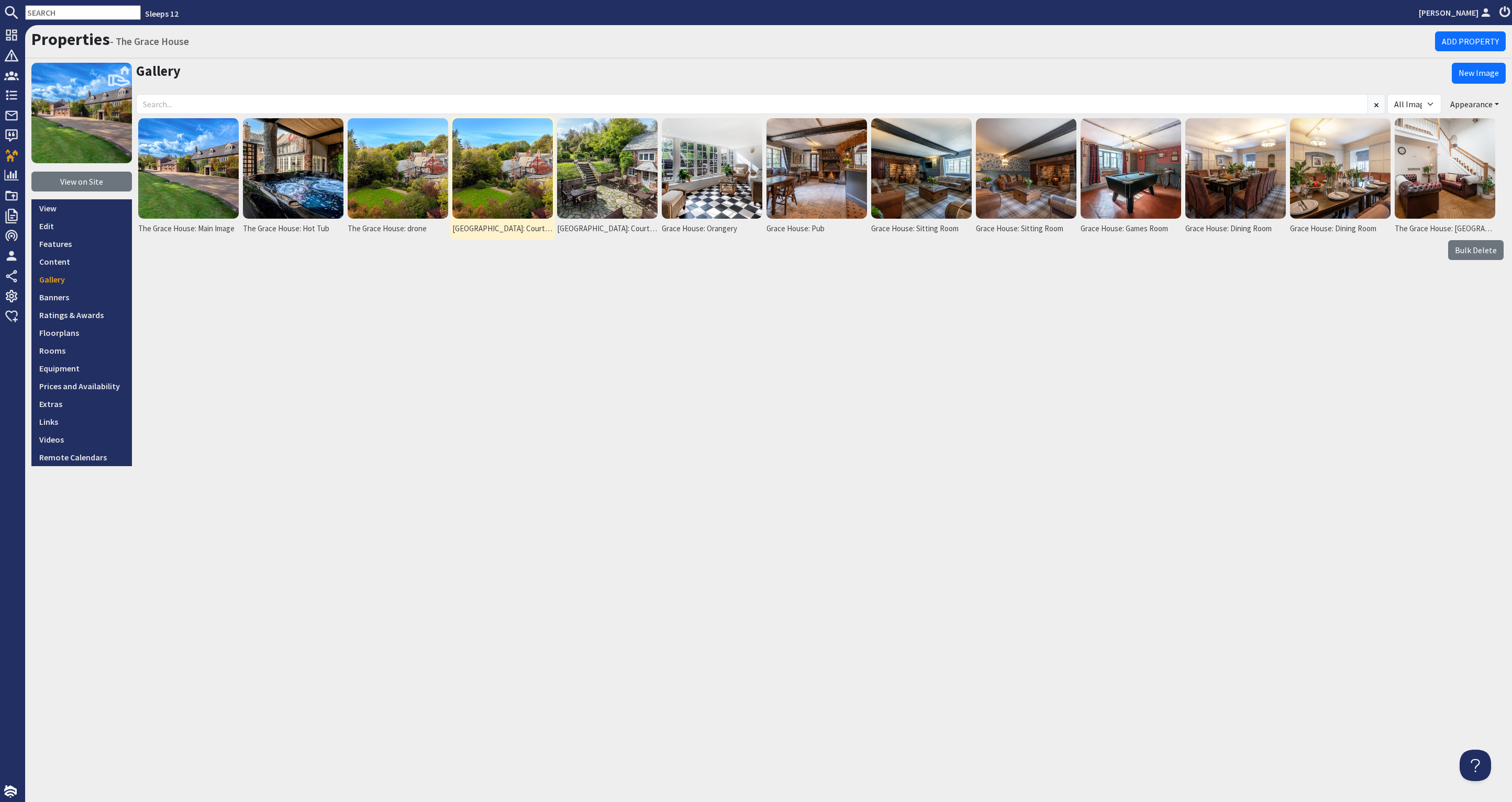
click at [491, 185] on img at bounding box center [503, 169] width 101 height 101
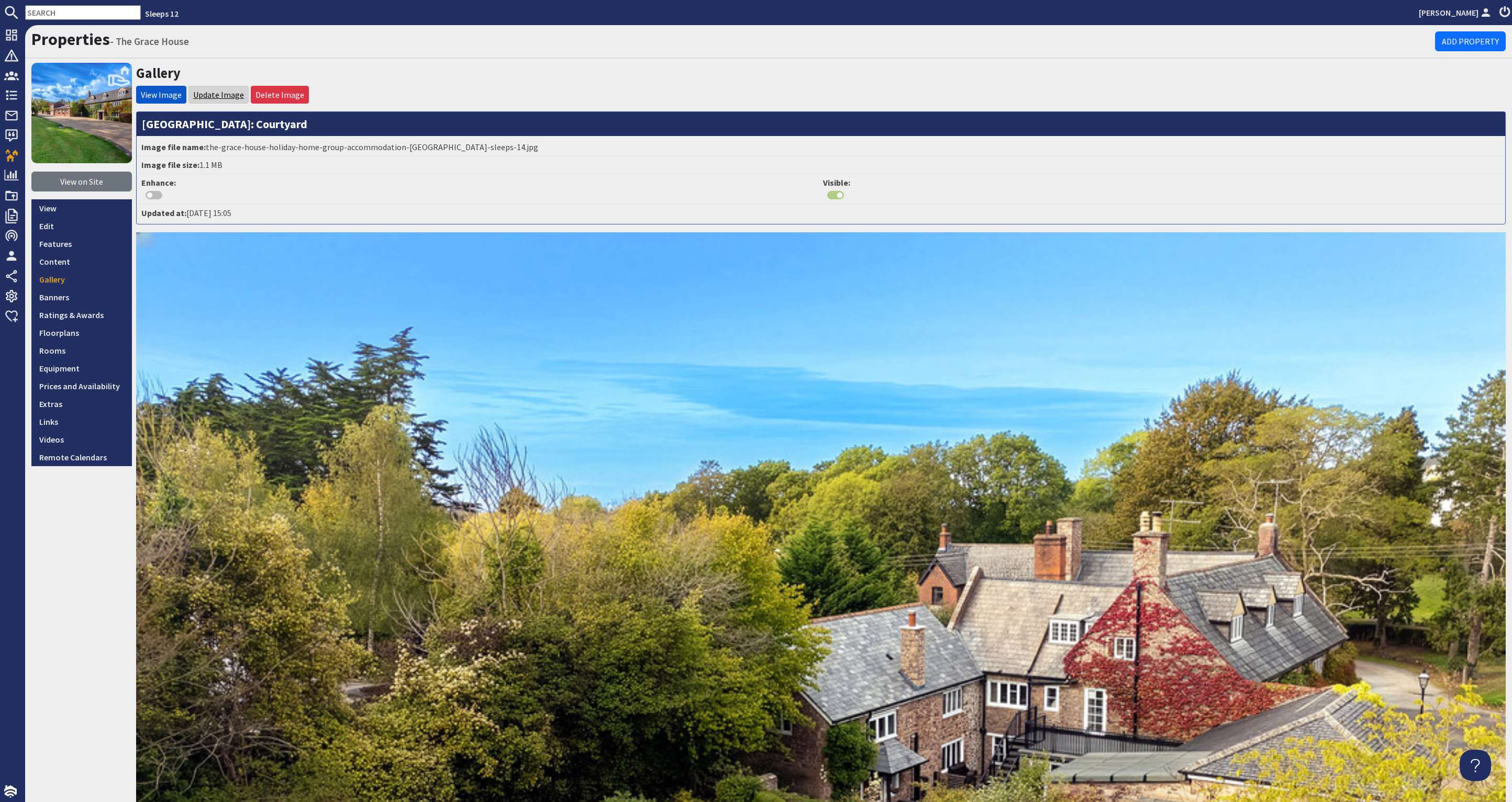
click at [212, 96] on link "Update Image" at bounding box center [218, 95] width 51 height 10
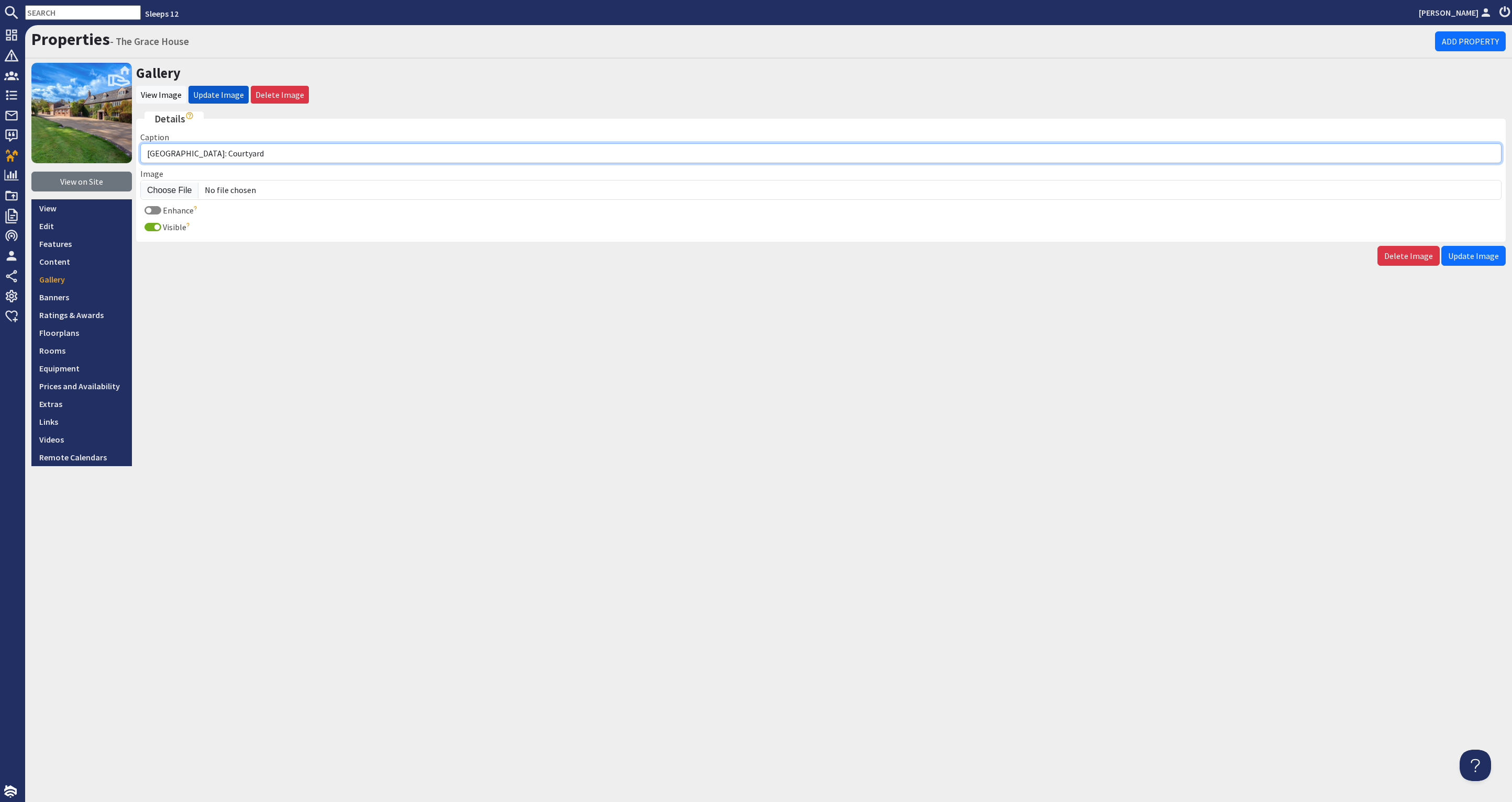
click at [149, 154] on input "[GEOGRAPHIC_DATA]: Courtyard" at bounding box center [821, 153] width 1361 height 20
type input "The Grace House: Courtyard"
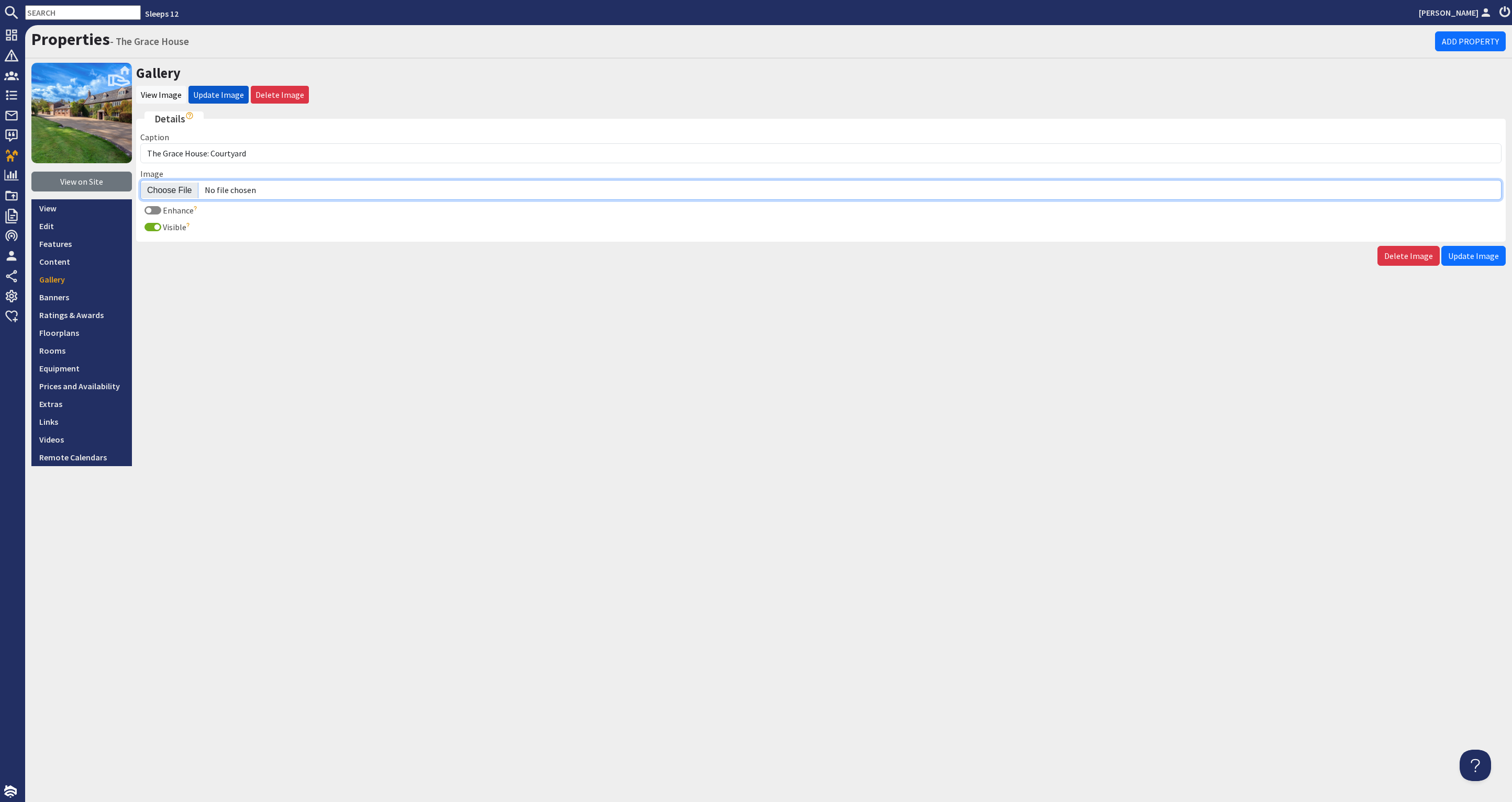
click at [176, 184] on input "Image" at bounding box center [821, 190] width 1361 height 20
type input "C:\fakepath\the-grace-house-holiday-home-group-accommodation-somerset-sleeps-15…"
click at [1464, 246] on button "Update Image" at bounding box center [1473, 256] width 65 height 20
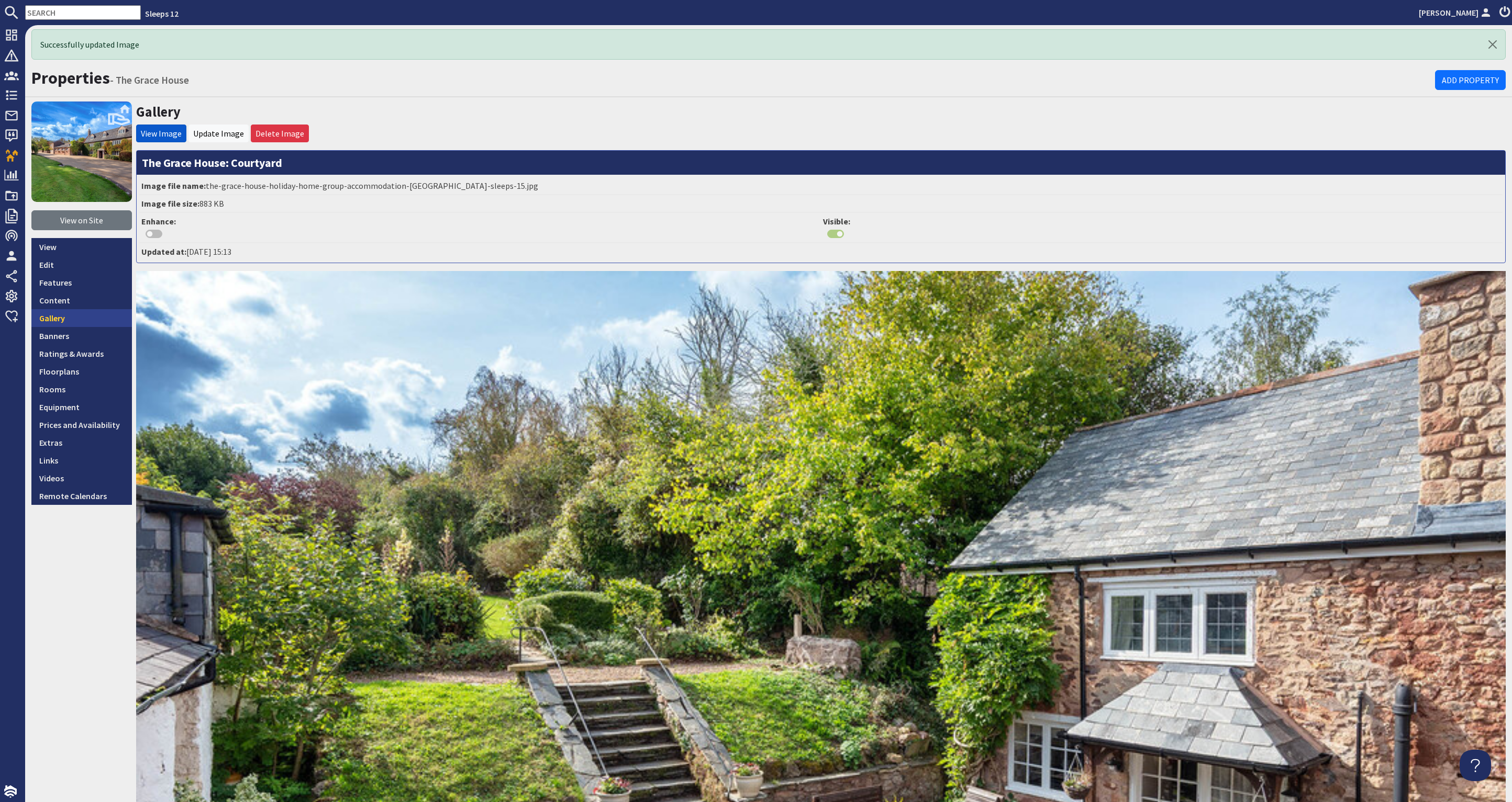
click at [65, 315] on link "Gallery" at bounding box center [82, 318] width 101 height 18
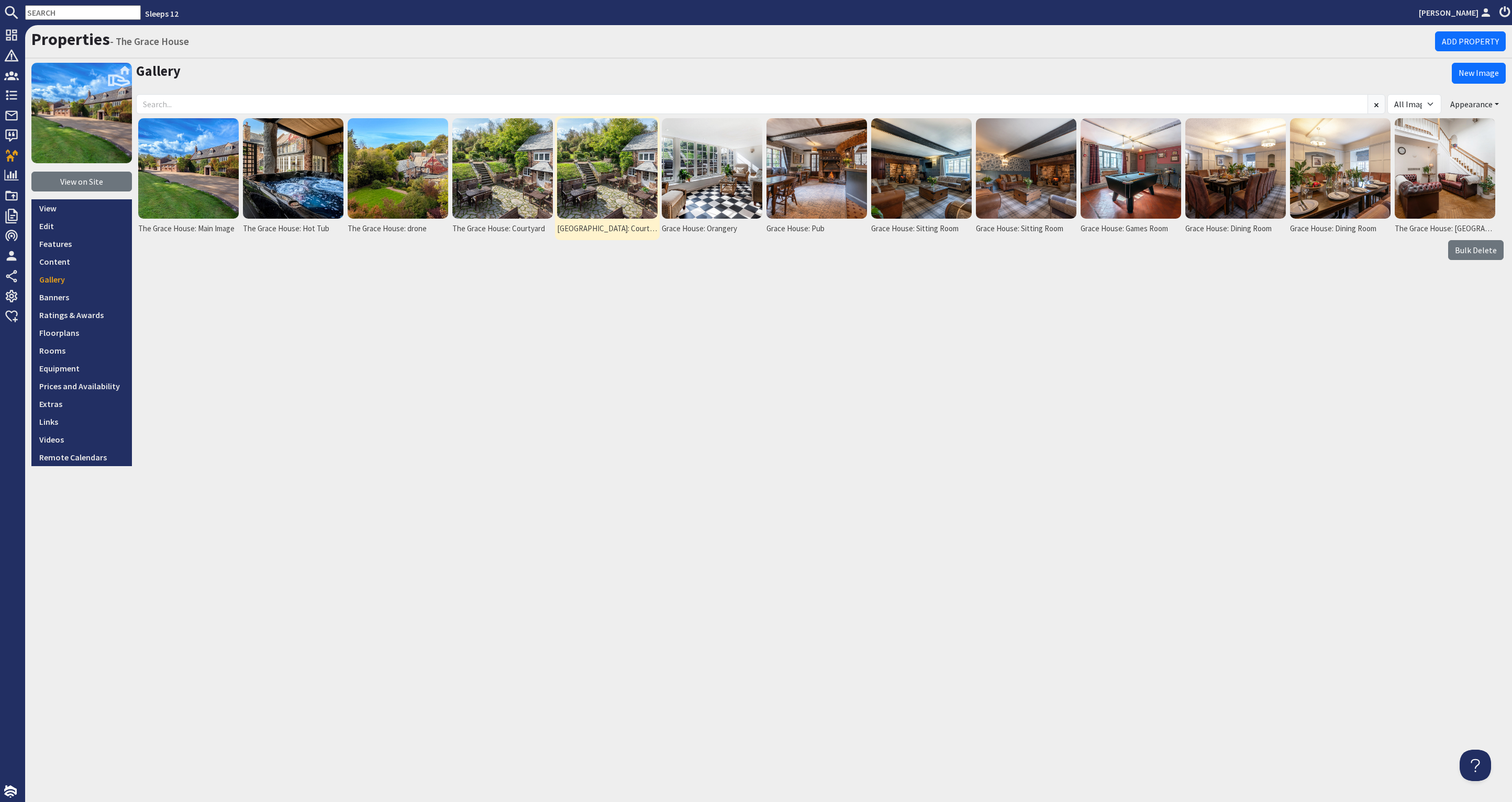
click at [589, 178] on img at bounding box center [608, 169] width 101 height 101
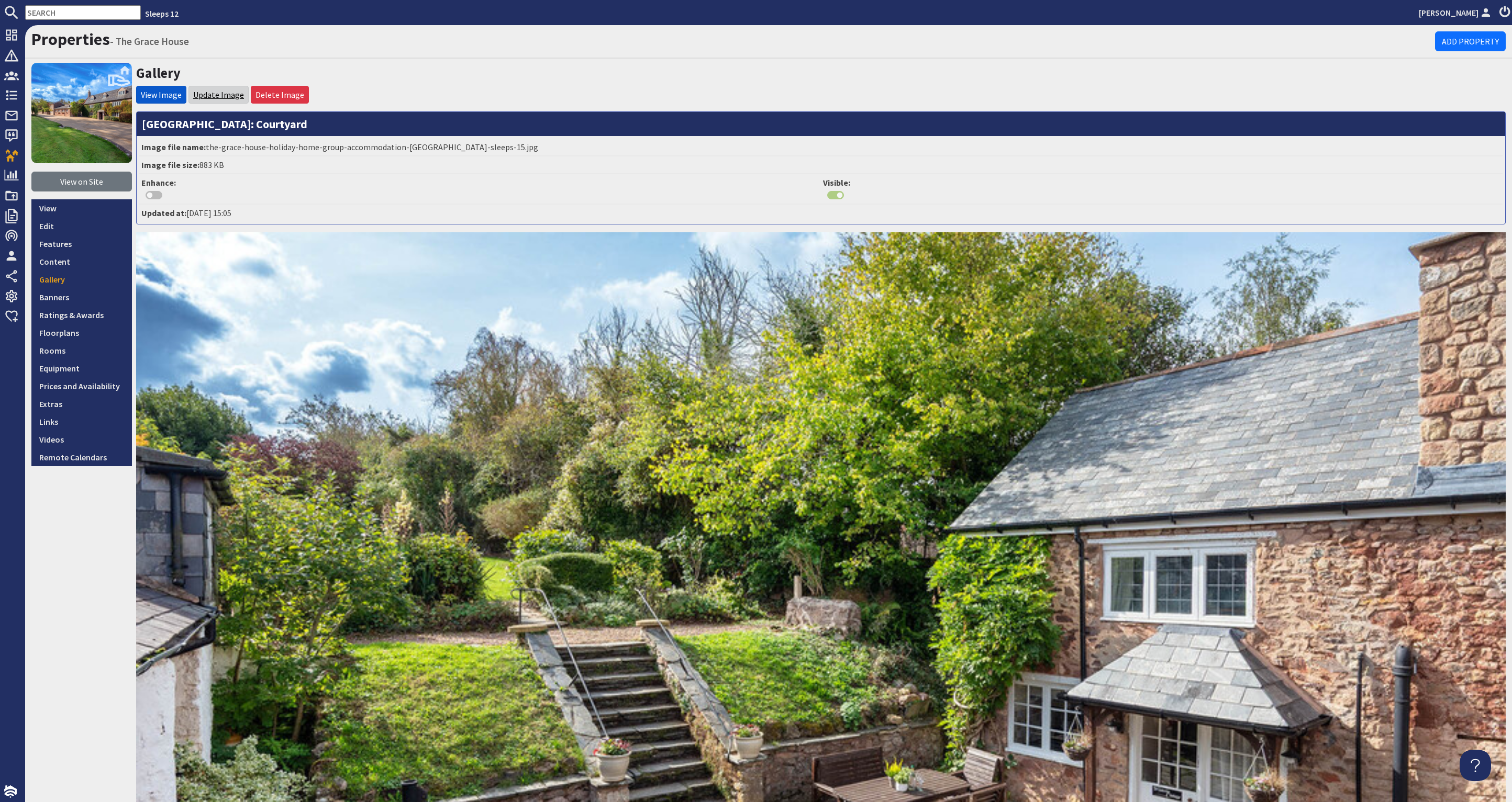
click at [221, 94] on link "Update Image" at bounding box center [218, 95] width 51 height 10
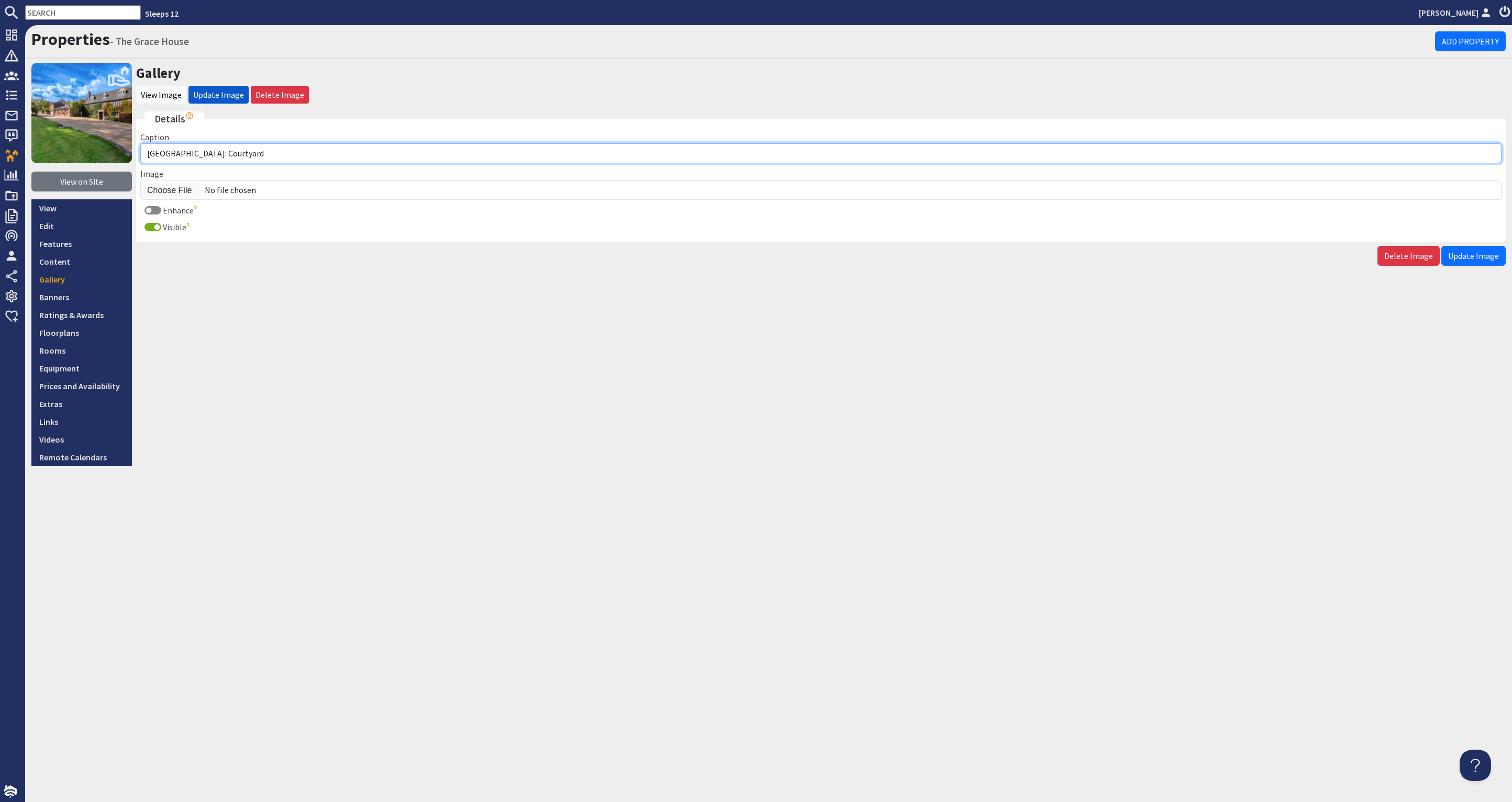
click at [149, 154] on input "Grace House: Courtyard" at bounding box center [821, 153] width 1361 height 20
type input "The Grace House: Courtyard"
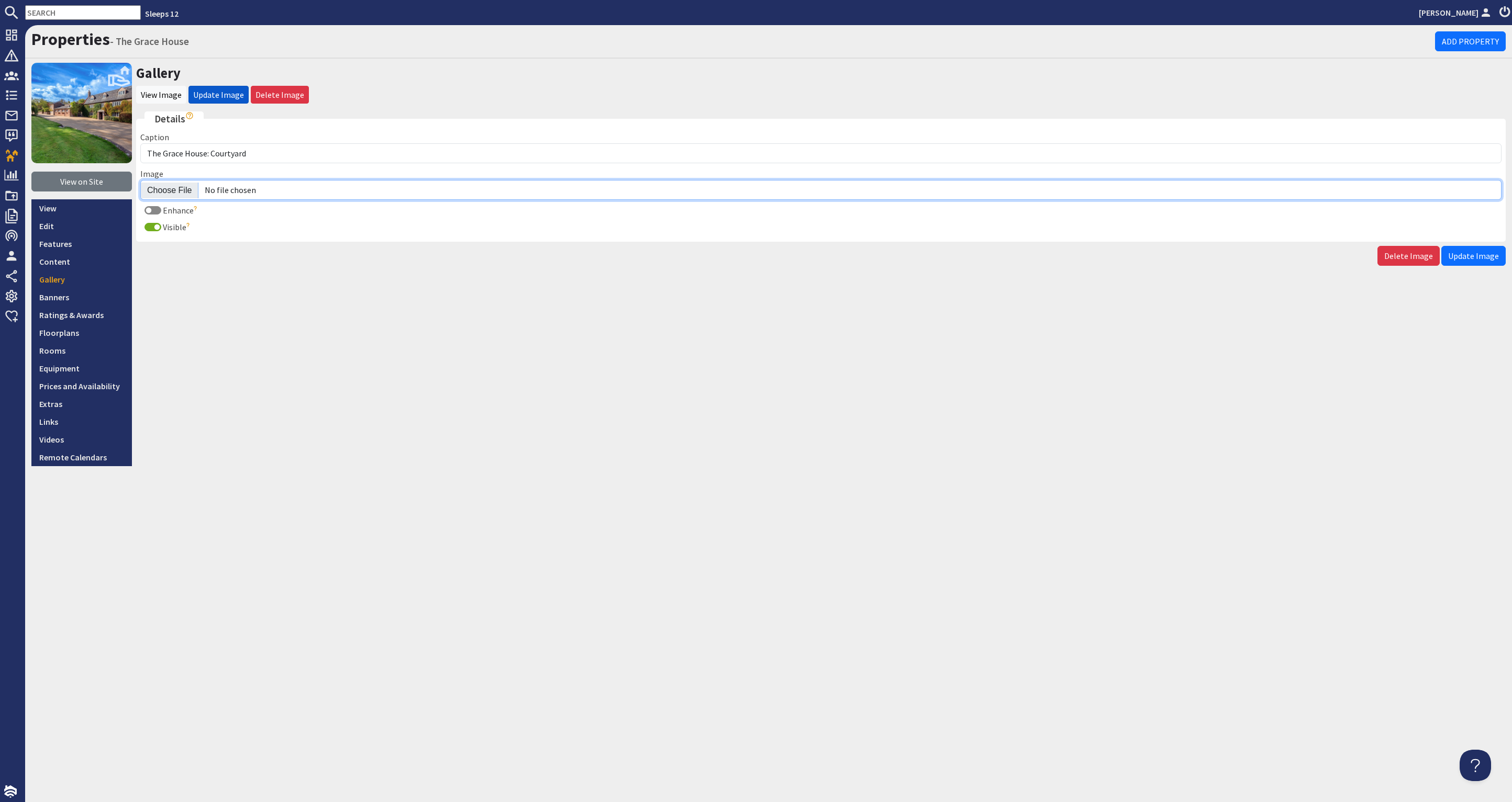
click at [174, 187] on input "Image" at bounding box center [821, 190] width 1361 height 20
type input "C:\fakepath\the-grace-house-holiday-home-group-accommodation-somerset-sleeps-16…"
click at [1477, 251] on span "Update Image" at bounding box center [1473, 256] width 51 height 10
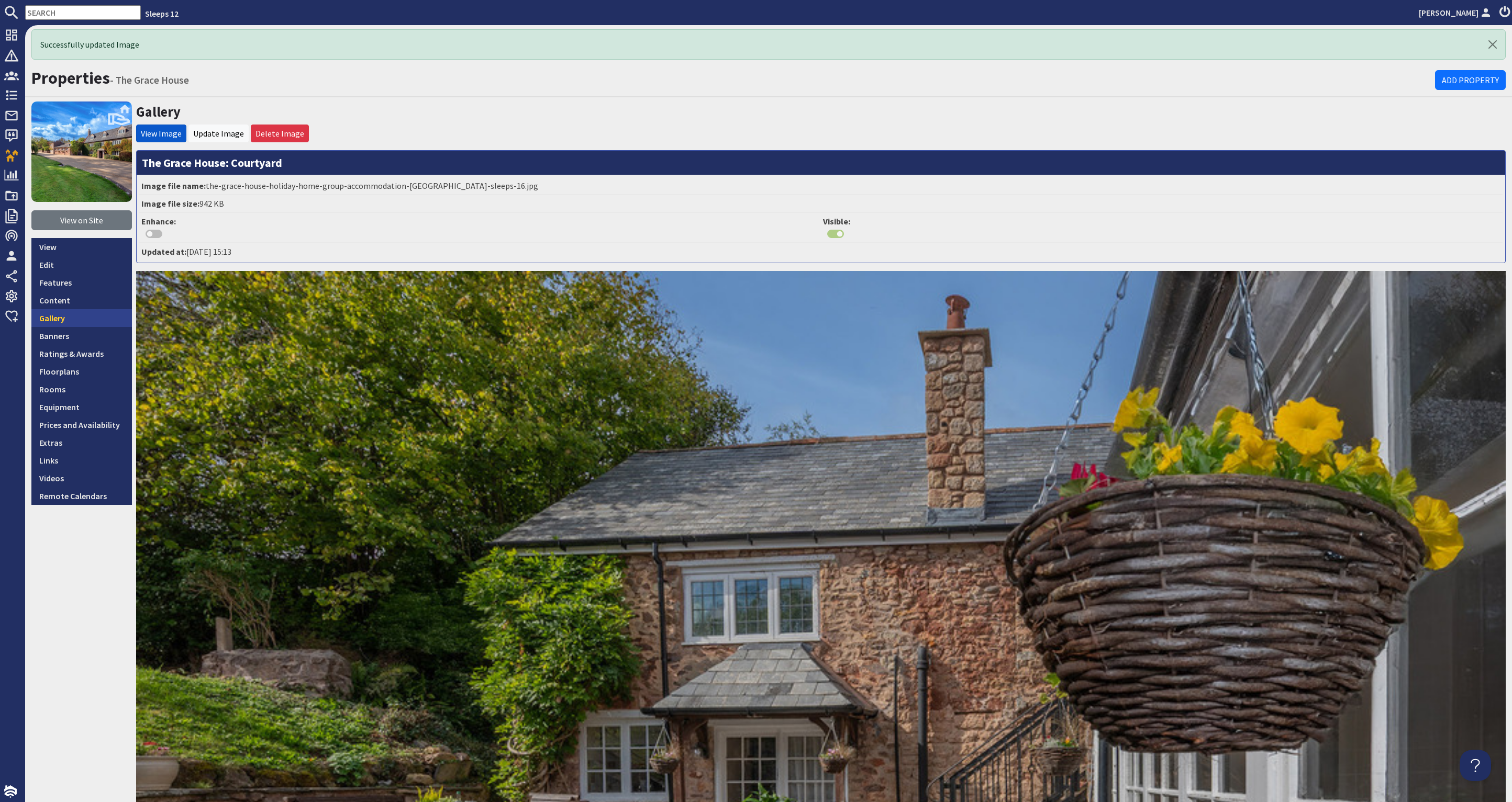
drag, startPoint x: 65, startPoint y: 311, endPoint x: 71, endPoint y: 311, distance: 6.0
click at [65, 311] on link "Gallery" at bounding box center [82, 318] width 101 height 18
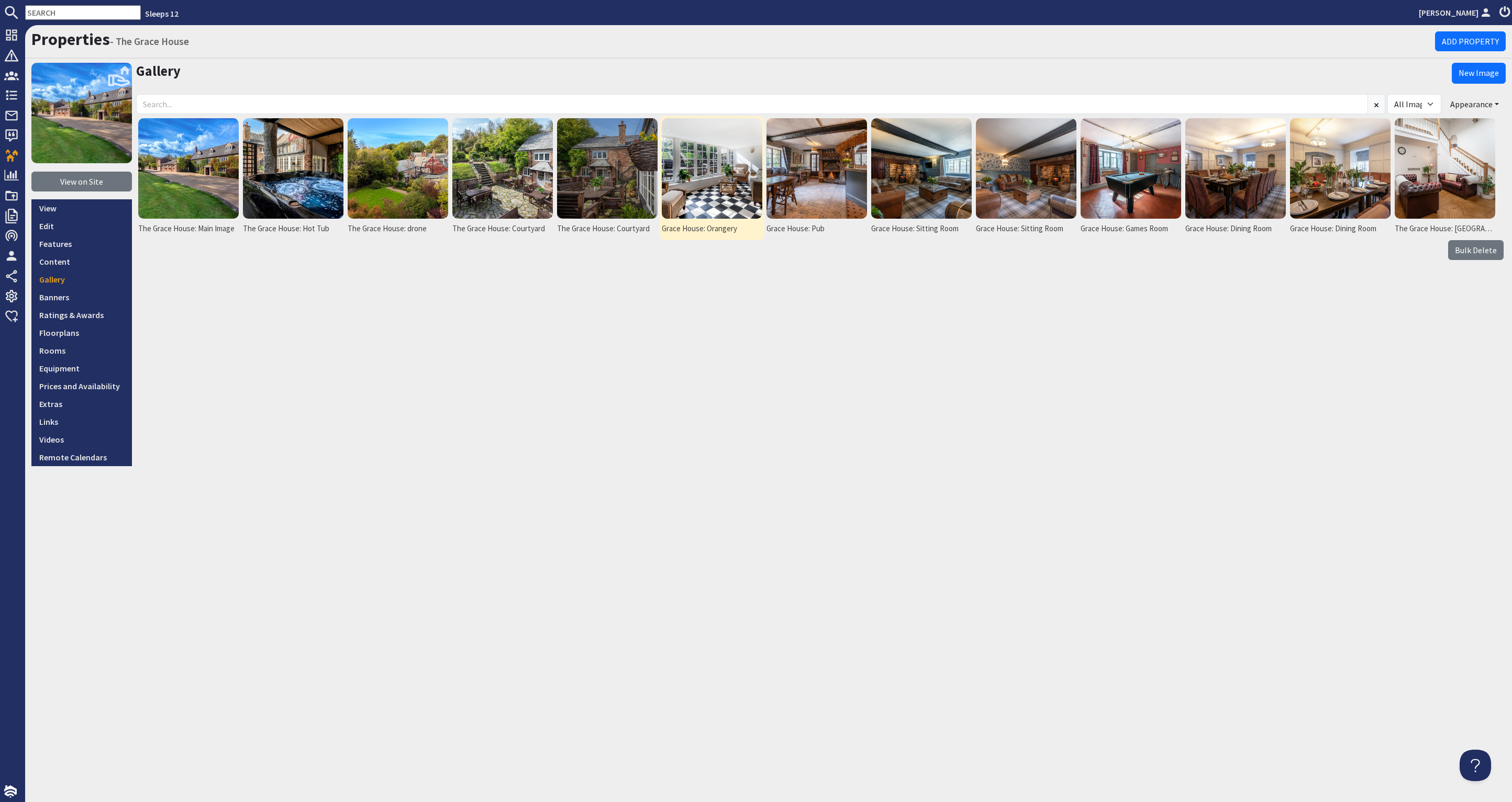
click at [742, 175] on img at bounding box center [712, 169] width 101 height 101
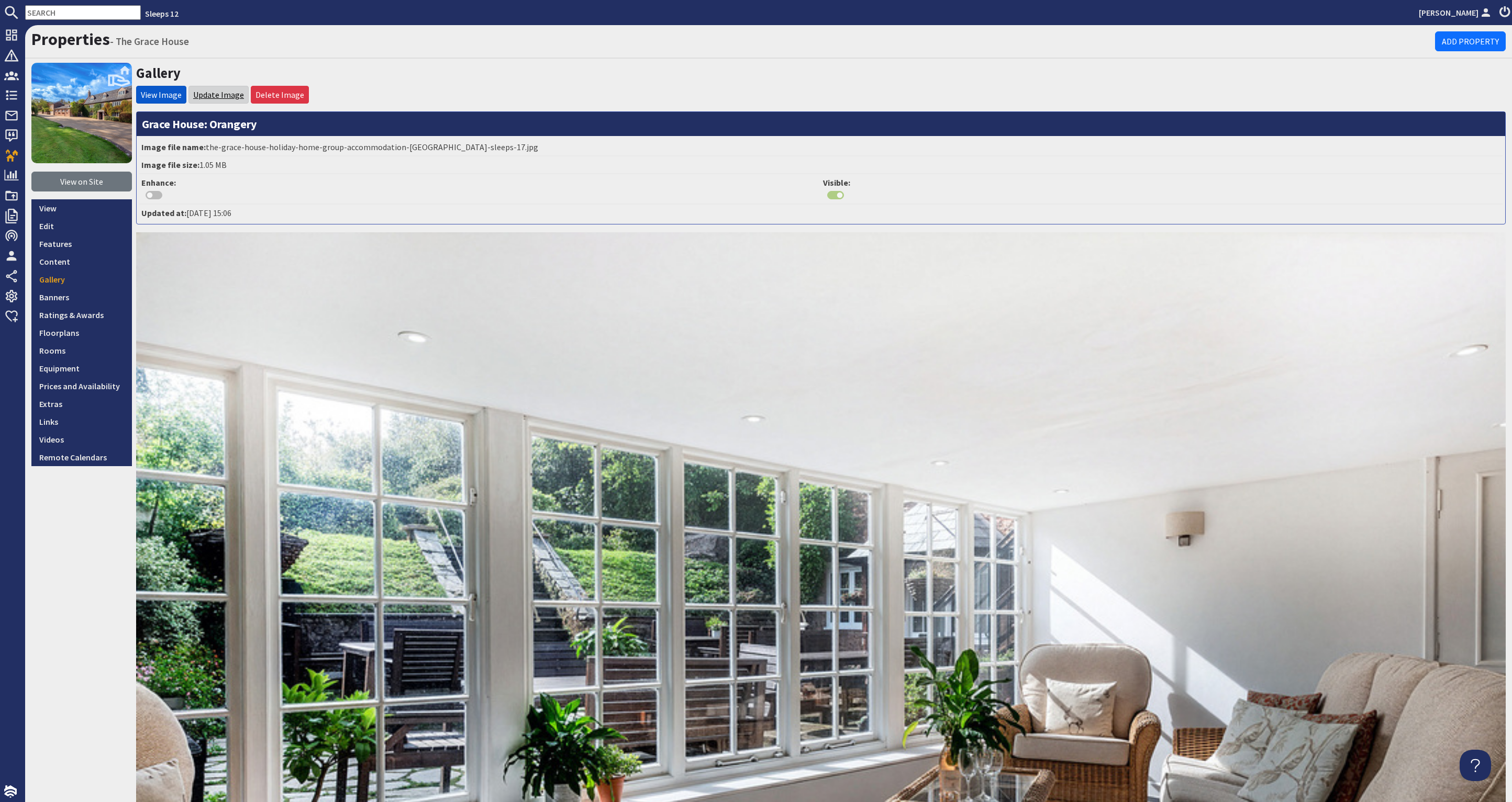
click at [219, 97] on link "Update Image" at bounding box center [218, 95] width 51 height 10
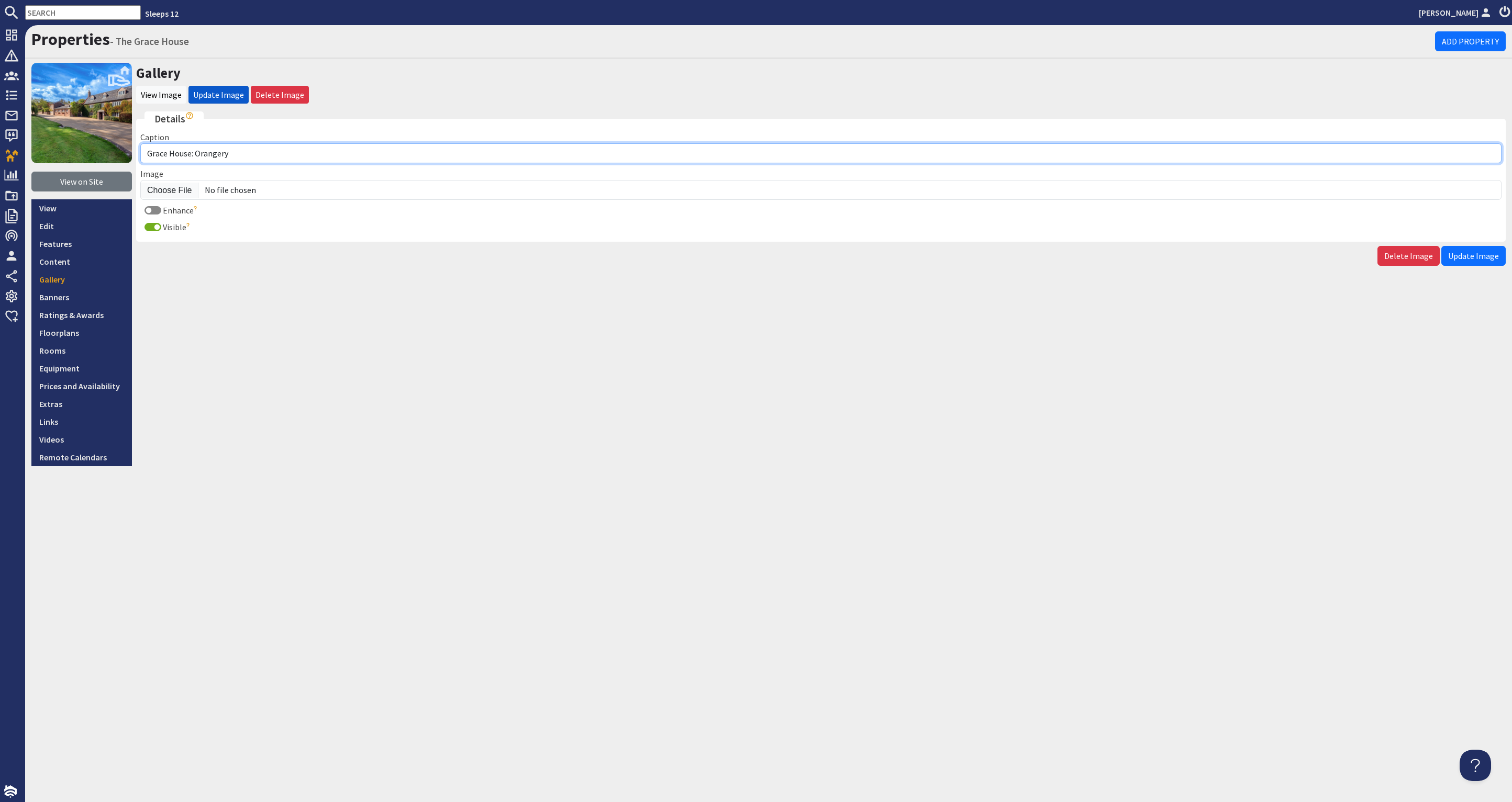
click at [148, 153] on input "Grace House: Orangery" at bounding box center [821, 153] width 1361 height 20
type input "The Grace House: Orangery"
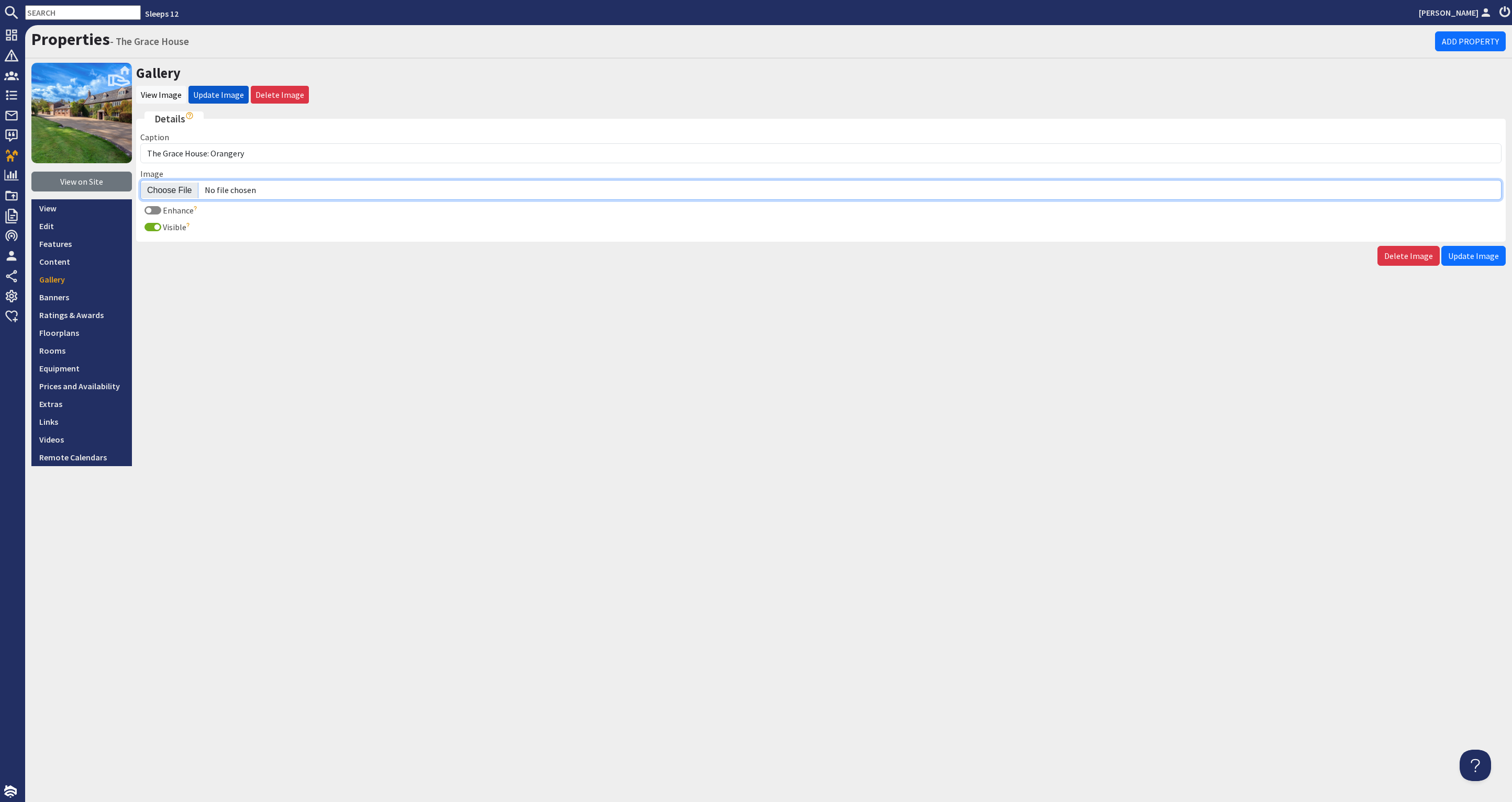
click at [169, 190] on input "Image" at bounding box center [821, 190] width 1361 height 20
type input "C:\fakepath\the-grace-house-holiday-home-group-accommodation-[GEOGRAPHIC_DATA]-…"
click at [1477, 254] on span "Update Image" at bounding box center [1473, 256] width 51 height 10
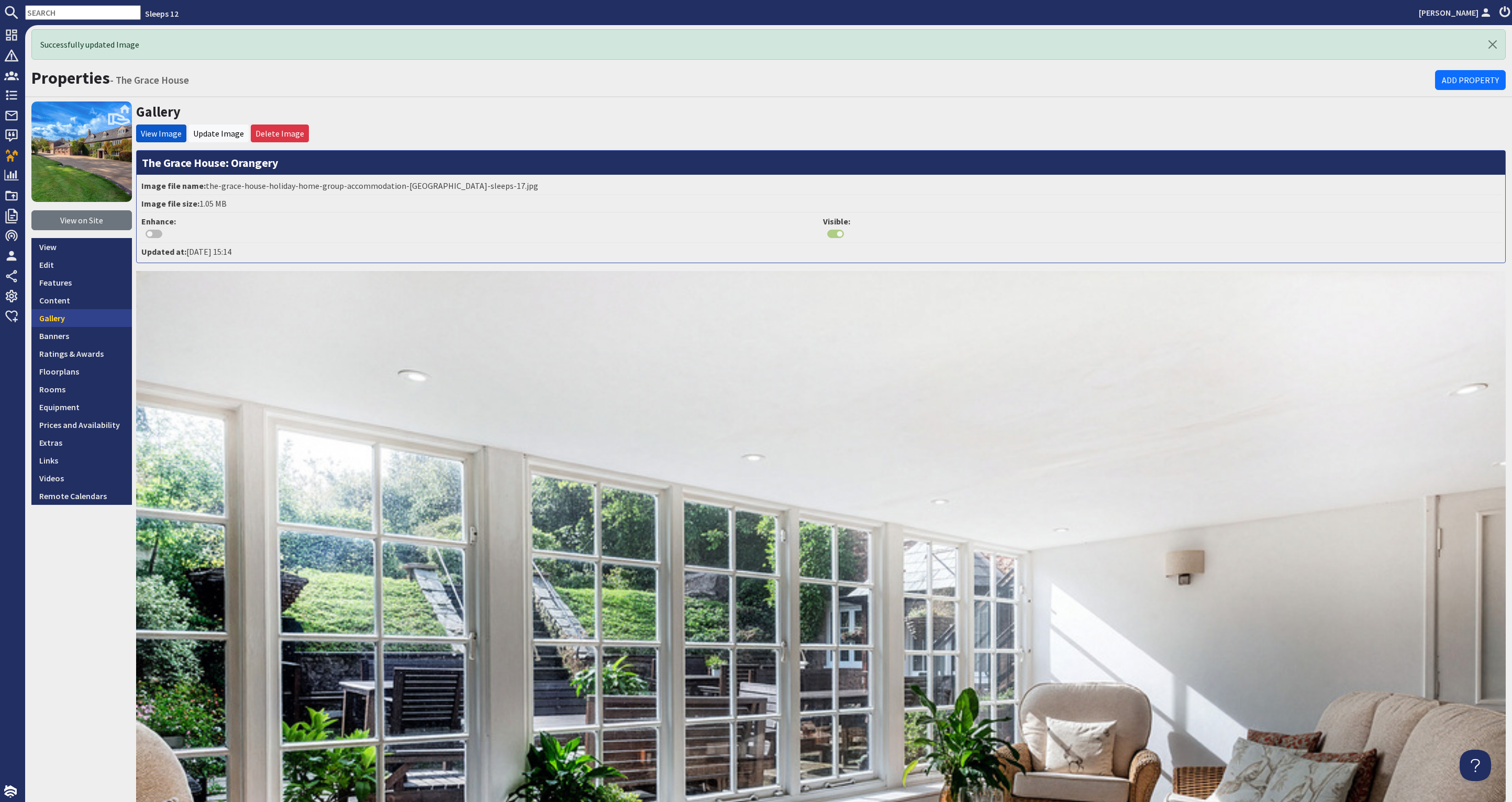
click at [89, 317] on link "Gallery" at bounding box center [82, 318] width 101 height 18
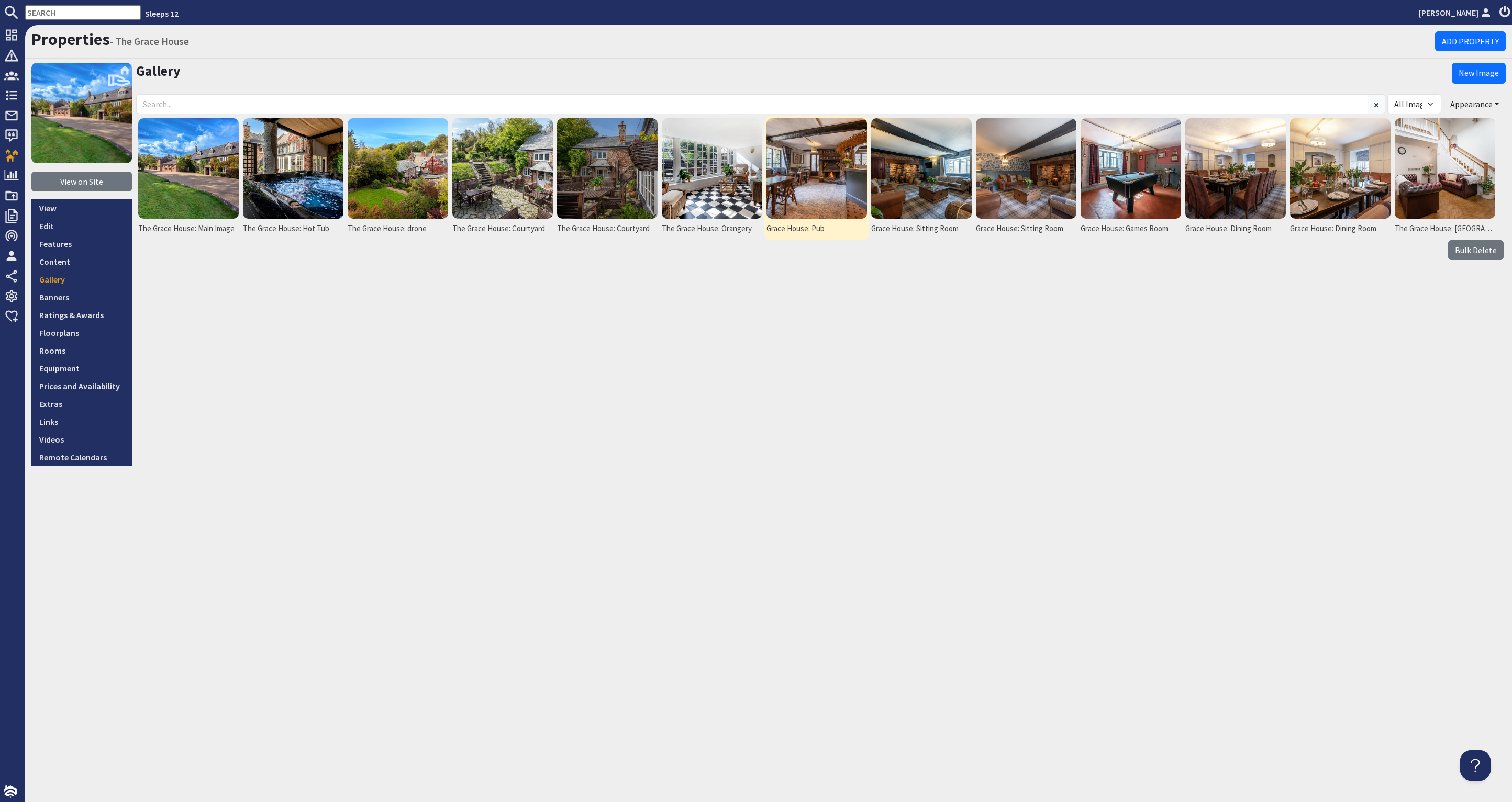
click at [834, 141] on img at bounding box center [817, 169] width 101 height 101
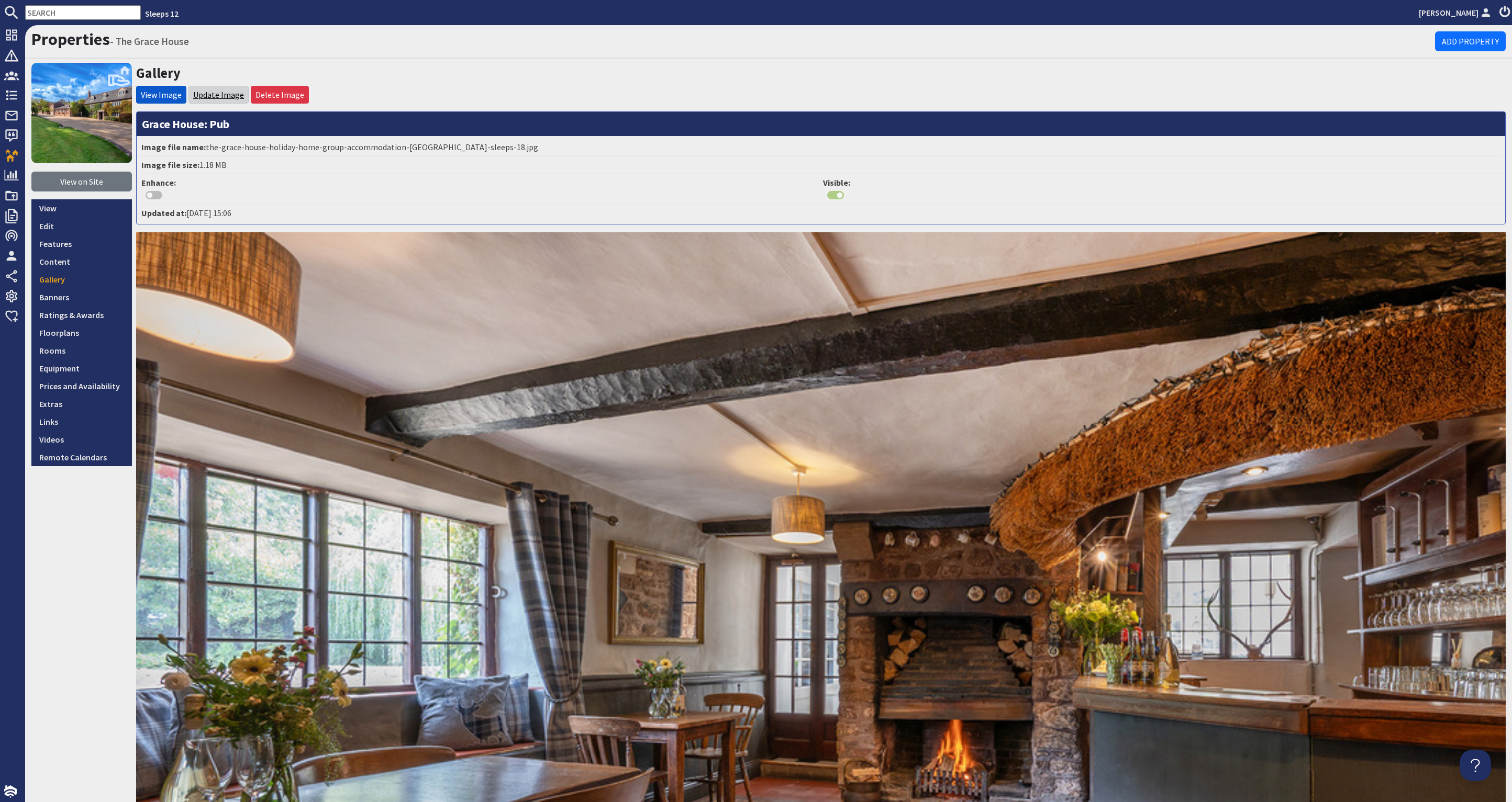
click at [220, 93] on link "Update Image" at bounding box center [218, 95] width 51 height 10
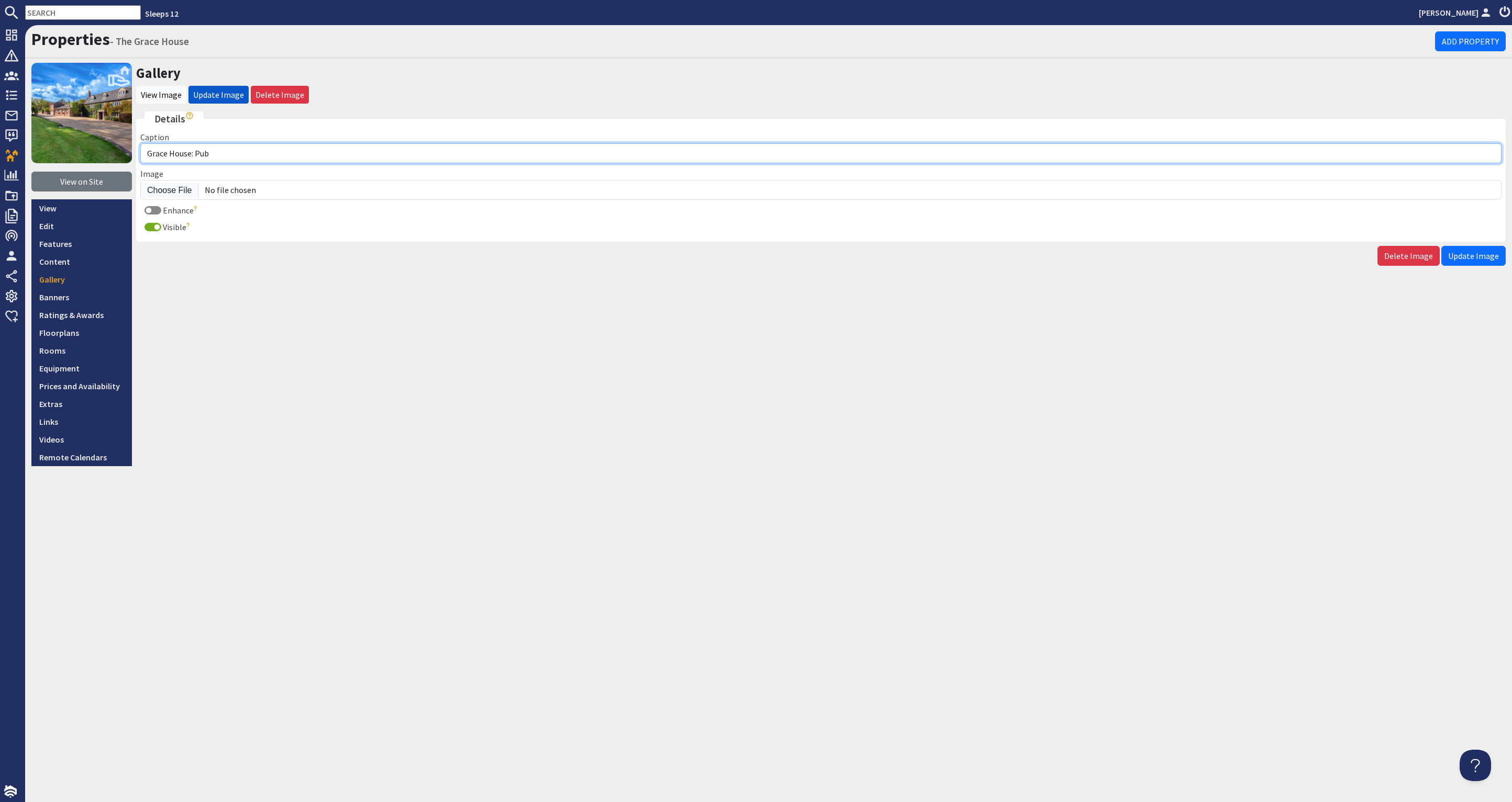
click at [148, 149] on input "Grace House: Pub" at bounding box center [821, 153] width 1361 height 20
type input "The Grace House: Pub"
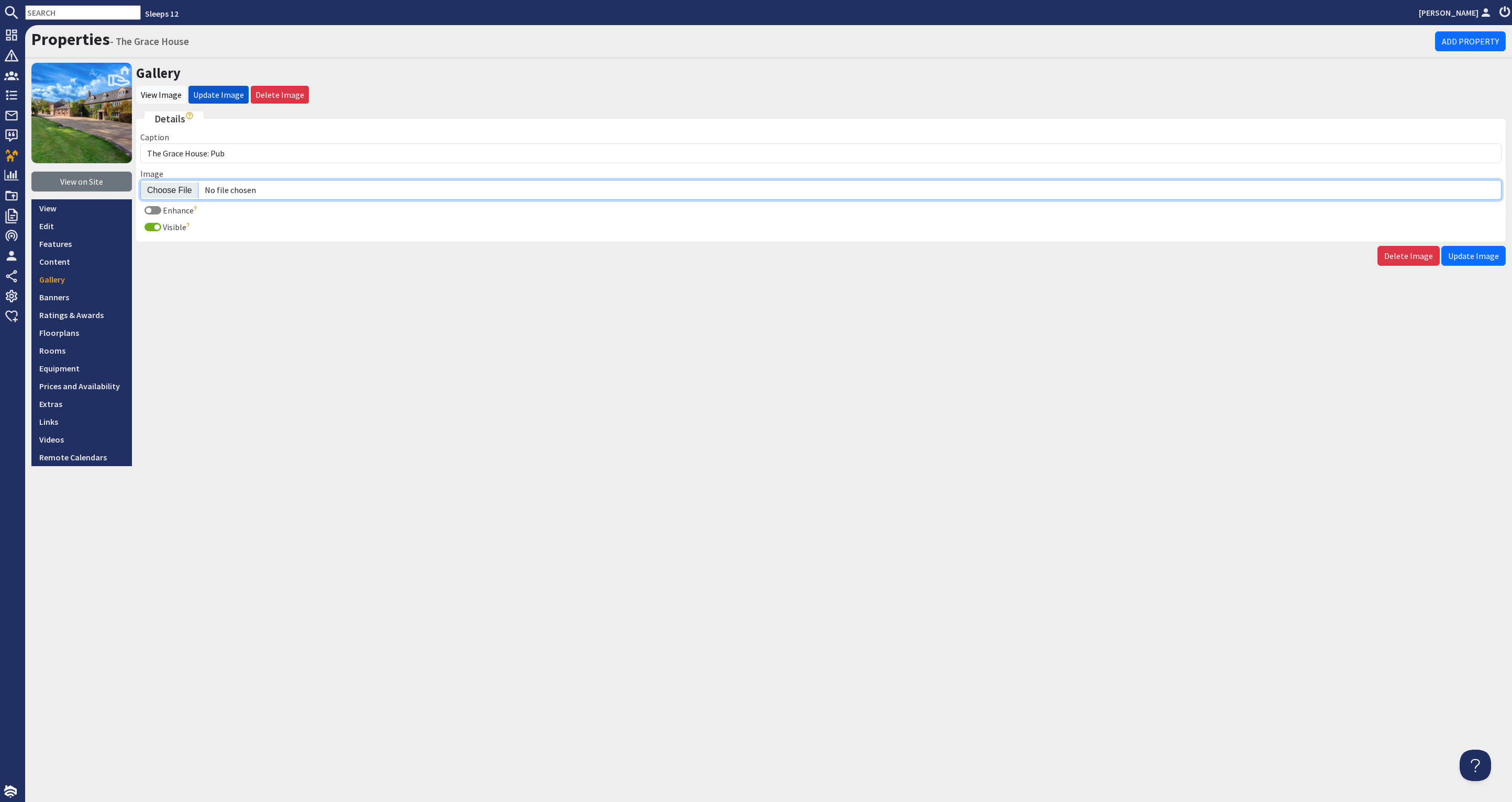
click at [181, 186] on input "Image" at bounding box center [821, 190] width 1361 height 20
type input "C:\fakepath\the-grace-house-holiday-home-group-accommodation-somerset-sleeps-18…"
click at [1461, 253] on span "Update Image" at bounding box center [1473, 256] width 51 height 10
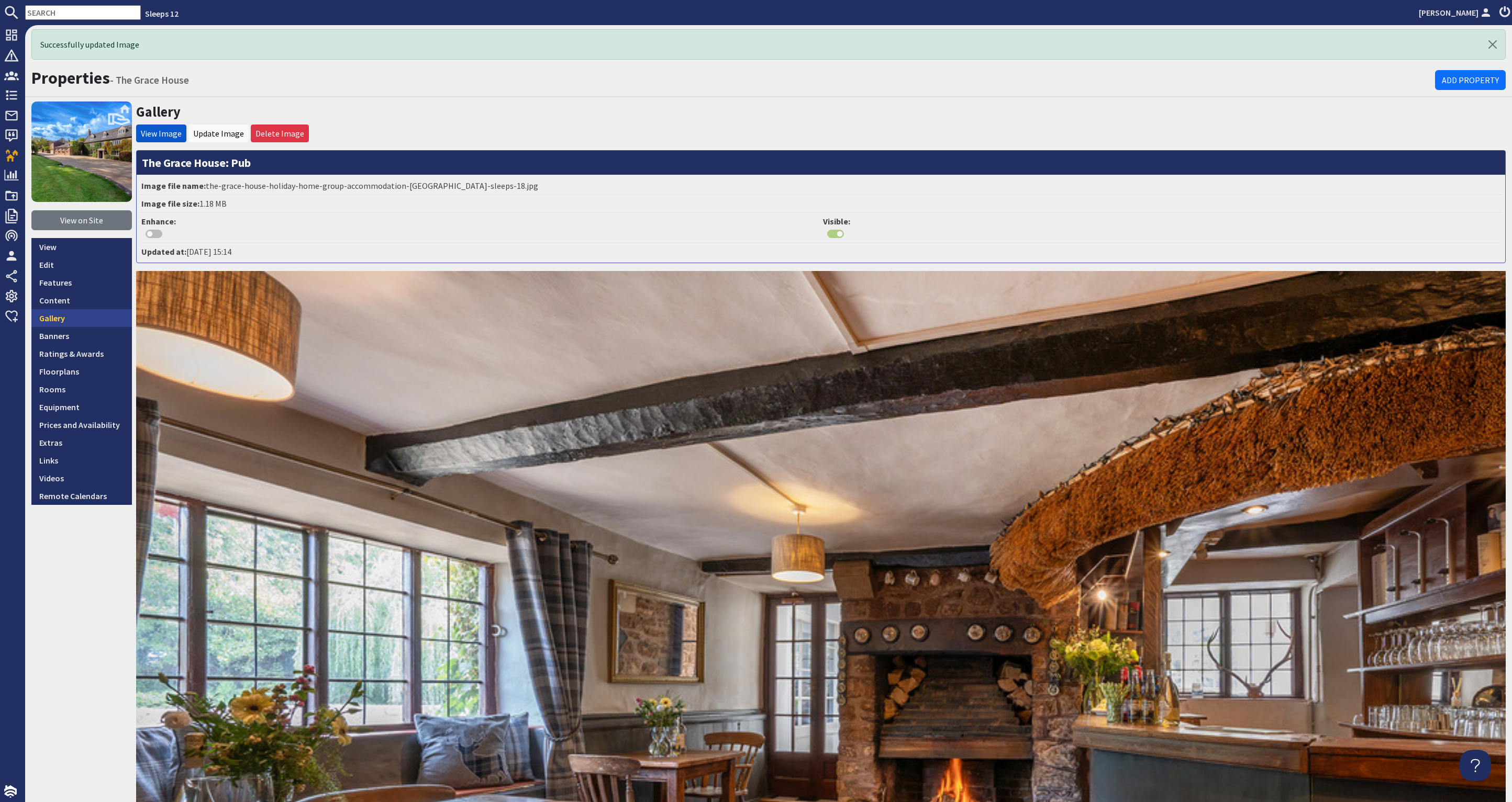
click at [59, 319] on link "Gallery" at bounding box center [82, 318] width 101 height 18
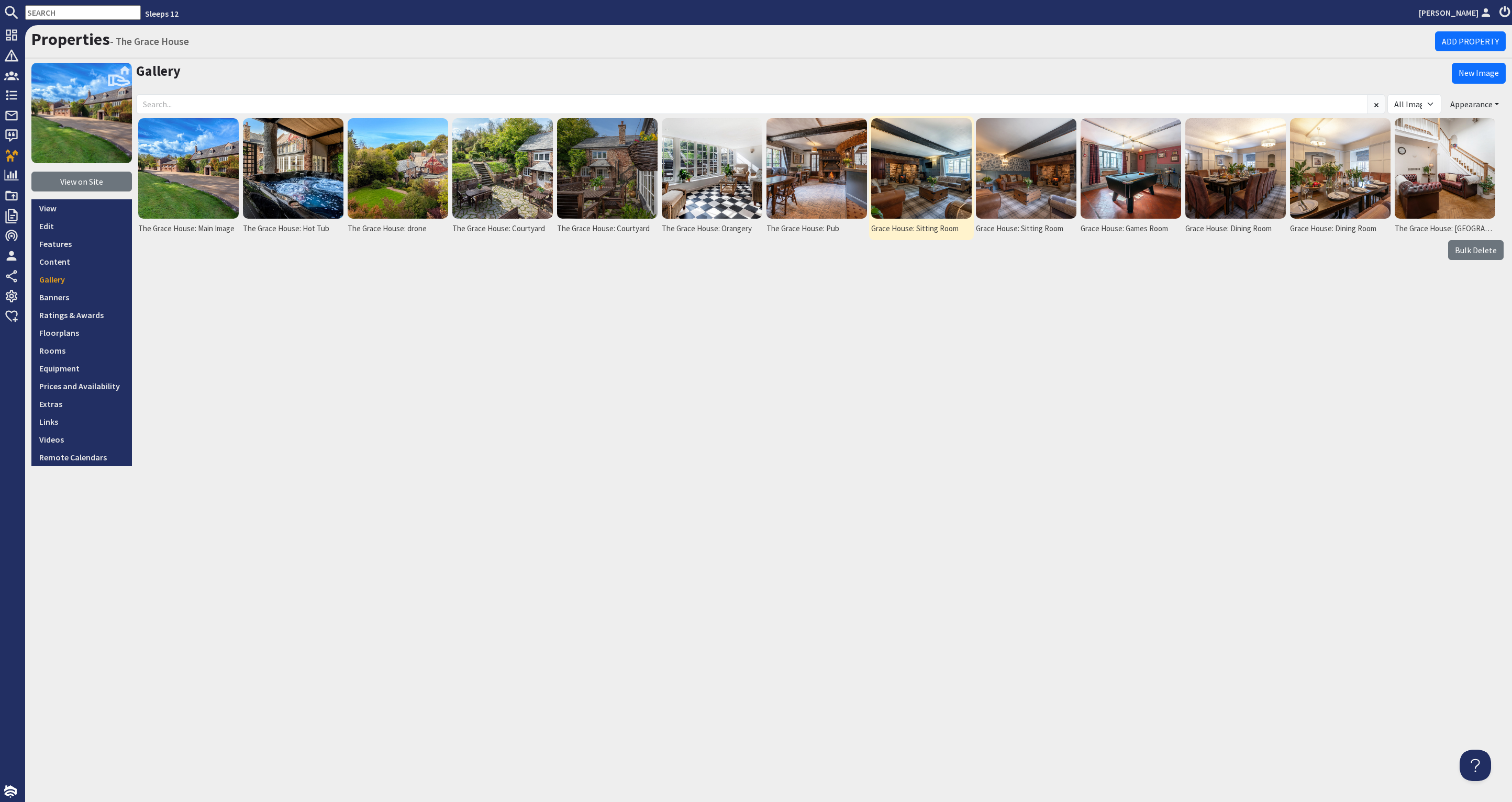
click at [925, 192] on img at bounding box center [921, 169] width 101 height 101
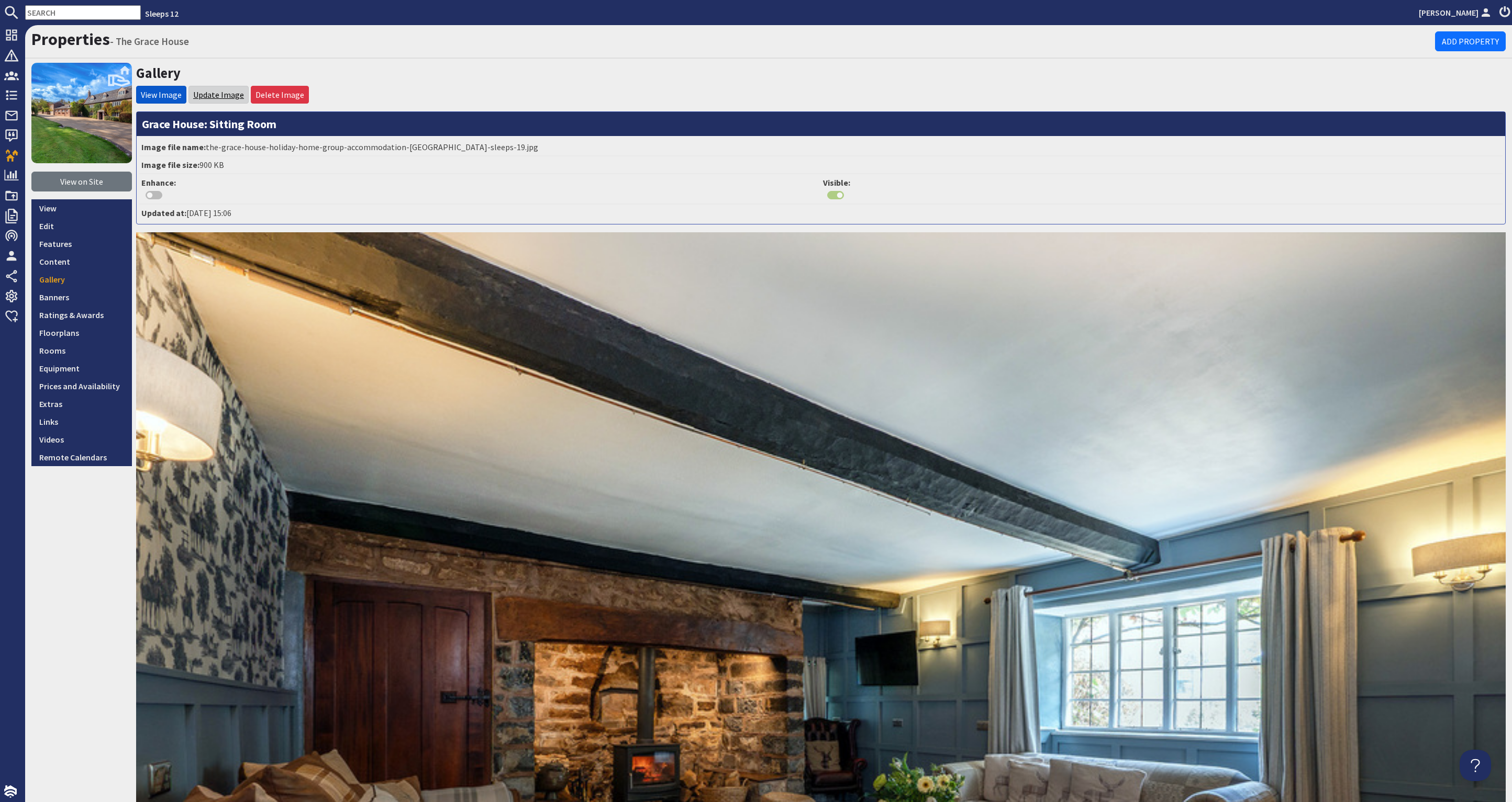
click at [222, 94] on link "Update Image" at bounding box center [218, 95] width 51 height 10
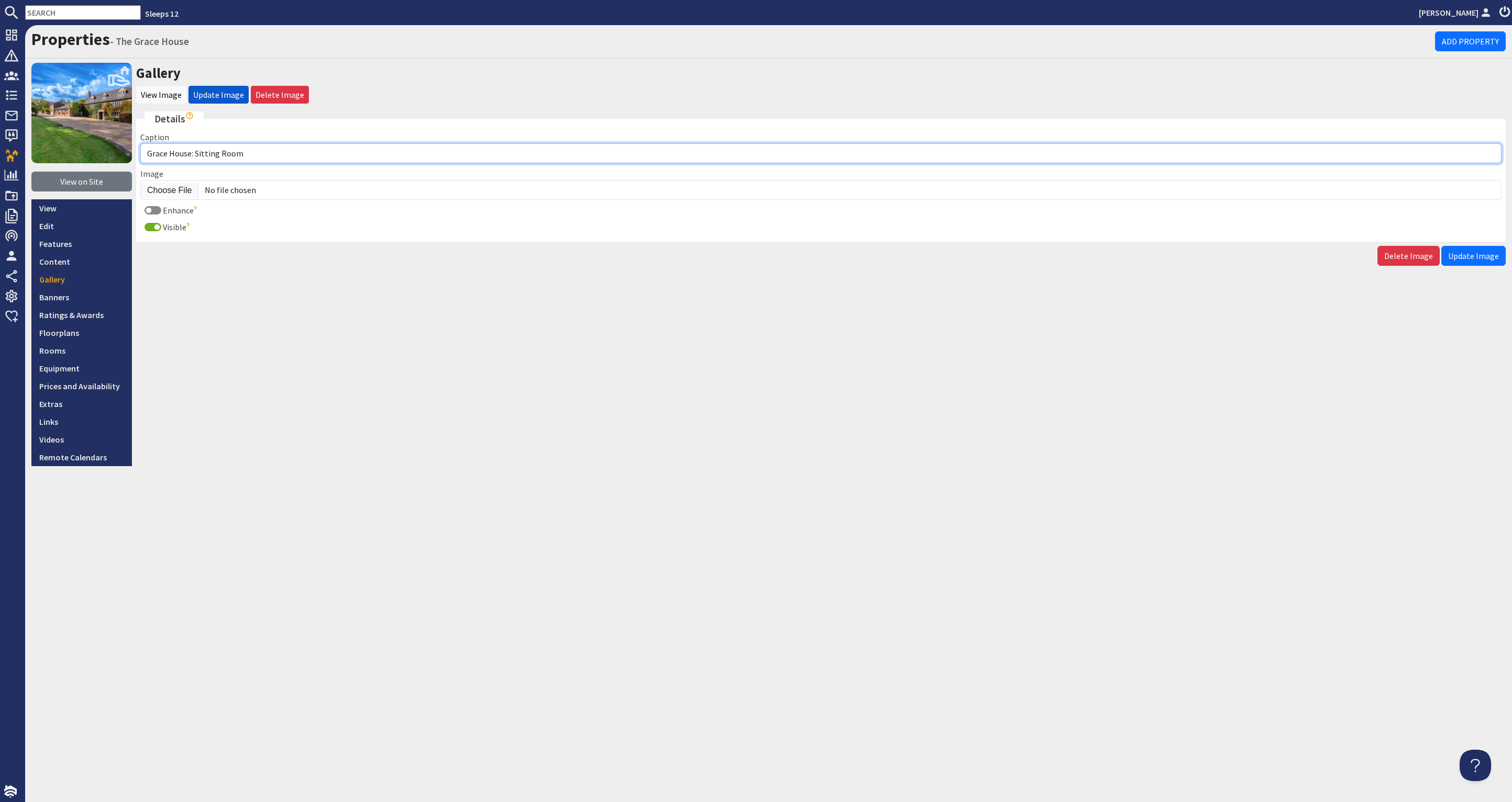
drag, startPoint x: 156, startPoint y: 152, endPoint x: 148, endPoint y: 153, distance: 8.1
click at [152, 152] on input "Grace House: Sitting Room" at bounding box center [821, 153] width 1361 height 20
click at [147, 153] on input "Grace House: Sitting Room" at bounding box center [821, 153] width 1361 height 20
type input "The Grace House: Sitting Room"
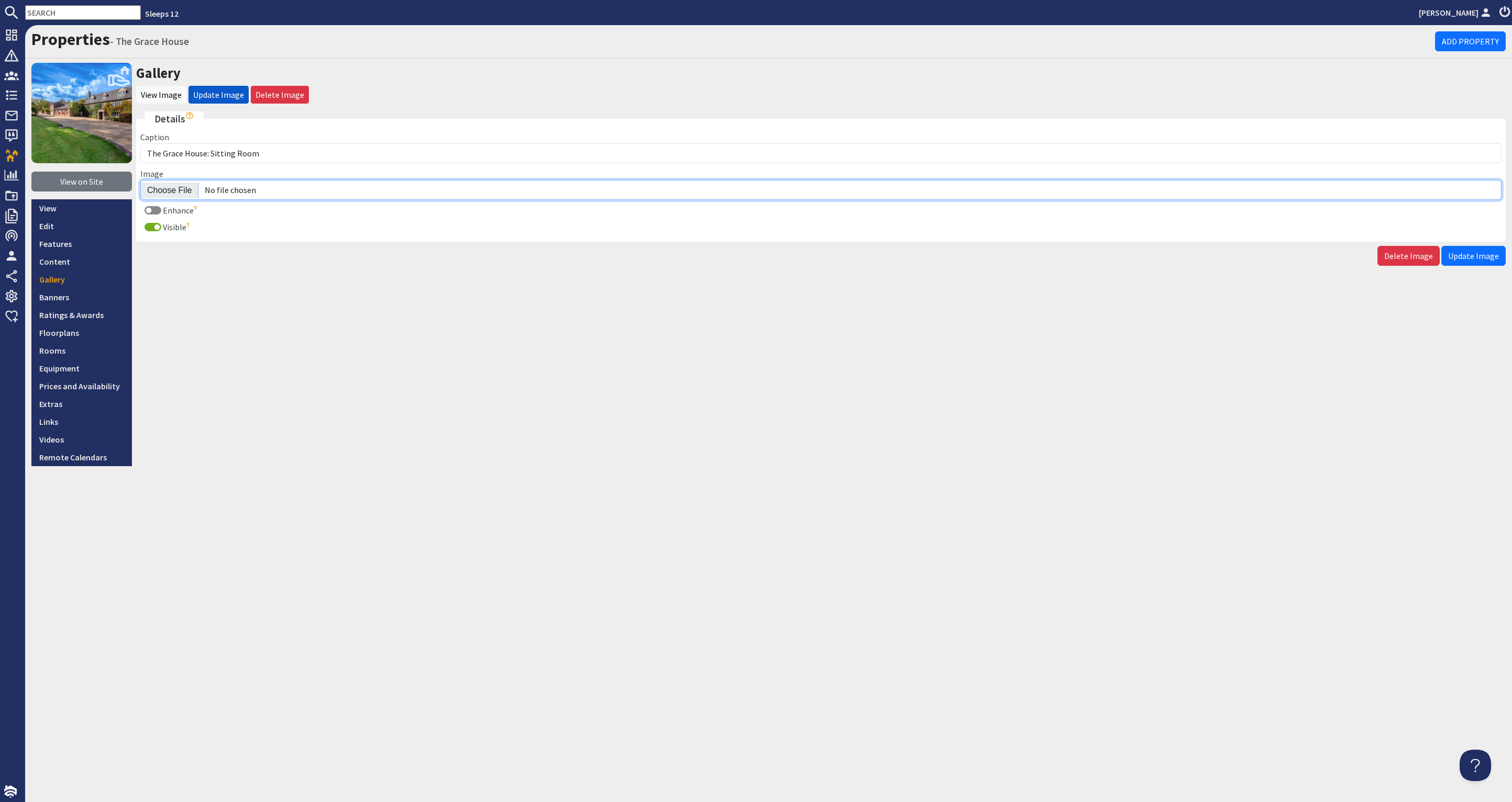
click at [183, 186] on input "Image" at bounding box center [821, 190] width 1361 height 20
type input "C:\fakepath\the-grace-house-holiday-home-group-accommodation-somerset-sleeps-19…"
click at [1458, 261] on button "Update Image" at bounding box center [1473, 256] width 65 height 20
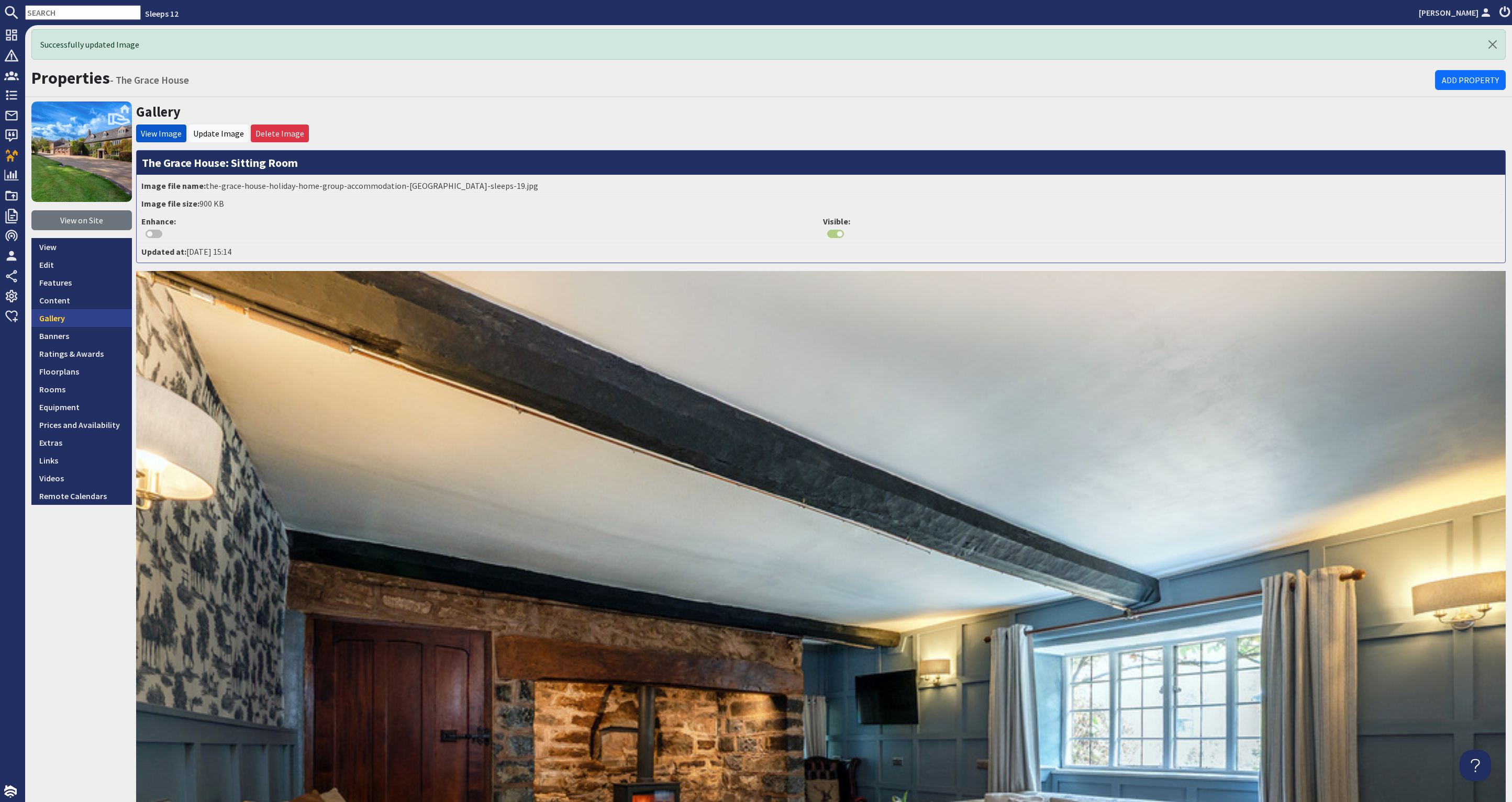
click at [52, 316] on link "Gallery" at bounding box center [82, 318] width 101 height 18
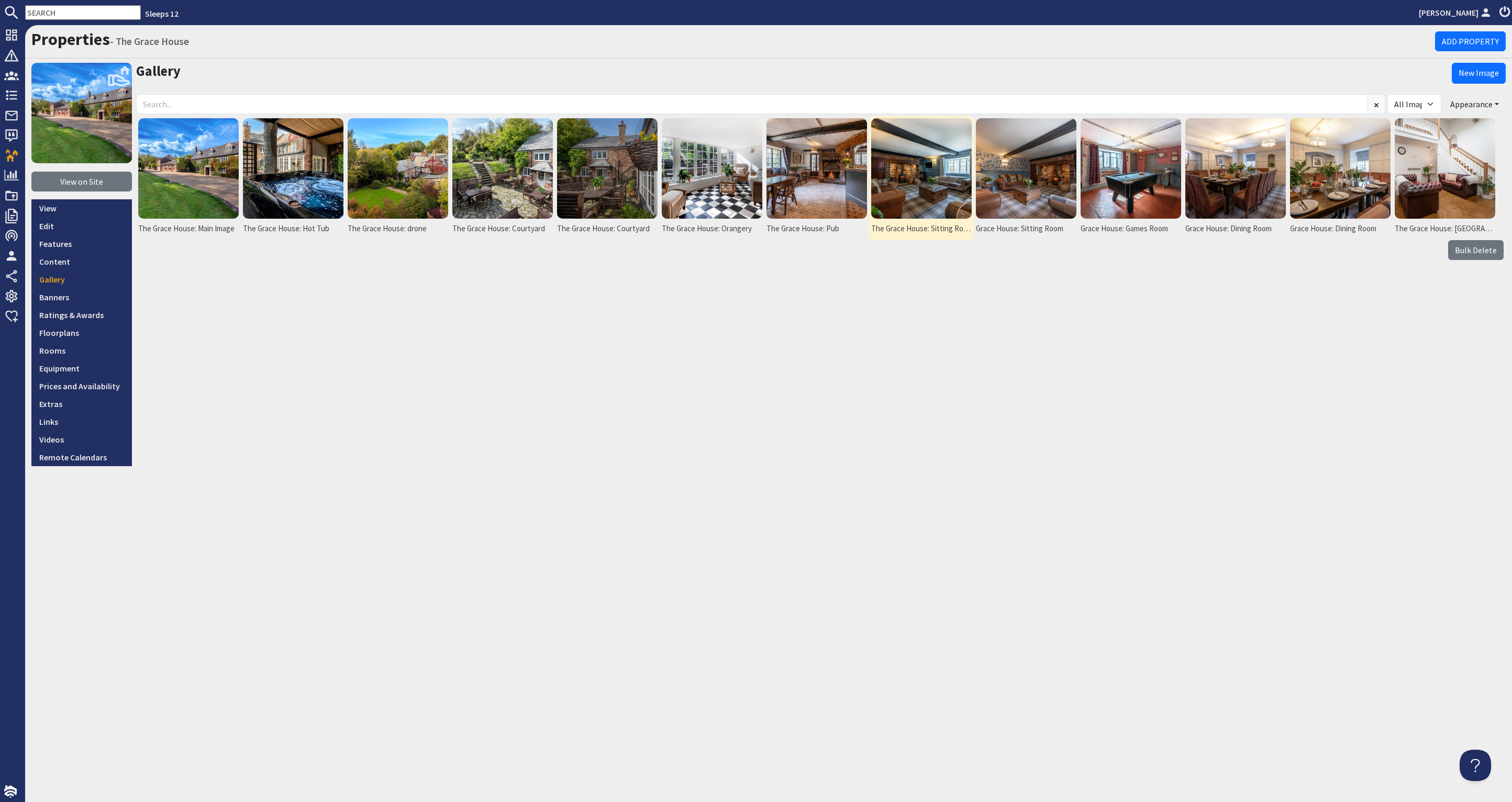
click at [936, 185] on img at bounding box center [921, 169] width 101 height 101
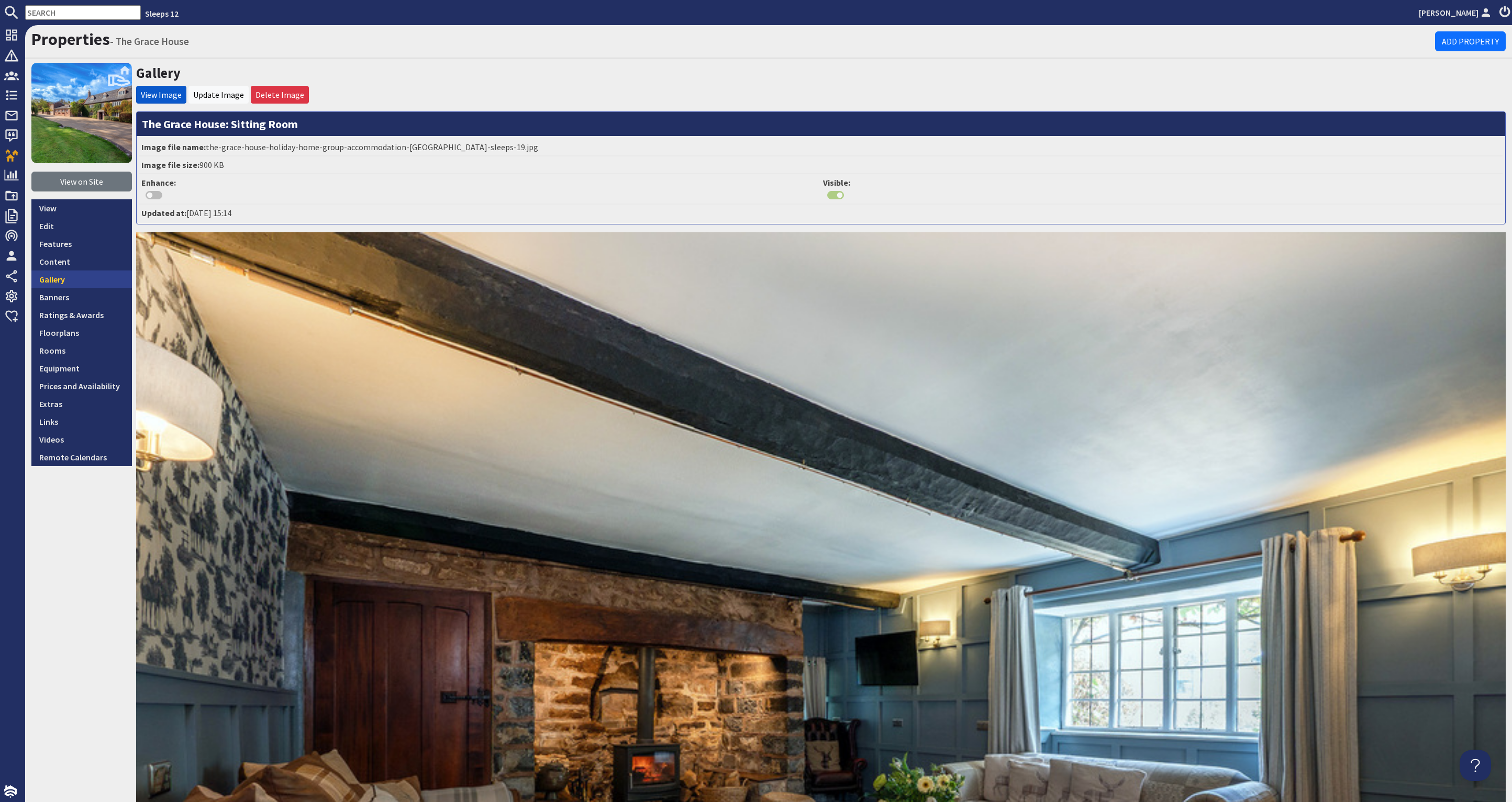
click at [50, 273] on link "Gallery" at bounding box center [82, 280] width 101 height 18
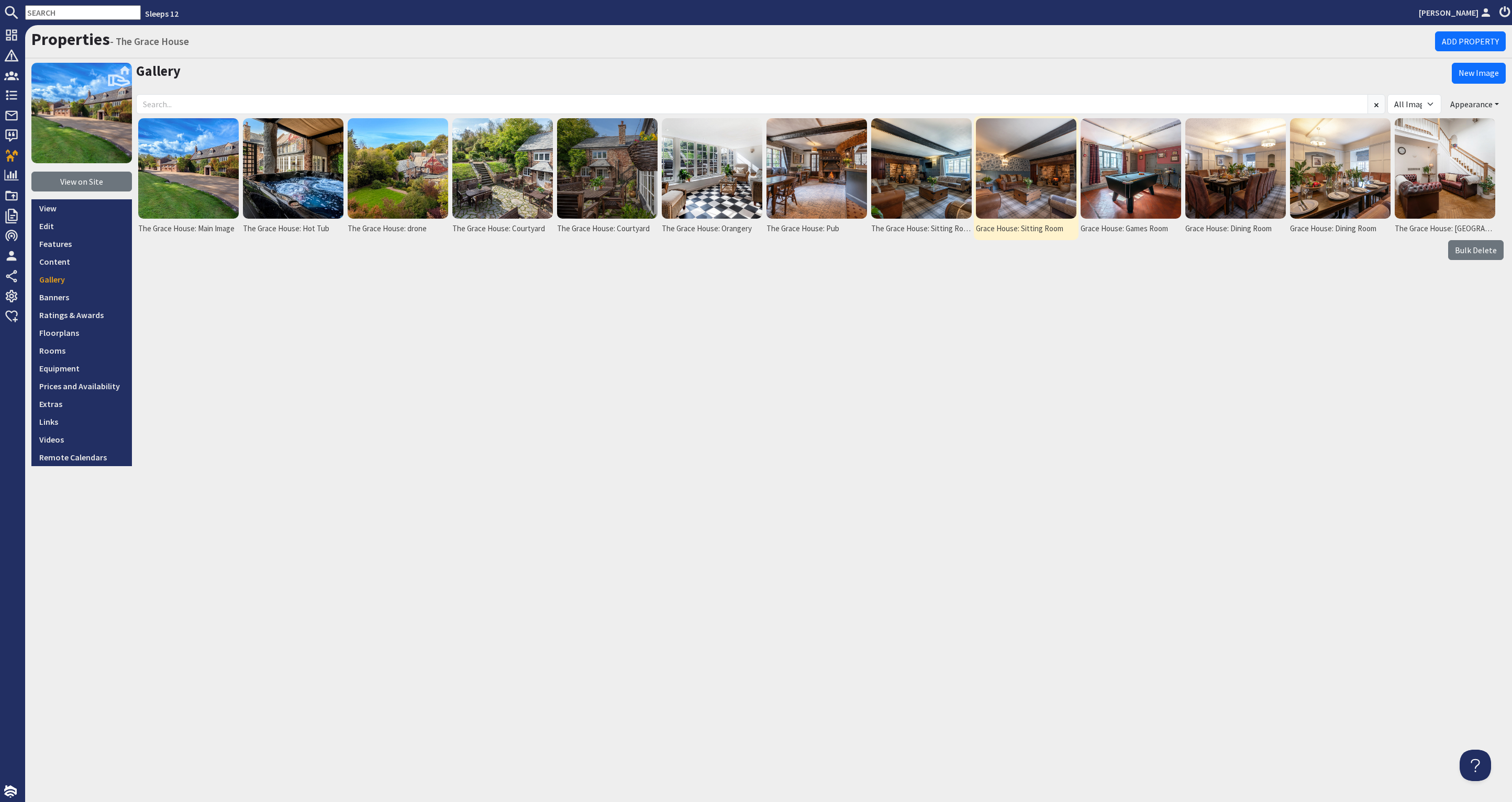
click at [1042, 188] on img at bounding box center [1026, 169] width 101 height 101
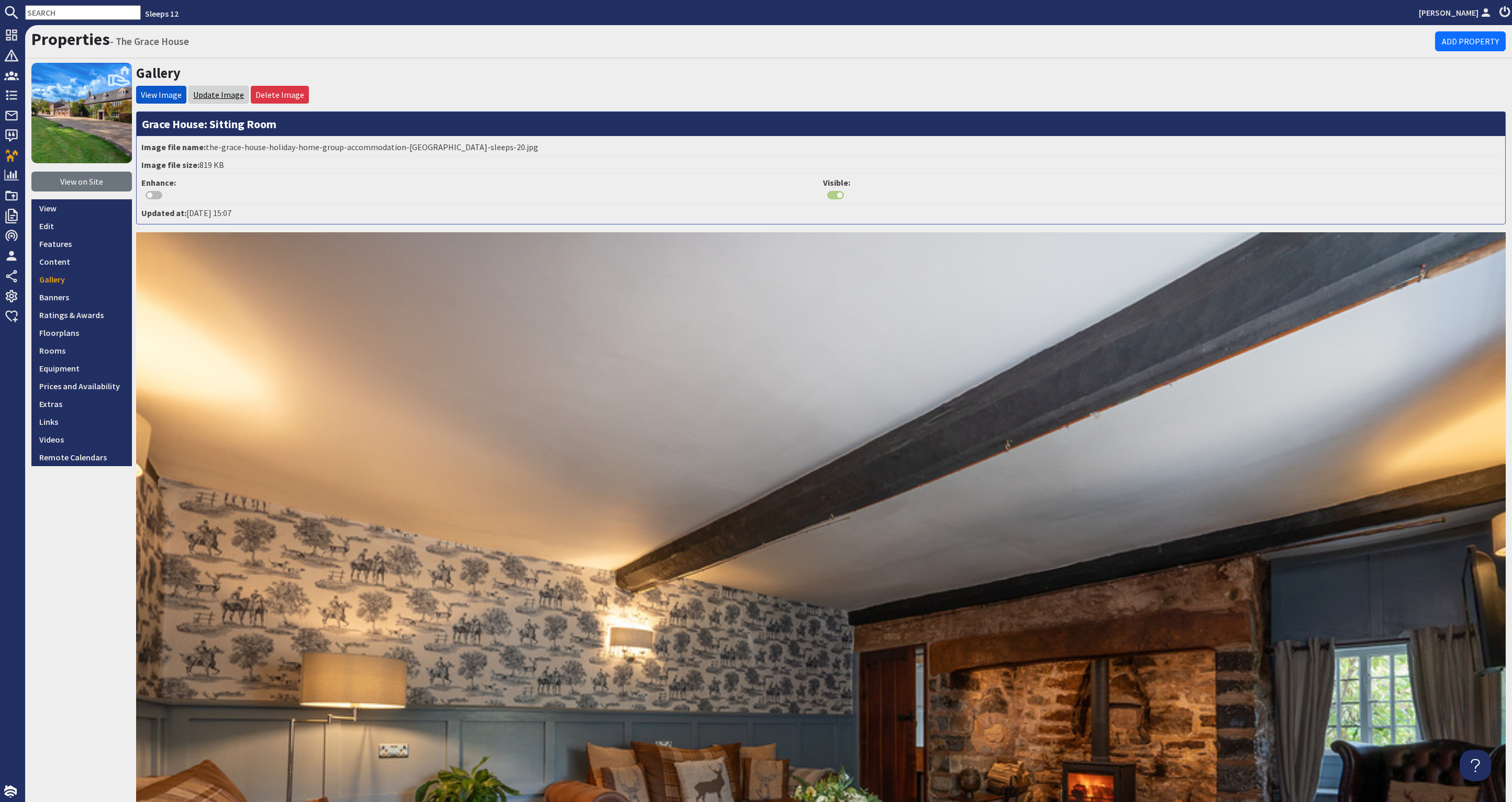
click at [211, 93] on link "Update Image" at bounding box center [218, 95] width 51 height 10
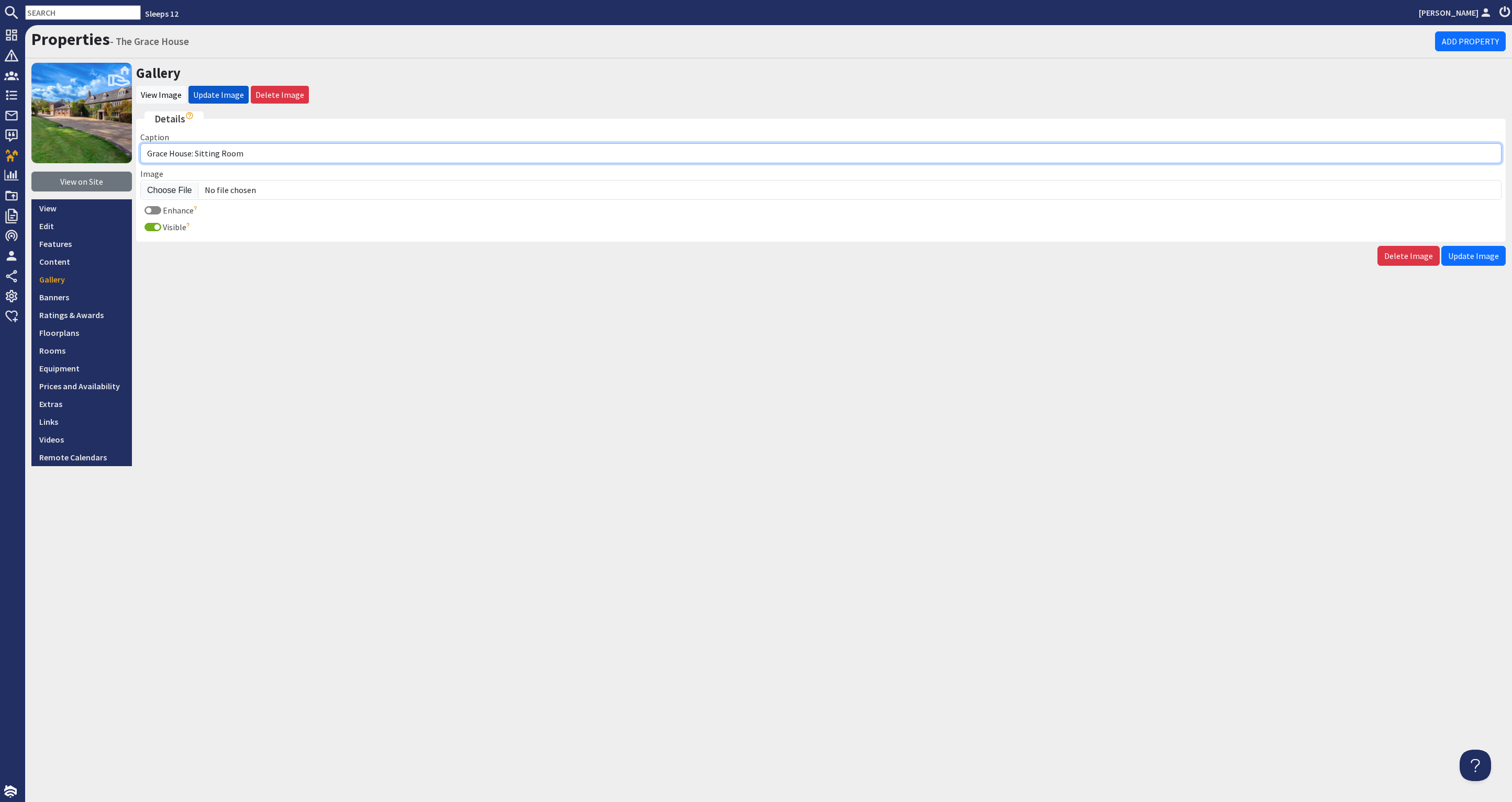
click at [148, 150] on input "Grace House: Sitting Room" at bounding box center [821, 153] width 1361 height 20
type input "The Grace House: Sitting Room"
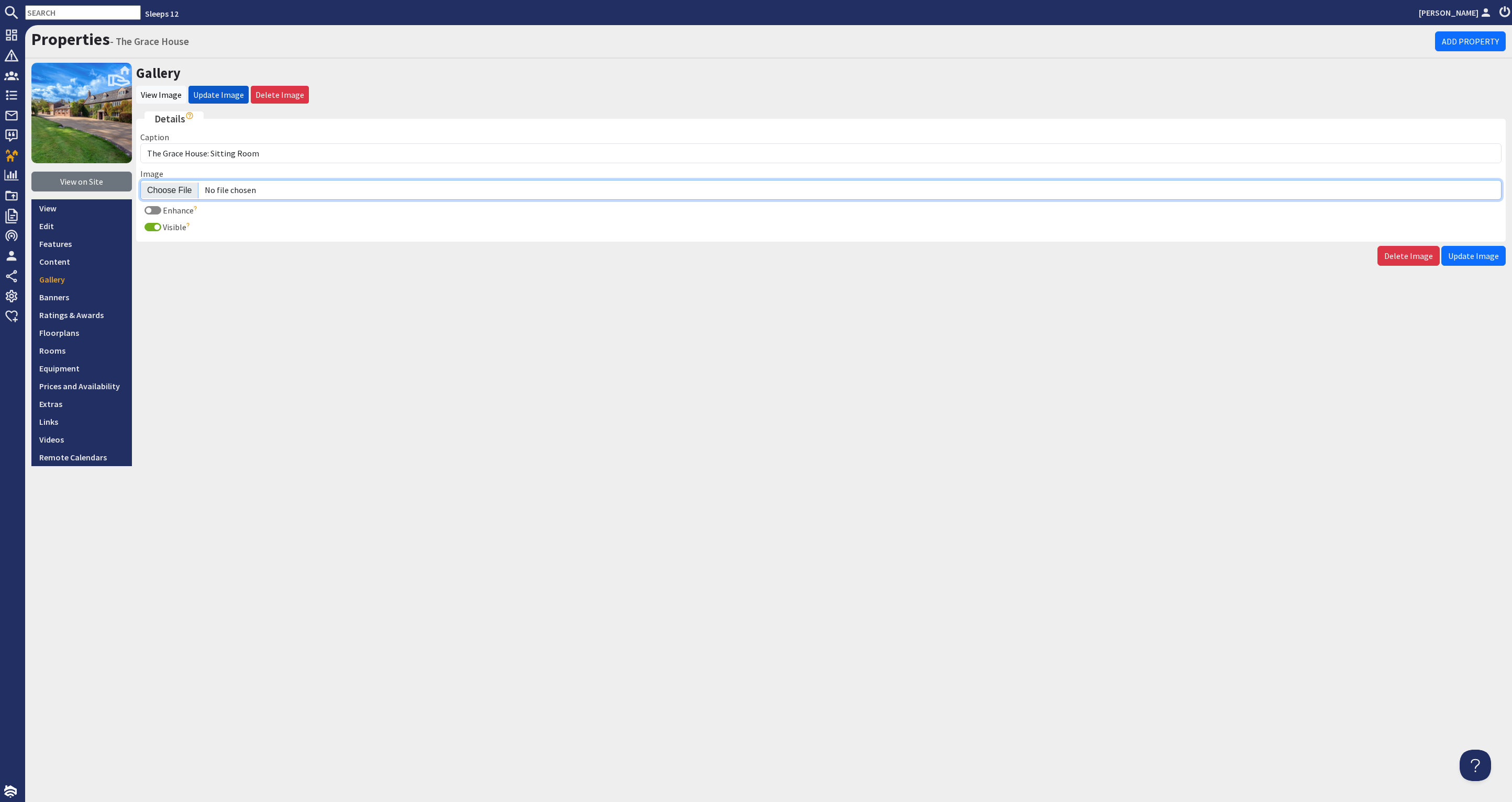
click at [172, 191] on input "Image" at bounding box center [821, 190] width 1361 height 20
type input "C:\fakepath\the-grace-house-holiday-home-group-accommodation-somerset-sleeps-20…"
click at [1485, 253] on span "Update Image" at bounding box center [1473, 256] width 51 height 10
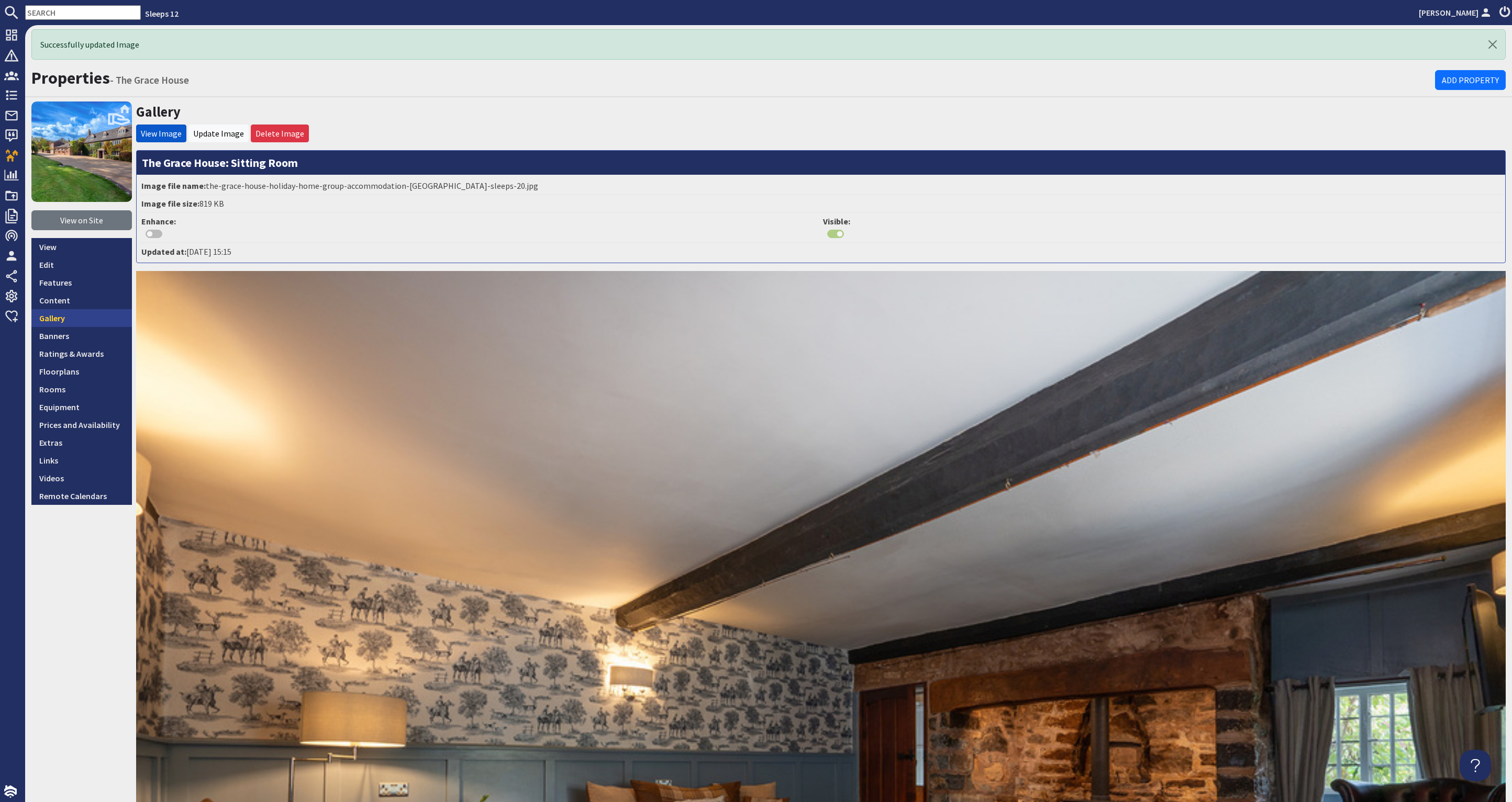
click at [65, 316] on link "Gallery" at bounding box center [82, 318] width 101 height 18
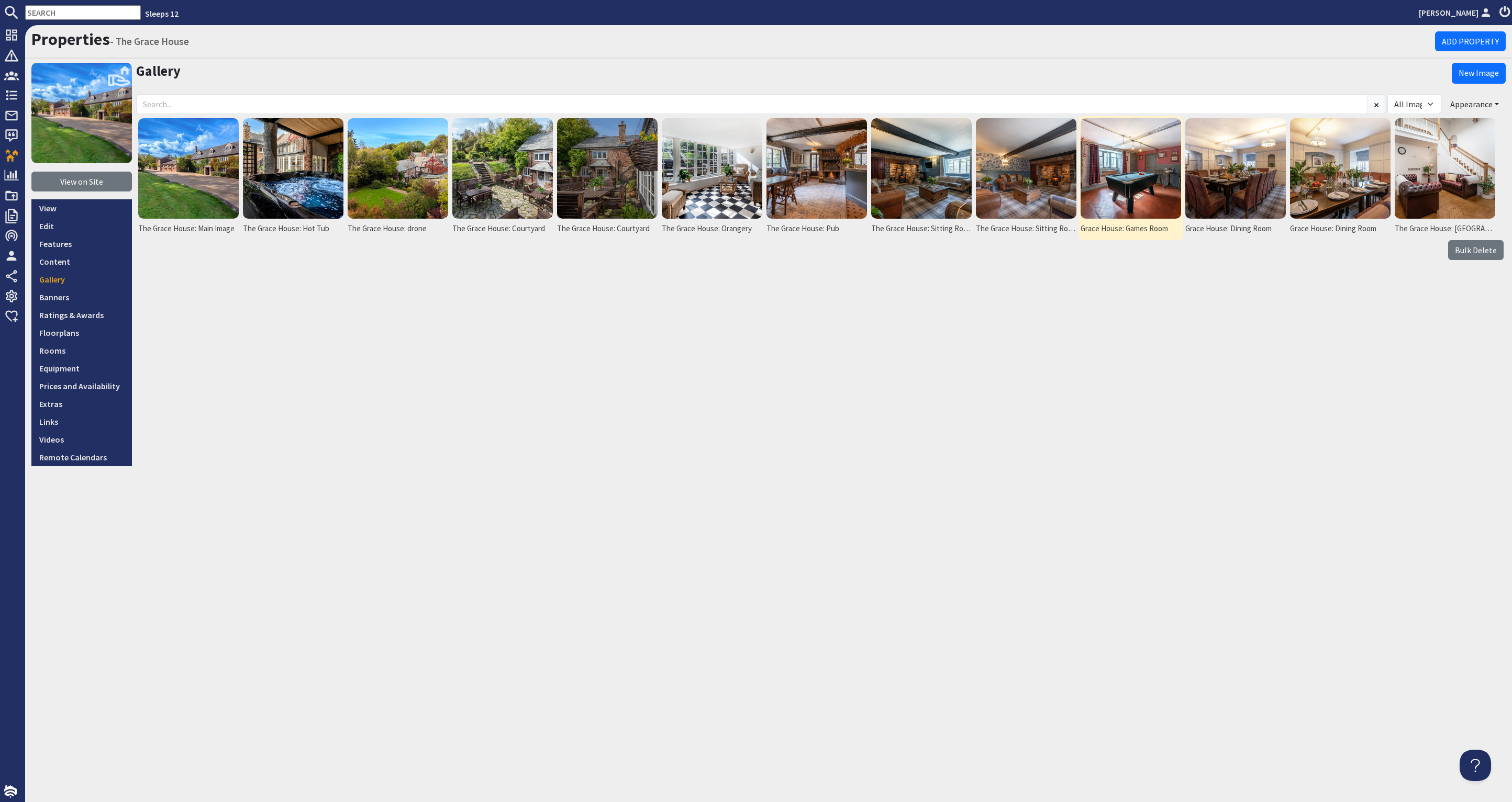
click at [1147, 173] on img at bounding box center [1131, 169] width 101 height 101
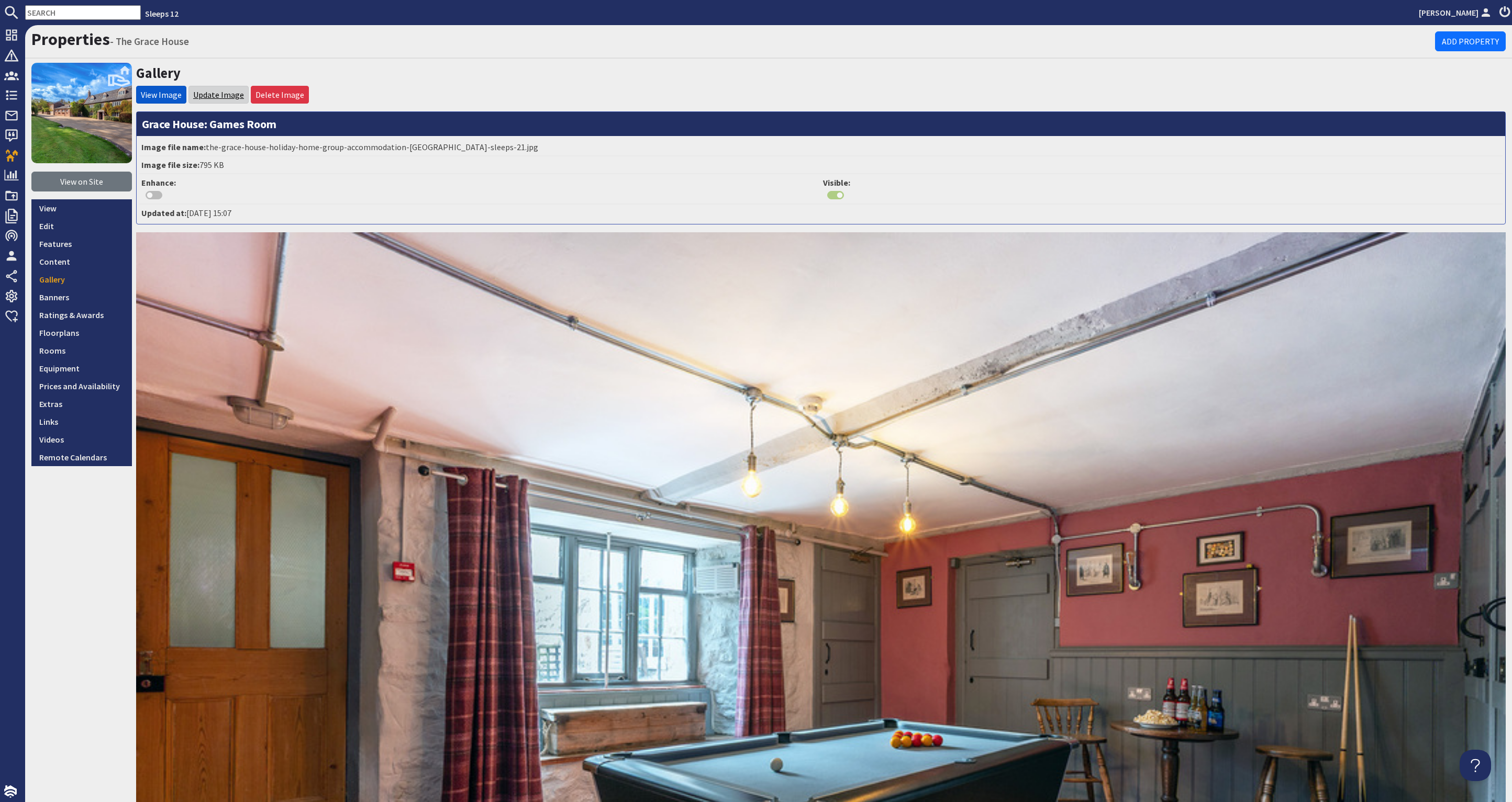
click at [202, 93] on link "Update Image" at bounding box center [218, 95] width 51 height 10
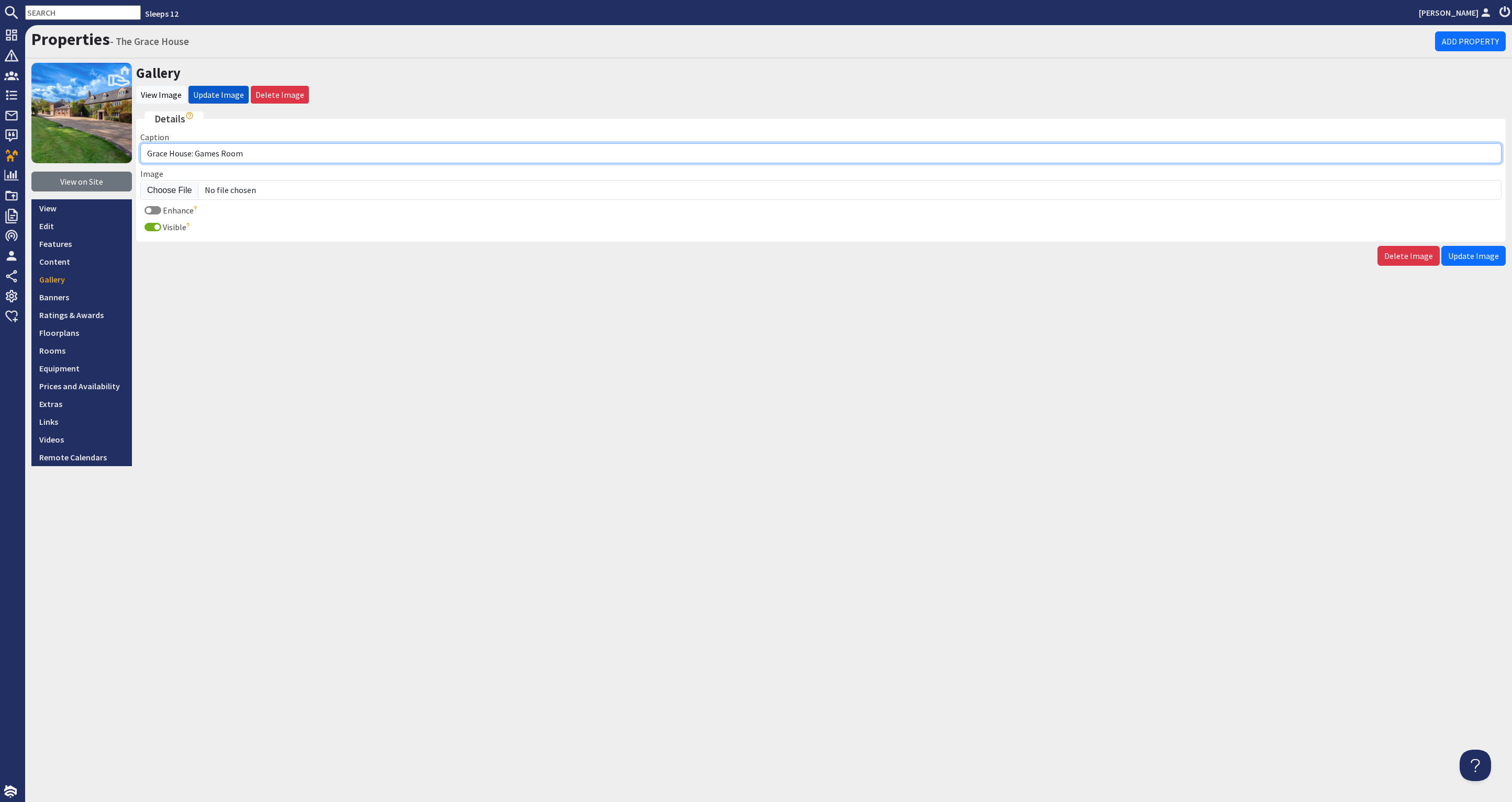
click at [148, 151] on input "Grace House: Games Room" at bounding box center [821, 153] width 1361 height 20
type input "The Grace House: Games Room"
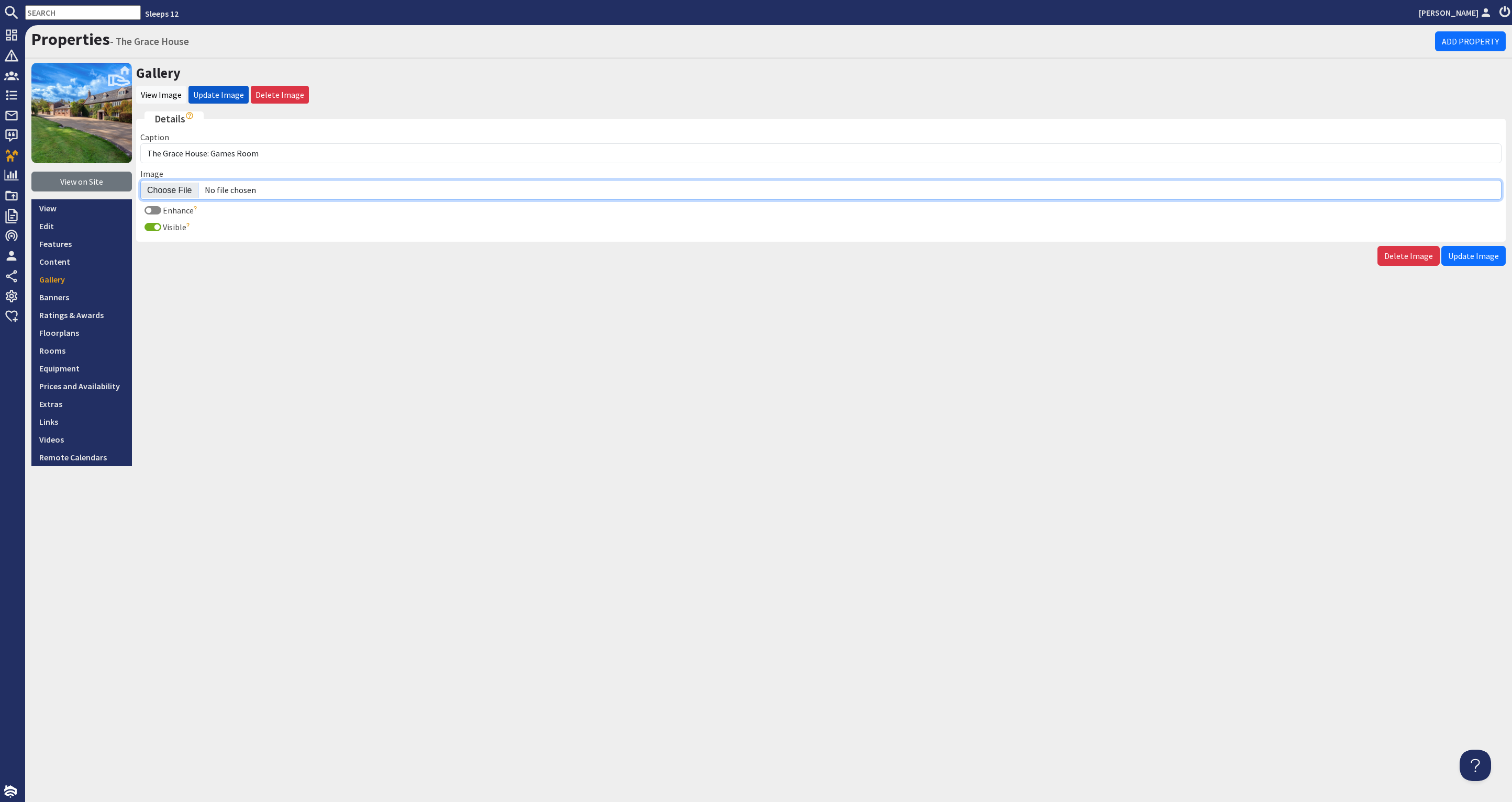
click at [175, 188] on input "Image" at bounding box center [821, 190] width 1361 height 20
type input "C:\fakepath\the-grace-house-holiday-home-group-accommodation-[GEOGRAPHIC_DATA]-…"
click at [1458, 251] on span "Update Image" at bounding box center [1473, 256] width 51 height 10
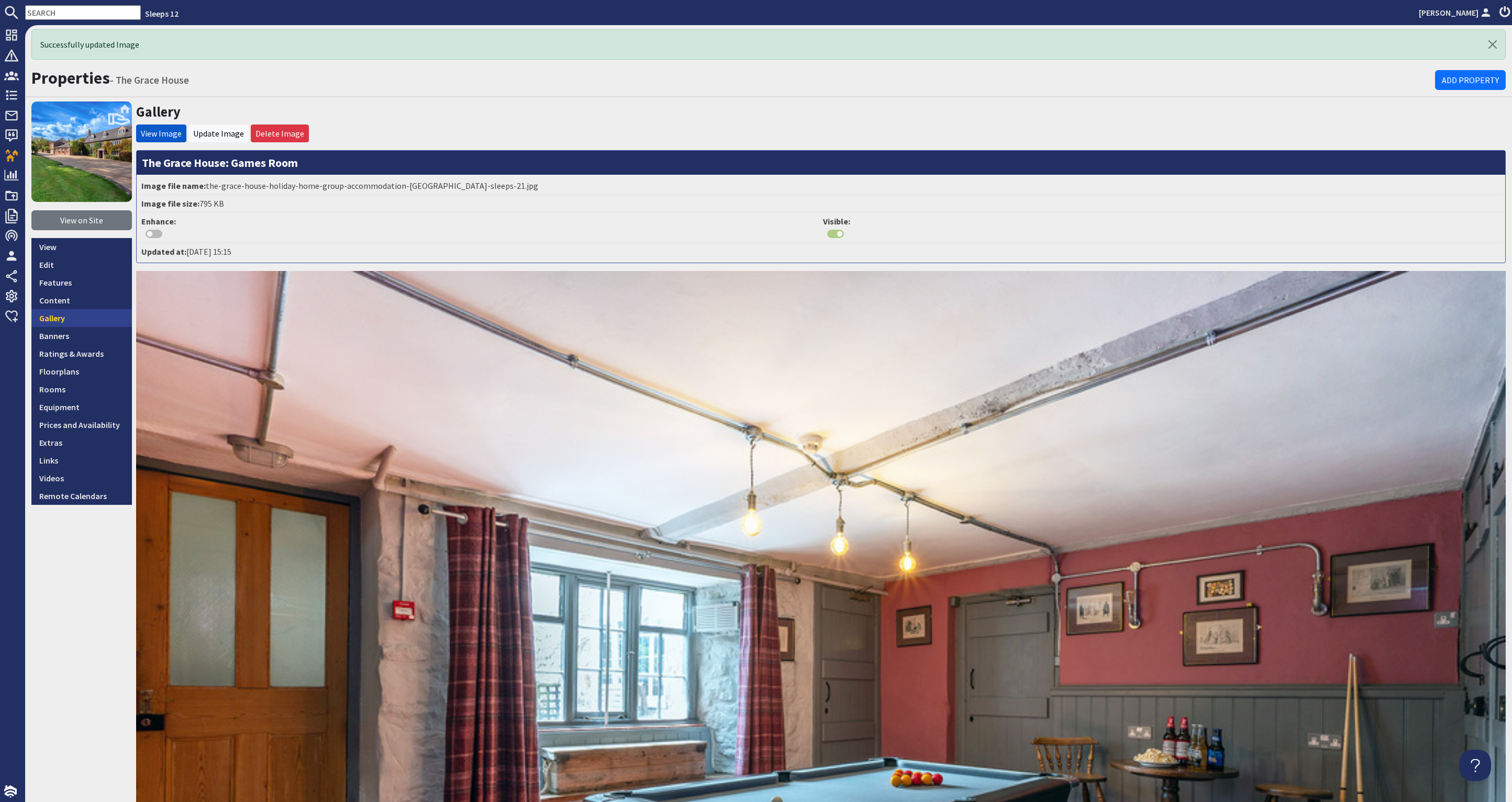
click at [80, 314] on link "Gallery" at bounding box center [82, 318] width 101 height 18
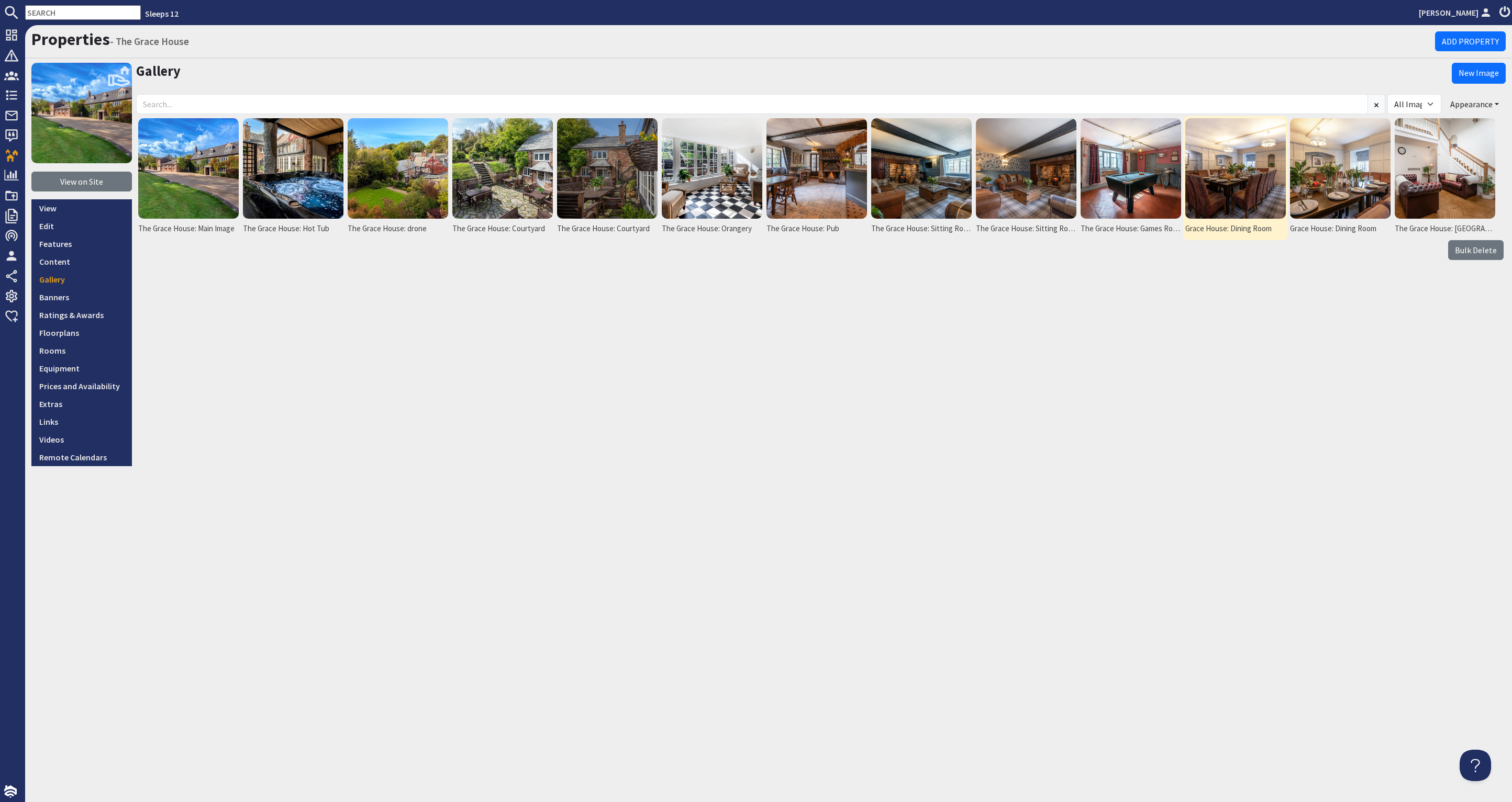
click at [1209, 182] on img at bounding box center [1236, 169] width 101 height 101
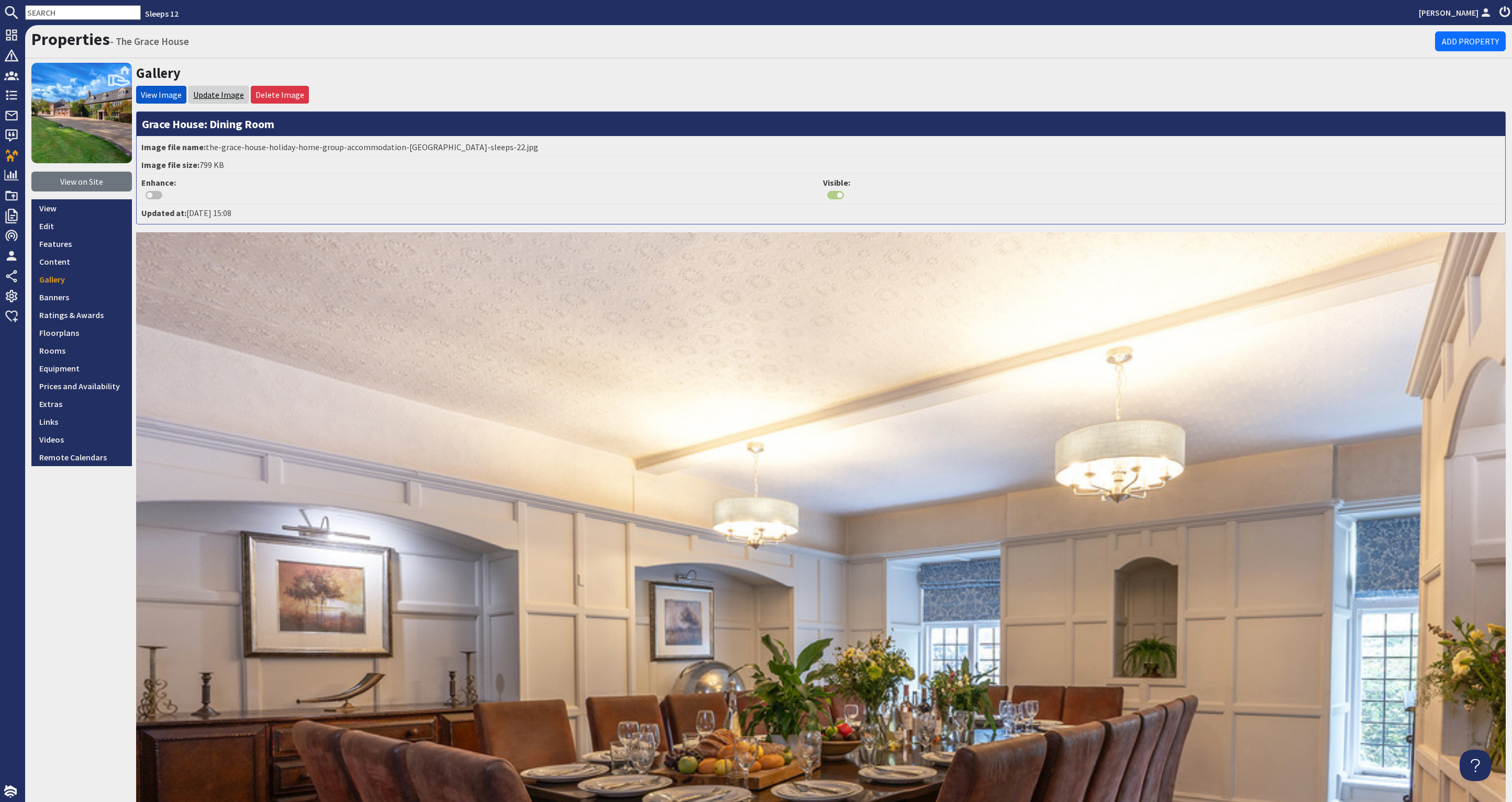
click at [217, 95] on link "Update Image" at bounding box center [218, 95] width 51 height 10
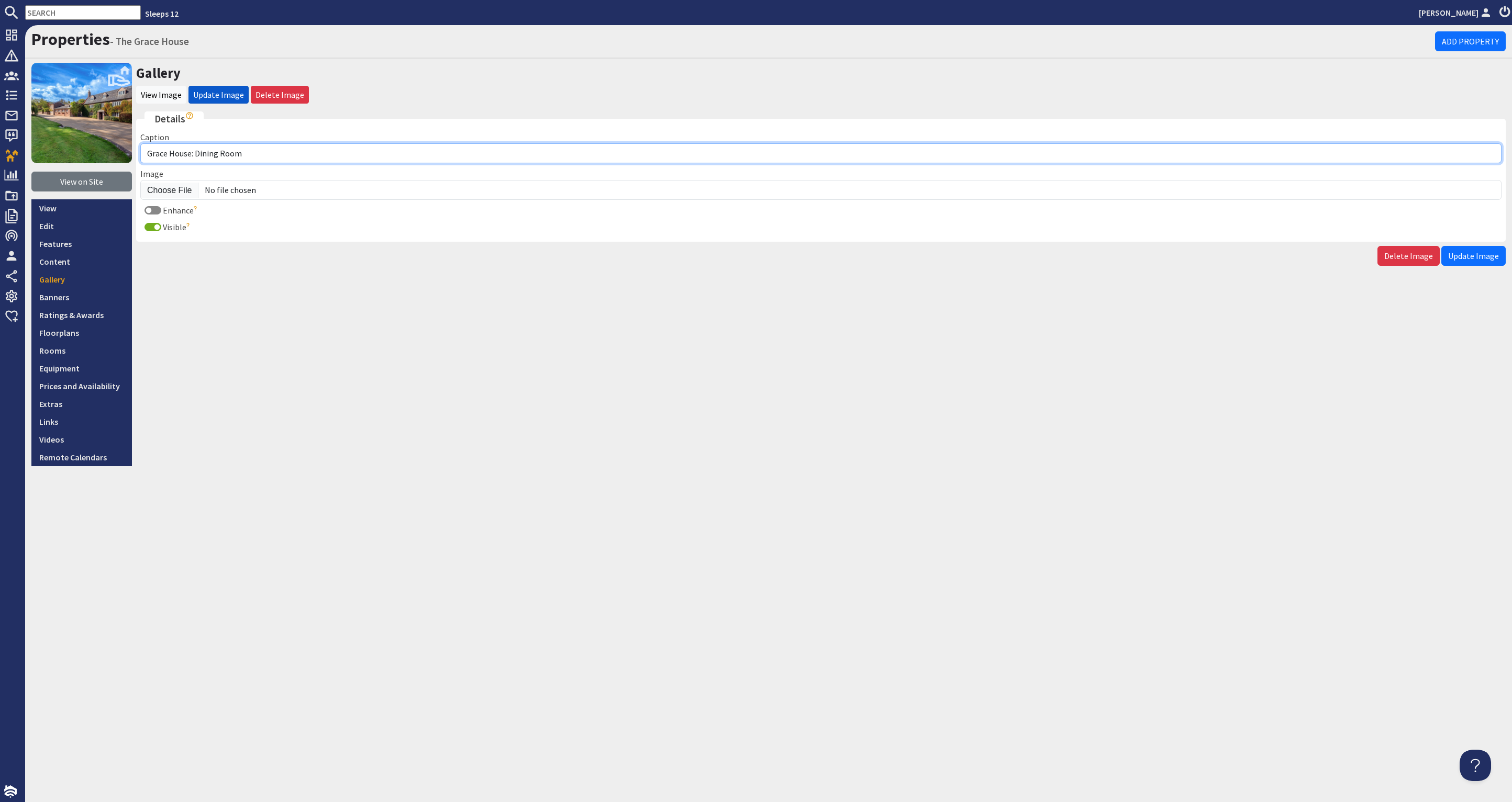
click at [148, 151] on input "Grace House: Dining Room" at bounding box center [821, 153] width 1361 height 20
type input "The Grace House: Dining Room"
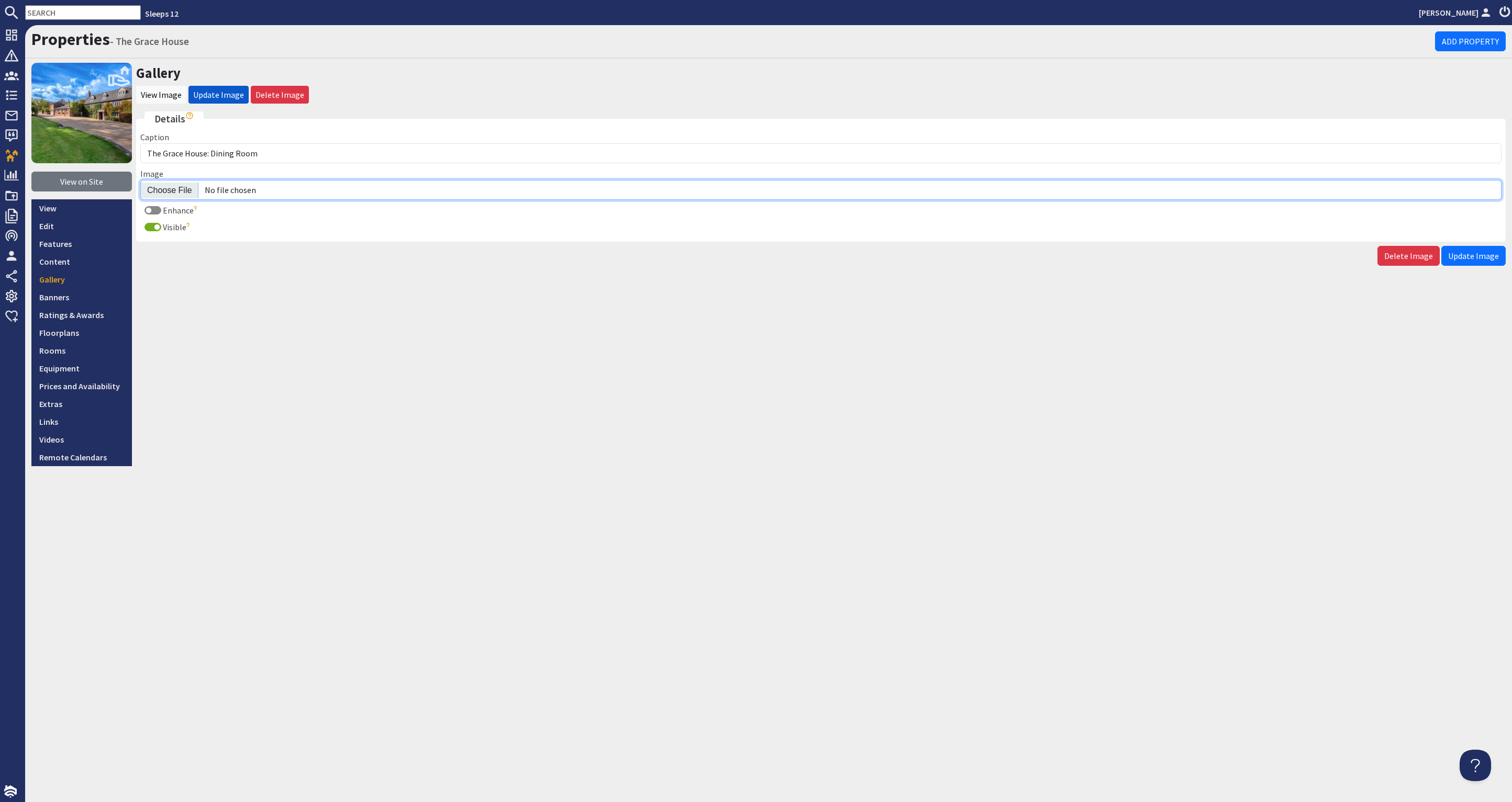
click at [171, 192] on input "Image" at bounding box center [821, 190] width 1361 height 20
type input "C:\fakepath\the-grace-house-holiday-home-group-accommodation-somerset-sleeps-22…"
click at [1485, 252] on span "Update Image" at bounding box center [1473, 256] width 51 height 10
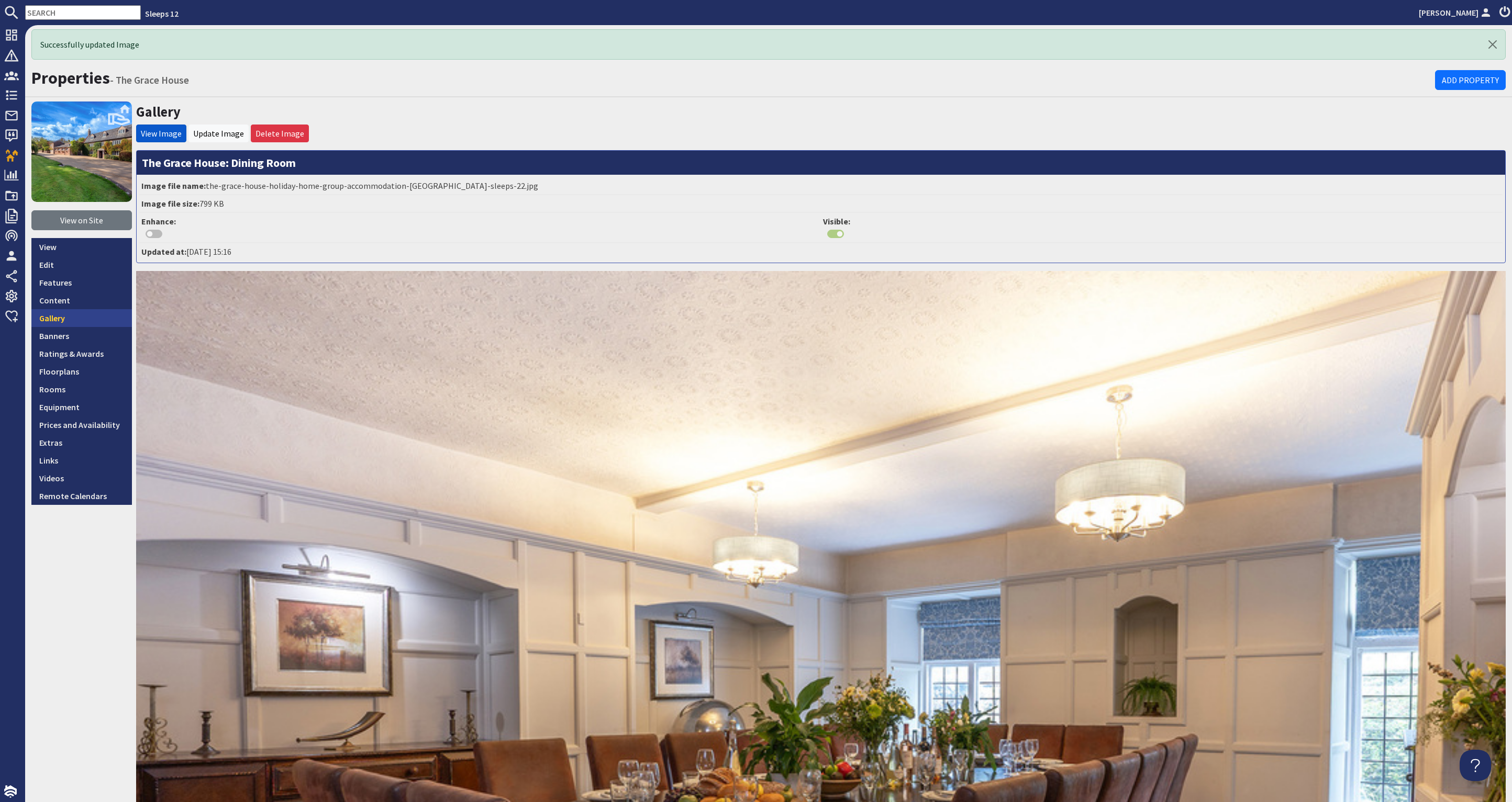
click at [69, 312] on link "Gallery" at bounding box center [82, 318] width 101 height 18
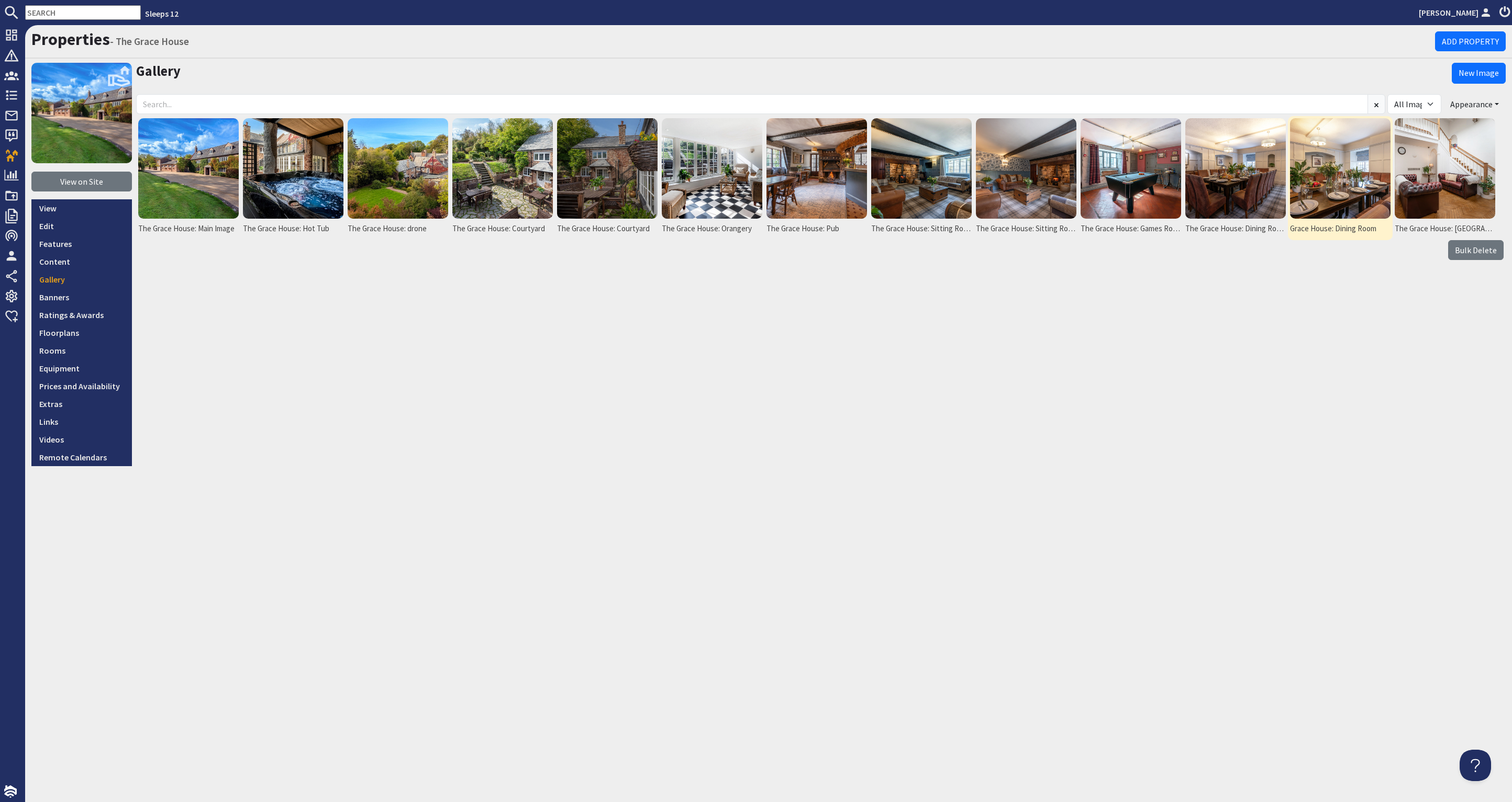
click at [1345, 187] on img at bounding box center [1341, 169] width 101 height 101
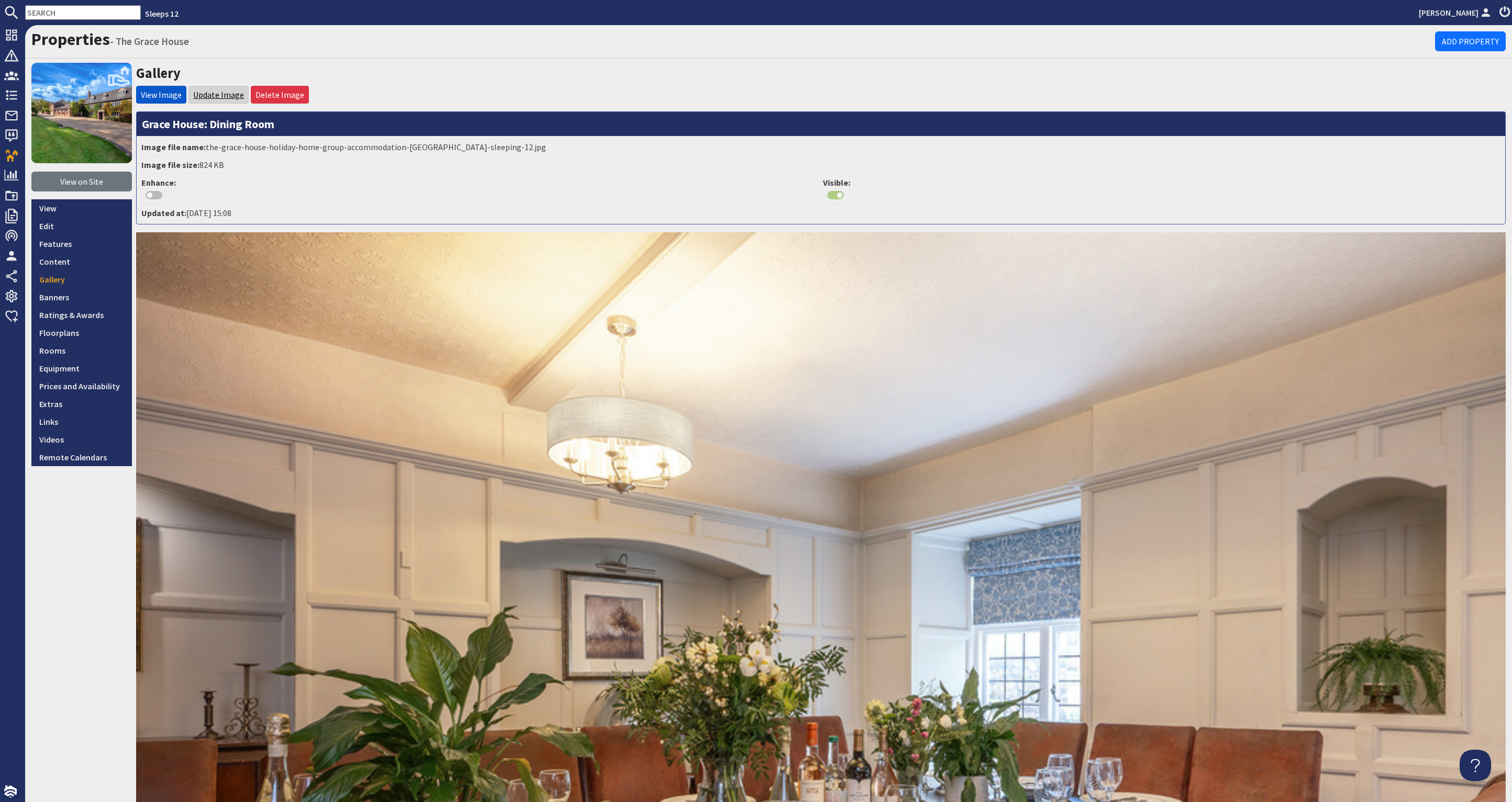
click at [212, 90] on link "Update Image" at bounding box center [218, 95] width 51 height 10
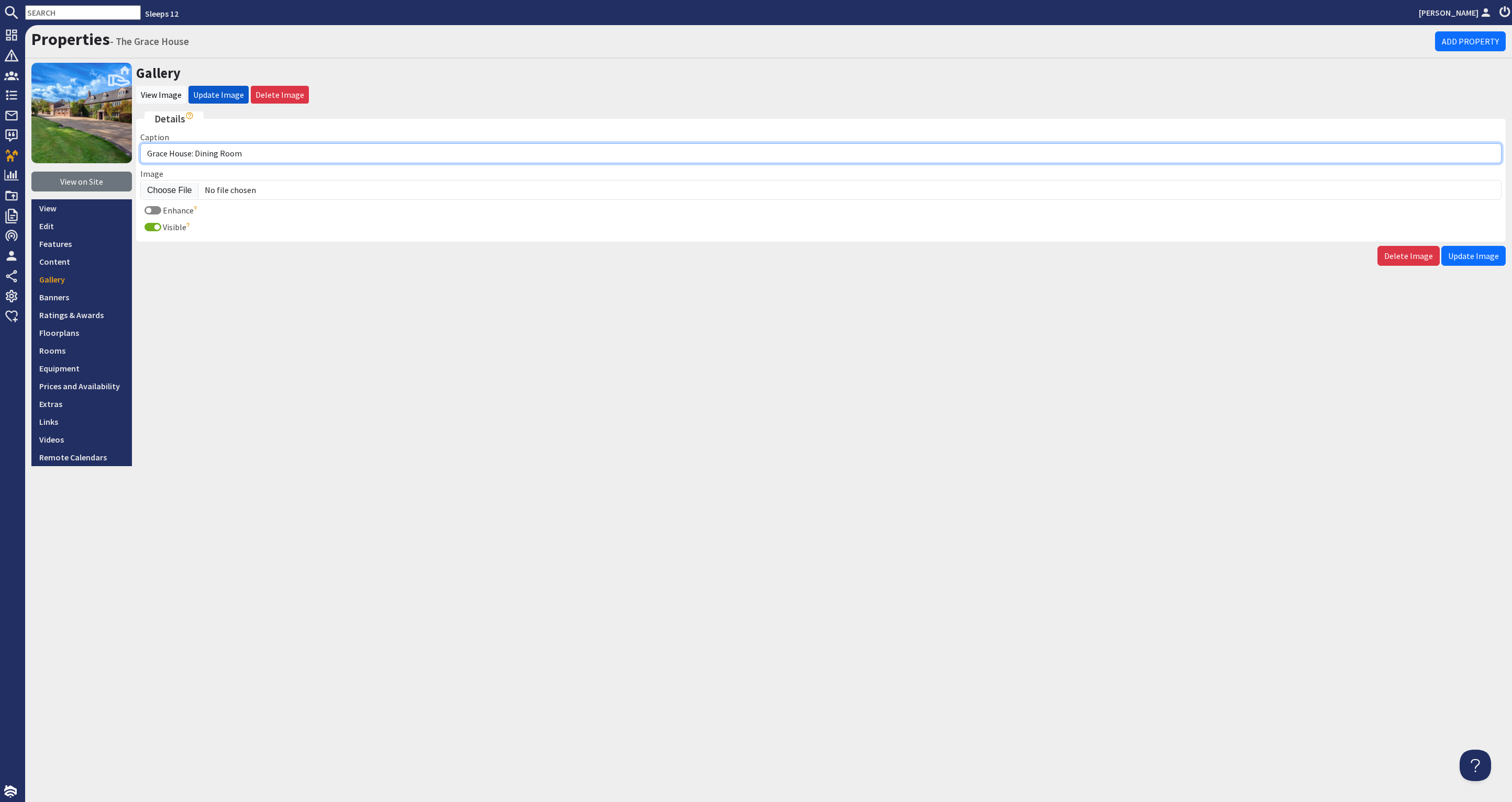
click at [148, 153] on input "Grace House: Dining Room" at bounding box center [821, 153] width 1361 height 20
type input "The Grace House: Dining Room"
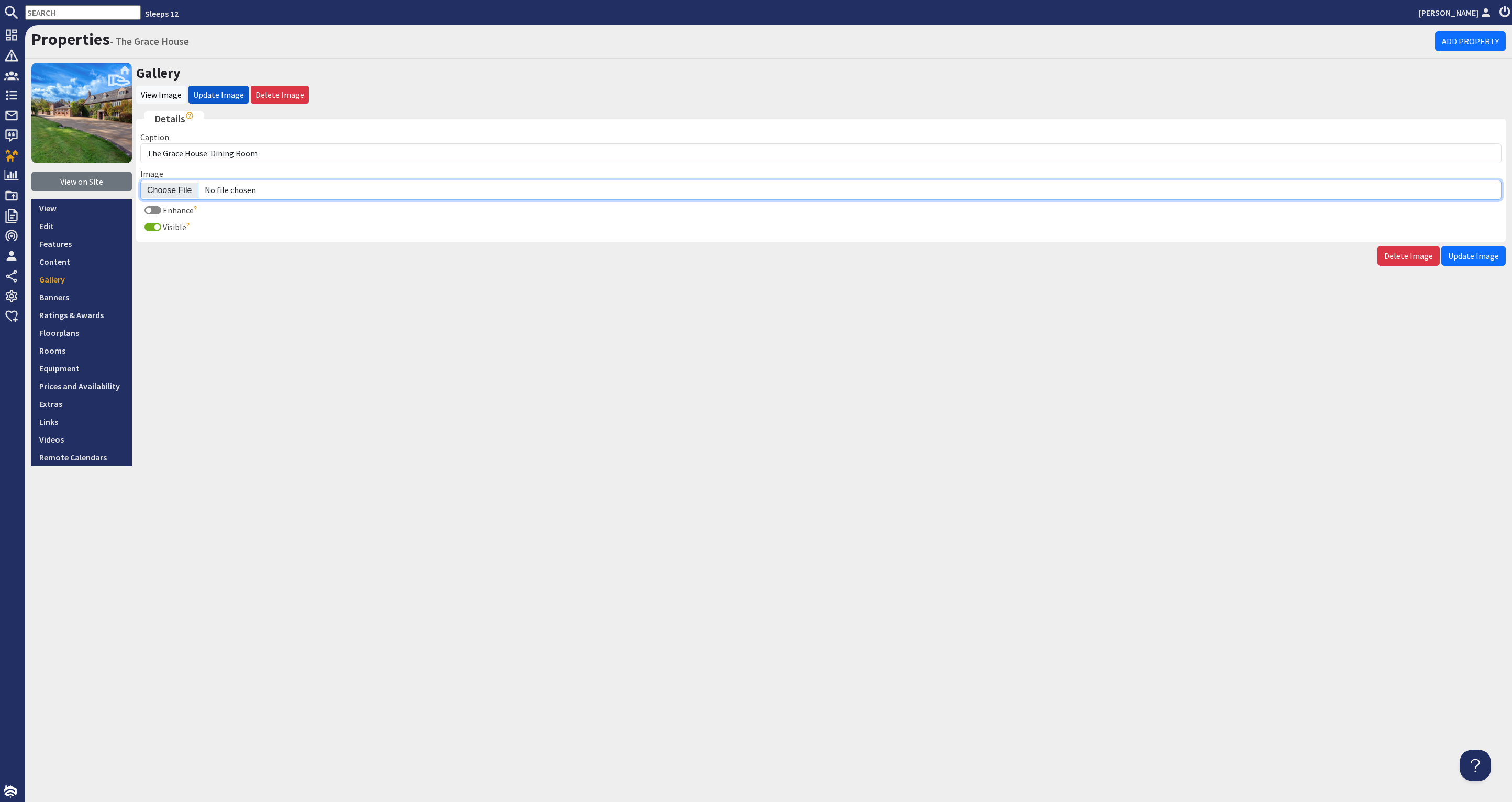
click at [174, 194] on input "Image" at bounding box center [821, 190] width 1361 height 20
type input "C:\fakepath\the-grace-house-holiday-home-group-accommodation-[GEOGRAPHIC_DATA]-…"
click at [1475, 261] on button "Update Image" at bounding box center [1473, 256] width 65 height 20
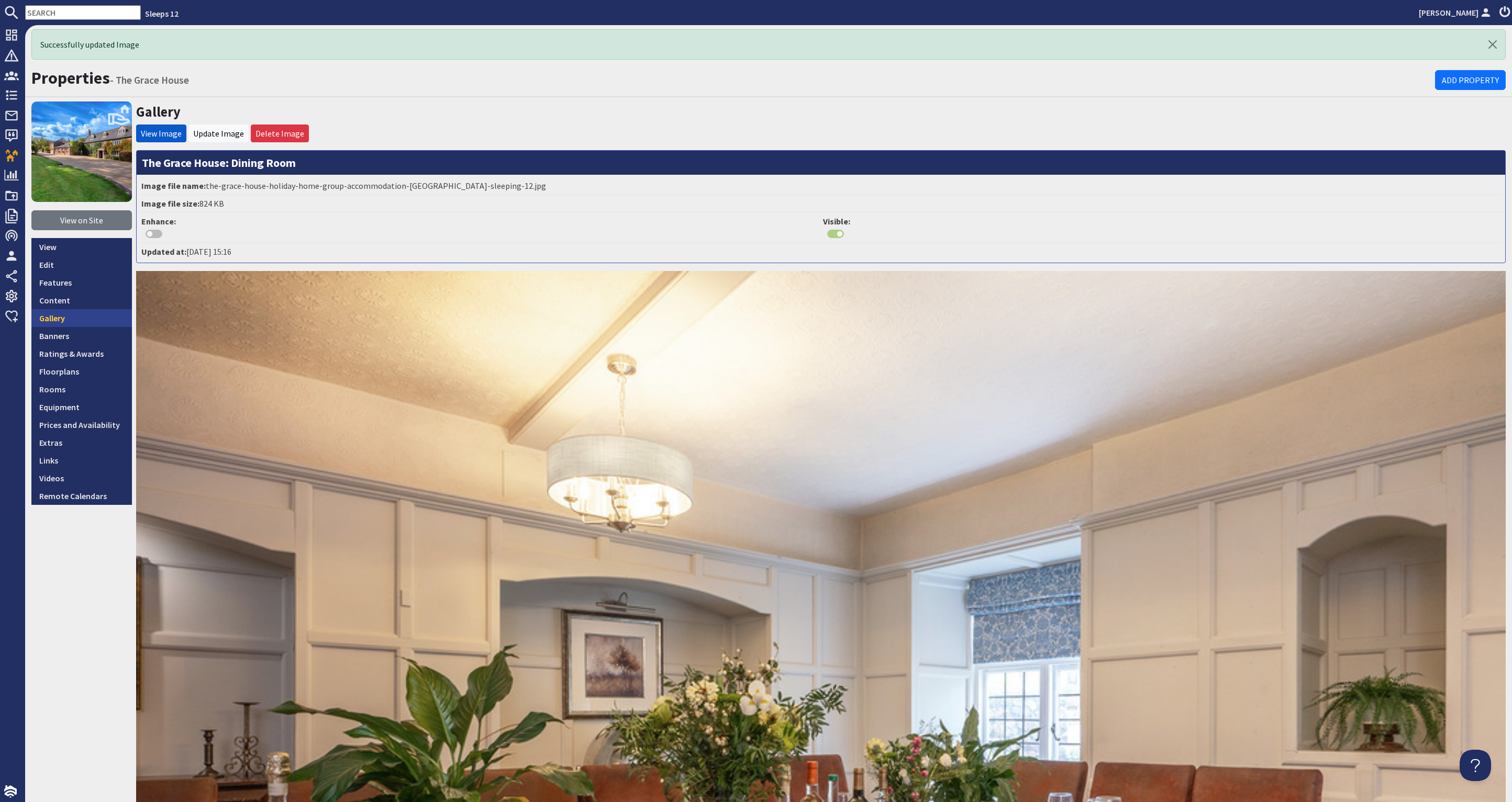
click at [68, 320] on link "Gallery" at bounding box center [82, 318] width 101 height 18
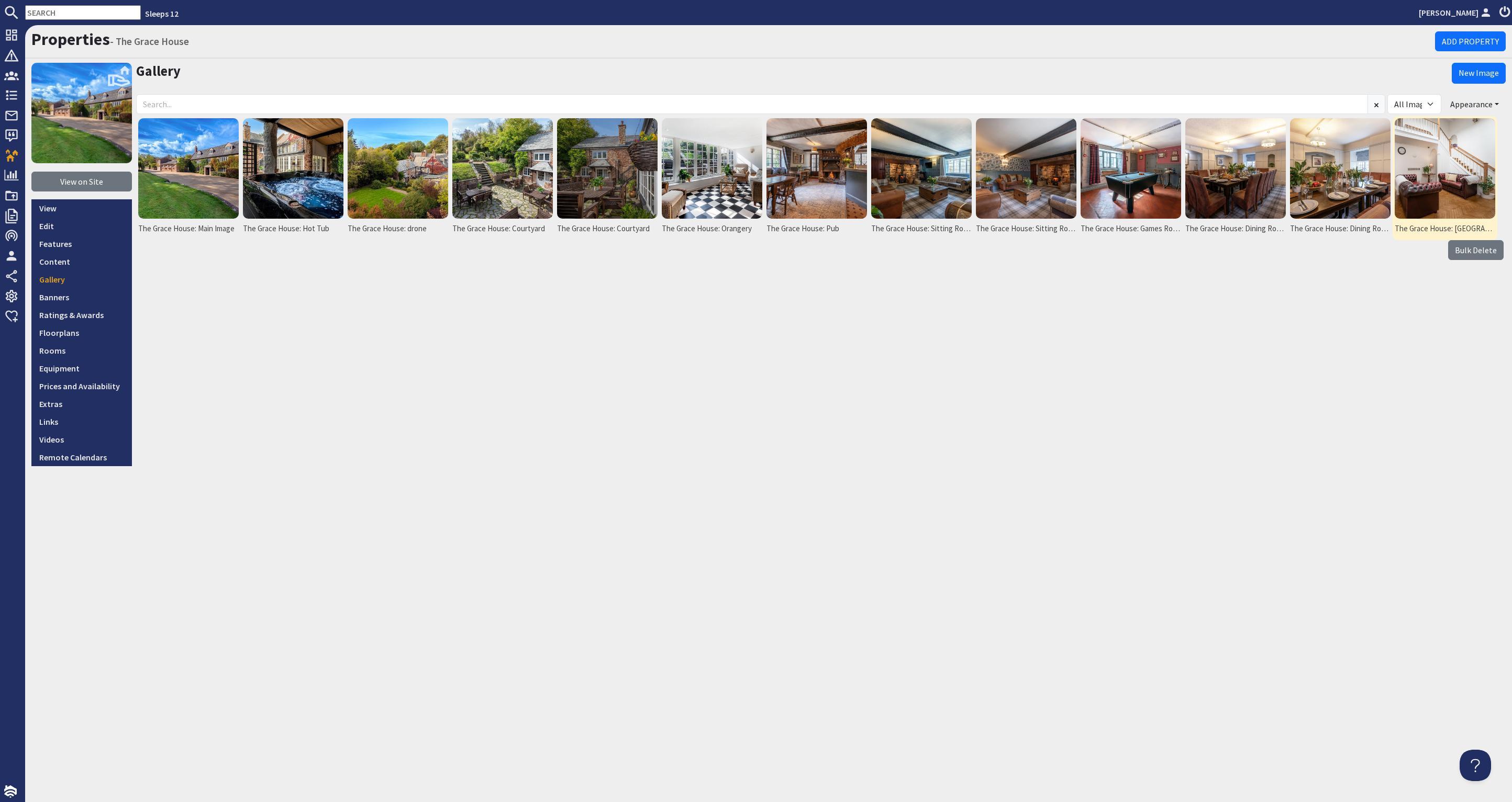
click at [1458, 183] on img at bounding box center [1445, 169] width 101 height 101
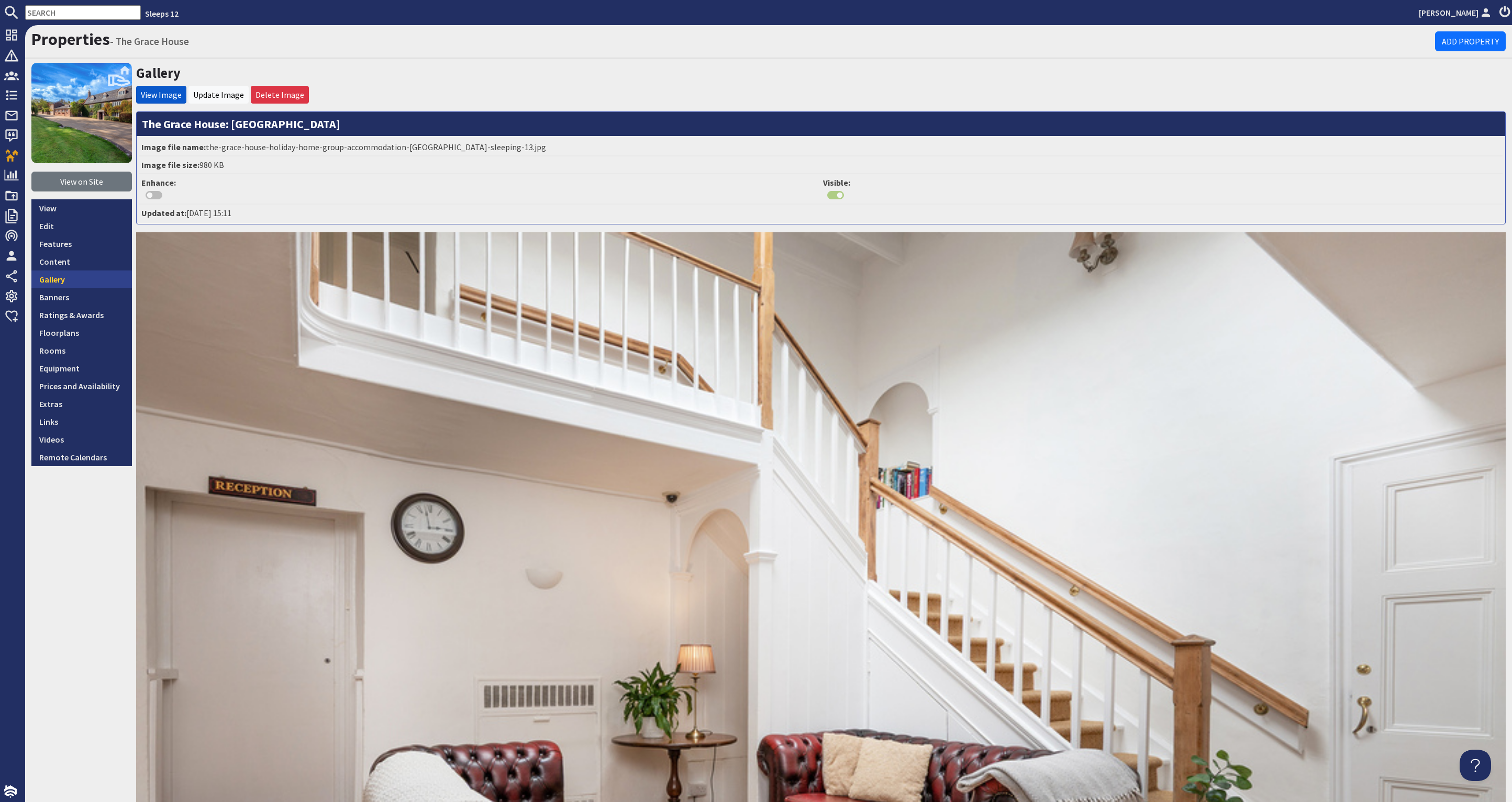
click at [88, 283] on link "Gallery" at bounding box center [82, 280] width 101 height 18
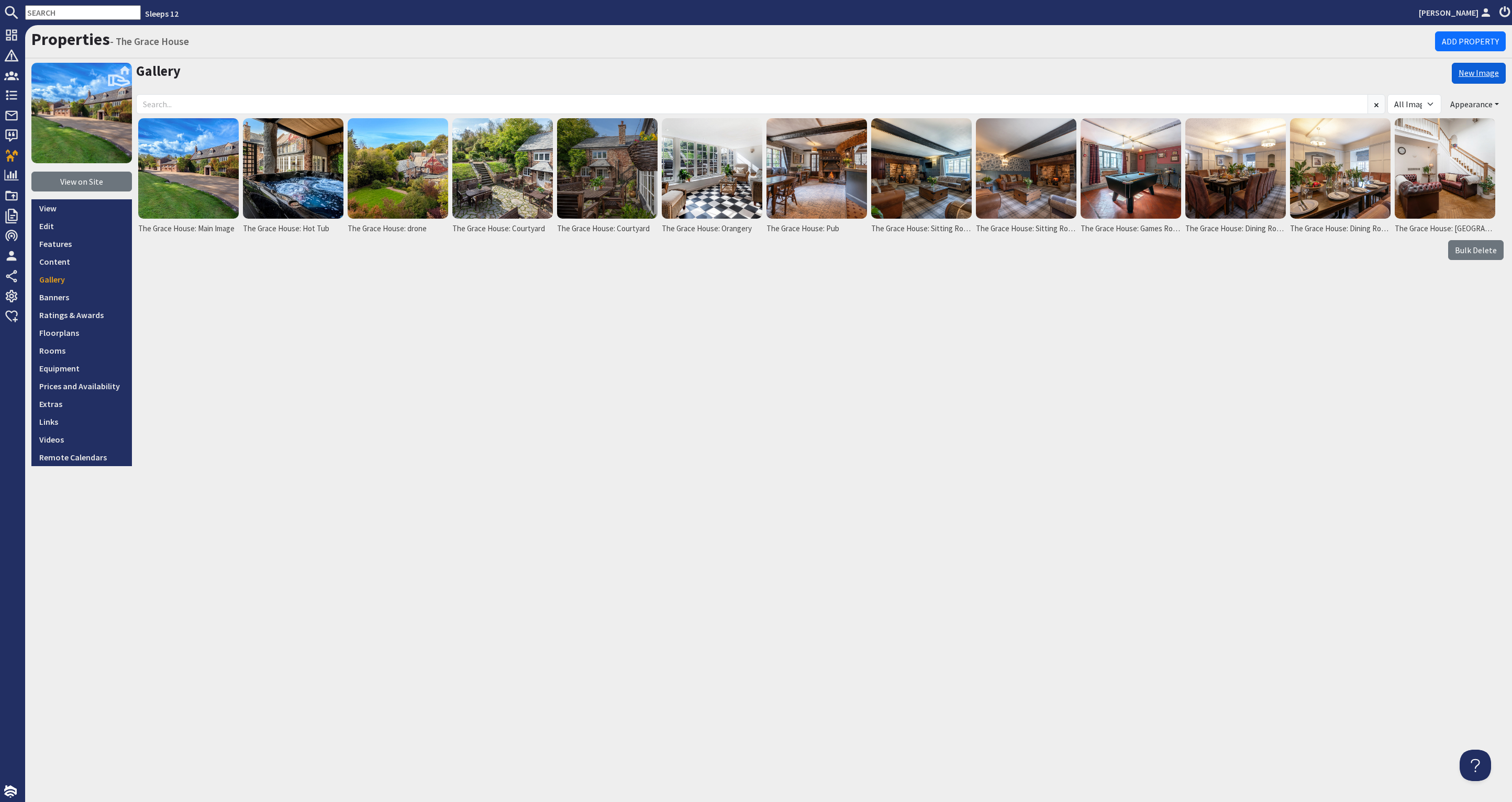
click at [1483, 71] on link "New Image" at bounding box center [1478, 73] width 54 height 21
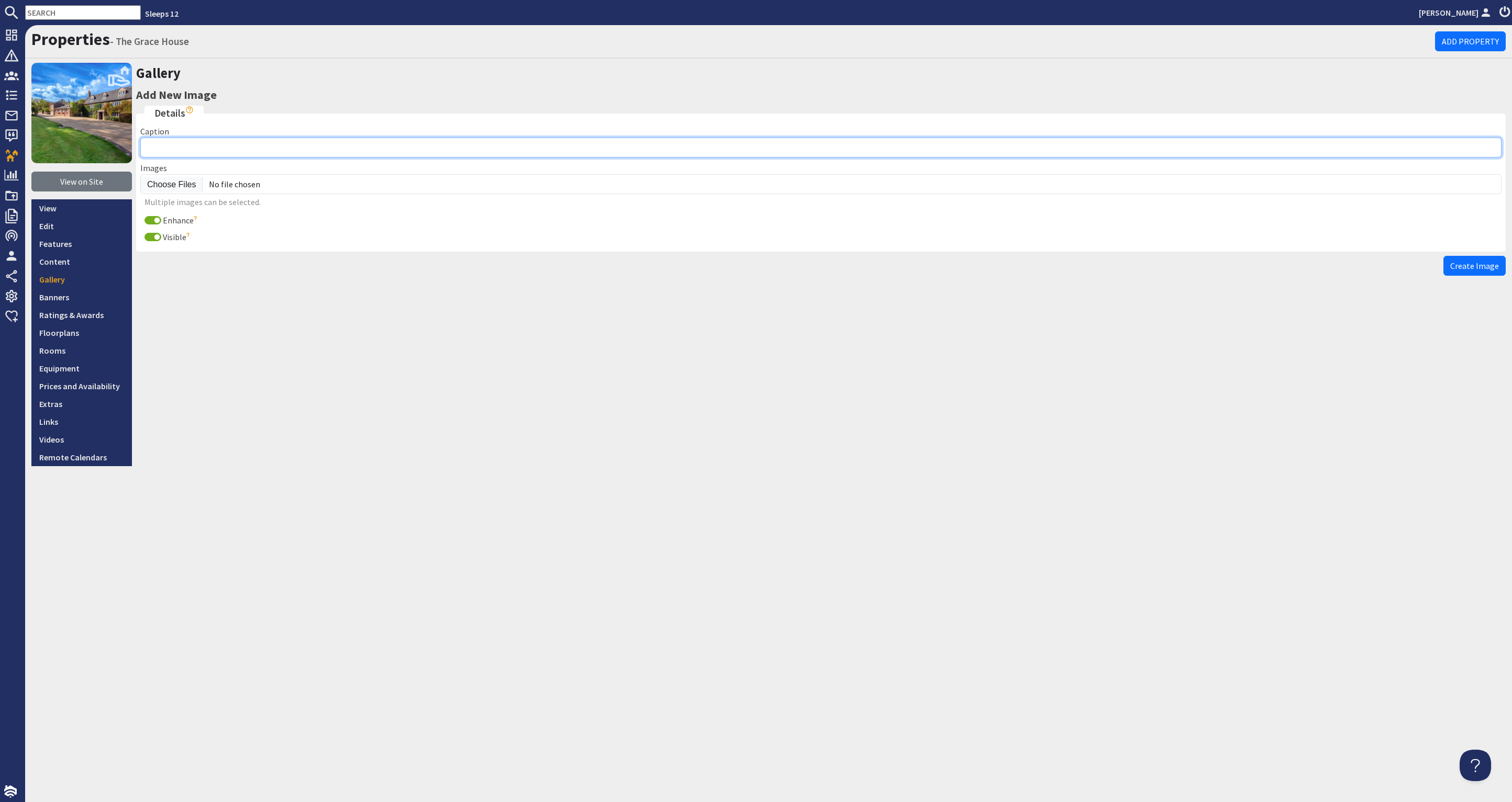
click at [240, 144] on input "Caption" at bounding box center [821, 147] width 1361 height 20
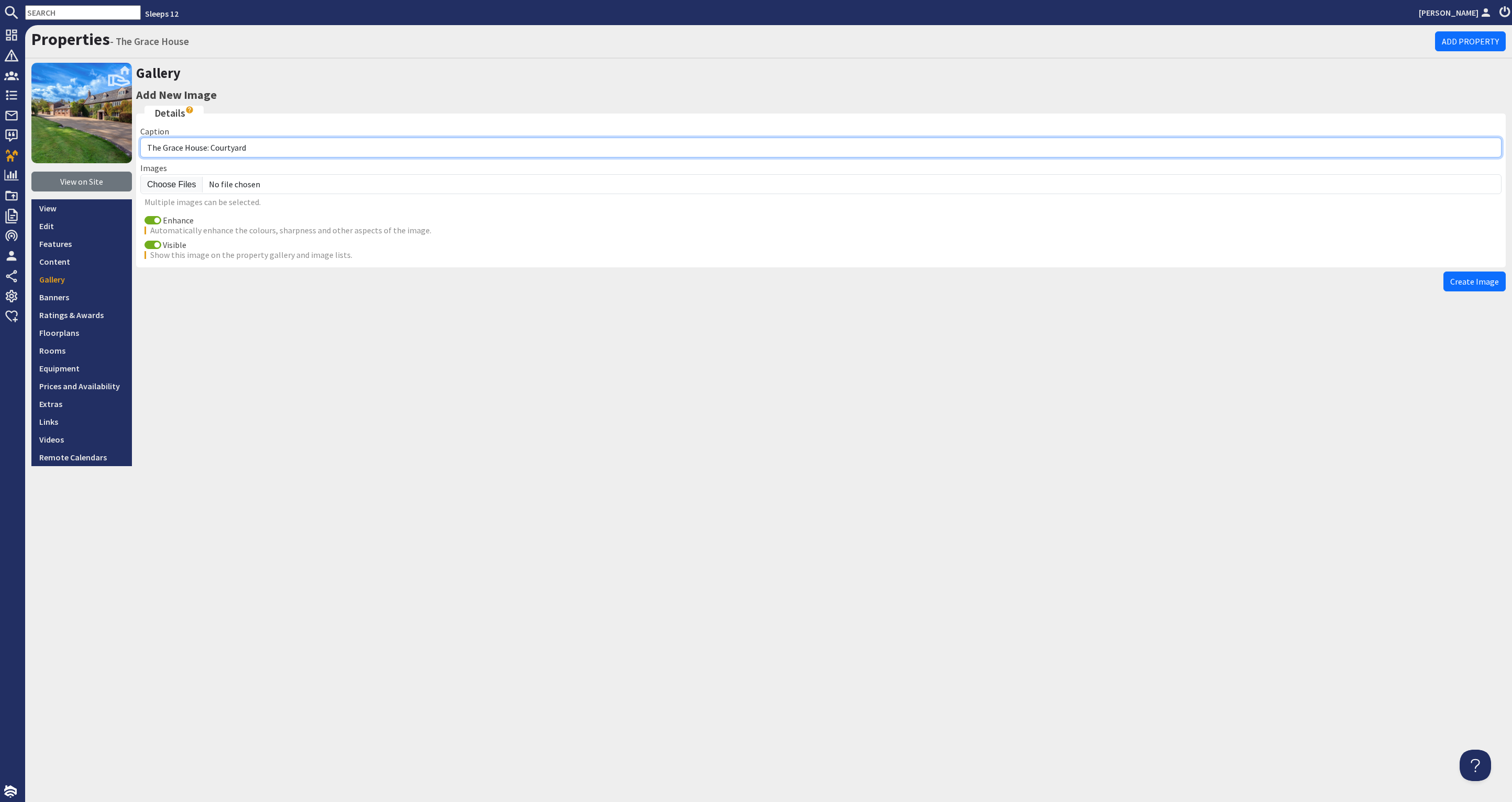
drag, startPoint x: 261, startPoint y: 146, endPoint x: 213, endPoint y: 147, distance: 48.0
click at [213, 147] on input "The Grace House: Courtyard" at bounding box center [821, 147] width 1361 height 20
type input "The Grace House: Wisteria Cottage Sitting Room"
click at [144, 218] on input "Enhance" at bounding box center [152, 220] width 17 height 8
checkbox input "false"
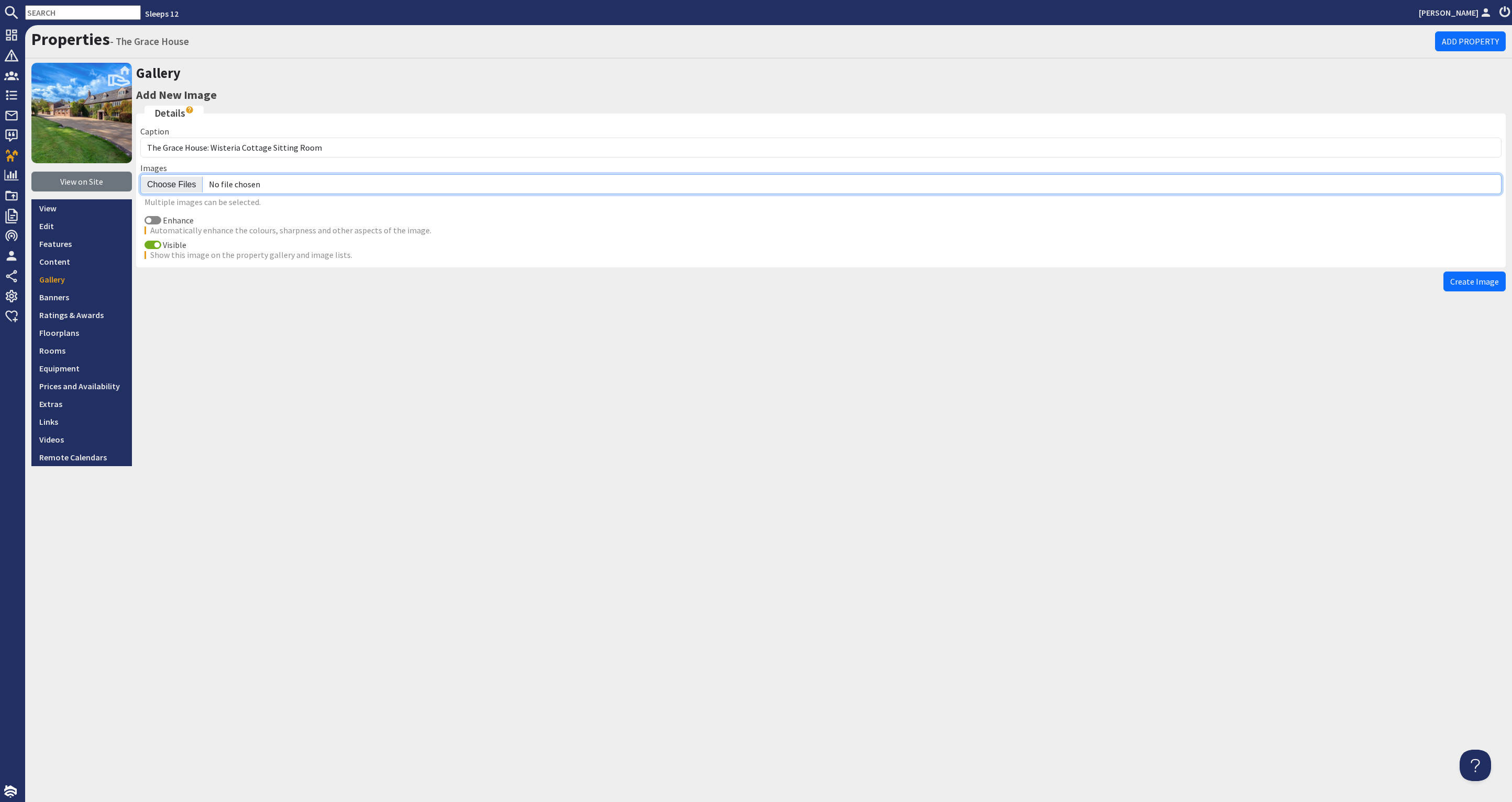
click at [166, 186] on input "file" at bounding box center [821, 184] width 1361 height 20
type input "C:\fakepath\the-grace-house-holiday-home-group-accommodation-[GEOGRAPHIC_DATA]-…"
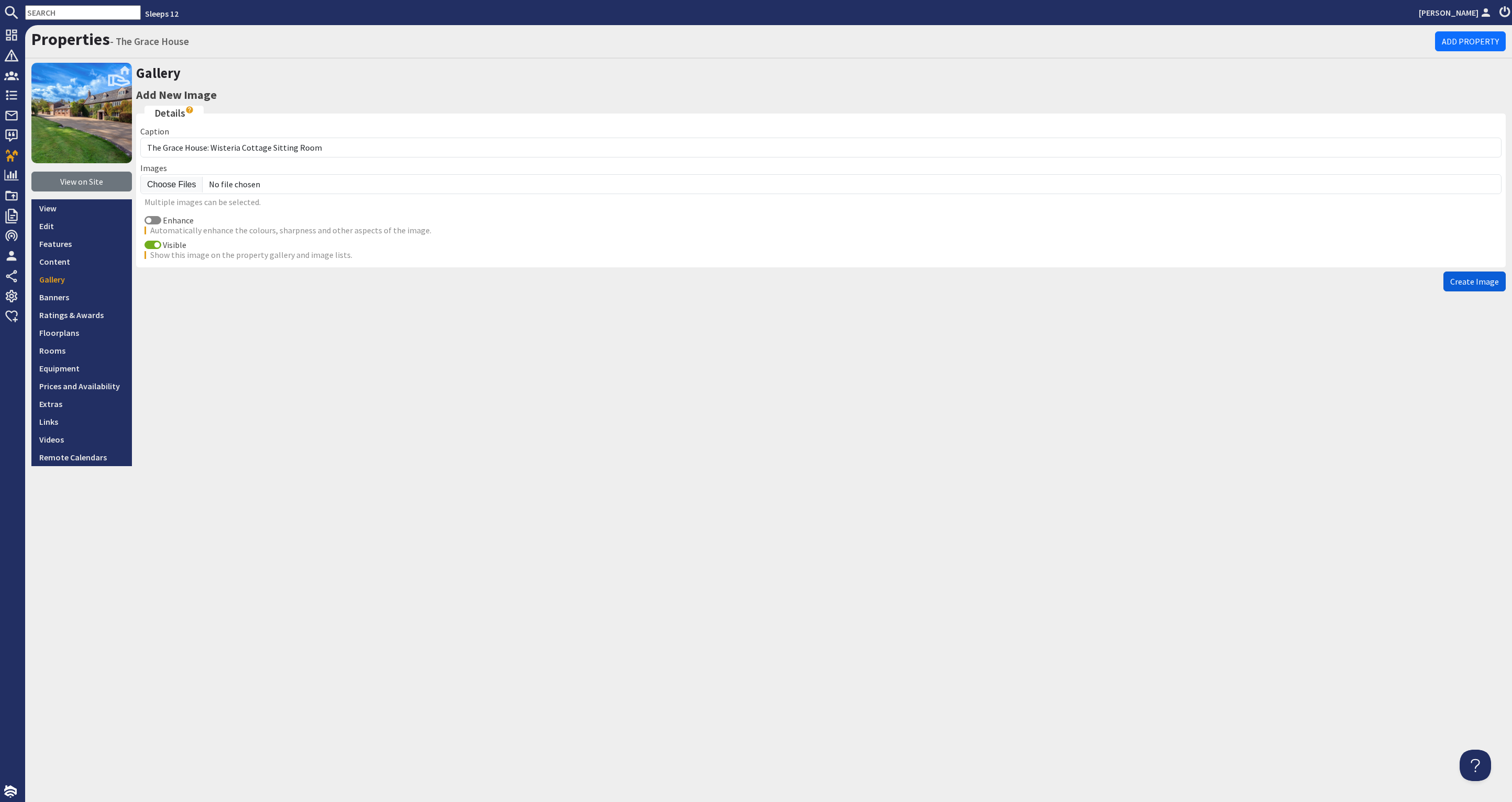
click at [1465, 282] on span "Create Image" at bounding box center [1475, 281] width 49 height 10
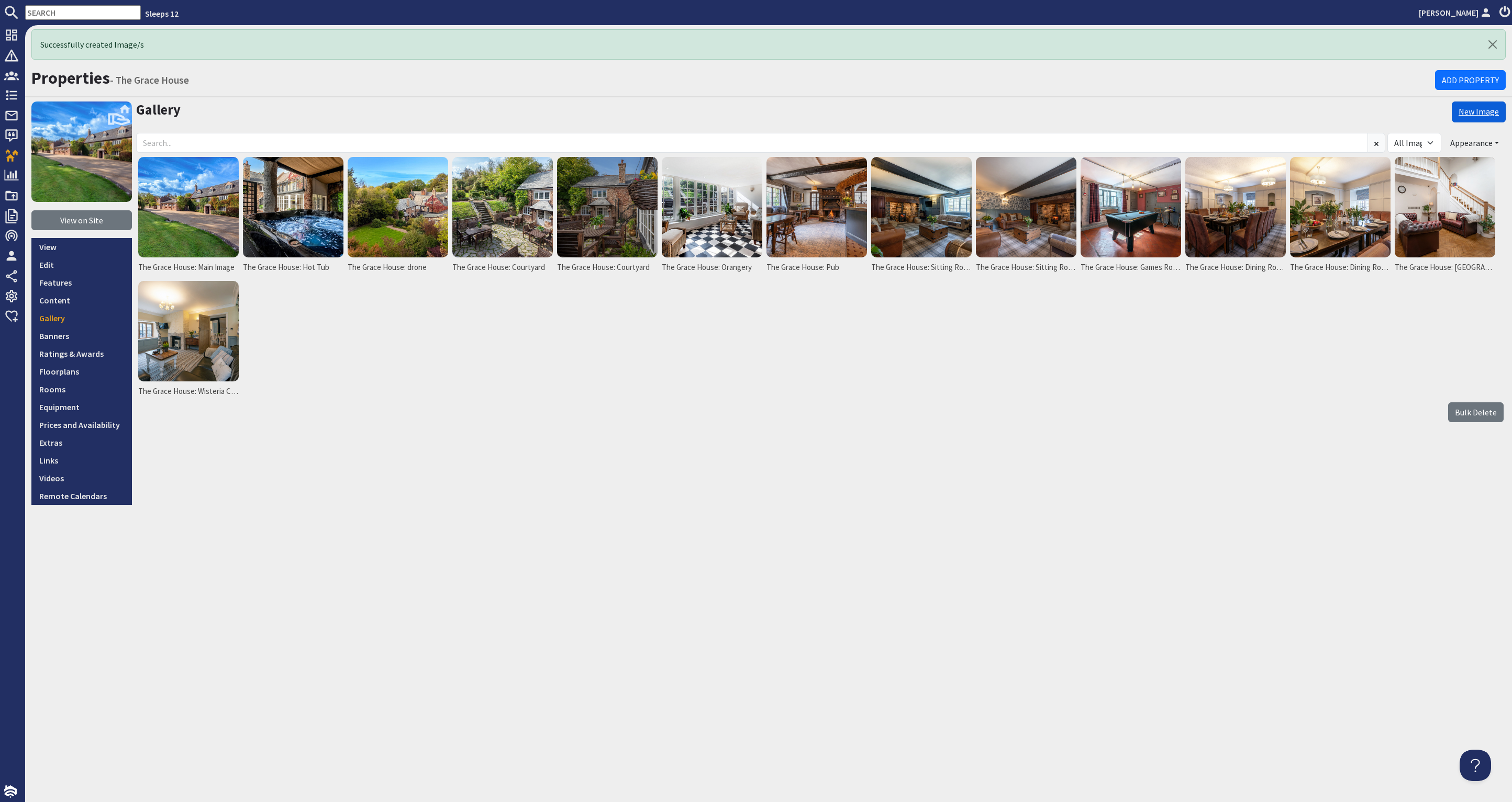
click at [1488, 107] on link "New Image" at bounding box center [1478, 112] width 54 height 21
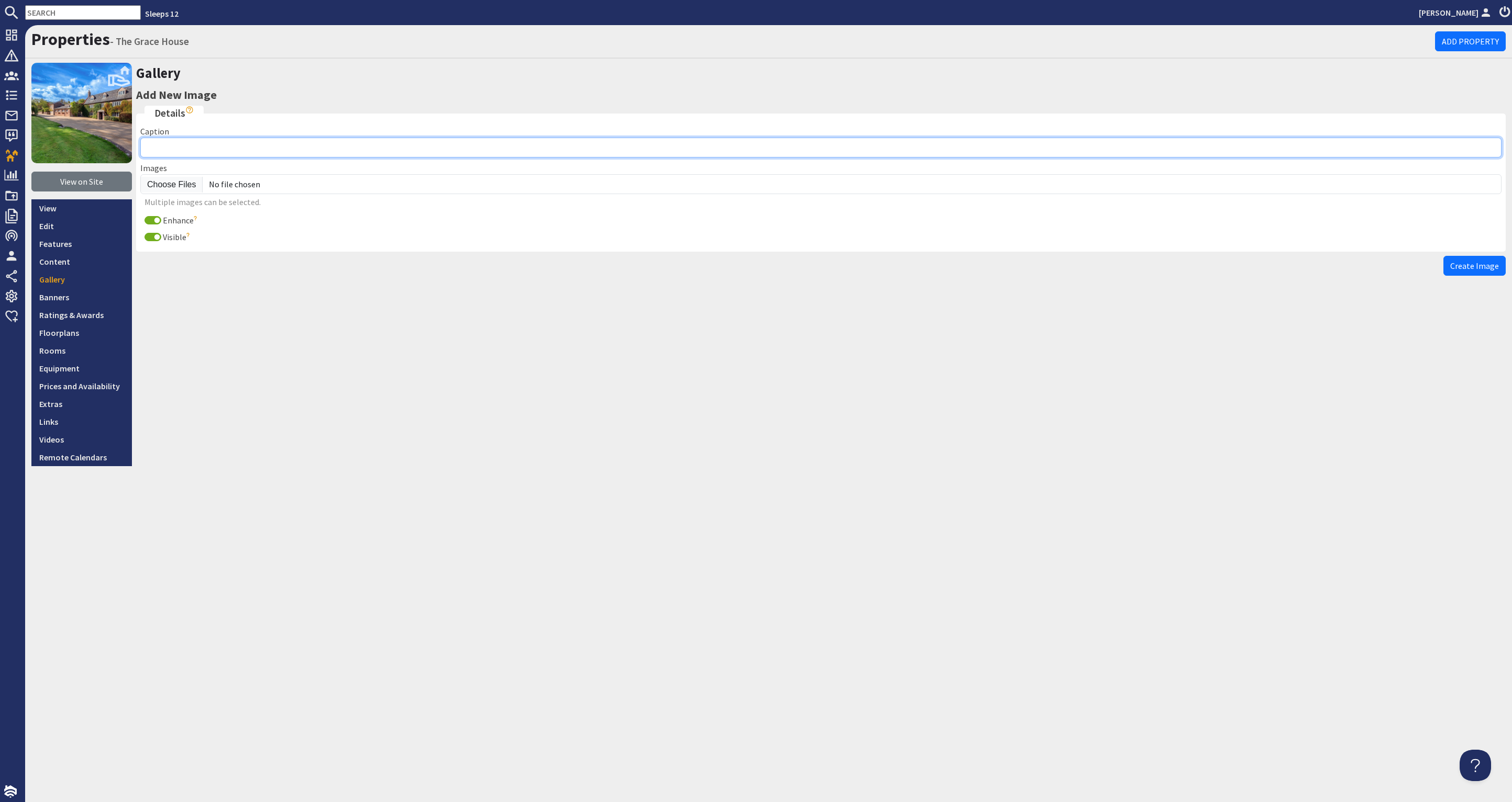
click at [226, 149] on input "Caption" at bounding box center [821, 147] width 1361 height 20
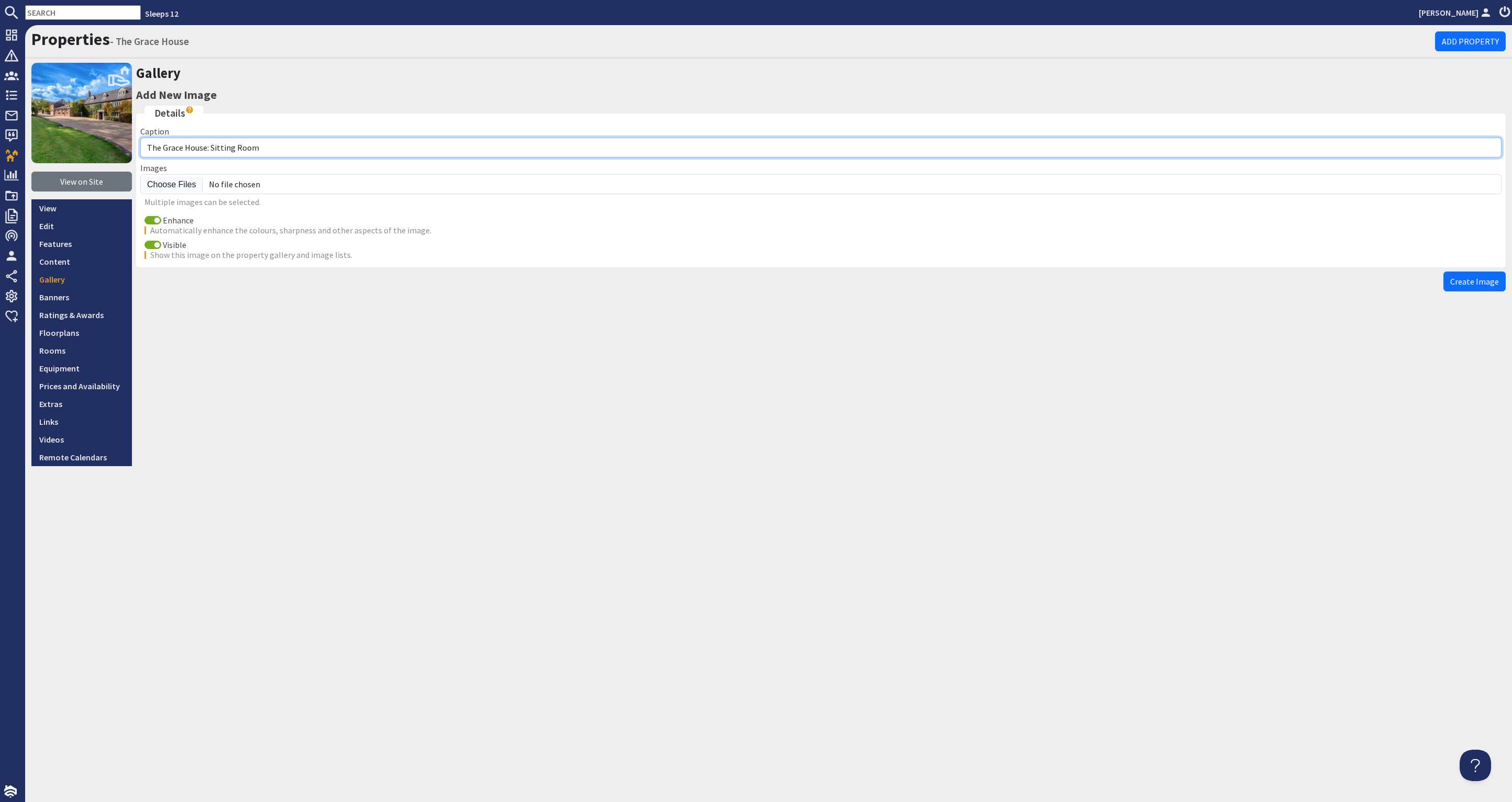
drag, startPoint x: 257, startPoint y: 148, endPoint x: 209, endPoint y: 146, distance: 48.0
click at [209, 146] on input "The Grace House: Sitting Room" at bounding box center [821, 147] width 1361 height 20
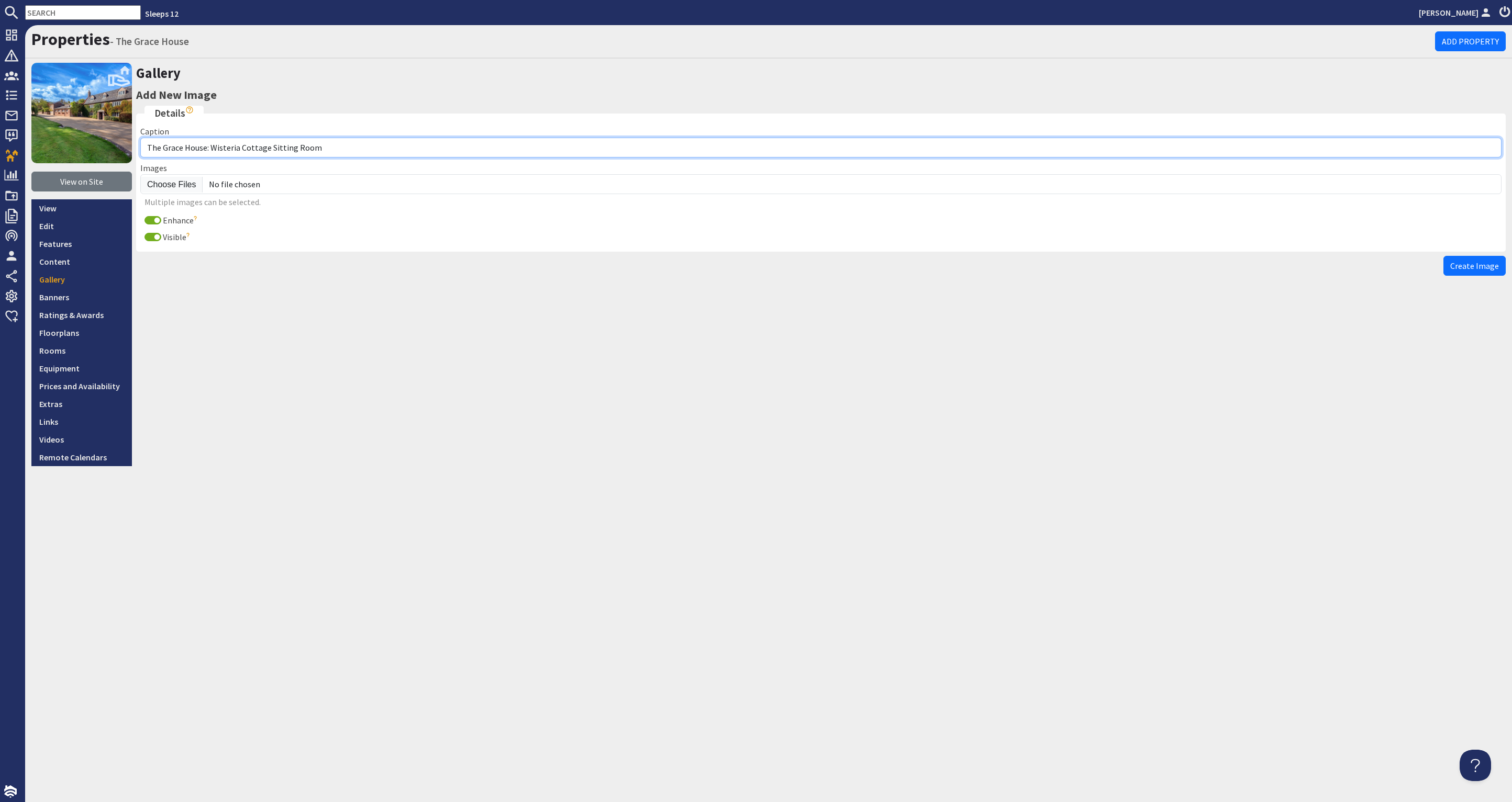
drag, startPoint x: 327, startPoint y: 146, endPoint x: 269, endPoint y: 146, distance: 58.0
click at [269, 146] on input "The Grace House: Wisteria Cottage Sitting Room" at bounding box center [821, 147] width 1361 height 20
type input "The Grace House: Wisteria Cottage Kitchen"
click at [149, 217] on input "Enhance" at bounding box center [152, 220] width 17 height 8
checkbox input "false"
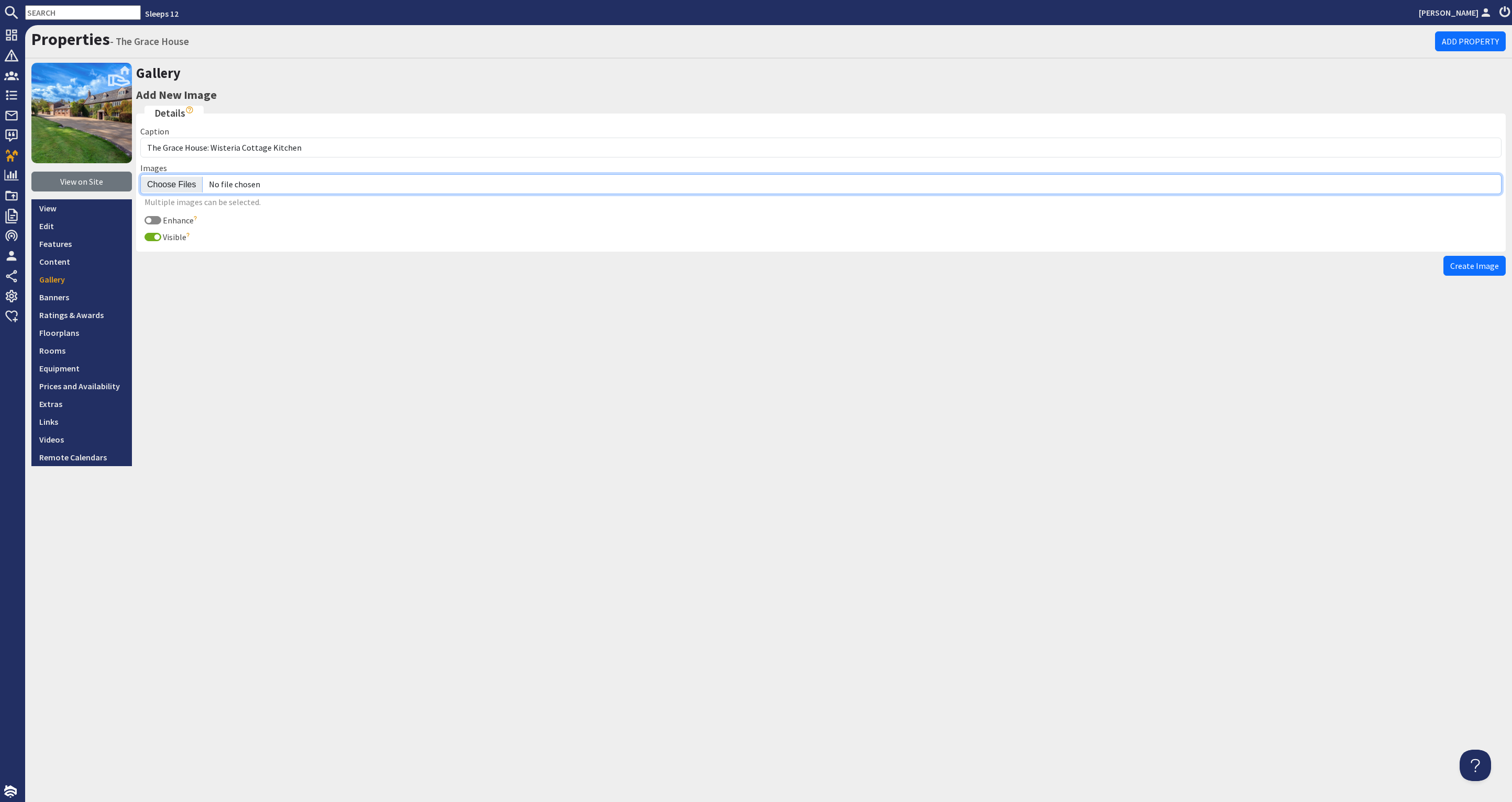
click at [187, 182] on input "file" at bounding box center [821, 184] width 1361 height 20
type input "C:\fakepath\the-grace-house-holiday-home-group-accommodation-[GEOGRAPHIC_DATA]-…"
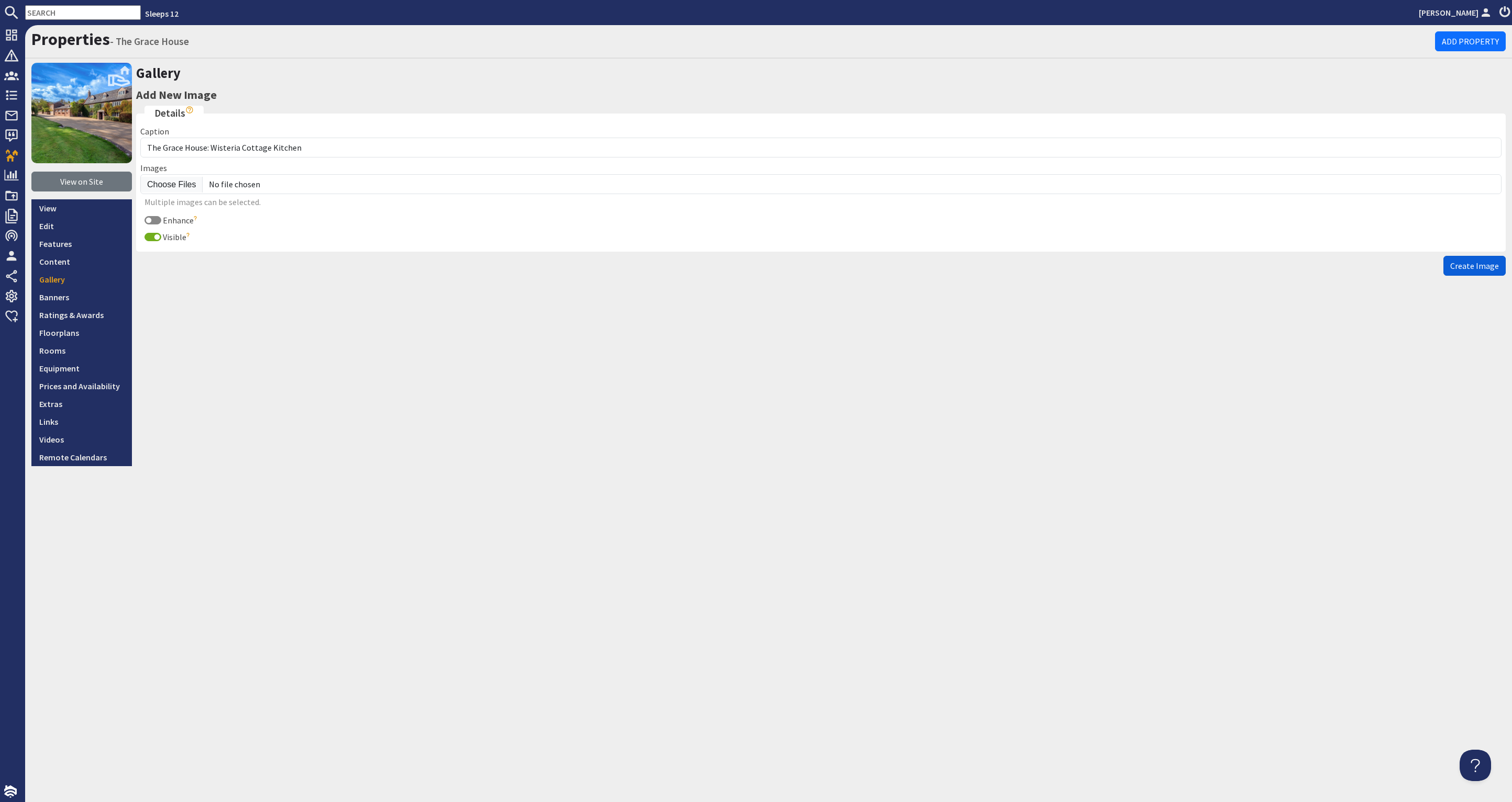
click at [1470, 257] on button "Create Image" at bounding box center [1475, 265] width 63 height 20
